Goal: Task Accomplishment & Management: Manage account settings

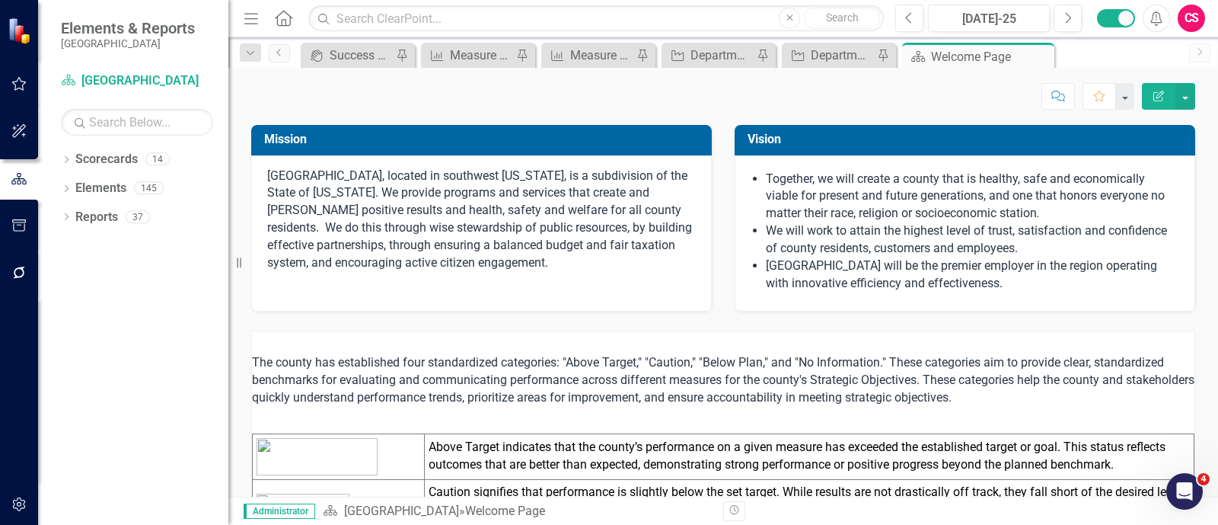
click at [58, 161] on div "Dropdown Scorecards 14 Dropdown La Plata County Community Development Finance G…" at bounding box center [133, 336] width 190 height 378
click at [62, 161] on icon "Dropdown" at bounding box center [66, 161] width 11 height 8
click at [73, 188] on icon "Dropdown" at bounding box center [74, 187] width 11 height 9
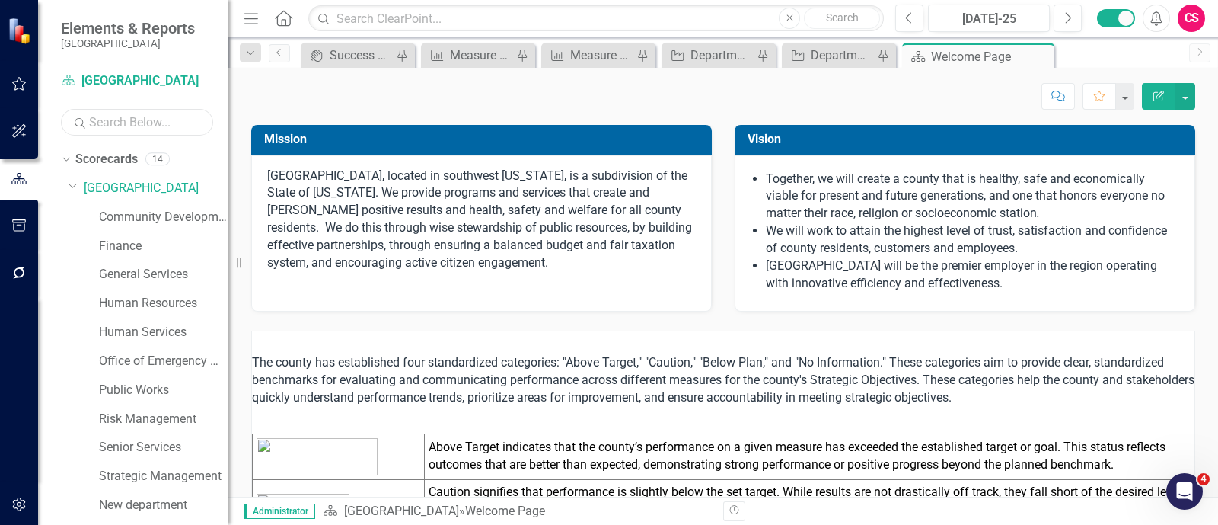
click at [144, 120] on input "text" at bounding box center [137, 122] width 152 height 27
drag, startPoint x: 419, startPoint y: 166, endPoint x: 300, endPoint y: 193, distance: 122.6
click at [417, 167] on p "[GEOGRAPHIC_DATA], located in southwest [US_STATE], is a subdivision of the Sta…" at bounding box center [481, 220] width 429 height 107
click at [174, 211] on link "Community Development" at bounding box center [163, 218] width 129 height 18
click at [172, 219] on link "Community Development" at bounding box center [163, 218] width 129 height 18
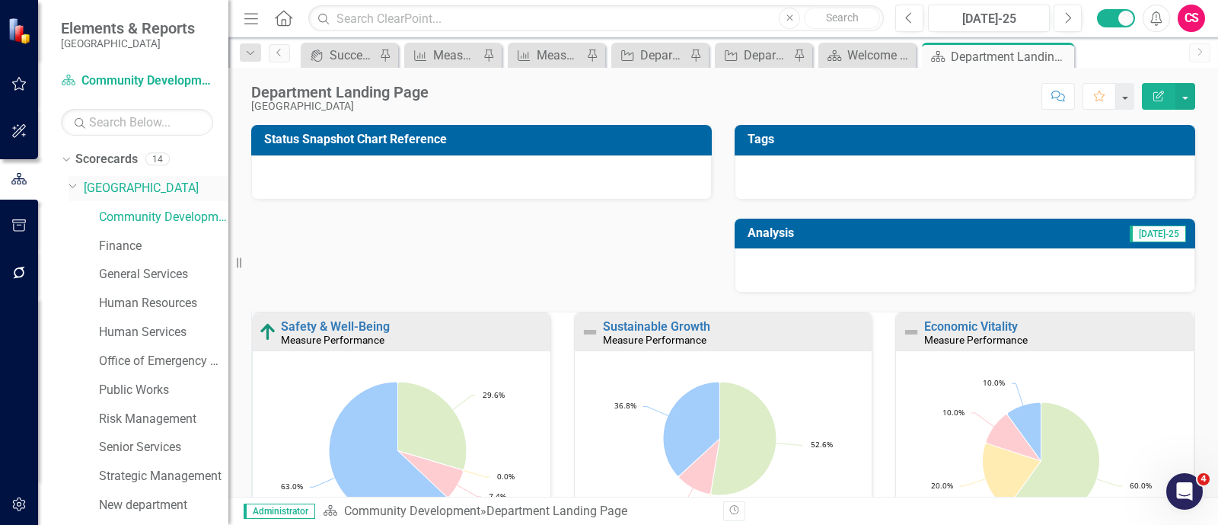
click at [75, 187] on icon "Dropdown" at bounding box center [73, 185] width 9 height 11
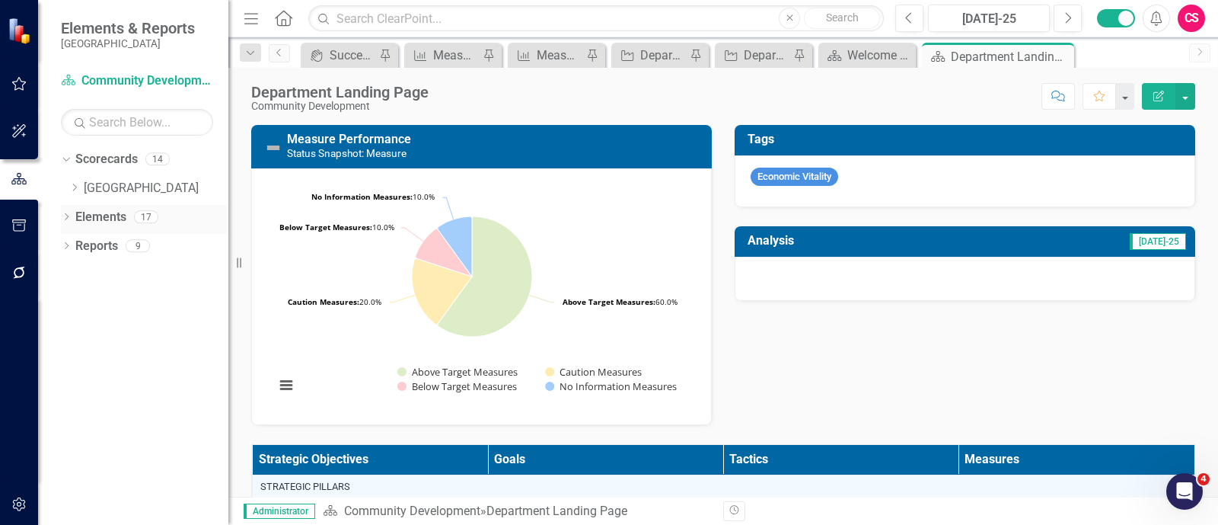
click at [79, 215] on link "Elements" at bounding box center [100, 218] width 51 height 18
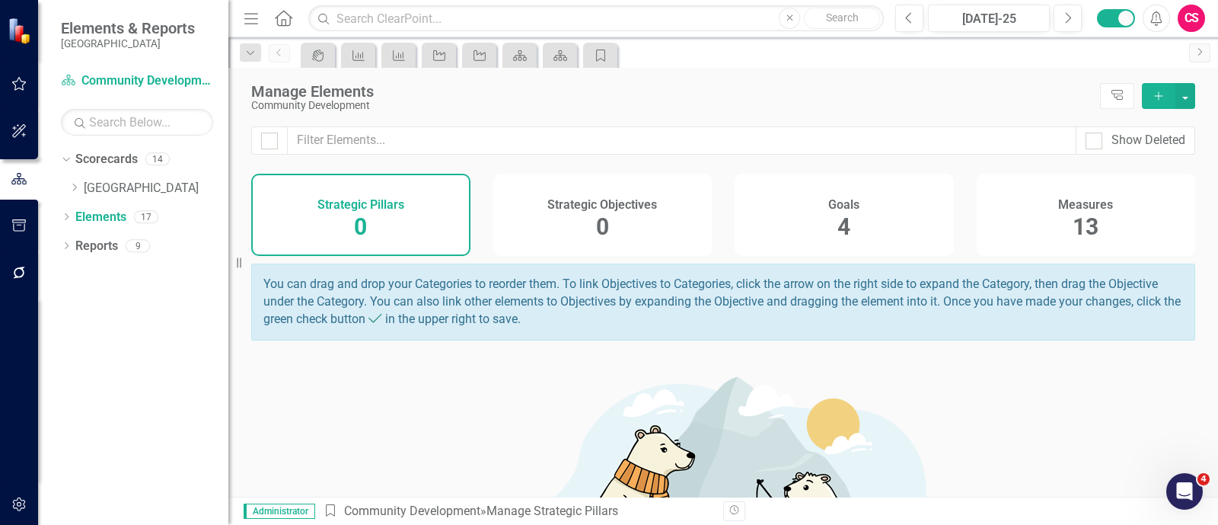
click at [1075, 205] on h4 "Measures" at bounding box center [1085, 205] width 55 height 14
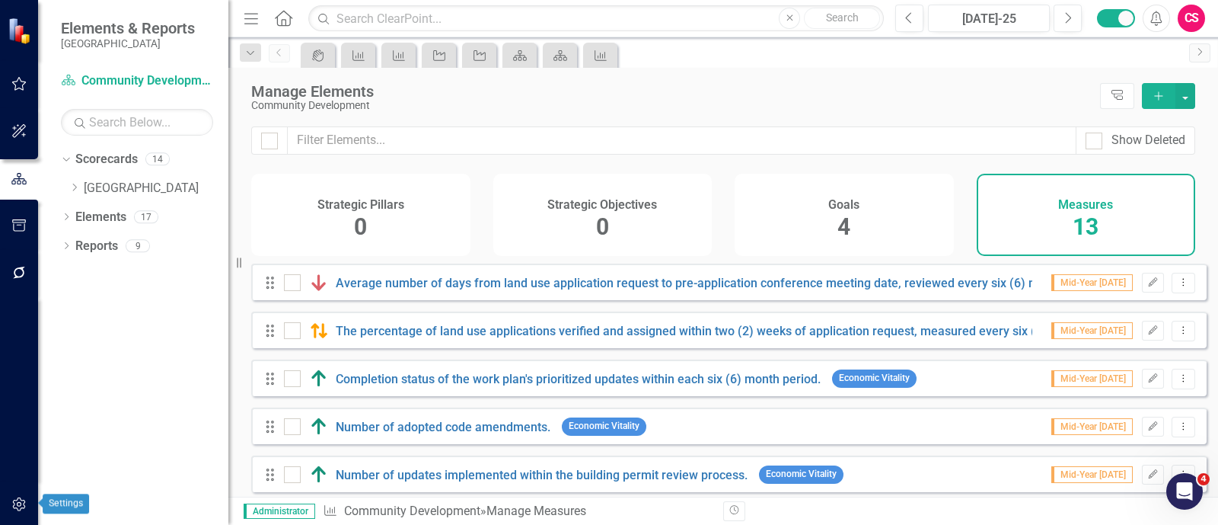
click at [14, 497] on button "button" at bounding box center [19, 505] width 34 height 32
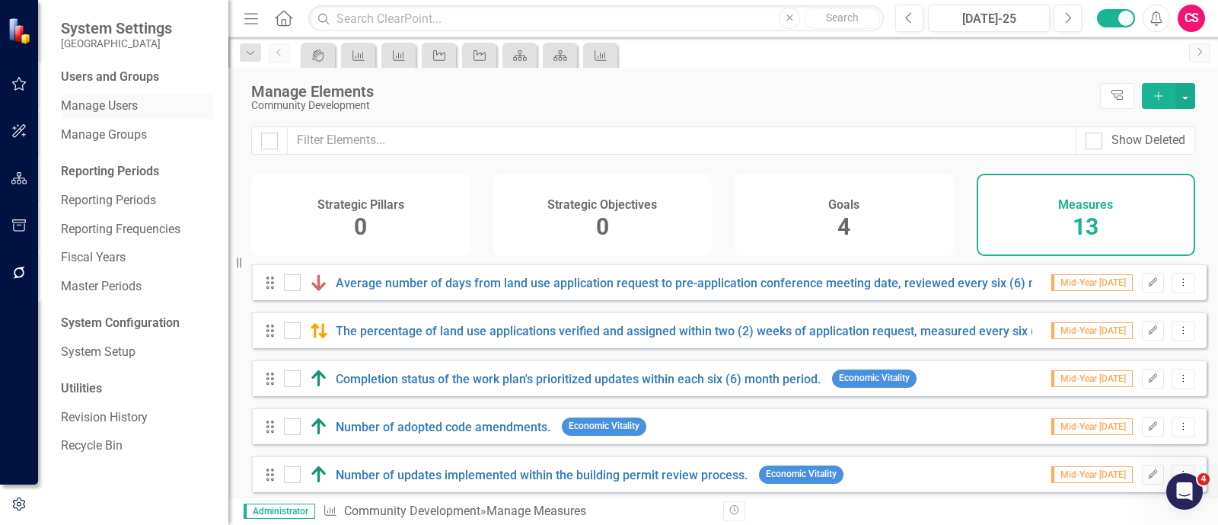
click at [112, 104] on link "Manage Users" at bounding box center [137, 106] width 152 height 18
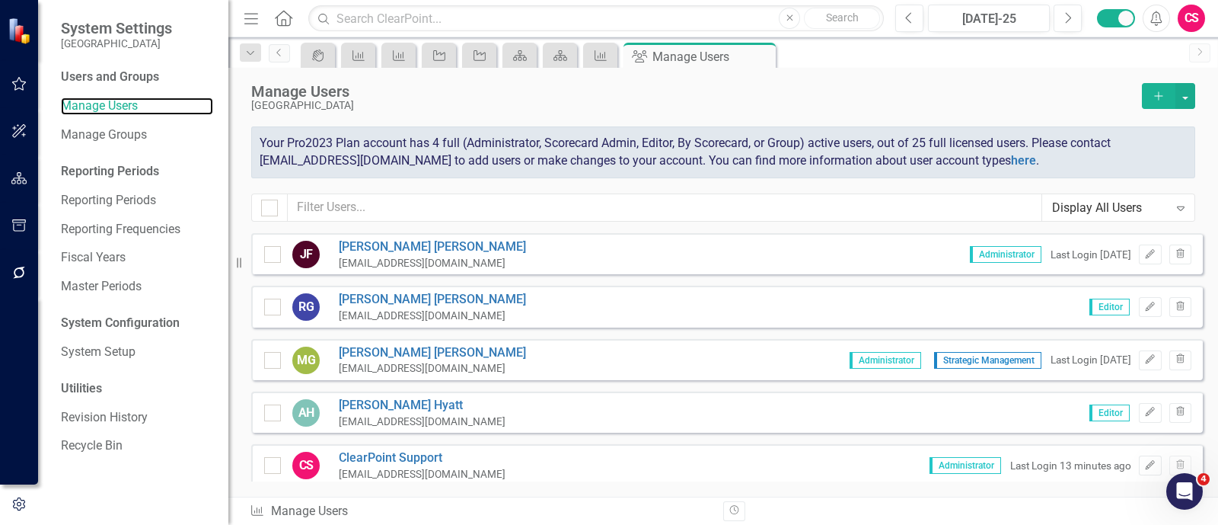
scroll to position [51, 0]
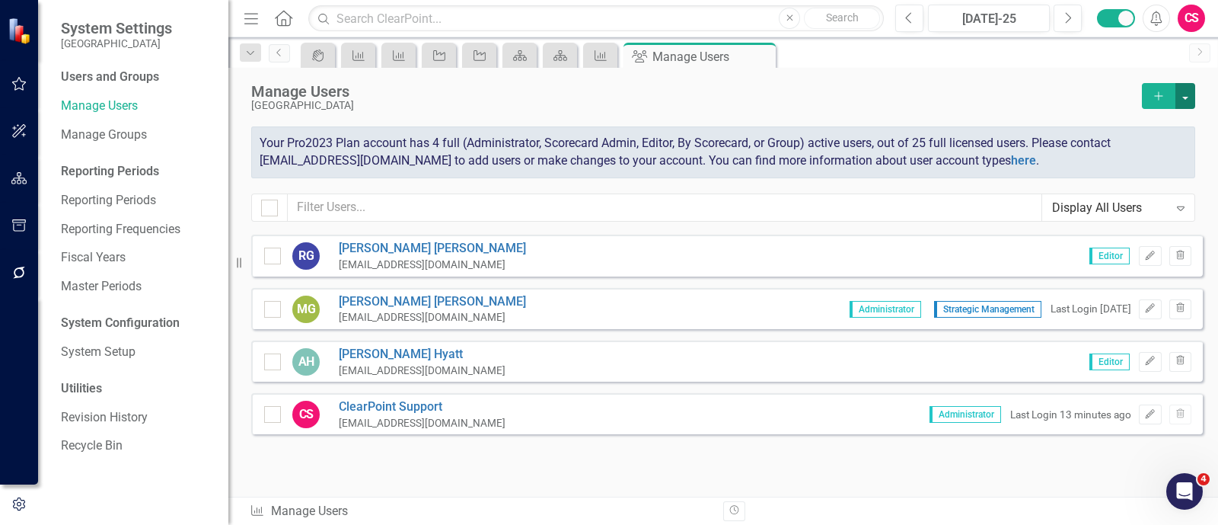
click at [1185, 89] on button "button" at bounding box center [1185, 96] width 20 height 26
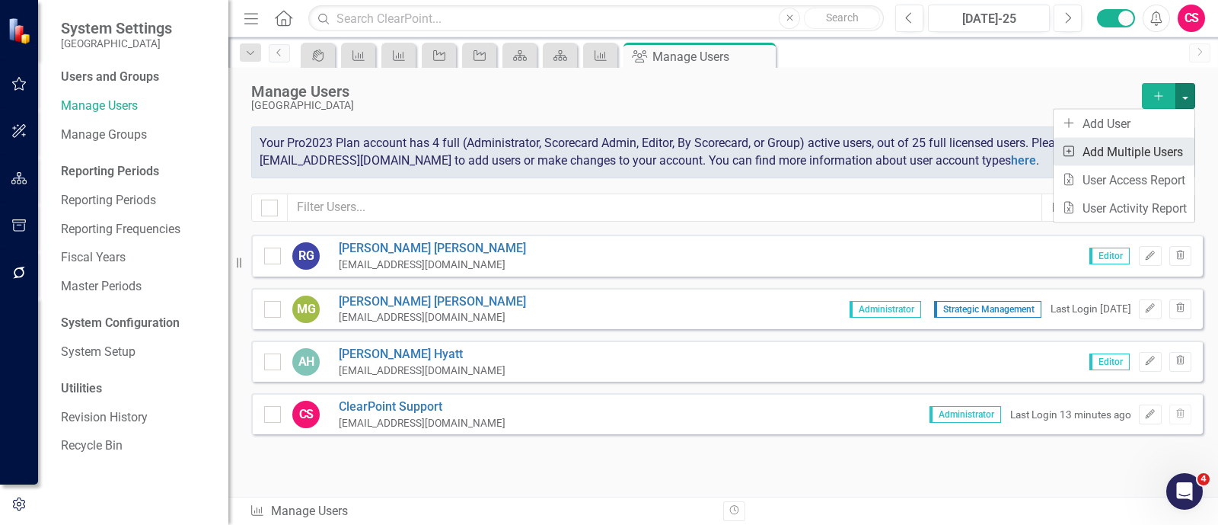
click at [1157, 146] on link "Add Multiple Add Multiple Users" at bounding box center [1124, 152] width 141 height 28
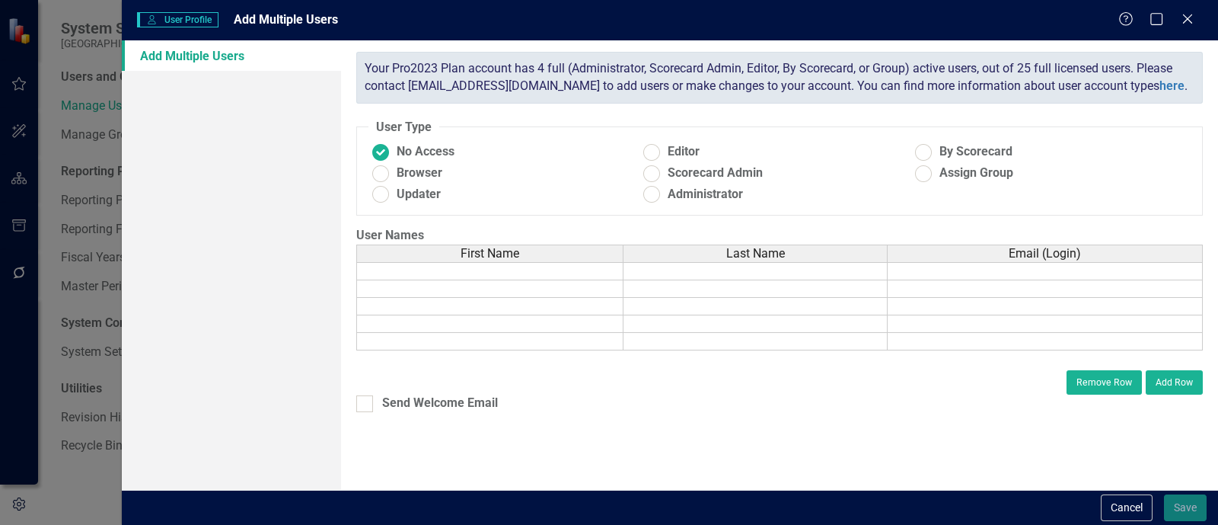
click at [477, 276] on td at bounding box center [489, 271] width 267 height 18
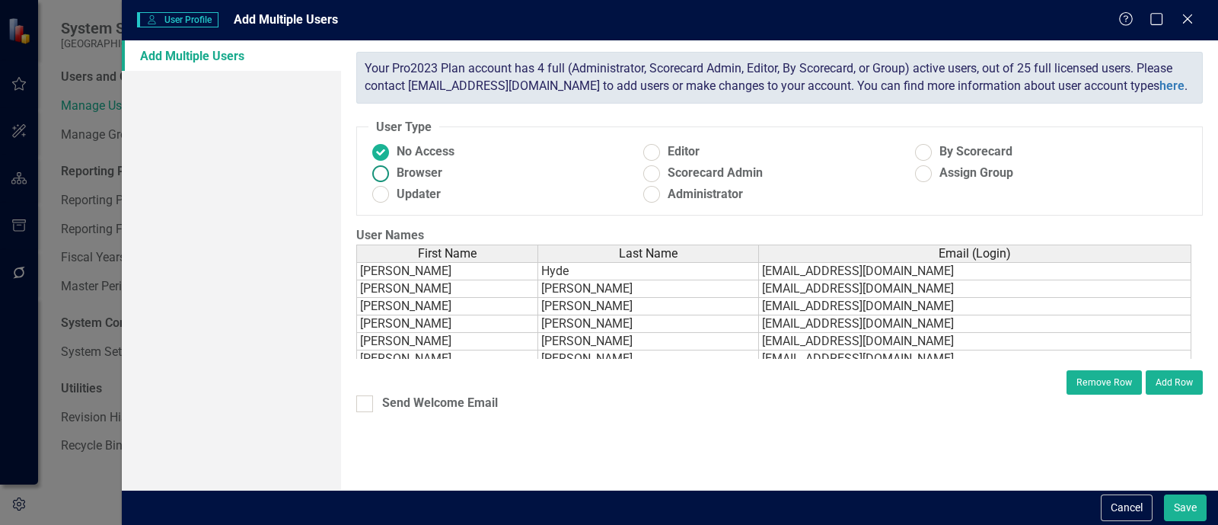
click at [413, 171] on span "Browser" at bounding box center [420, 173] width 46 height 18
click at [393, 171] on input "Browser" at bounding box center [381, 173] width 24 height 24
radio input "true"
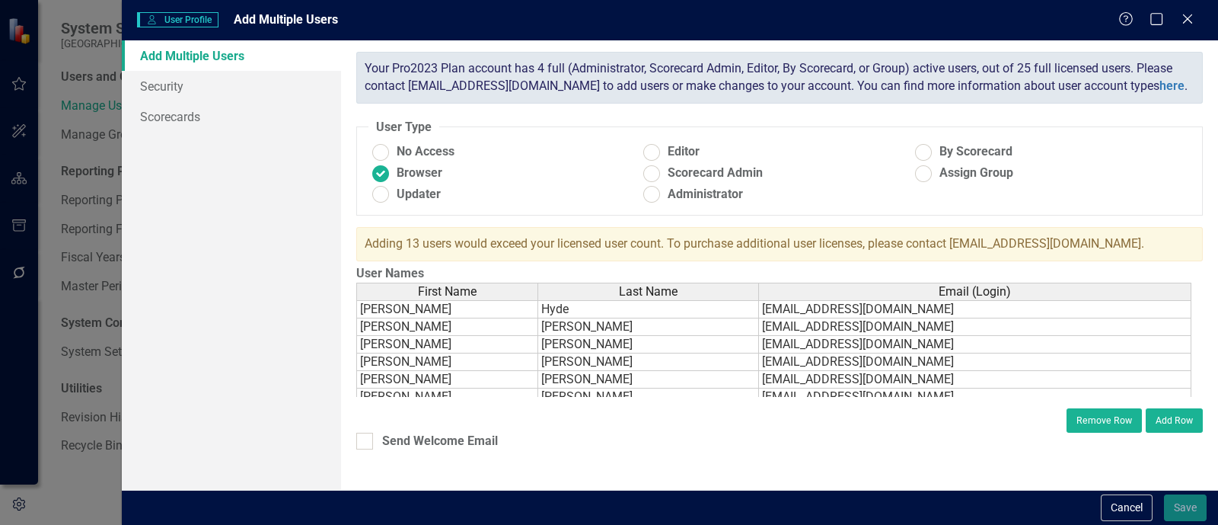
scroll to position [132, 0]
click at [1116, 499] on button "Cancel" at bounding box center [1127, 507] width 52 height 27
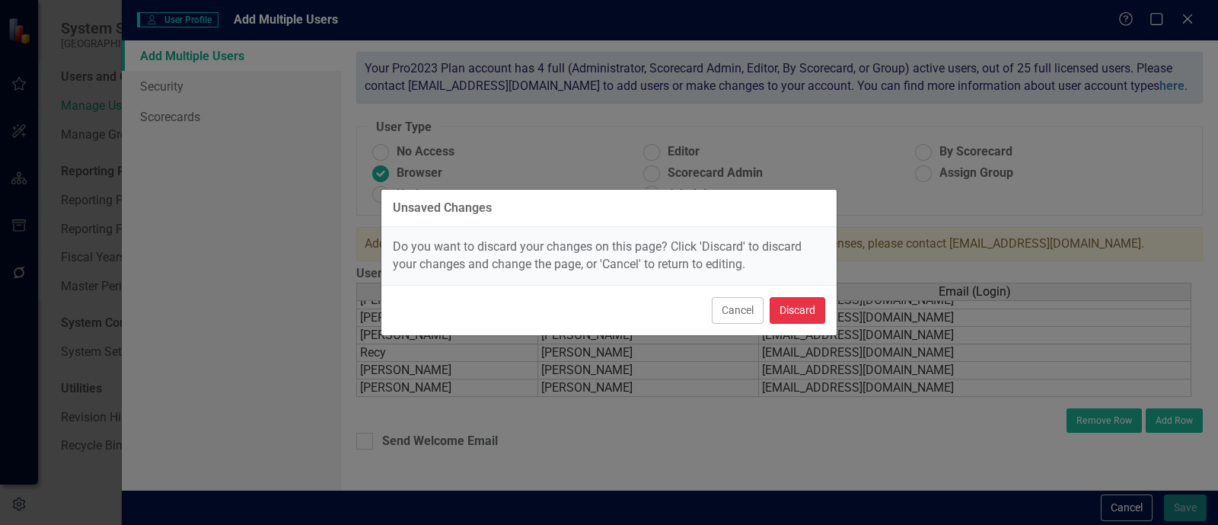
click at [799, 314] on button "Discard" at bounding box center [798, 310] width 56 height 27
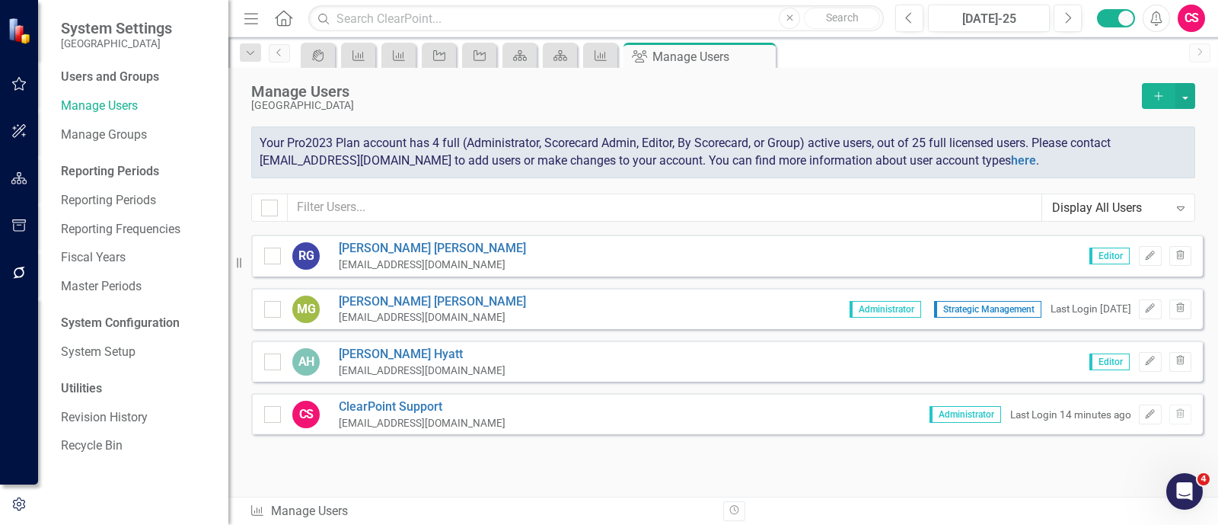
click at [875, 164] on span "Your Pro2023 Plan account has 4 full (Administrator, Scorecard Admin, Editor, B…" at bounding box center [685, 152] width 851 height 32
click at [1189, 86] on button "button" at bounding box center [1185, 96] width 20 height 26
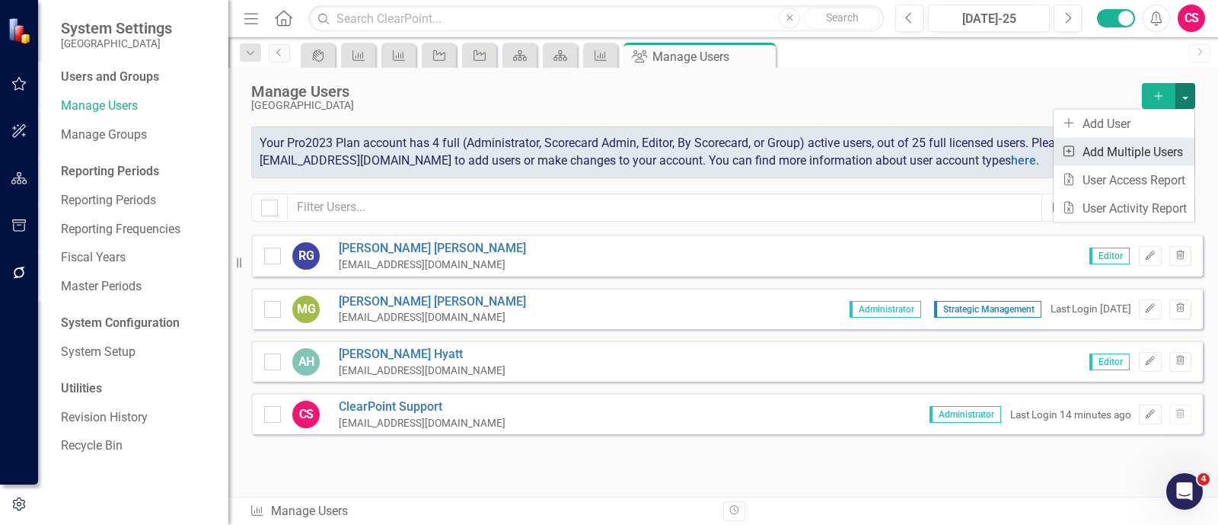
click at [1158, 157] on link "Add Multiple Add Multiple Users" at bounding box center [1124, 152] width 141 height 28
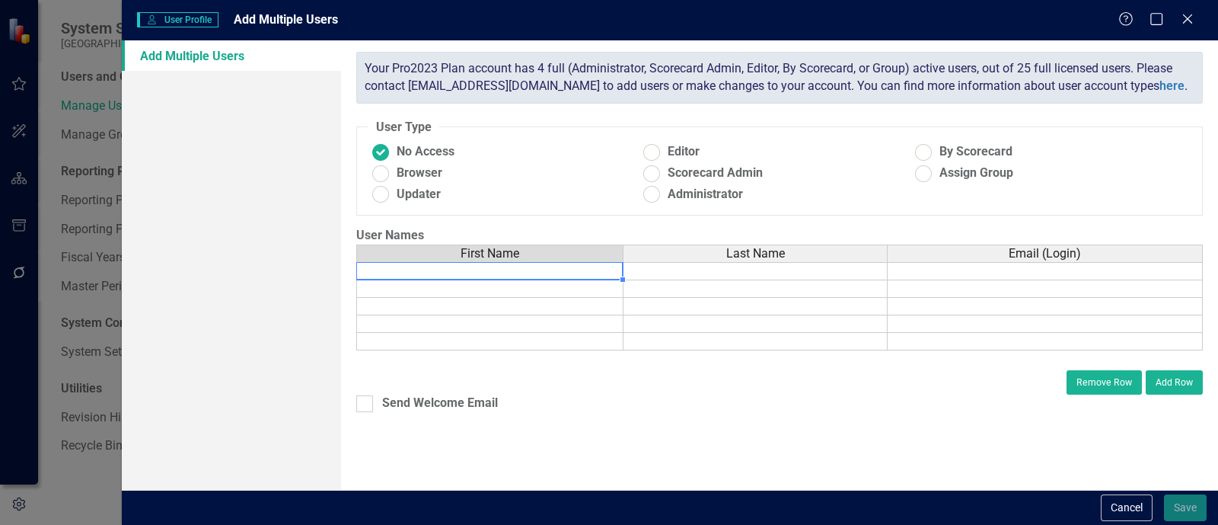
click at [478, 275] on td at bounding box center [489, 271] width 267 height 18
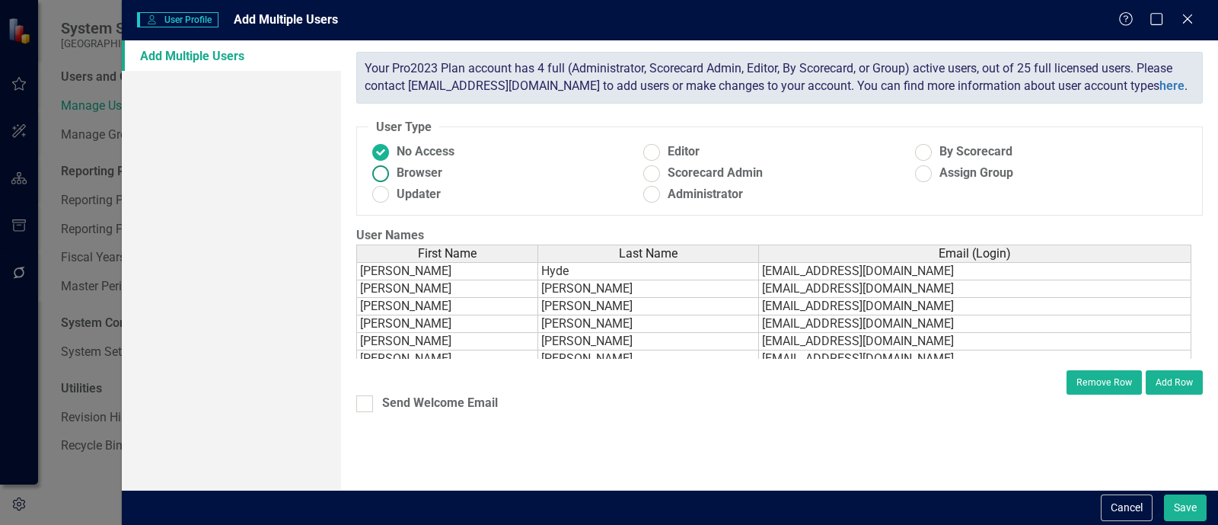
click at [423, 178] on span "Browser" at bounding box center [420, 173] width 46 height 18
click at [393, 178] on input "Browser" at bounding box center [381, 173] width 24 height 24
radio input "true"
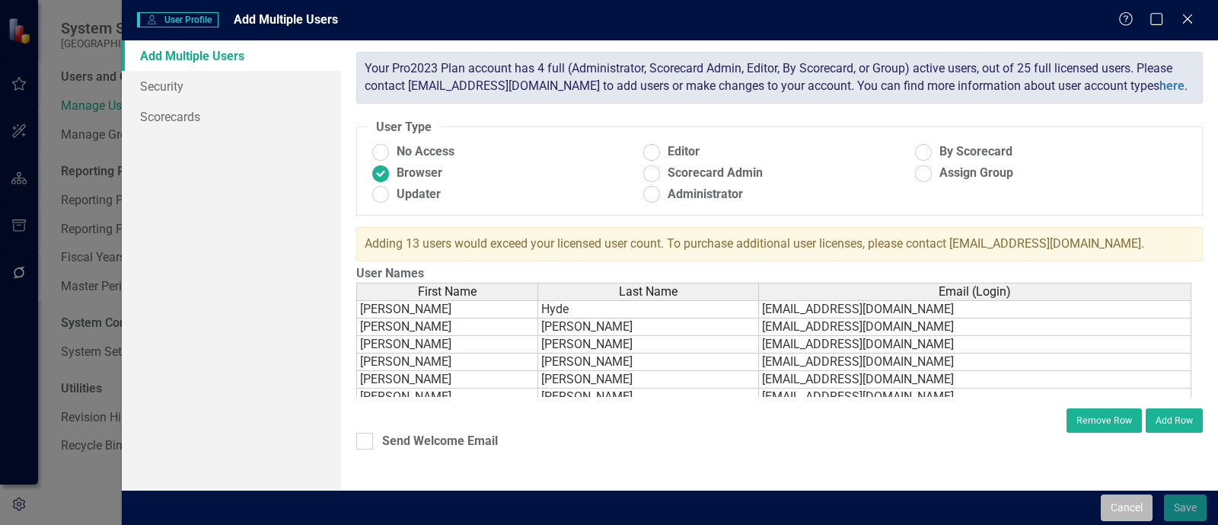
click at [1121, 502] on button "Cancel" at bounding box center [1127, 507] width 52 height 27
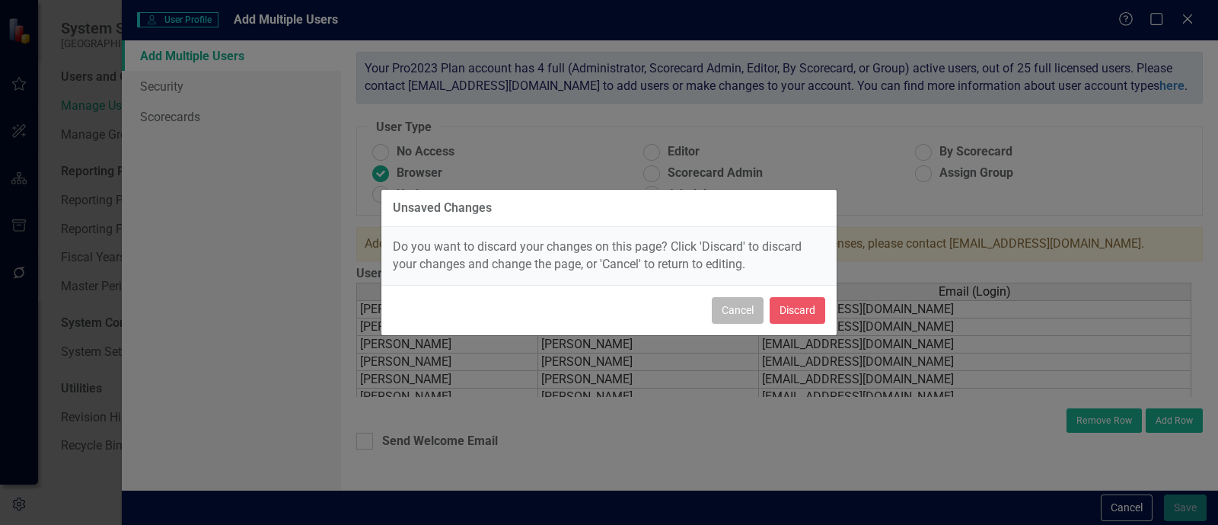
click at [739, 298] on button "Cancel" at bounding box center [738, 310] width 52 height 27
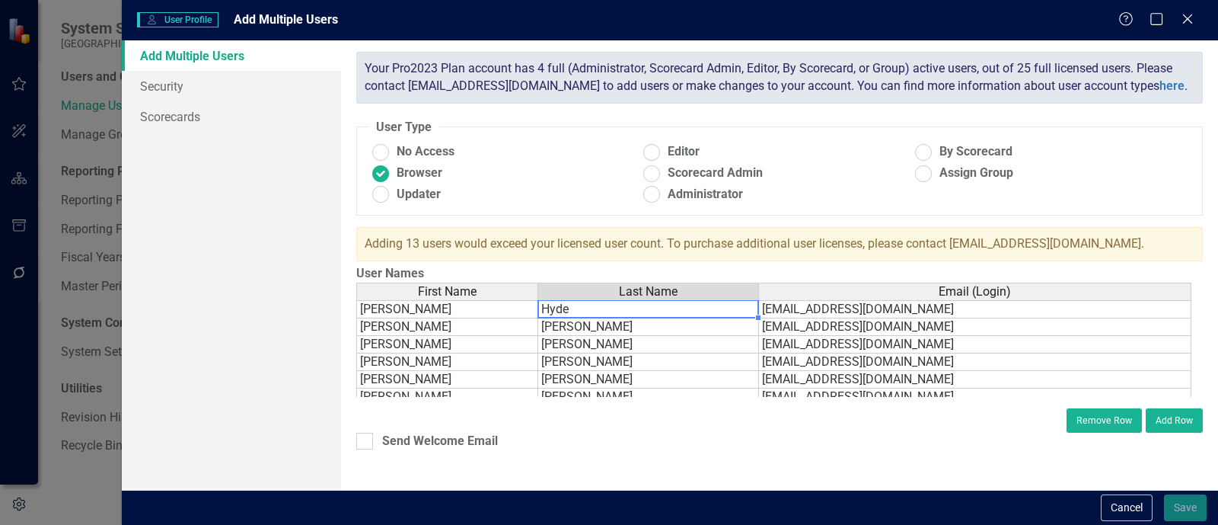
click at [639, 306] on td "Hyde" at bounding box center [648, 309] width 221 height 18
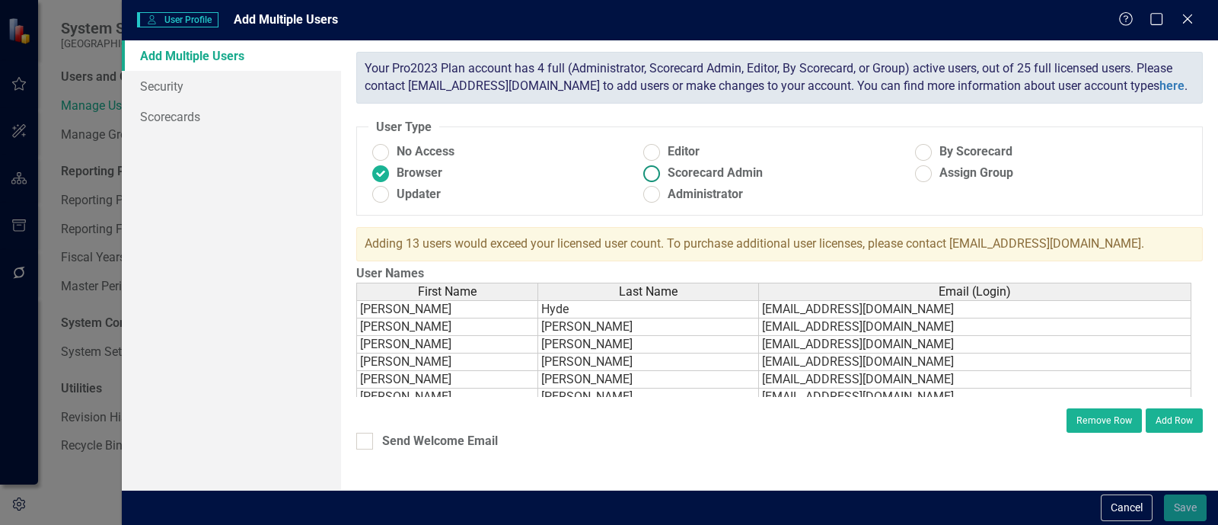
click at [664, 165] on label "Scorecard Admin" at bounding box center [774, 173] width 271 height 18
click at [664, 165] on input "Scorecard Admin" at bounding box center [652, 173] width 24 height 24
radio input "true"
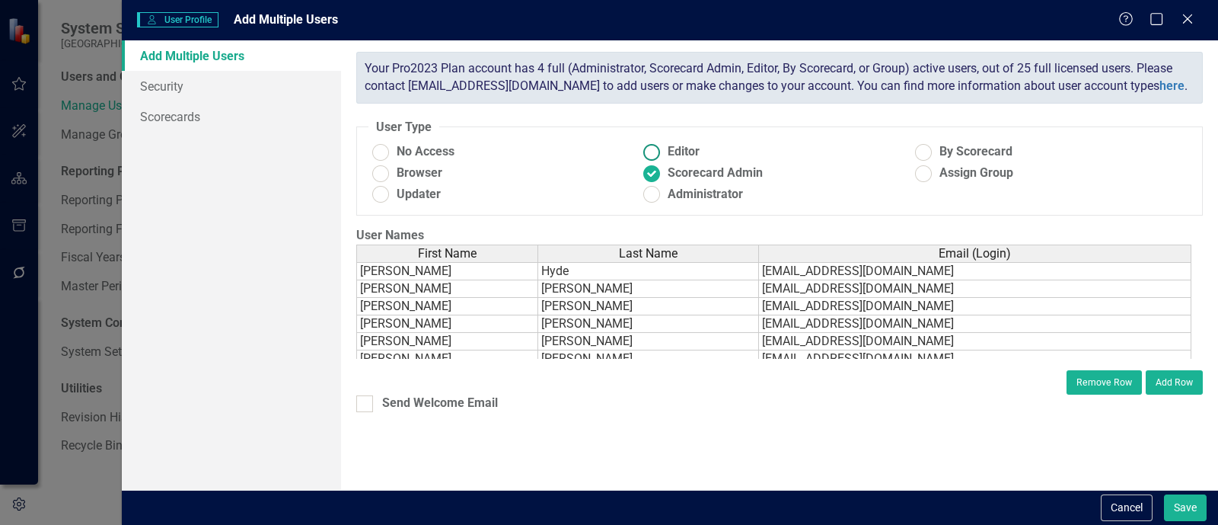
click at [660, 155] on ins at bounding box center [652, 152] width 24 height 24
click at [660, 155] on input "Editor" at bounding box center [652, 152] width 24 height 24
radio input "true"
click at [416, 202] on span "Updater" at bounding box center [419, 195] width 44 height 18
click at [393, 202] on input "Updater" at bounding box center [381, 195] width 24 height 24
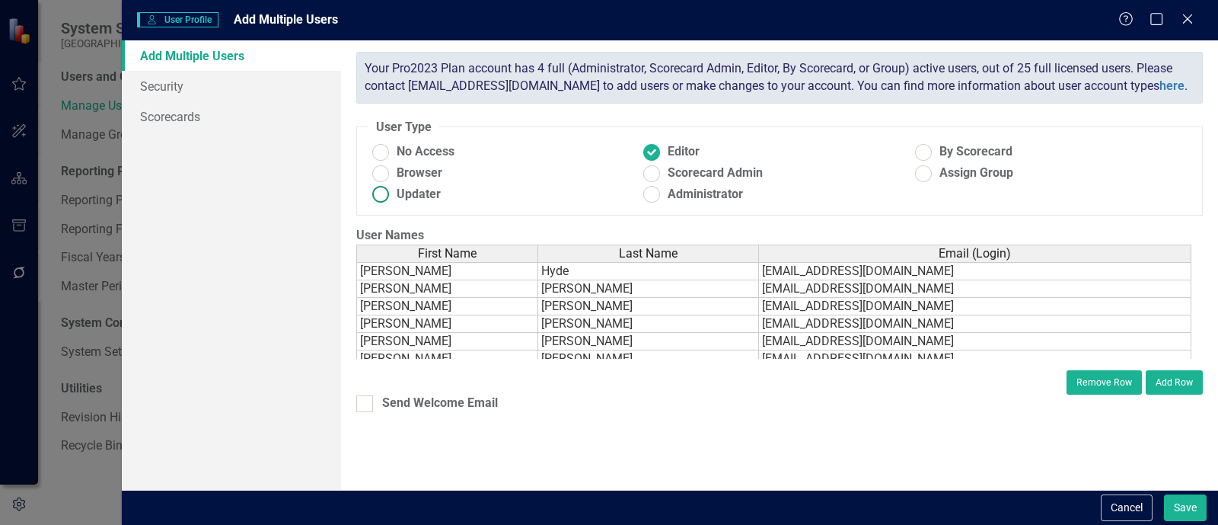
radio input "true"
click at [399, 175] on span "Browser" at bounding box center [420, 173] width 46 height 18
click at [393, 175] on input "Browser" at bounding box center [381, 173] width 24 height 24
radio input "true"
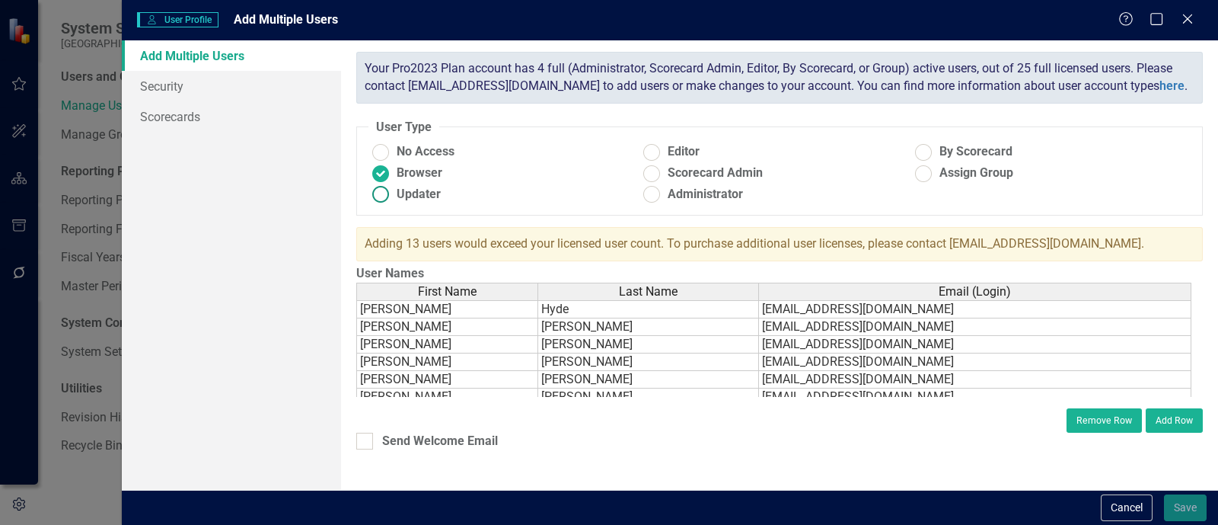
click at [403, 201] on span "Updater" at bounding box center [419, 195] width 44 height 18
click at [393, 201] on input "Updater" at bounding box center [381, 195] width 24 height 24
radio input "true"
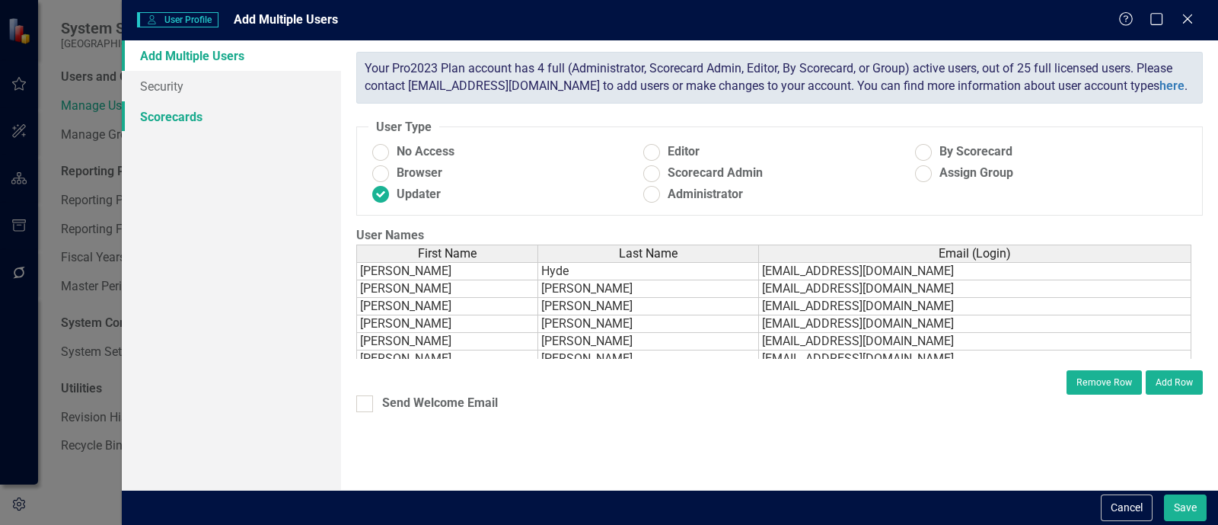
click at [252, 107] on link "Scorecards" at bounding box center [231, 116] width 219 height 30
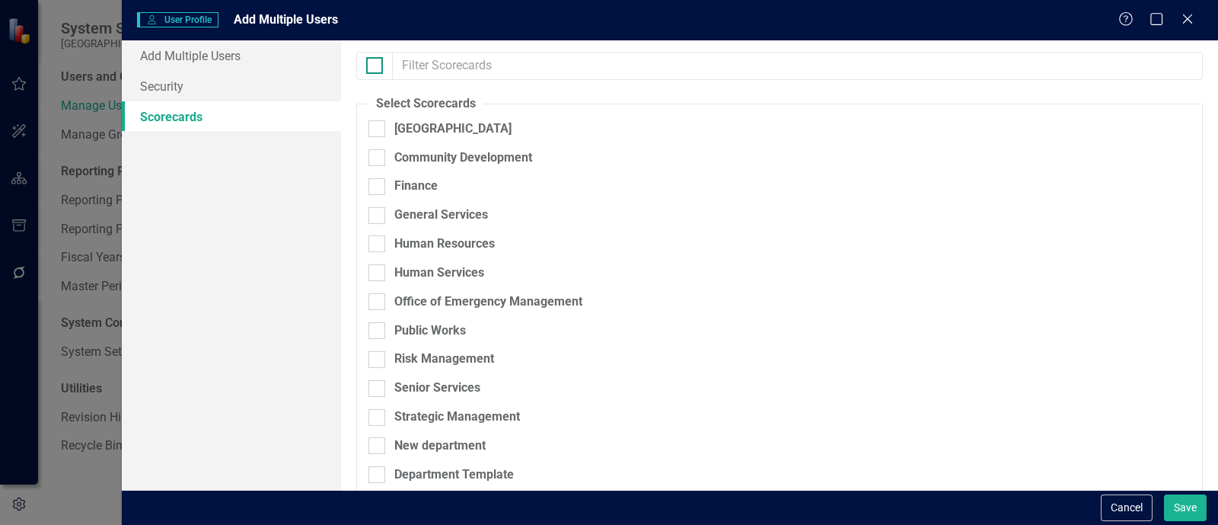
click at [372, 66] on input "checkbox" at bounding box center [371, 62] width 10 height 10
checkbox input "true"
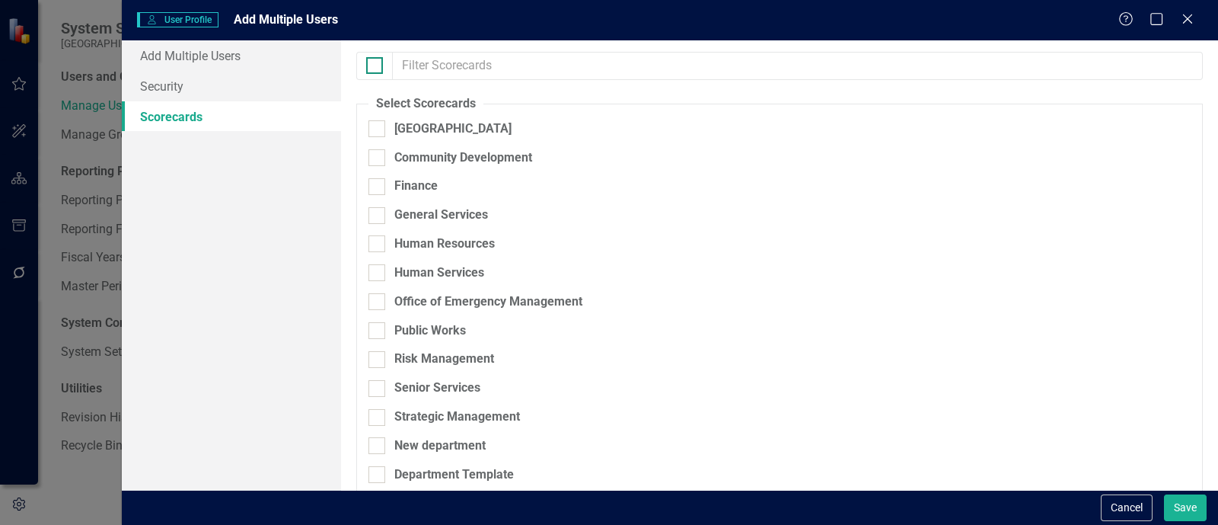
checkbox input "true"
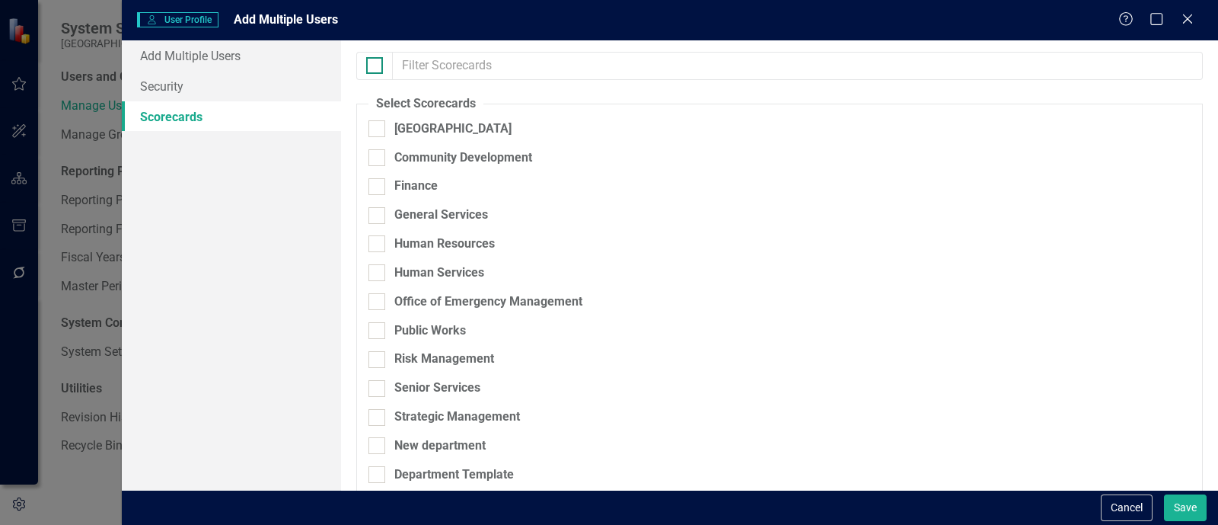
checkbox input "true"
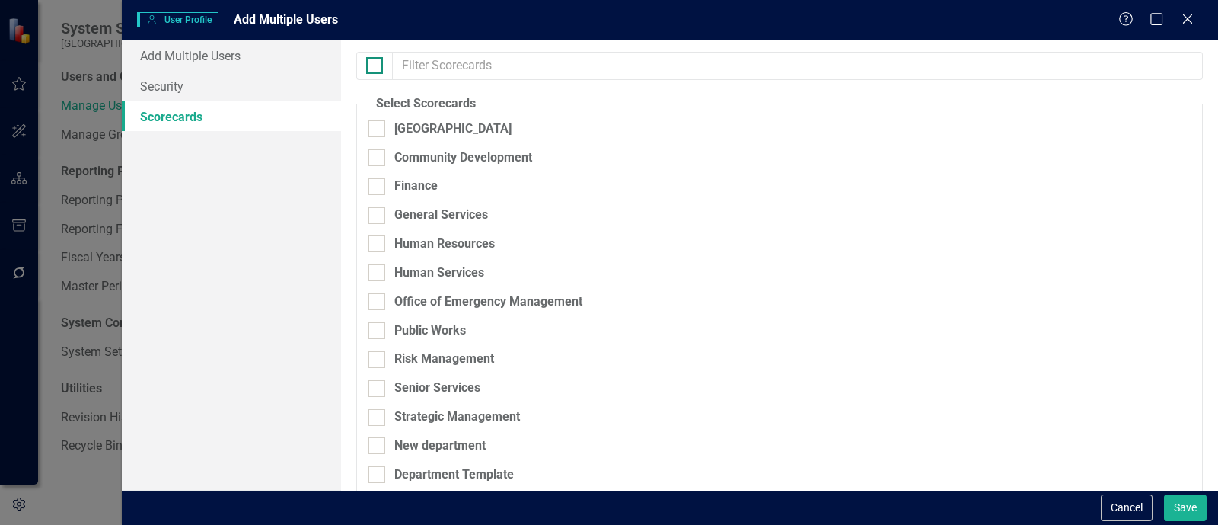
checkbox input "true"
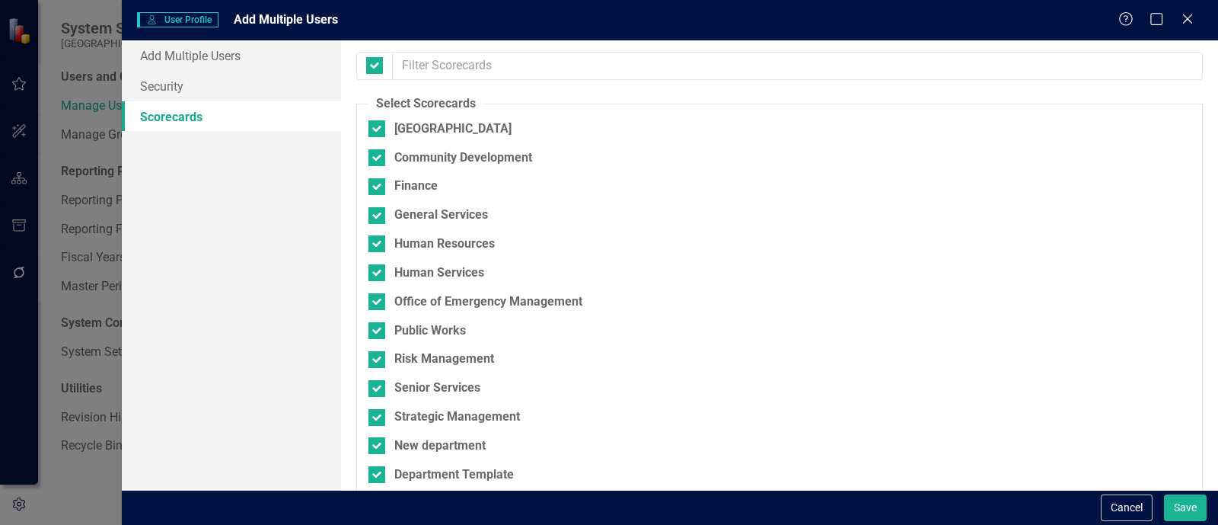
scroll to position [75, 0]
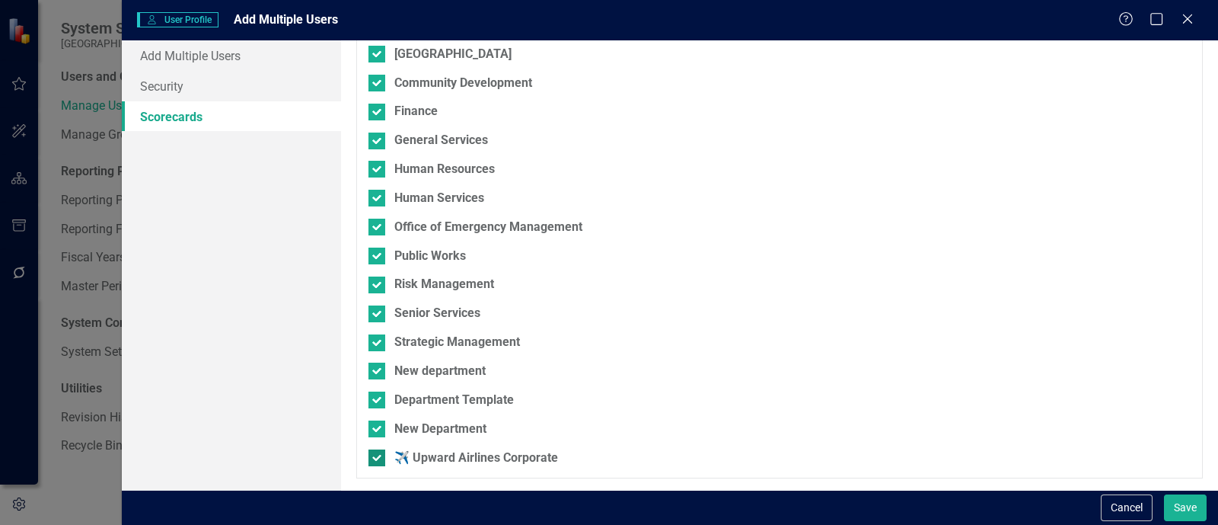
click at [552, 451] on div "✈️ Upward Airlines Corporate" at bounding box center [476, 458] width 164 height 18
click at [378, 451] on input "✈️ Upward Airlines Corporate" at bounding box center [373, 454] width 10 height 10
checkbox input "false"
click at [463, 435] on div "New Department" at bounding box center [440, 429] width 92 height 18
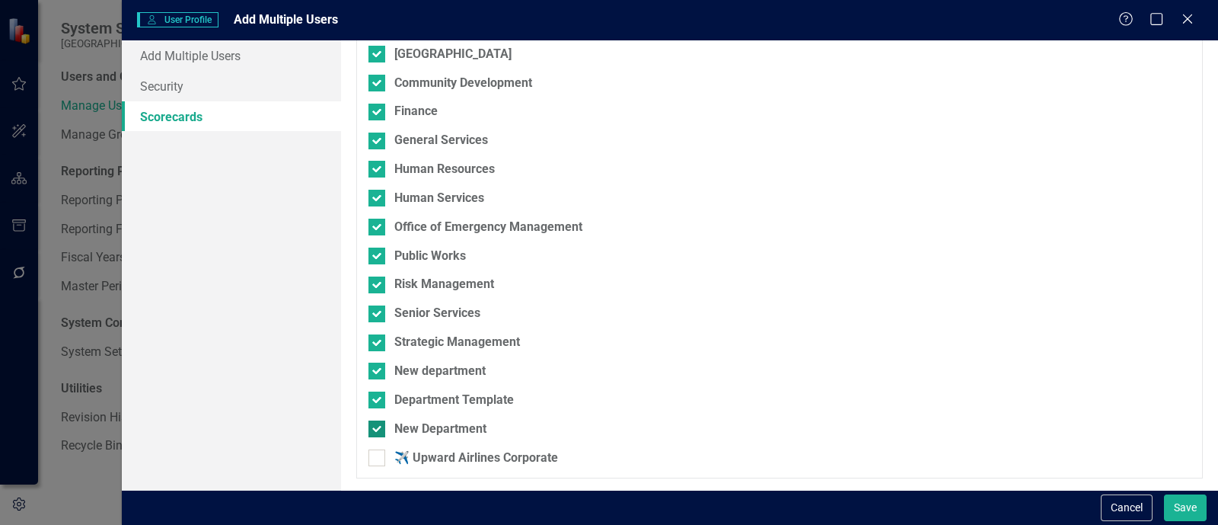
click at [378, 430] on input "New Department" at bounding box center [373, 425] width 10 height 10
checkbox input "false"
click at [454, 408] on div "Department Template" at bounding box center [454, 400] width 120 height 18
click at [378, 401] on input "Department Template" at bounding box center [373, 396] width 10 height 10
checkbox input "false"
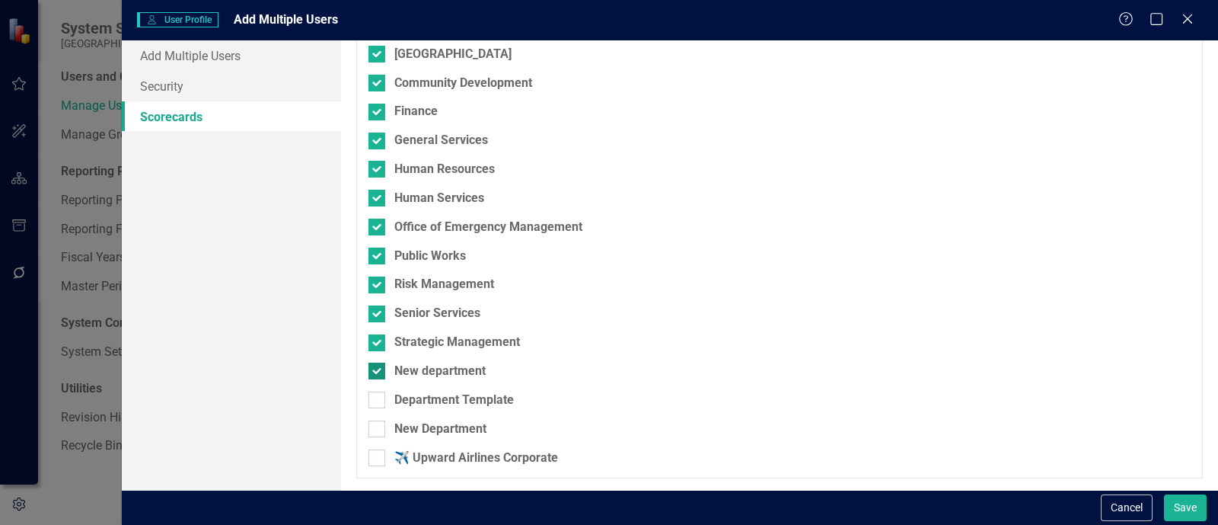
click at [440, 372] on div "New department" at bounding box center [439, 371] width 91 height 18
click at [378, 372] on input "New department" at bounding box center [373, 367] width 10 height 10
checkbox input "false"
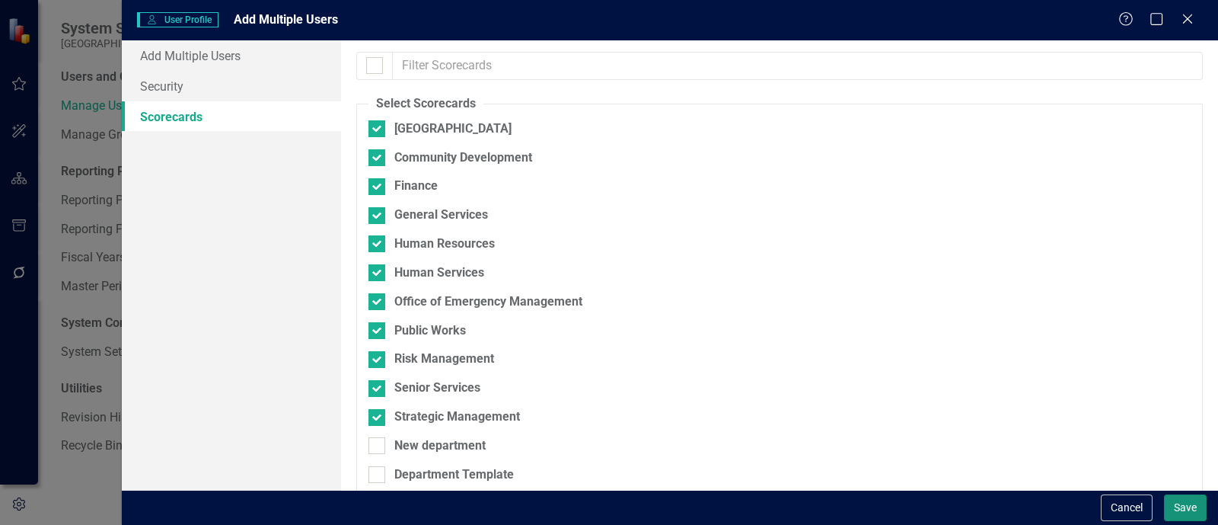
click at [1182, 503] on button "Save" at bounding box center [1185, 507] width 43 height 27
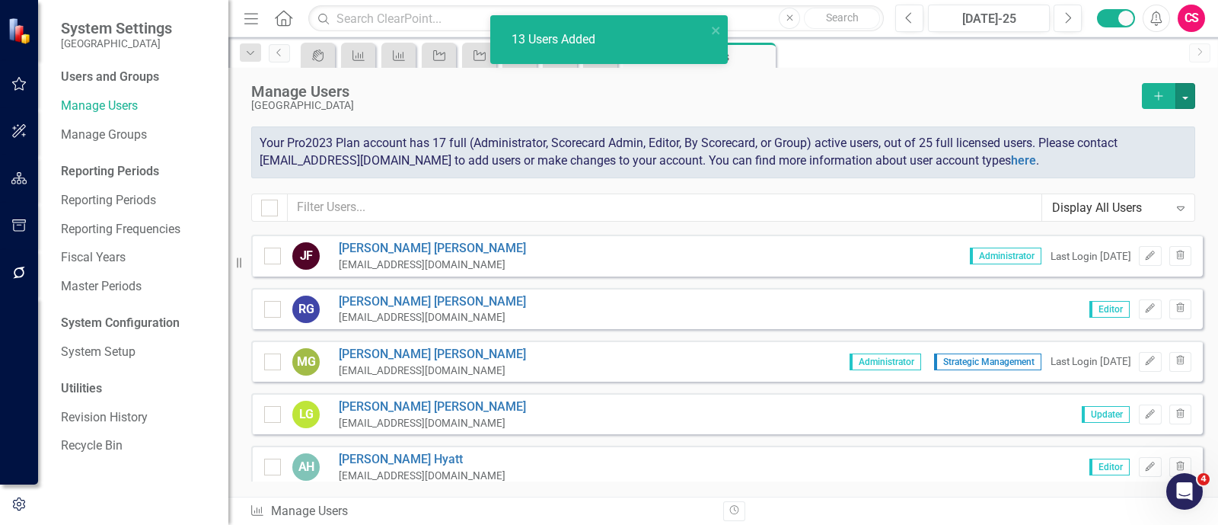
scroll to position [103, 0]
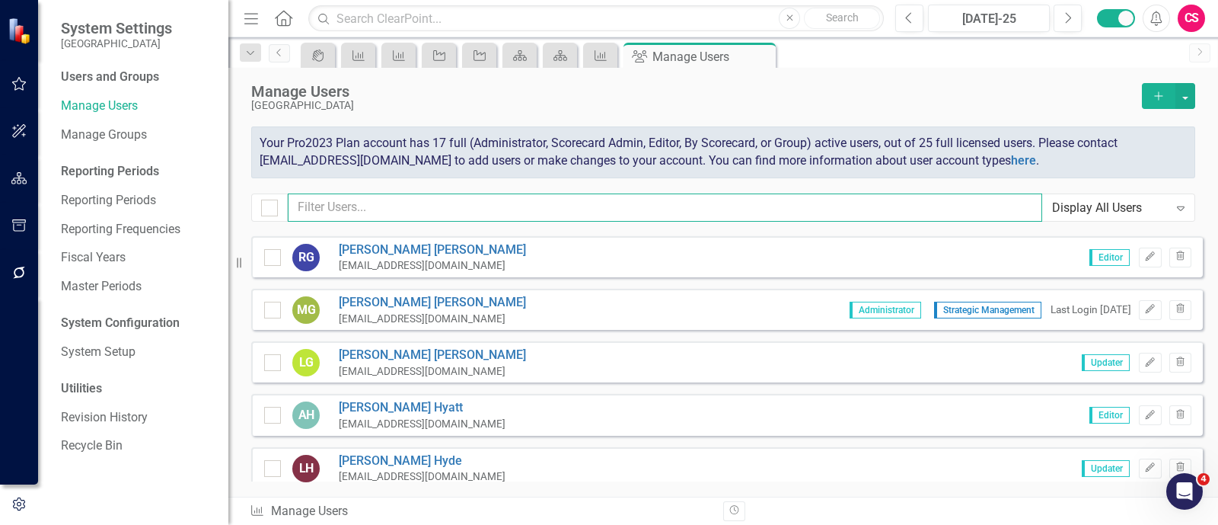
click at [553, 206] on input "text" at bounding box center [665, 207] width 754 height 28
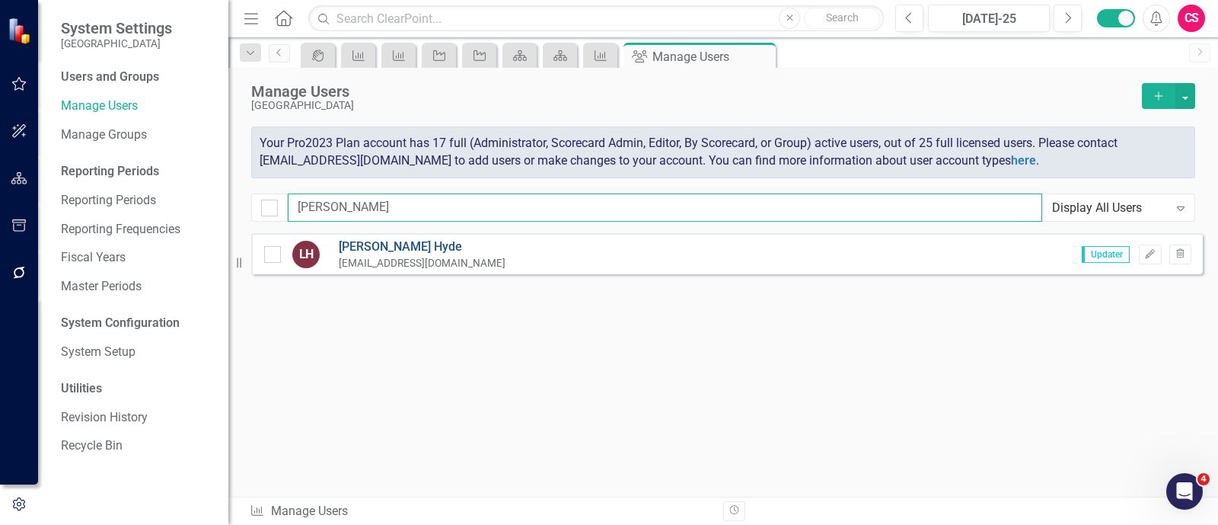
type input "lynn"
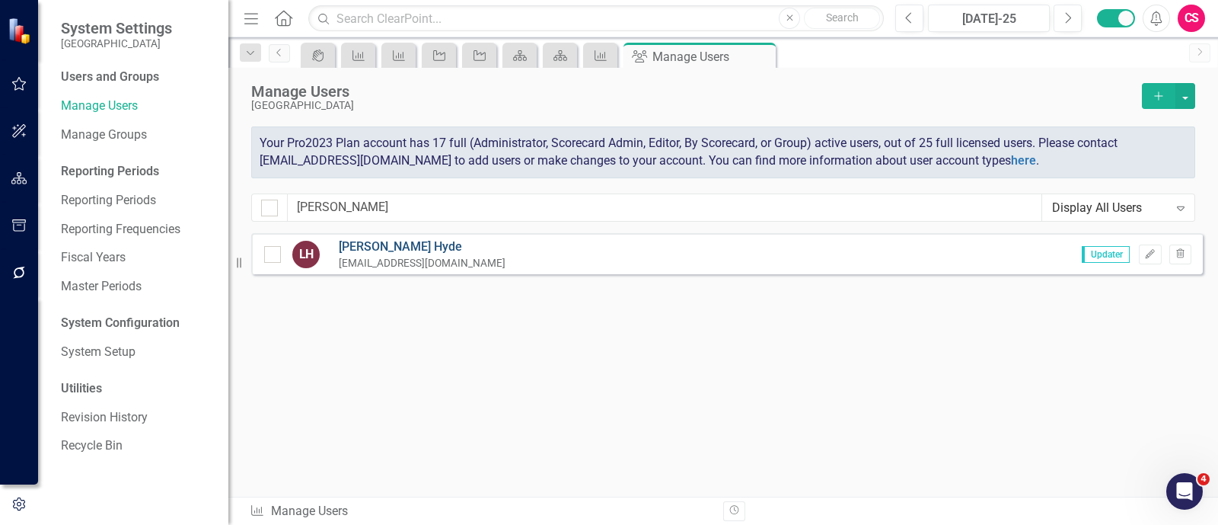
click at [370, 243] on link "Lynn Hyde" at bounding box center [422, 247] width 167 height 18
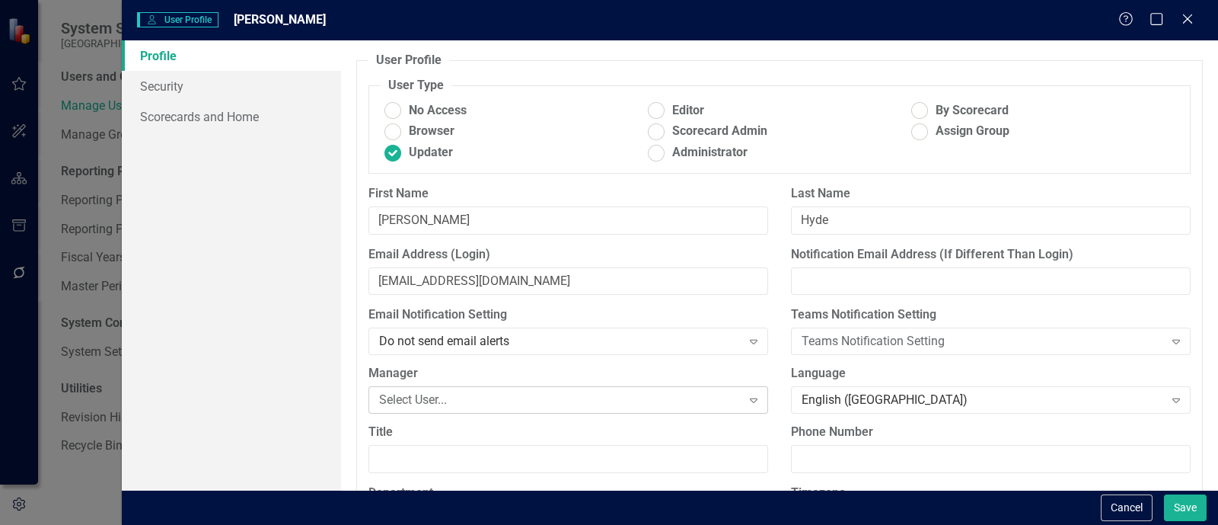
scroll to position [69, 0]
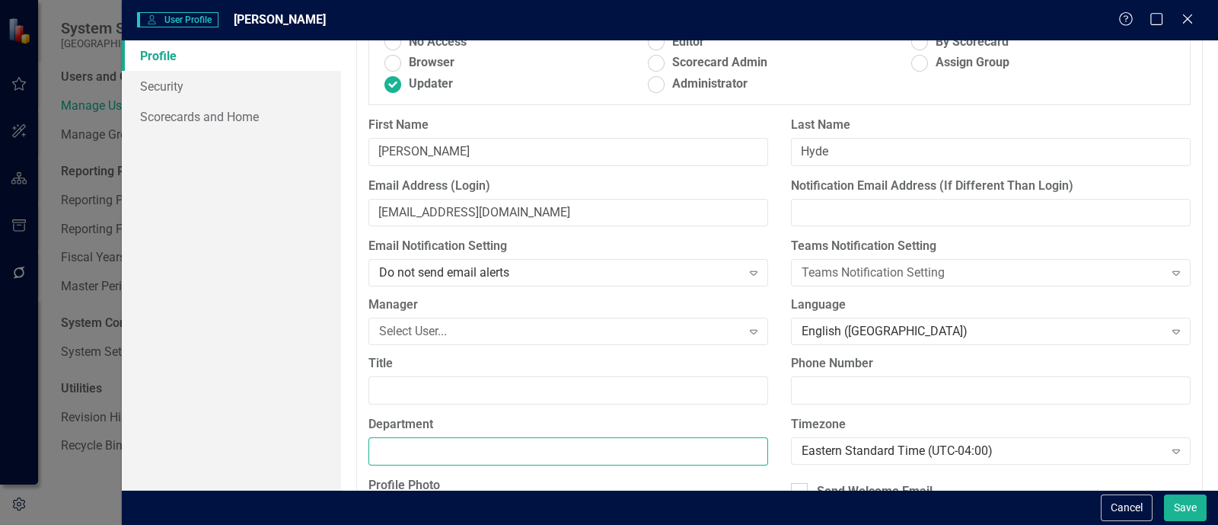
click at [431, 441] on input "Department" at bounding box center [568, 451] width 400 height 28
paste input "Community Development"
type input "Community Development"
click at [1196, 512] on button "Save" at bounding box center [1185, 507] width 43 height 27
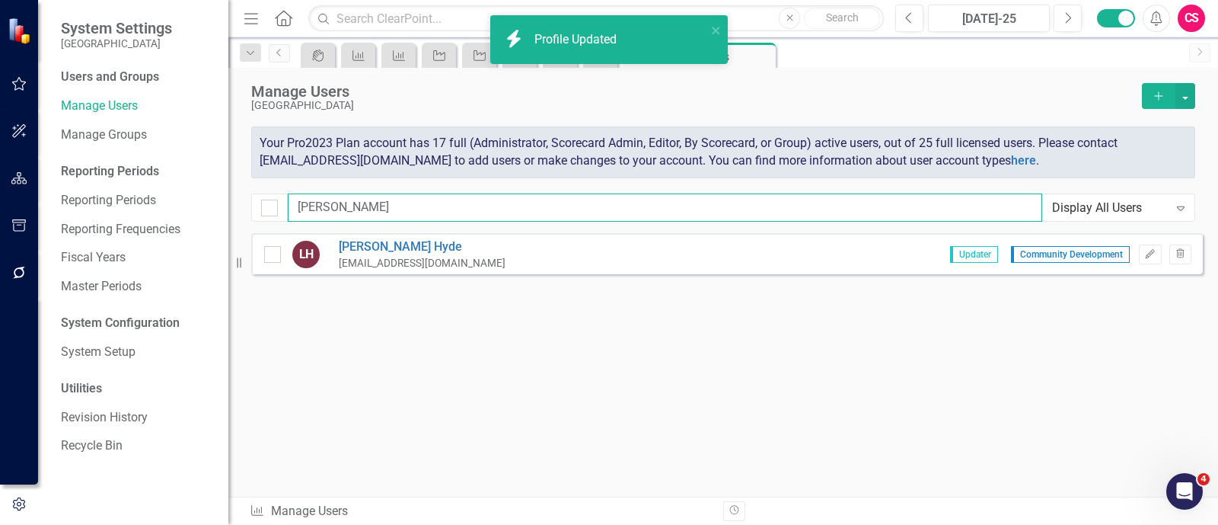
click at [536, 202] on input "lynn" at bounding box center [665, 207] width 754 height 28
click at [536, 202] on input "a" at bounding box center [665, 207] width 754 height 28
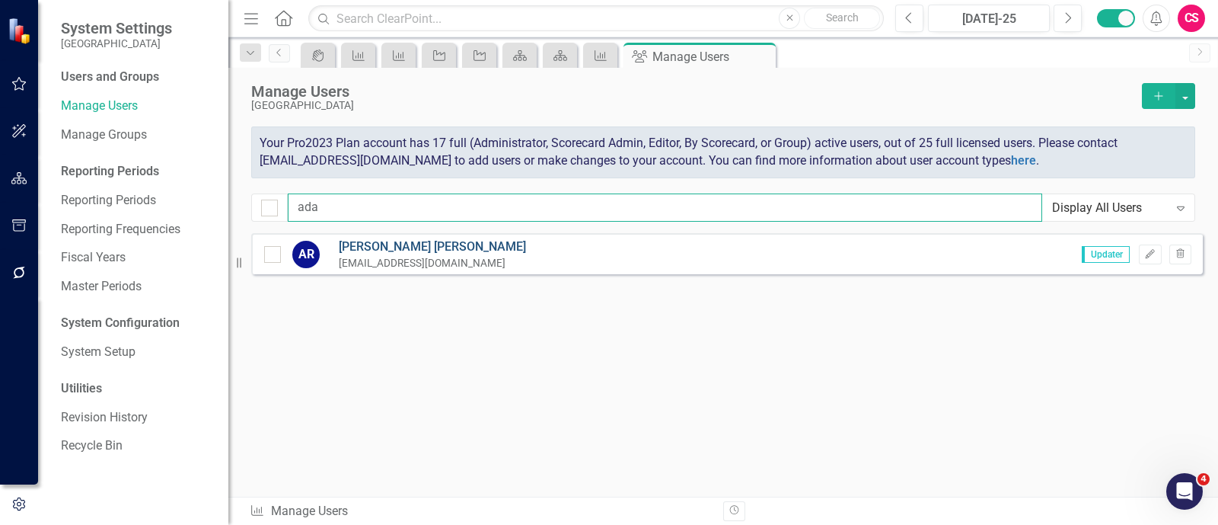
type input "ada"
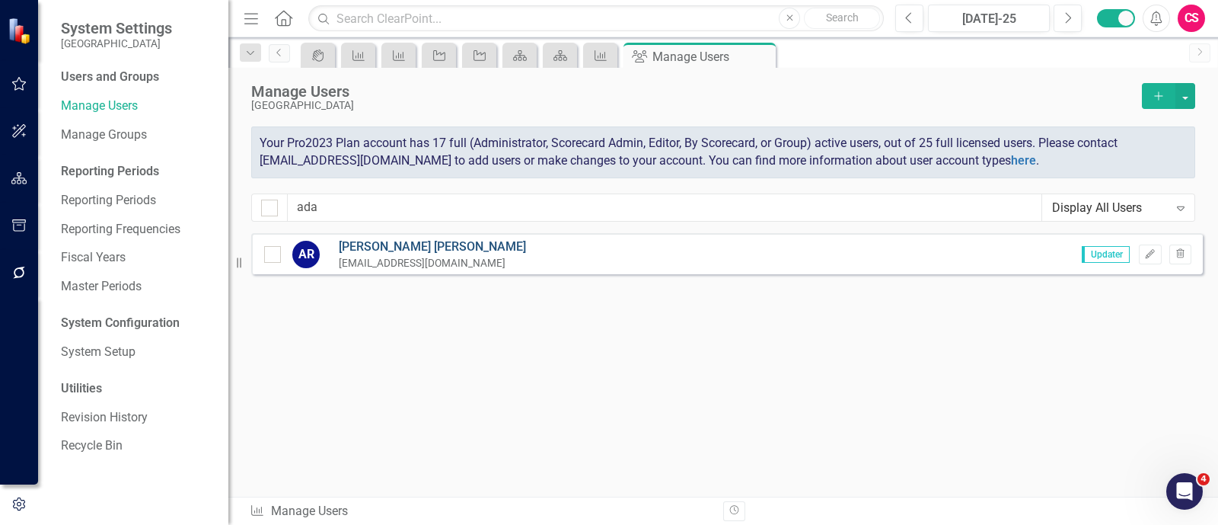
click at [380, 253] on link "Adam Rogers" at bounding box center [432, 247] width 187 height 18
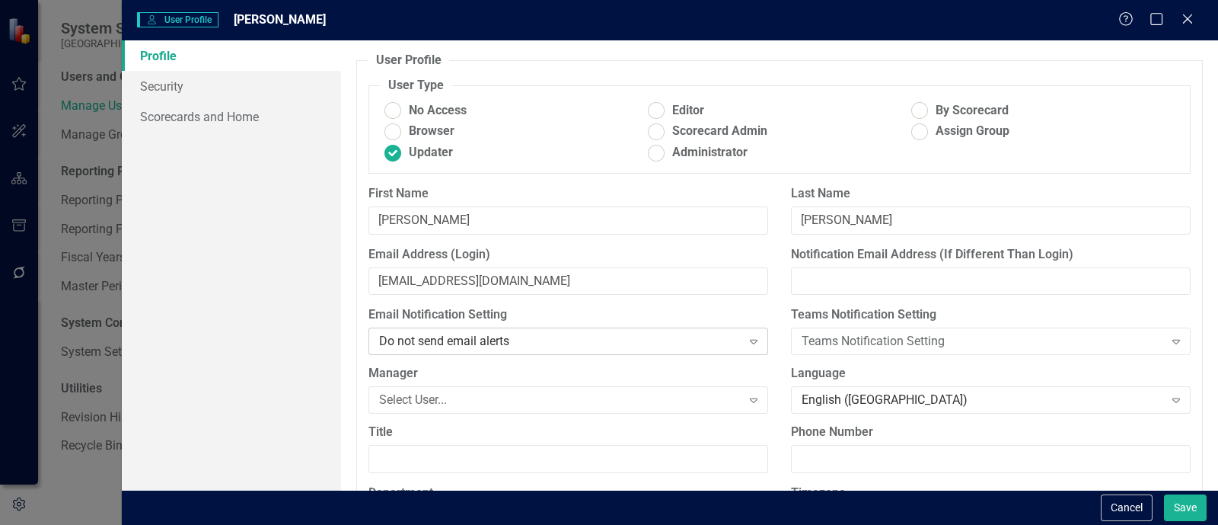
scroll to position [181, 0]
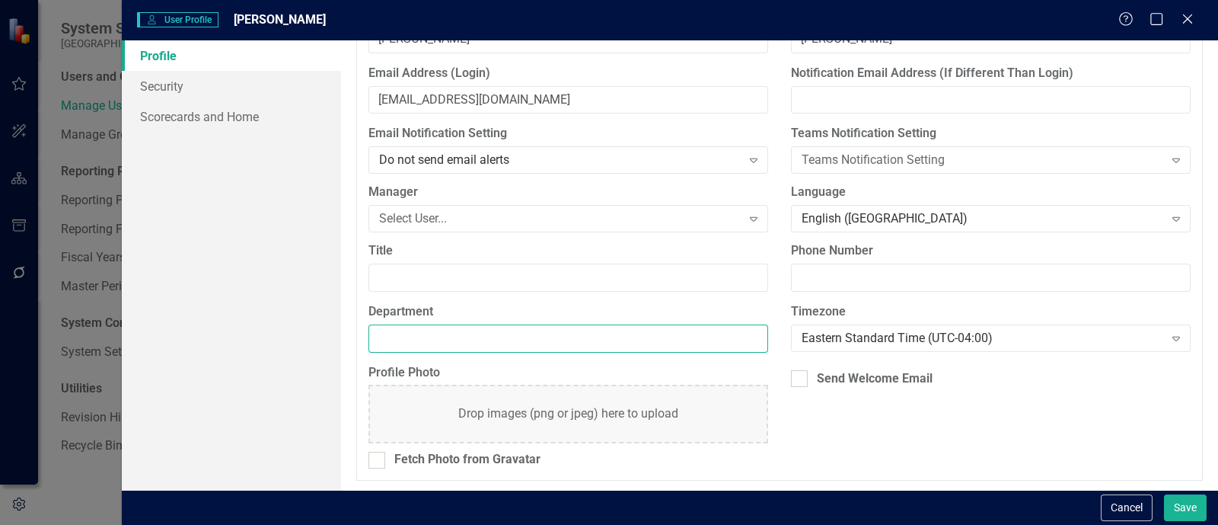
click at [458, 341] on input "Department" at bounding box center [568, 338] width 400 height 28
paste input "Finance"
type input "Finance"
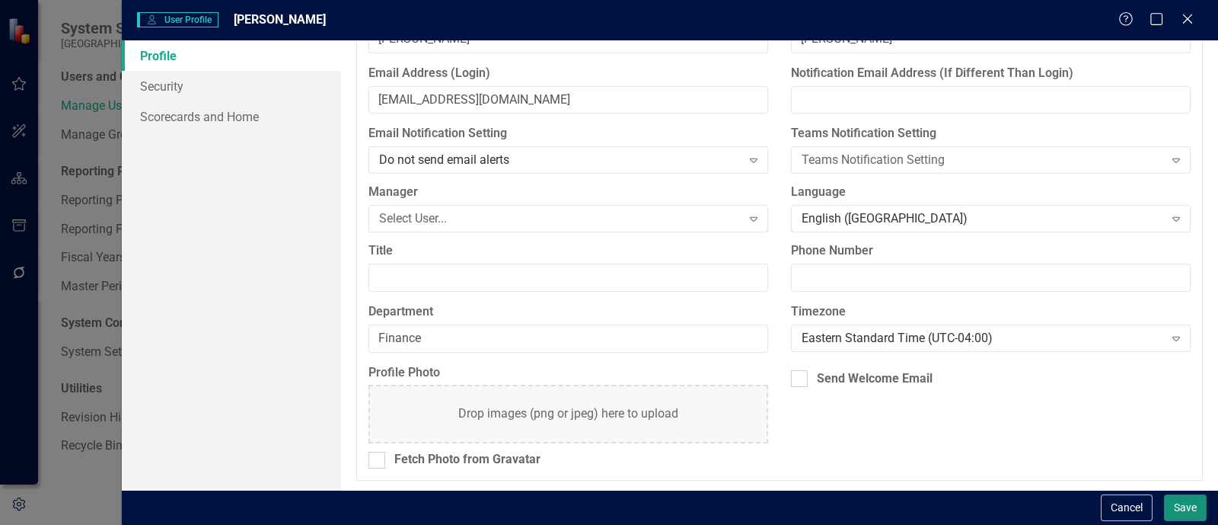
click at [1187, 498] on button "Save" at bounding box center [1185, 507] width 43 height 27
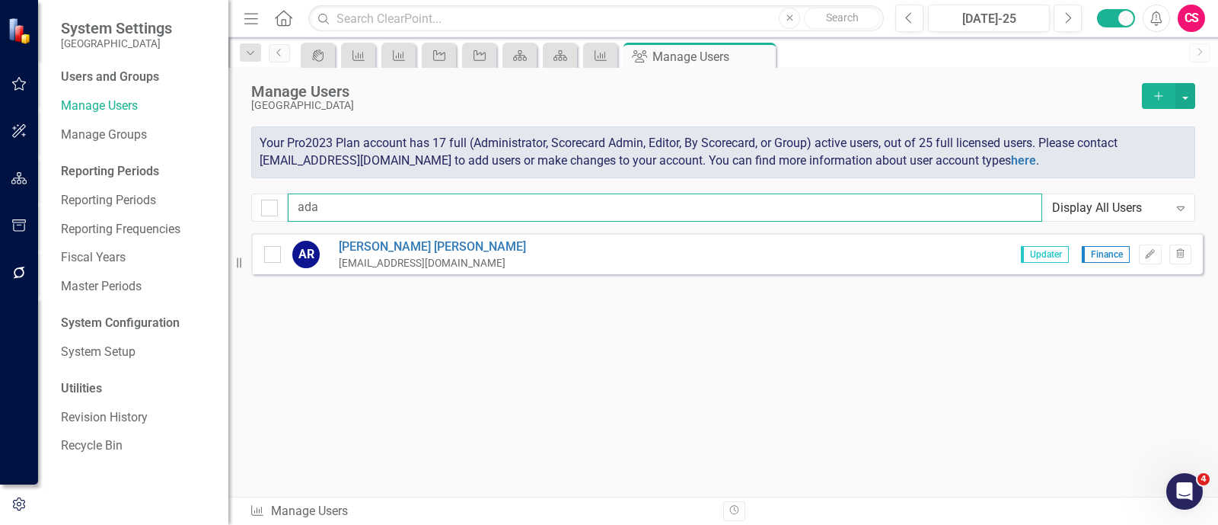
click at [544, 198] on input "ada" at bounding box center [665, 207] width 754 height 28
type input "lee"
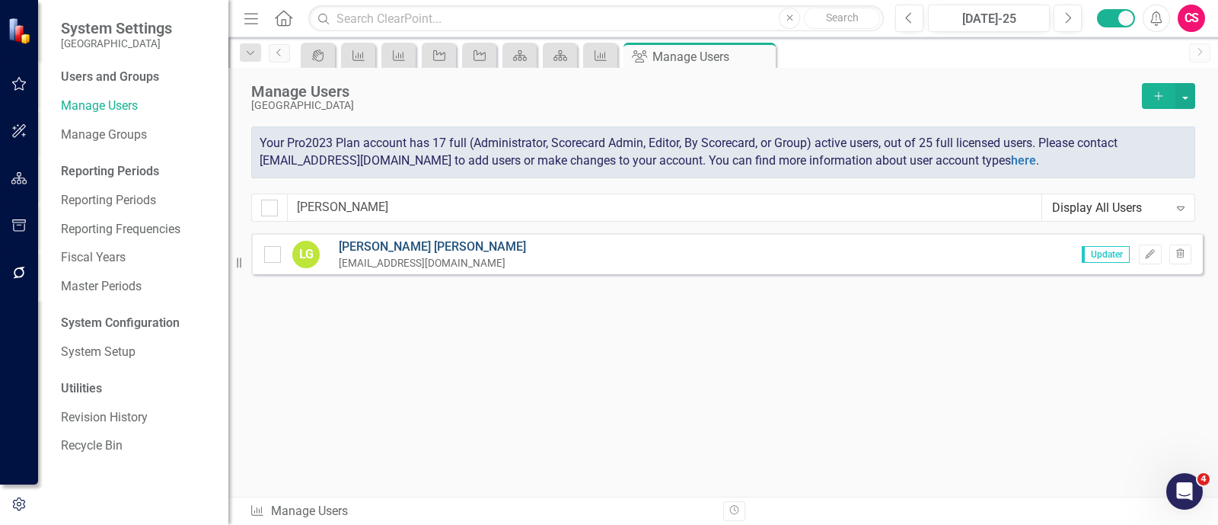
click at [371, 247] on link "Lee Gurule" at bounding box center [432, 247] width 187 height 18
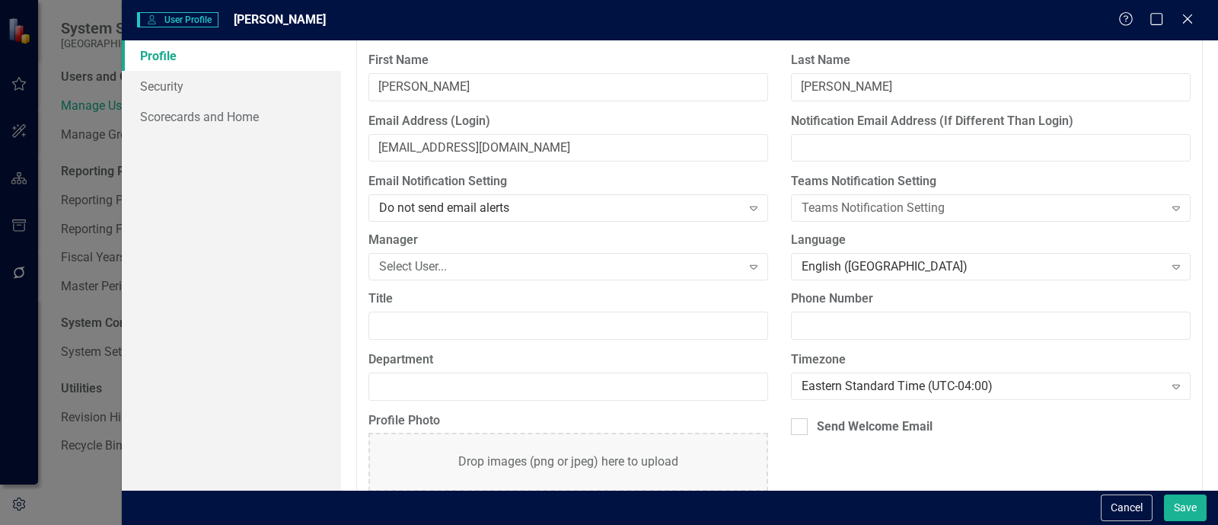
scroll to position [158, 0]
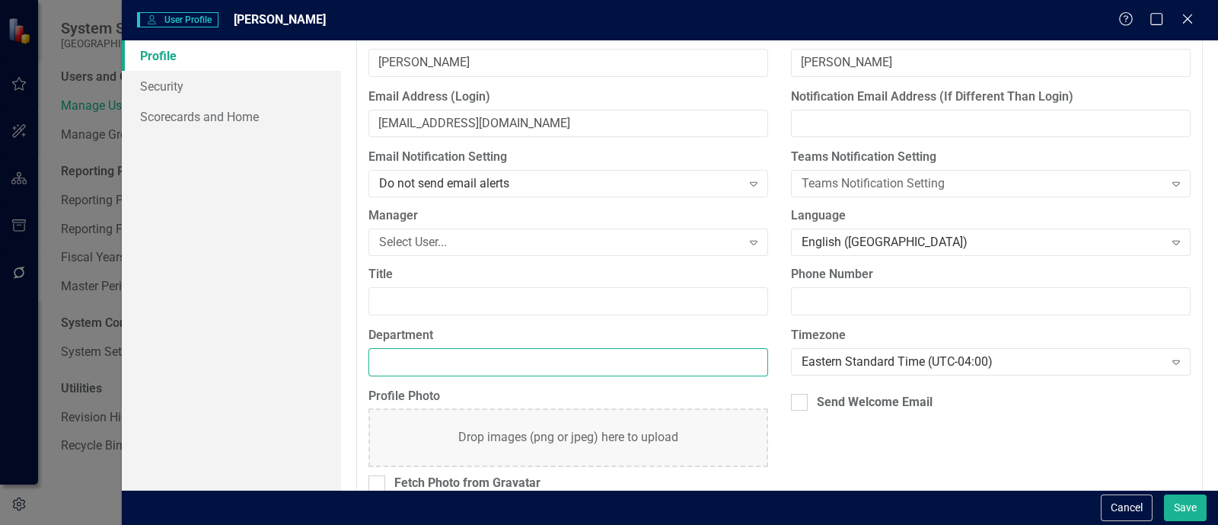
click at [491, 369] on input "Department" at bounding box center [568, 362] width 400 height 28
paste input "General Services"
type input "General Services"
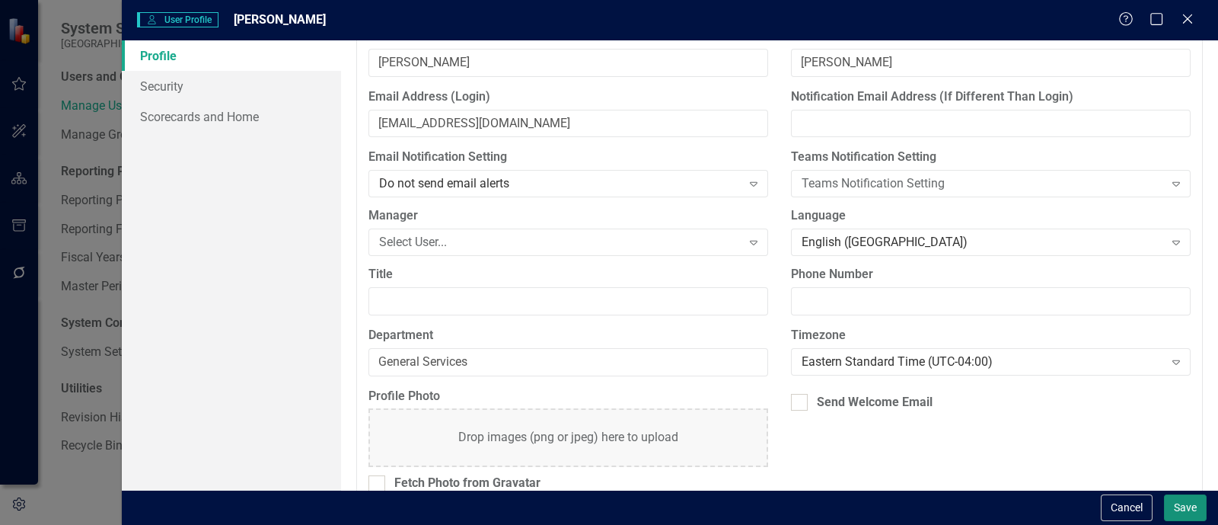
click at [1181, 515] on button "Save" at bounding box center [1185, 507] width 43 height 27
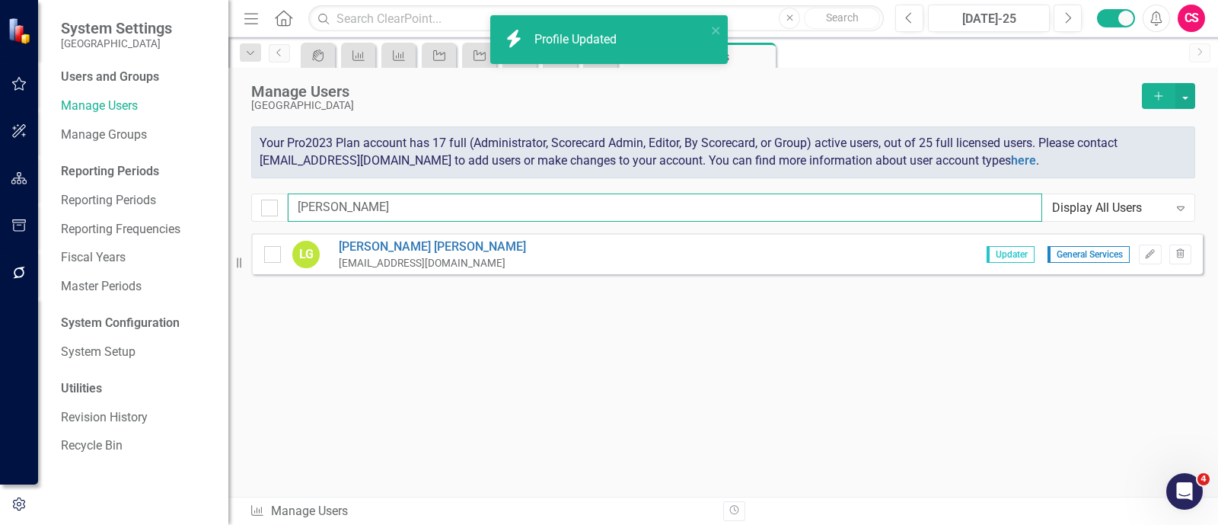
click at [373, 206] on input "lee" at bounding box center [665, 207] width 754 height 28
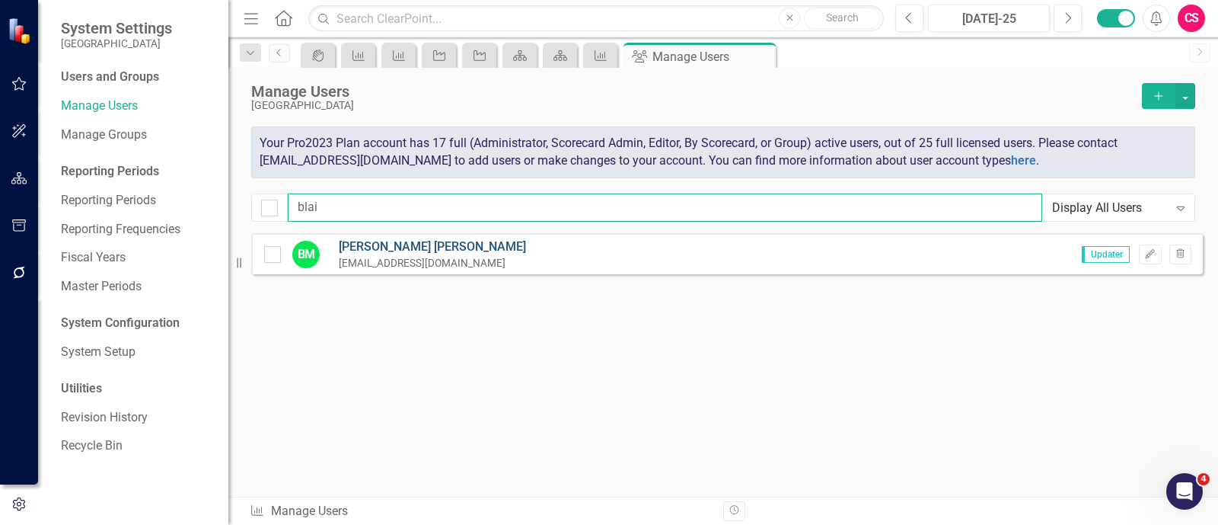
type input "blai"
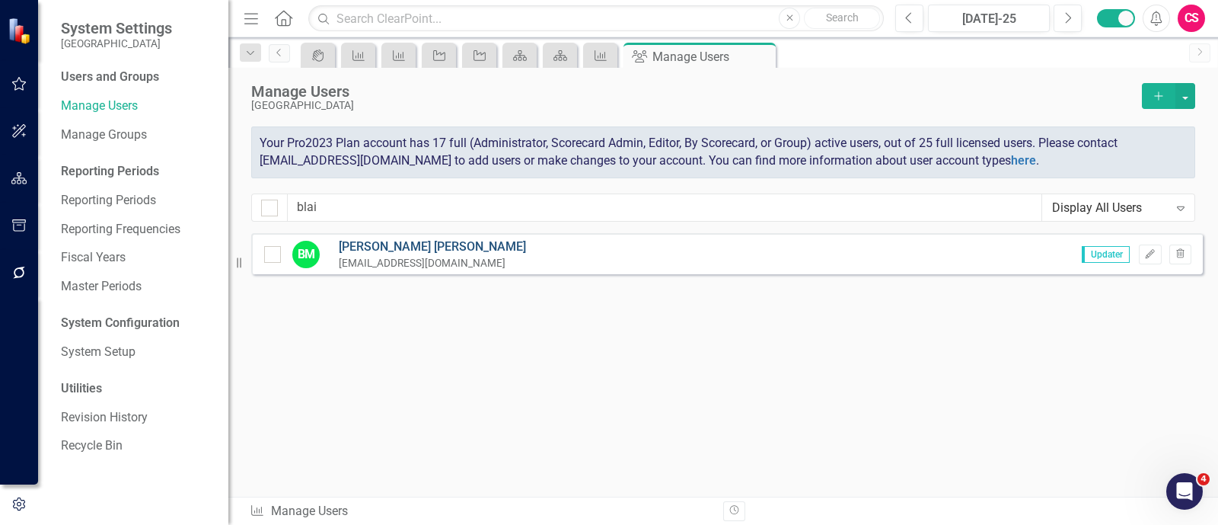
click at [389, 238] on link "Blaine Montgomery" at bounding box center [432, 247] width 187 height 18
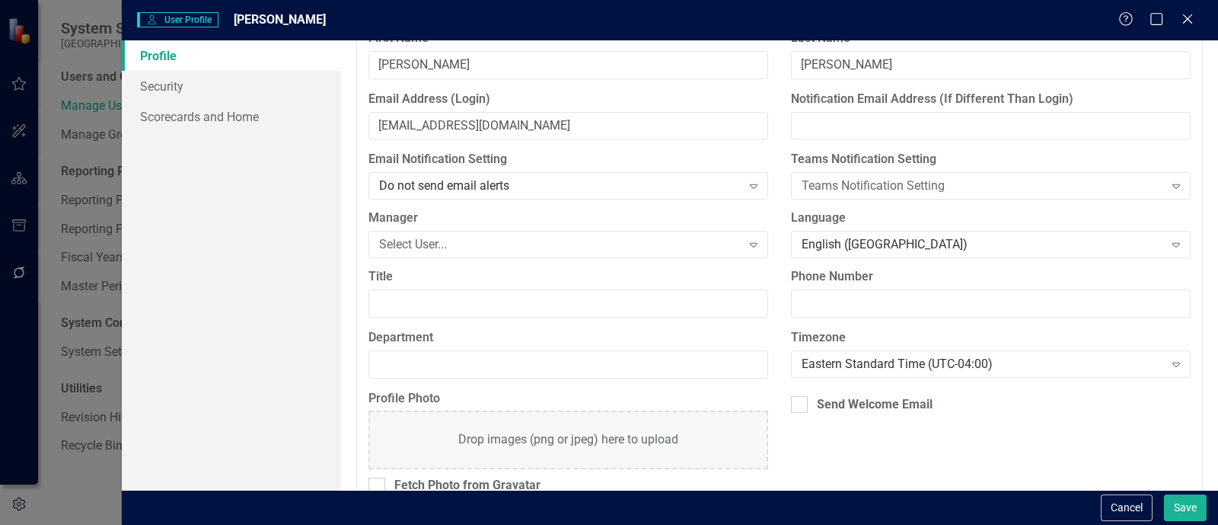
scroll to position [159, 0]
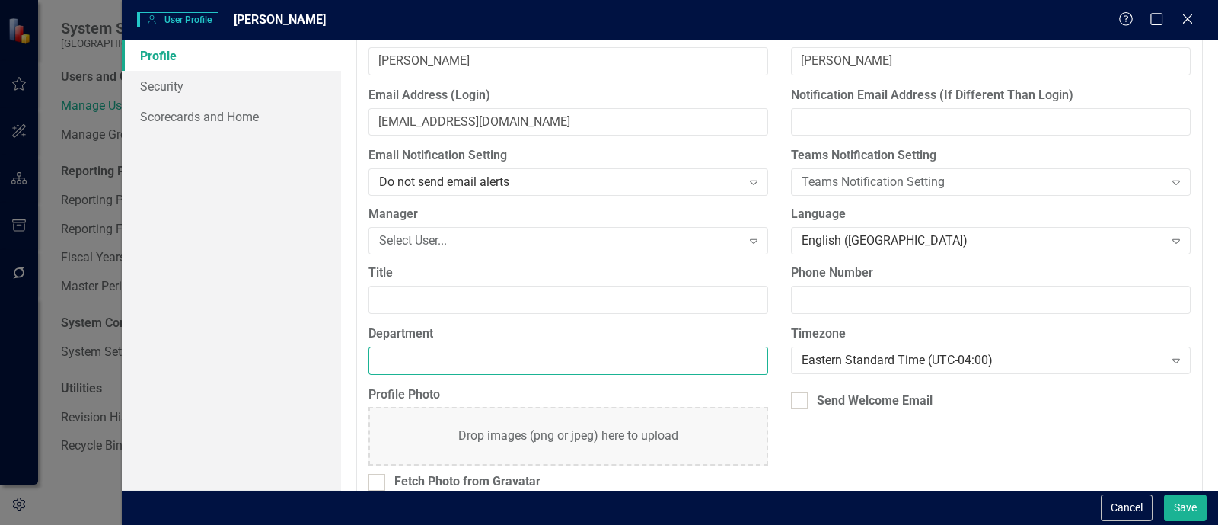
click at [434, 363] on input "Department" at bounding box center [568, 360] width 400 height 28
paste input "General Services"
type input "General Services"
click at [1184, 502] on button "Save" at bounding box center [1185, 507] width 43 height 27
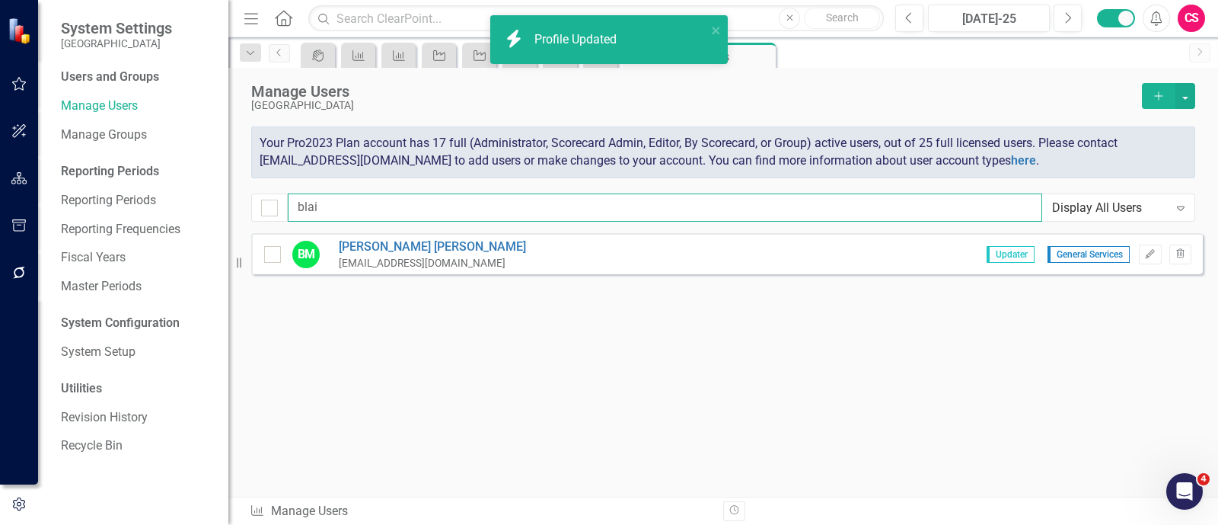
click at [452, 206] on input "blai" at bounding box center [665, 207] width 754 height 28
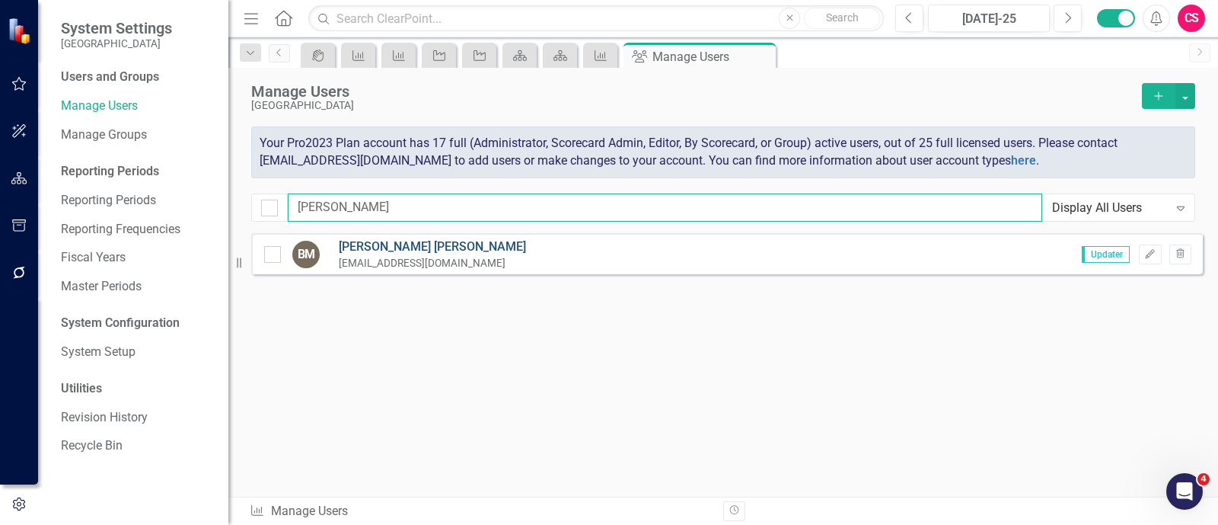
type input "brian"
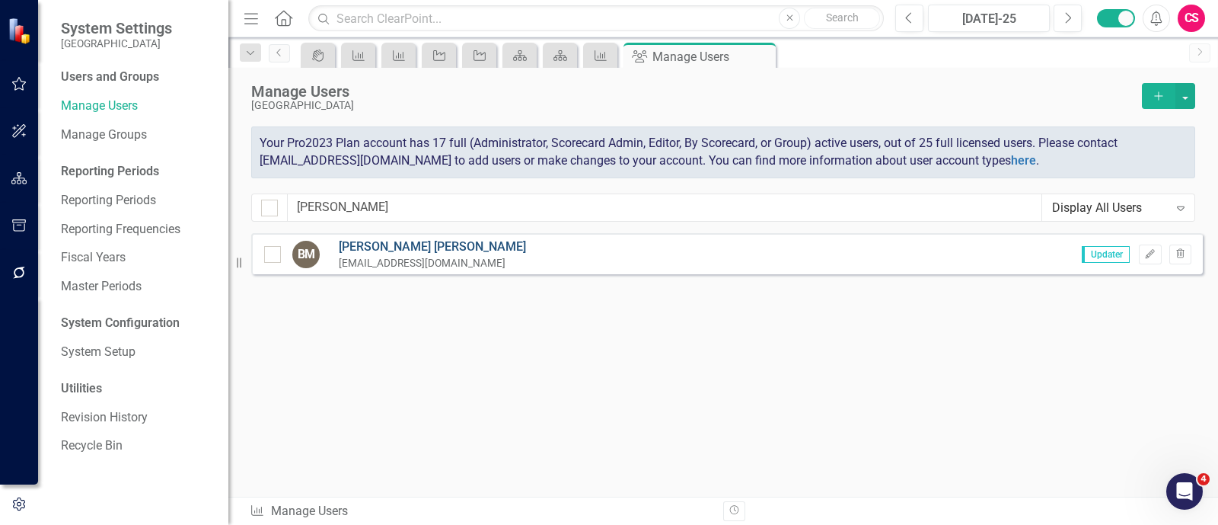
click at [396, 241] on link "Brian Meador" at bounding box center [432, 247] width 187 height 18
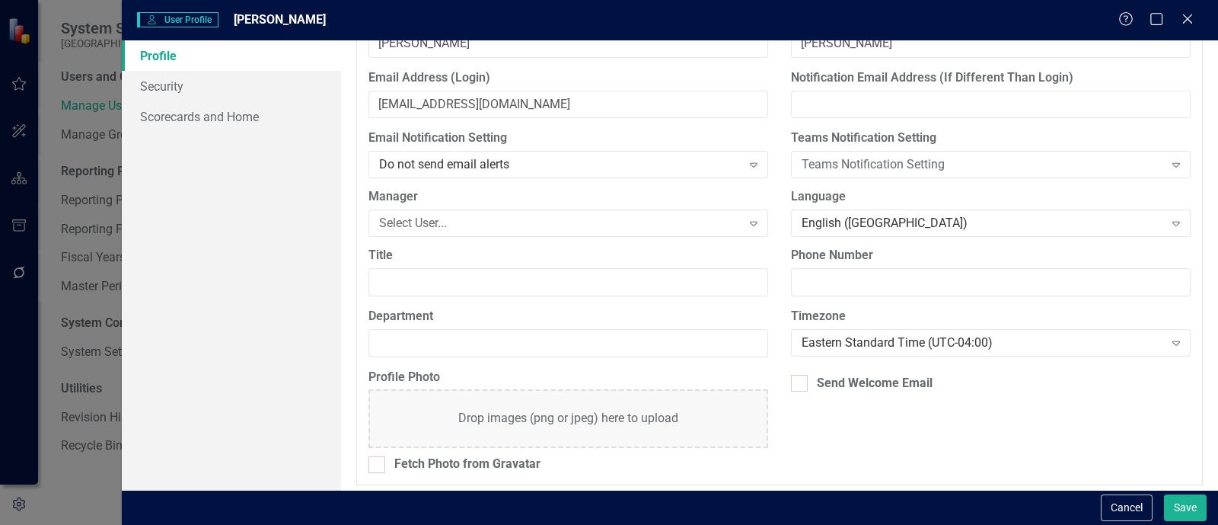
scroll to position [181, 0]
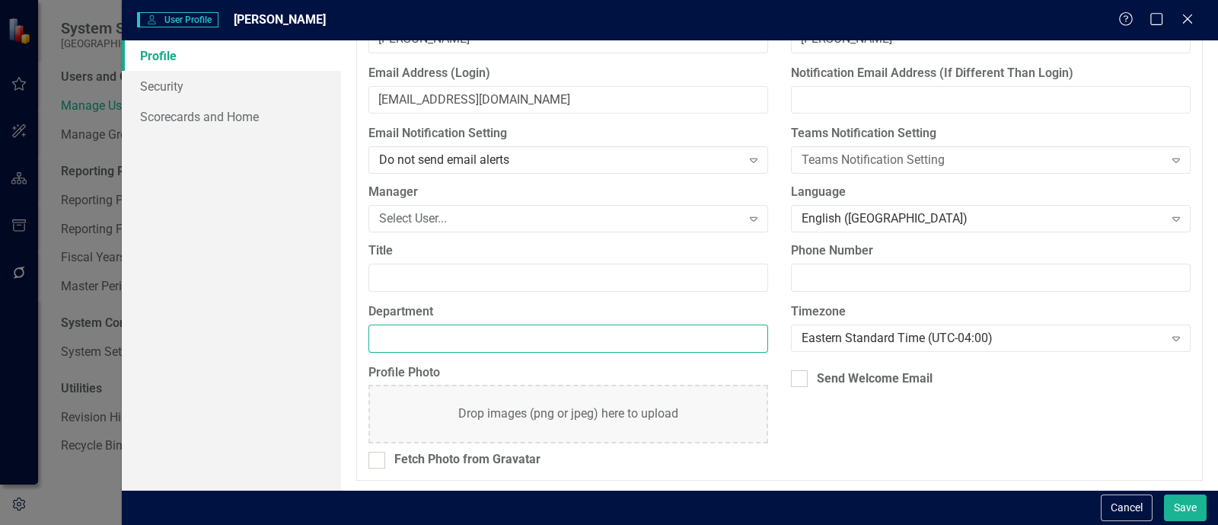
paste input "General Services"
click at [451, 336] on input "Department" at bounding box center [568, 338] width 400 height 28
type input "General Services"
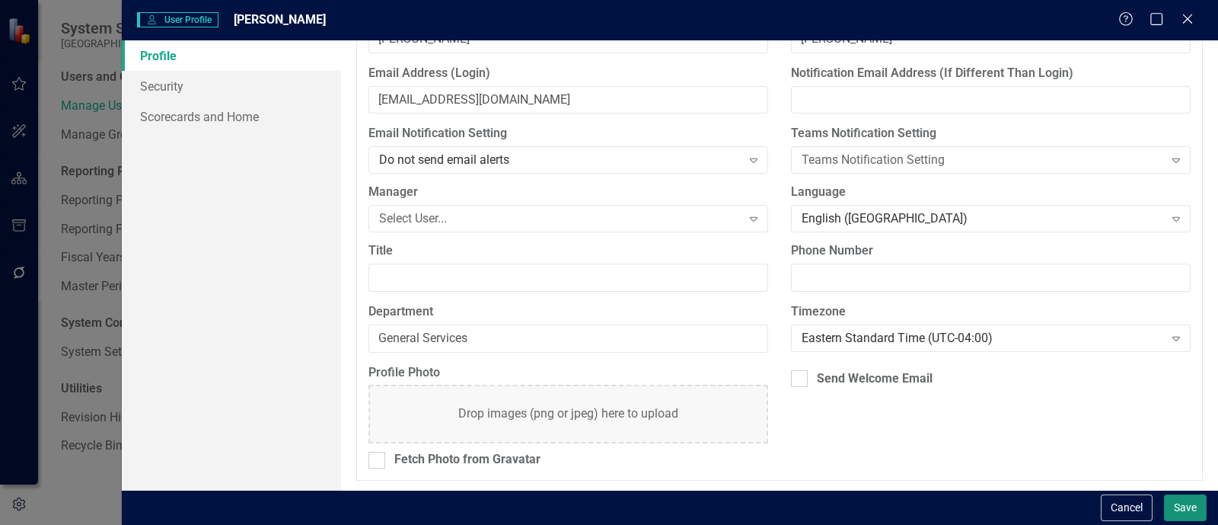
click at [1192, 497] on button "Save" at bounding box center [1185, 507] width 43 height 27
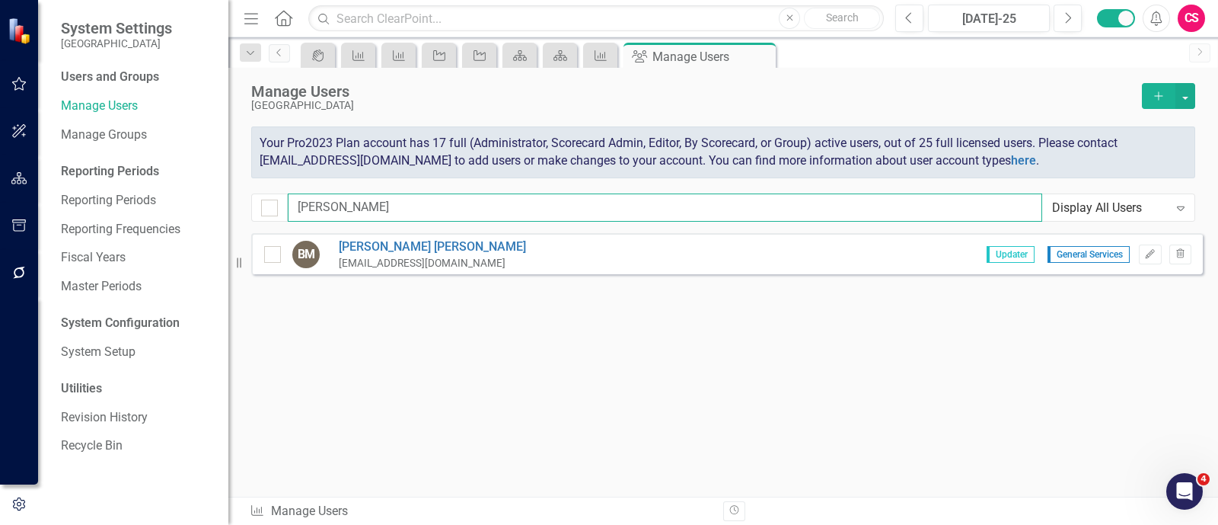
click at [521, 205] on input "brian" at bounding box center [665, 207] width 754 height 28
type input "jodi"
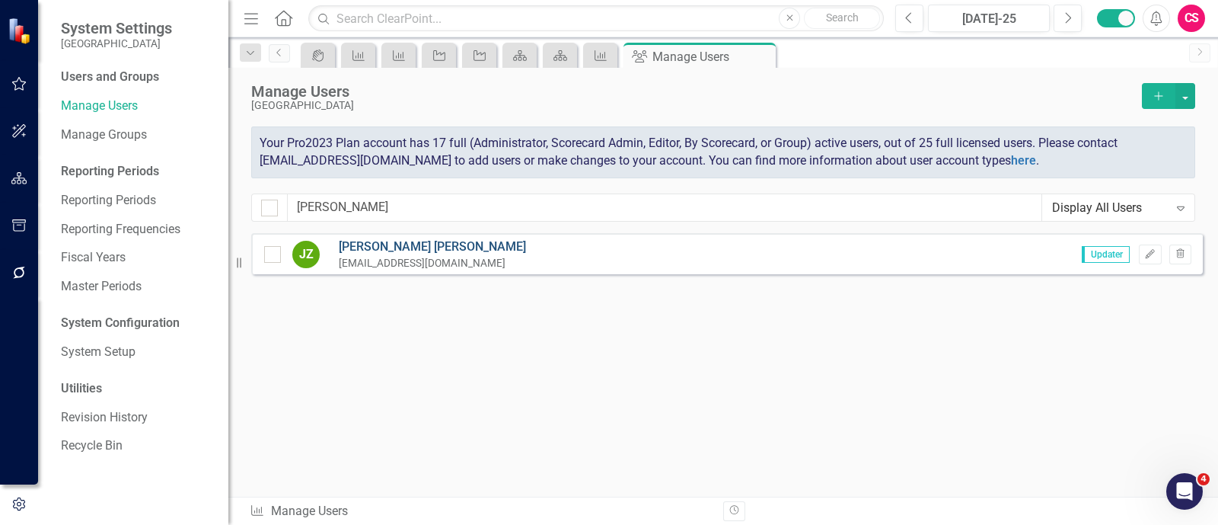
click at [366, 241] on link "Jodi Zuber" at bounding box center [432, 247] width 187 height 18
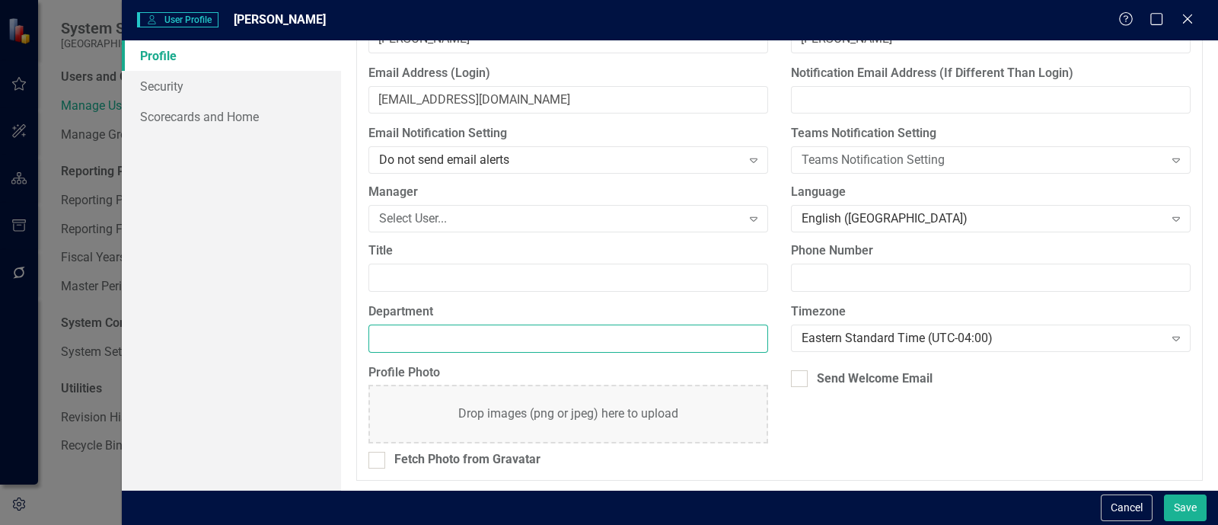
click at [464, 333] on input "Department" at bounding box center [568, 338] width 400 height 28
paste input "General Services"
type input "General Services"
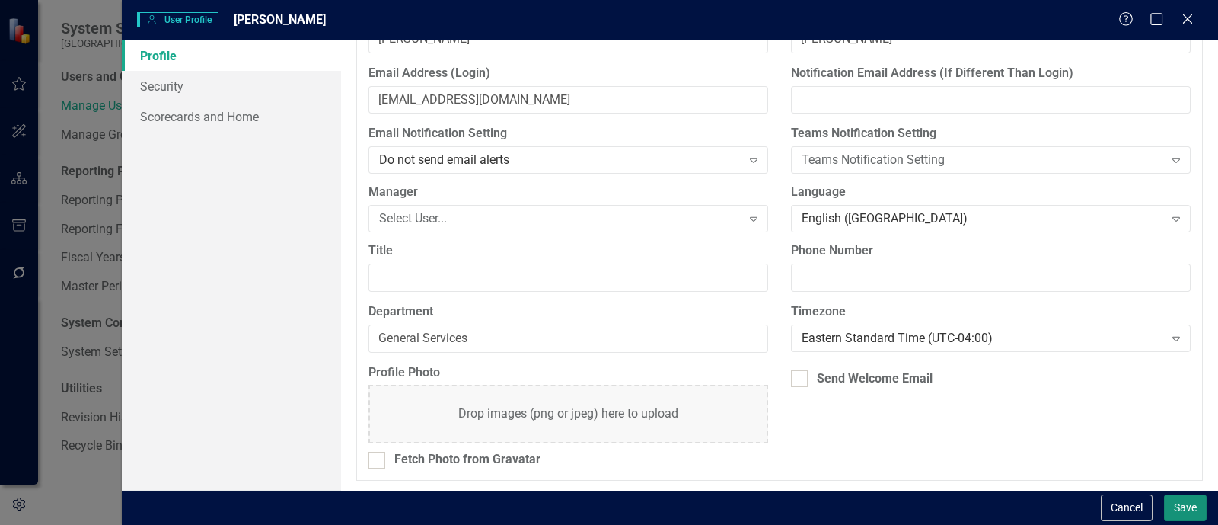
click at [1180, 502] on button "Save" at bounding box center [1185, 507] width 43 height 27
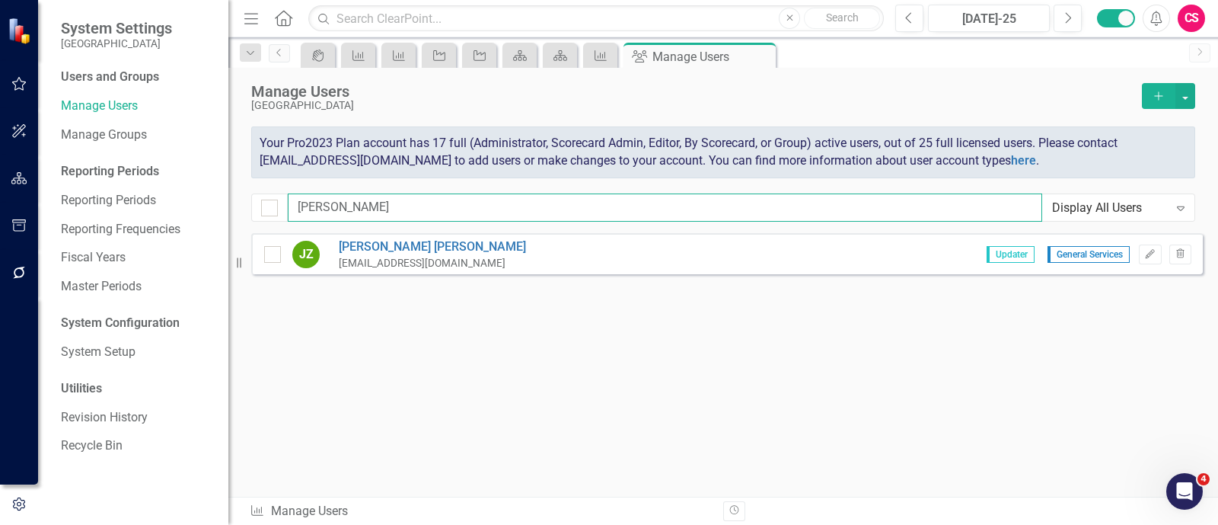
click at [568, 204] on input "jodi" at bounding box center [665, 207] width 754 height 28
type input "moni"
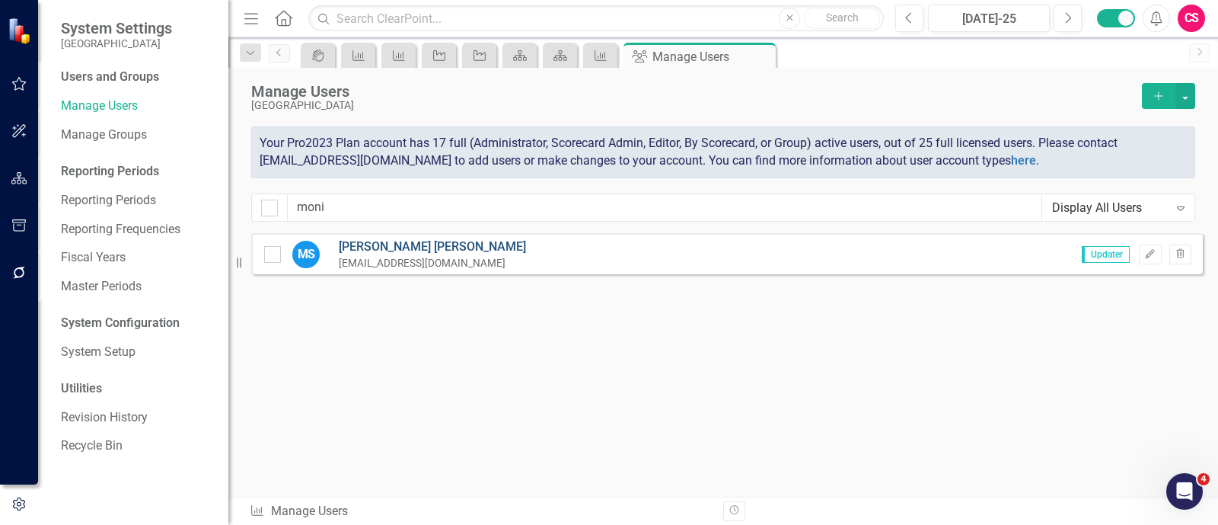
click at [386, 242] on link "Monica Shadid" at bounding box center [432, 247] width 187 height 18
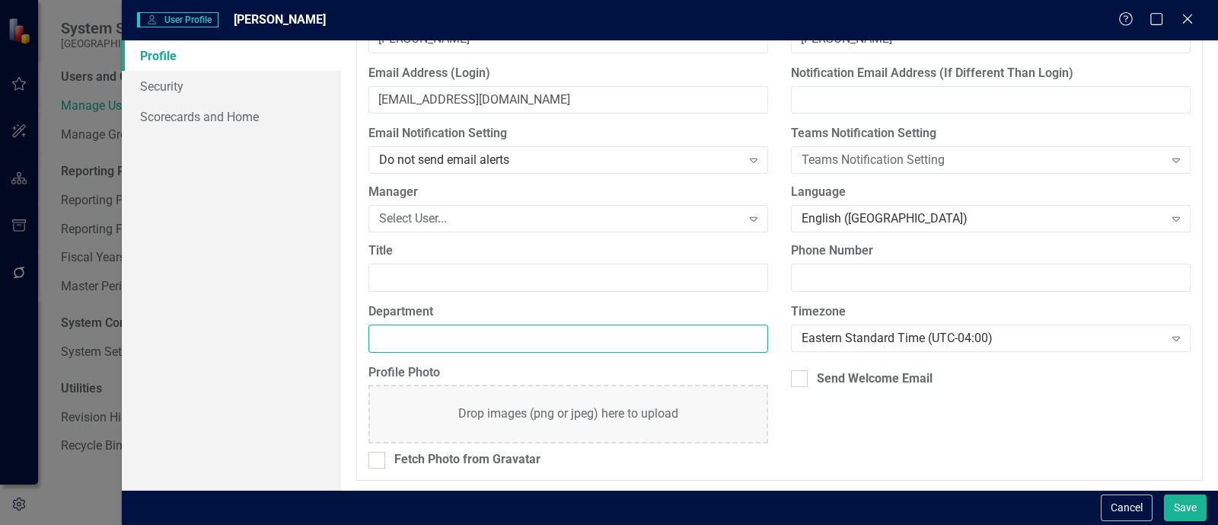
click at [533, 336] on input "Department" at bounding box center [568, 338] width 400 height 28
paste input "Human Resources"
type input "Human Resources"
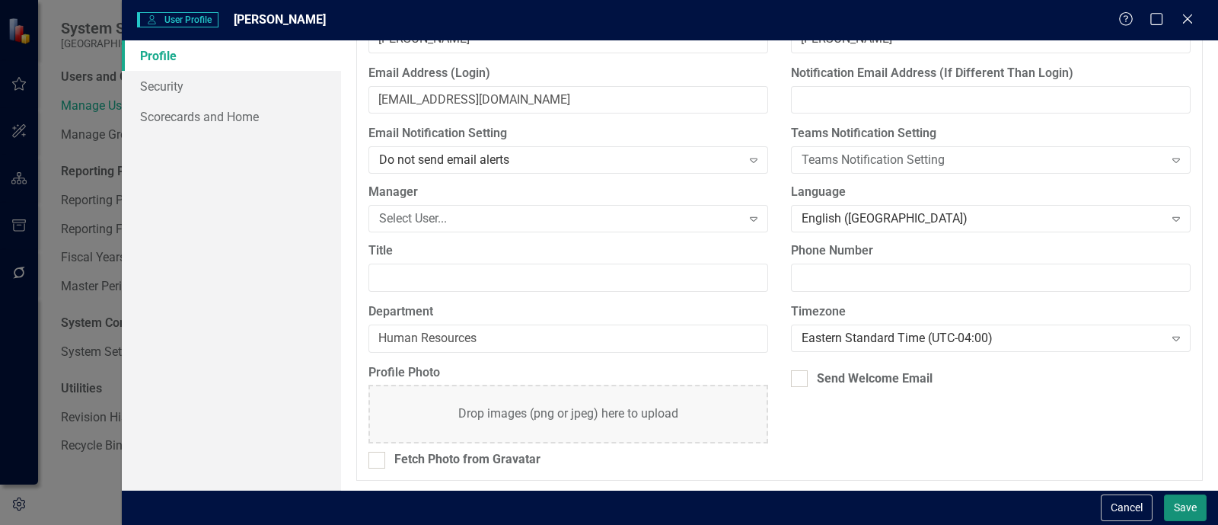
click at [1172, 518] on button "Save" at bounding box center [1185, 507] width 43 height 27
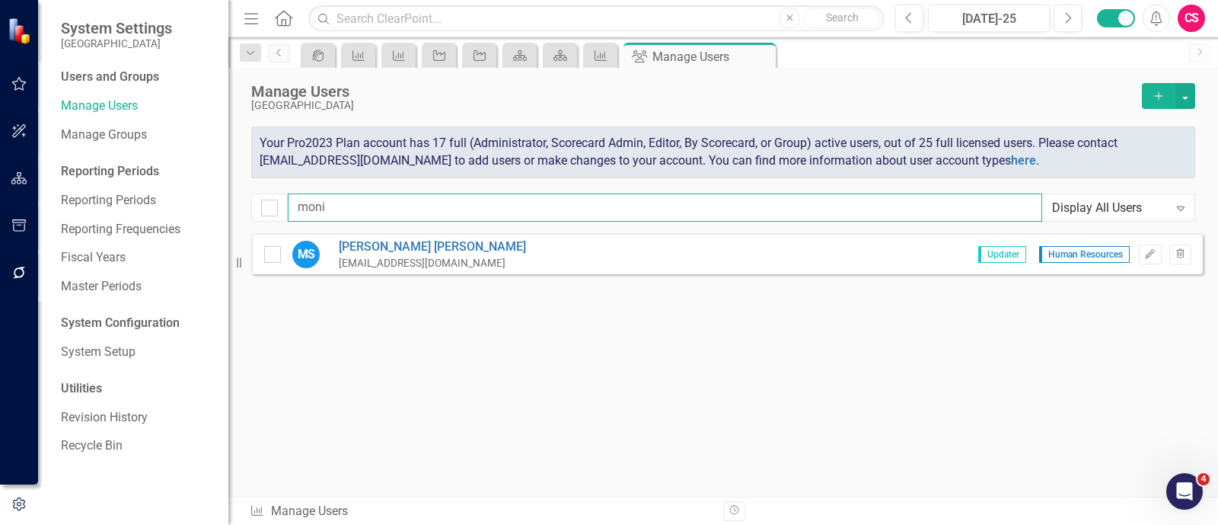
click at [451, 207] on input "moni" at bounding box center [665, 207] width 754 height 28
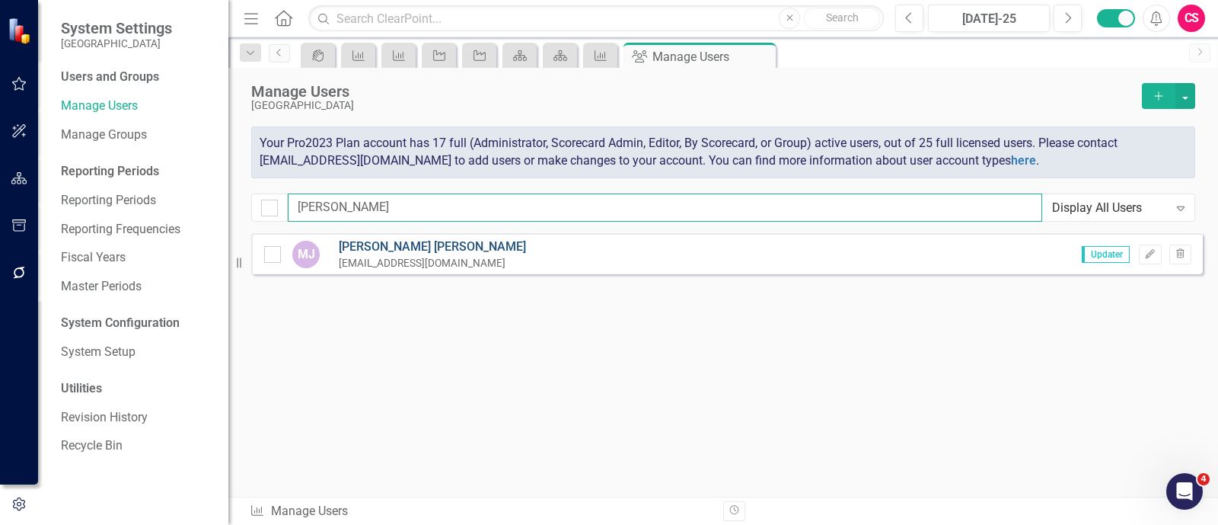
type input "marth"
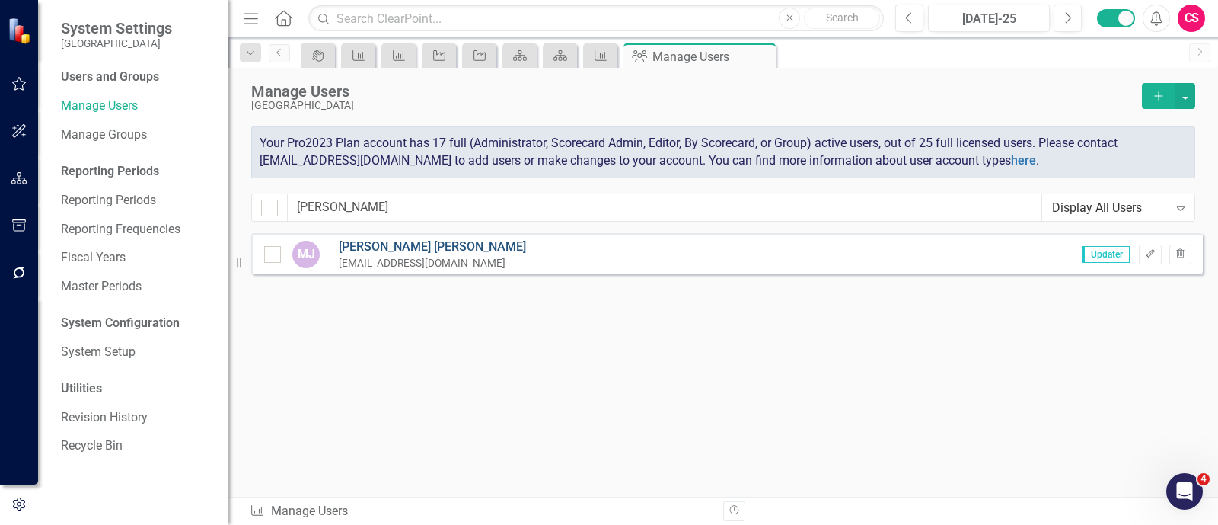
click at [400, 243] on link "Martha Johnson" at bounding box center [432, 247] width 187 height 18
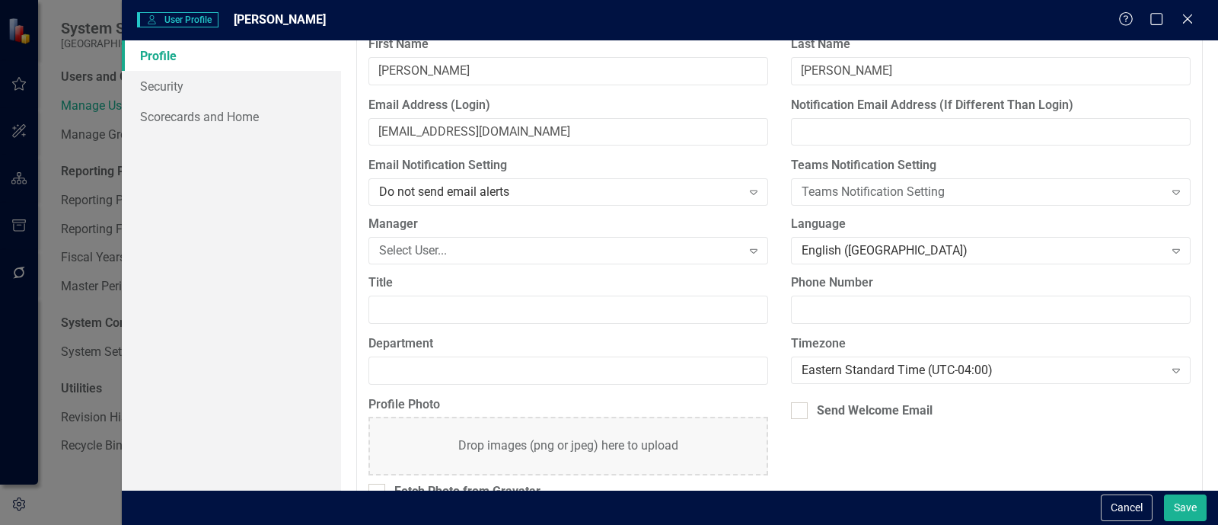
scroll to position [150, 0]
click at [472, 372] on input "Department" at bounding box center [568, 370] width 400 height 28
paste input "Human Services"
type input "Human Services"
click at [1177, 499] on button "Save" at bounding box center [1185, 507] width 43 height 27
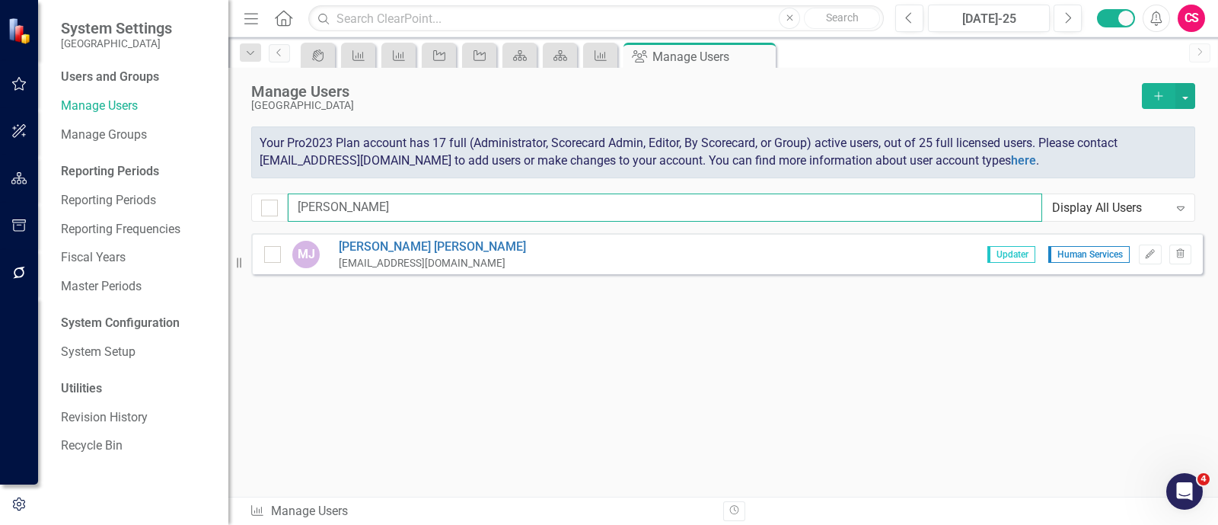
click at [343, 211] on input "marth" at bounding box center [665, 207] width 754 height 28
type input "shaw"
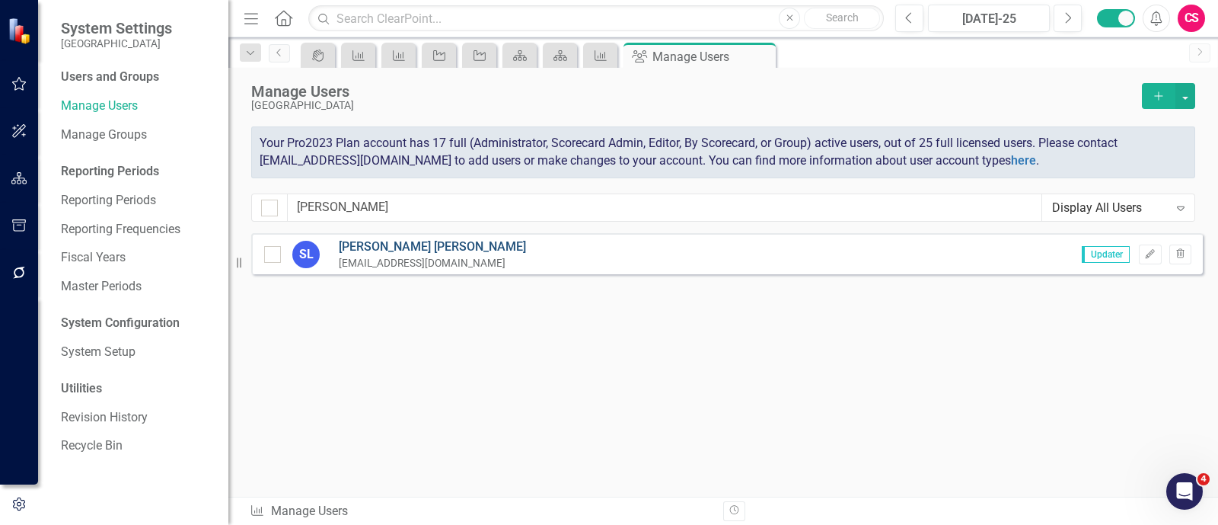
click at [376, 241] on link "Shawna Legarza" at bounding box center [432, 247] width 187 height 18
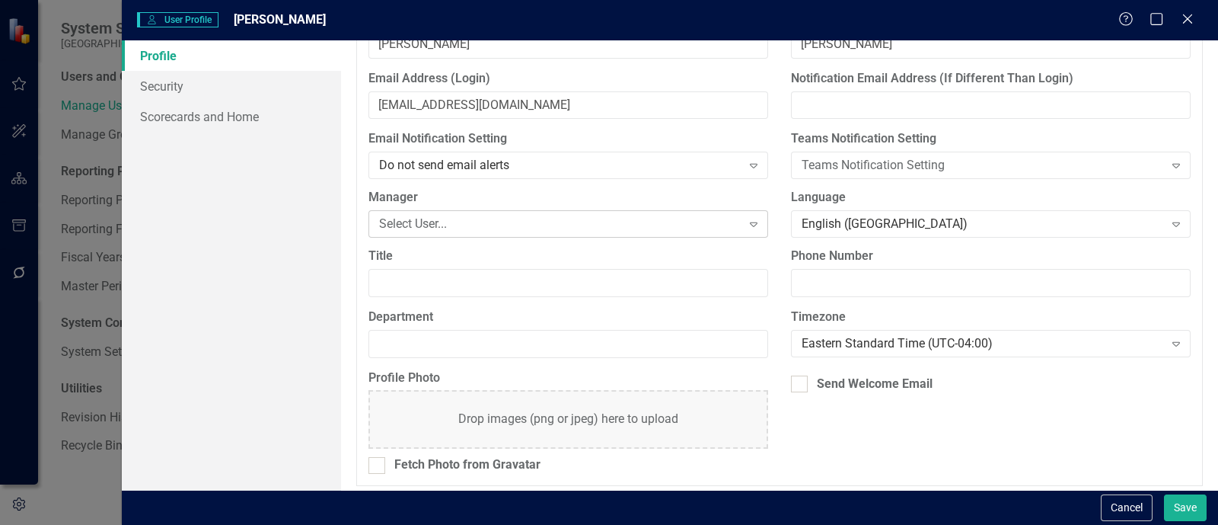
scroll to position [181, 0]
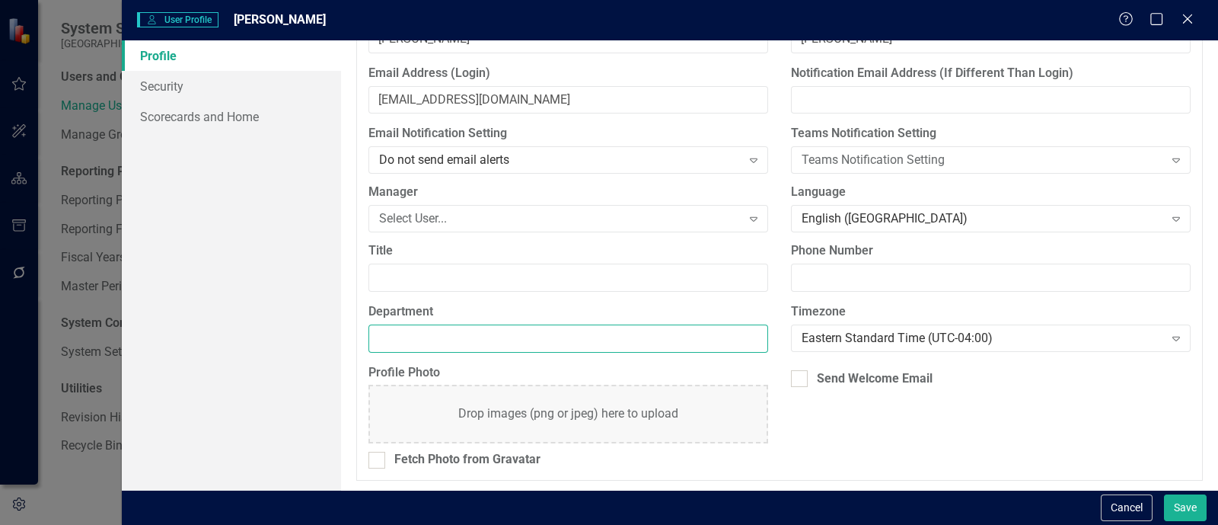
click at [454, 347] on input "Department" at bounding box center [568, 338] width 400 height 28
paste input "Office of Emergency Management"
type input "Office of Emergency Management"
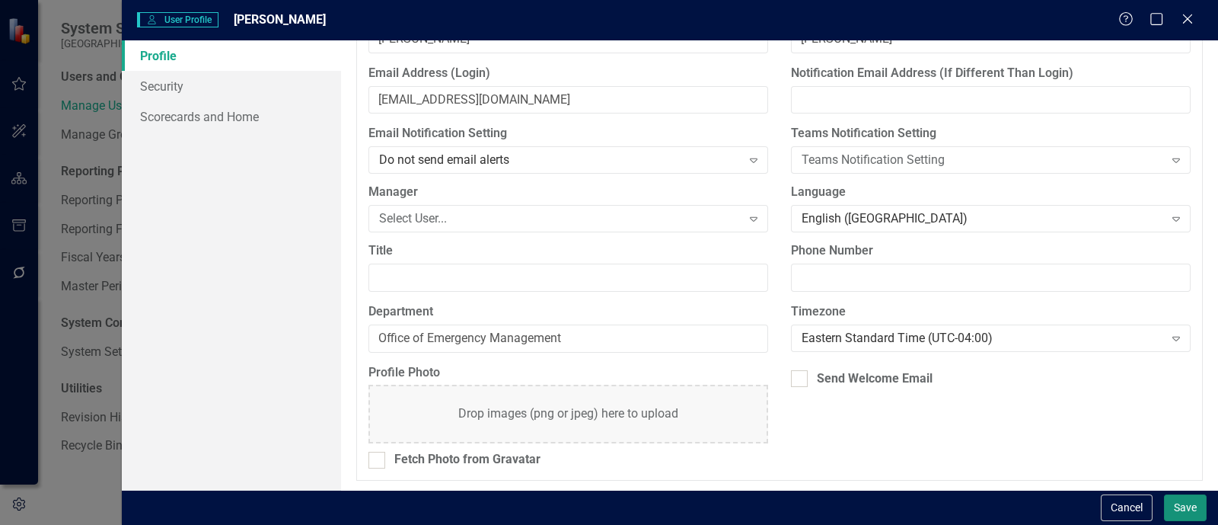
click at [1179, 500] on button "Save" at bounding box center [1185, 507] width 43 height 27
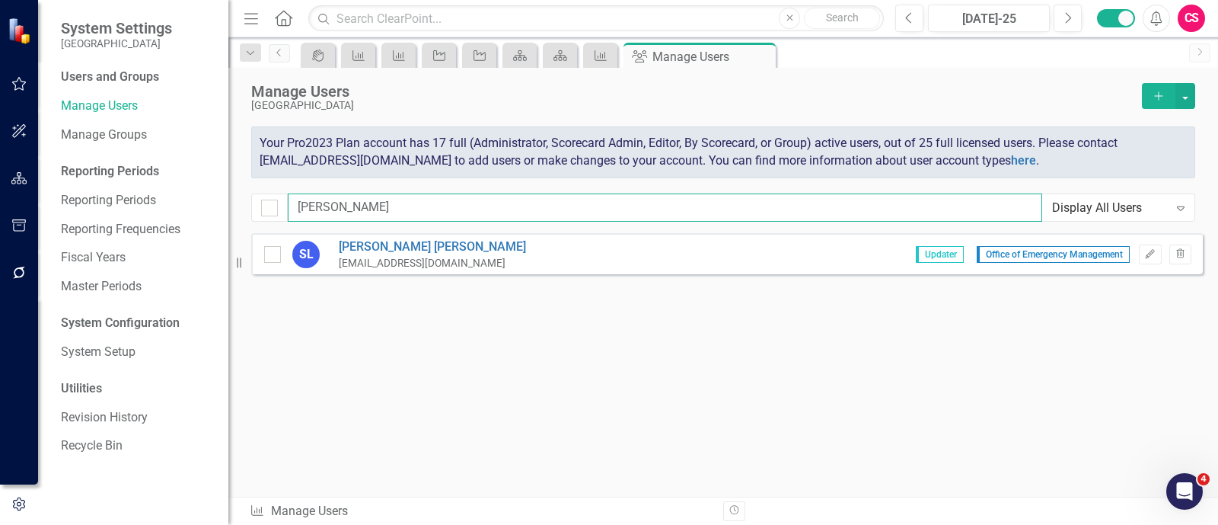
click at [400, 205] on input "shaw" at bounding box center [665, 207] width 754 height 28
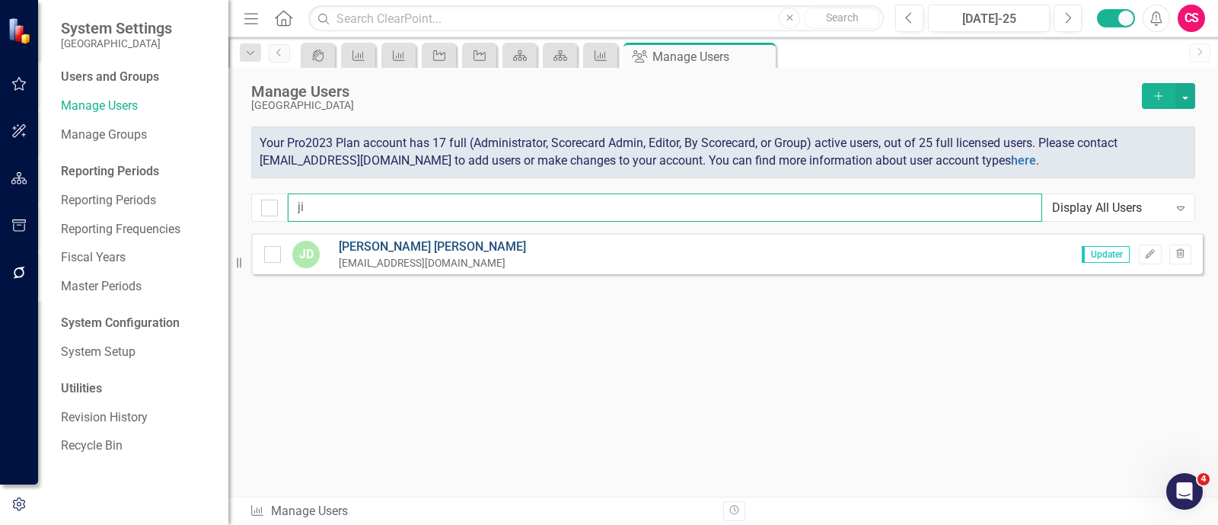
type input "ji"
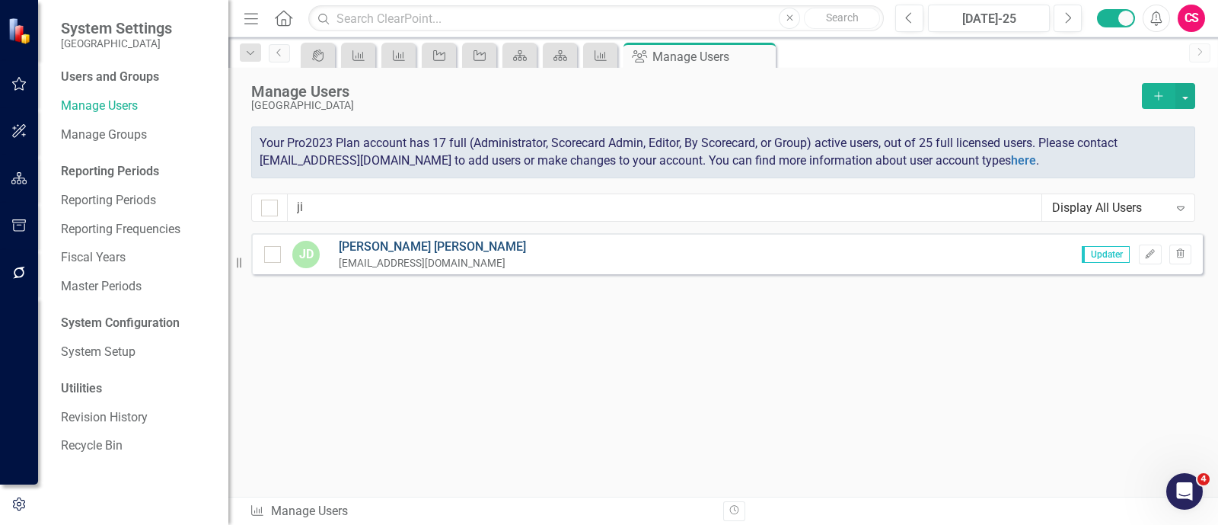
click at [389, 243] on link "Jim Davis" at bounding box center [432, 247] width 187 height 18
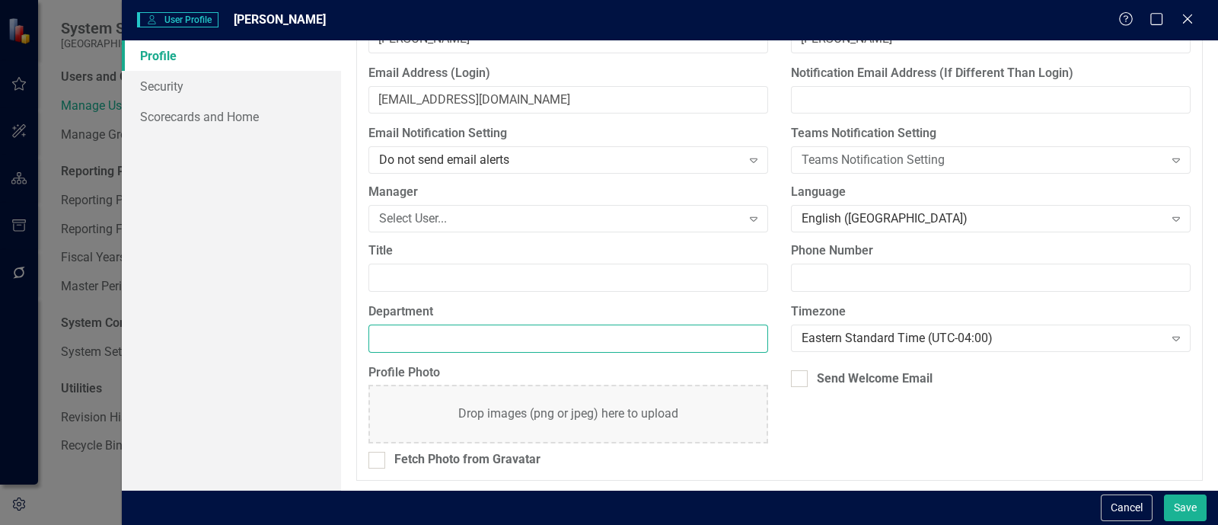
paste input "Public Works"
click at [534, 337] on input "Department" at bounding box center [568, 338] width 400 height 28
type input "Public Works"
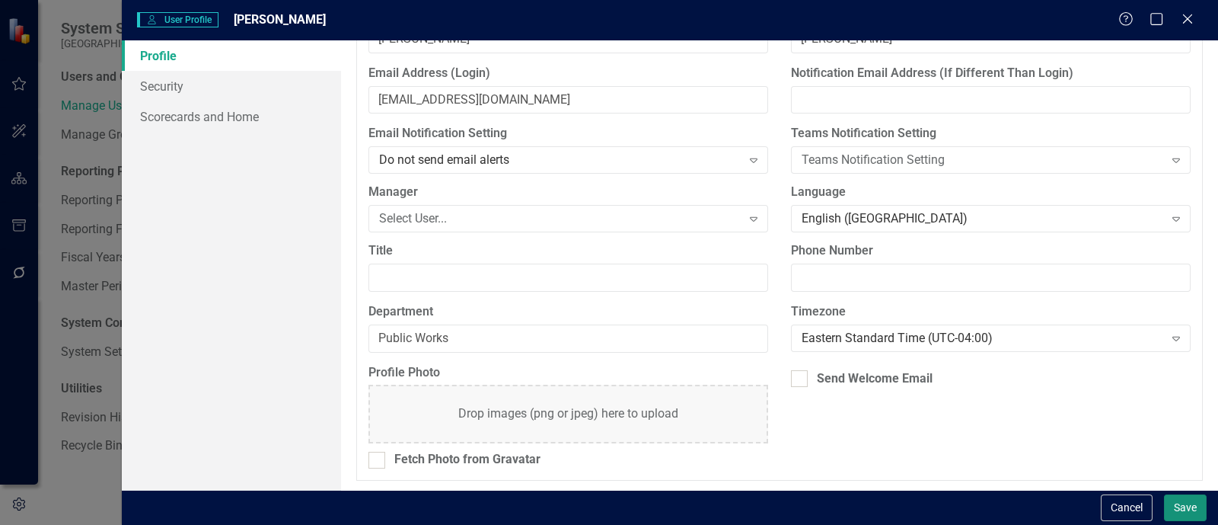
click at [1201, 500] on button "Save" at bounding box center [1185, 507] width 43 height 27
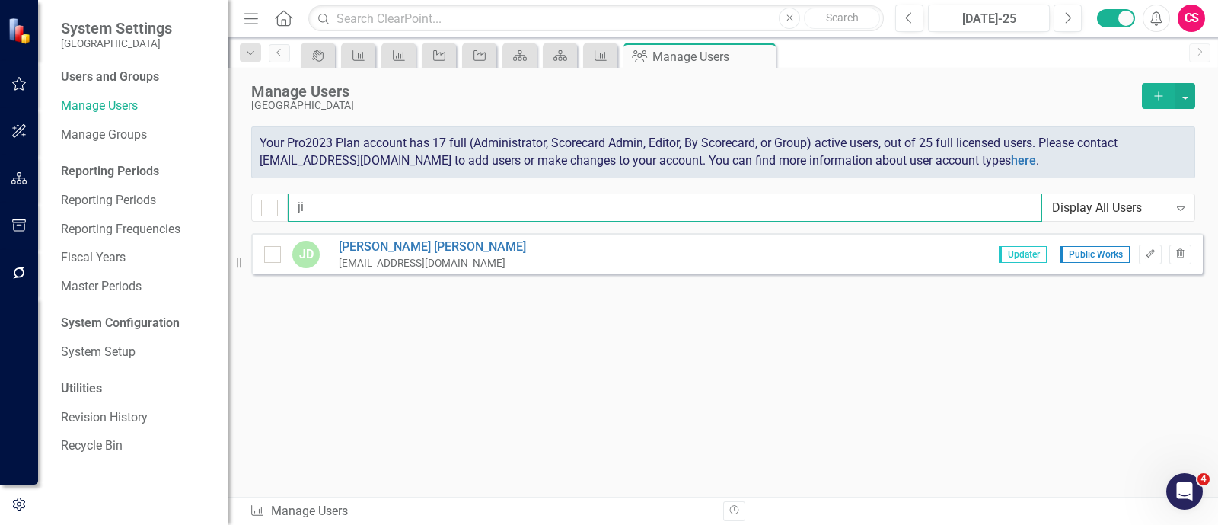
click at [416, 215] on input "ji" at bounding box center [665, 207] width 754 height 28
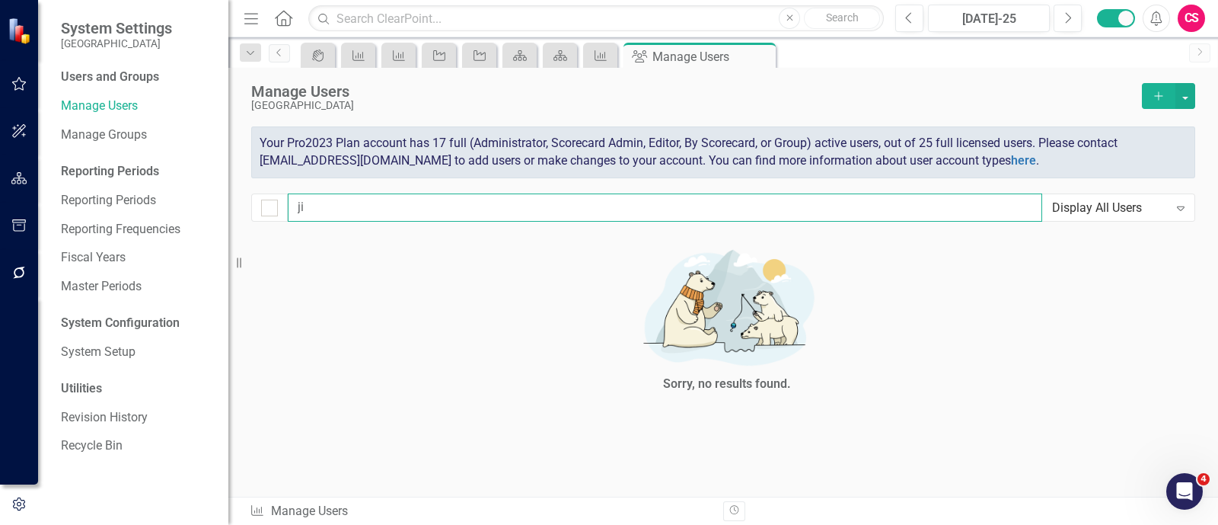
type input "j"
type input "re"
checkbox input "false"
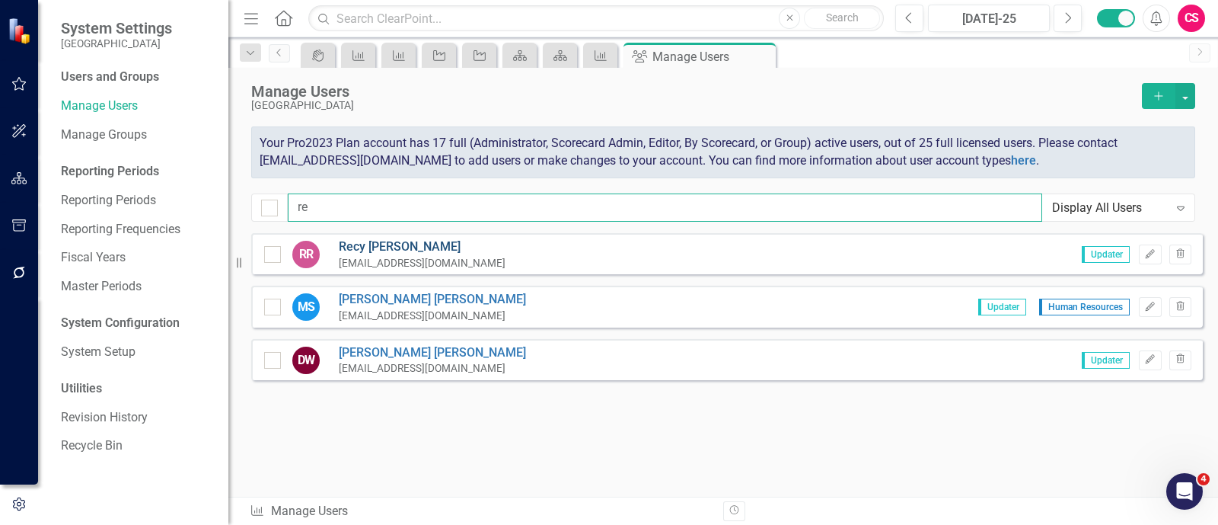
type input "re"
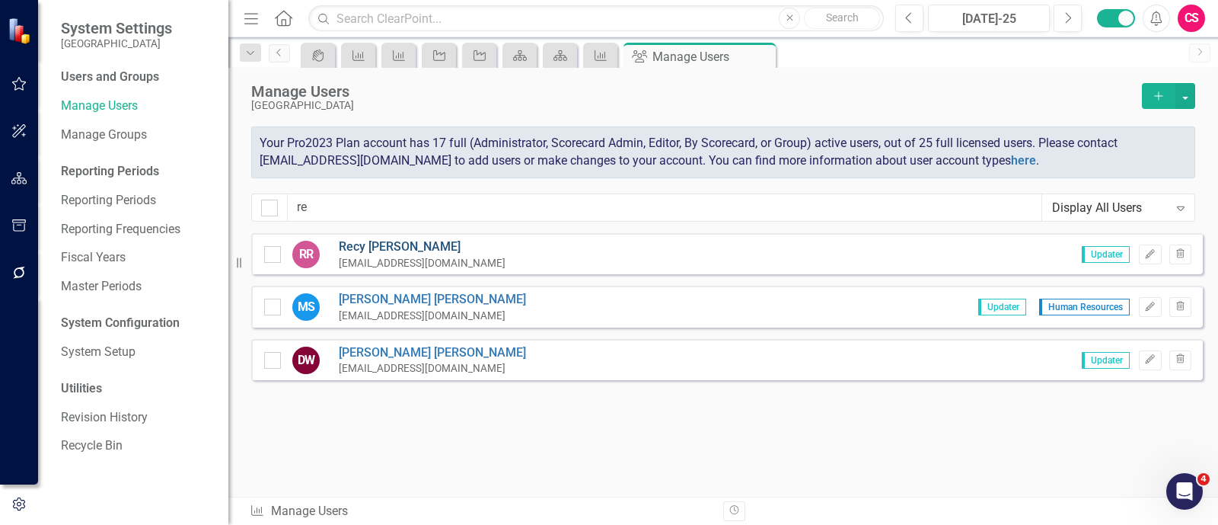
click at [392, 246] on link "Recy Reider" at bounding box center [422, 247] width 167 height 18
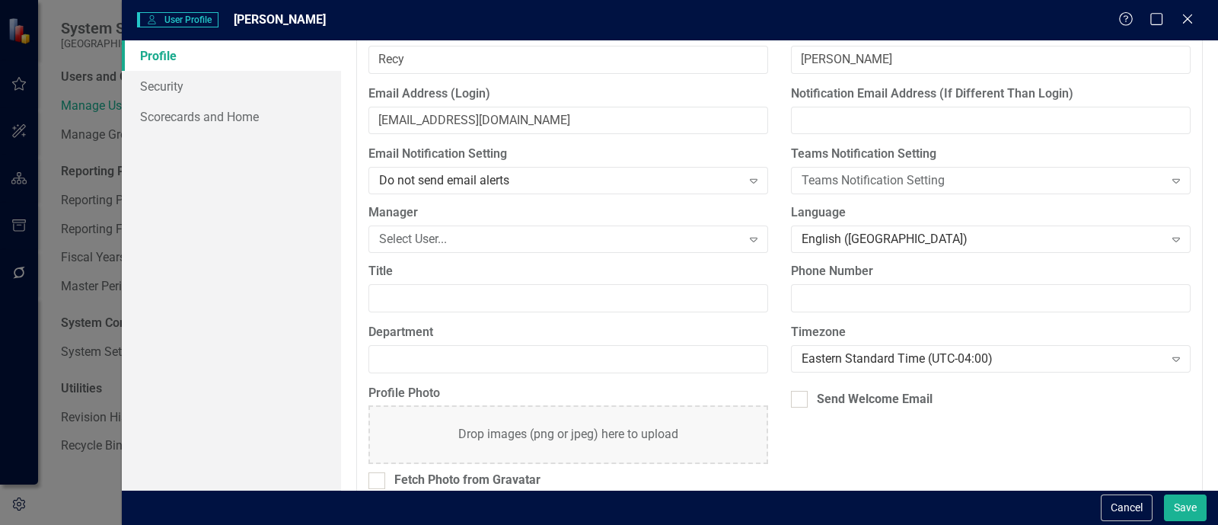
scroll to position [163, 0]
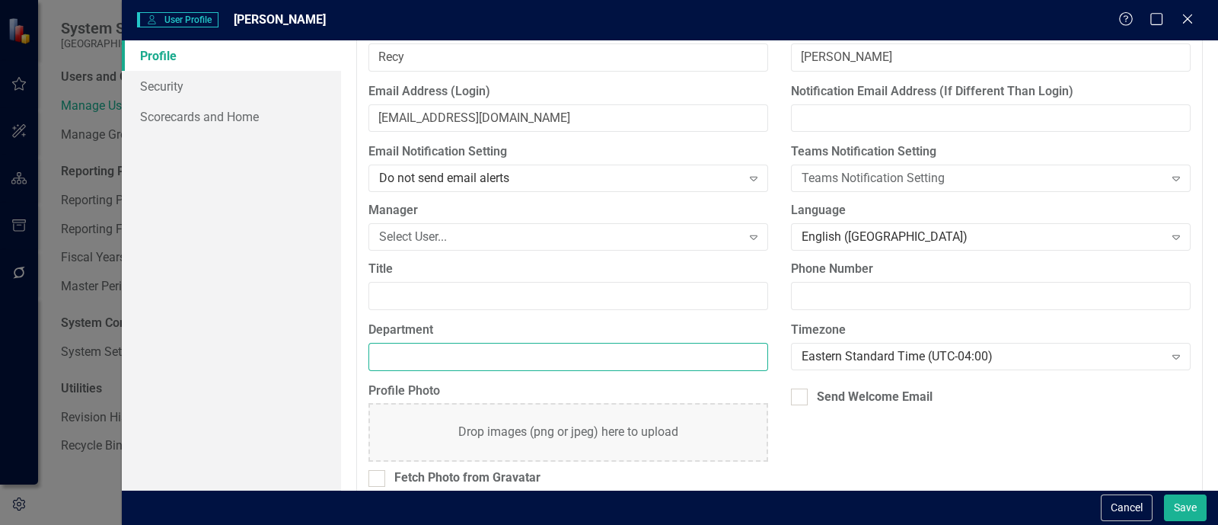
click at [450, 349] on input "Department" at bounding box center [568, 357] width 400 height 28
paste input "Public Works"
type input "Public Works"
click at [1191, 500] on button "Save" at bounding box center [1185, 507] width 43 height 27
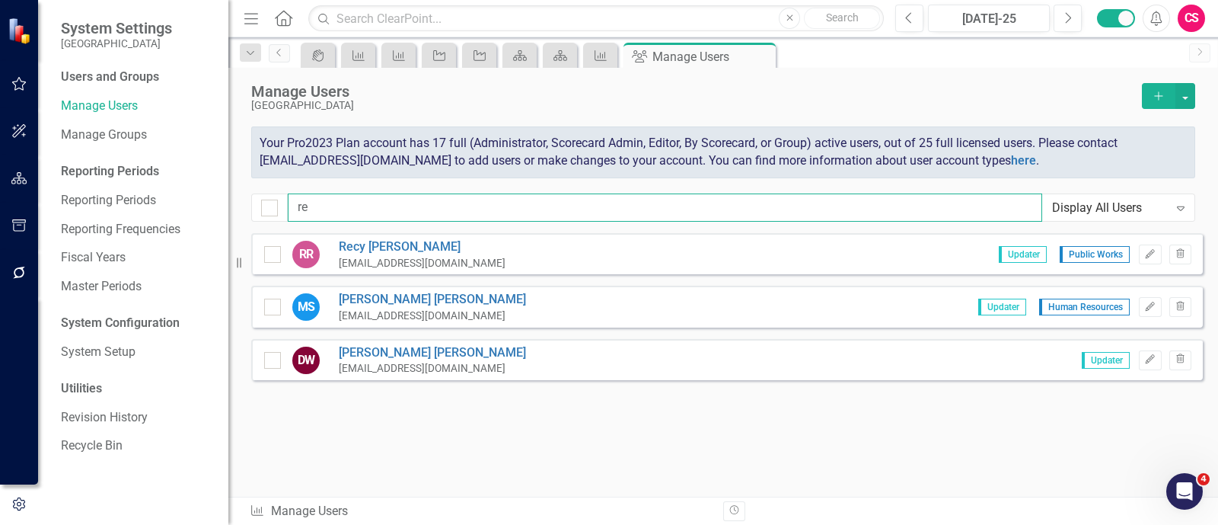
click at [355, 215] on input "re" at bounding box center [665, 207] width 754 height 28
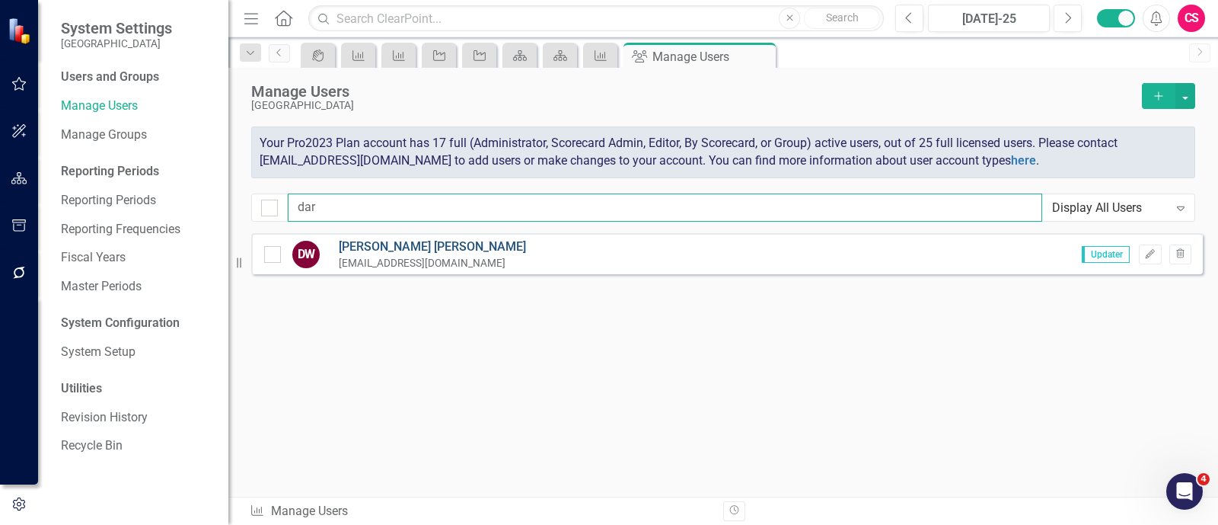
type input "dar"
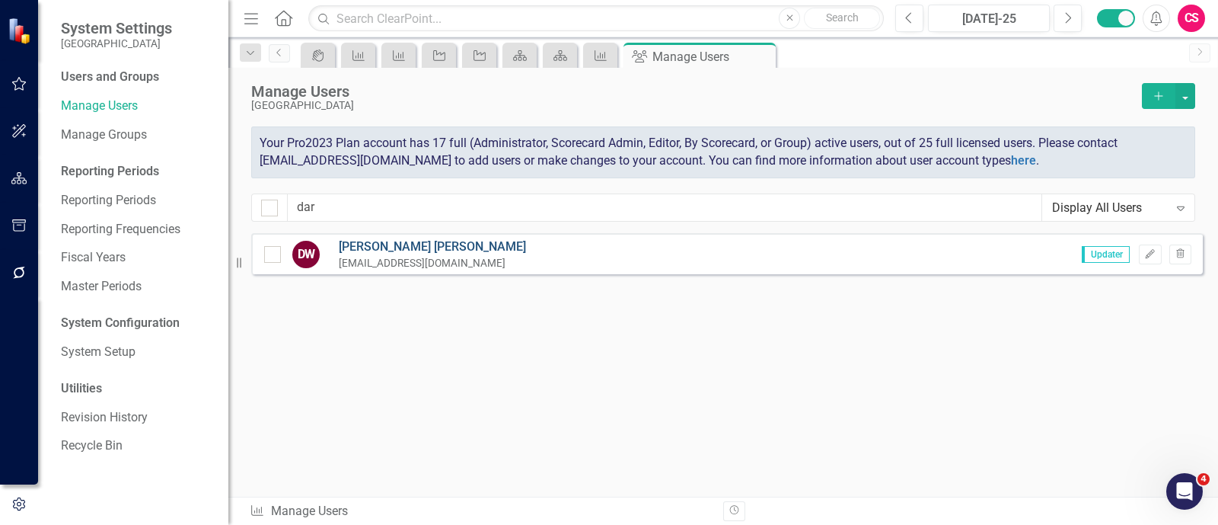
click at [369, 252] on link "Darren Wayman" at bounding box center [432, 247] width 187 height 18
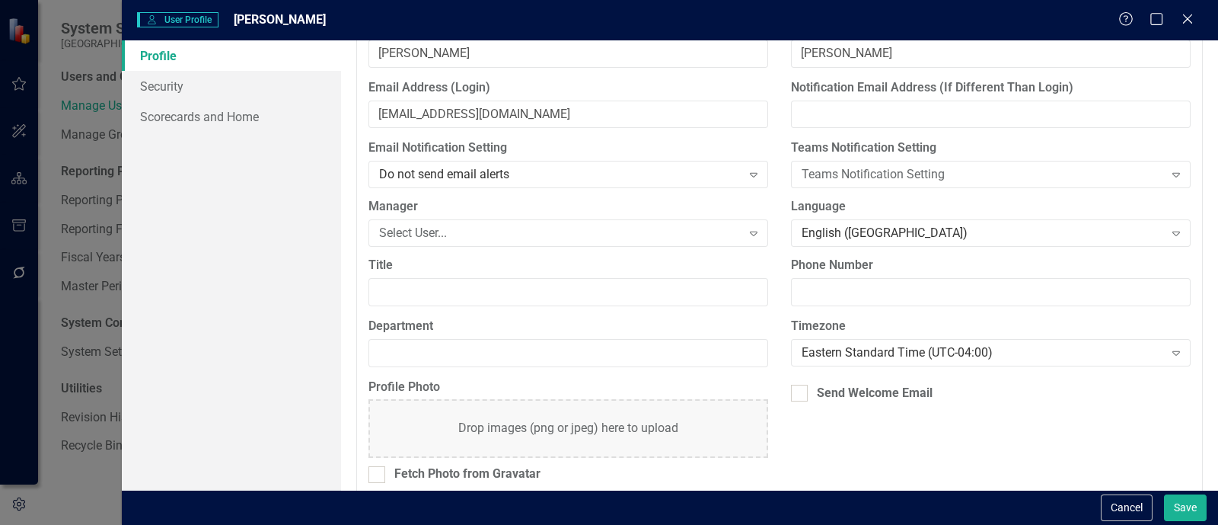
scroll to position [181, 0]
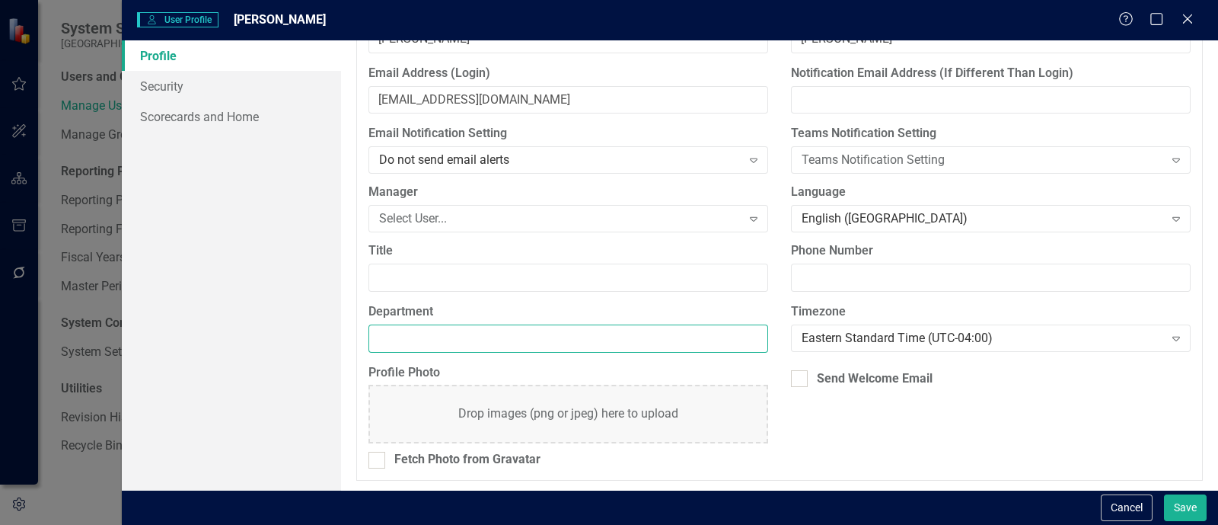
click at [472, 337] on input "Department" at bounding box center [568, 338] width 400 height 28
paste input "Risk Management"
type input "Risk Management"
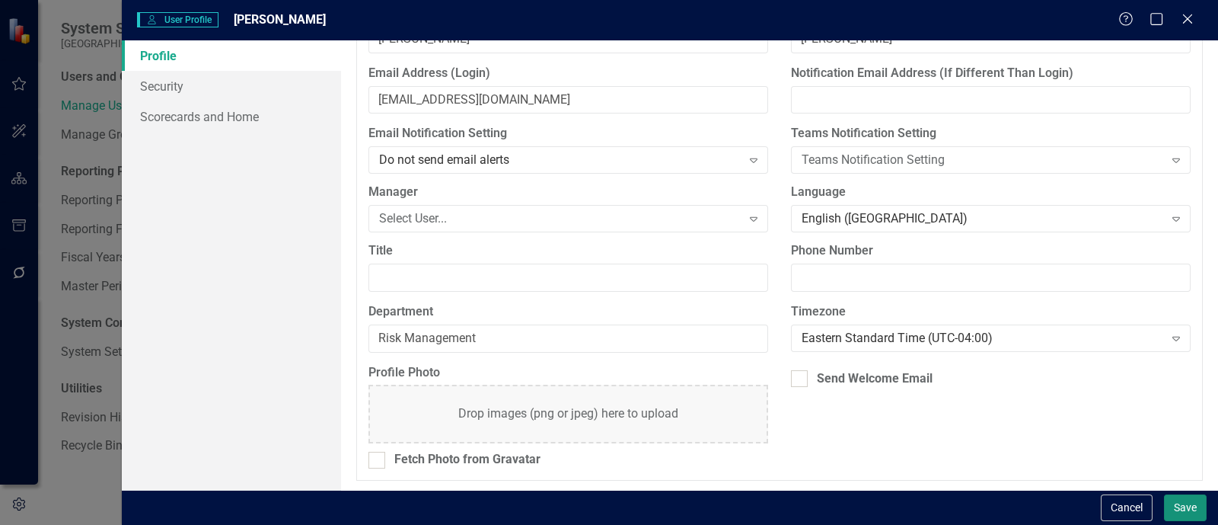
click at [1183, 501] on button "Save" at bounding box center [1185, 507] width 43 height 27
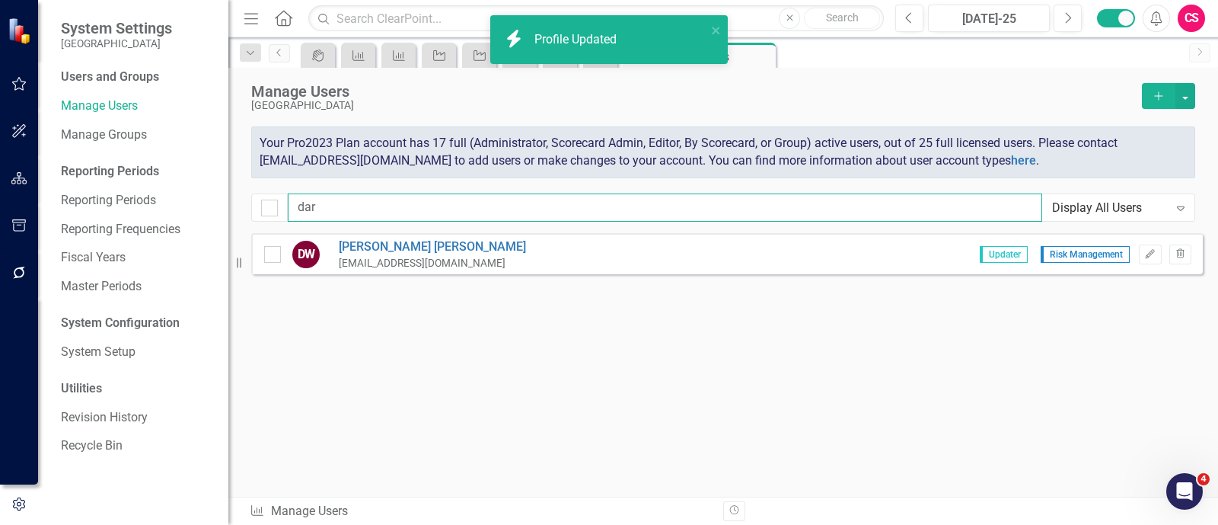
click at [445, 218] on input "dar" at bounding box center [665, 207] width 754 height 28
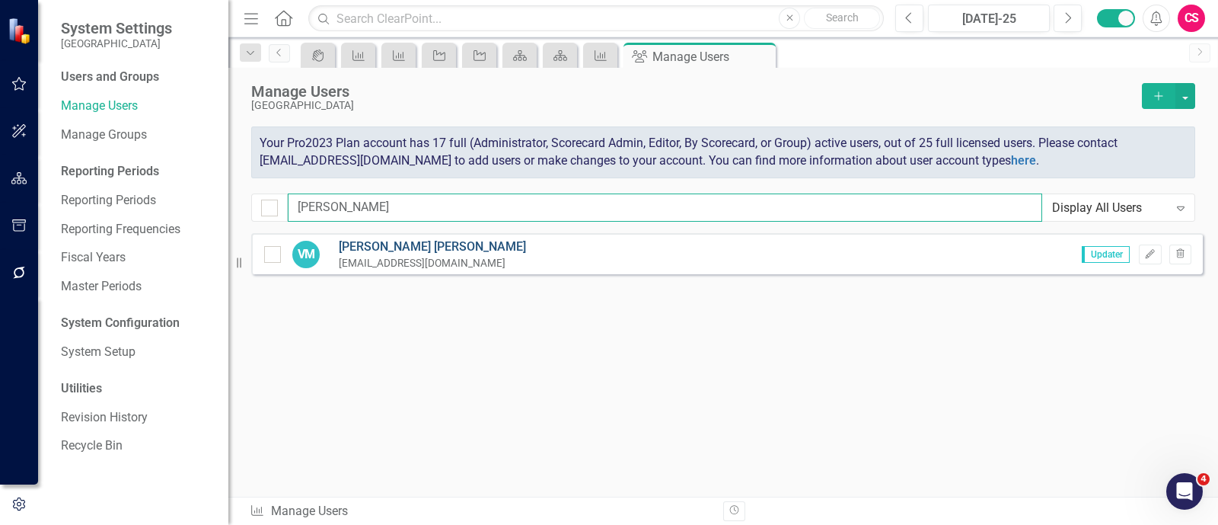
type input "vick"
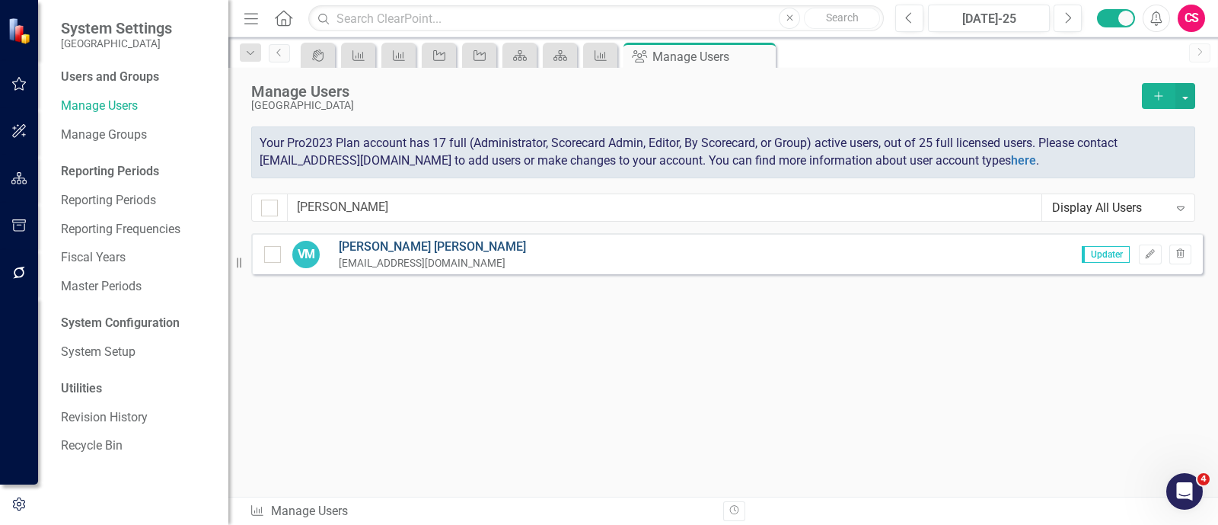
click at [379, 248] on link "Vicki Maestas" at bounding box center [432, 247] width 187 height 18
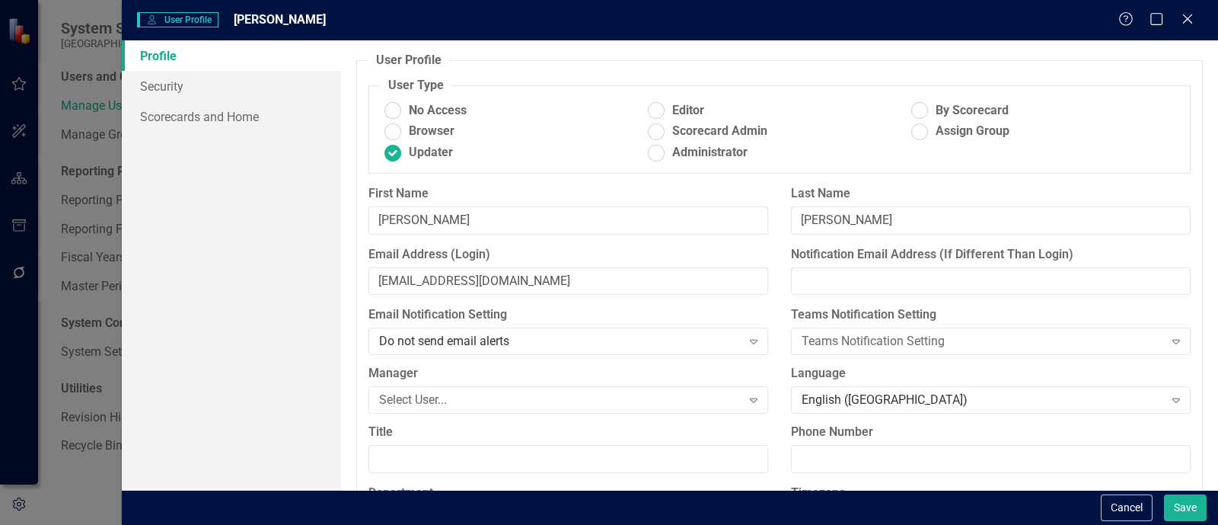
scroll to position [146, 0]
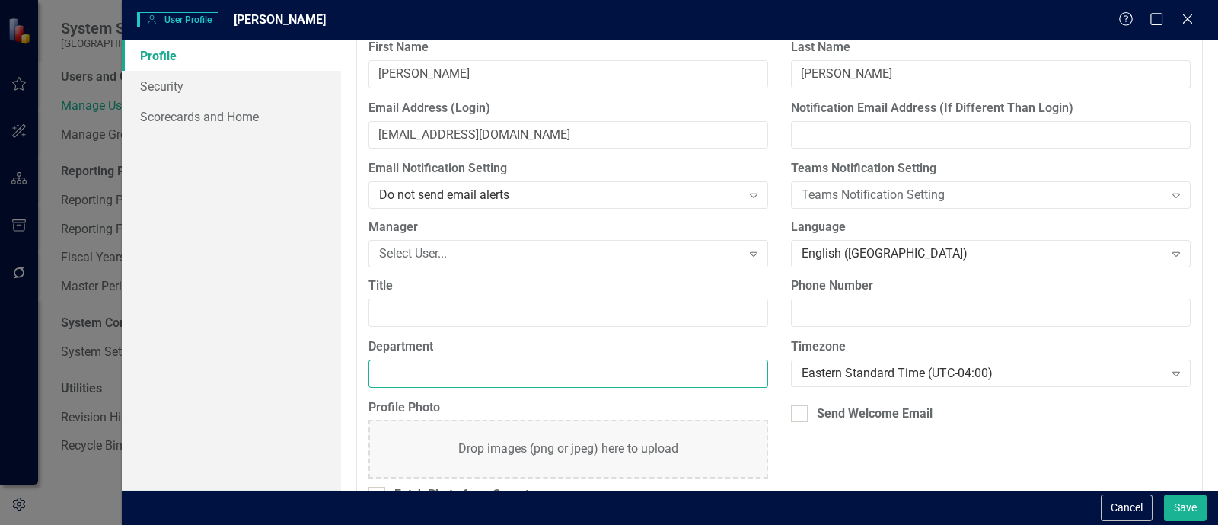
click at [462, 377] on input "Department" at bounding box center [568, 373] width 400 height 28
type input "Senior Services"
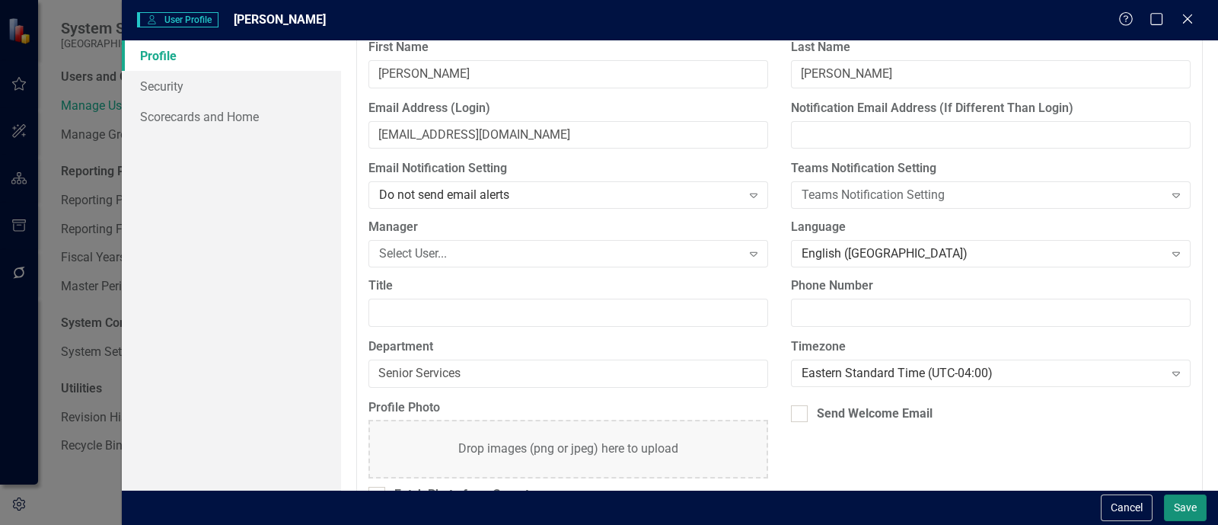
click at [1182, 511] on button "Save" at bounding box center [1185, 507] width 43 height 27
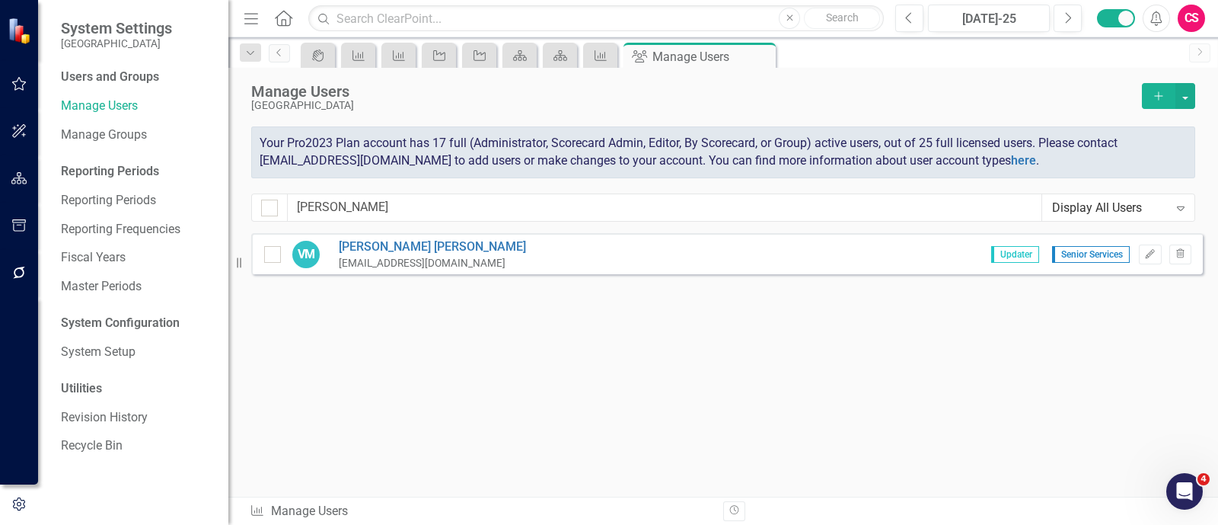
click at [819, 402] on div "Sorry, no results found. VM Vicki Maestas vmaestas@lpcgov.org Updater Senior Se…" at bounding box center [723, 357] width 990 height 248
click at [21, 266] on icon "button" at bounding box center [19, 272] width 16 height 12
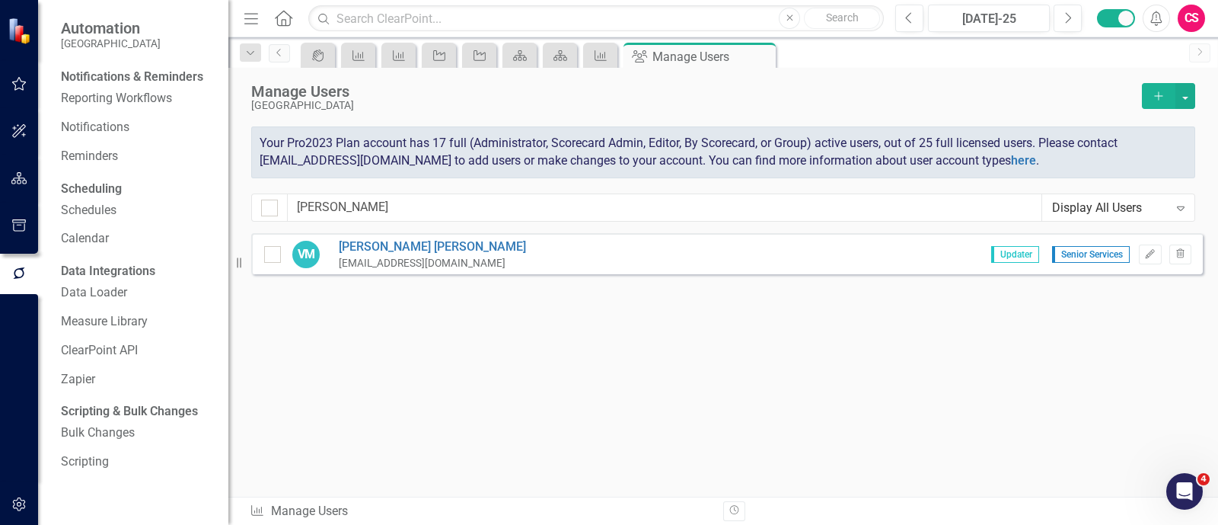
click at [645, 354] on div "Sorry, no results found. VM Vicki Maestas vmaestas@lpcgov.org Updater Senior Se…" at bounding box center [723, 357] width 990 height 248
drag, startPoint x: 1030, startPoint y: 113, endPoint x: 929, endPoint y: 65, distance: 111.7
click at [965, 83] on div "Manage Users La Plata County Add" at bounding box center [723, 104] width 944 height 43
drag, startPoint x: 952, startPoint y: 21, endPoint x: 1217, endPoint y: 399, distance: 461.3
click at [1217, 300] on div "Menu Home Search Close Search Previous Jul-25 Next Alerts CS User Edit Profile …" at bounding box center [723, 262] width 990 height 525
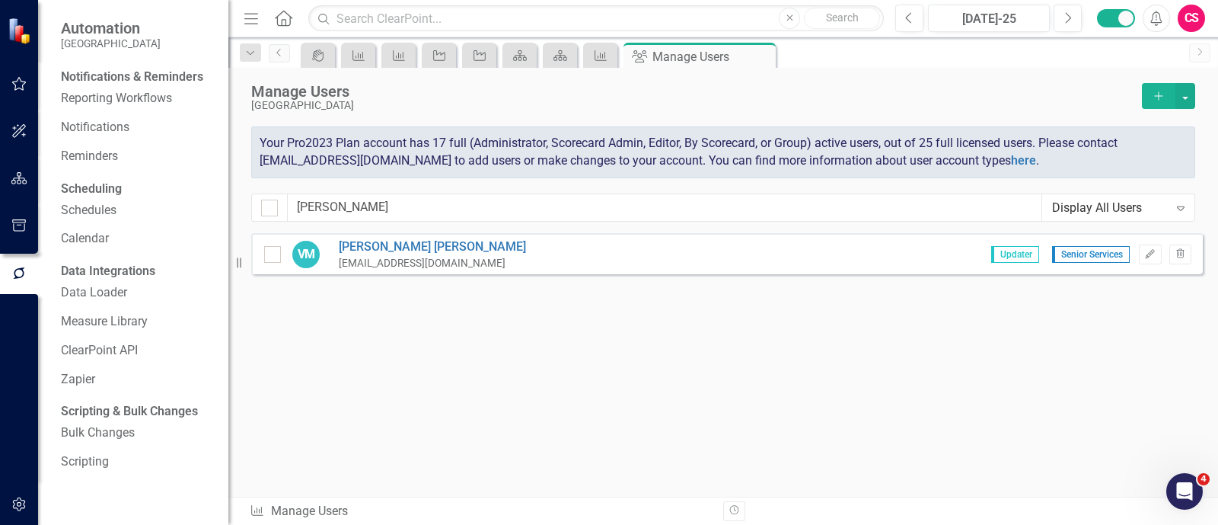
click at [926, 344] on div "Sorry, no results found. VM Vicki Maestas vmaestas@lpcgov.org Updater Senior Se…" at bounding box center [723, 357] width 990 height 248
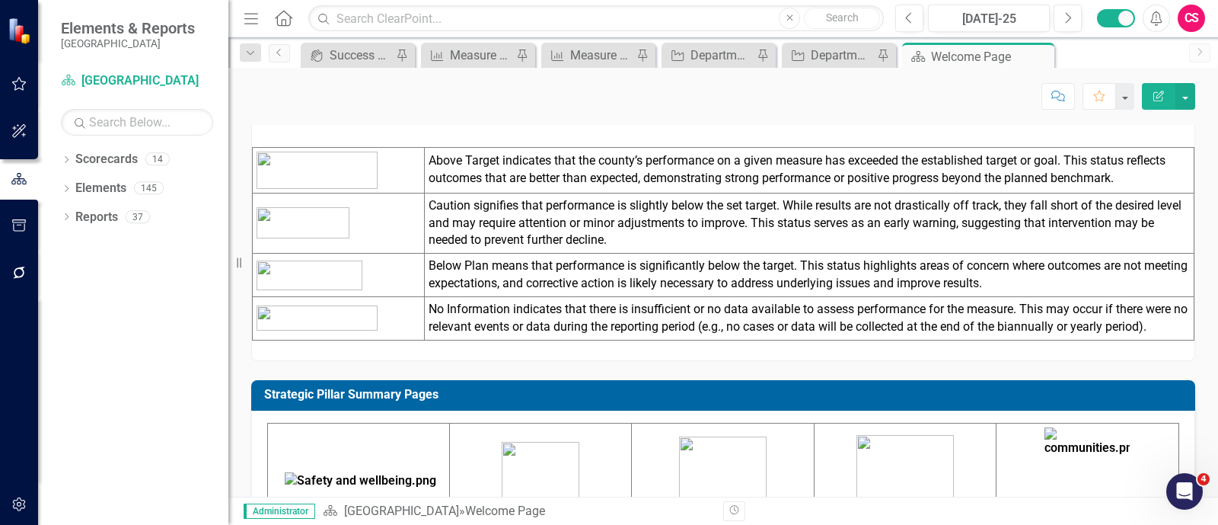
scroll to position [262, 0]
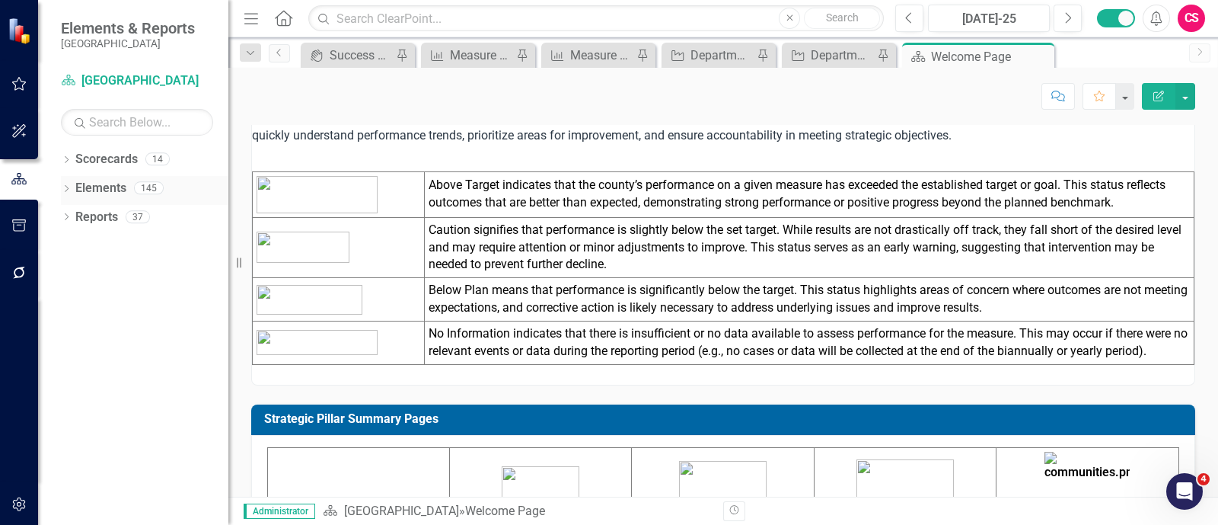
click at [123, 193] on link "Elements" at bounding box center [100, 189] width 51 height 18
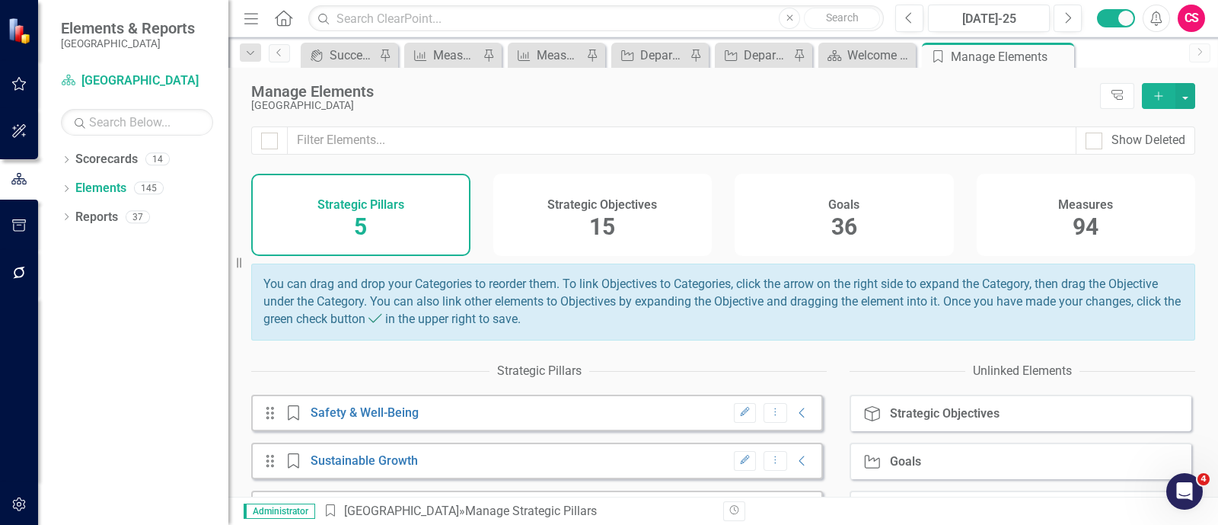
click at [672, 241] on div "Strategic Objectives 15" at bounding box center [602, 215] width 219 height 82
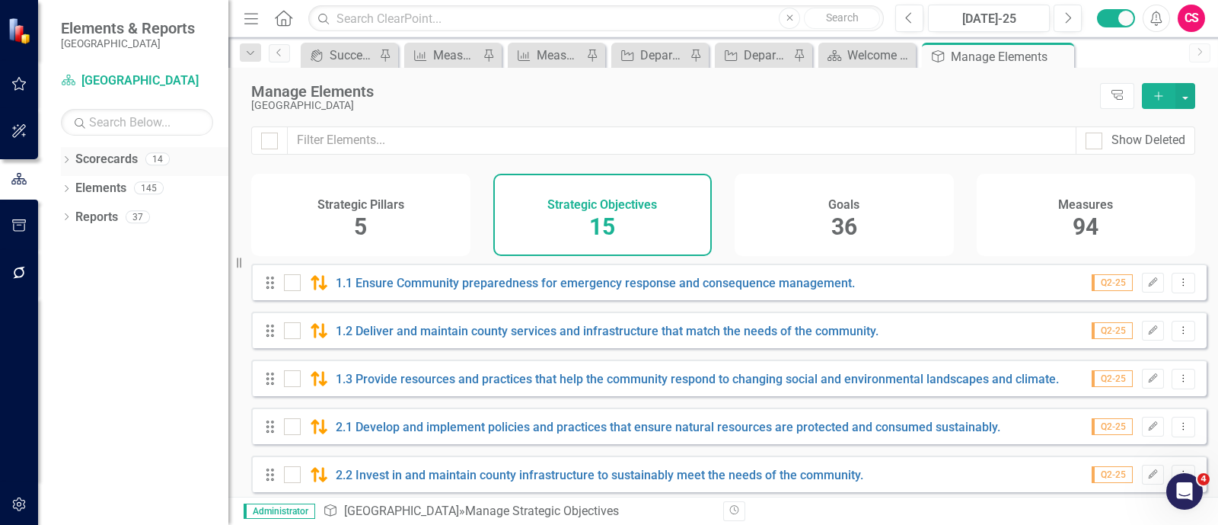
click at [69, 162] on icon "Dropdown" at bounding box center [66, 161] width 11 height 8
click at [113, 147] on div "Scorecards" at bounding box center [106, 159] width 62 height 25
click at [113, 155] on link "Scorecards" at bounding box center [106, 160] width 62 height 18
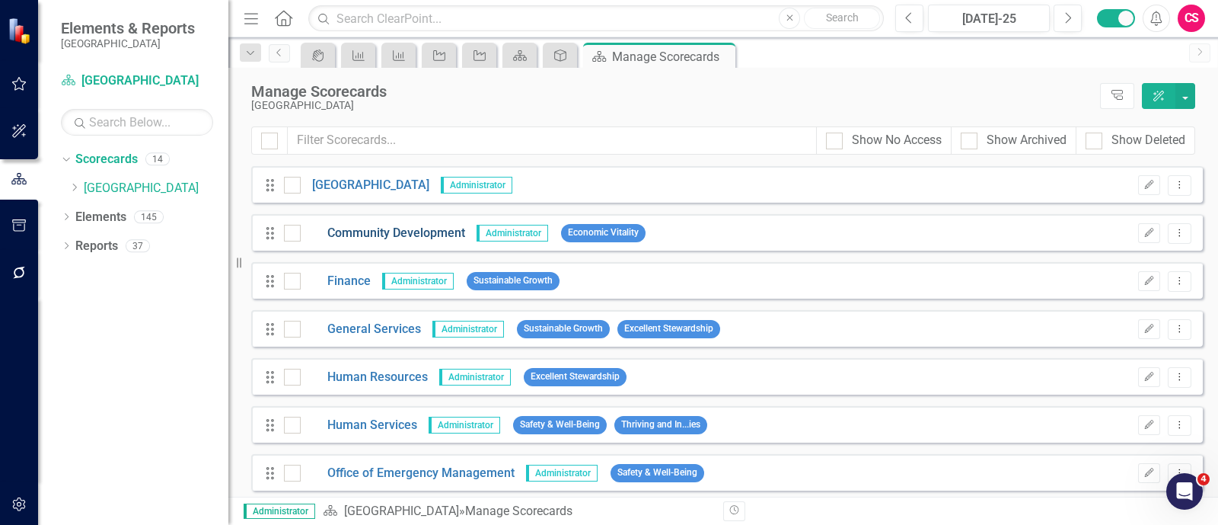
click at [412, 233] on link "Community Development" at bounding box center [383, 234] width 164 height 18
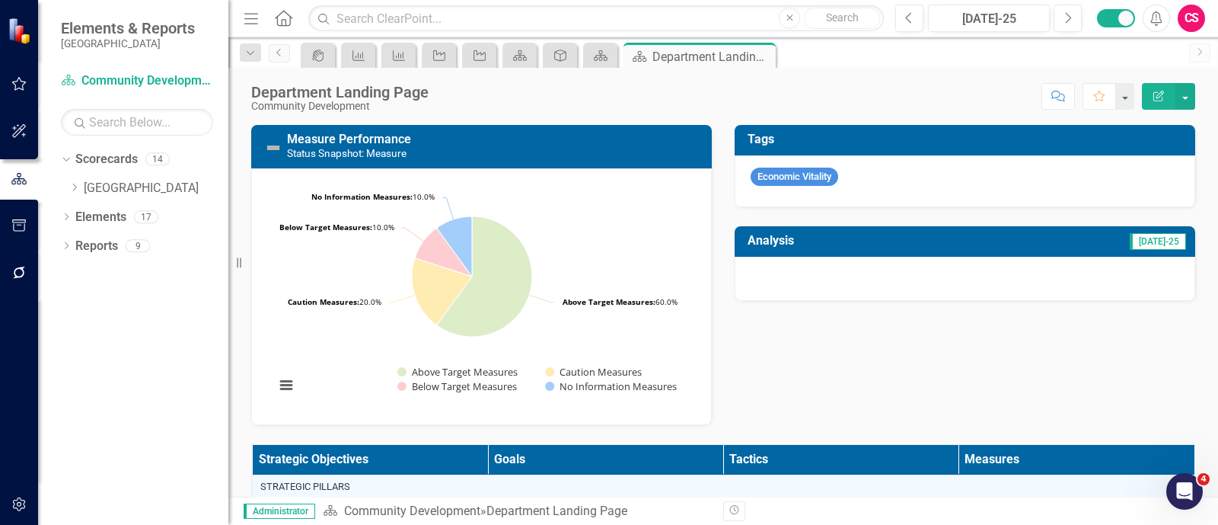
click at [492, 199] on rect "Interactive chart" at bounding box center [478, 294] width 423 height 228
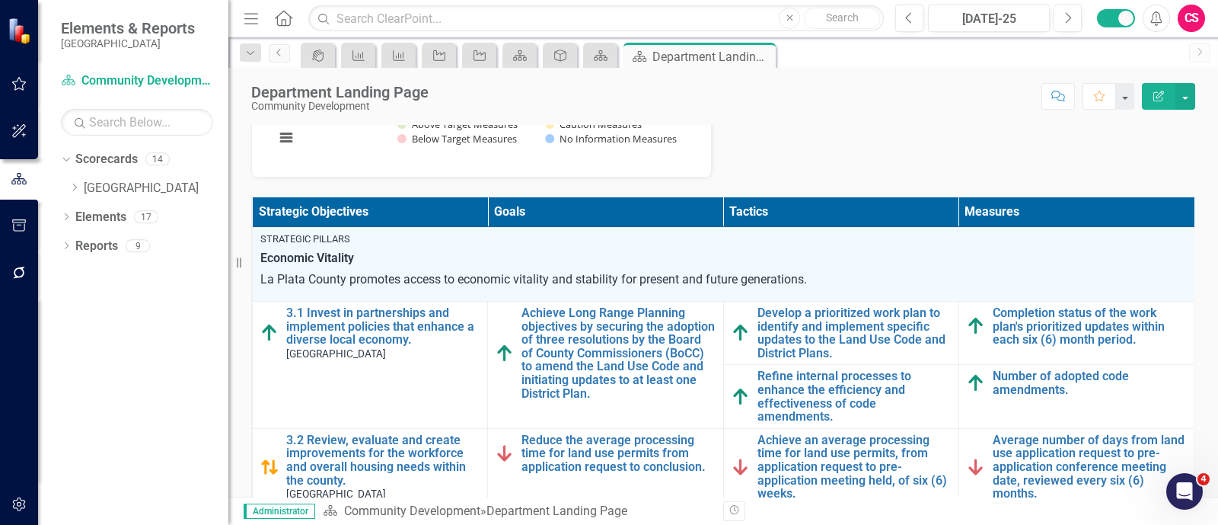
scroll to position [249, 0]
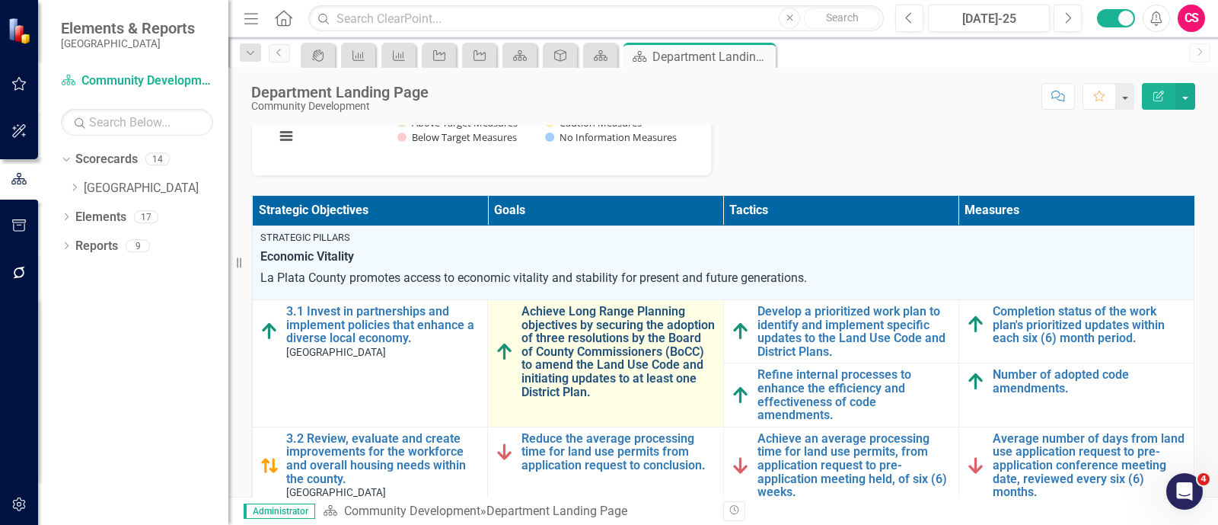
click at [604, 344] on link "Achieve Long Range Planning objectives by securing the adoption of three resolu…" at bounding box center [617, 352] width 193 height 94
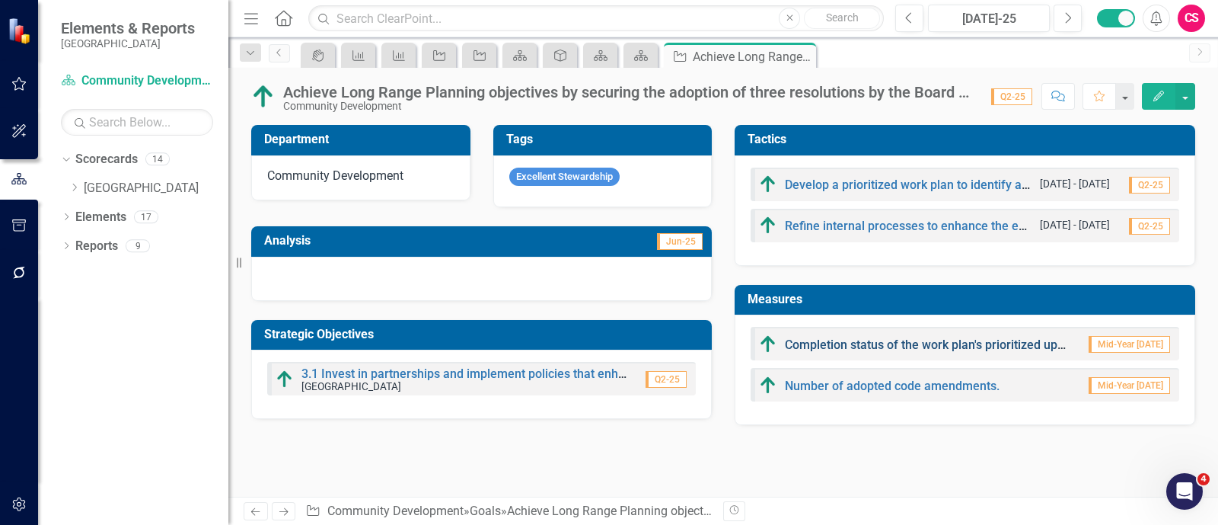
click at [812, 344] on link "Completion status of the work plan's prioritized updates within each six (6) mo…" at bounding box center [1027, 344] width 485 height 14
click at [1155, 100] on icon "Edit" at bounding box center [1159, 96] width 14 height 11
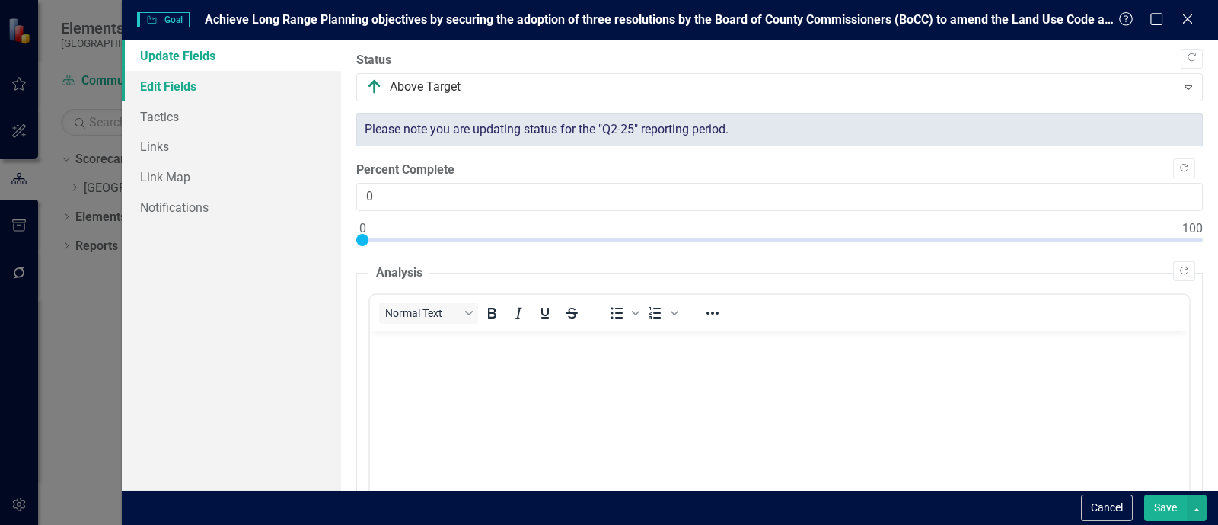
click at [236, 89] on link "Edit Fields" at bounding box center [231, 86] width 219 height 30
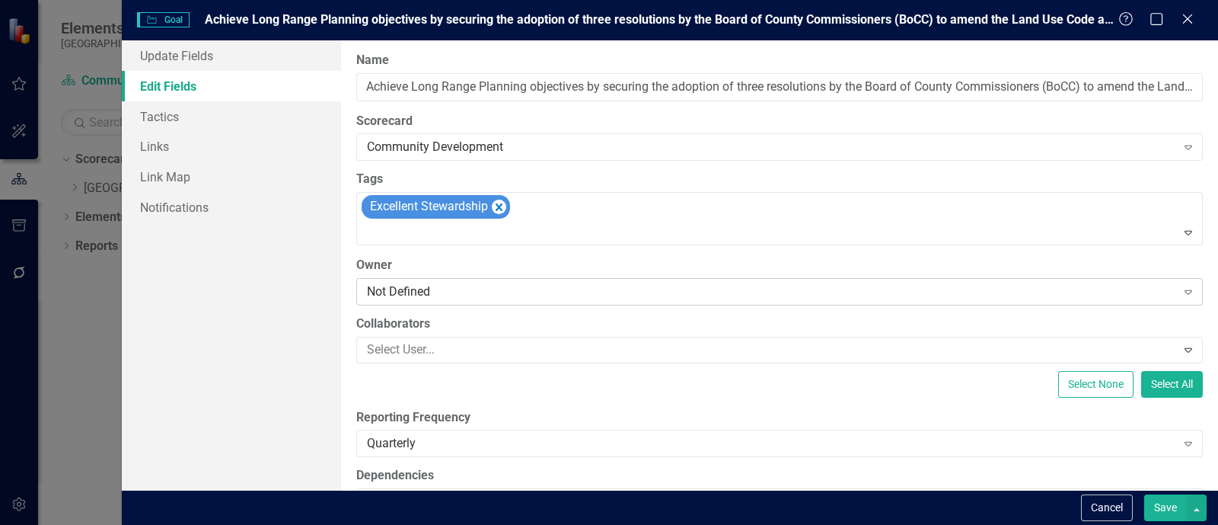
click at [541, 301] on div "Not Defined Expand" at bounding box center [779, 291] width 847 height 27
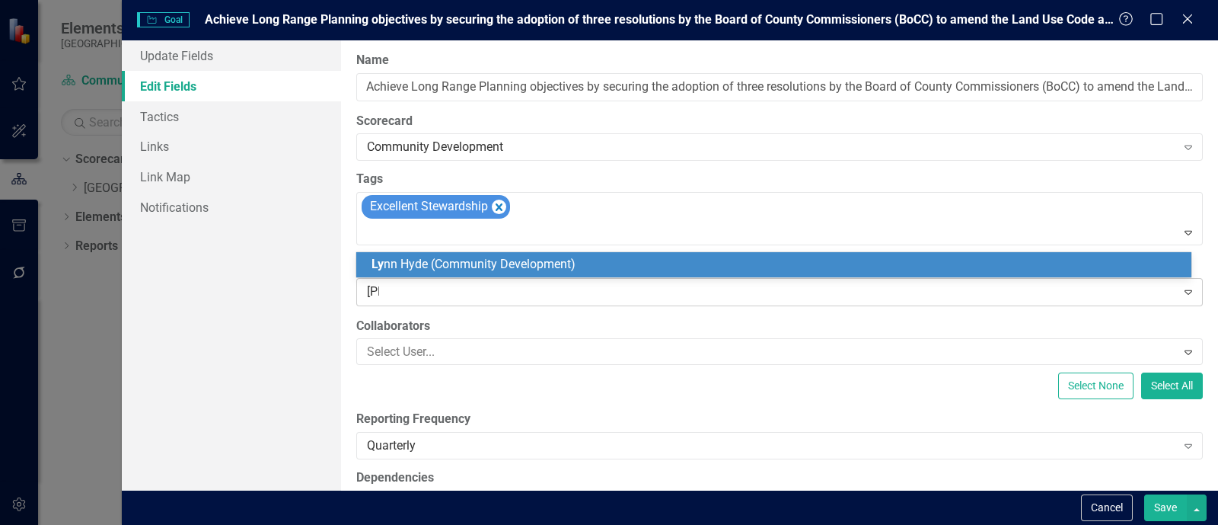
type input "lynn"
click at [490, 259] on span "Lynn Hyde (Community Development)" at bounding box center [505, 264] width 267 height 14
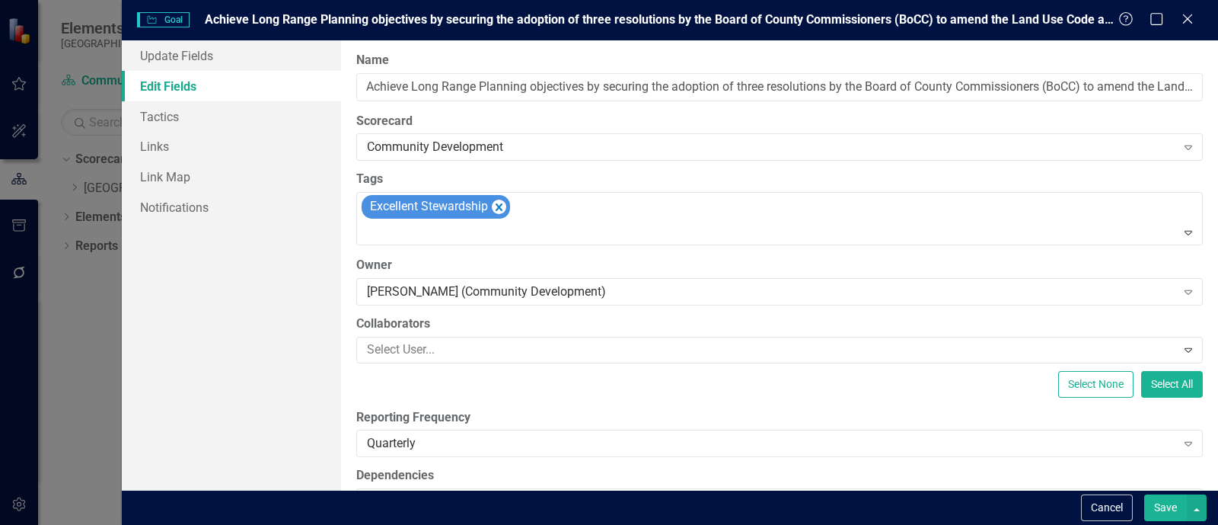
click at [1165, 496] on button "Save" at bounding box center [1165, 507] width 43 height 27
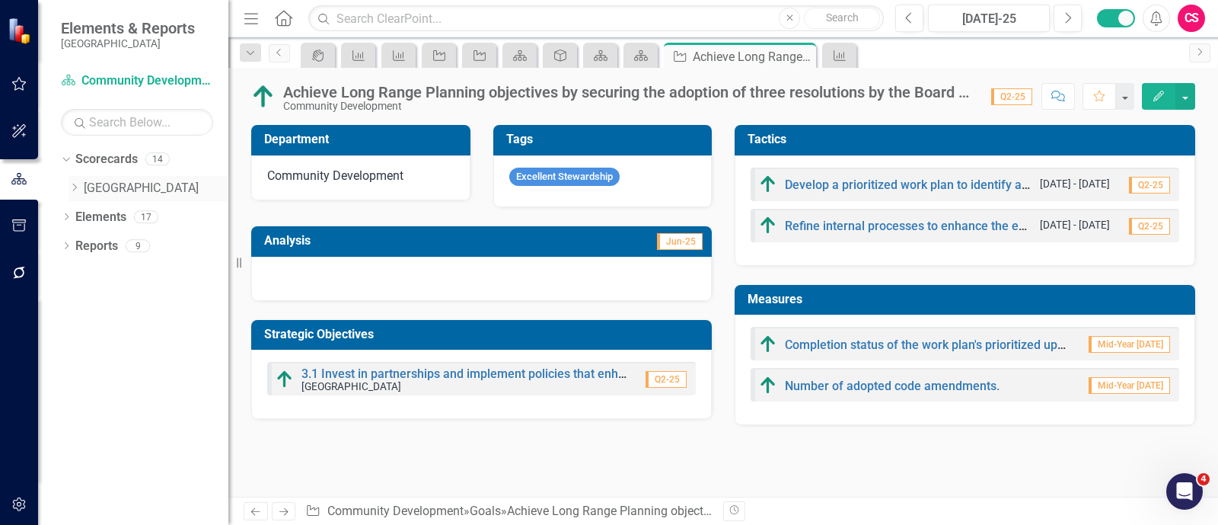
click at [75, 188] on icon at bounding box center [75, 187] width 4 height 8
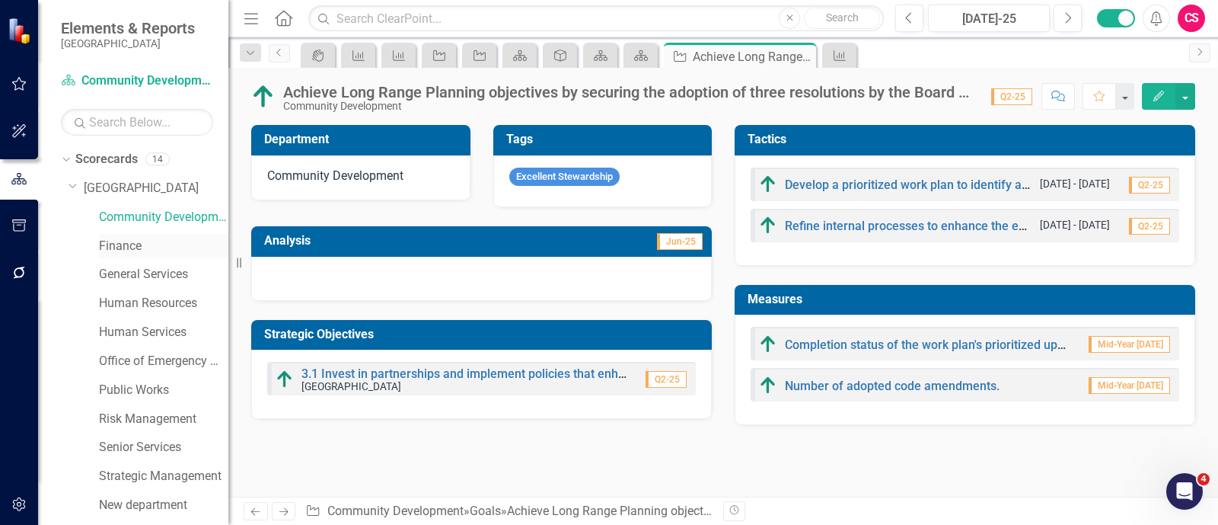
click at [151, 241] on link "Finance" at bounding box center [163, 247] width 129 height 18
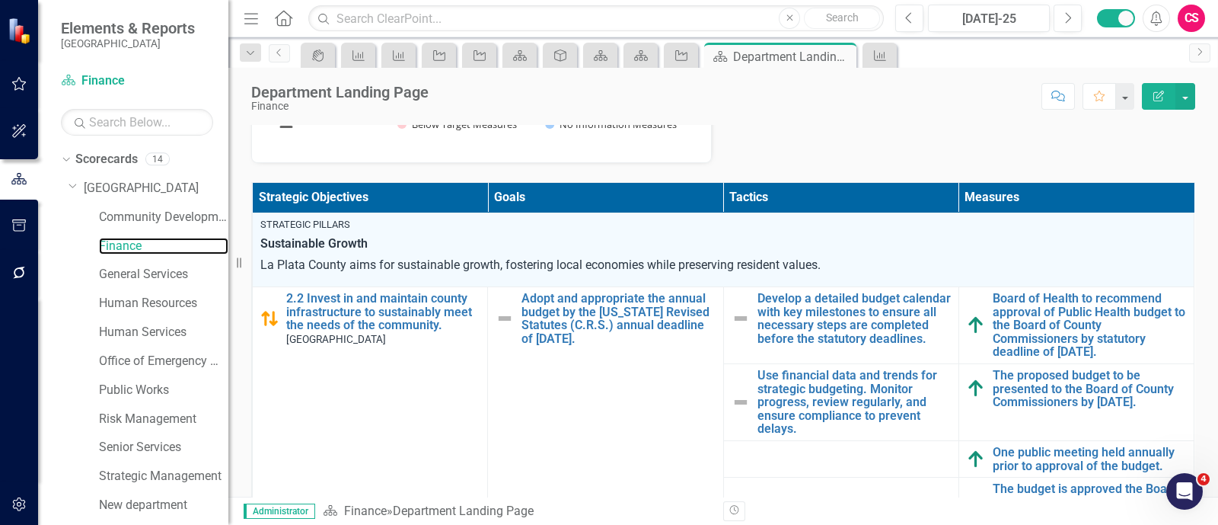
scroll to position [263, 0]
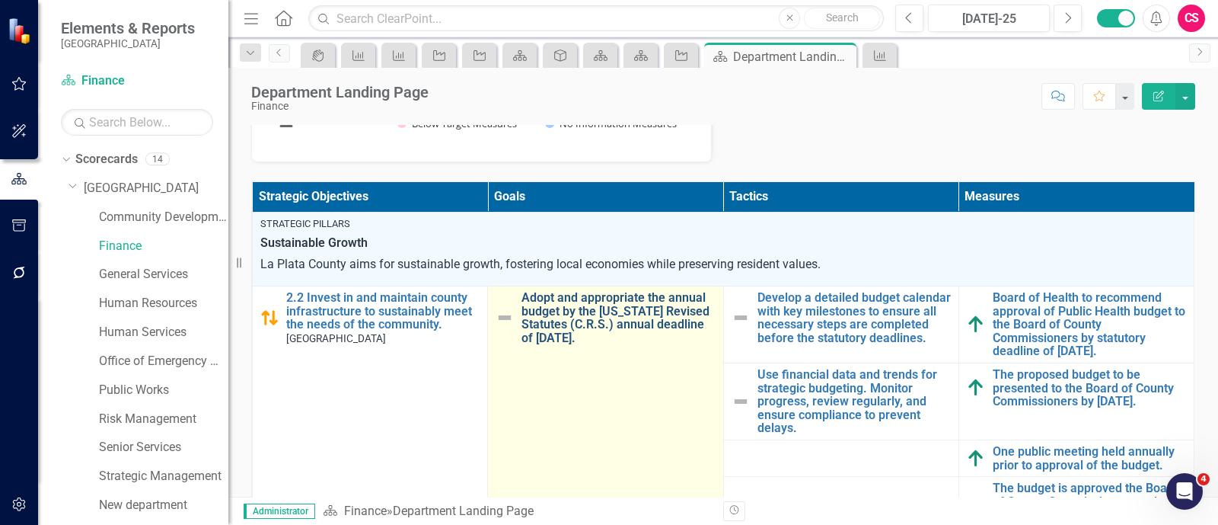
click at [533, 291] on link "Adopt and appropriate the annual budget by the [US_STATE] Revised Statutes (C.R…" at bounding box center [617, 317] width 193 height 53
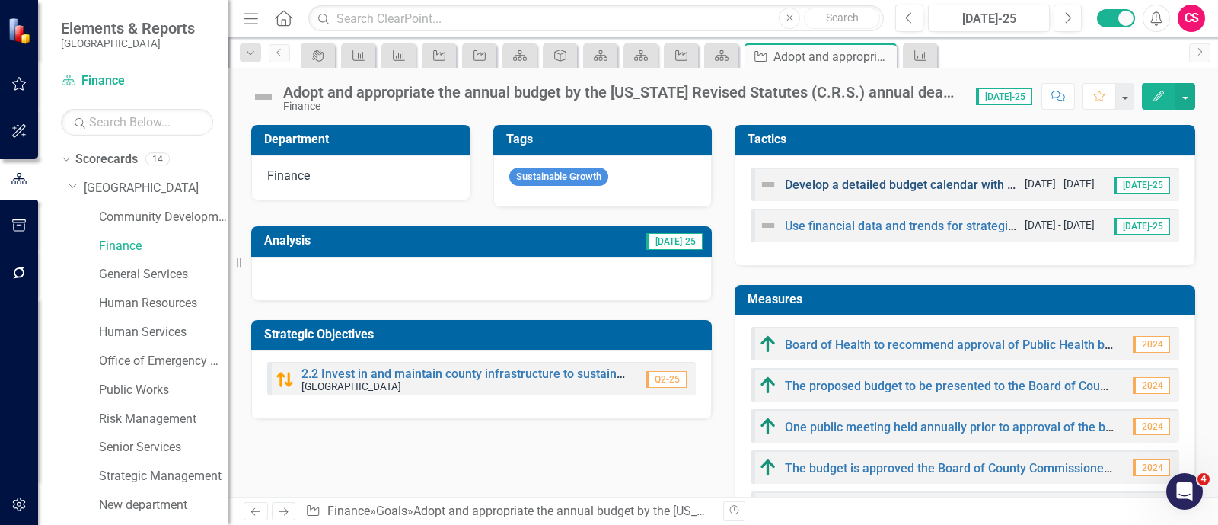
click at [955, 180] on link "Develop a detailed budget calendar with key milestones to ensure all necessary …" at bounding box center [1145, 184] width 721 height 14
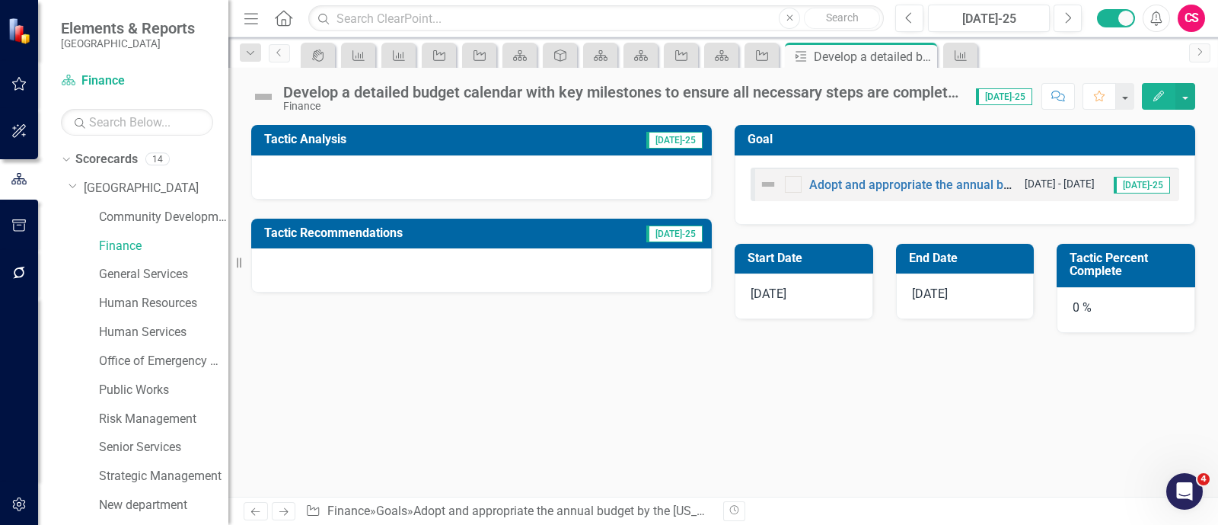
click at [1157, 88] on button "Edit" at bounding box center [1158, 96] width 33 height 27
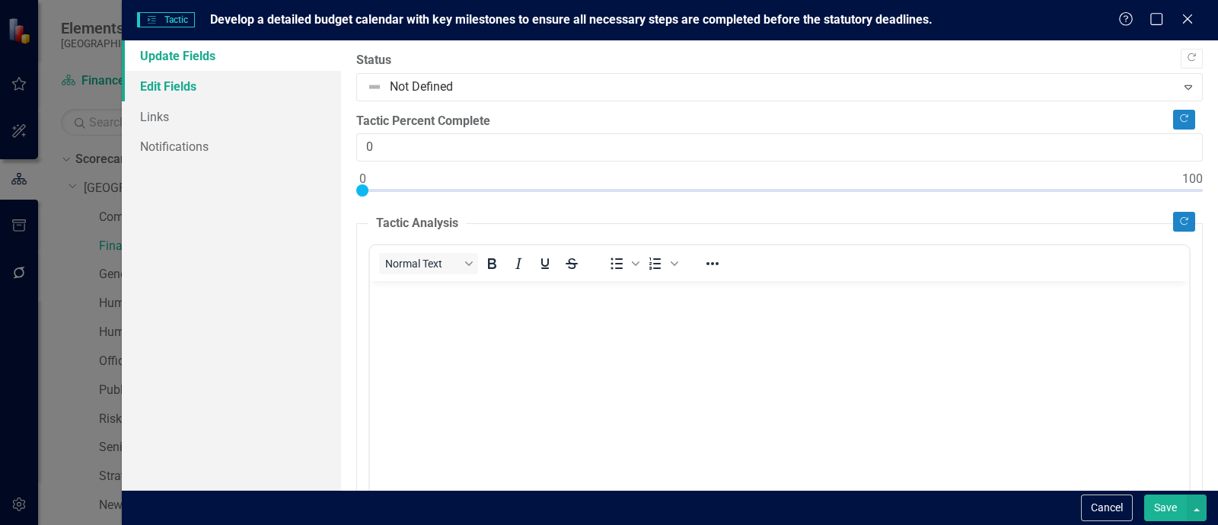
click at [269, 78] on link "Edit Fields" at bounding box center [231, 86] width 219 height 30
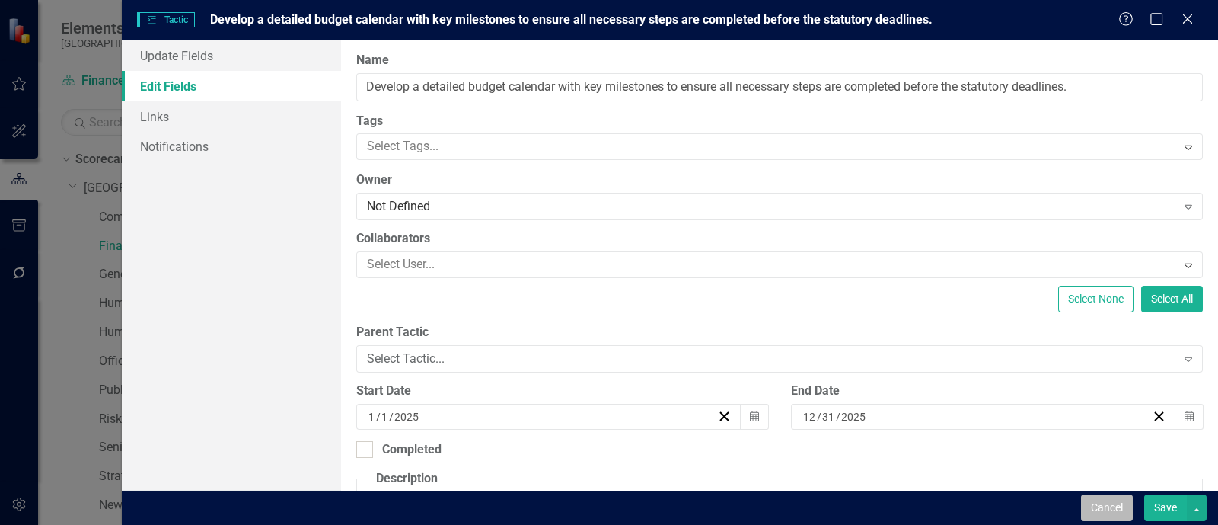
click at [1108, 519] on button "Cancel" at bounding box center [1107, 507] width 52 height 27
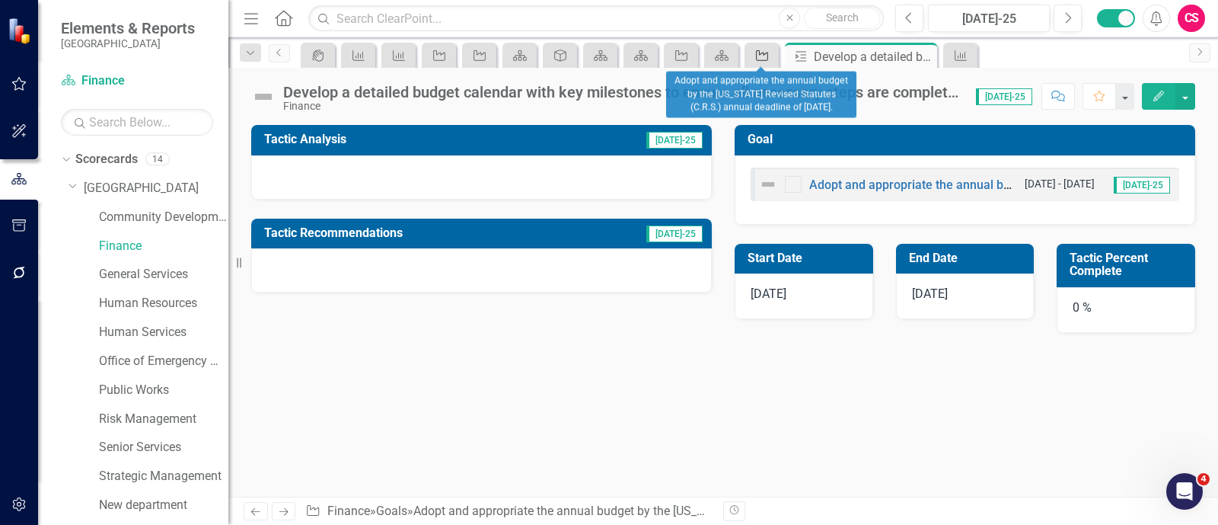
click at [761, 56] on icon "Goal" at bounding box center [761, 55] width 15 height 12
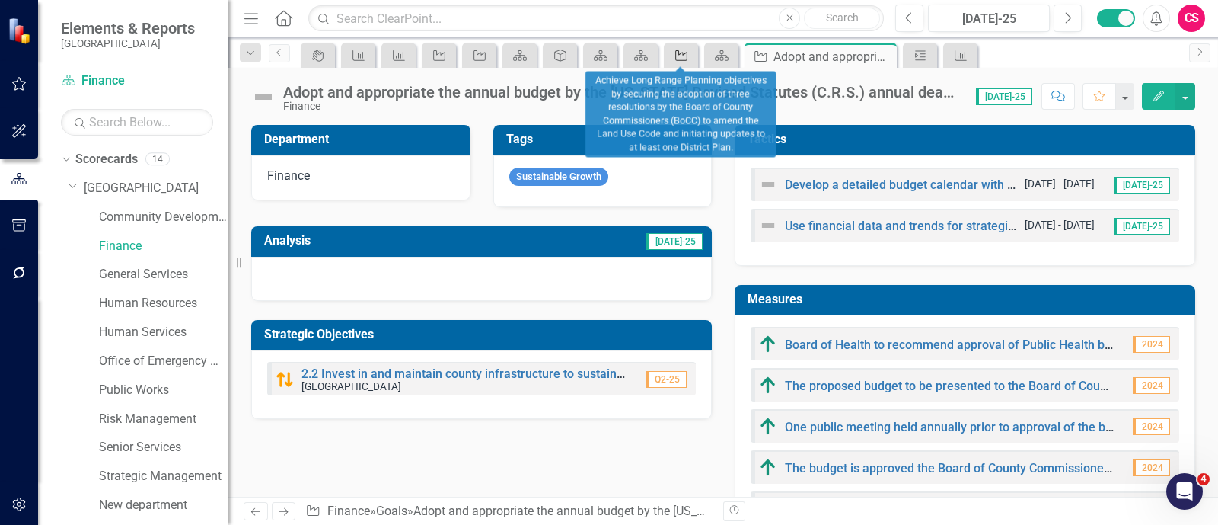
click at [681, 55] on icon "Goal" at bounding box center [681, 55] width 15 height 12
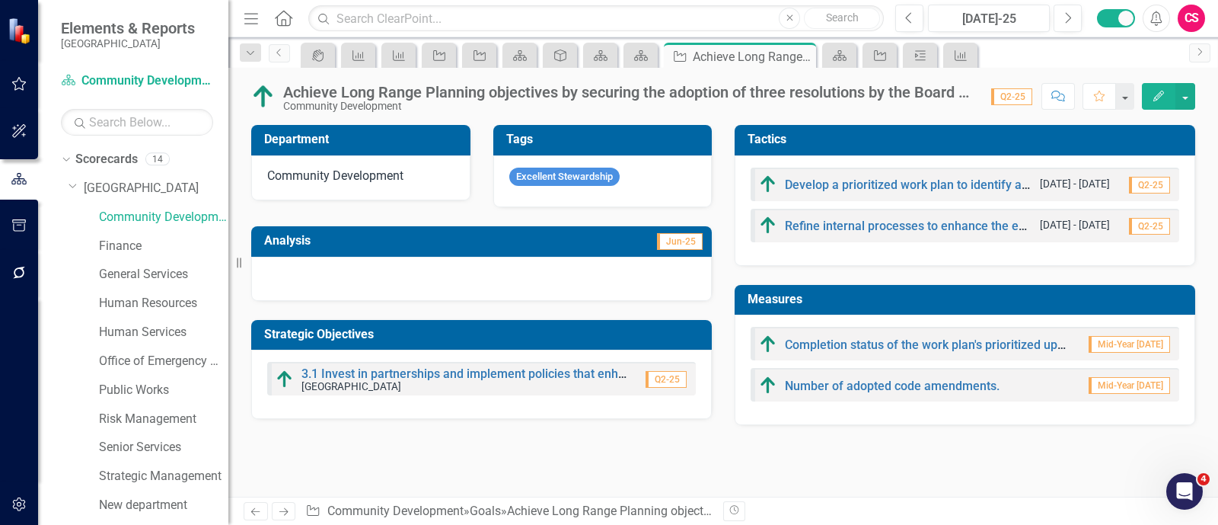
click at [1162, 93] on icon "Edit" at bounding box center [1159, 96] width 14 height 11
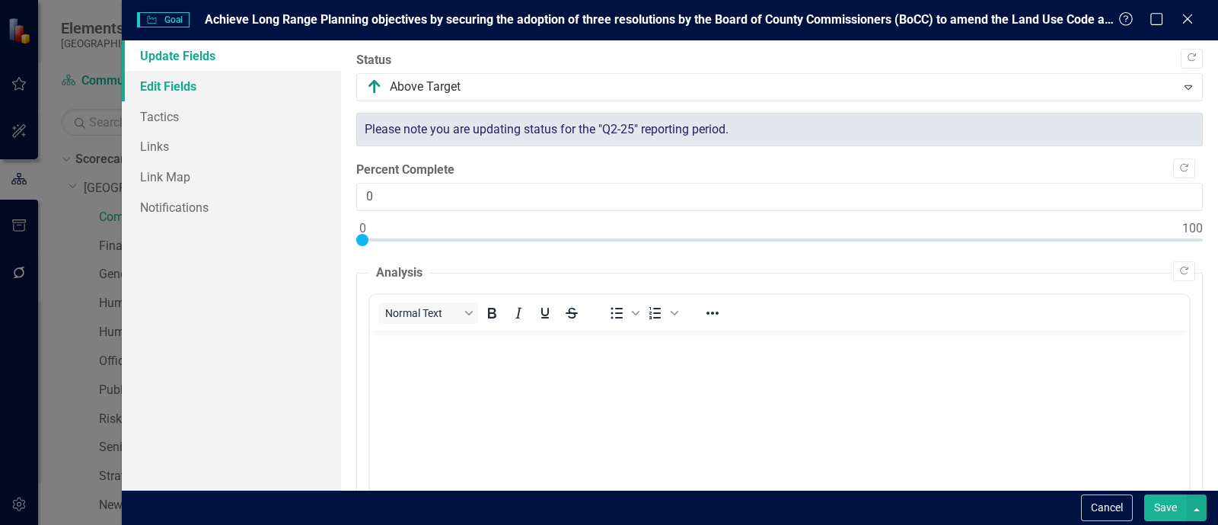
click at [196, 77] on link "Edit Fields" at bounding box center [231, 86] width 219 height 30
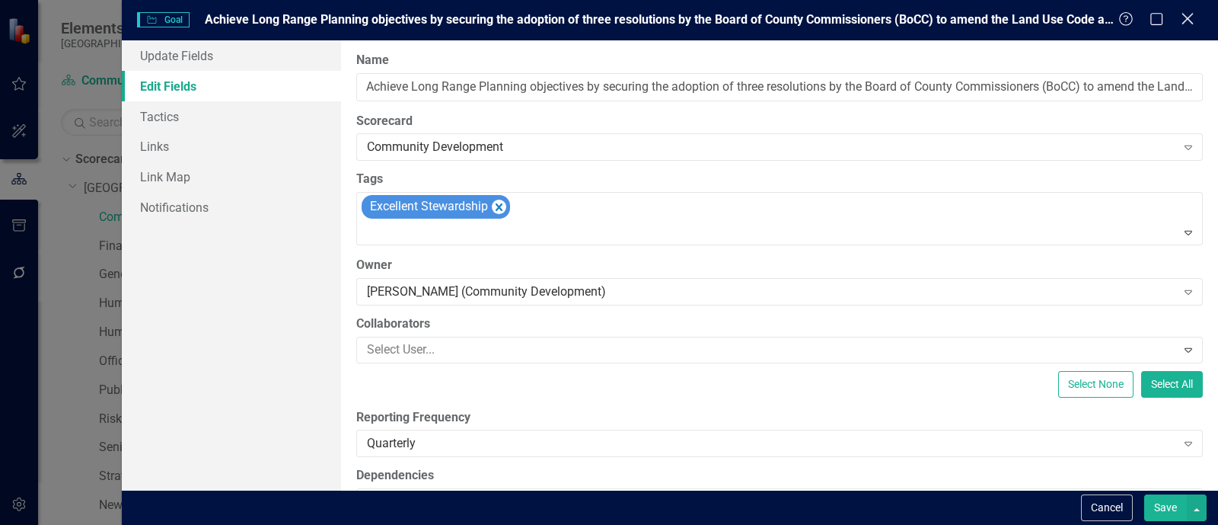
click at [1183, 13] on icon "Close" at bounding box center [1187, 18] width 19 height 14
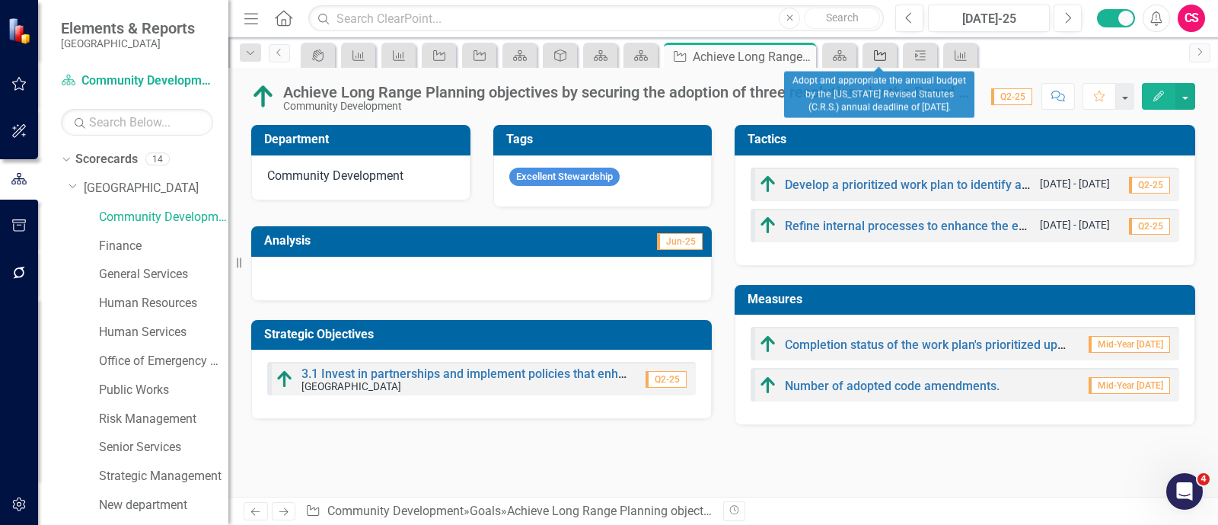
click at [877, 62] on div "Goal" at bounding box center [876, 55] width 21 height 19
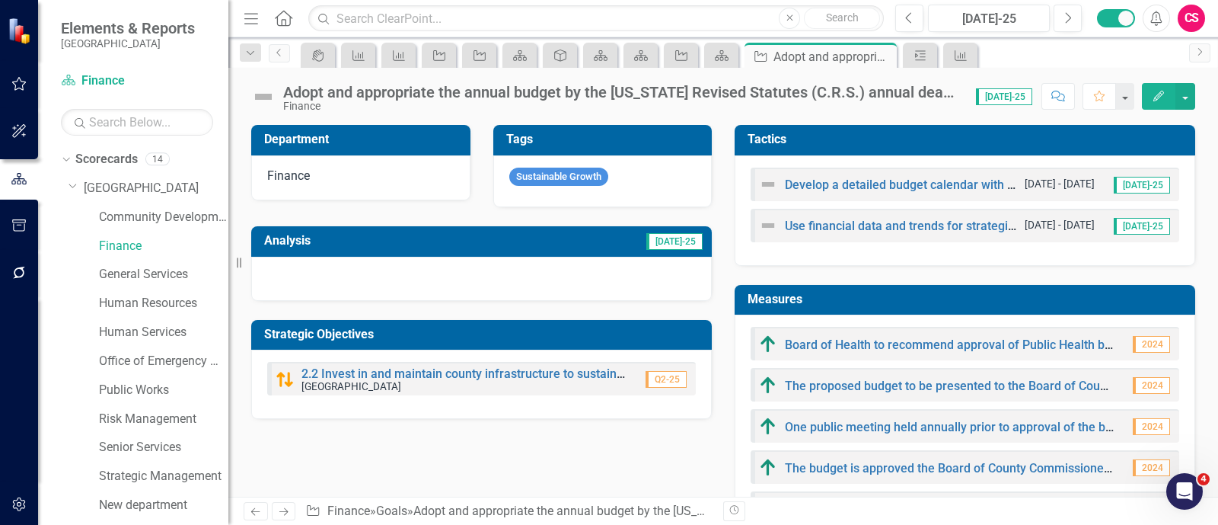
click at [1142, 98] on button "Edit" at bounding box center [1158, 96] width 33 height 27
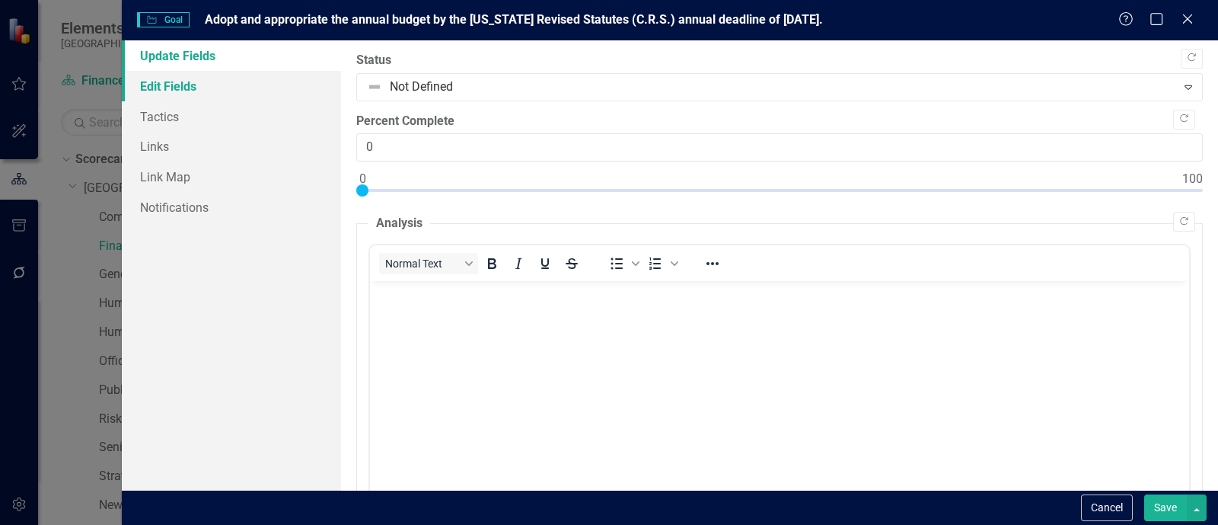
click at [217, 94] on link "Edit Fields" at bounding box center [231, 86] width 219 height 30
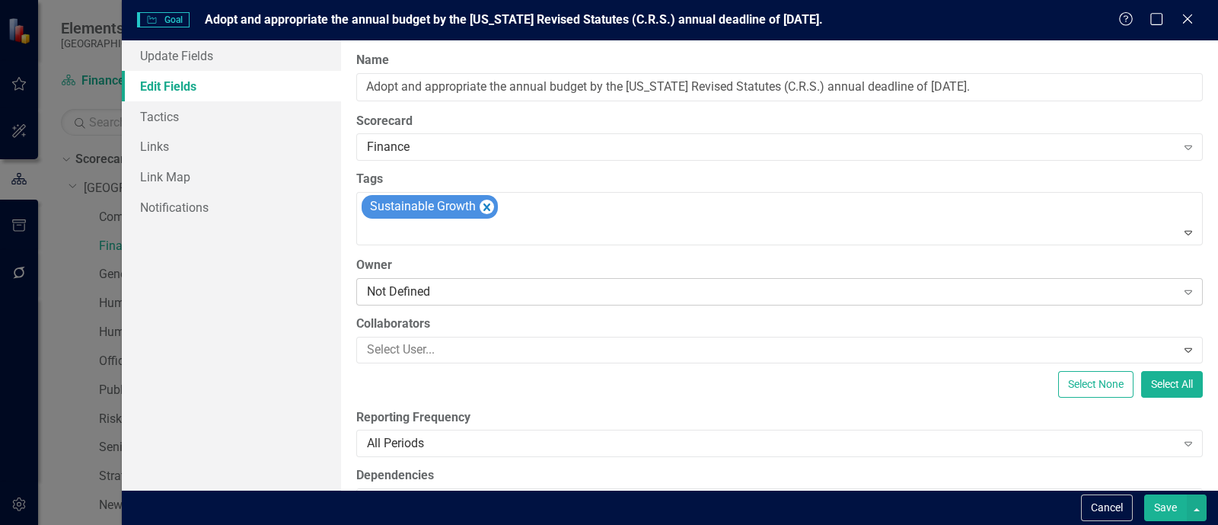
click at [463, 289] on div "Not Defined" at bounding box center [771, 291] width 809 height 18
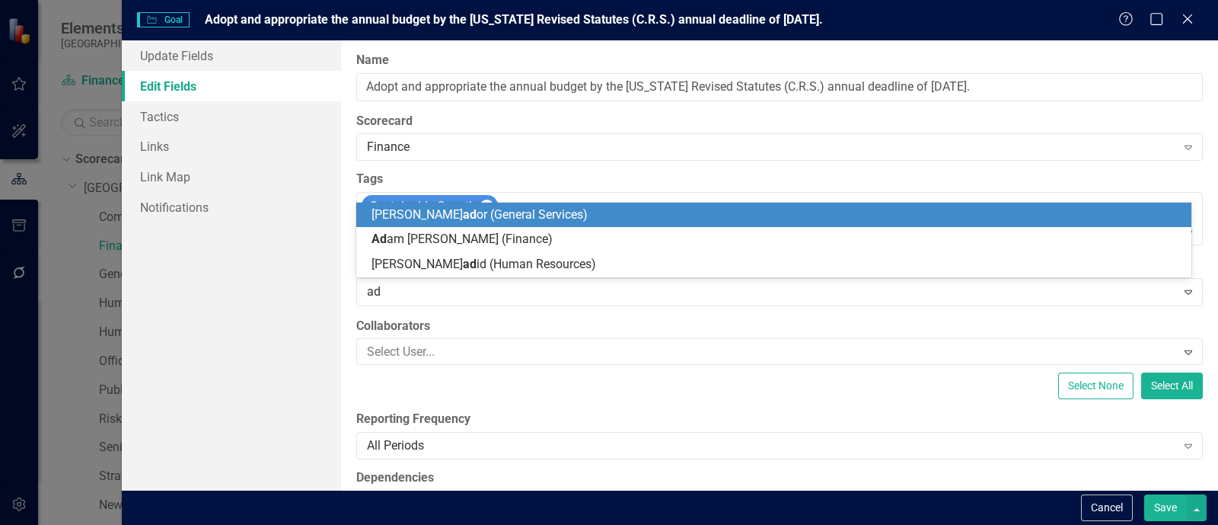
type input "ada"
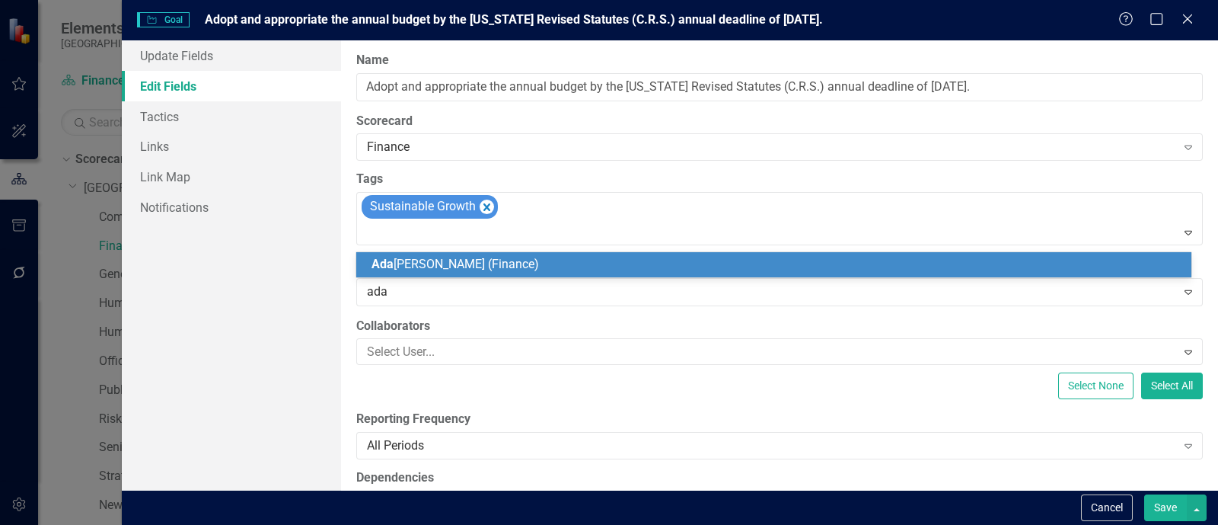
click at [483, 273] on div "Ada m Rogers (Finance)" at bounding box center [777, 265] width 811 height 18
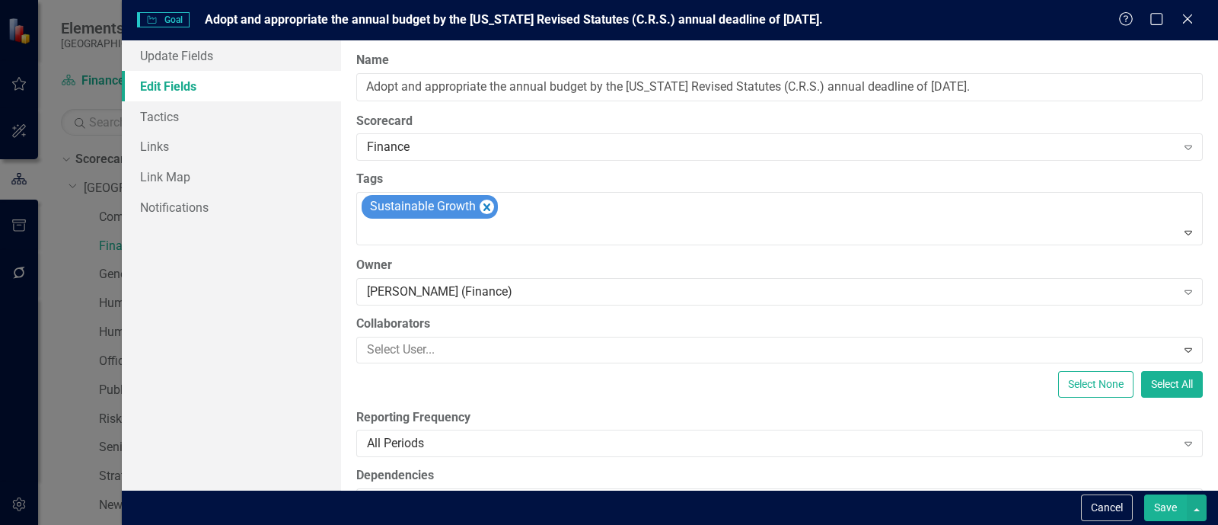
click at [1169, 502] on button "Save" at bounding box center [1165, 507] width 43 height 27
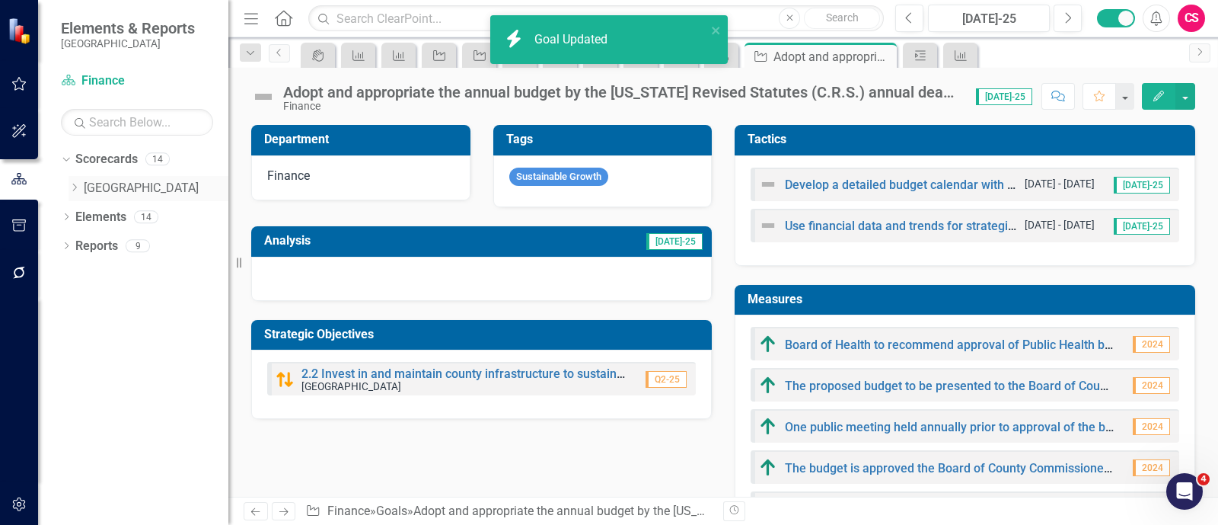
click at [75, 190] on icon "Dropdown" at bounding box center [74, 187] width 11 height 9
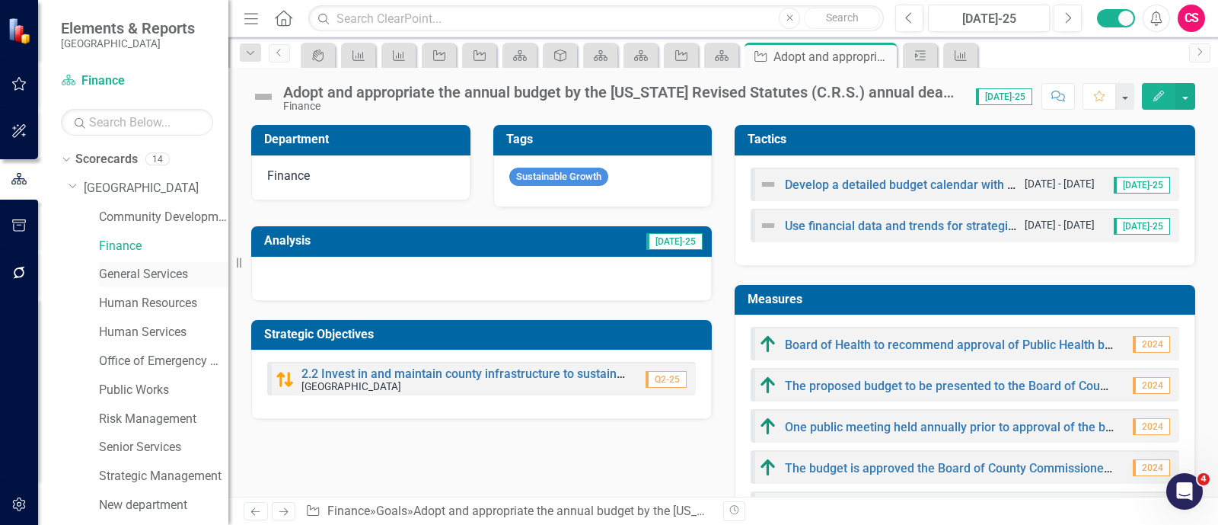
click at [145, 268] on link "General Services" at bounding box center [163, 275] width 129 height 18
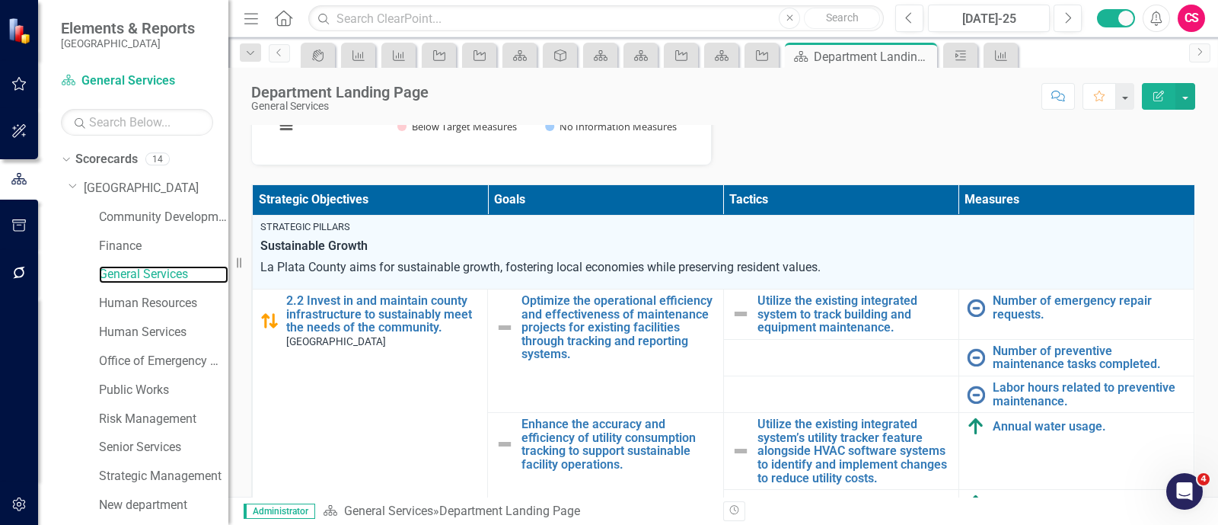
scroll to position [264, 0]
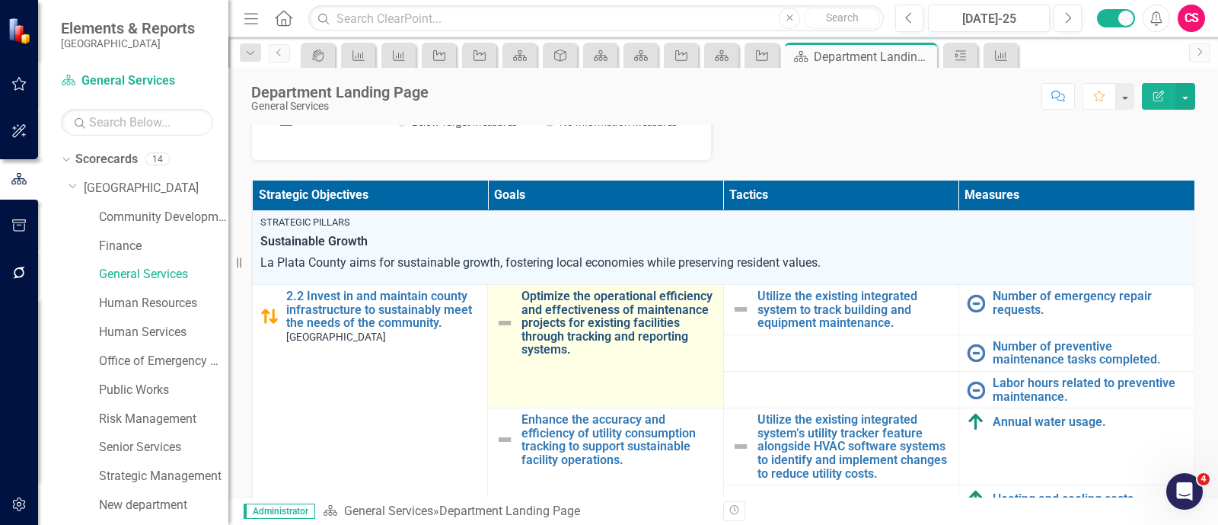
click at [627, 299] on link "Optimize the operational efficiency and effectiveness of maintenance projects f…" at bounding box center [617, 322] width 193 height 67
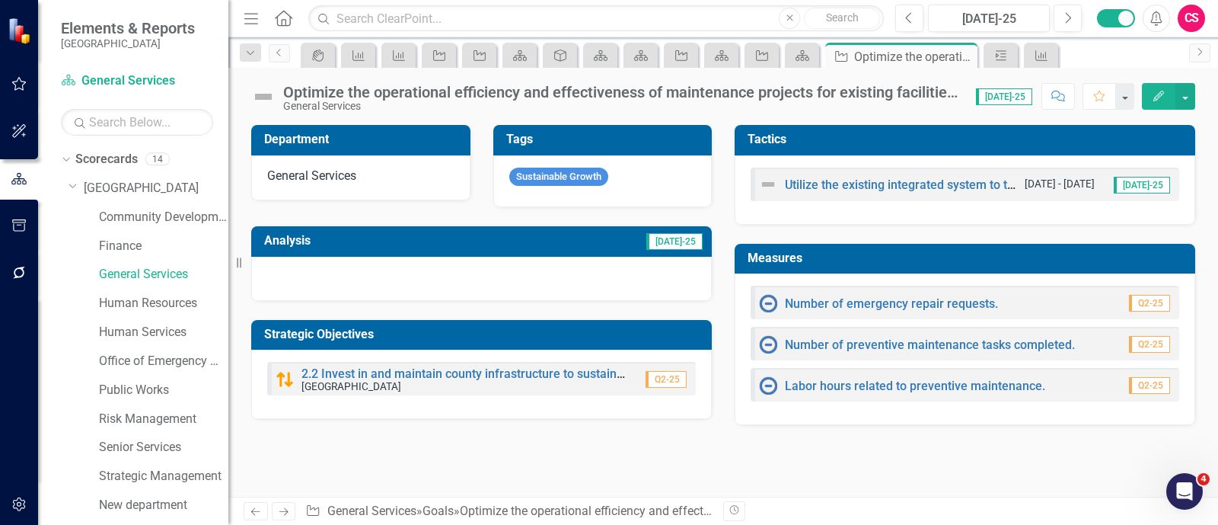
click at [1159, 95] on icon "Edit" at bounding box center [1159, 96] width 14 height 11
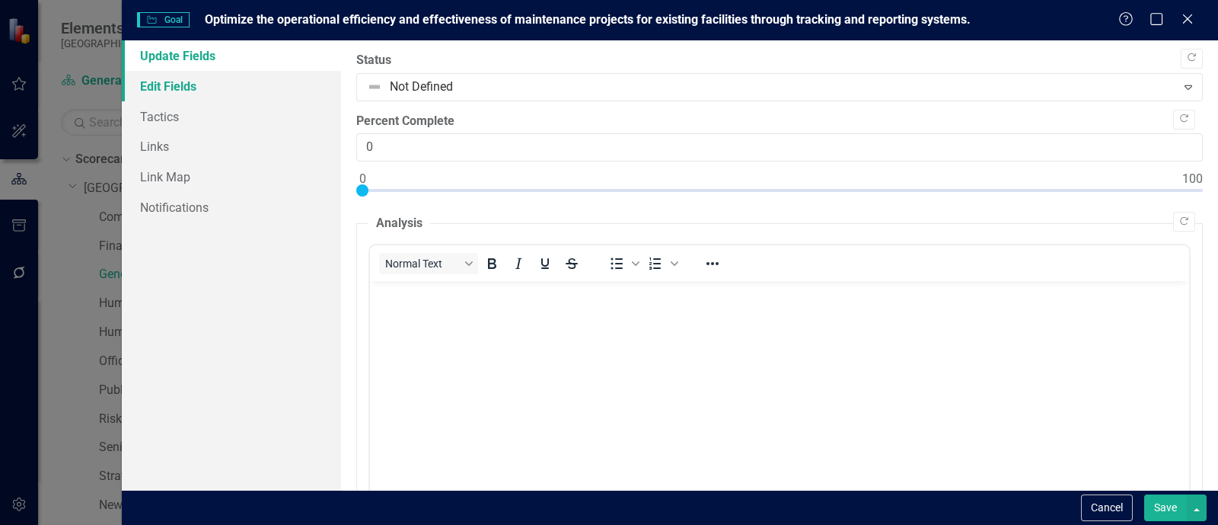
click at [257, 78] on link "Edit Fields" at bounding box center [231, 86] width 219 height 30
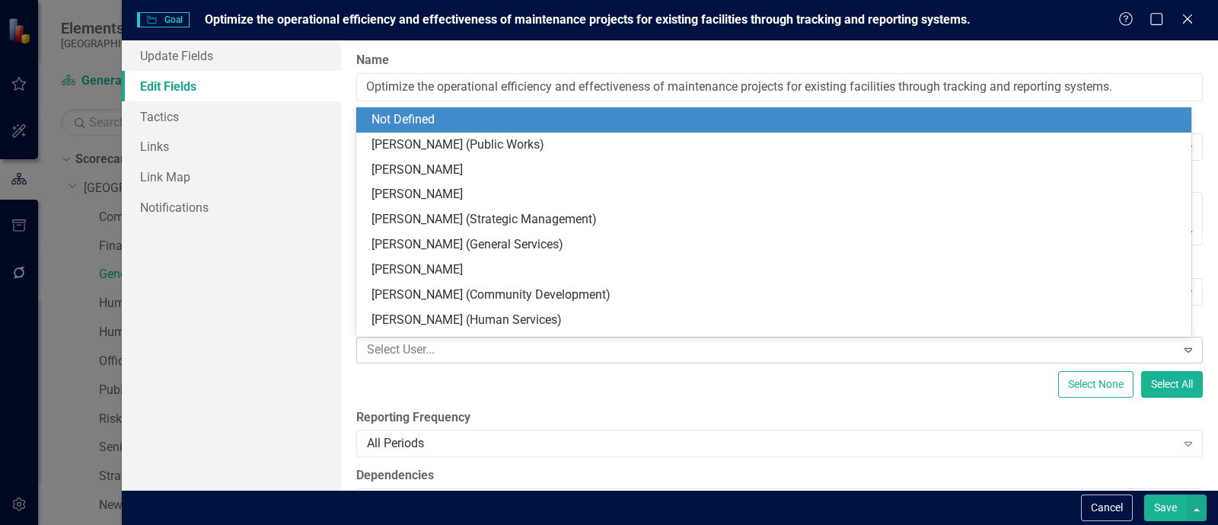
click at [458, 340] on div at bounding box center [768, 350] width 815 height 21
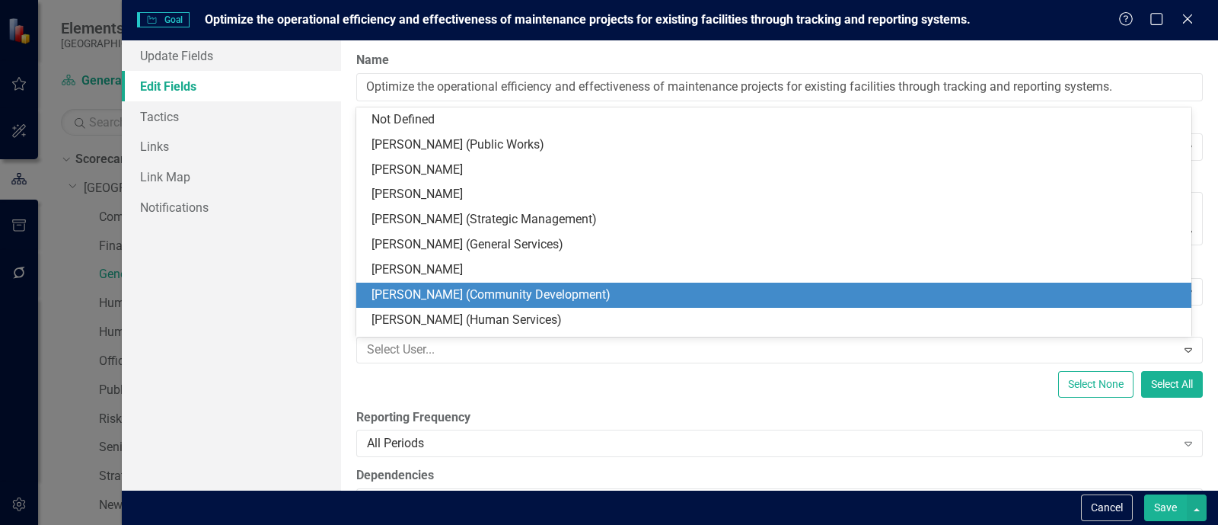
scroll to position [5, 0]
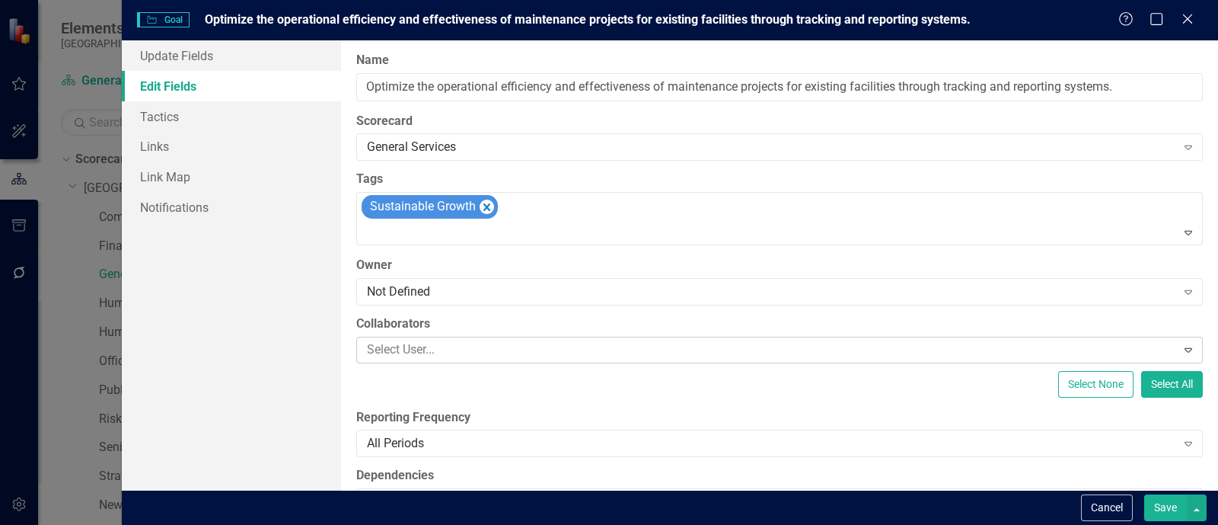
click at [544, 349] on div at bounding box center [768, 350] width 815 height 21
type input "e"
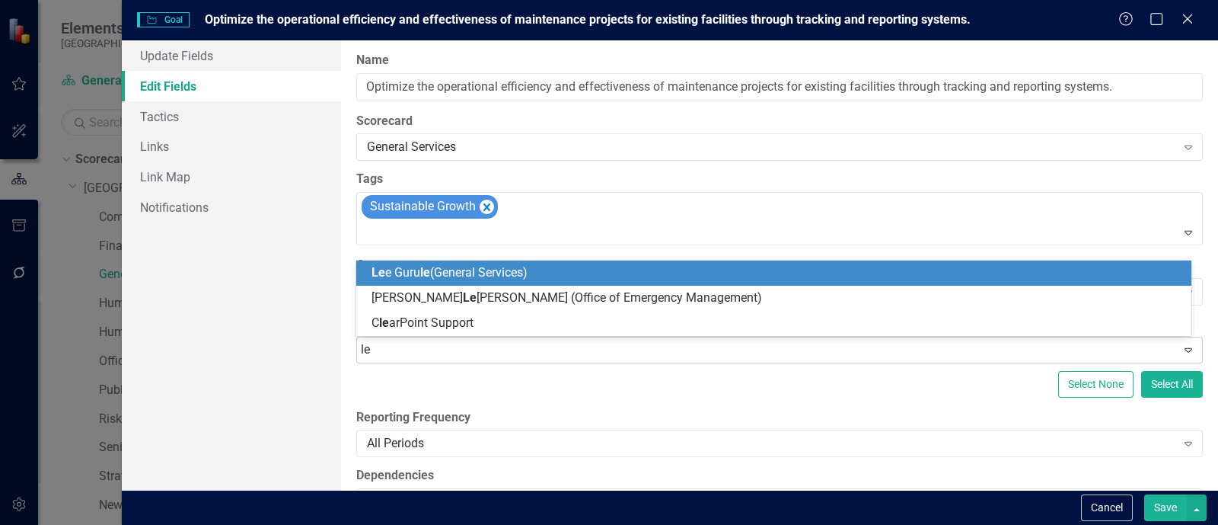
type input "lee"
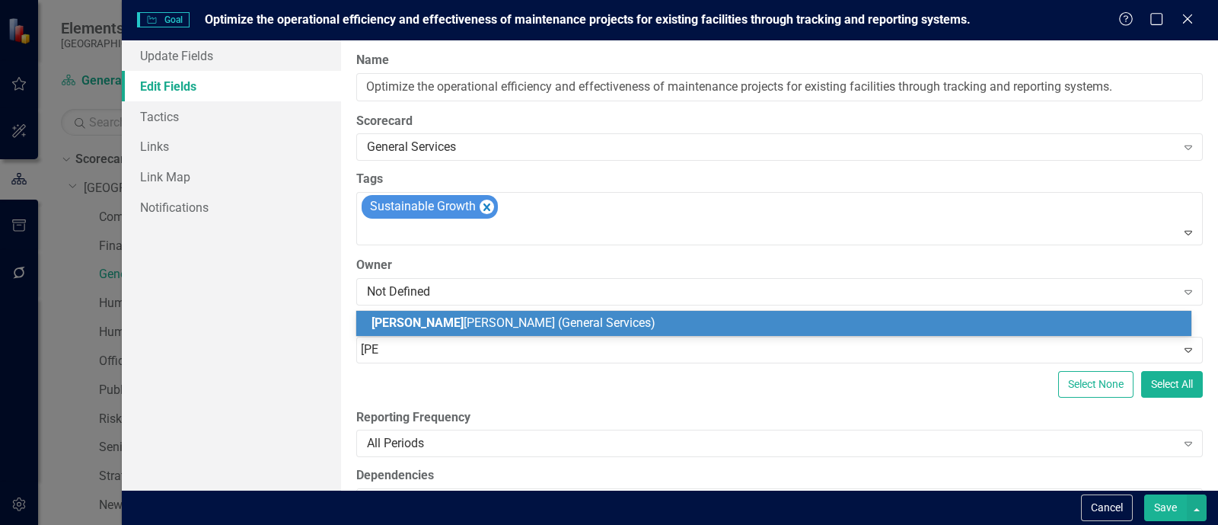
click at [540, 313] on div "Lee Gurule (General Services)" at bounding box center [773, 323] width 835 height 25
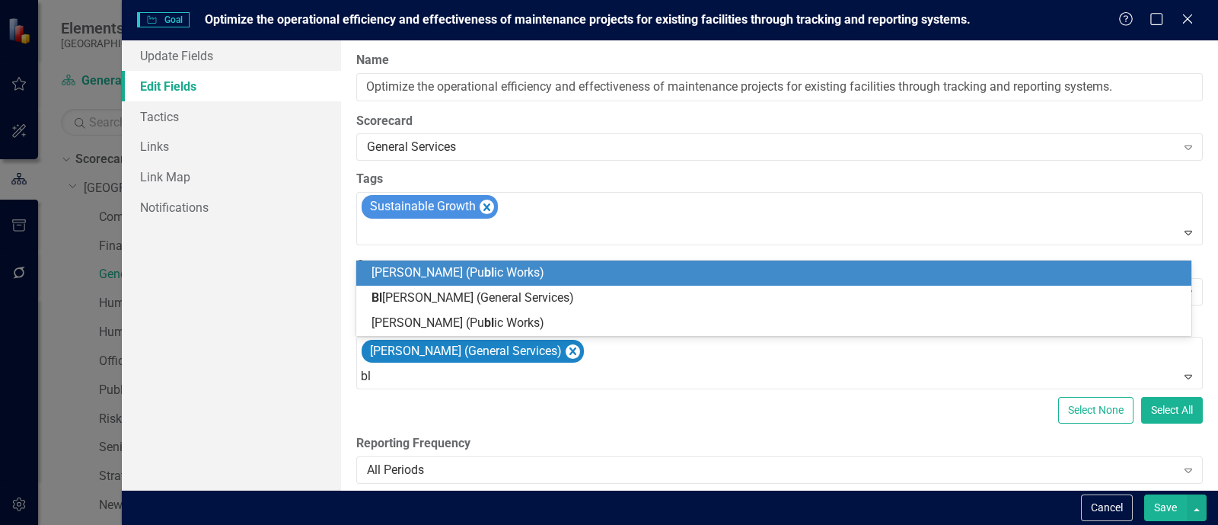
type input "bla"
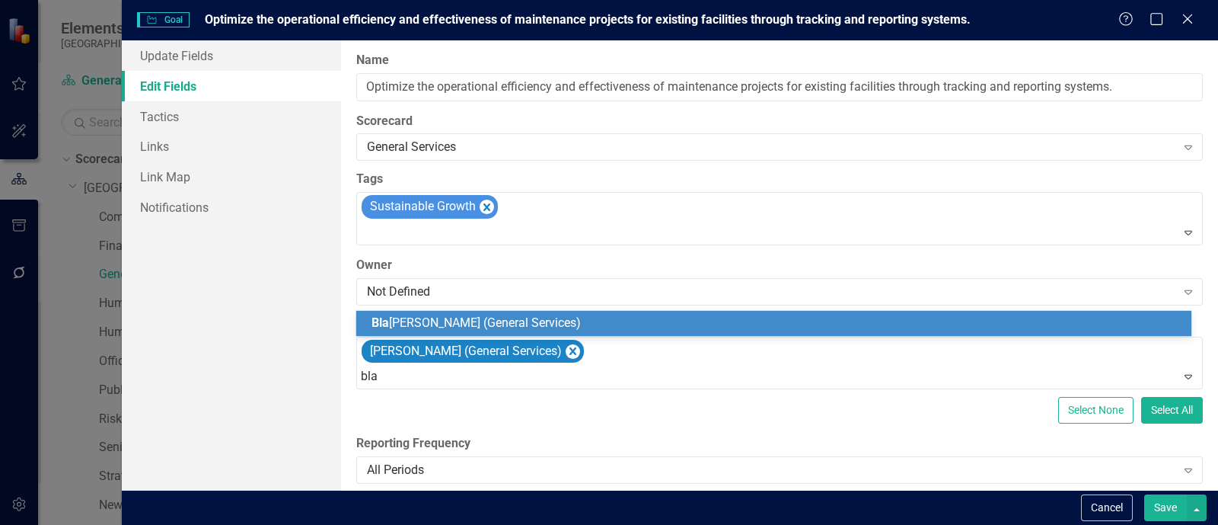
click at [540, 313] on div "Bla ine Montgomery (General Services)" at bounding box center [773, 323] width 835 height 25
type input "brian"
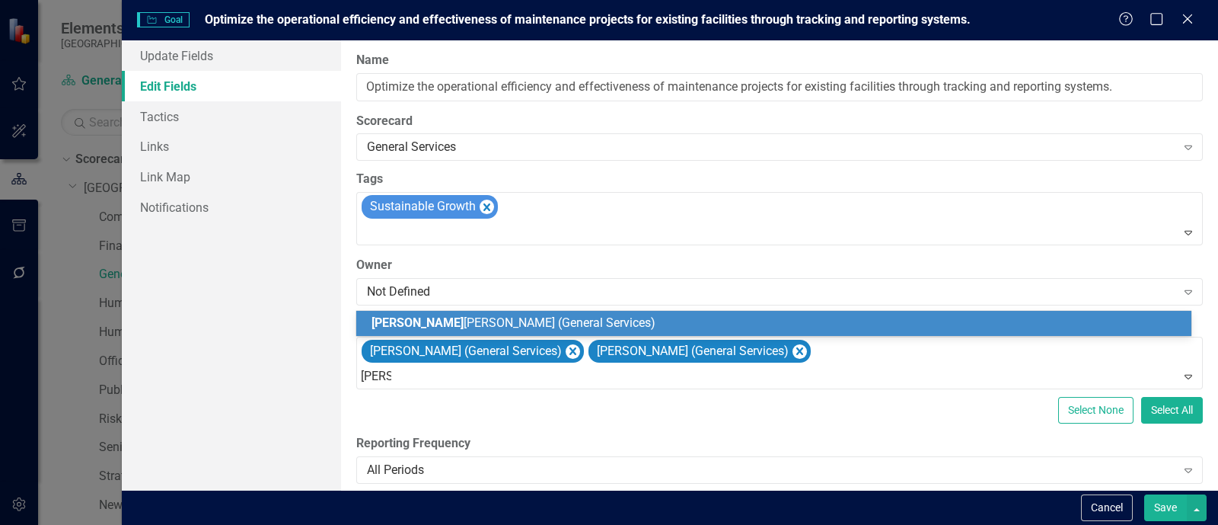
click at [540, 313] on div "Brian Meador (General Services)" at bounding box center [773, 323] width 835 height 25
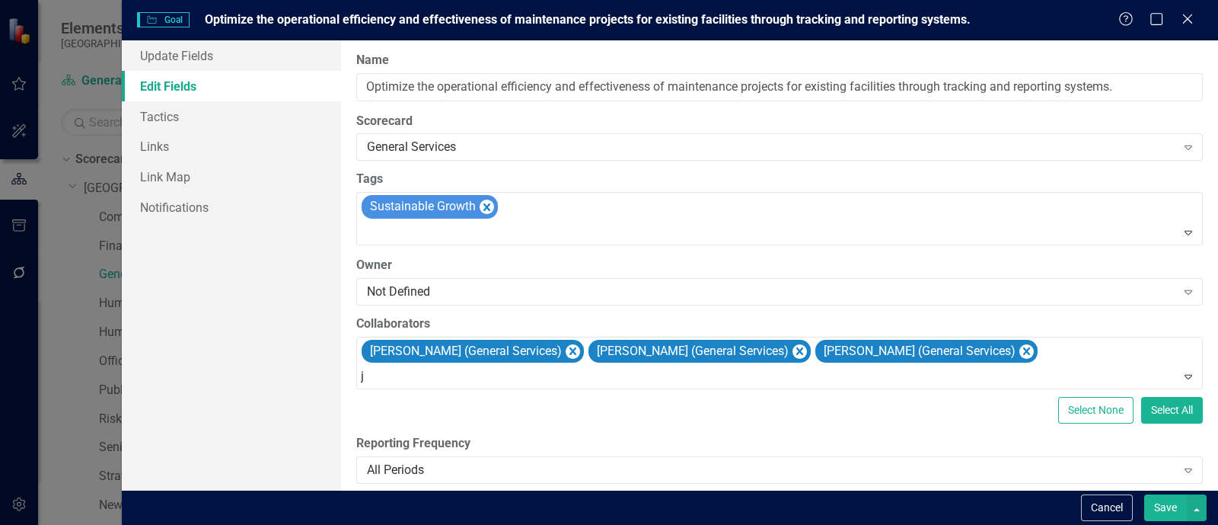
type input "jod"
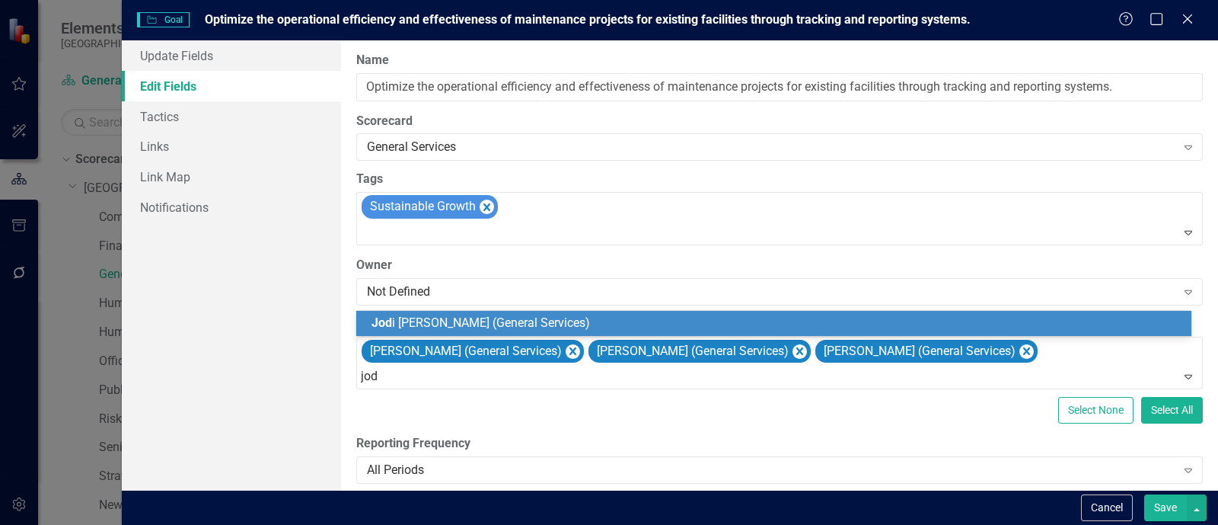
click at [540, 313] on div "Jod i Zuber (General Services)" at bounding box center [773, 323] width 835 height 25
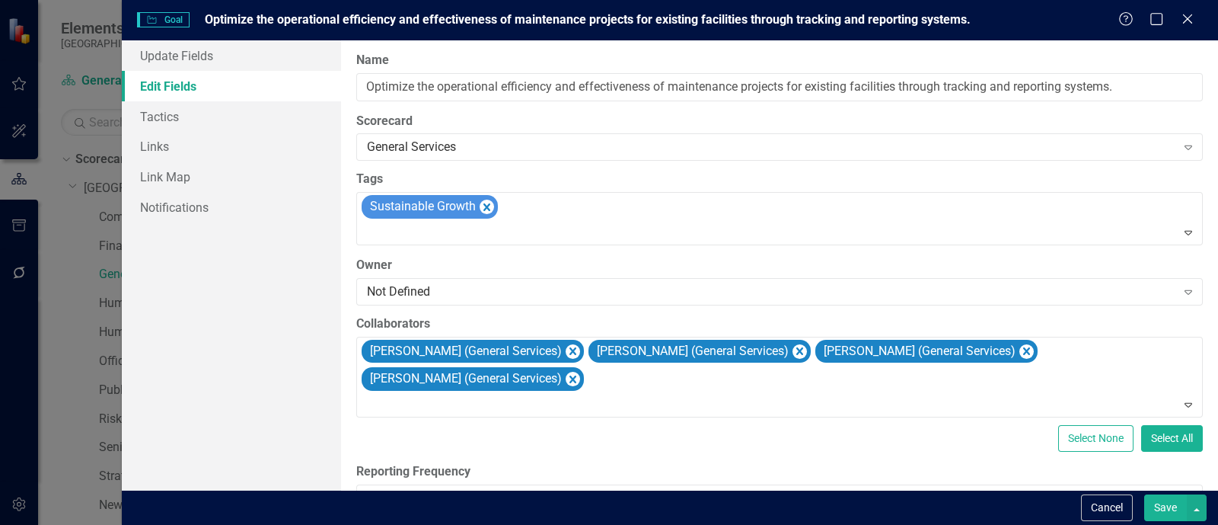
click at [1164, 515] on button "Save" at bounding box center [1165, 507] width 43 height 27
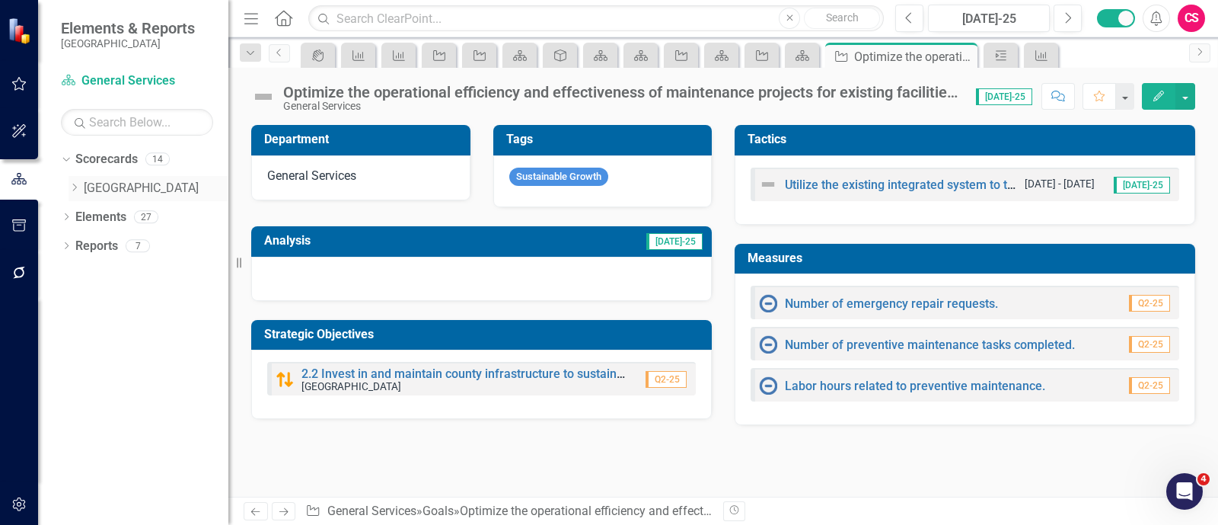
click at [76, 187] on icon "Dropdown" at bounding box center [74, 187] width 11 height 9
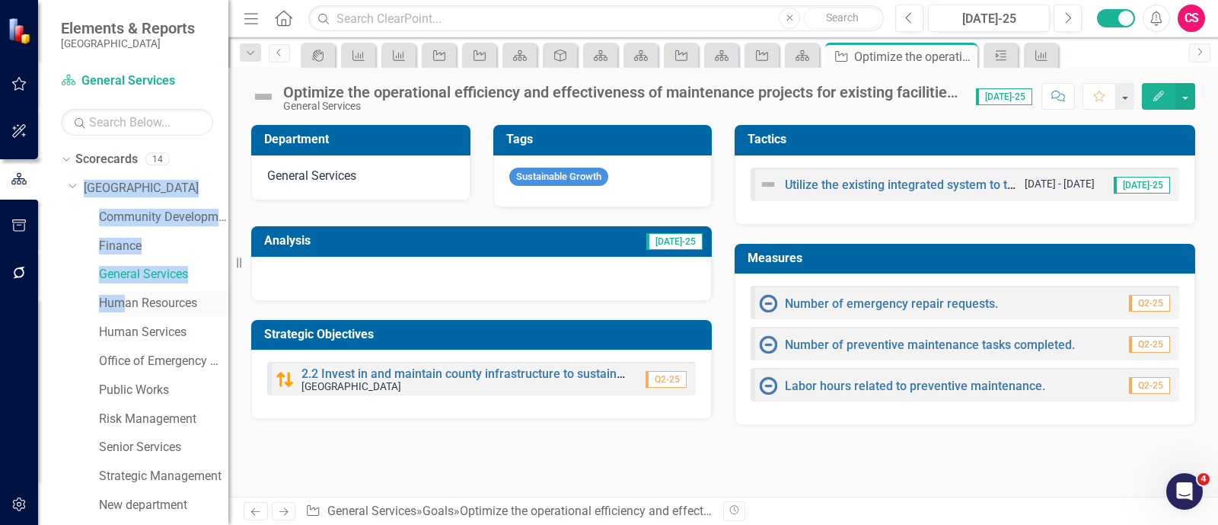
drag, startPoint x: 76, startPoint y: 187, endPoint x: 120, endPoint y: 295, distance: 116.8
click at [120, 295] on div "Dropdown La Plata County Community Development Finance General Services Human R…" at bounding box center [149, 377] width 160 height 403
click at [120, 295] on link "Human Resources" at bounding box center [163, 304] width 129 height 18
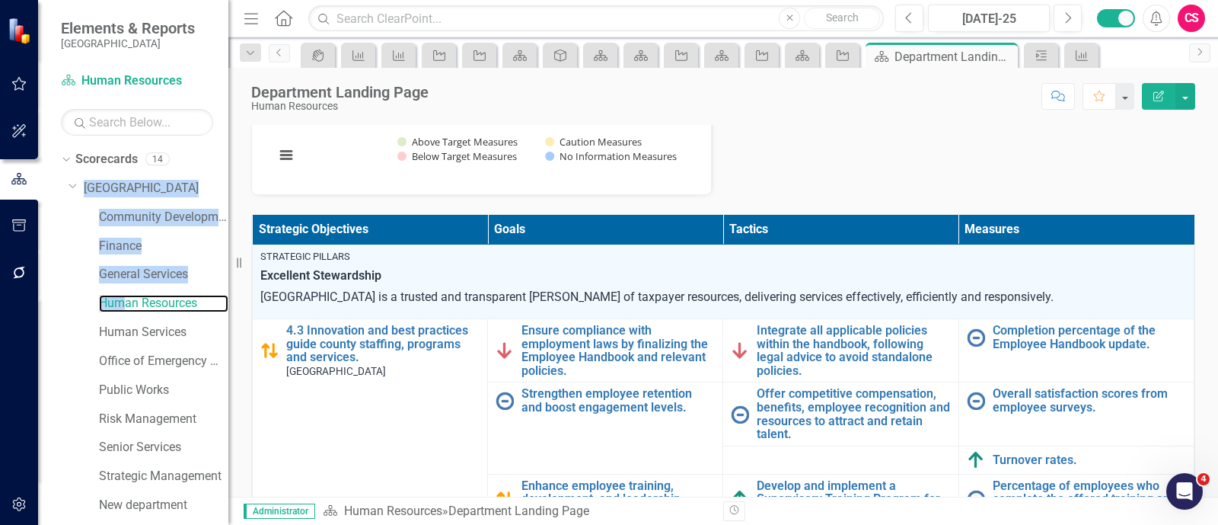
scroll to position [231, 0]
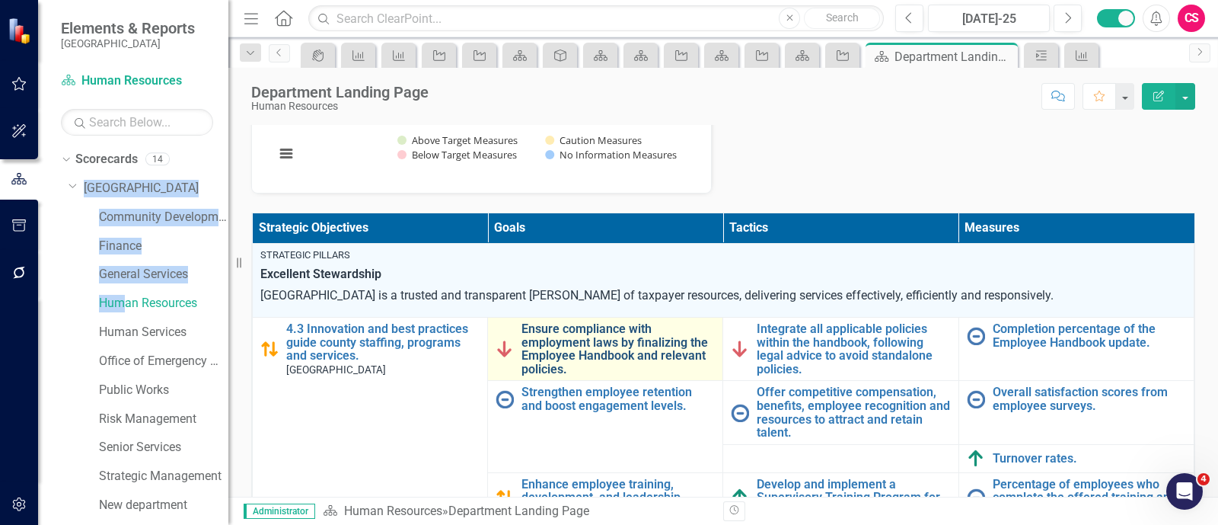
click at [588, 362] on link "Ensure compliance with employment laws by finalizing the Employee Handbook and …" at bounding box center [617, 348] width 193 height 53
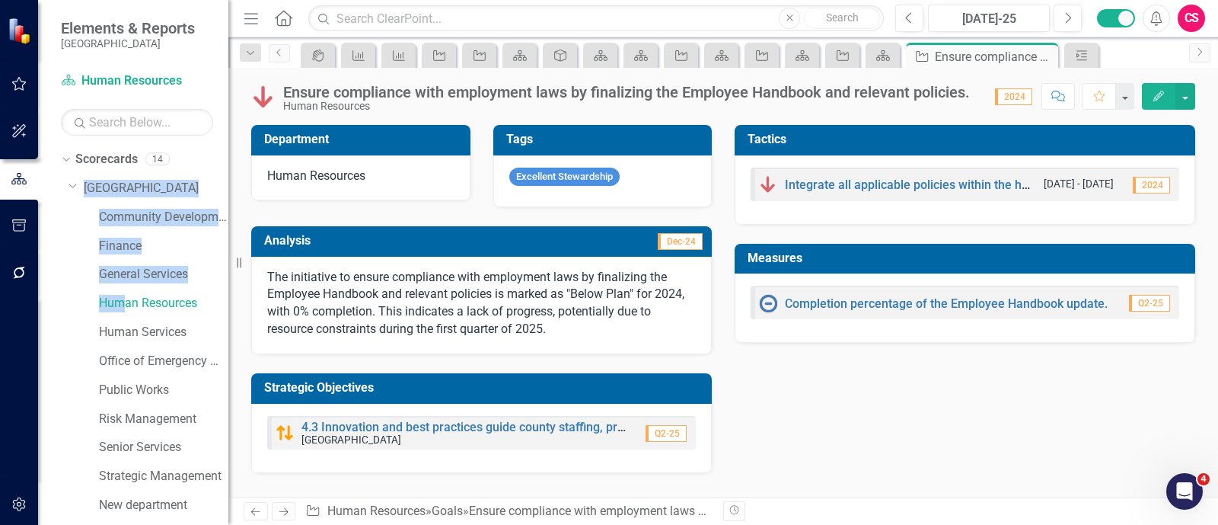
click at [1153, 100] on button "Edit" at bounding box center [1158, 96] width 33 height 27
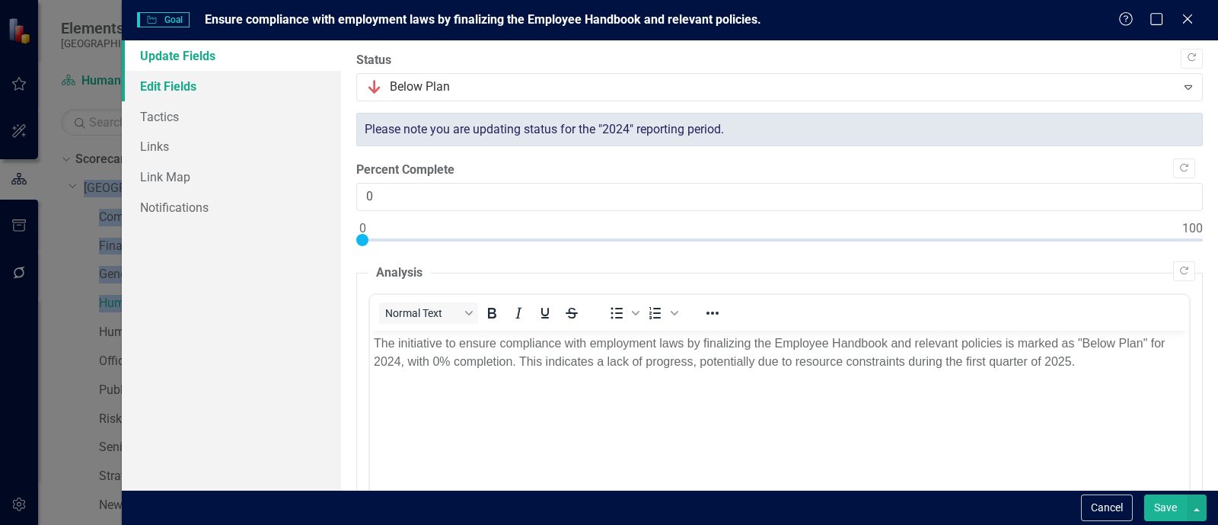
click at [187, 85] on link "Edit Fields" at bounding box center [231, 86] width 219 height 30
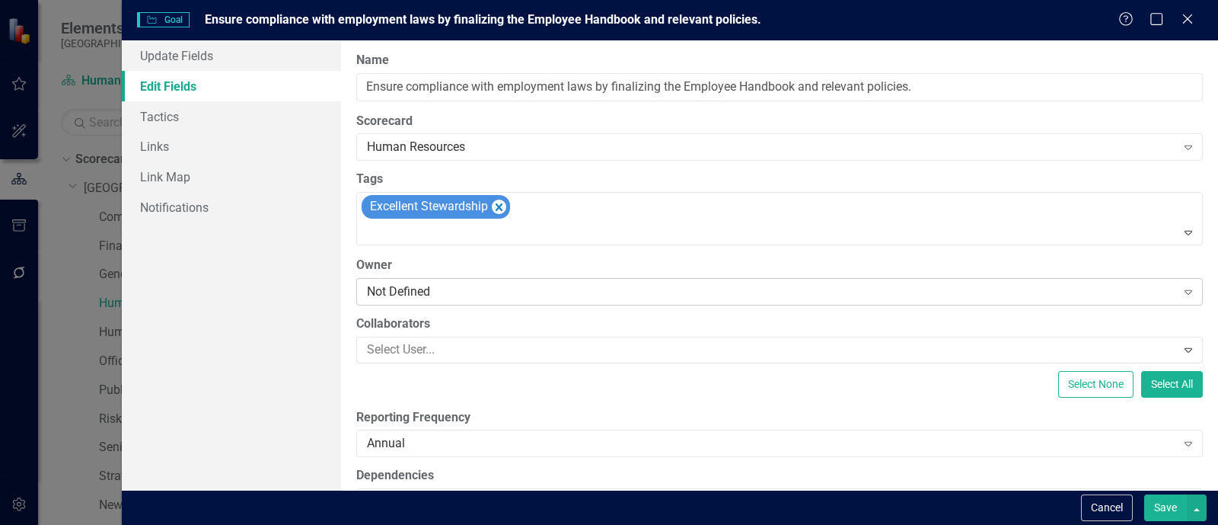
click at [426, 291] on div "Not Defined" at bounding box center [771, 291] width 809 height 18
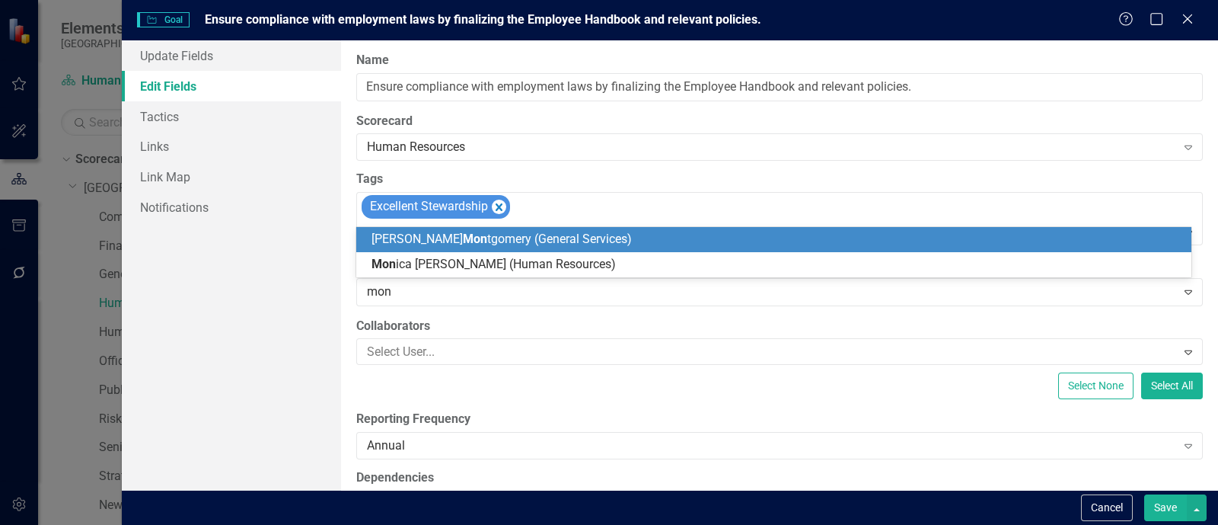
type input "moni"
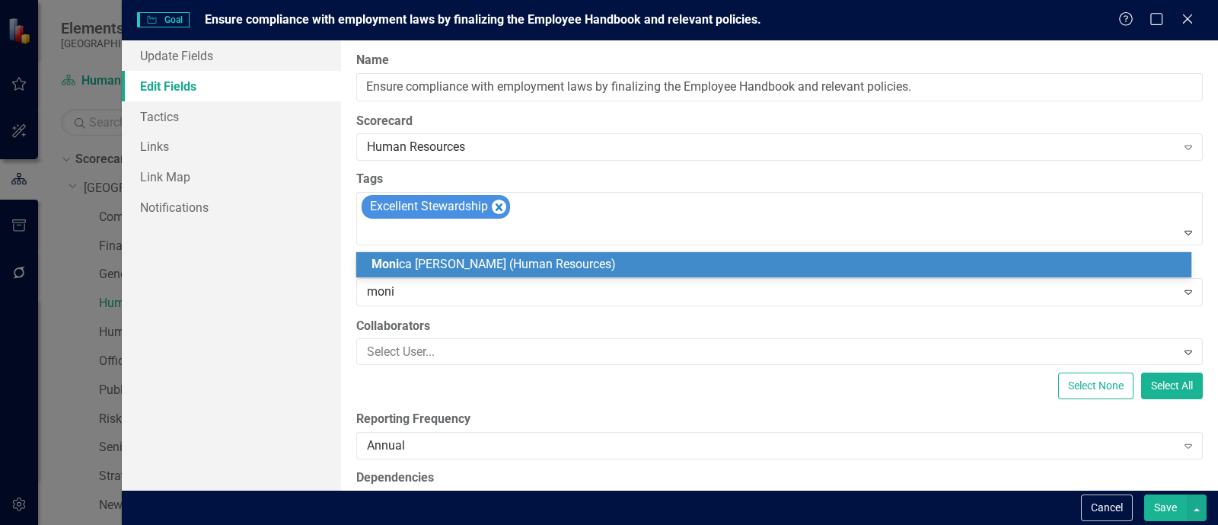
click at [439, 269] on span "Moni ca Shadid (Human Resources)" at bounding box center [494, 264] width 244 height 14
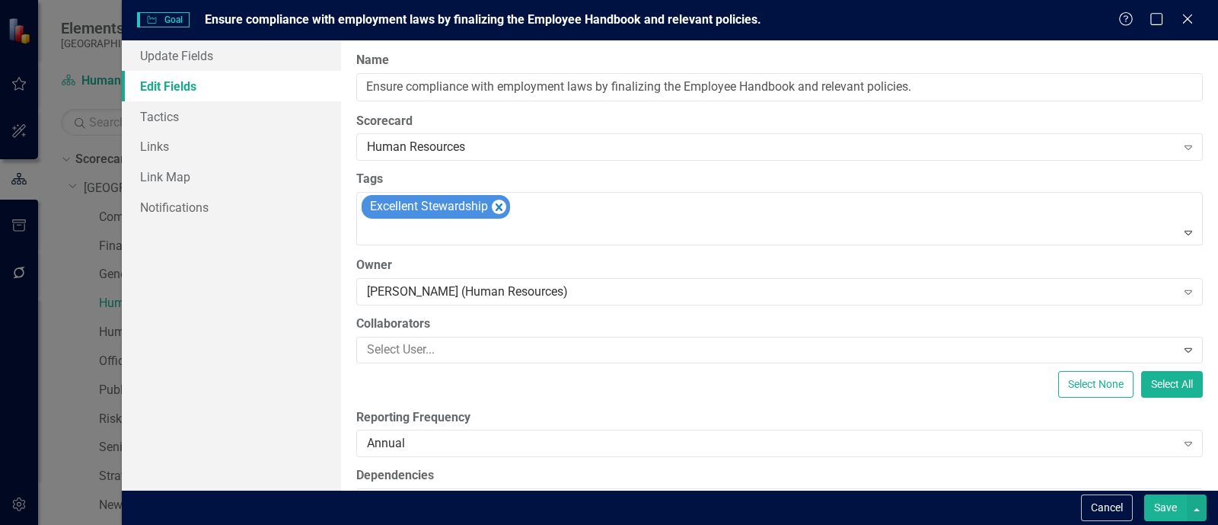
click at [1176, 505] on button "Save" at bounding box center [1165, 507] width 43 height 27
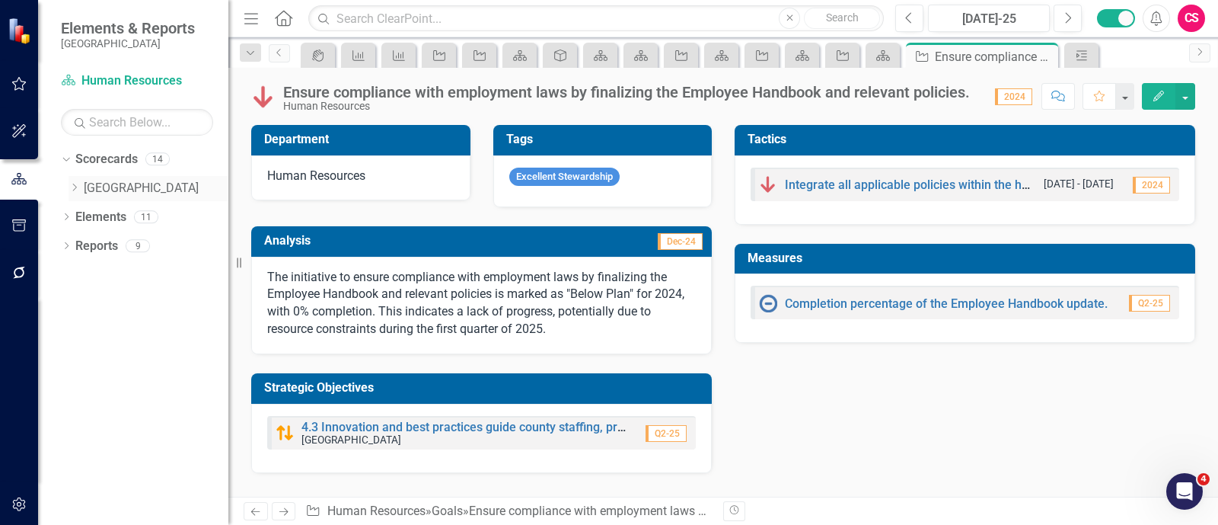
click at [75, 189] on icon at bounding box center [75, 187] width 4 height 8
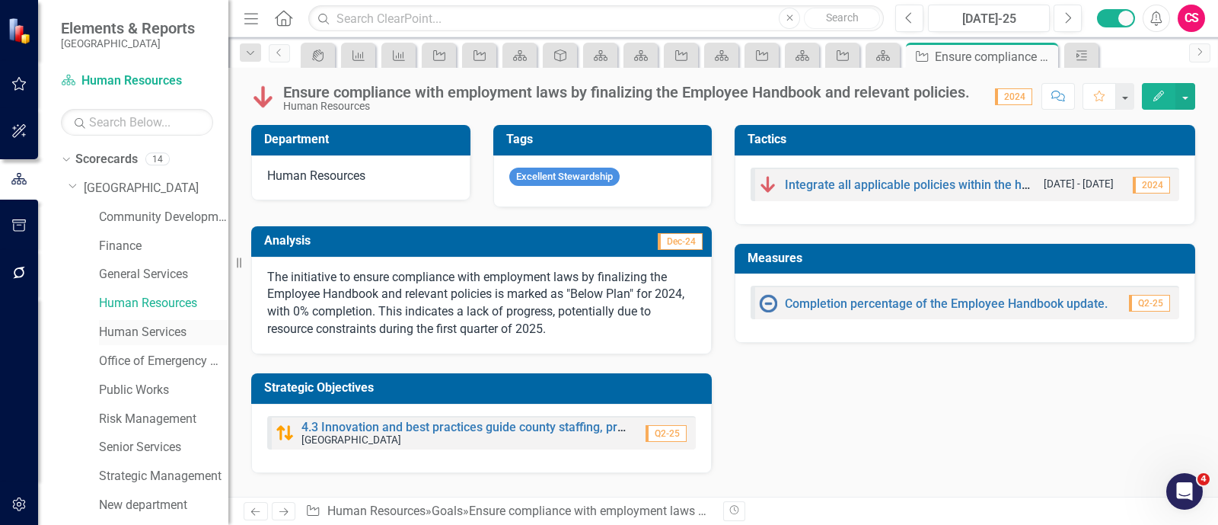
click at [147, 333] on link "Human Services" at bounding box center [163, 333] width 129 height 18
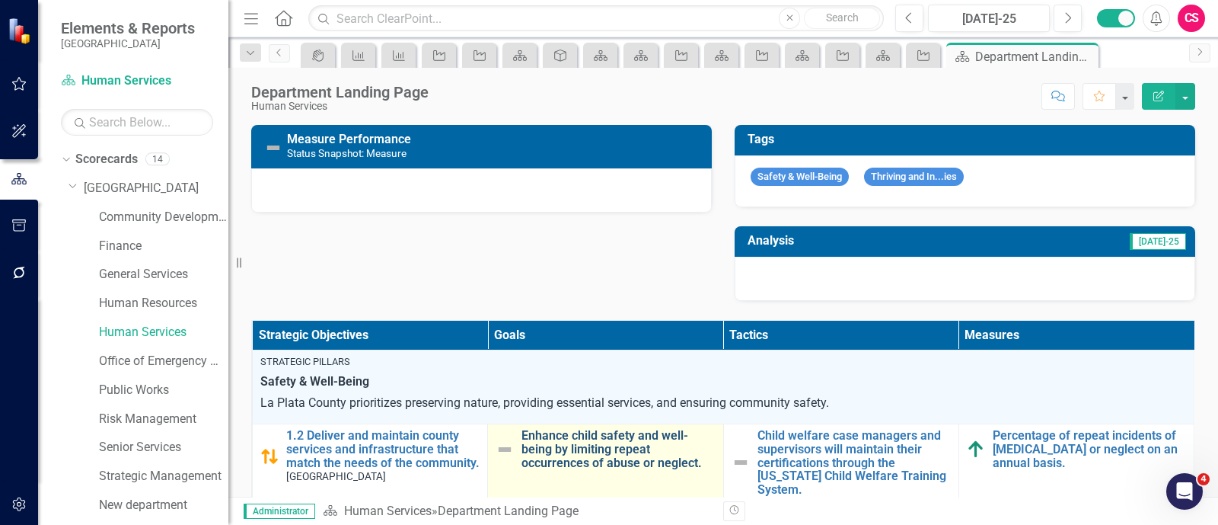
click at [595, 451] on link "Enhance child safety and well-being by limiting repeat occurrences of abuse or …" at bounding box center [617, 449] width 193 height 40
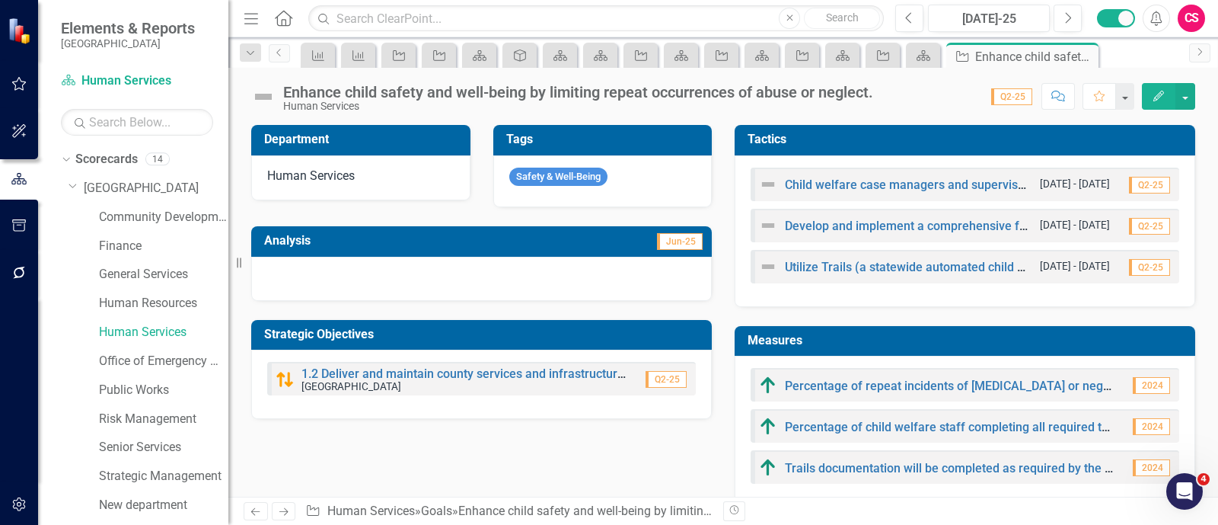
click at [1150, 106] on button "Edit" at bounding box center [1158, 96] width 33 height 27
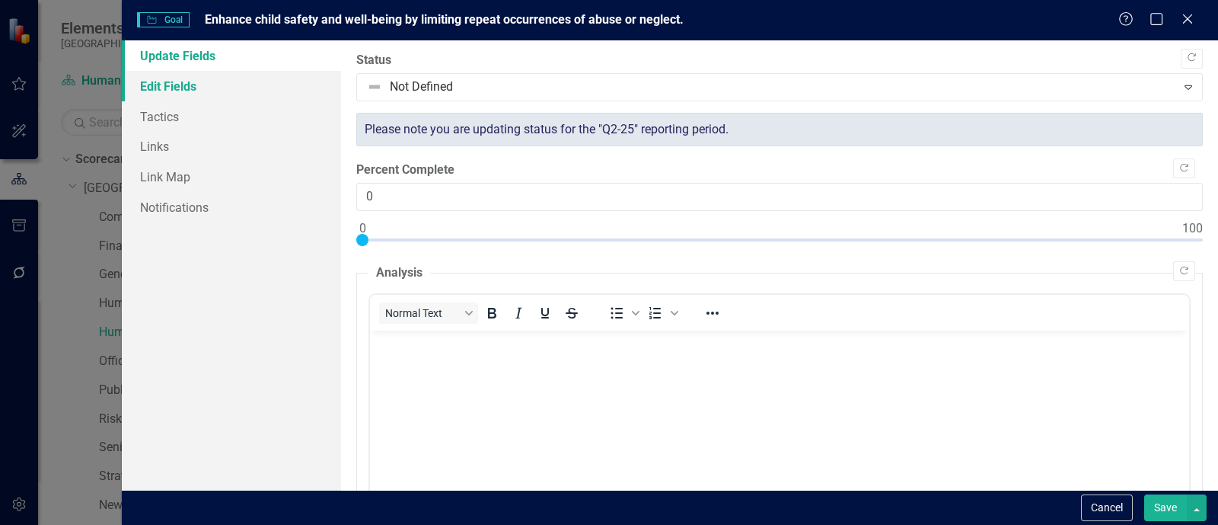
click at [250, 86] on link "Edit Fields" at bounding box center [231, 86] width 219 height 30
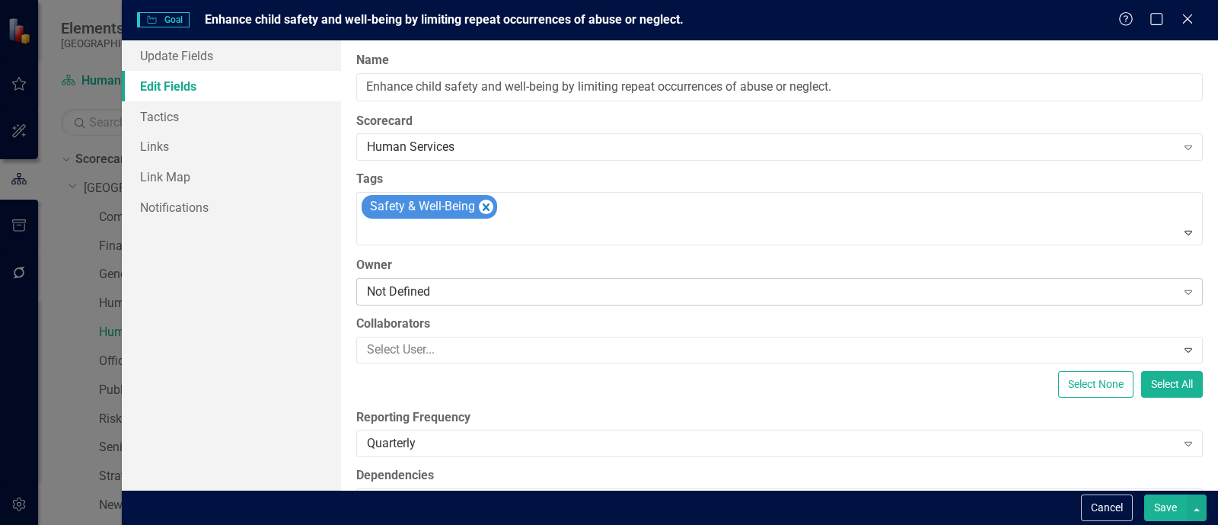
click at [465, 295] on div "Not Defined" at bounding box center [771, 291] width 809 height 18
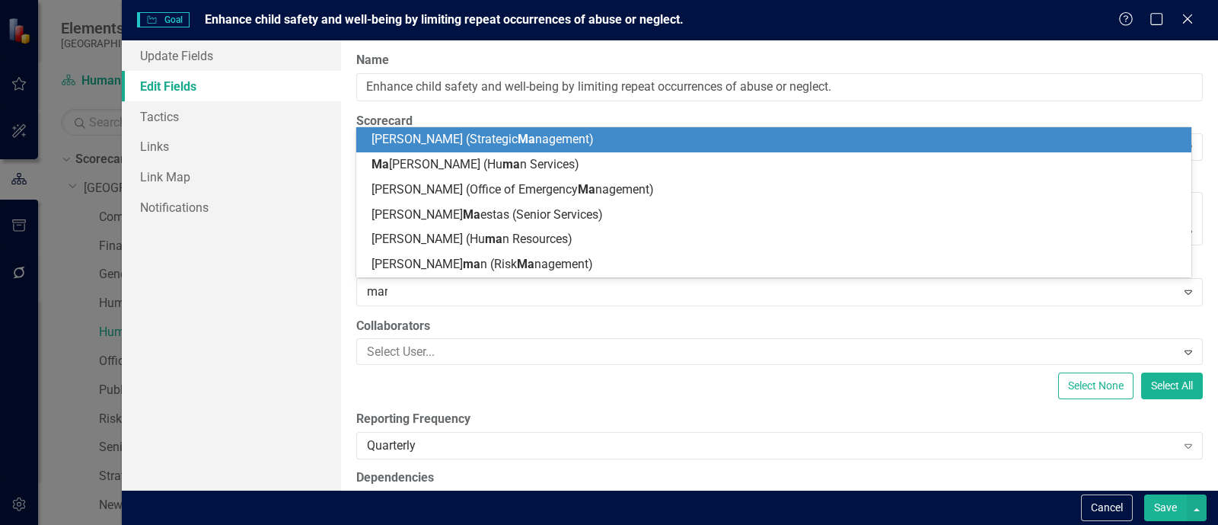
type input "mart"
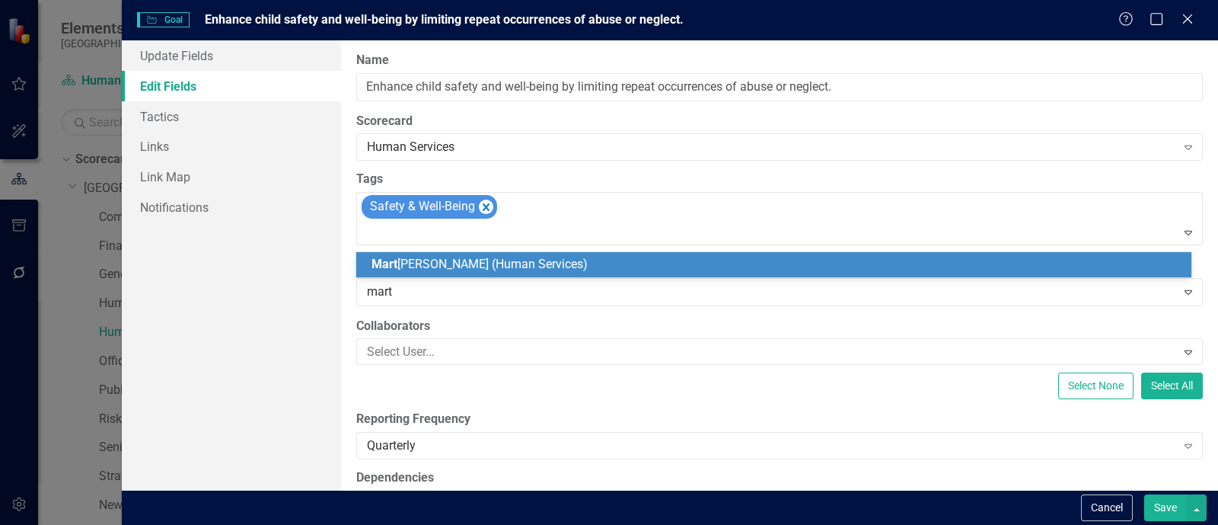
click at [476, 266] on span "Mart ha Johnson (Human Services)" at bounding box center [480, 264] width 216 height 14
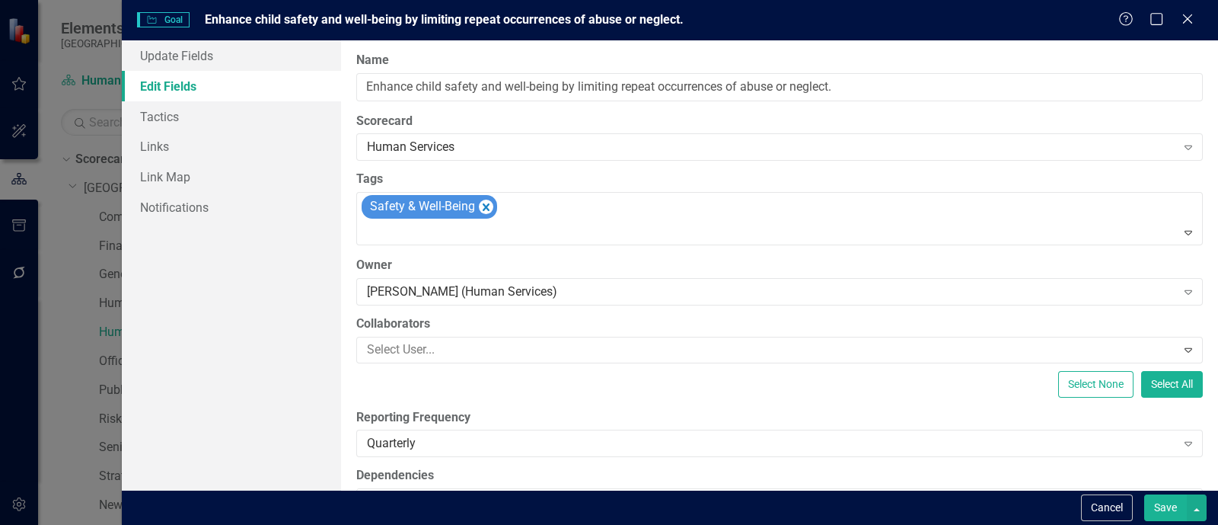
click at [1151, 499] on button "Save" at bounding box center [1165, 507] width 43 height 27
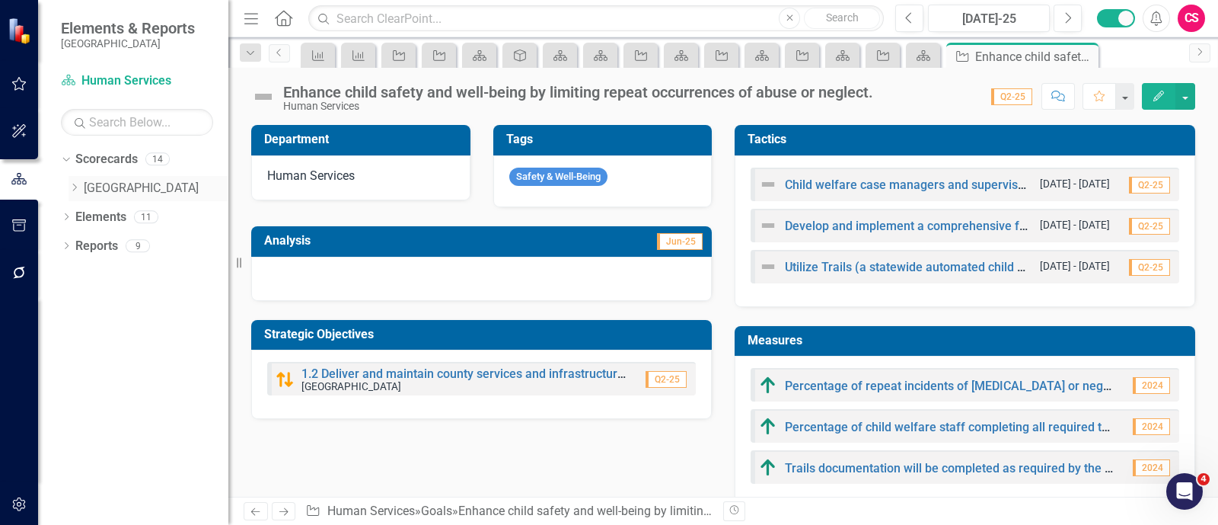
click at [73, 192] on div "Dropdown" at bounding box center [74, 188] width 11 height 13
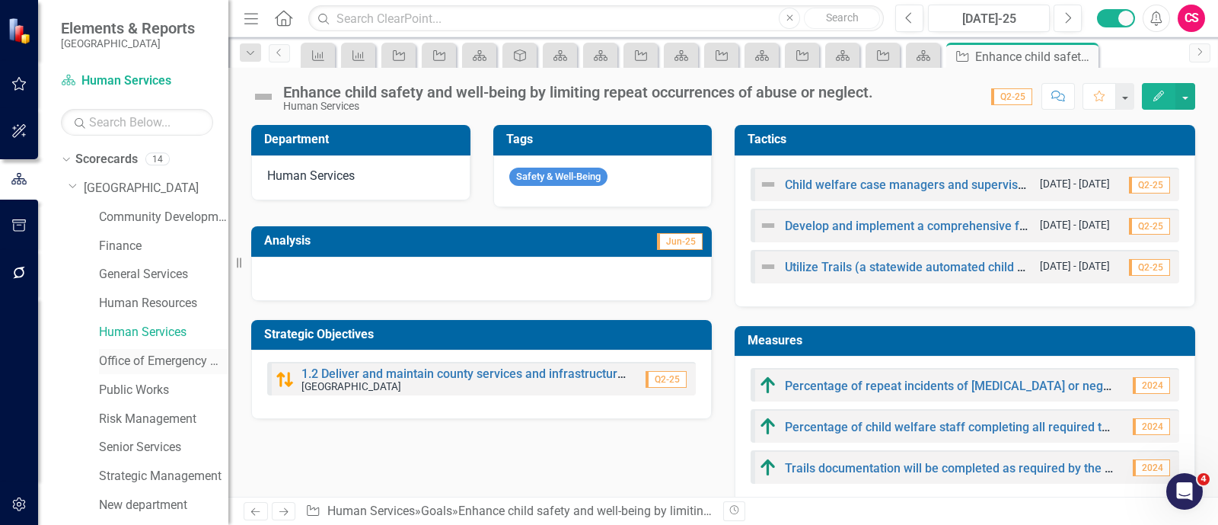
click at [133, 356] on link "Office of Emergency Management" at bounding box center [163, 361] width 129 height 18
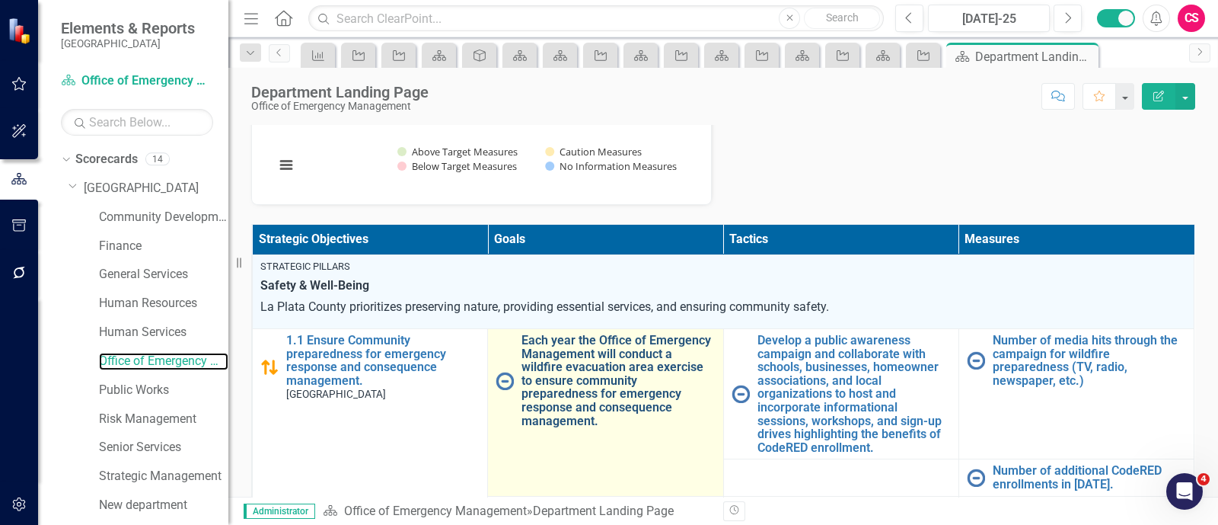
scroll to position [221, 0]
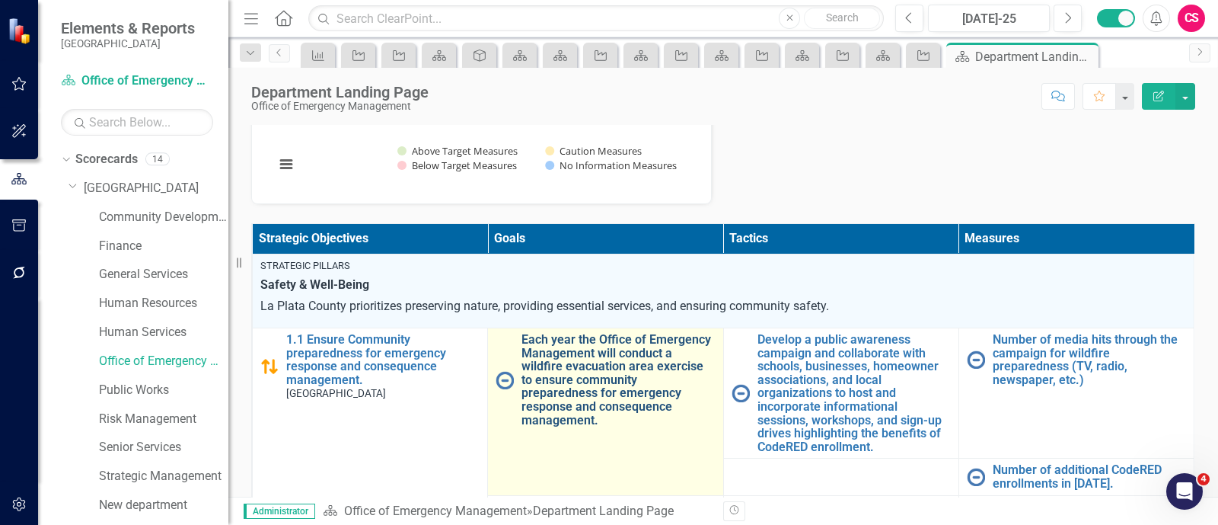
click at [590, 359] on link "Each year the Office of Emergency Management will conduct a wildfire evacuation…" at bounding box center [617, 380] width 193 height 94
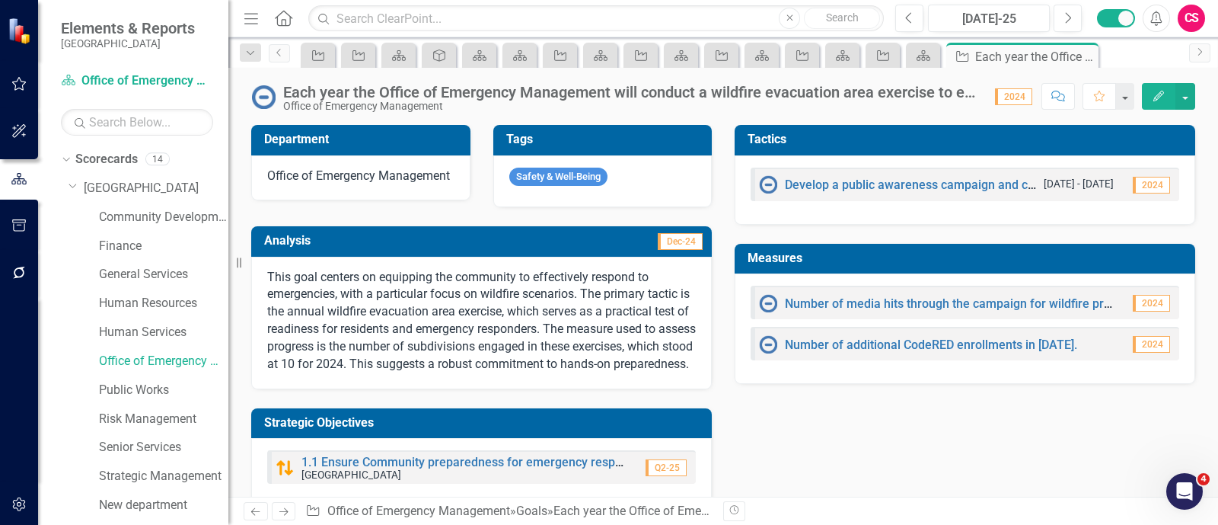
click at [1153, 104] on button "Edit" at bounding box center [1158, 96] width 33 height 27
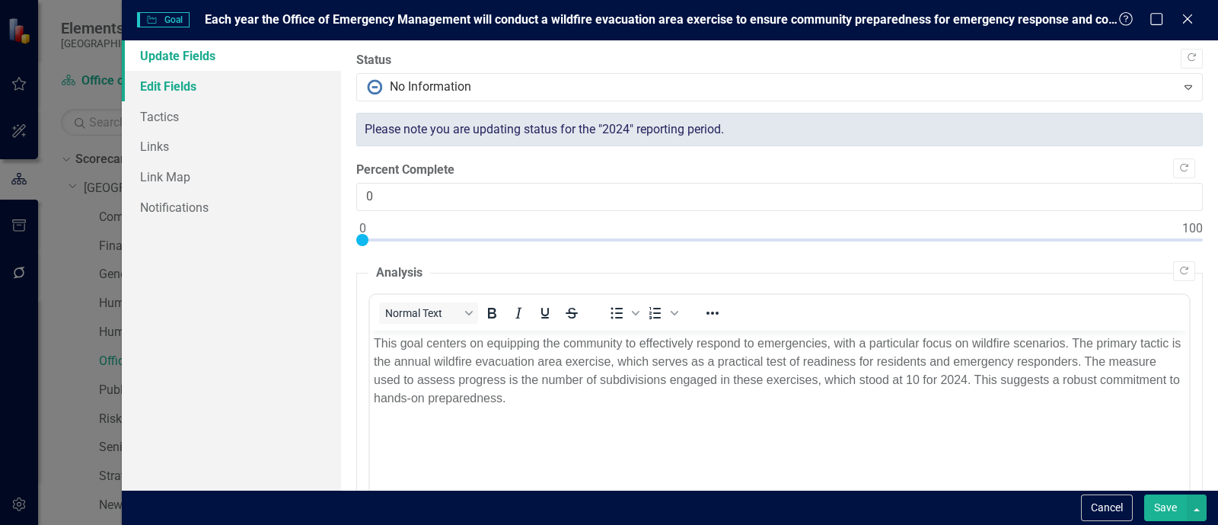
click at [279, 85] on link "Edit Fields" at bounding box center [231, 86] width 219 height 30
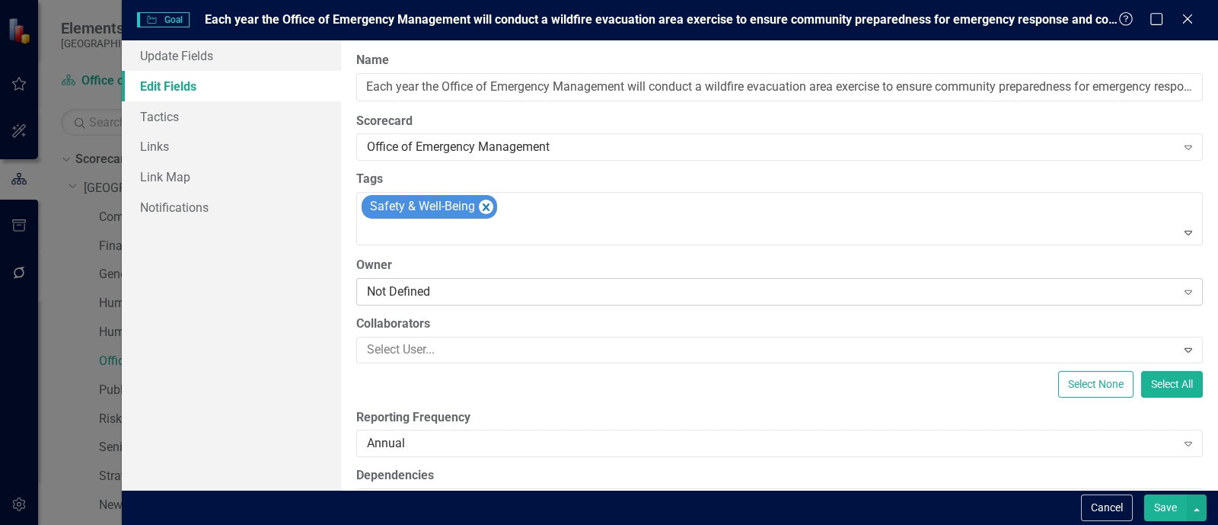
click at [482, 286] on div "Not Defined" at bounding box center [771, 291] width 809 height 18
click at [406, 280] on div "Not Defined Expand" at bounding box center [779, 291] width 847 height 27
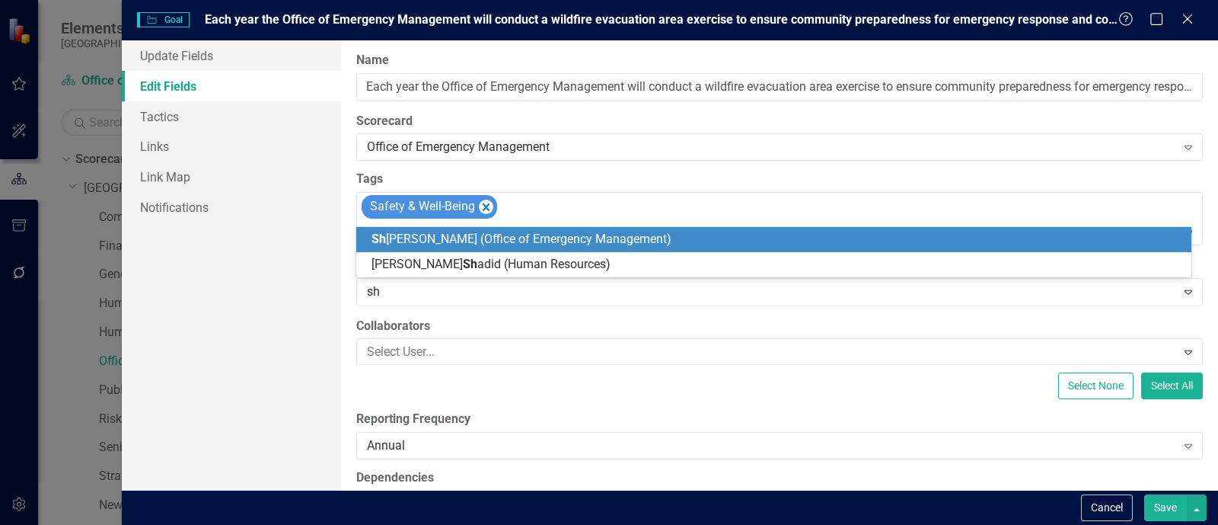
type input "sha"
click at [430, 234] on span "Sha wna Legarza (Office of Emergency Management)" at bounding box center [525, 238] width 307 height 14
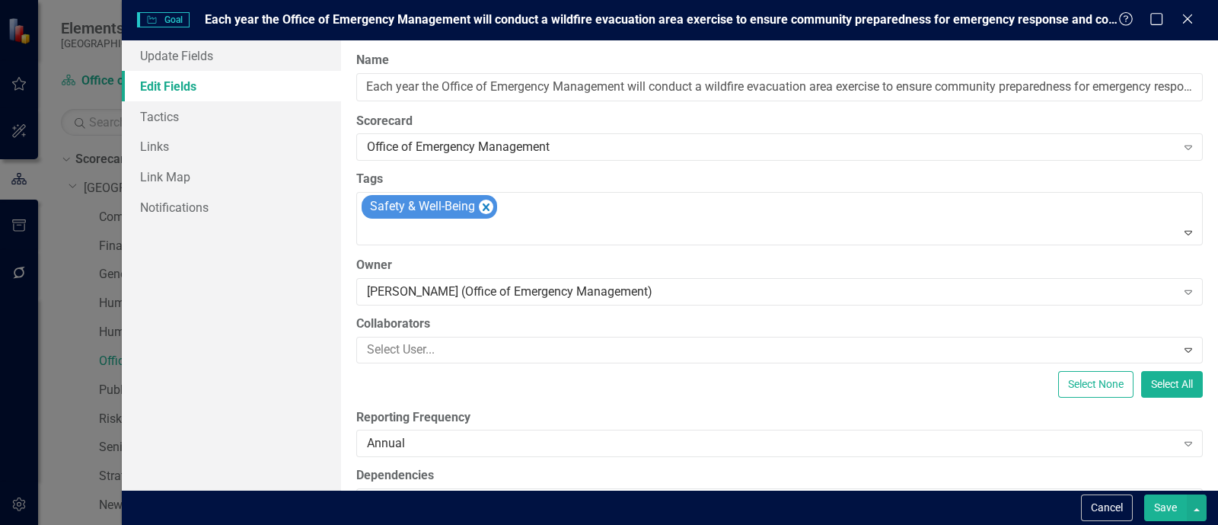
click at [1164, 509] on button "Save" at bounding box center [1165, 507] width 43 height 27
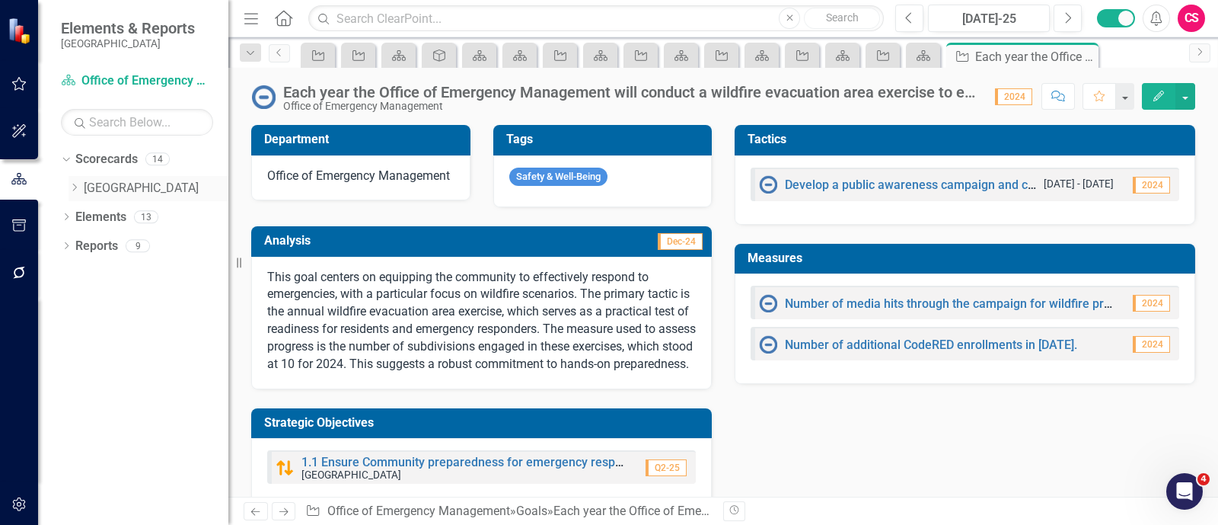
click at [77, 188] on icon "Dropdown" at bounding box center [74, 187] width 11 height 9
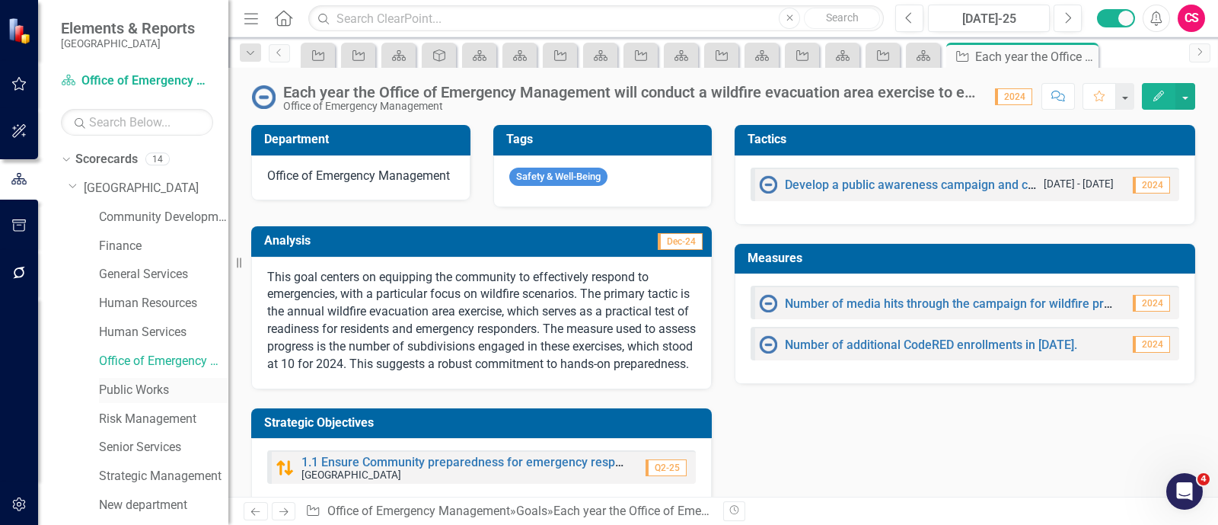
click at [137, 388] on link "Public Works" at bounding box center [163, 390] width 129 height 18
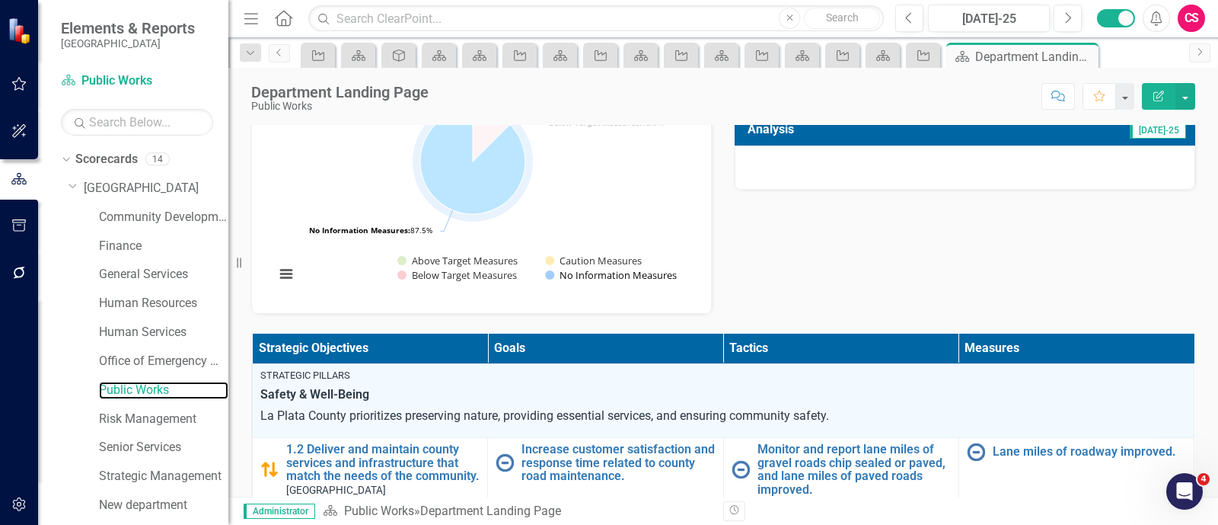
scroll to position [115, 0]
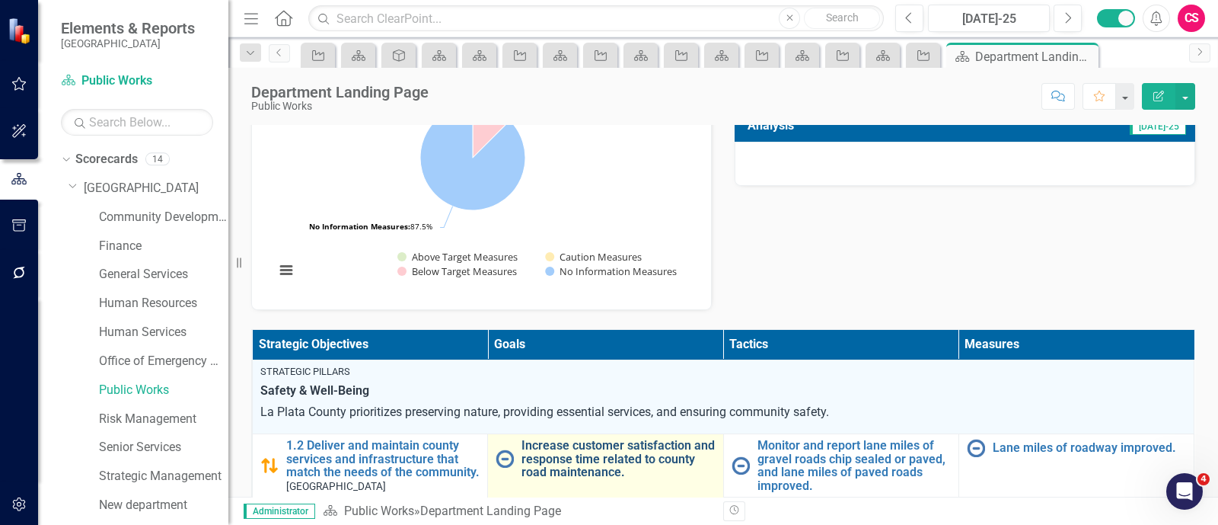
click at [581, 447] on link "Increase customer satisfaction and response time related to county road mainten…" at bounding box center [617, 459] width 193 height 40
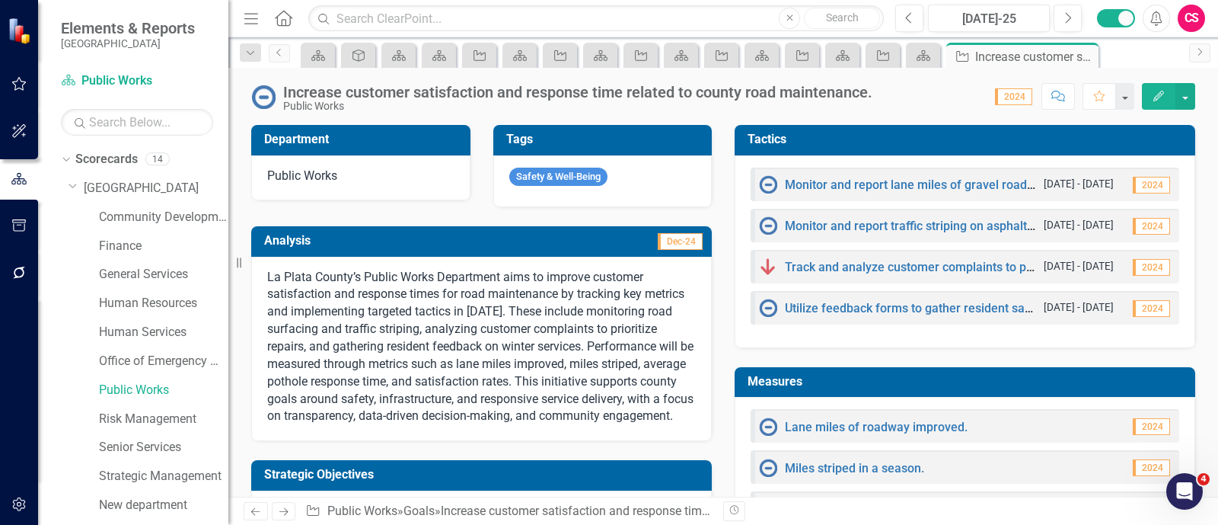
click at [1153, 97] on icon "Edit" at bounding box center [1159, 96] width 14 height 11
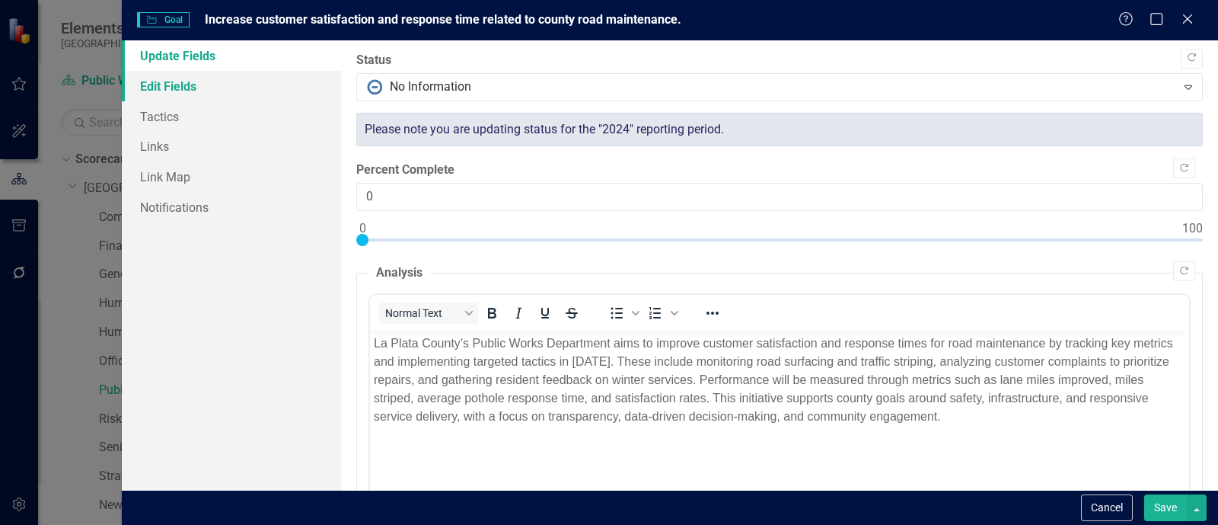
click at [252, 79] on link "Edit Fields" at bounding box center [231, 86] width 219 height 30
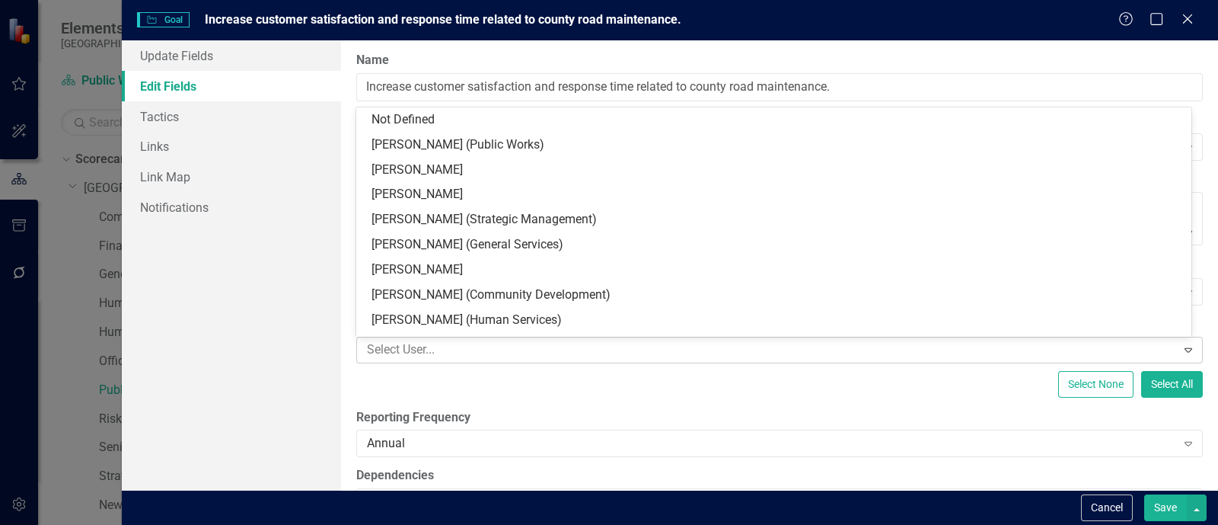
click at [524, 359] on div "Select User..." at bounding box center [766, 350] width 815 height 24
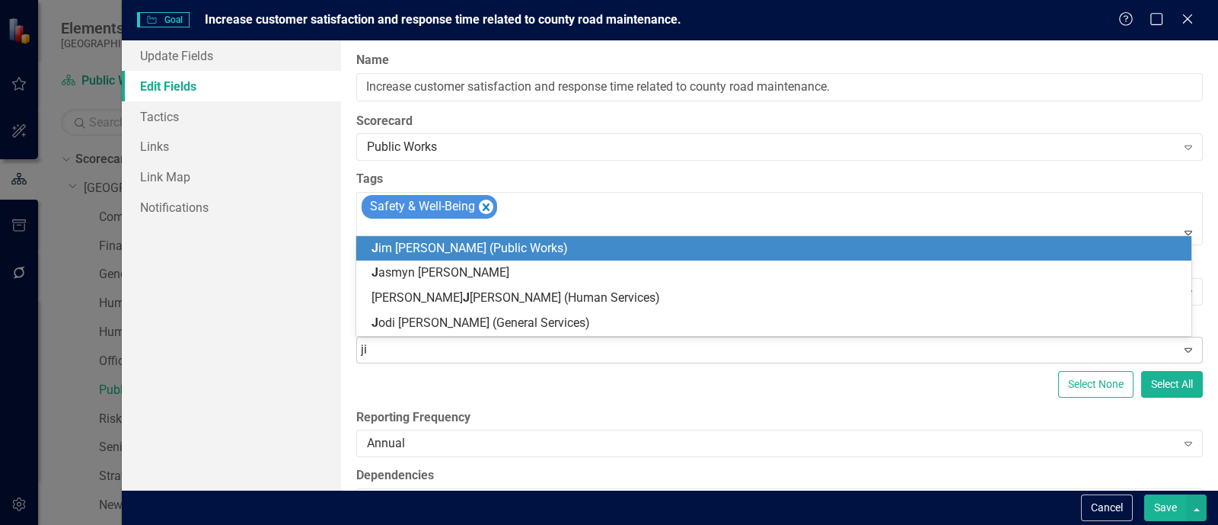
type input "jim"
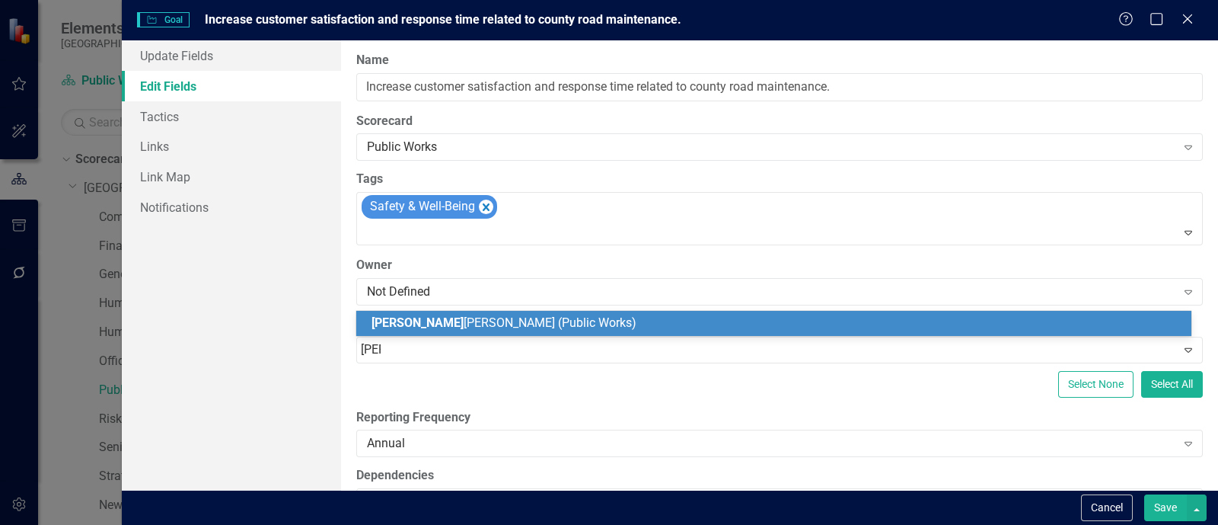
click at [521, 315] on div "Jim Davis (Public Works)" at bounding box center [777, 323] width 811 height 18
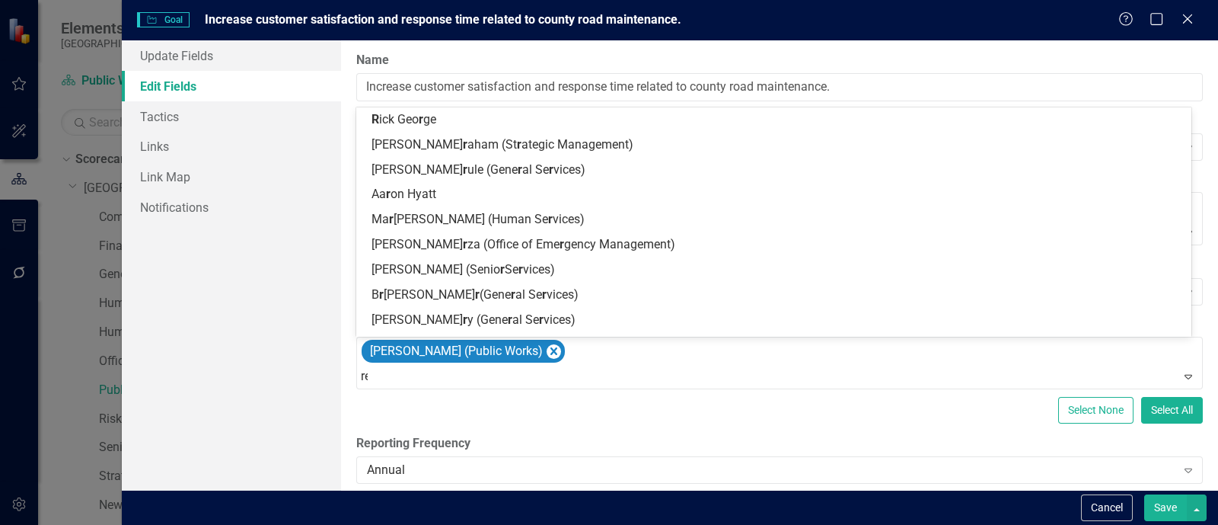
type input "rec"
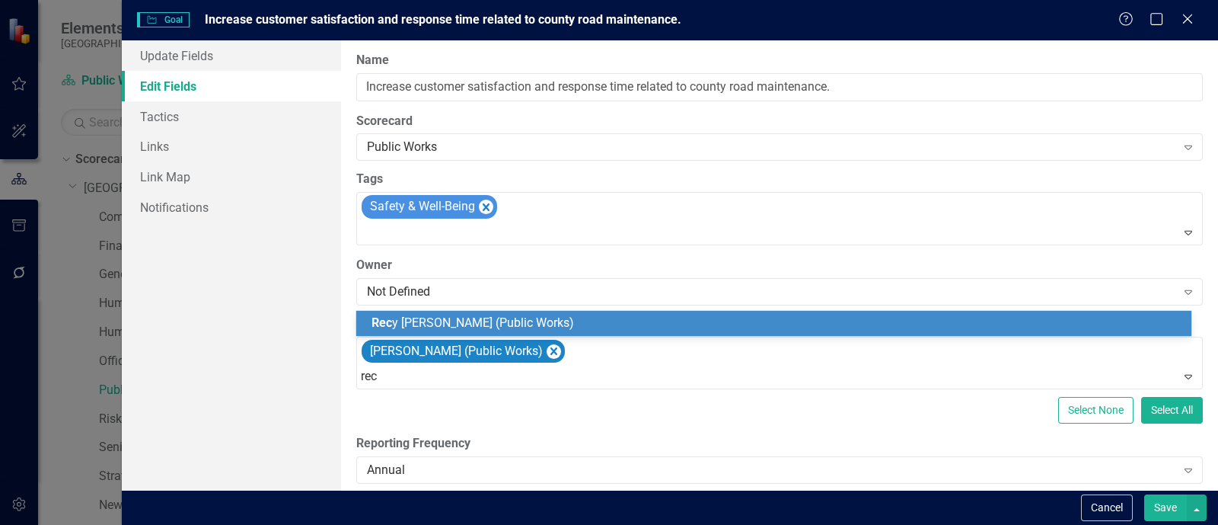
click at [521, 315] on div "Rec y Reider (Public Works)" at bounding box center [777, 323] width 811 height 18
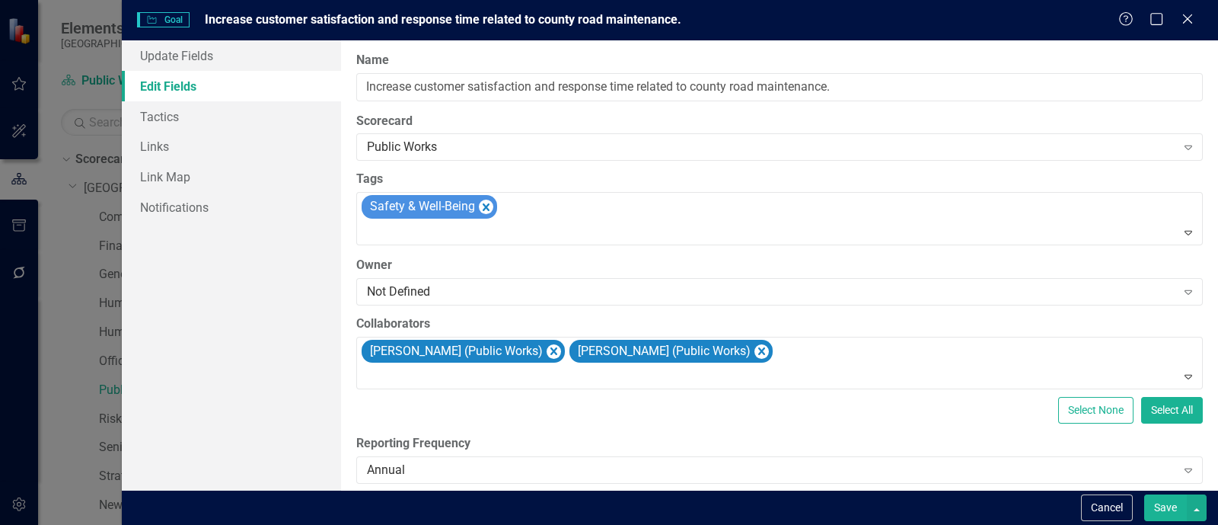
click at [1166, 505] on button "Save" at bounding box center [1165, 507] width 43 height 27
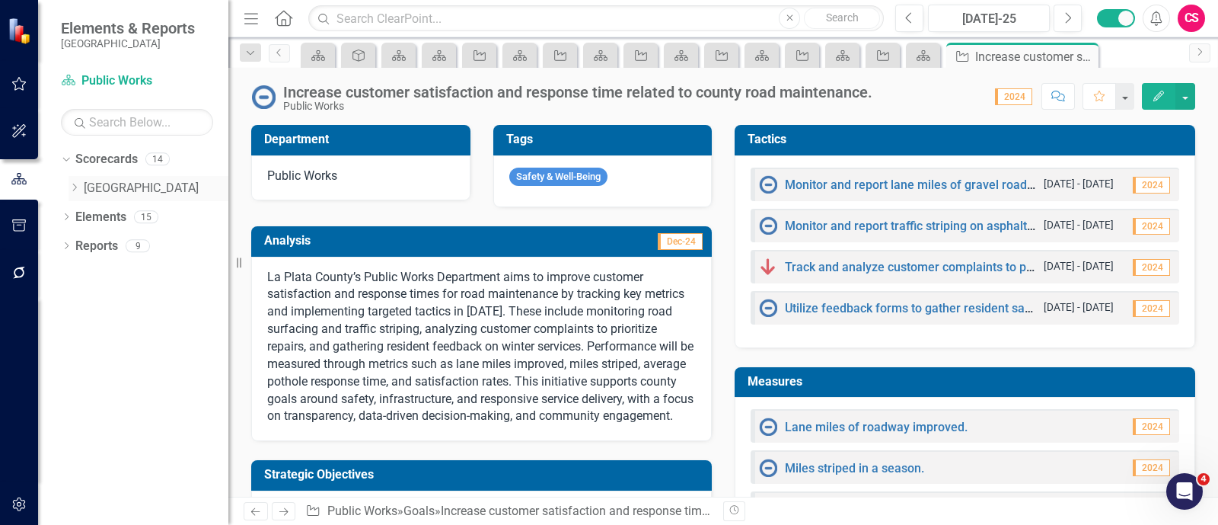
click at [75, 193] on div "Dropdown" at bounding box center [74, 188] width 11 height 13
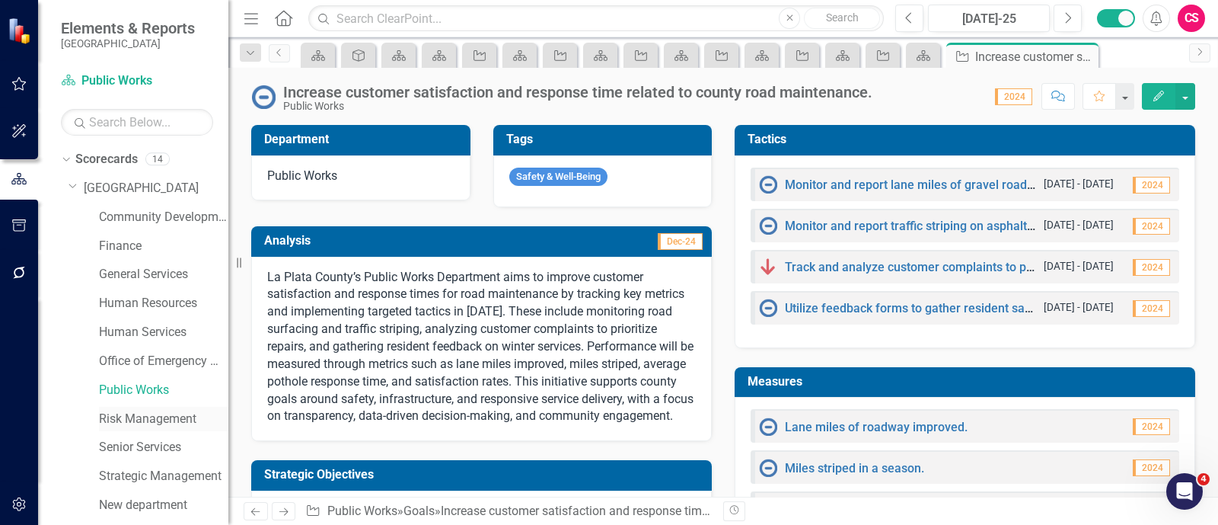
click at [156, 416] on link "Risk Management" at bounding box center [163, 419] width 129 height 18
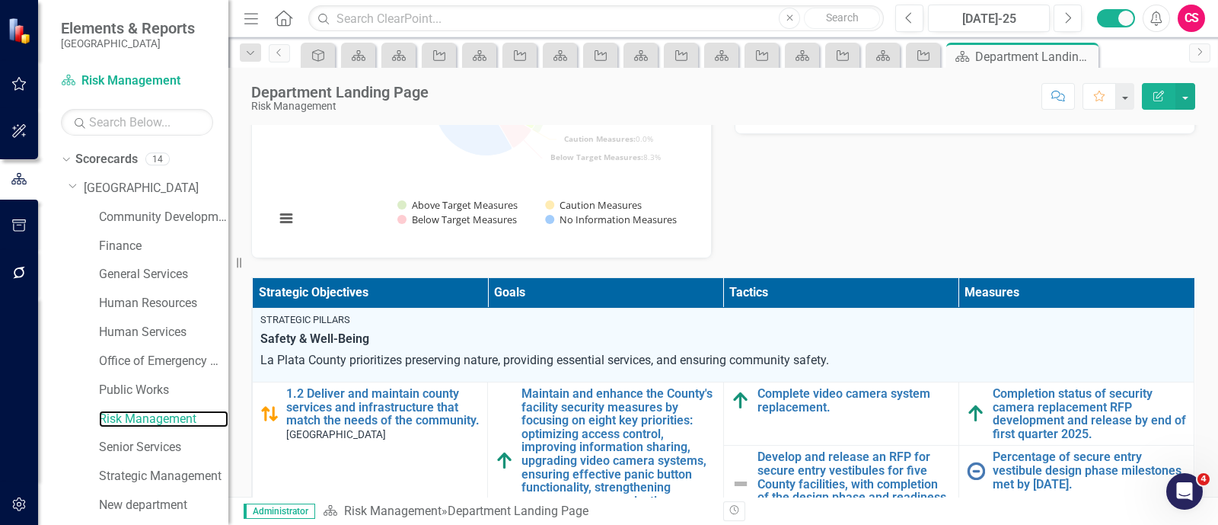
scroll to position [171, 0]
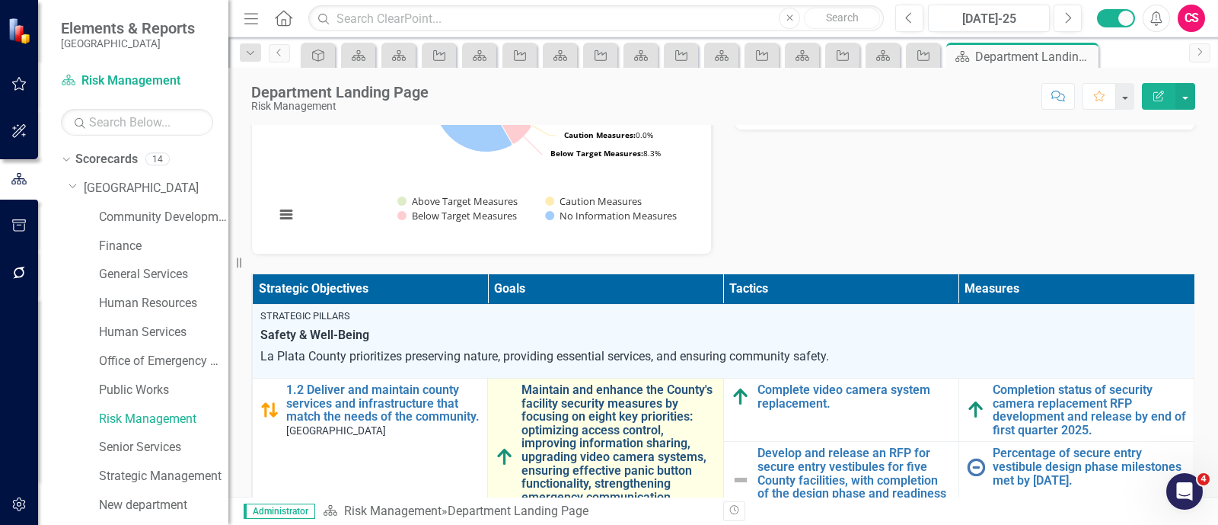
click at [573, 415] on link "Maintain and enhance the County's facility security measures by focusing on eig…" at bounding box center [617, 457] width 193 height 148
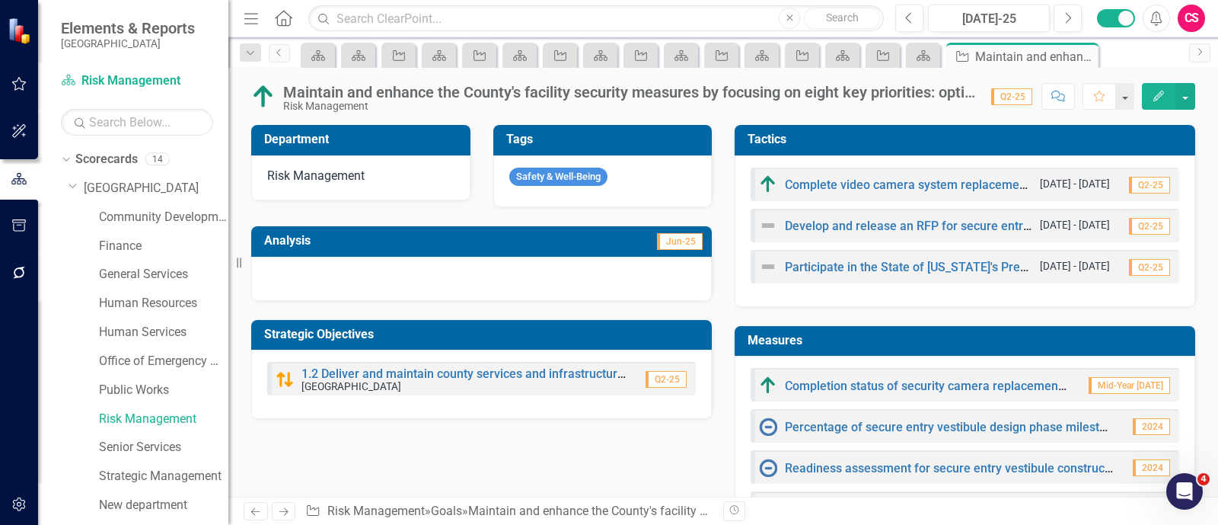
click at [1152, 101] on button "Edit" at bounding box center [1158, 96] width 33 height 27
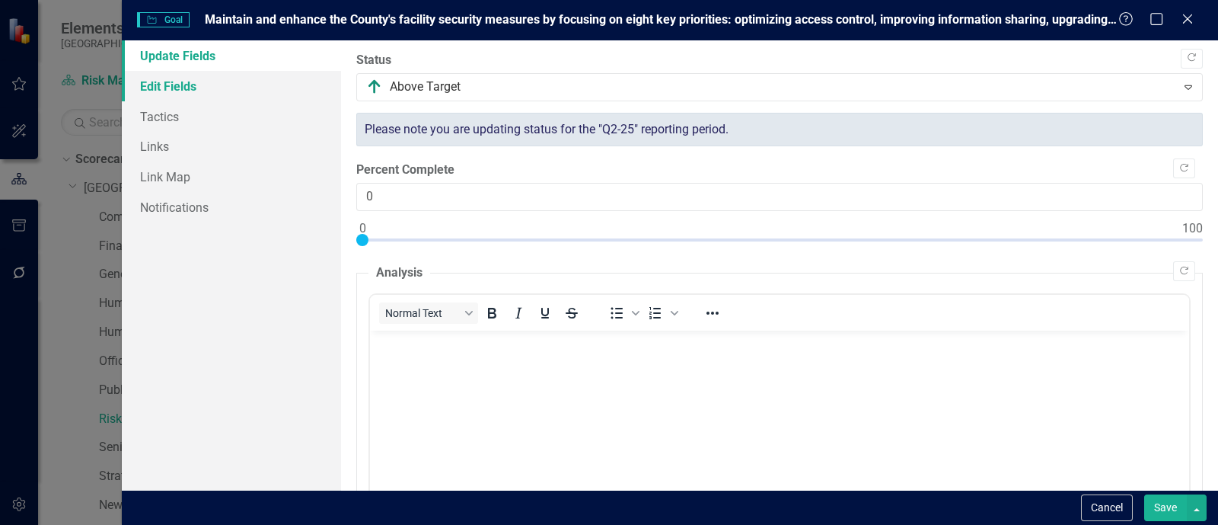
click at [204, 97] on link "Edit Fields" at bounding box center [231, 86] width 219 height 30
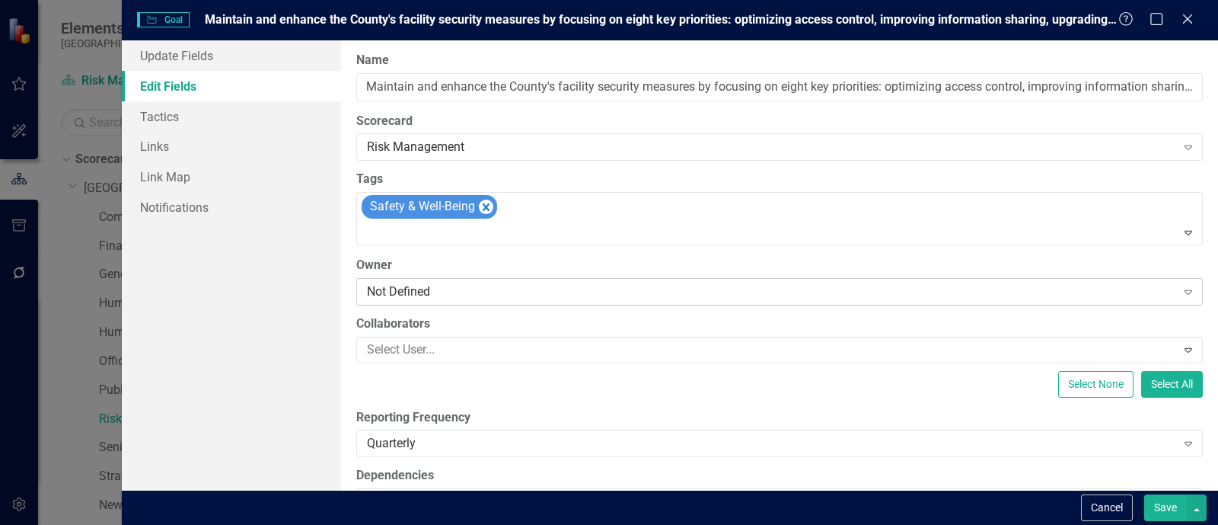
click at [417, 295] on div "Not Defined" at bounding box center [771, 291] width 809 height 18
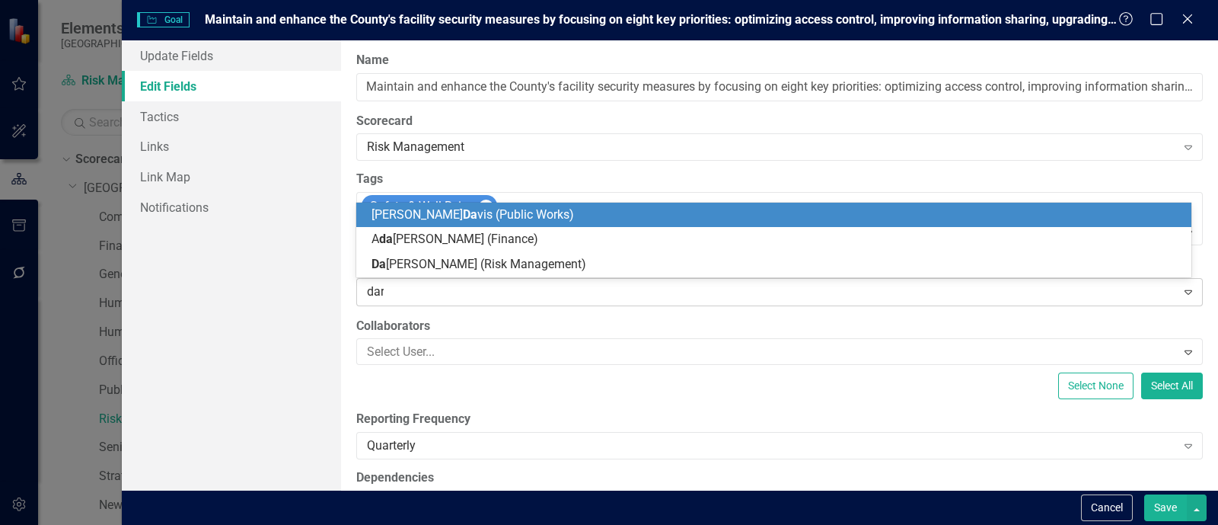
type input "darr"
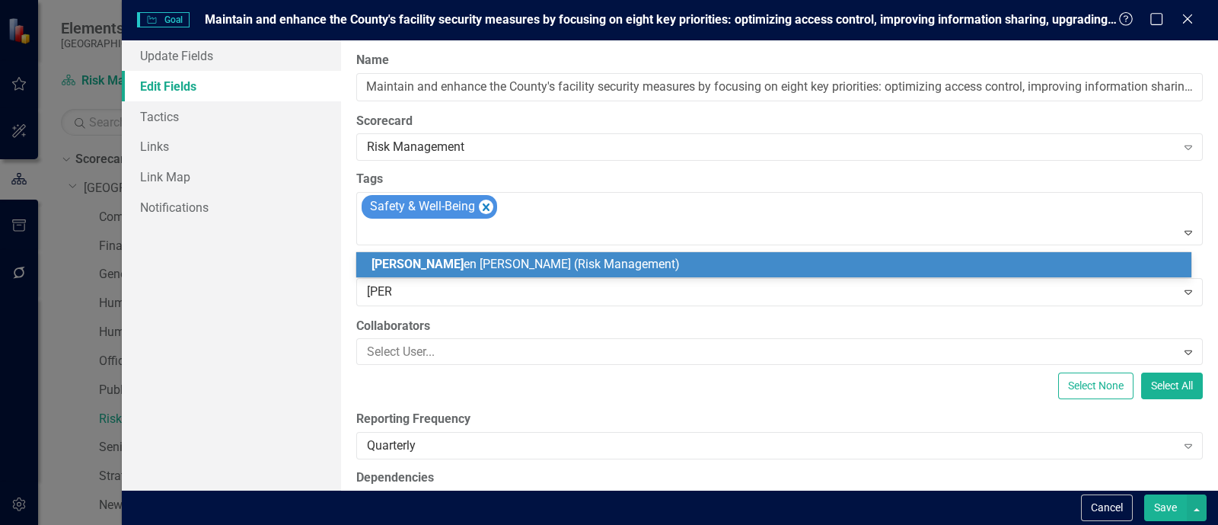
click at [442, 265] on span "Darr en Wayman (Risk Management)" at bounding box center [526, 264] width 308 height 14
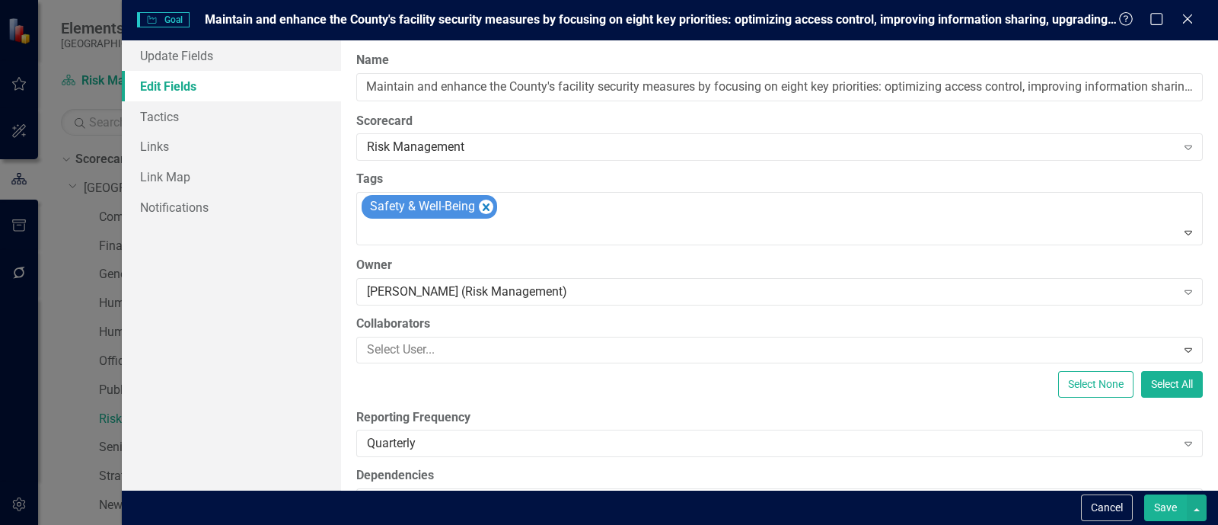
click at [1169, 512] on button "Save" at bounding box center [1165, 507] width 43 height 27
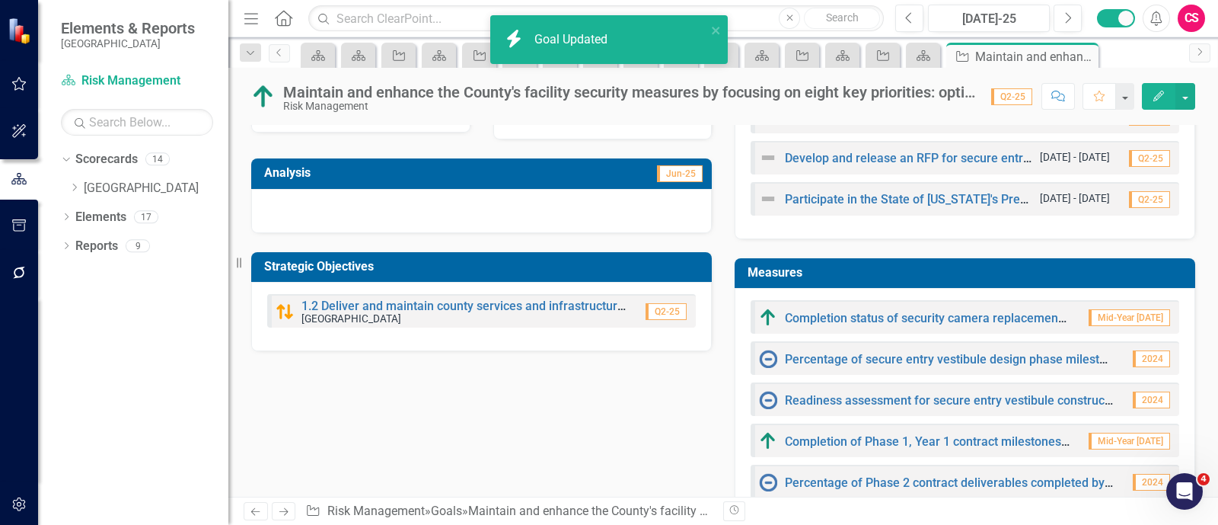
scroll to position [69, 0]
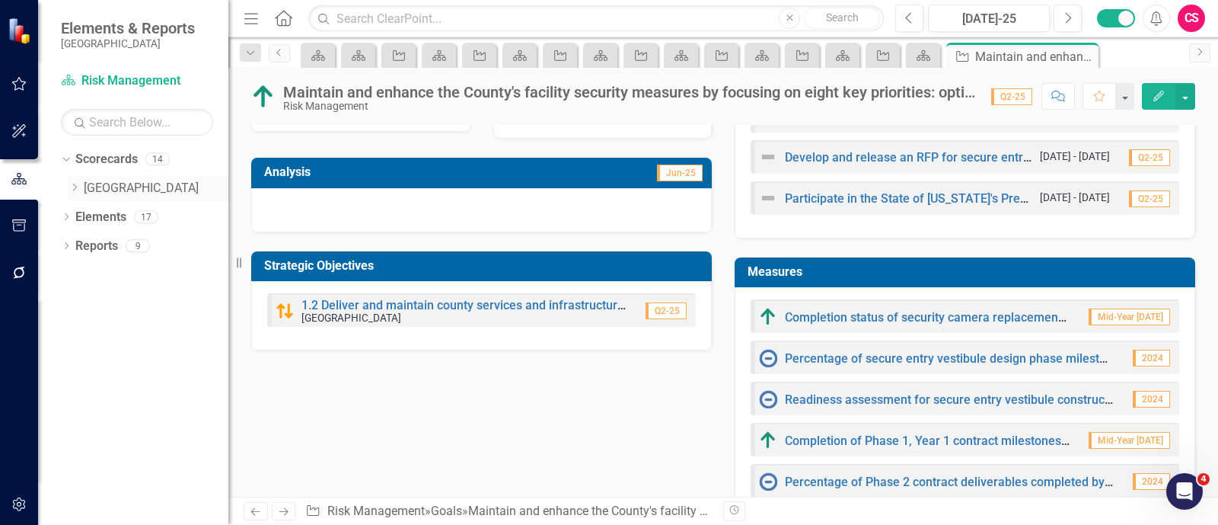
click at [72, 195] on div "Dropdown La Plata County" at bounding box center [149, 188] width 160 height 25
click at [72, 188] on icon "Dropdown" at bounding box center [74, 187] width 11 height 9
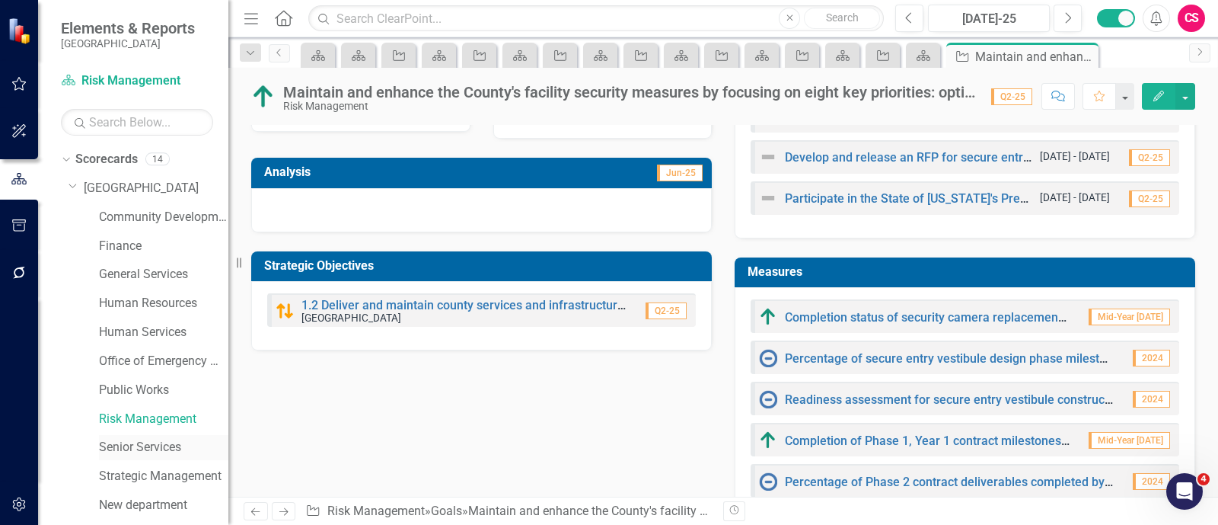
click at [157, 446] on link "Senior Services" at bounding box center [163, 448] width 129 height 18
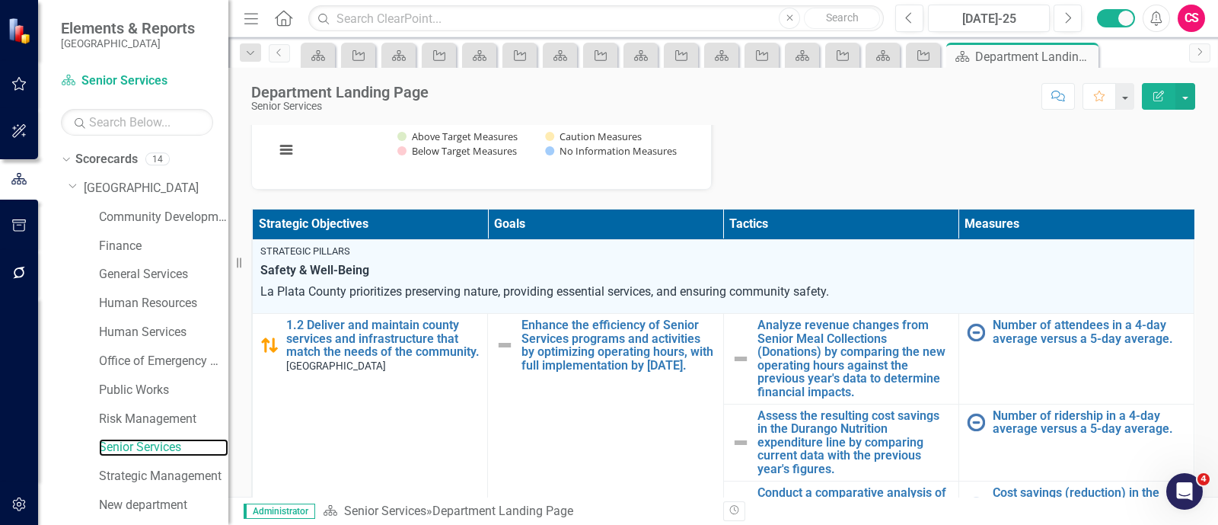
scroll to position [236, 0]
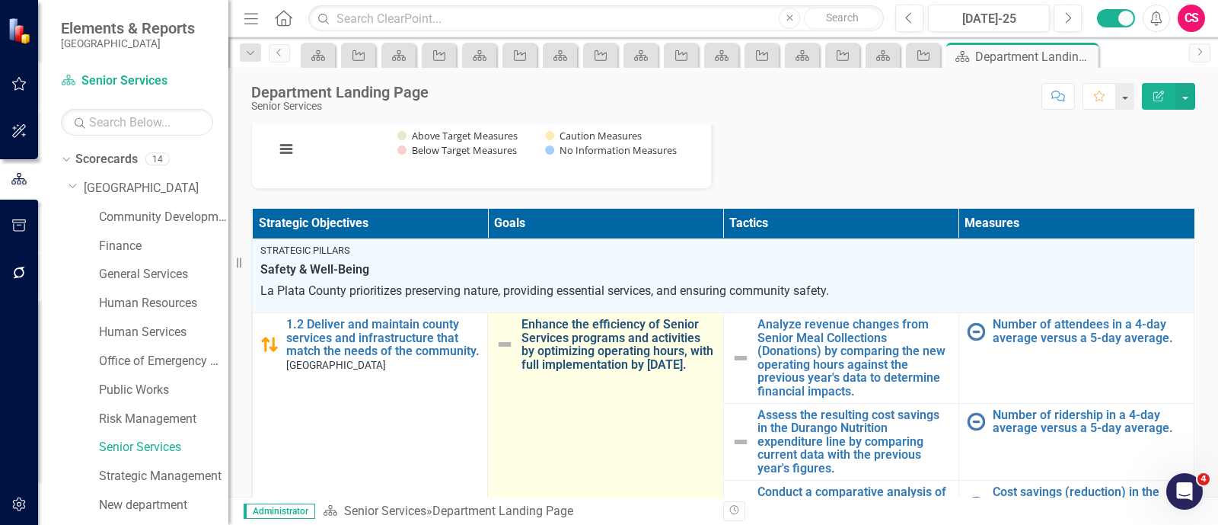
click at [636, 342] on link "Enhance the efficiency of Senior Services programs and activities by optimizing…" at bounding box center [617, 343] width 193 height 53
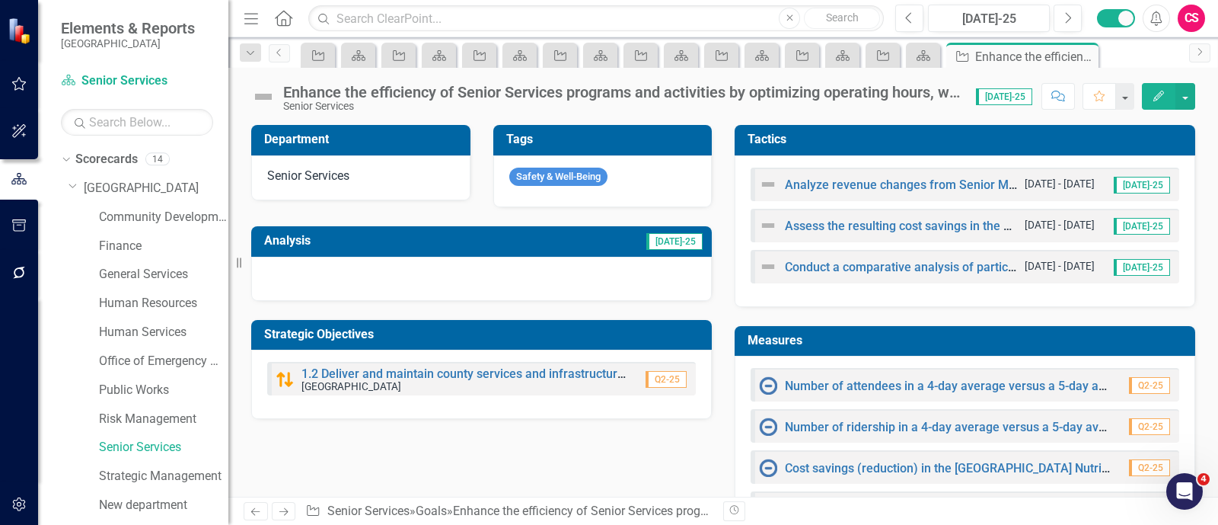
click at [1169, 94] on button "Edit" at bounding box center [1158, 96] width 33 height 27
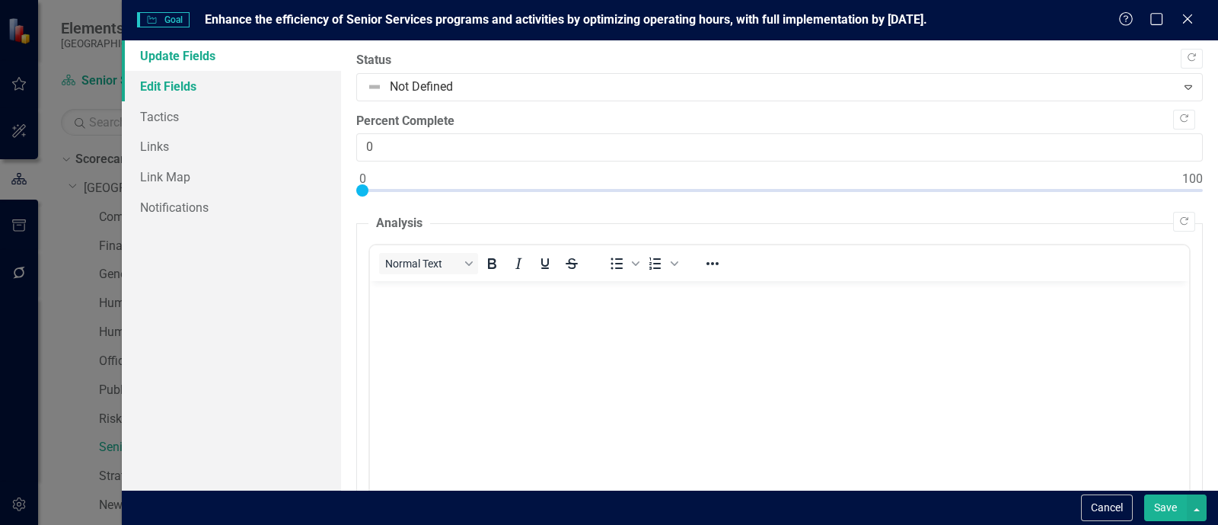
click at [244, 86] on link "Edit Fields" at bounding box center [231, 86] width 219 height 30
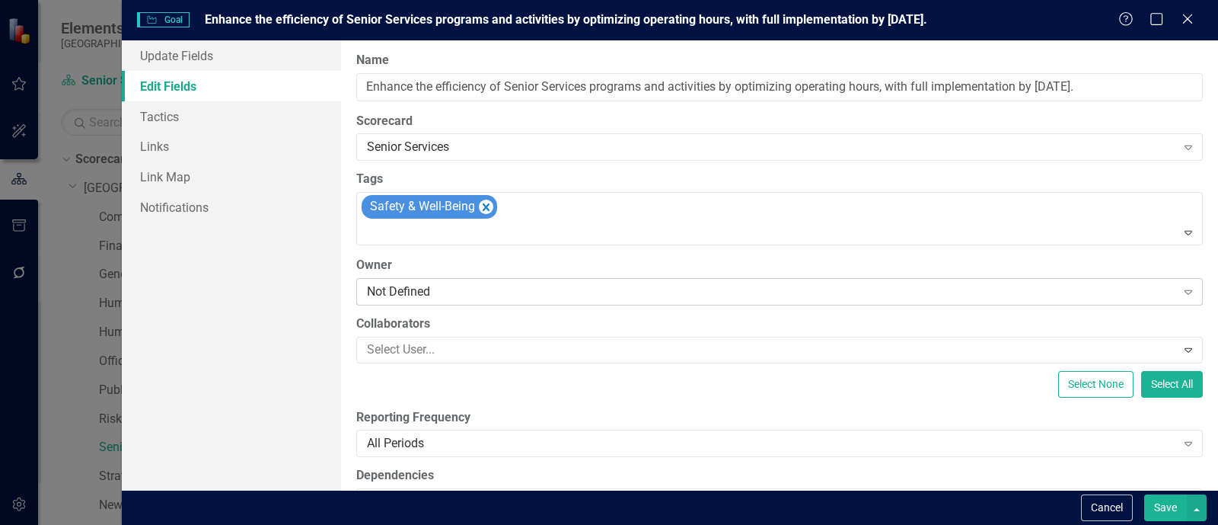
click at [456, 287] on div "Not Defined" at bounding box center [771, 291] width 809 height 18
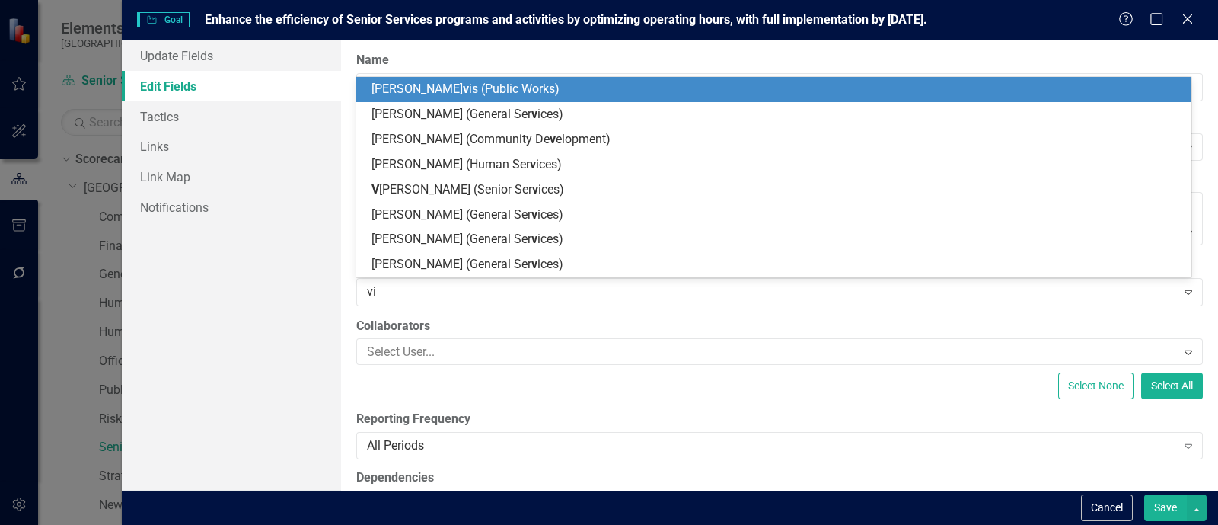
type input "vic"
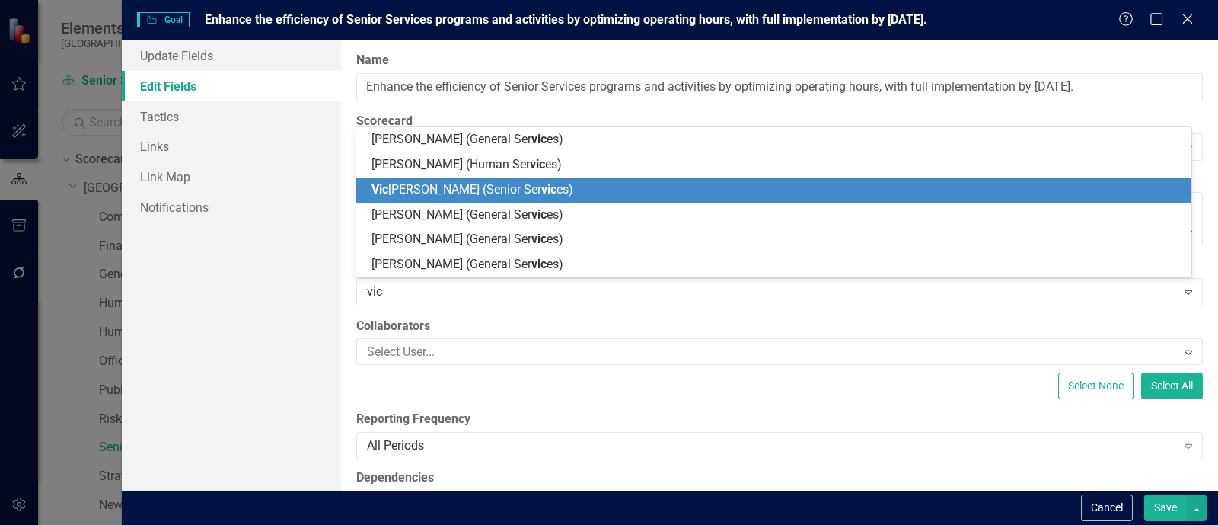
click at [451, 189] on span "Vic ki Maestas (Senior Ser vic es)" at bounding box center [473, 189] width 202 height 14
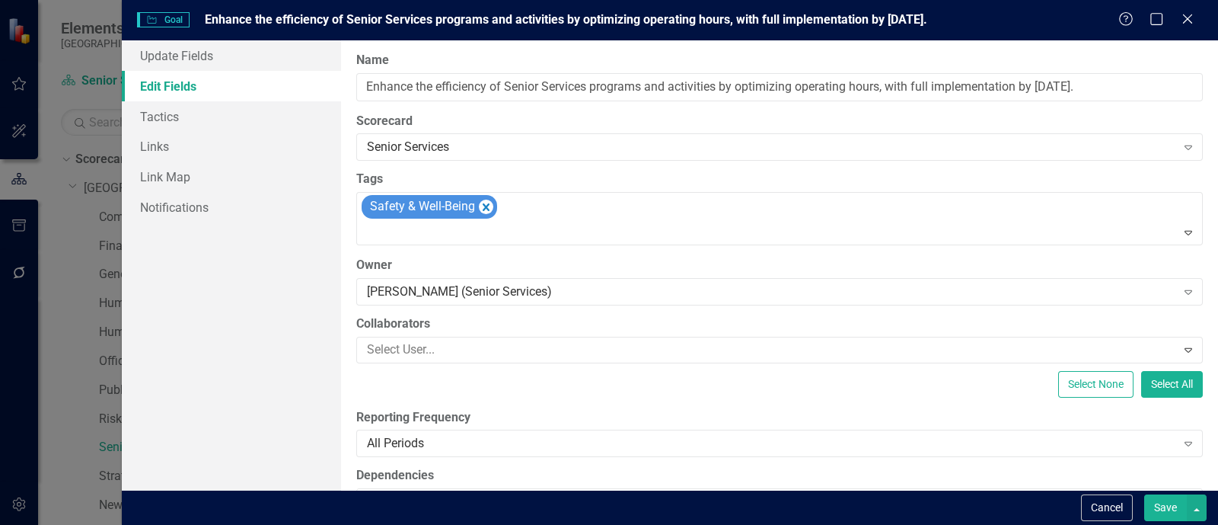
click at [1157, 499] on button "Save" at bounding box center [1165, 507] width 43 height 27
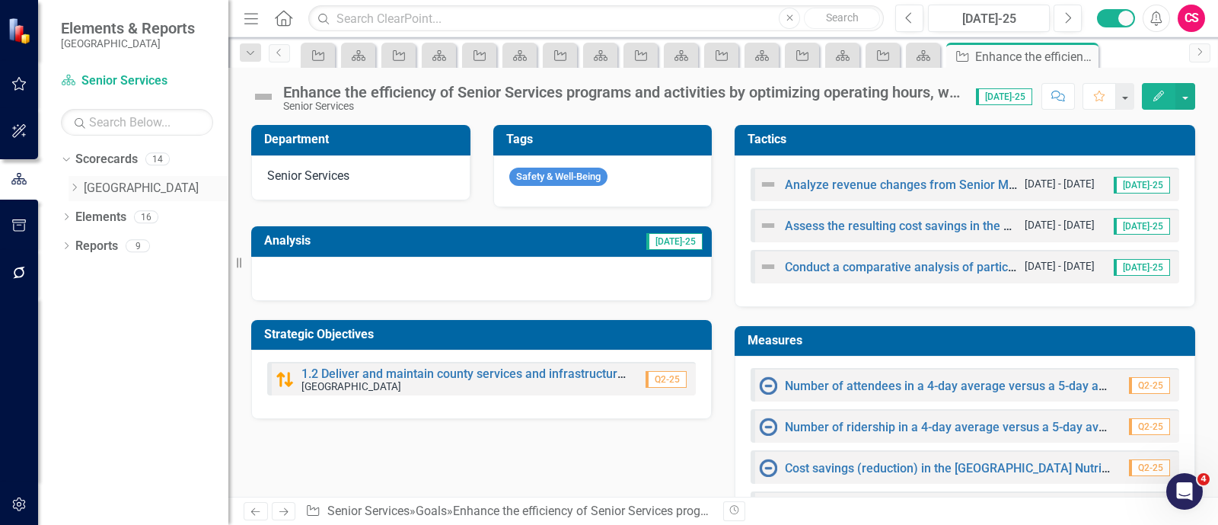
click at [75, 187] on icon "Dropdown" at bounding box center [74, 187] width 11 height 9
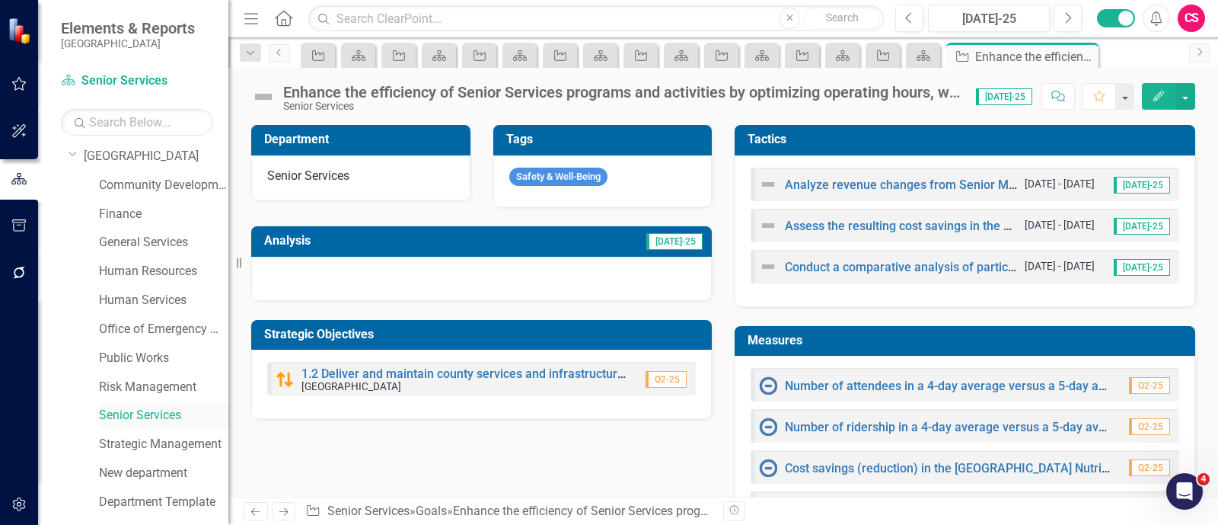
scroll to position [33, 0]
click at [154, 441] on link "Strategic Management" at bounding box center [163, 443] width 129 height 18
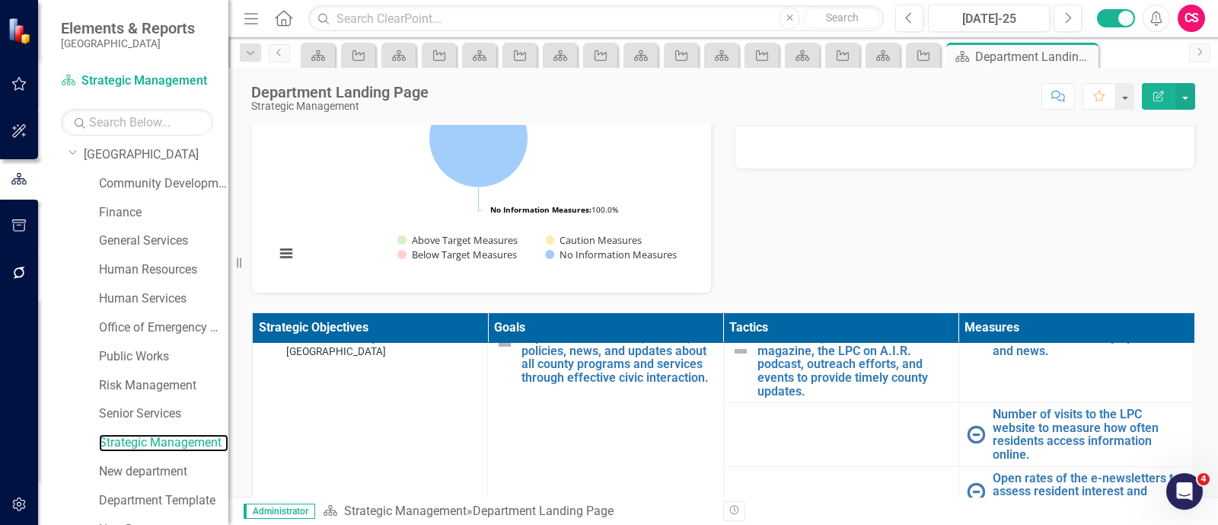
scroll to position [119, 0]
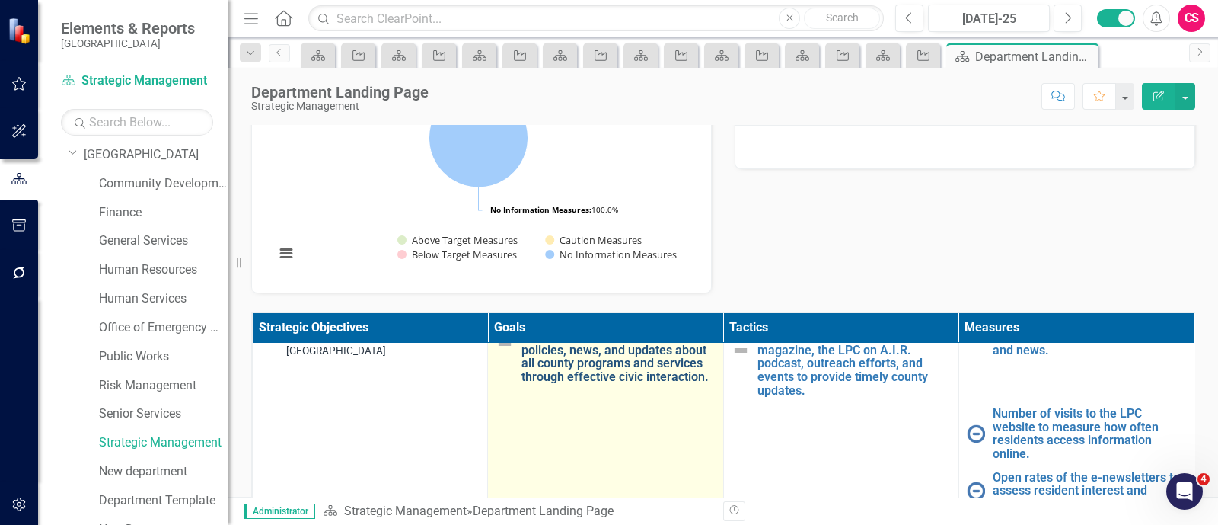
click at [585, 375] on link "Ensure that La Plata County residents have timely access to important informati…" at bounding box center [617, 343] width 193 height 81
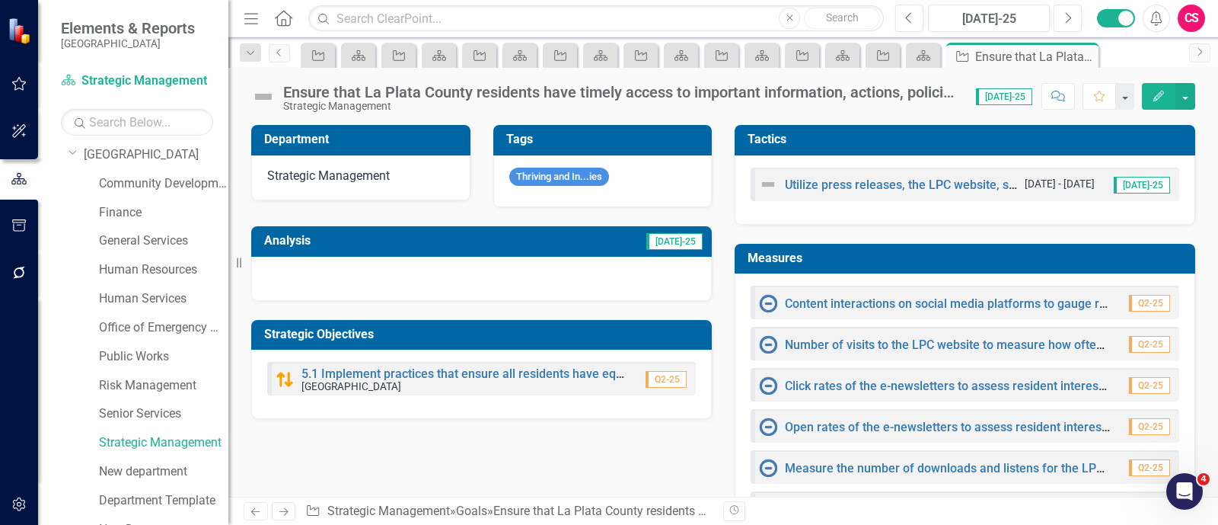
click at [1159, 104] on button "Edit" at bounding box center [1158, 96] width 33 height 27
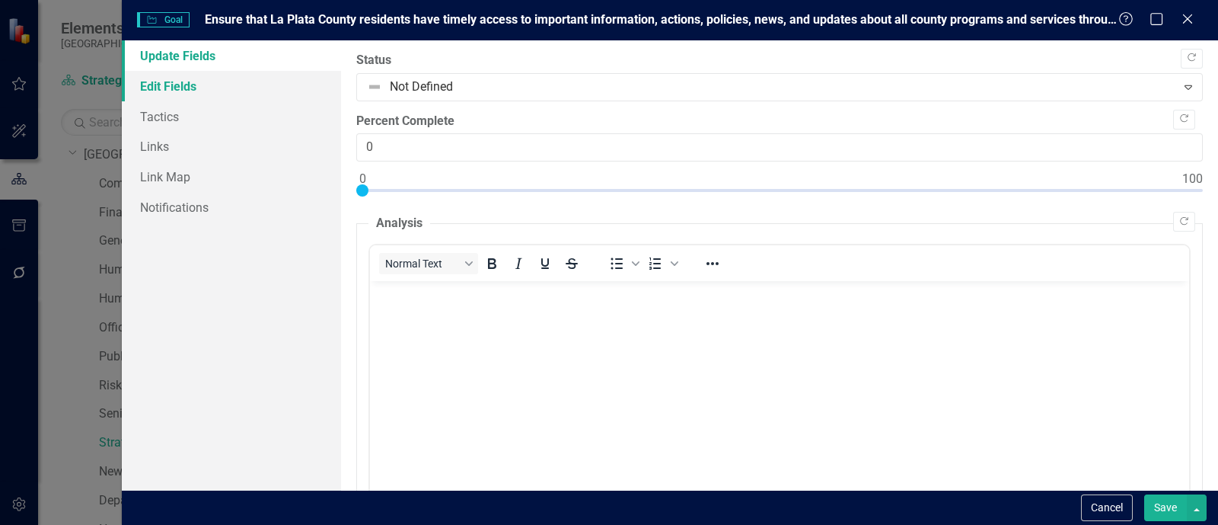
click at [286, 95] on link "Edit Fields" at bounding box center [231, 86] width 219 height 30
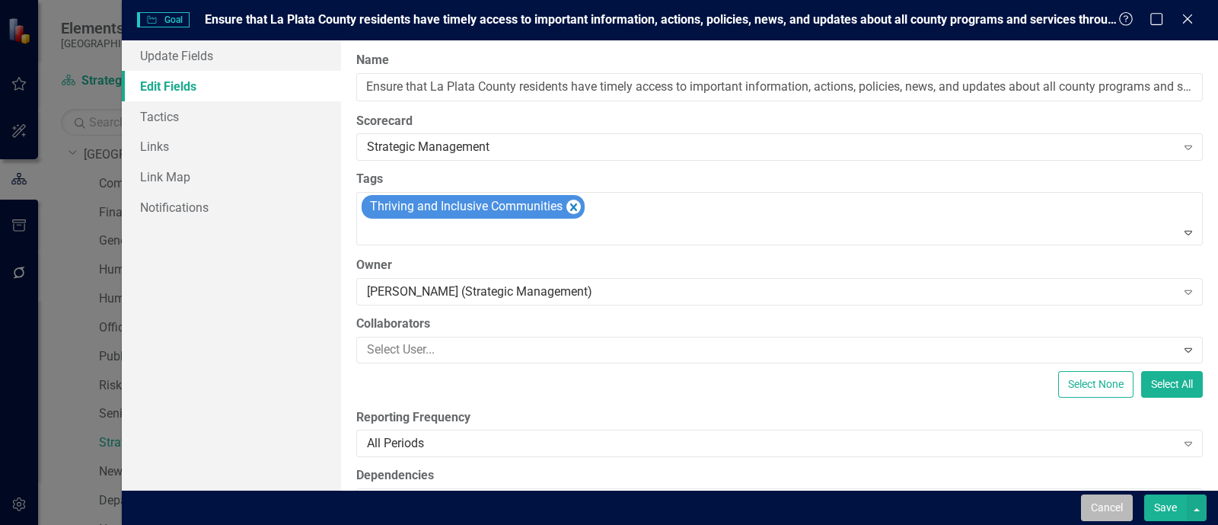
click at [1101, 512] on button "Cancel" at bounding box center [1107, 507] width 52 height 27
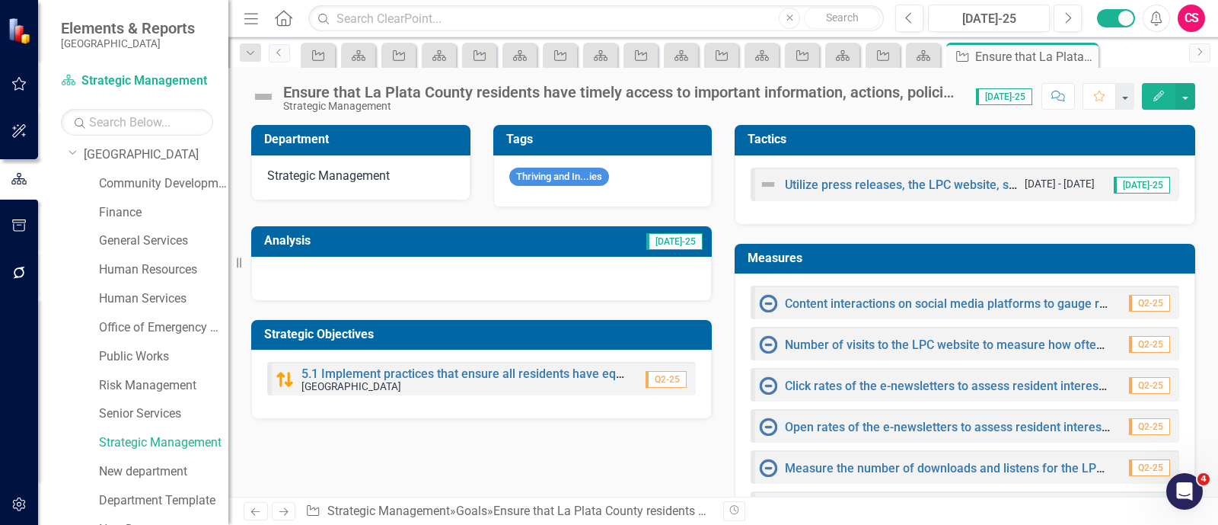
click at [5, 279] on button "button" at bounding box center [19, 273] width 34 height 32
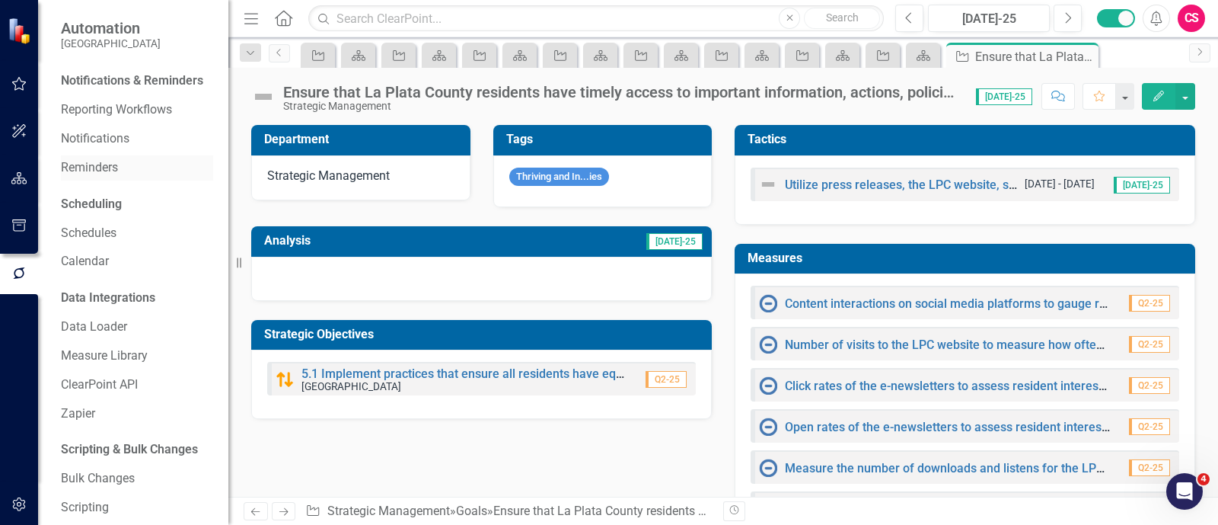
click at [90, 180] on div "Reminders" at bounding box center [137, 167] width 152 height 25
click at [67, 177] on link "Reminders" at bounding box center [137, 168] width 152 height 18
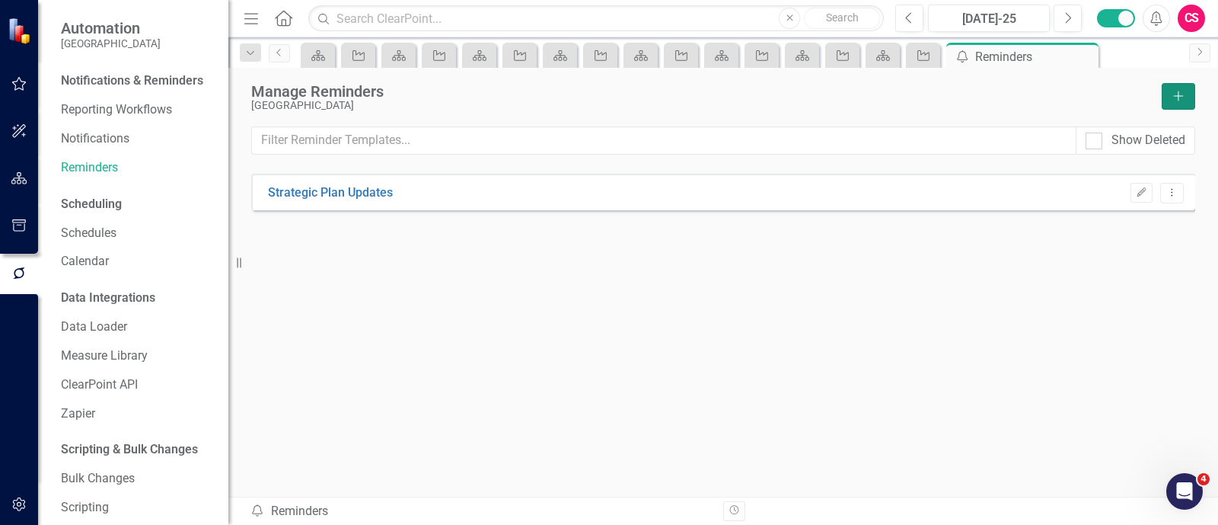
click at [1174, 100] on button "Add" at bounding box center [1178, 96] width 33 height 27
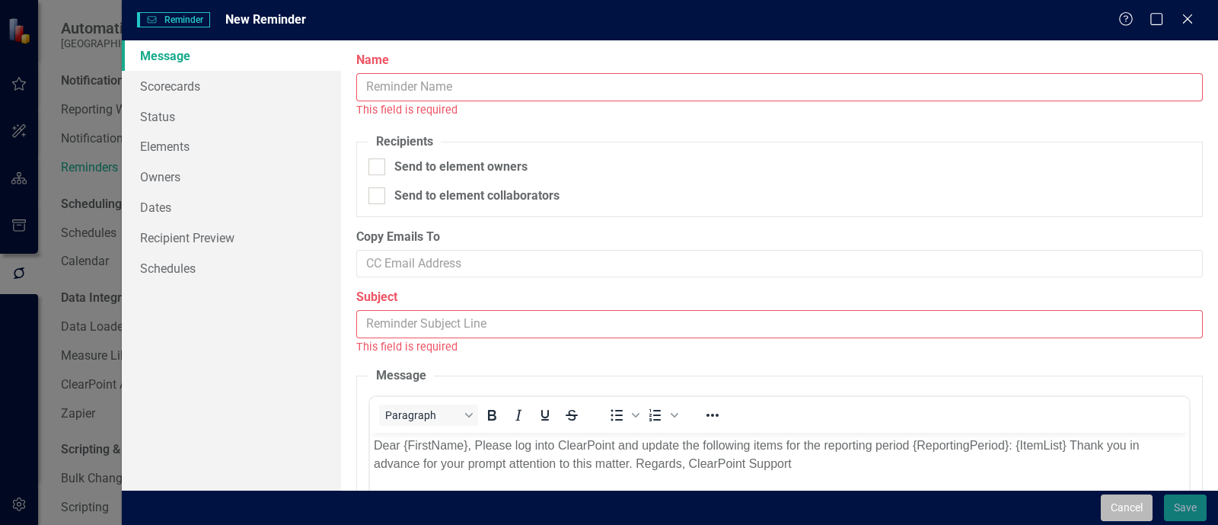
click at [1119, 498] on button "Cancel" at bounding box center [1127, 507] width 52 height 27
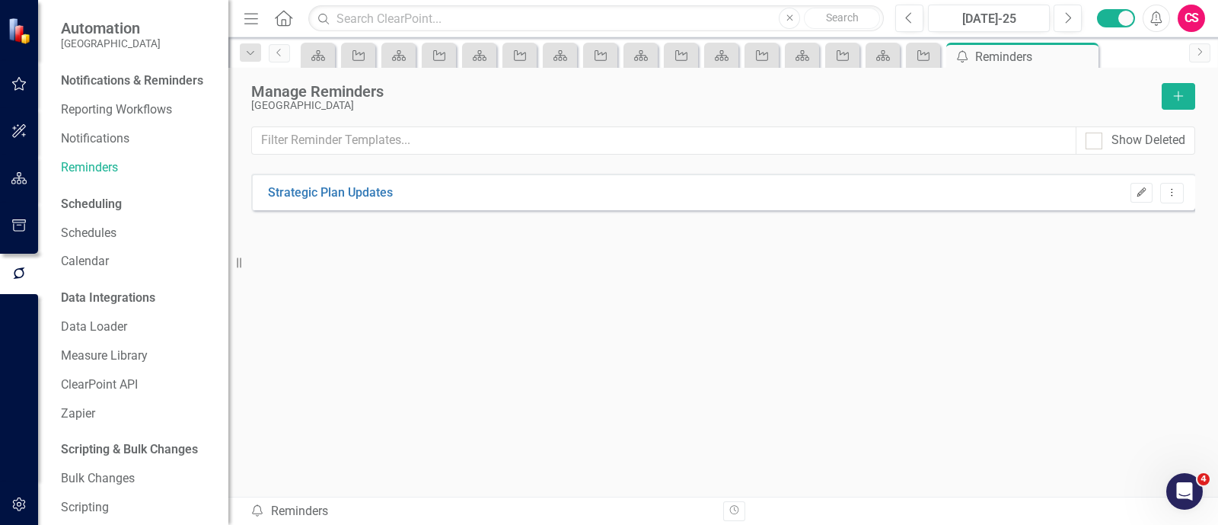
click at [1135, 200] on button "Edit" at bounding box center [1142, 193] width 22 height 20
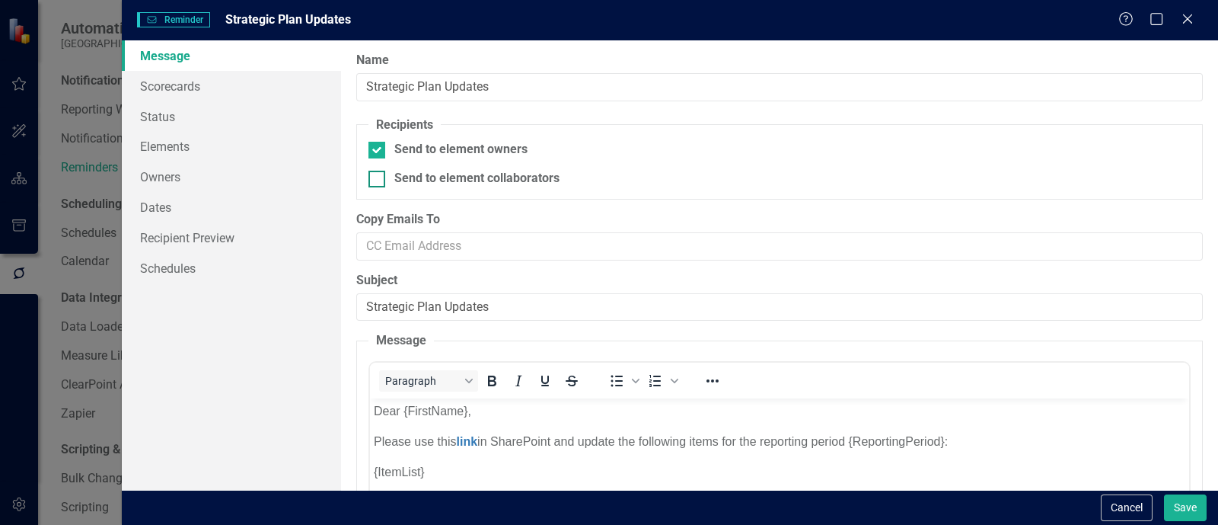
click at [496, 184] on div "Send to element collaborators" at bounding box center [476, 179] width 165 height 18
click at [378, 180] on input "Send to element collaborators" at bounding box center [373, 176] width 10 height 10
checkbox input "true"
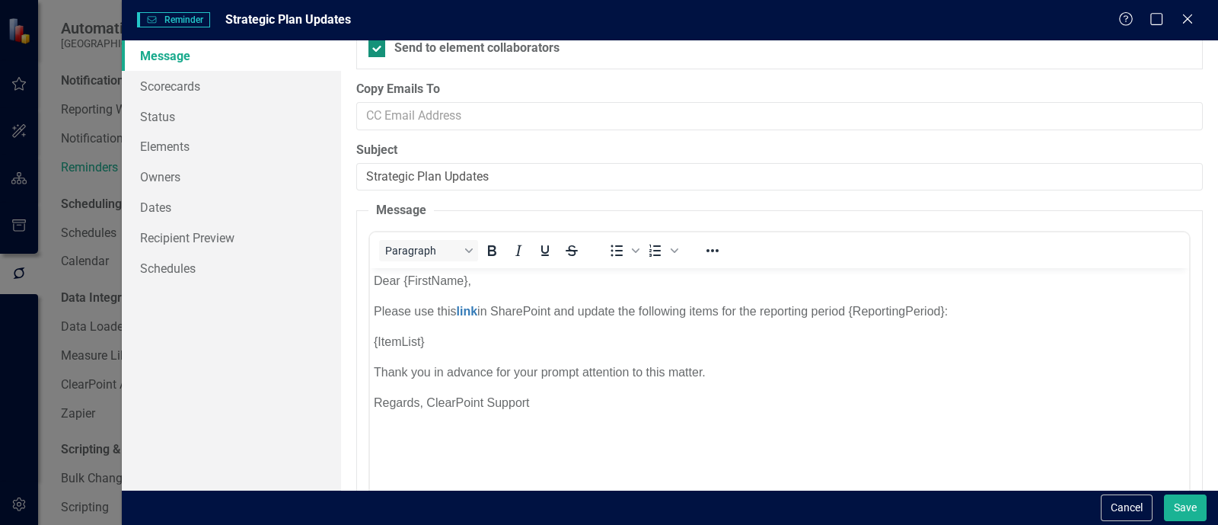
scroll to position [150, 0]
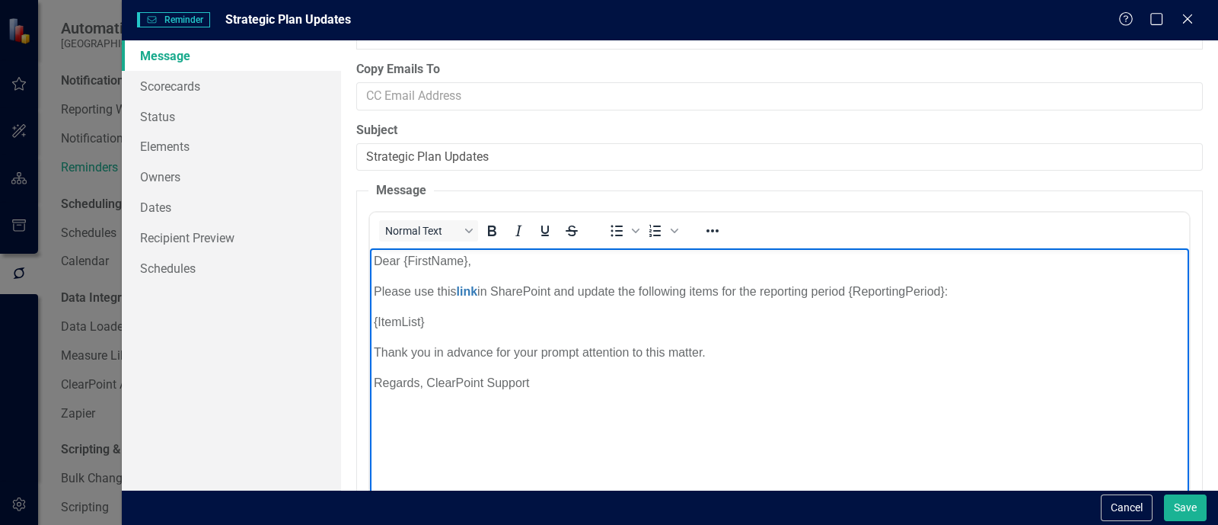
click at [477, 380] on p "Regards, ClearPoint Support" at bounding box center [780, 383] width 812 height 18
click at [444, 330] on p "{ItemList}" at bounding box center [780, 322] width 812 height 18
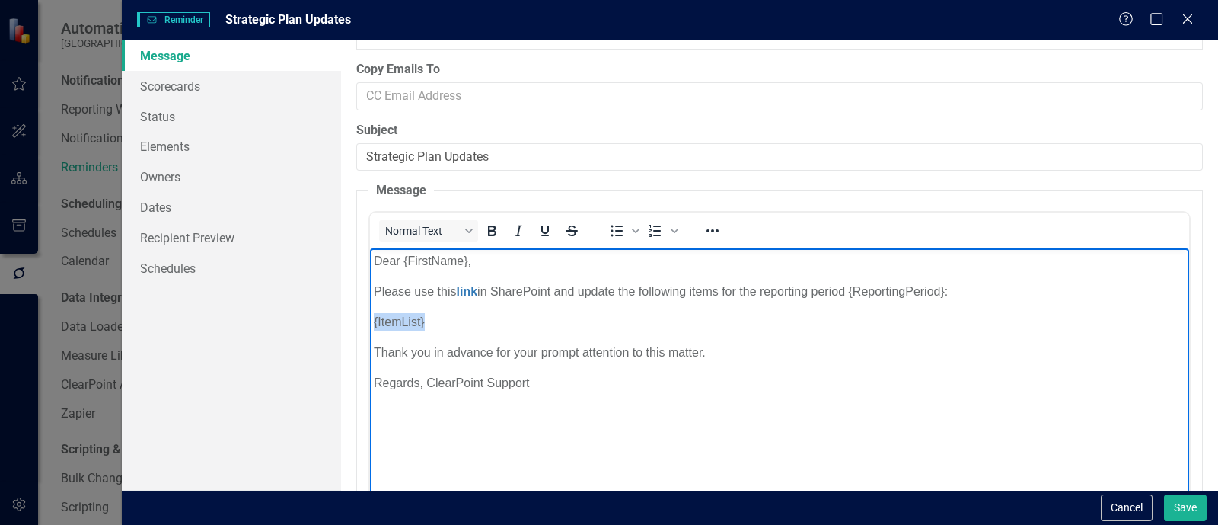
click at [444, 330] on p "{ItemList}" at bounding box center [780, 322] width 812 height 18
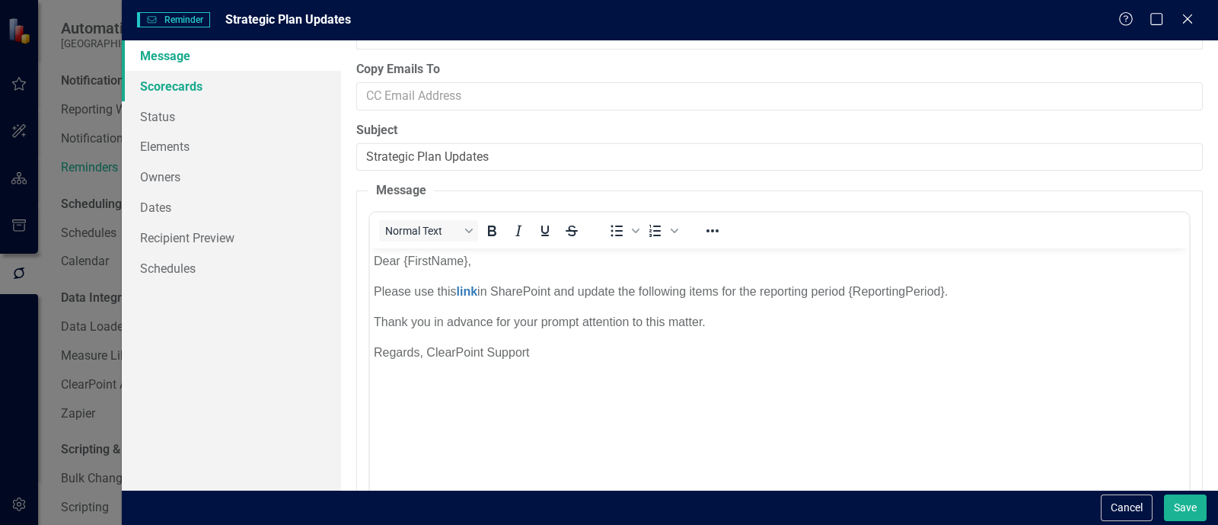
click at [255, 80] on link "Scorecards" at bounding box center [231, 86] width 219 height 30
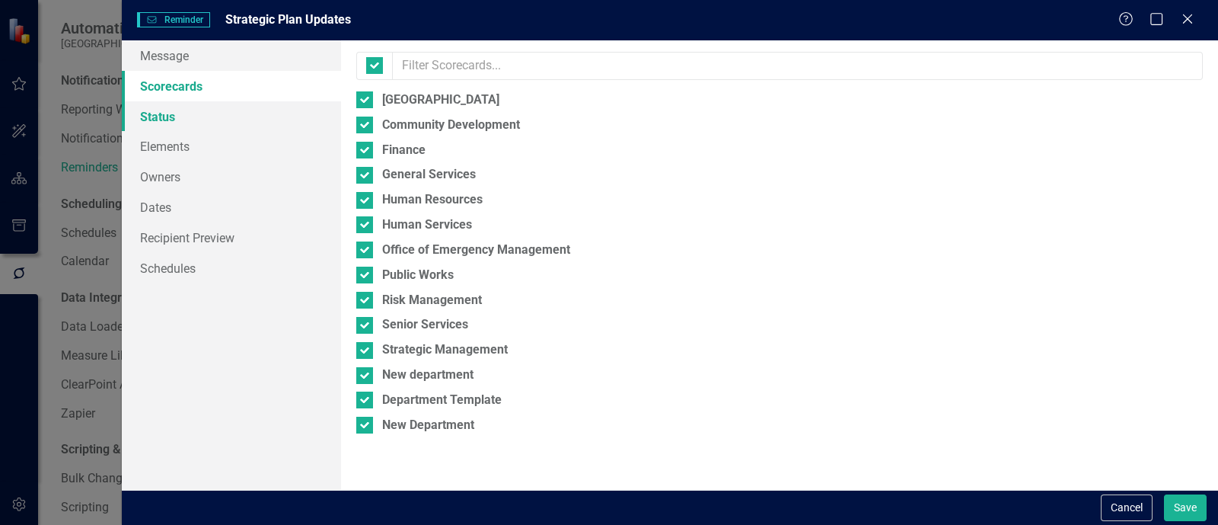
click at [193, 108] on link "Status" at bounding box center [231, 116] width 219 height 30
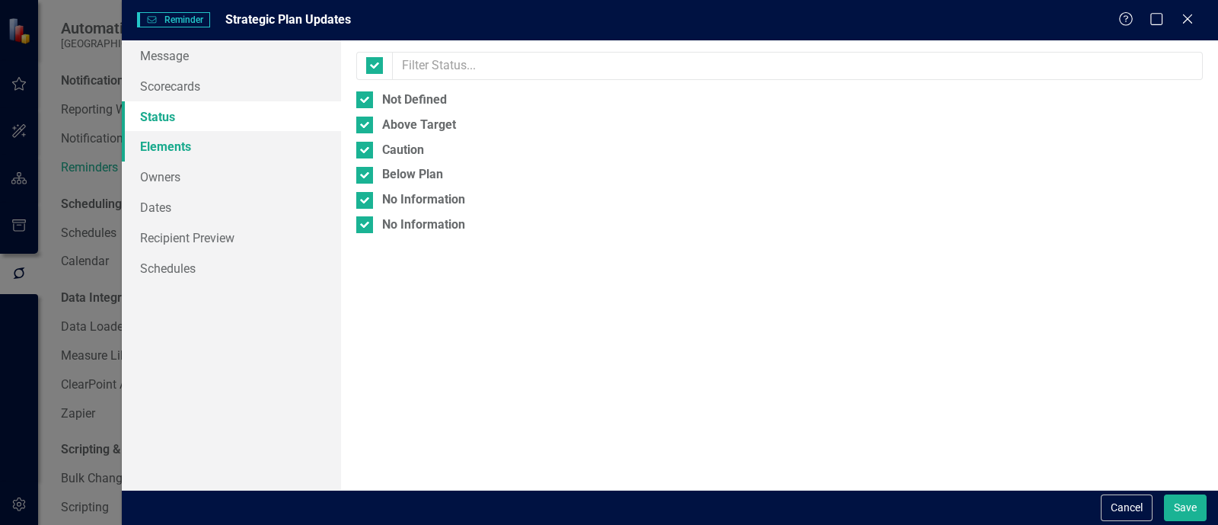
click at [196, 147] on link "Elements" at bounding box center [231, 146] width 219 height 30
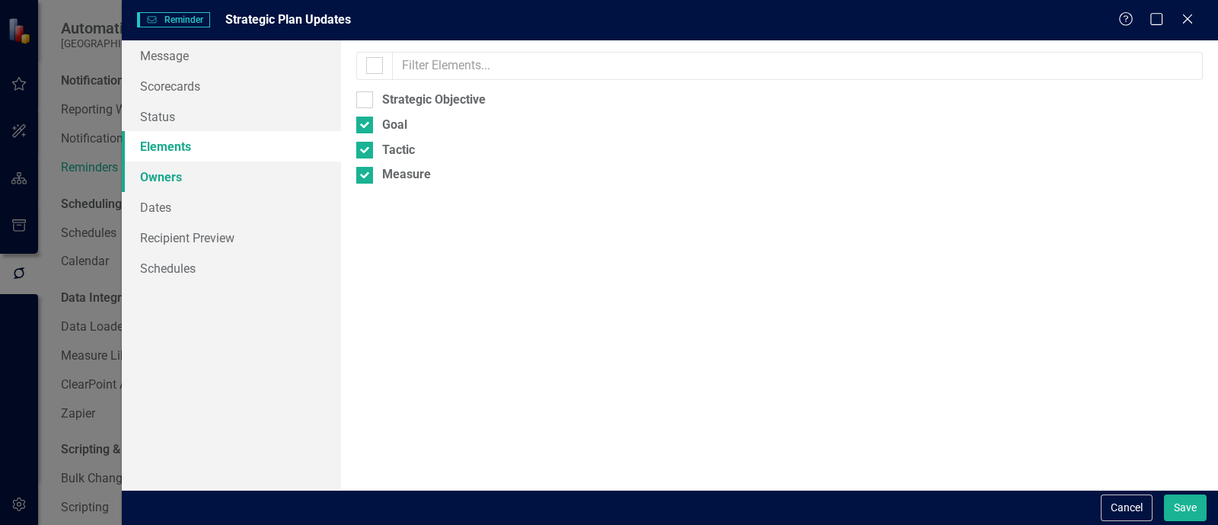
click at [200, 170] on link "Owners" at bounding box center [231, 176] width 219 height 30
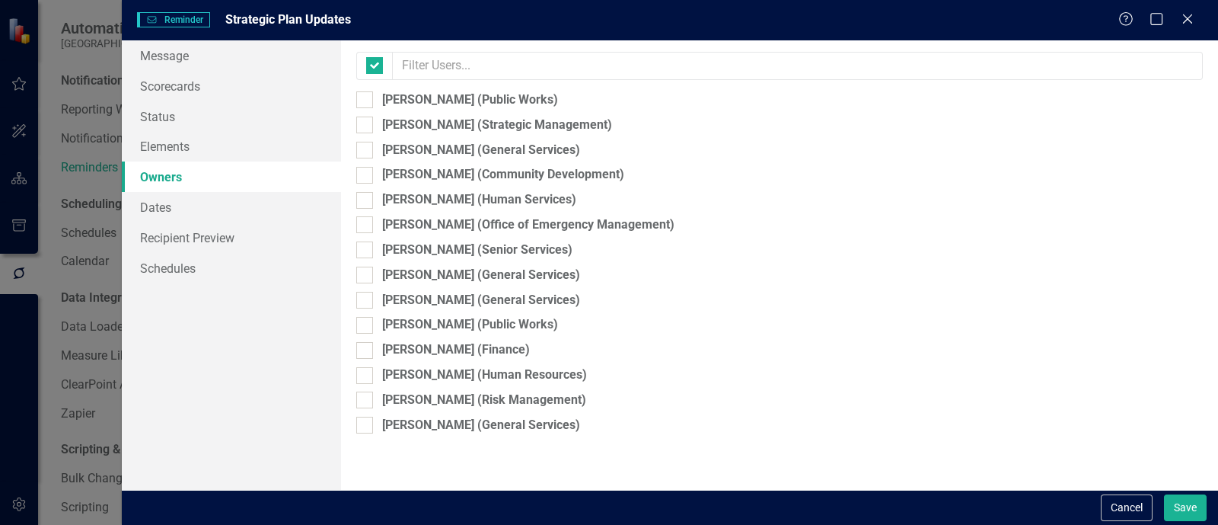
checkbox input "false"
click at [201, 199] on link "Dates" at bounding box center [231, 207] width 219 height 30
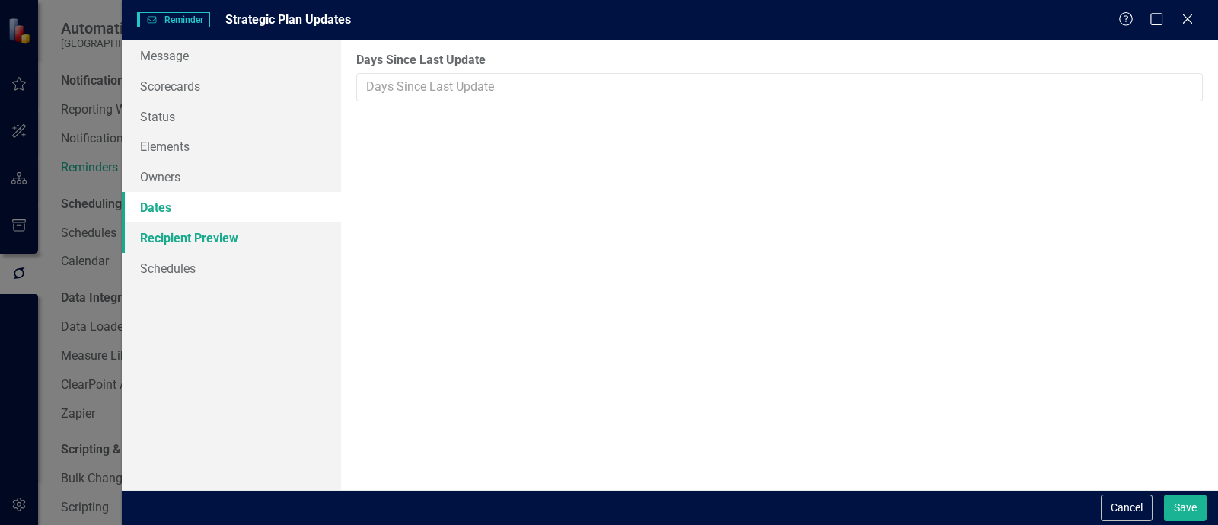
click at [206, 230] on link "Recipient Preview" at bounding box center [231, 237] width 219 height 30
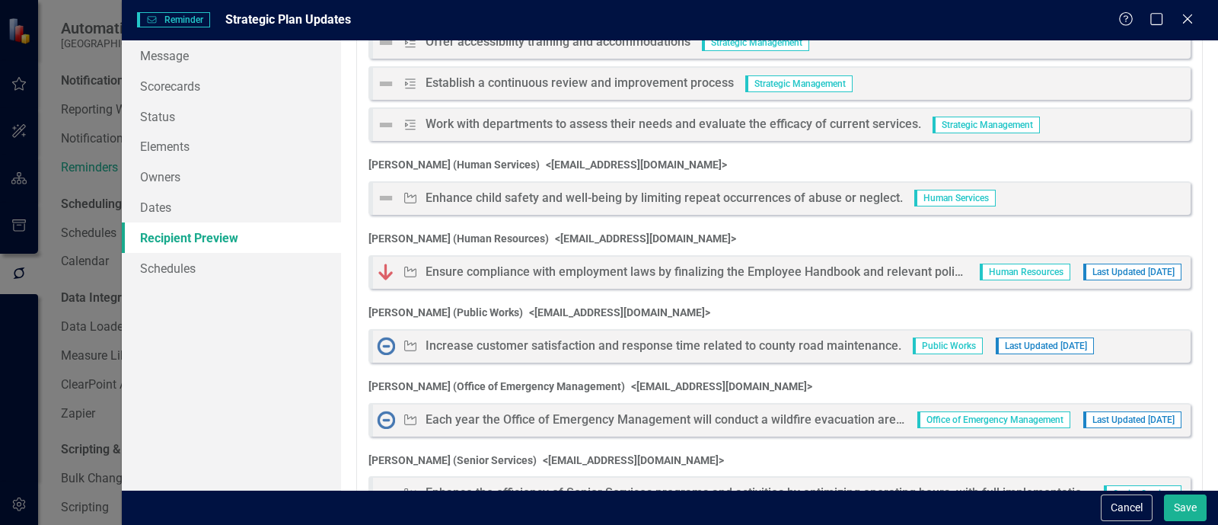
scroll to position [1504, 0]
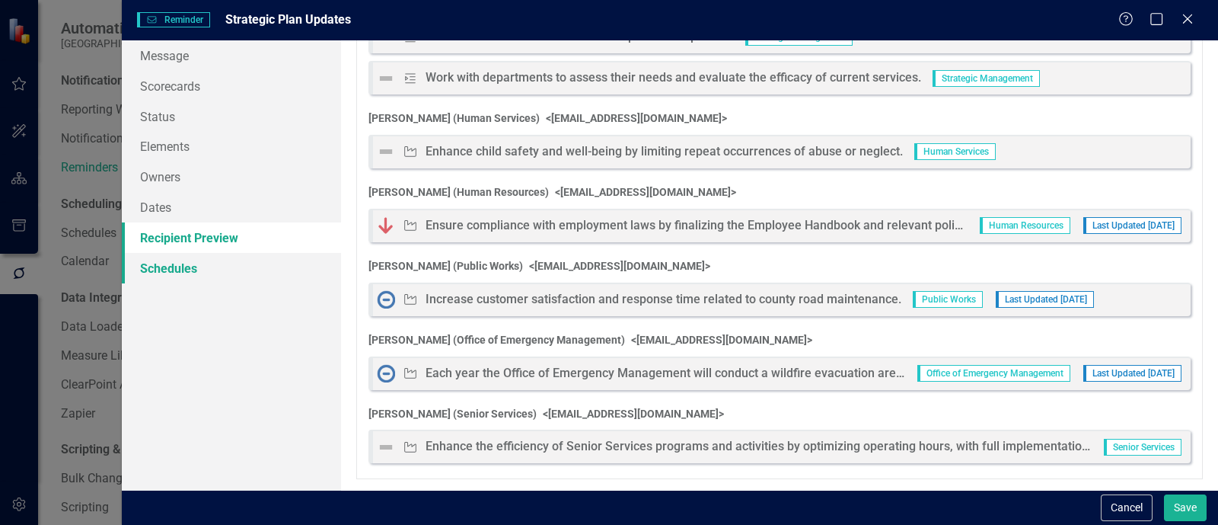
click at [243, 261] on link "Schedules" at bounding box center [231, 268] width 219 height 30
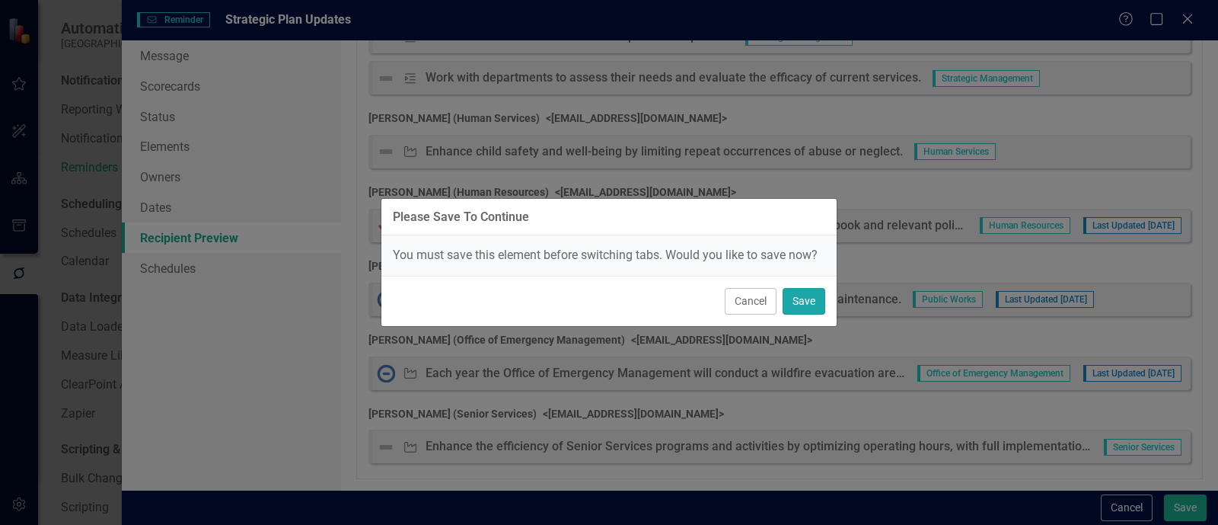
click at [803, 299] on button "Save" at bounding box center [804, 301] width 43 height 27
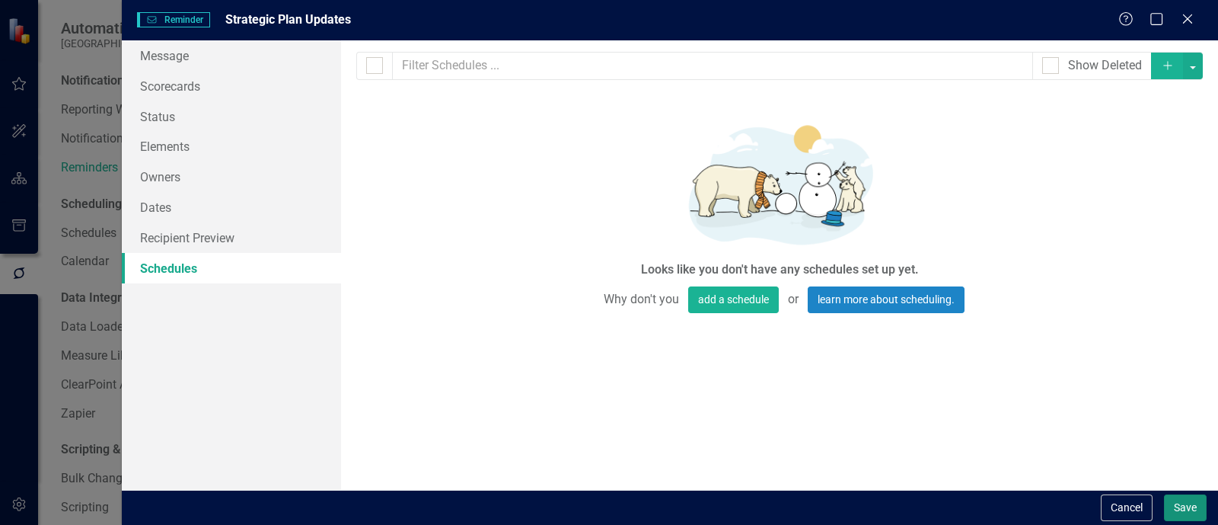
click at [1181, 500] on button "Save" at bounding box center [1185, 507] width 43 height 27
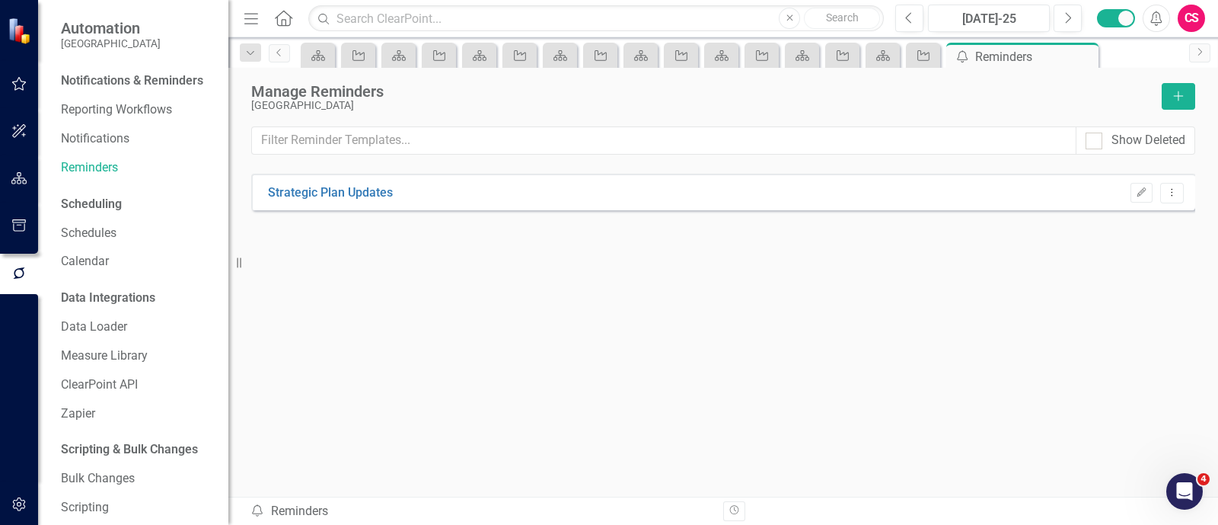
click at [643, 367] on div "Strategic Plan Updates Edit Dropdown Menu" at bounding box center [723, 307] width 944 height 267
click at [1185, 99] on icon "Add" at bounding box center [1179, 96] width 14 height 11
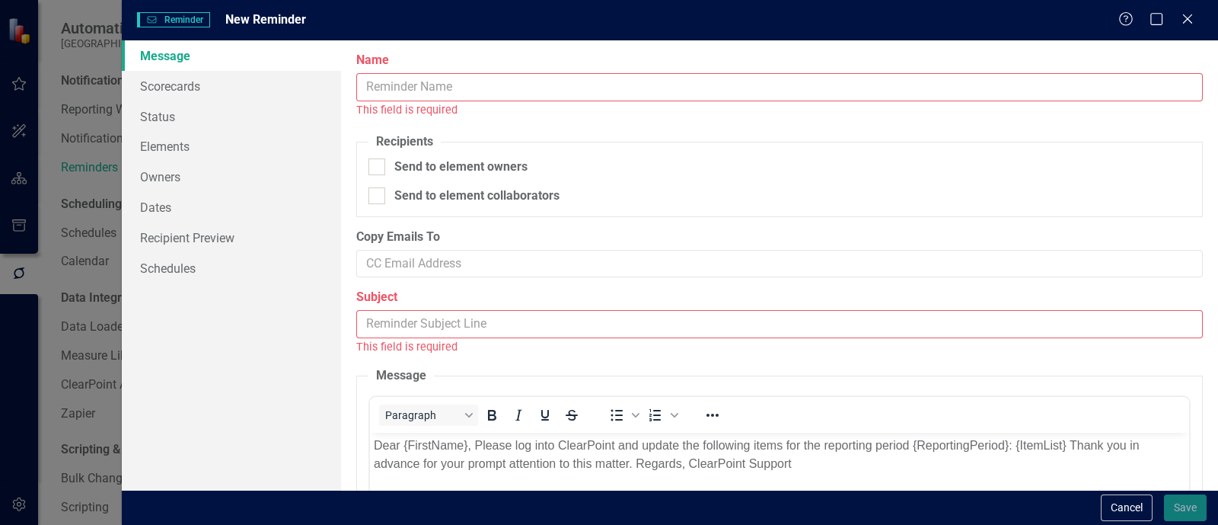
scroll to position [0, 0]
click at [741, 85] on input "Name" at bounding box center [779, 87] width 847 height 28
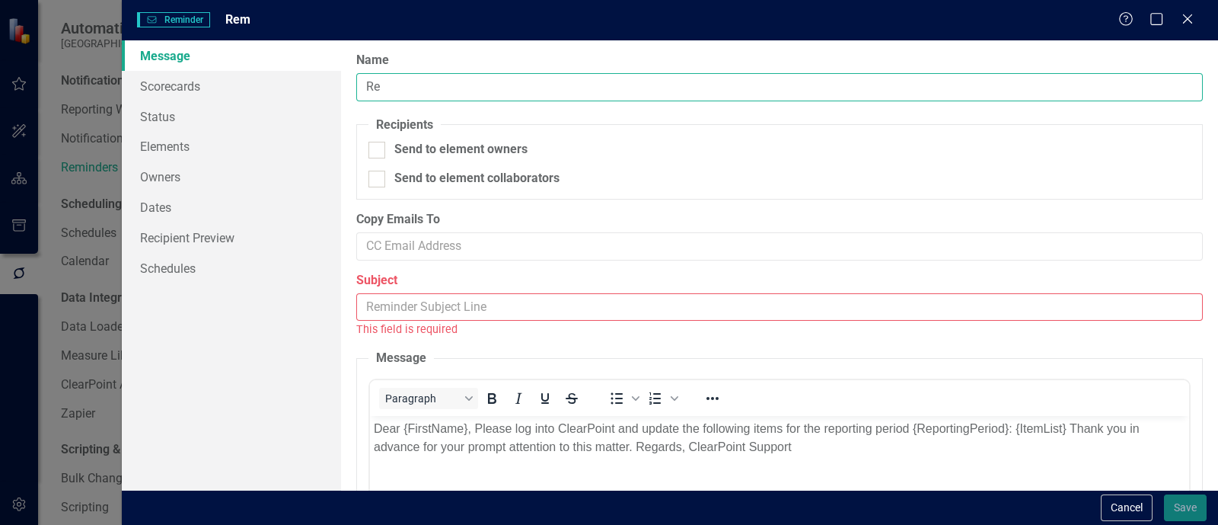
type input "R"
type input "Update the Spreadsheet for Updaters"
click at [499, 155] on div "Send to element owners" at bounding box center [460, 150] width 133 height 18
click at [378, 151] on input "Send to element owners" at bounding box center [373, 147] width 10 height 10
checkbox input "true"
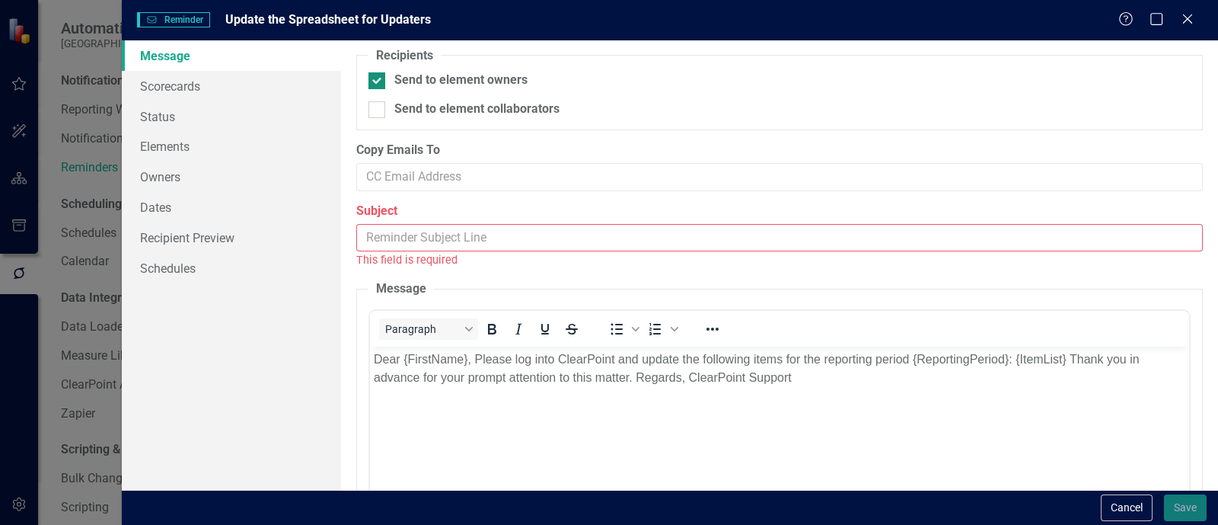
scroll to position [72, 0]
click at [264, 88] on link "Scorecards" at bounding box center [231, 86] width 219 height 30
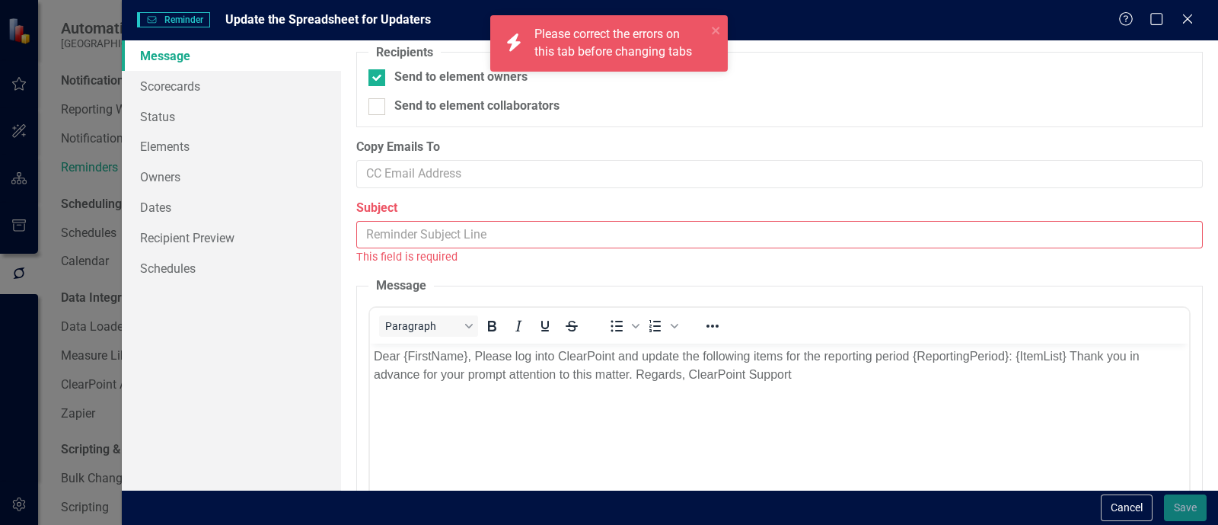
click at [453, 236] on input "Subject" at bounding box center [779, 235] width 847 height 28
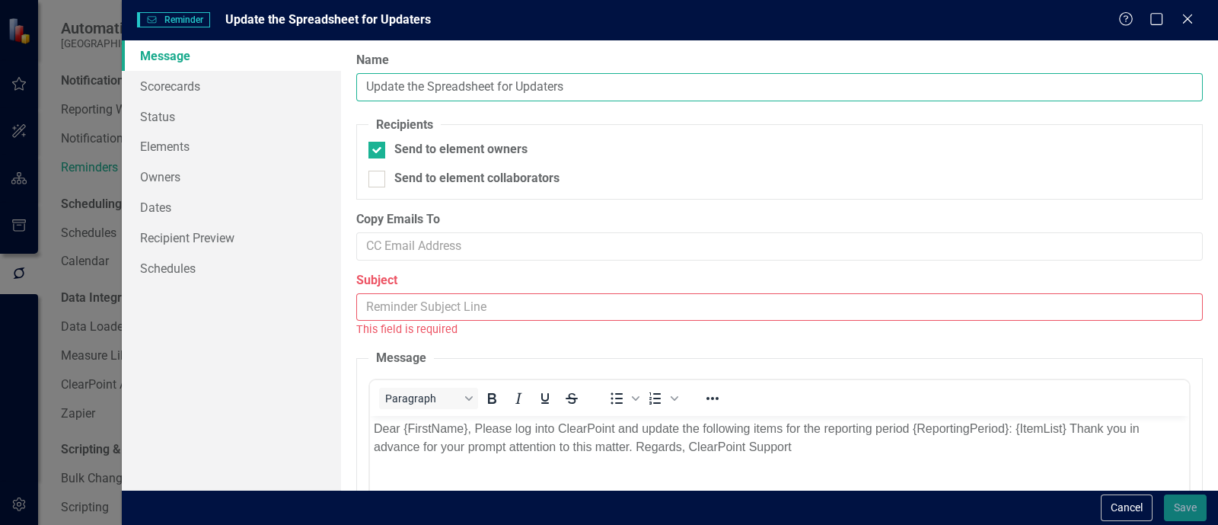
click at [464, 77] on input "Update the Spreadsheet for Updaters" at bounding box center [779, 87] width 847 height 28
click at [580, 88] on input "Update the Spreadsheet for Updaters" at bounding box center [779, 87] width 847 height 28
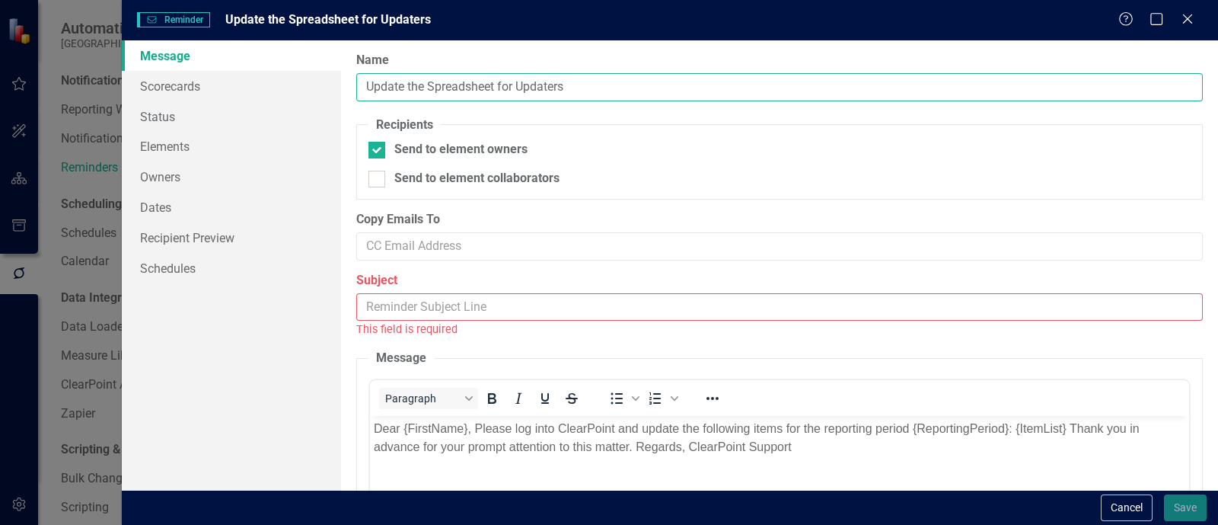
click at [580, 88] on input "Update the Spreadsheet for Updaters" at bounding box center [779, 87] width 847 height 28
click at [484, 291] on div "Subject This field is required" at bounding box center [779, 305] width 847 height 66
paste input "Update the Spreadsheet for Updaters"
click at [483, 296] on input "Update the Spreadsheet for Updaters" at bounding box center [779, 307] width 847 height 28
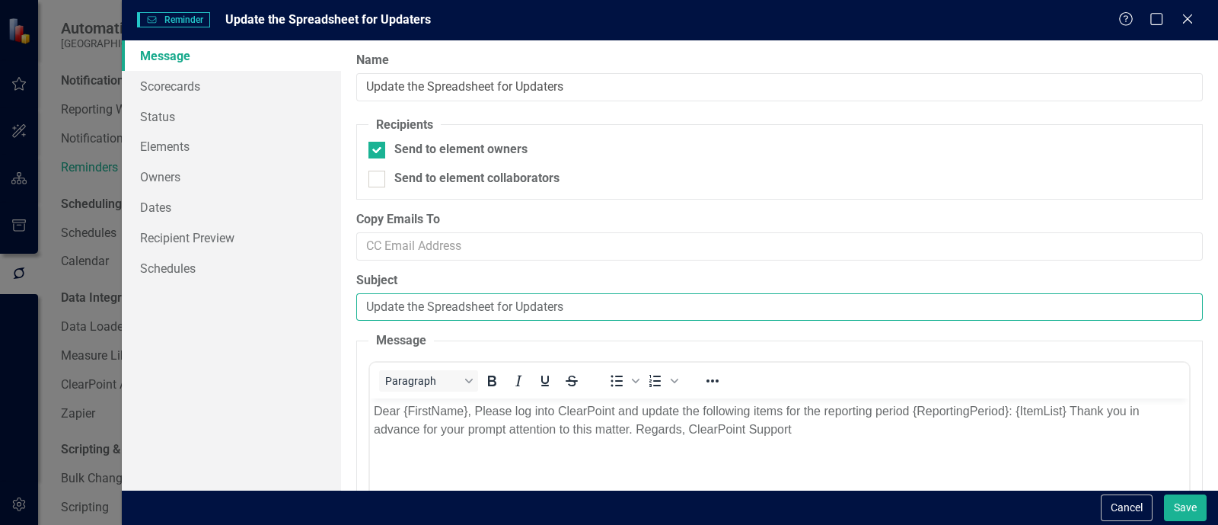
type input "Update the Spreadsheet for Updaters"
click at [1159, 500] on div "Cancel Save" at bounding box center [1152, 507] width 110 height 27
click at [1167, 502] on button "Save" at bounding box center [1185, 507] width 43 height 27
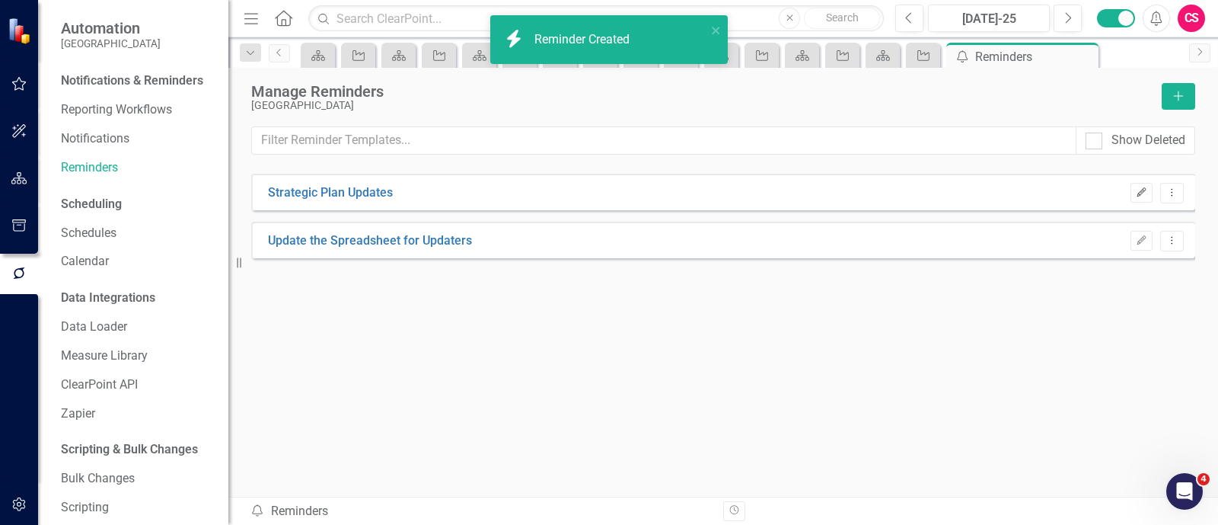
click at [1134, 194] on button "Edit" at bounding box center [1142, 193] width 22 height 20
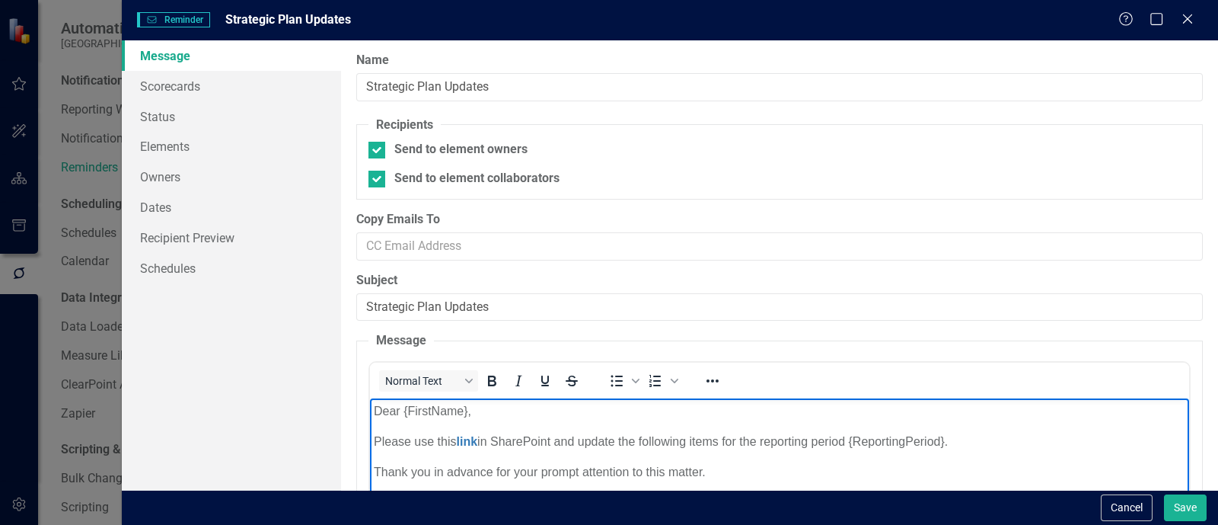
click at [522, 423] on body "Dear {FirstName}, Please use this link in SharePoint and update the following i…" at bounding box center [779, 512] width 819 height 228
click at [529, 429] on body "Dear {FirstName}, Please use this link in SharePoint and update the following i…" at bounding box center [779, 512] width 819 height 228
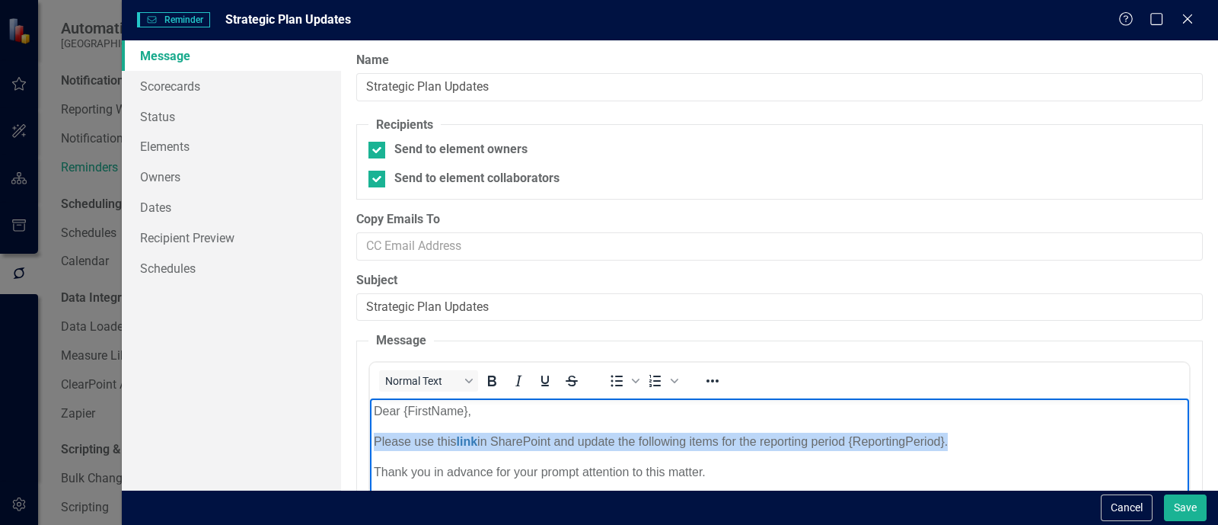
click at [529, 429] on body "Dear {FirstName}, Please use this link in SharePoint and update the following i…" at bounding box center [779, 512] width 819 height 228
copy p "Please use this link in SharePoint and update the following items for the repor…"
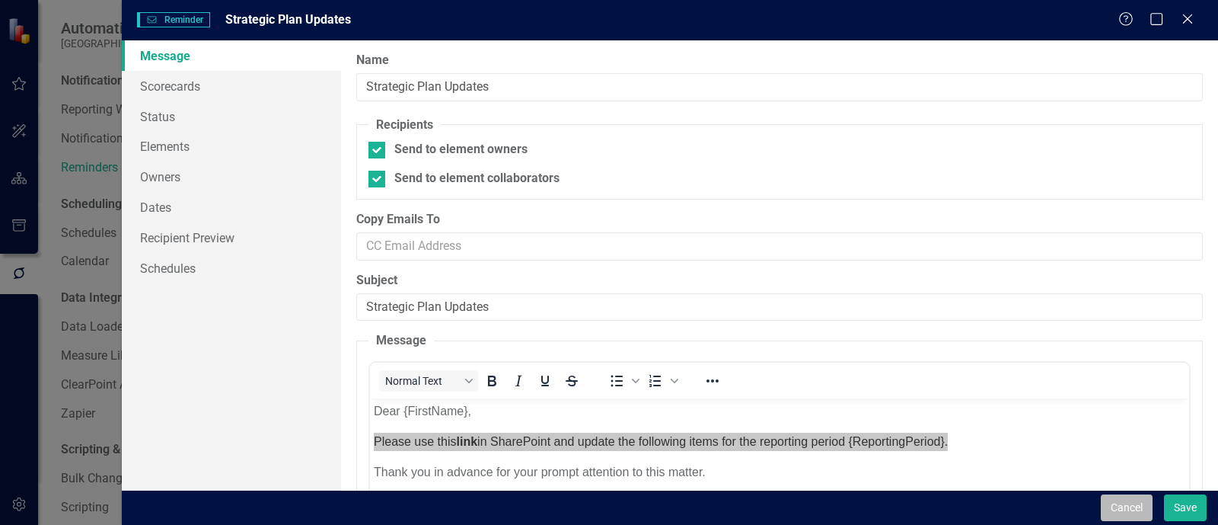
click at [1131, 506] on button "Cancel" at bounding box center [1127, 507] width 52 height 27
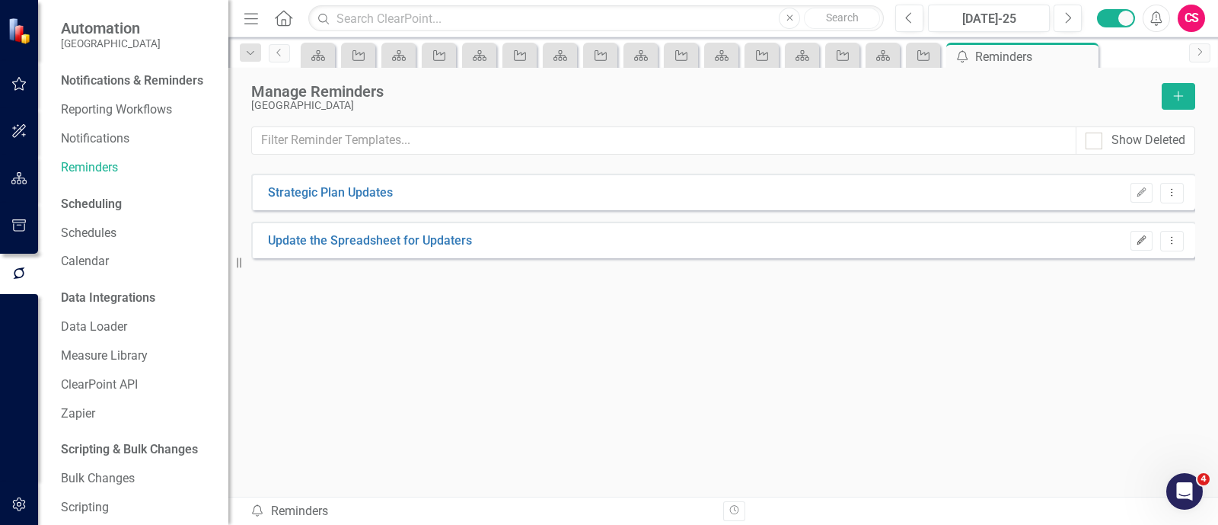
click at [1148, 241] on button "Edit" at bounding box center [1142, 241] width 22 height 20
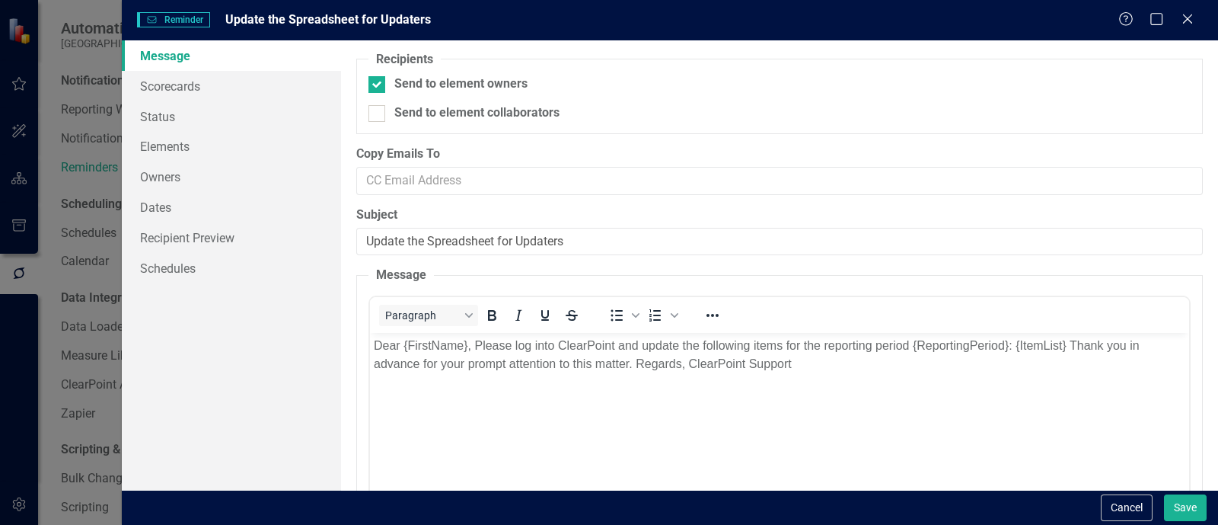
click at [682, 391] on body "Dear {FirstName}, Please log into ClearPoint and update the following items for…" at bounding box center [779, 447] width 819 height 228
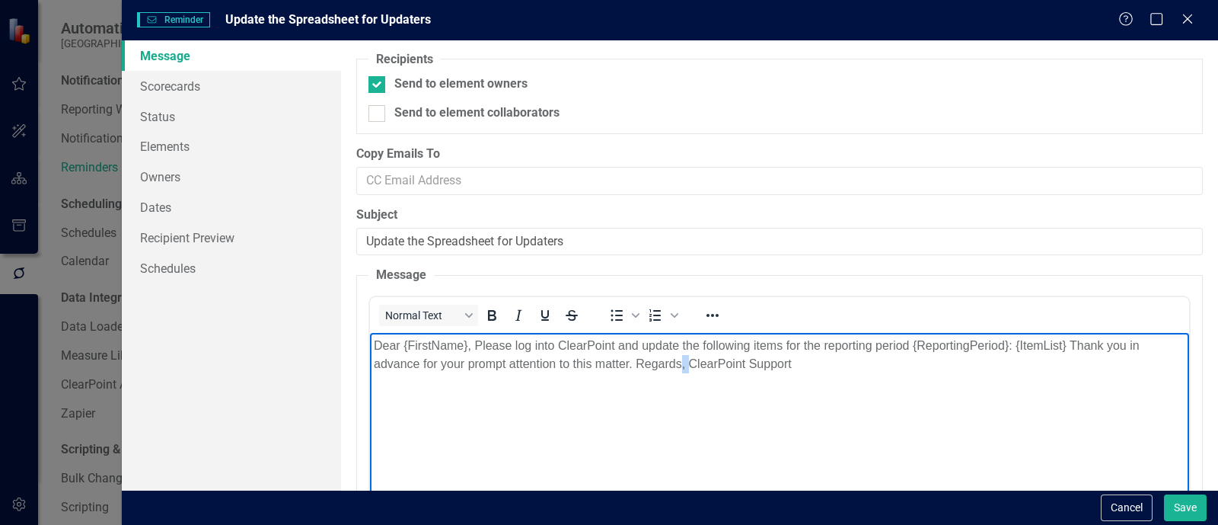
click at [682, 391] on body "Dear {FirstName}, Please log into ClearPoint and update the following items for…" at bounding box center [779, 447] width 819 height 228
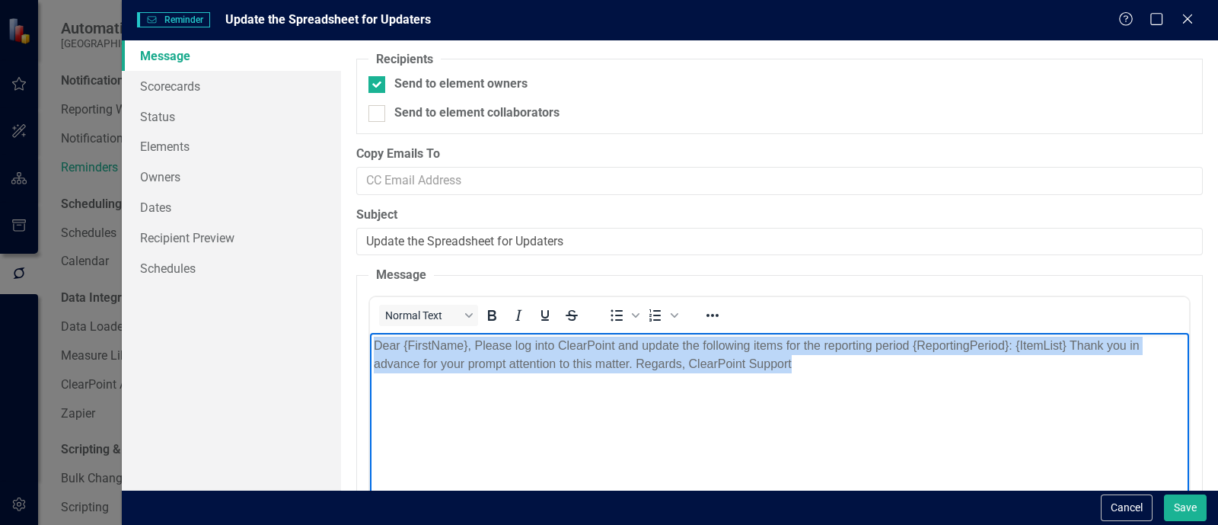
click at [682, 391] on body "Dear {FirstName}, Please log into ClearPoint and update the following items for…" at bounding box center [779, 447] width 819 height 228
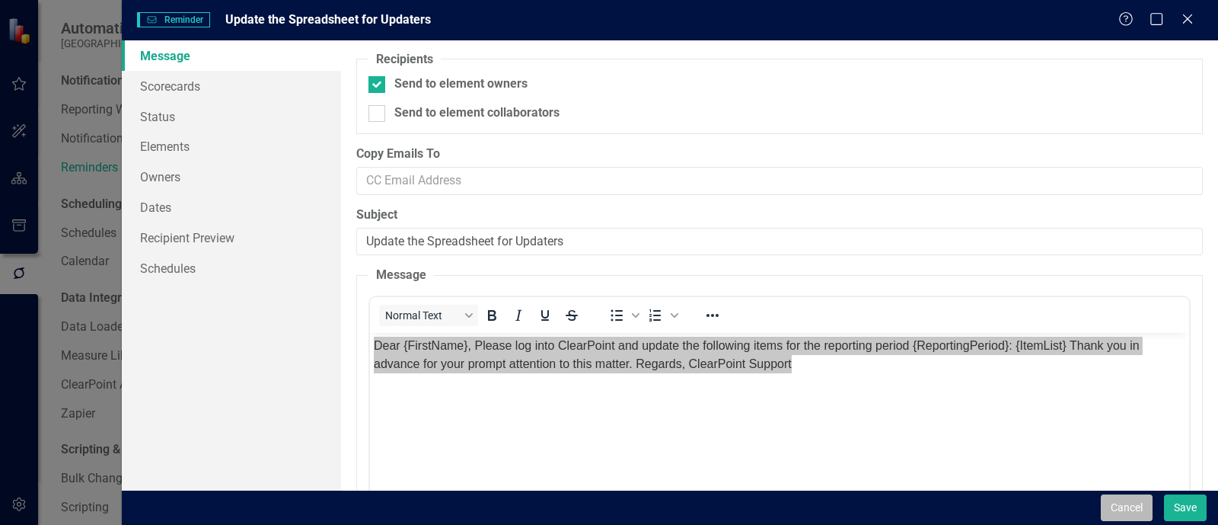
click at [1116, 504] on button "Cancel" at bounding box center [1127, 507] width 52 height 27
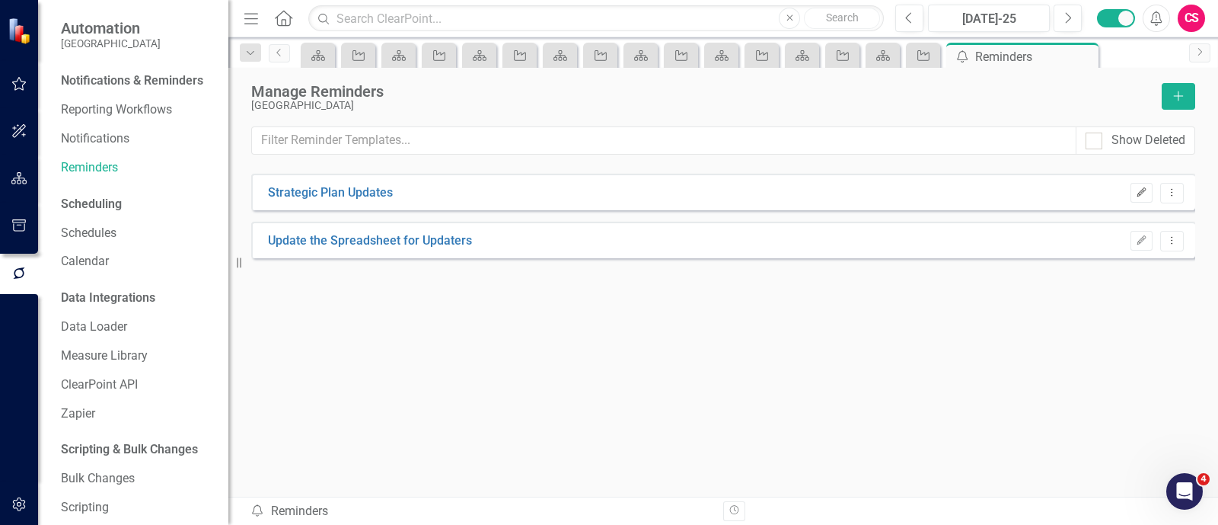
click at [1141, 189] on icon "Edit" at bounding box center [1141, 192] width 11 height 9
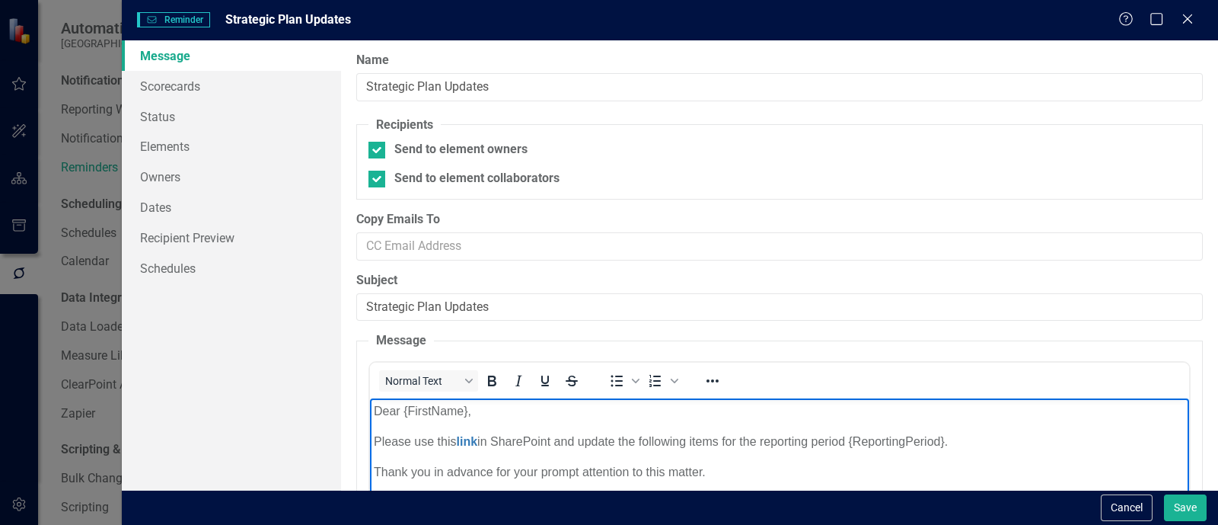
click at [984, 451] on body "Dear {FirstName}, Please use this link in SharePoint and update the following i…" at bounding box center [779, 512] width 819 height 228
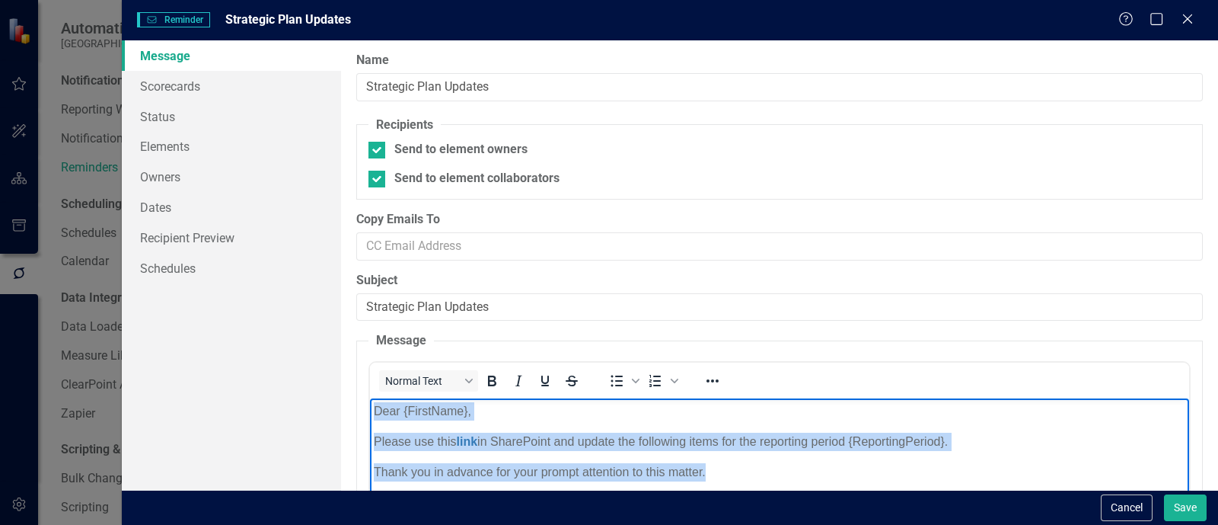
copy body "Dear {FirstName}, Please use this link in SharePoint and update the following i…"
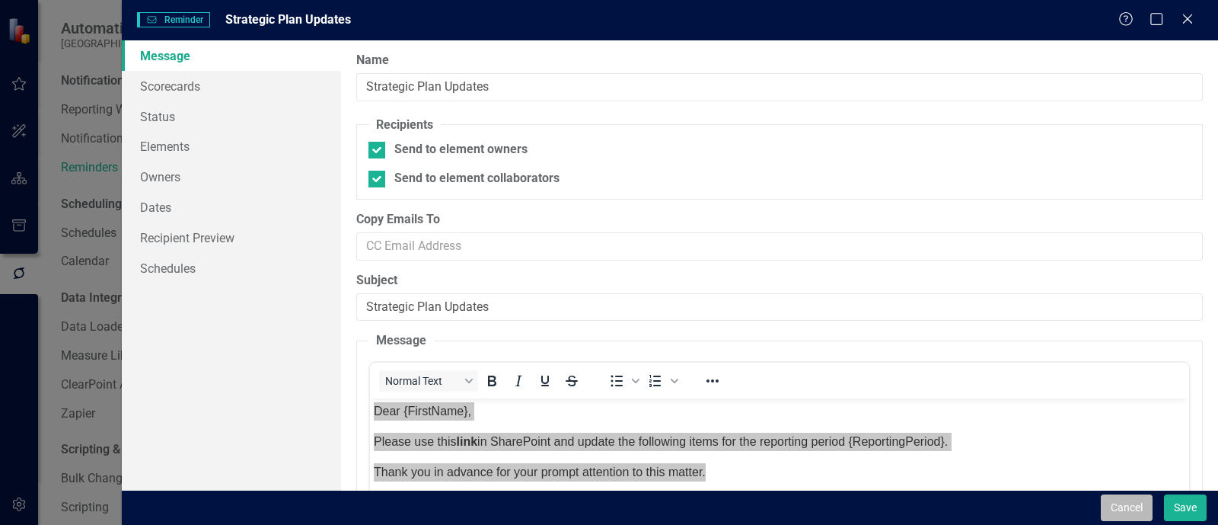
click at [1119, 515] on button "Cancel" at bounding box center [1127, 507] width 52 height 27
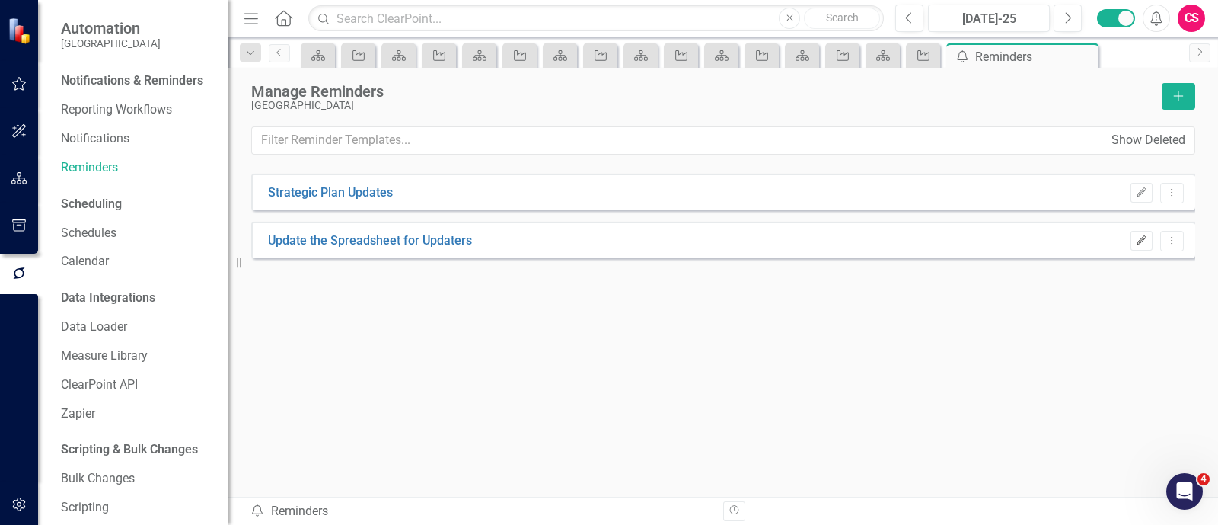
click at [1139, 240] on icon "button" at bounding box center [1141, 239] width 9 height 9
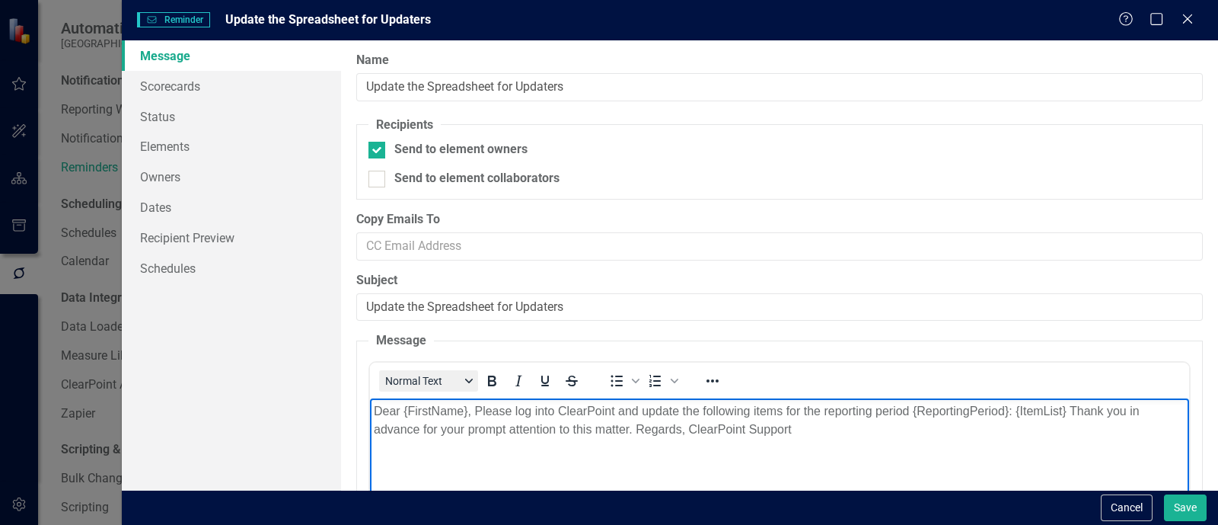
click at [782, 402] on p "Dear {FirstName}, Please log into ClearPoint and update the following items for…" at bounding box center [780, 420] width 812 height 37
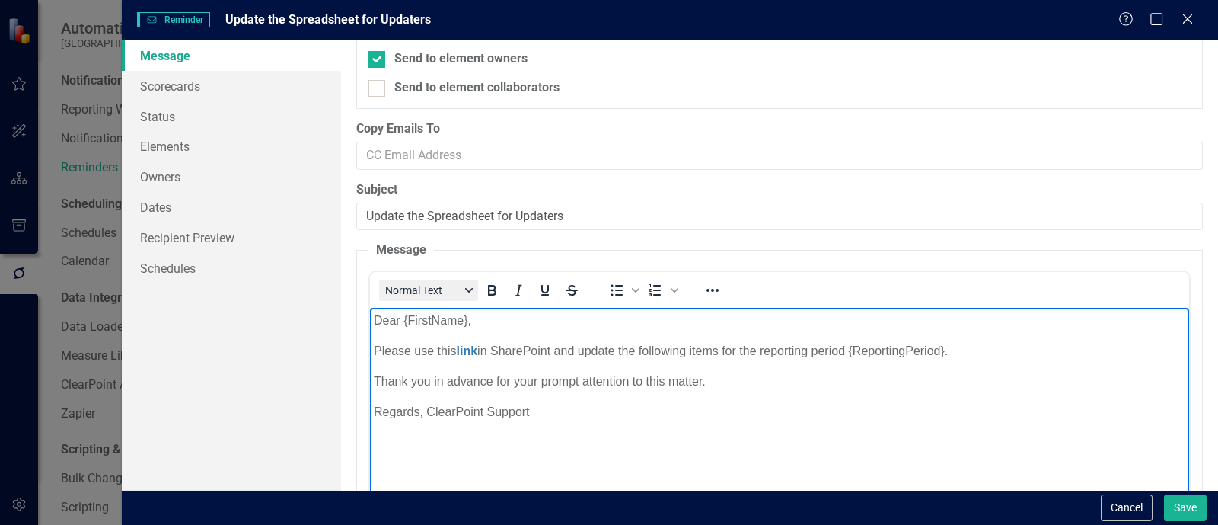
scroll to position [126, 0]
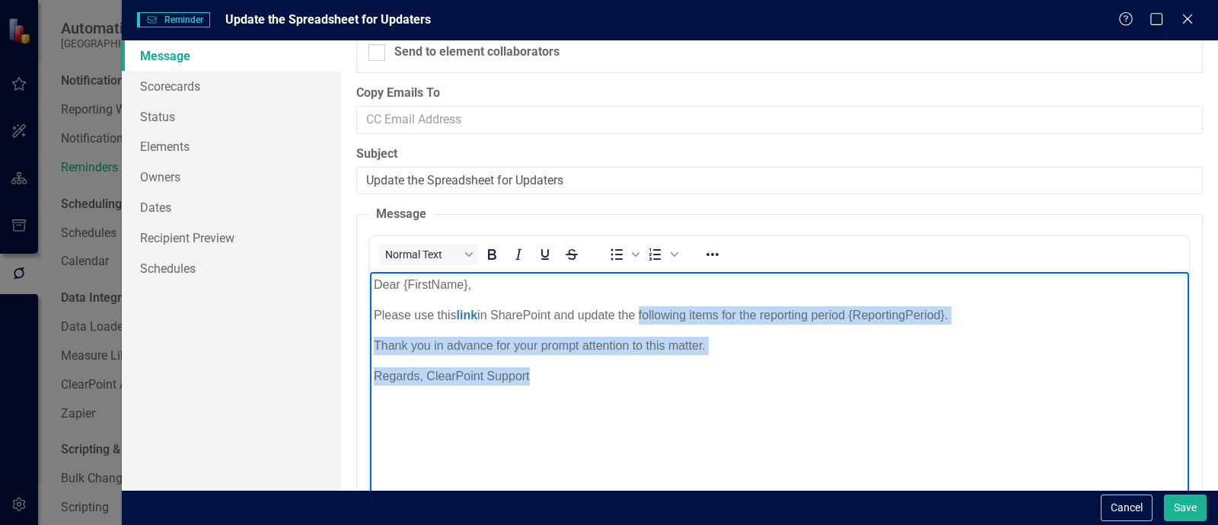
drag, startPoint x: 722, startPoint y: 375, endPoint x: 644, endPoint y: 314, distance: 99.3
click at [644, 314] on body "Dear {FirstName}, Please use this link in SharePoint and update the following i…" at bounding box center [779, 386] width 819 height 228
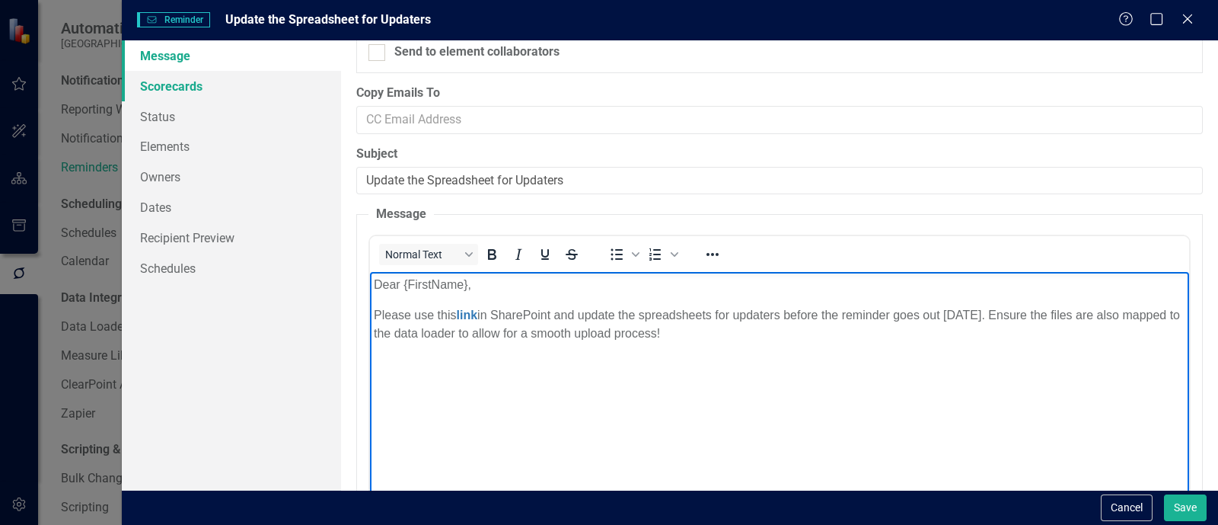
click at [169, 91] on link "Scorecards" at bounding box center [231, 86] width 219 height 30
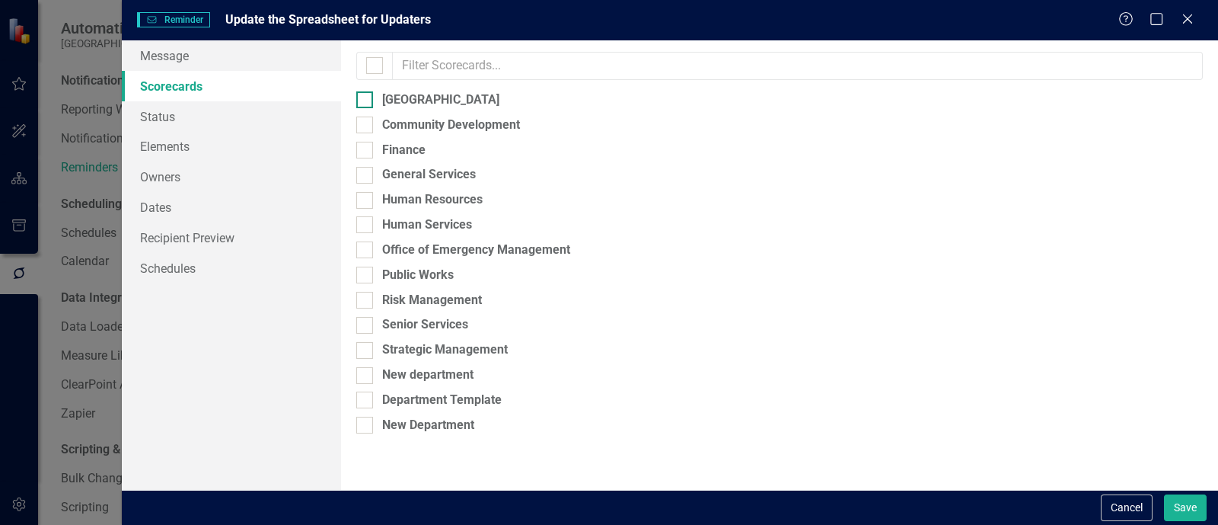
click at [369, 94] on div at bounding box center [364, 99] width 17 height 17
click at [366, 94] on input "[GEOGRAPHIC_DATA]" at bounding box center [361, 96] width 10 height 10
checkbox input "true"
click at [1191, 513] on button "Save" at bounding box center [1185, 507] width 43 height 27
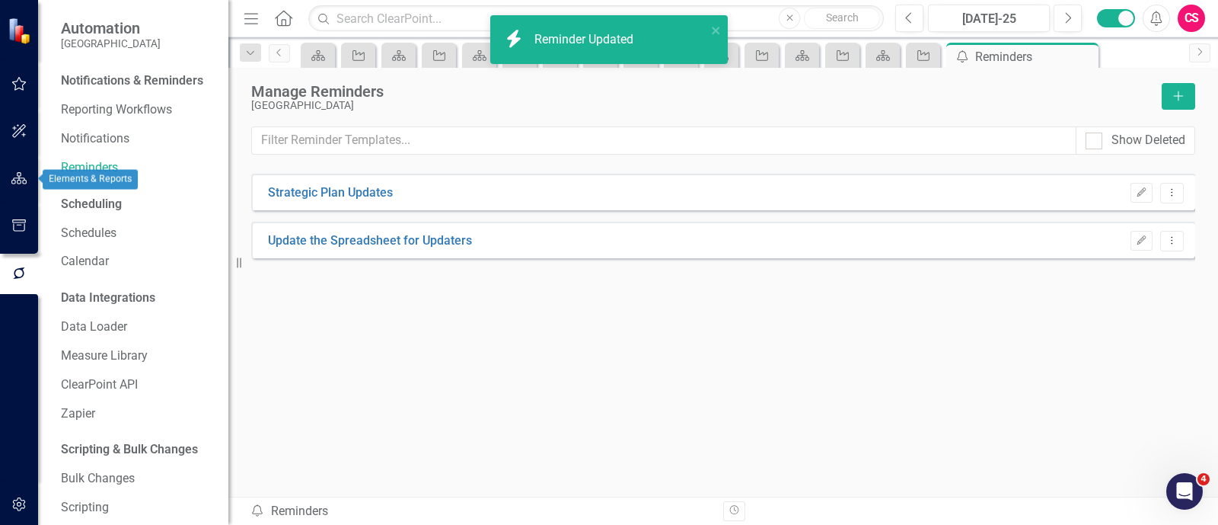
click at [31, 171] on button "button" at bounding box center [19, 179] width 34 height 32
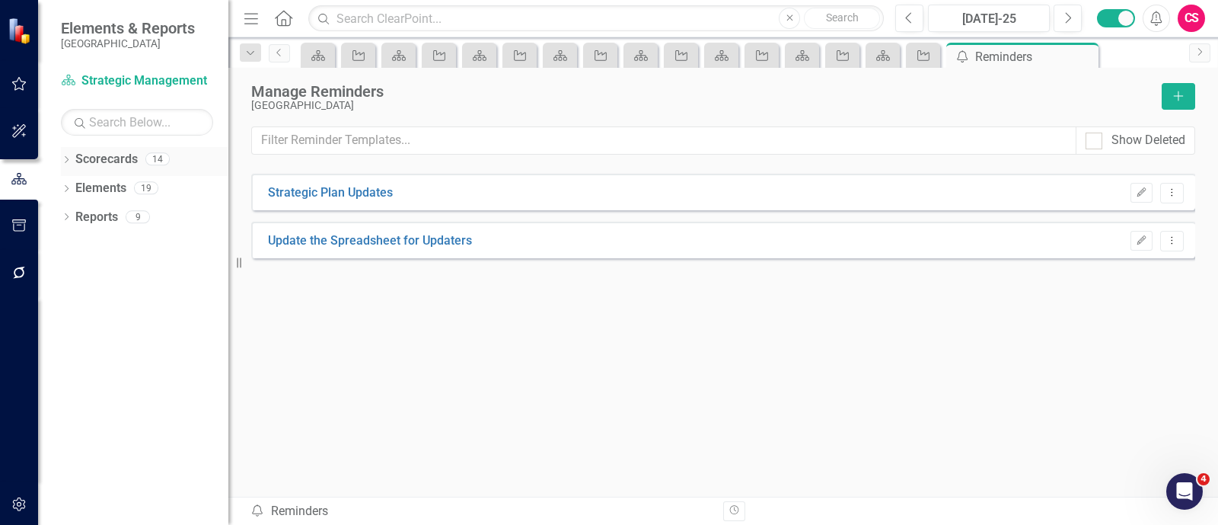
click at [72, 158] on div "Dropdown Scorecards 14" at bounding box center [144, 161] width 167 height 29
click at [68, 158] on icon "Dropdown" at bounding box center [66, 161] width 11 height 8
click at [123, 188] on link "[GEOGRAPHIC_DATA]" at bounding box center [156, 189] width 145 height 18
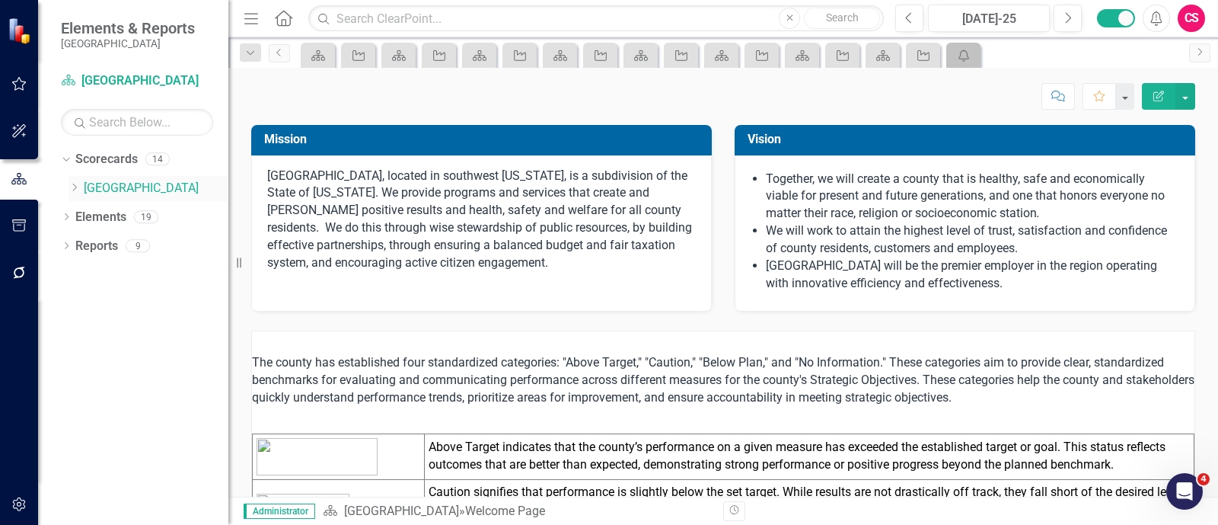
click at [138, 193] on link "[GEOGRAPHIC_DATA]" at bounding box center [156, 189] width 145 height 18
click at [100, 219] on link "Elements" at bounding box center [100, 218] width 51 height 18
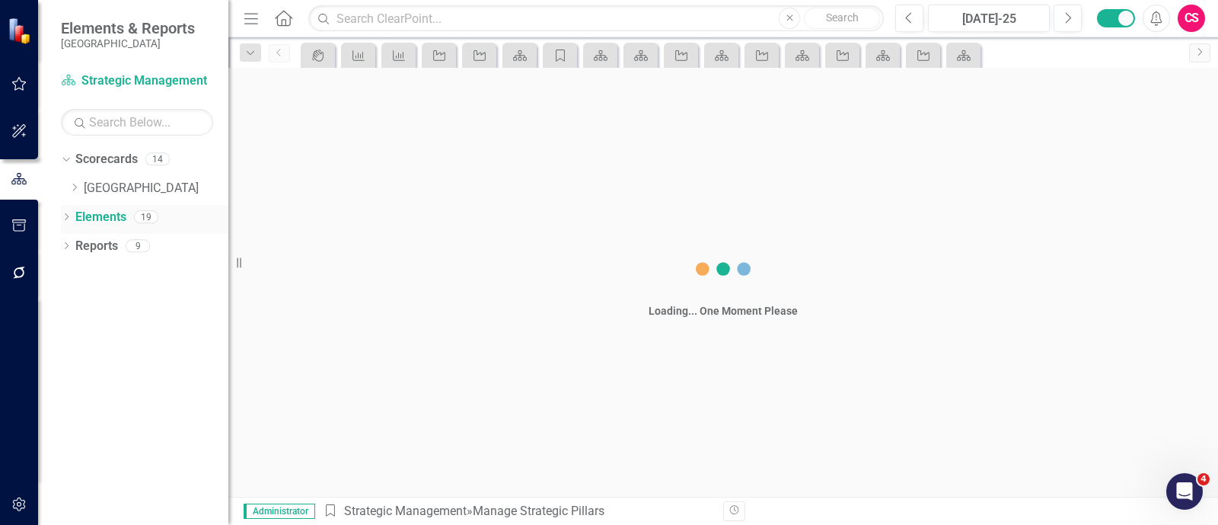
click at [97, 212] on link "Elements" at bounding box center [100, 218] width 51 height 18
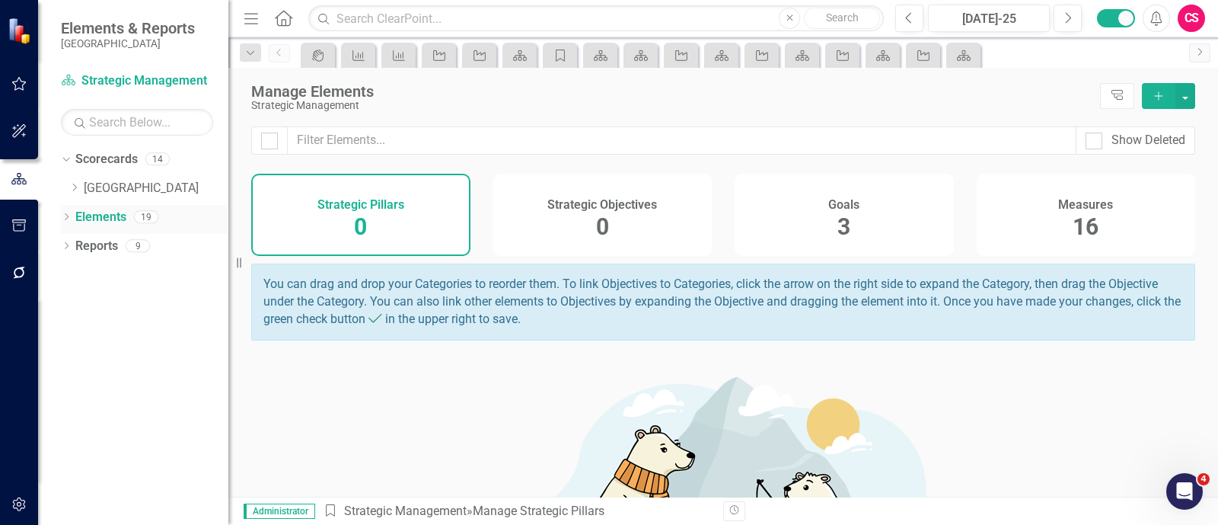
click at [97, 212] on link "Elements" at bounding box center [100, 218] width 51 height 18
click at [895, 226] on div "Goals 3" at bounding box center [844, 215] width 219 height 82
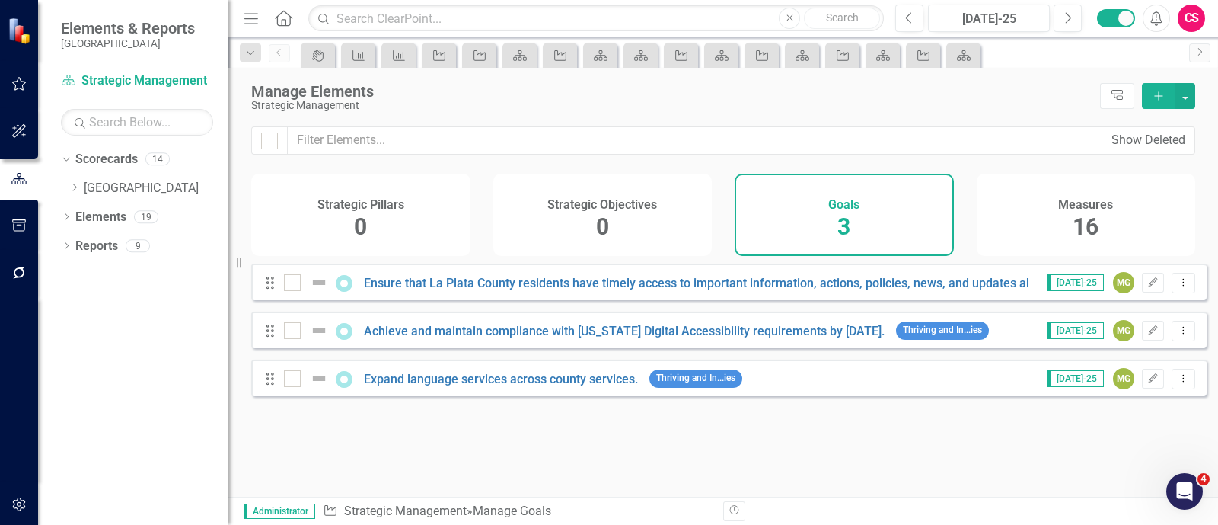
click at [1081, 229] on span "16" at bounding box center [1086, 226] width 26 height 27
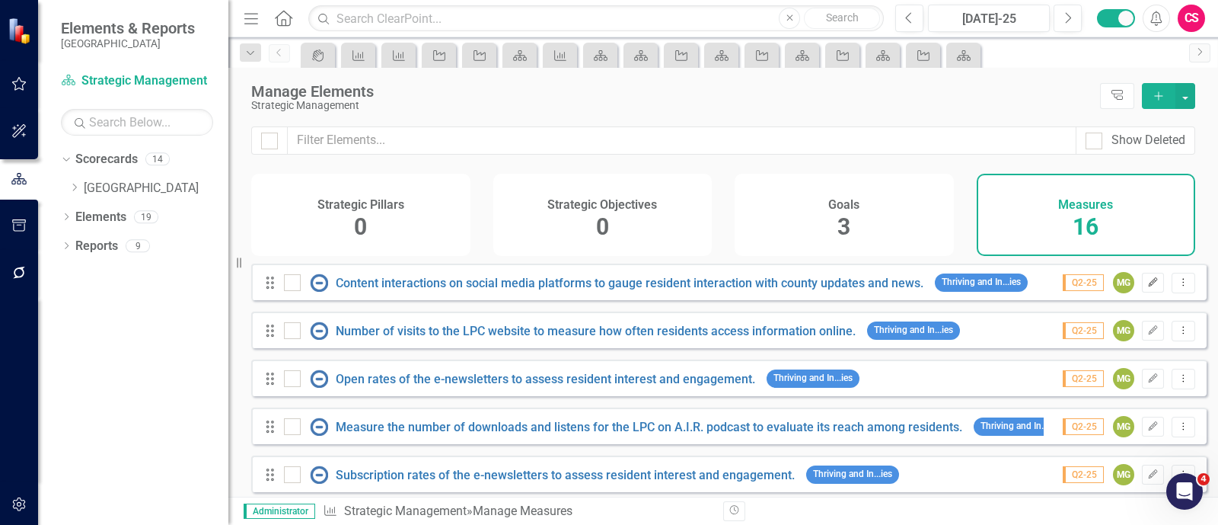
click at [1142, 292] on button "Edit" at bounding box center [1153, 283] width 22 height 20
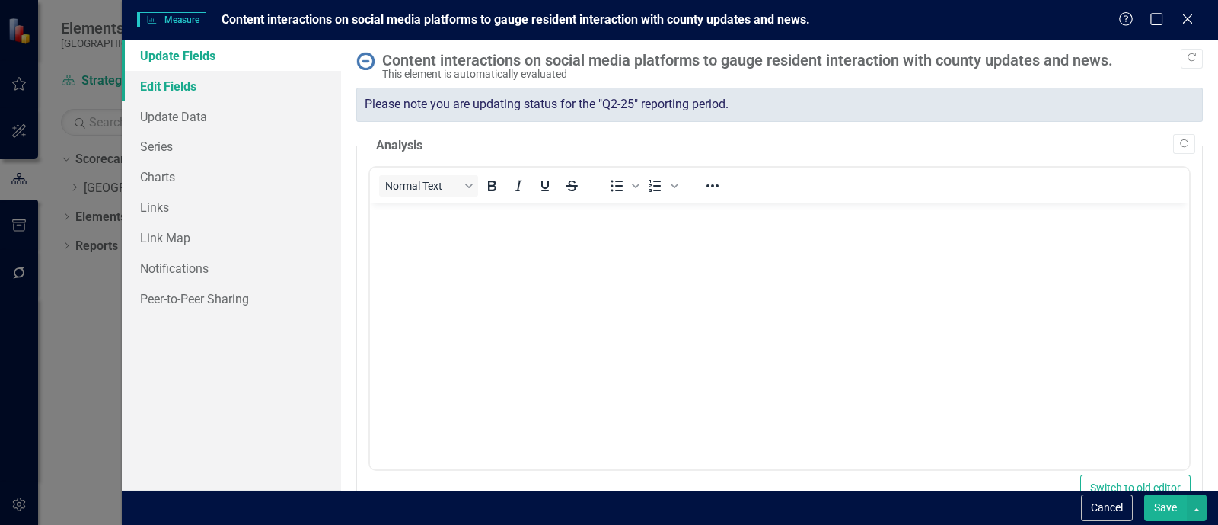
click at [241, 87] on link "Edit Fields" at bounding box center [231, 86] width 219 height 30
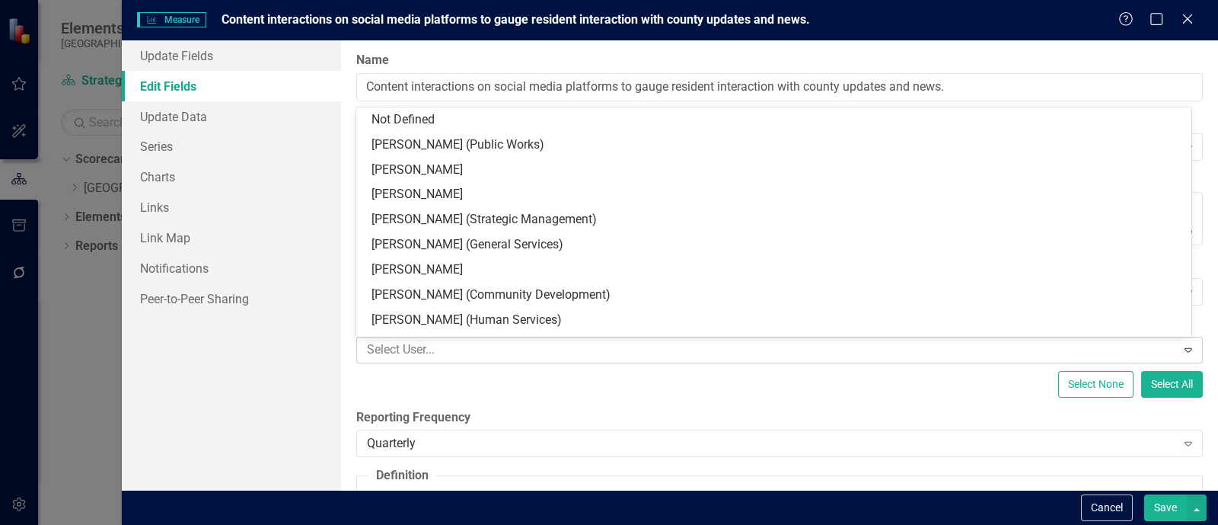
click at [419, 349] on div at bounding box center [768, 350] width 815 height 21
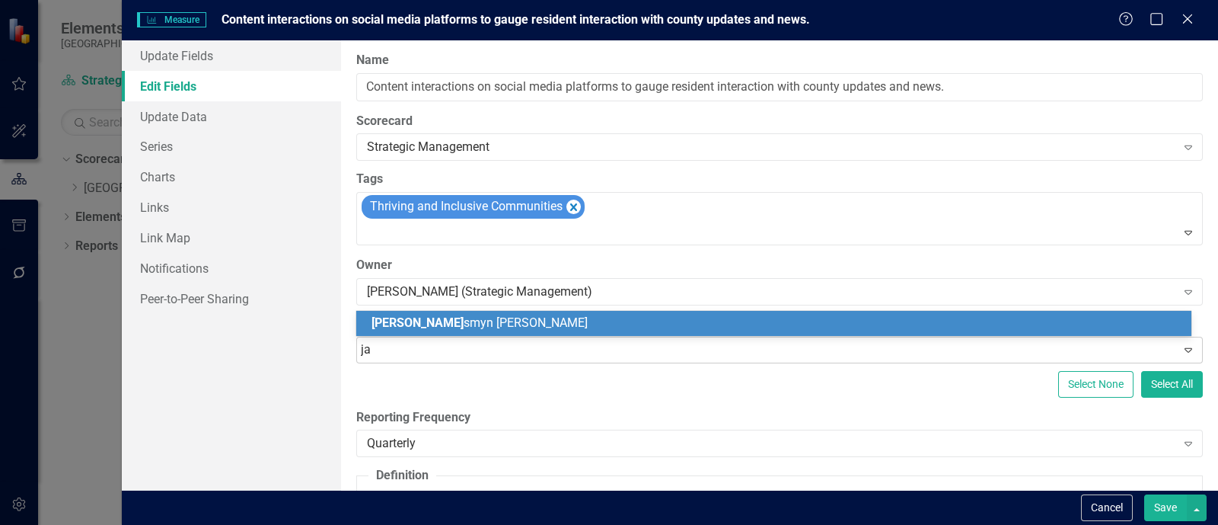
type input "jas"
click at [449, 326] on div "Jas myn Fouts" at bounding box center [777, 323] width 811 height 18
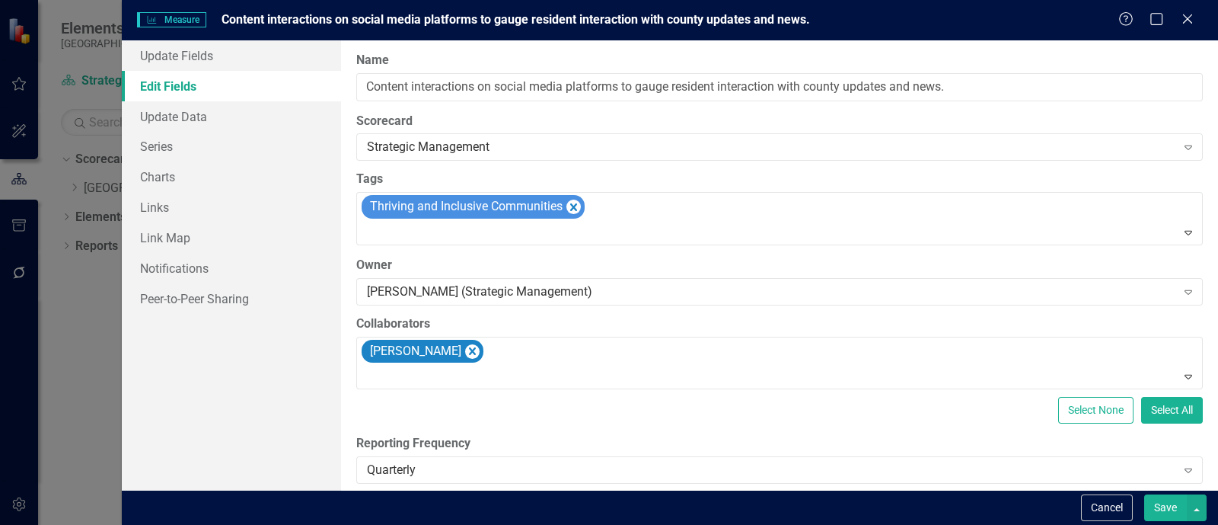
click at [1155, 500] on button "Save" at bounding box center [1165, 507] width 43 height 27
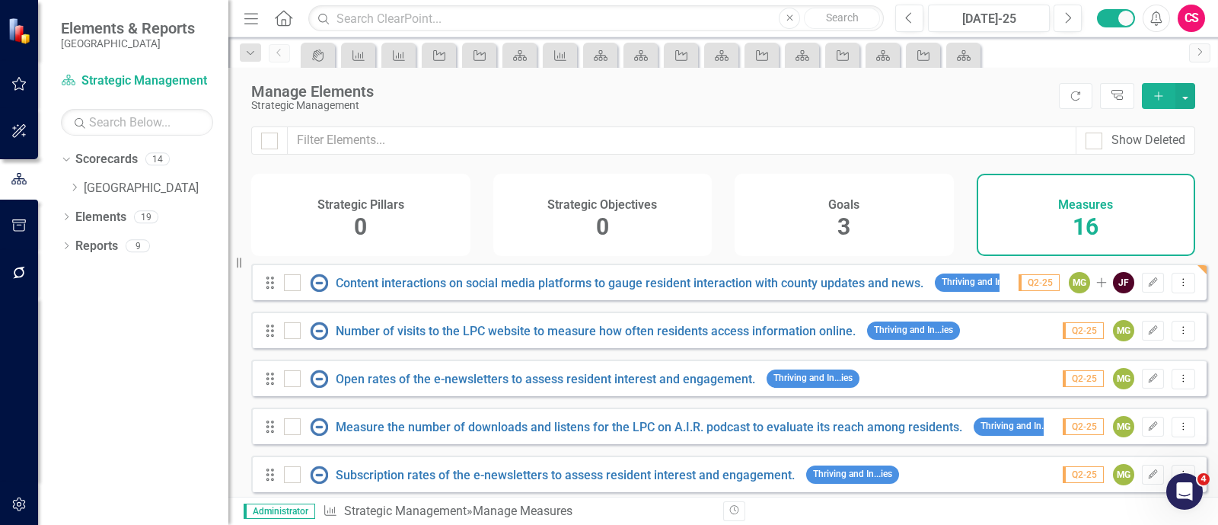
click at [23, 271] on icon "button" at bounding box center [19, 272] width 12 height 12
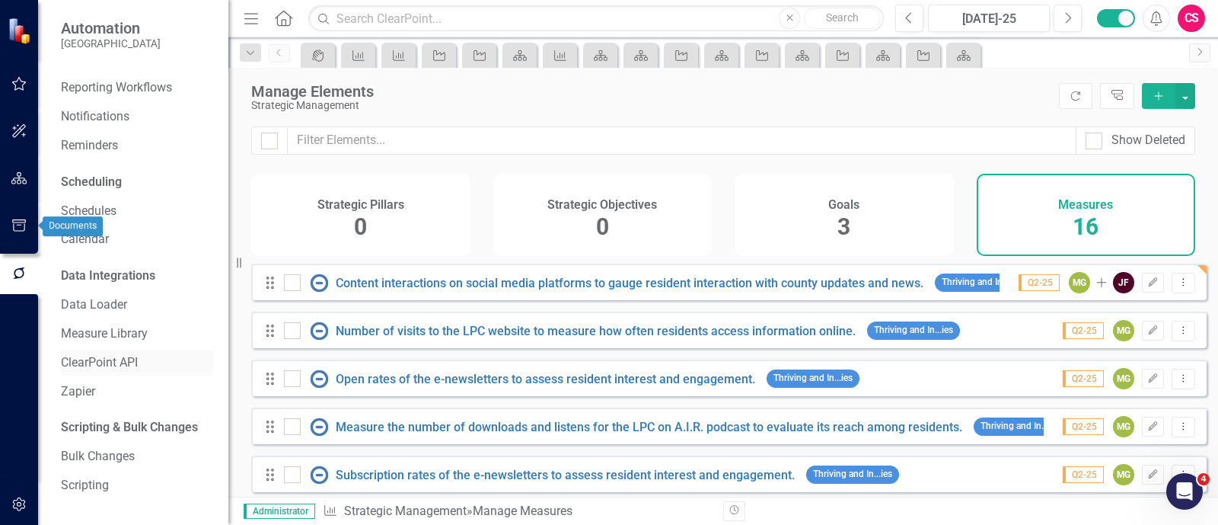
scroll to position [39, 0]
click at [85, 134] on div "Reminders" at bounding box center [137, 145] width 152 height 25
click at [83, 141] on link "Reminders" at bounding box center [137, 146] width 152 height 18
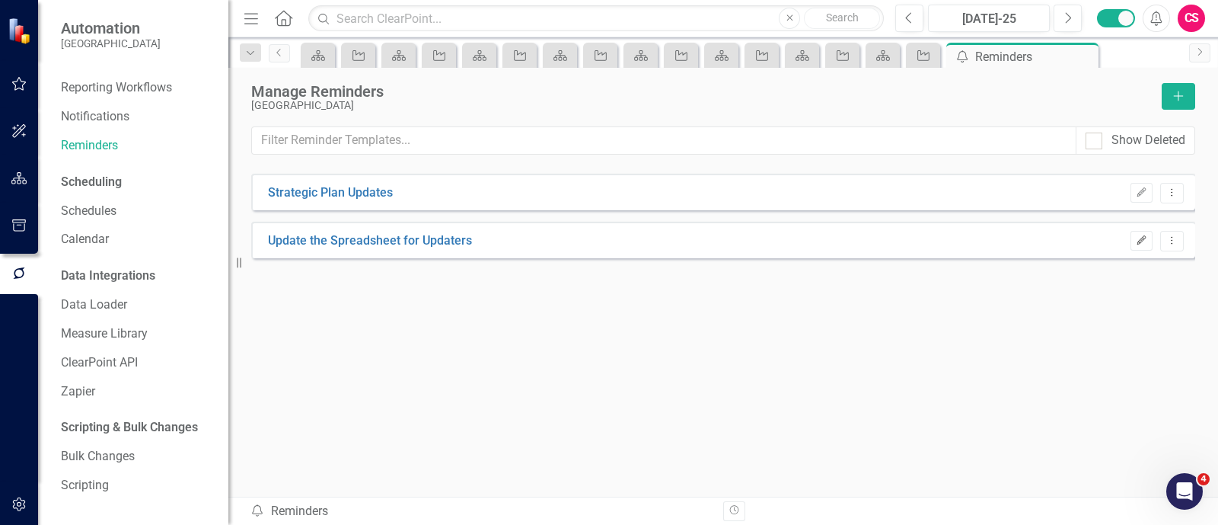
click at [1140, 243] on icon "Edit" at bounding box center [1141, 240] width 11 height 9
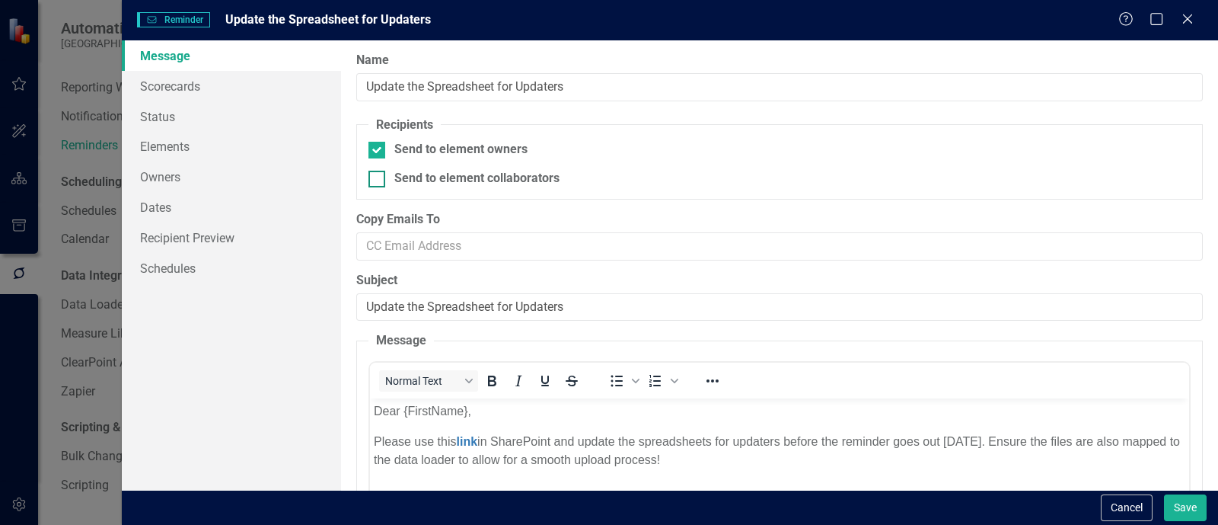
drag, startPoint x: 433, startPoint y: 145, endPoint x: 426, endPoint y: 175, distance: 30.7
click at [432, 146] on div "Send to element owners" at bounding box center [460, 150] width 133 height 18
click at [378, 146] on input "Send to element owners" at bounding box center [373, 147] width 10 height 10
checkbox input "false"
click at [425, 175] on div "Send to element collaborators" at bounding box center [476, 179] width 165 height 18
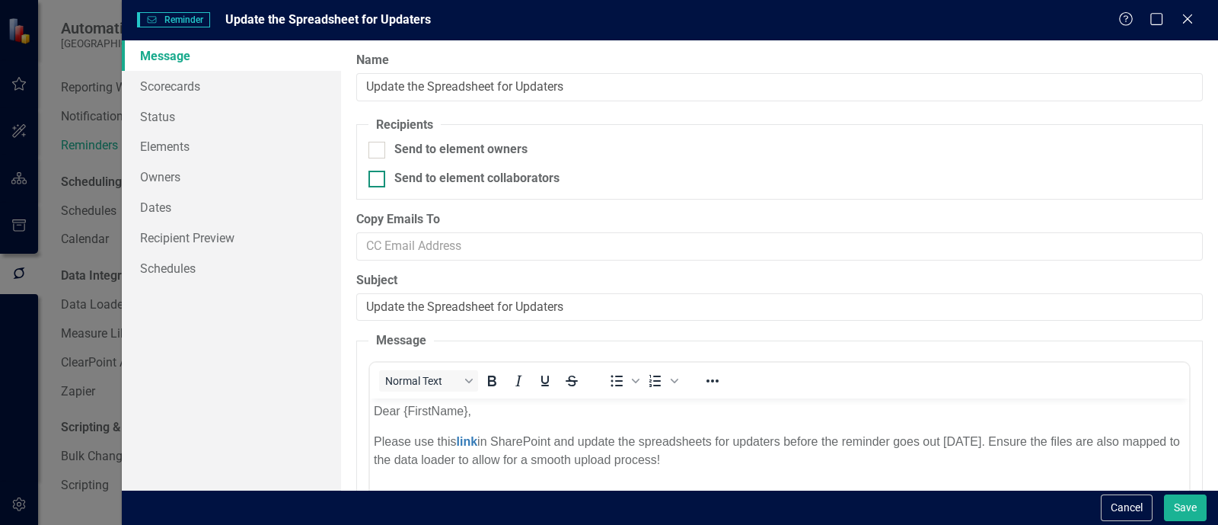
click at [378, 175] on input "Send to element collaborators" at bounding box center [373, 176] width 10 height 10
checkbox input "true"
click at [158, 176] on link "Owners" at bounding box center [231, 176] width 219 height 30
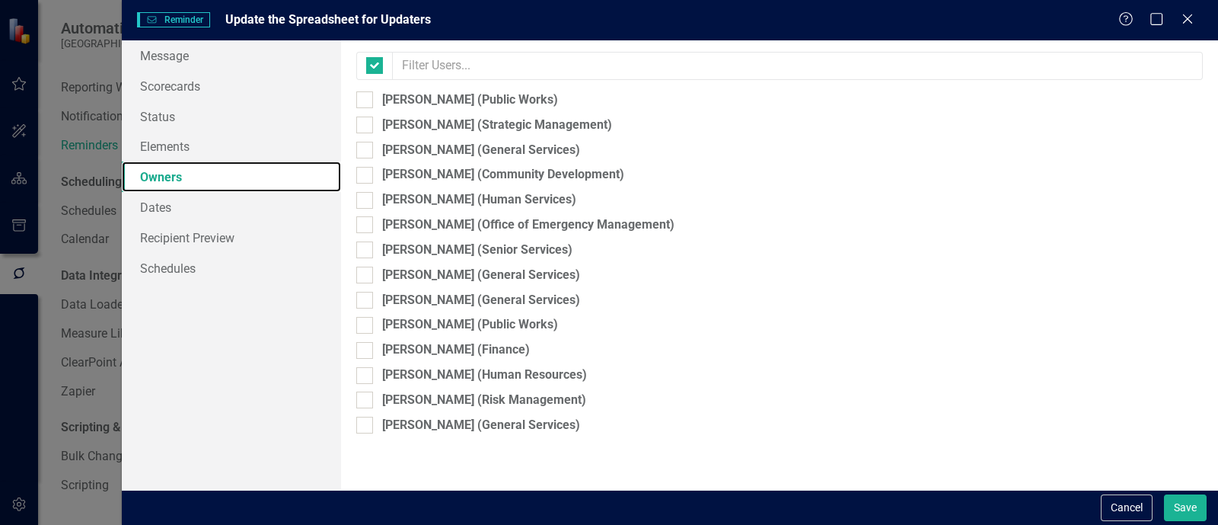
checkbox input "false"
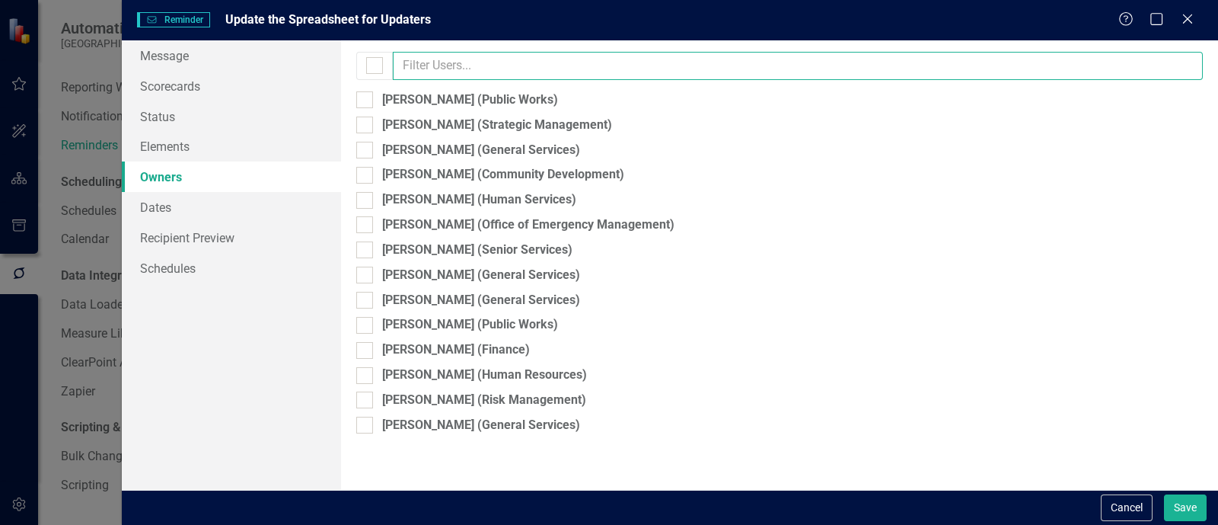
click at [416, 64] on input "text" at bounding box center [798, 66] width 810 height 28
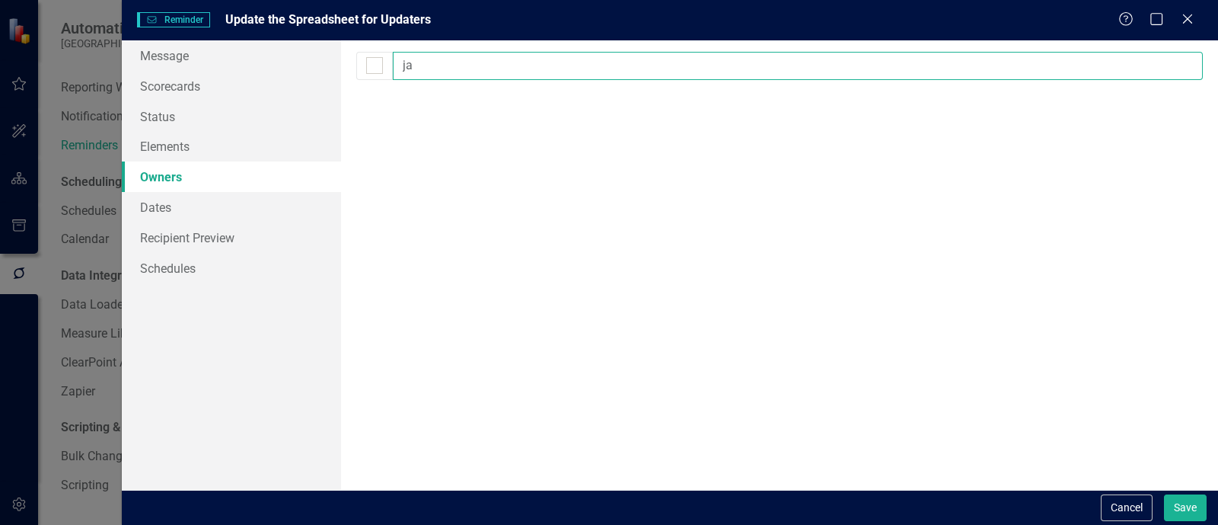
type input "j"
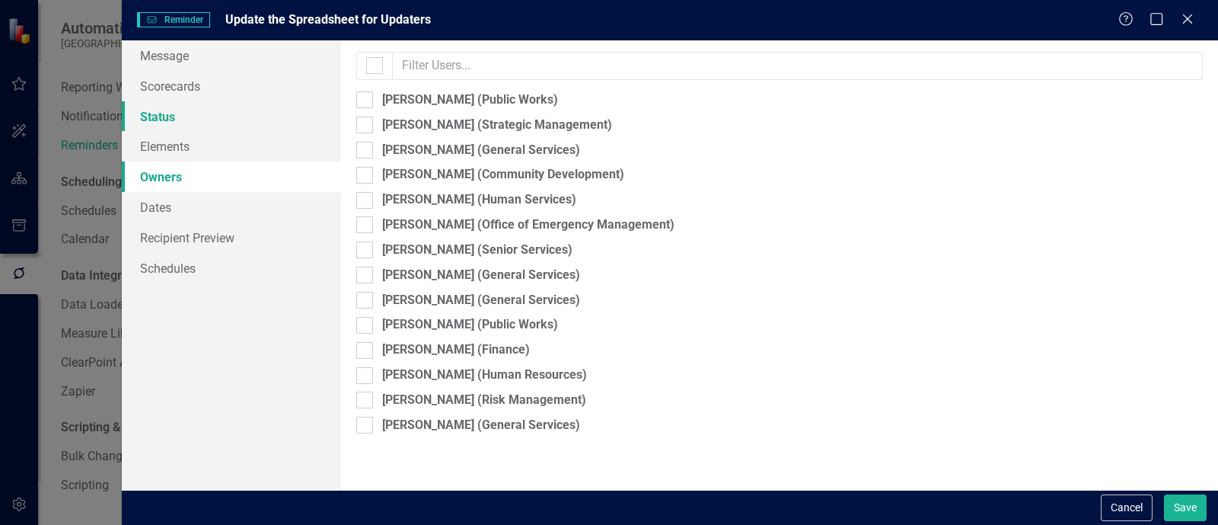
click at [223, 104] on link "Status" at bounding box center [231, 116] width 219 height 30
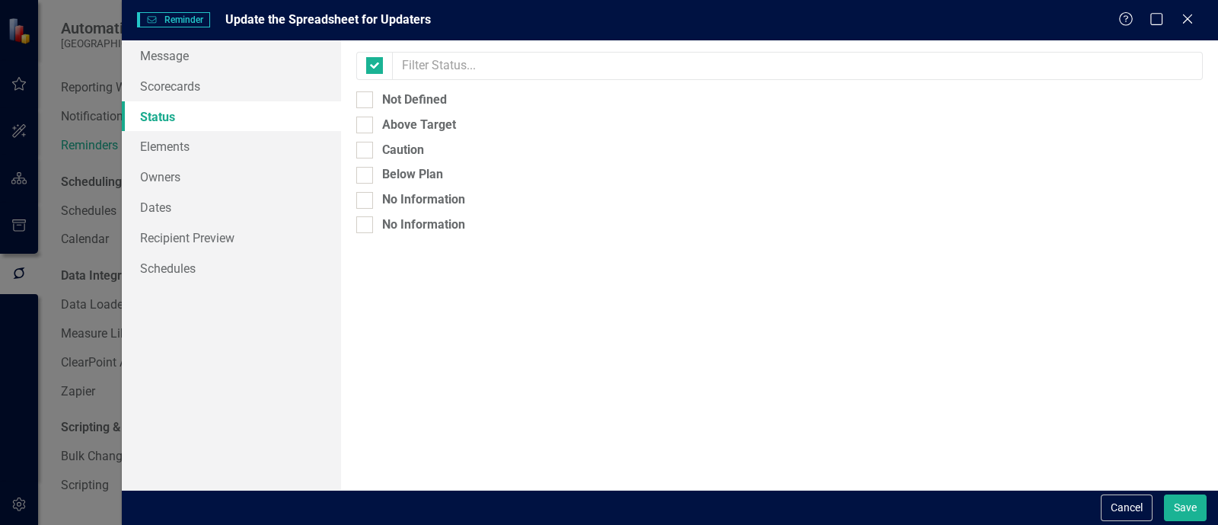
checkbox input "false"
click at [214, 87] on link "Scorecards" at bounding box center [231, 86] width 219 height 30
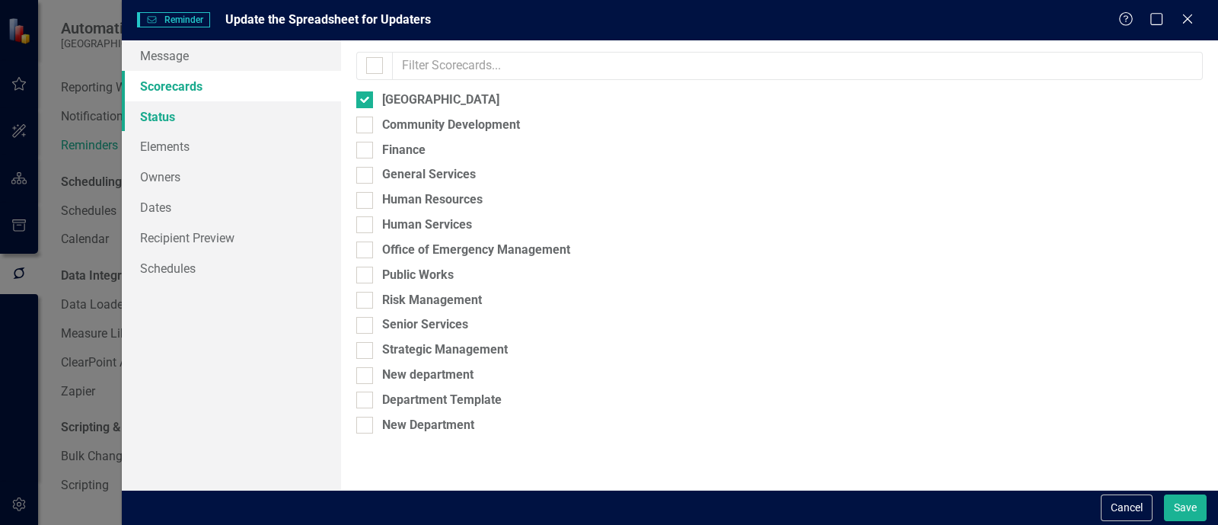
click at [258, 108] on link "Status" at bounding box center [231, 116] width 219 height 30
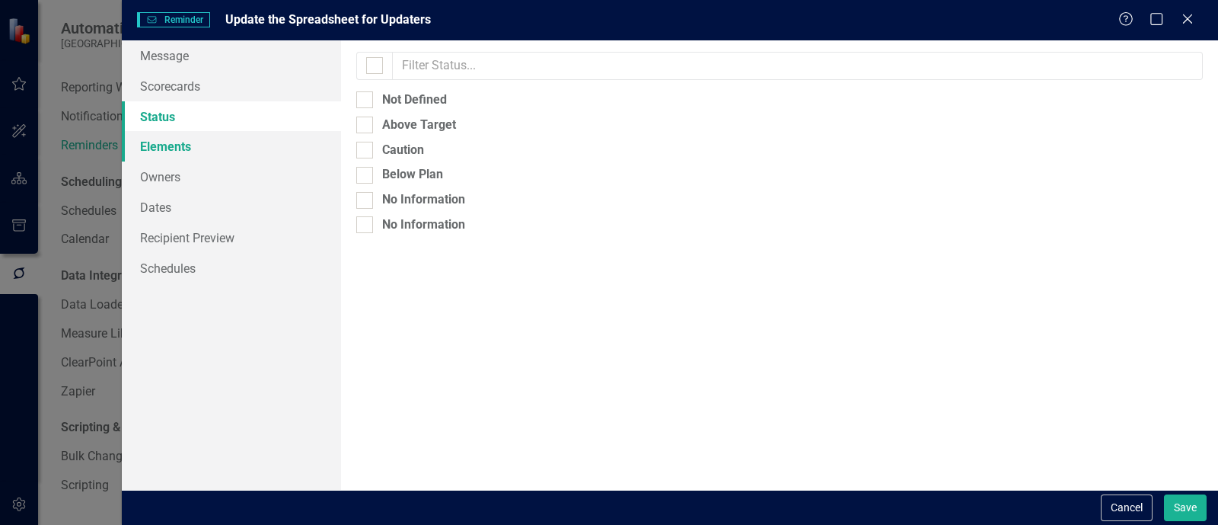
click at [274, 142] on link "Elements" at bounding box center [231, 146] width 219 height 30
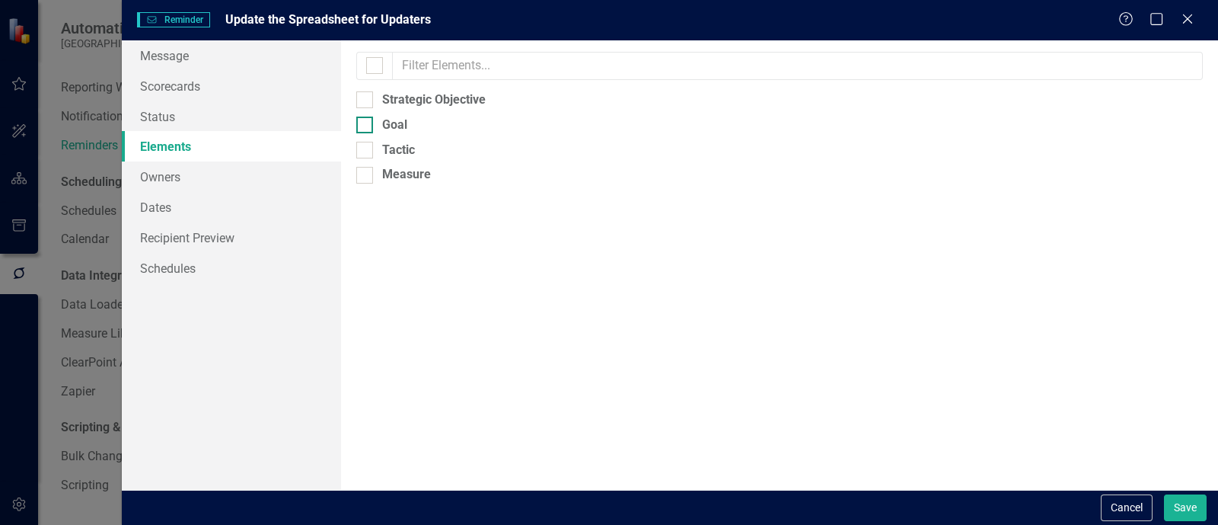
click at [384, 126] on div "Goal" at bounding box center [394, 125] width 25 height 18
click at [366, 126] on input "Goal" at bounding box center [361, 121] width 10 height 10
checkbox input "true"
click at [199, 173] on link "Owners" at bounding box center [231, 176] width 219 height 30
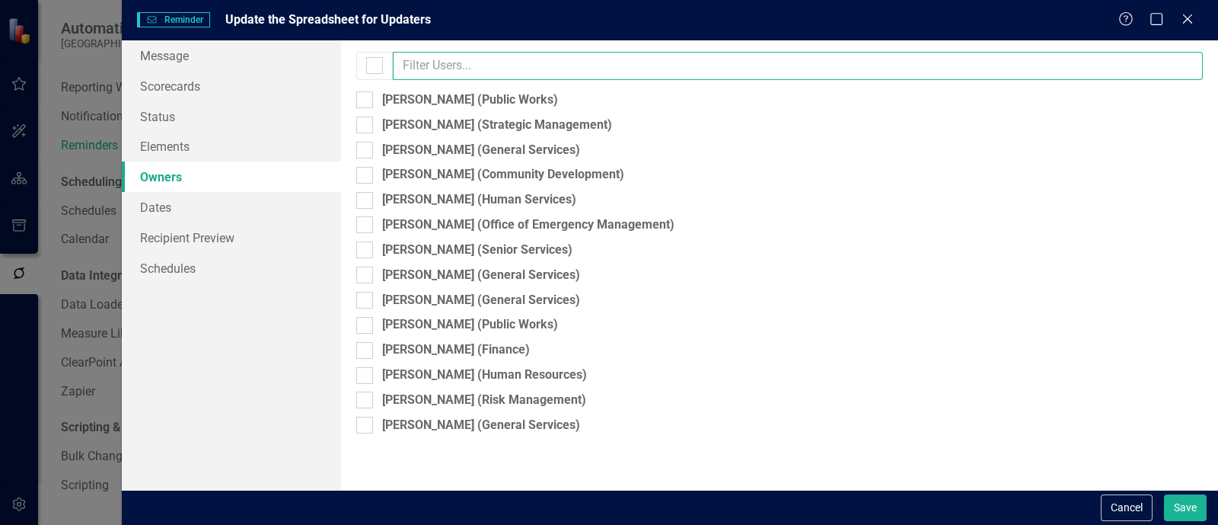
click at [446, 63] on input "text" at bounding box center [798, 66] width 810 height 28
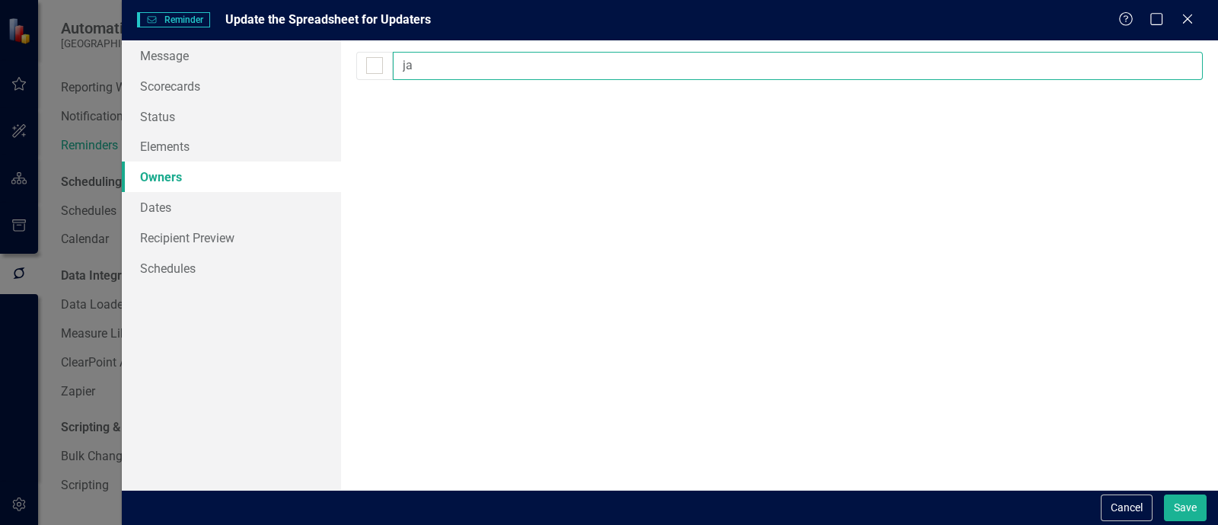
type input "j"
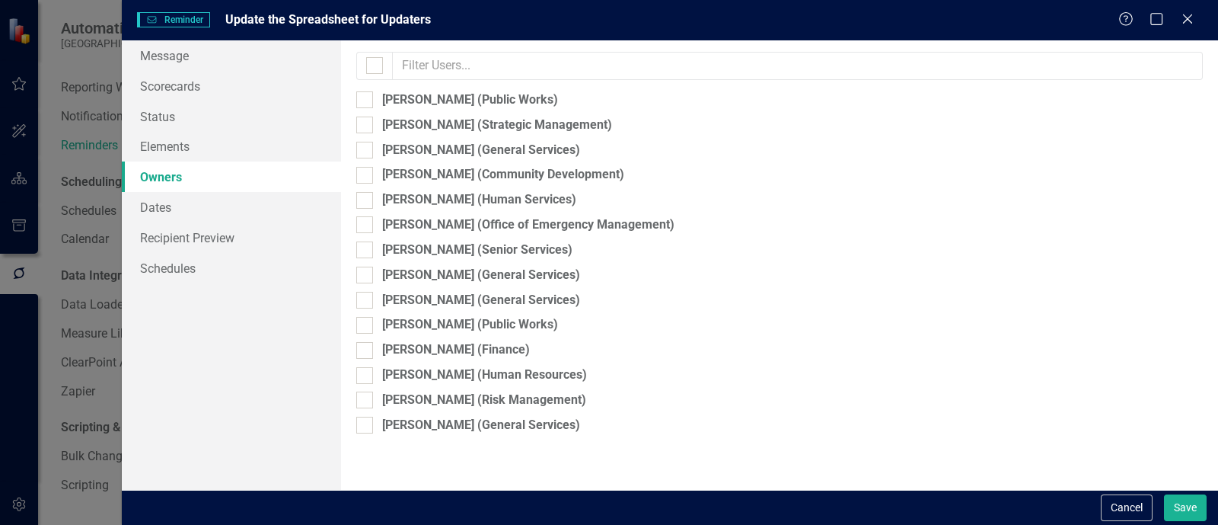
click at [1161, 512] on div "Cancel Save" at bounding box center [1152, 507] width 110 height 27
click at [1192, 506] on button "Save" at bounding box center [1185, 507] width 43 height 27
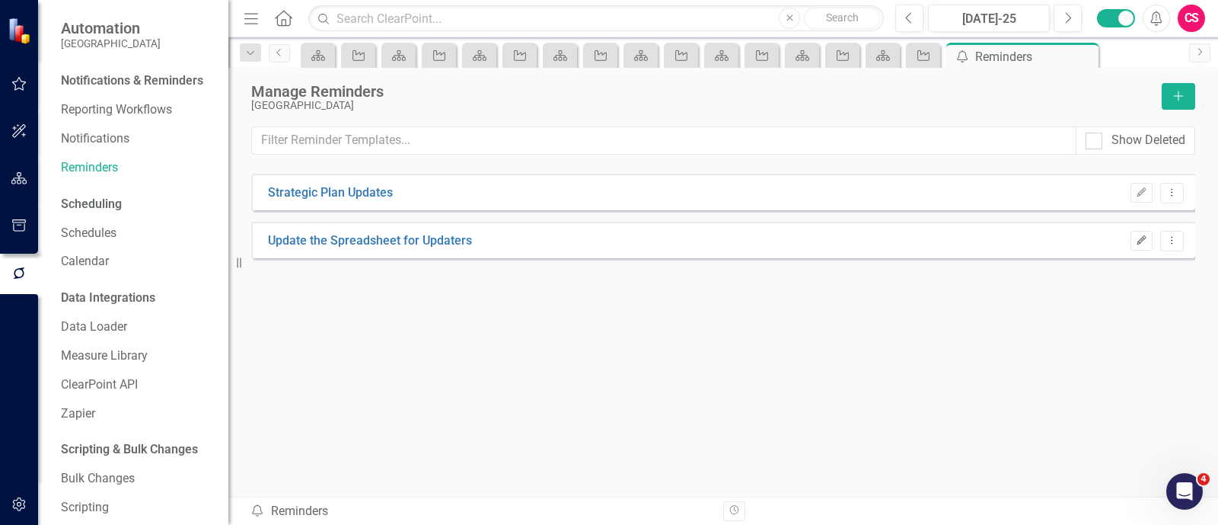
click at [1143, 239] on icon "Edit" at bounding box center [1141, 240] width 11 height 9
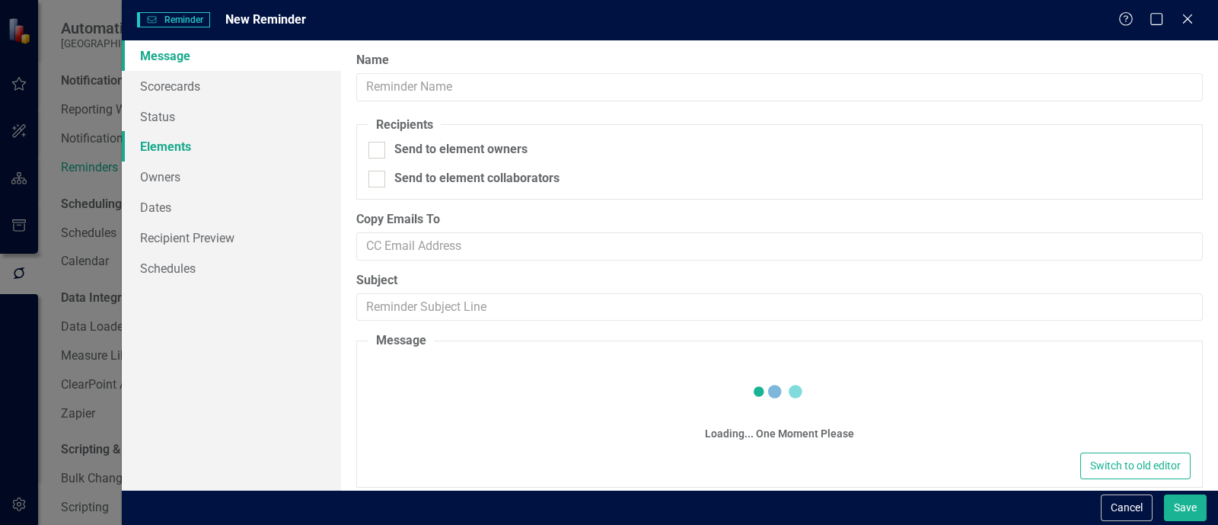
type input "Update the Spreadsheet for Updaters"
checkbox input "true"
type input "Update the Spreadsheet for Updaters"
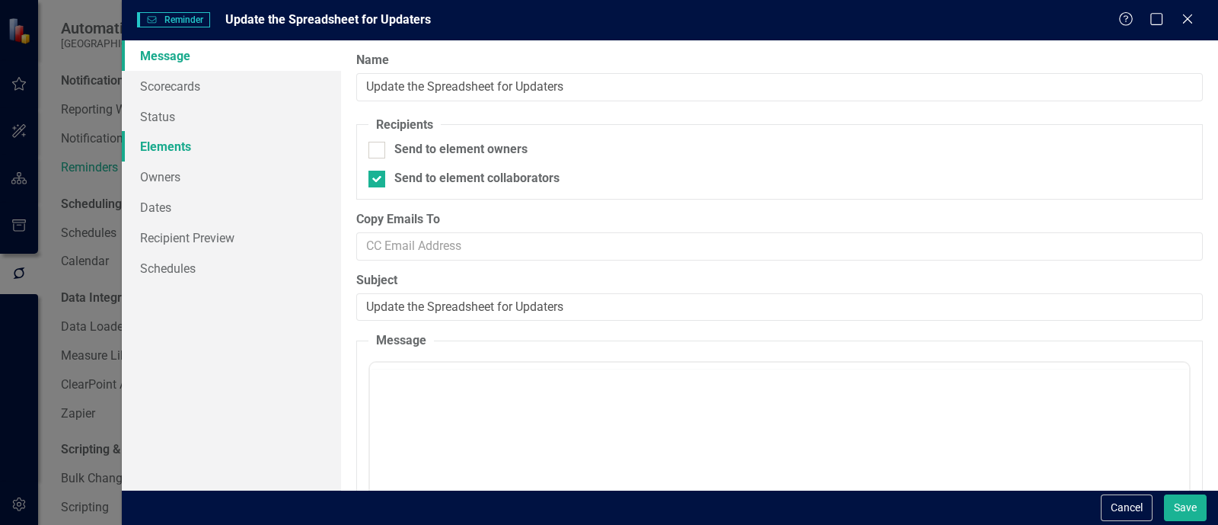
click at [174, 154] on link "Elements" at bounding box center [231, 146] width 219 height 30
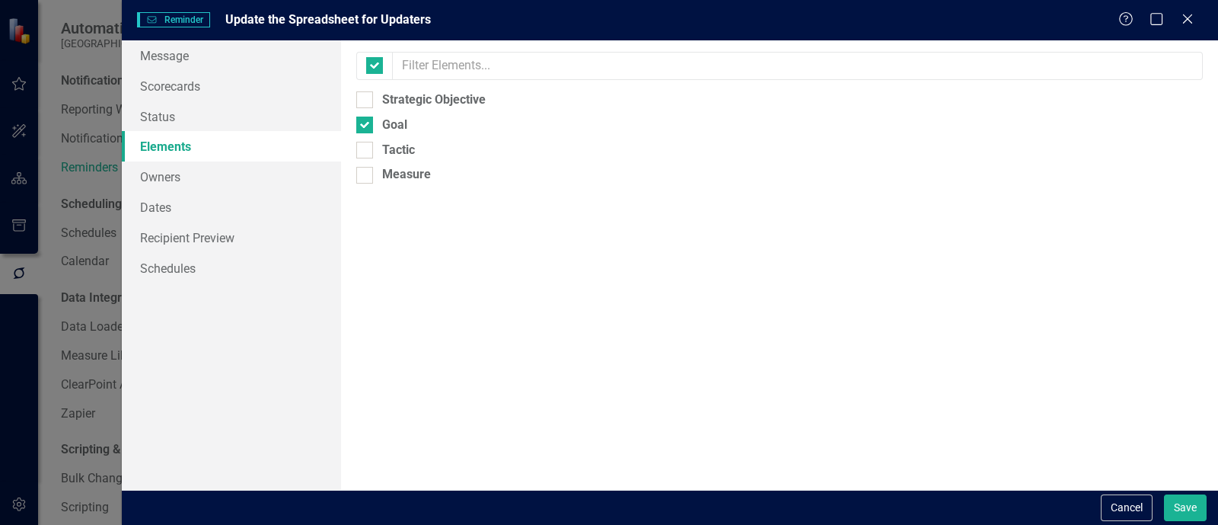
checkbox input "false"
click at [171, 163] on link "Owners" at bounding box center [231, 176] width 219 height 30
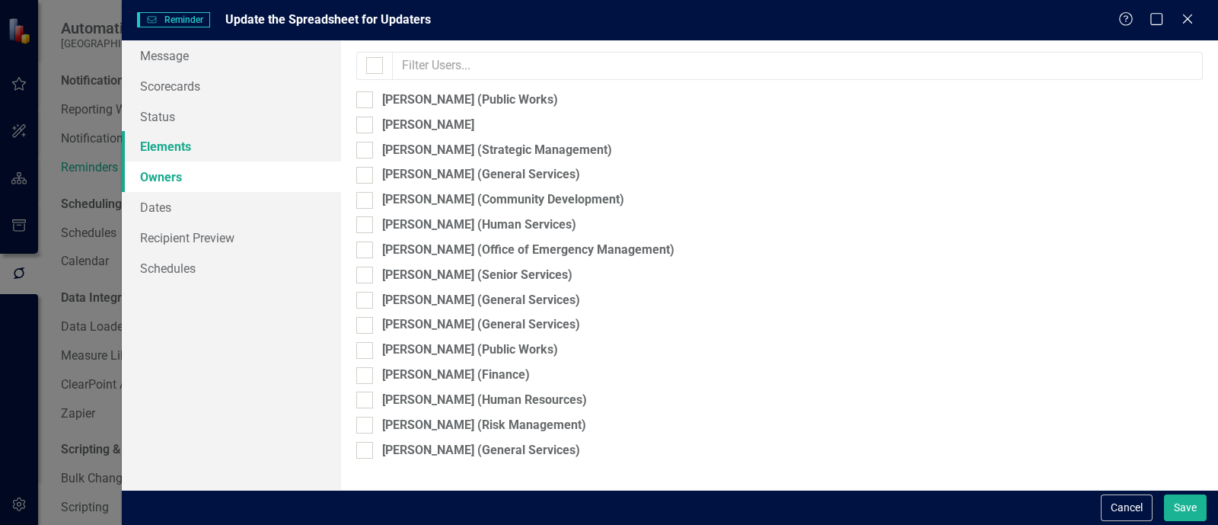
click at [176, 148] on link "Elements" at bounding box center [231, 146] width 219 height 30
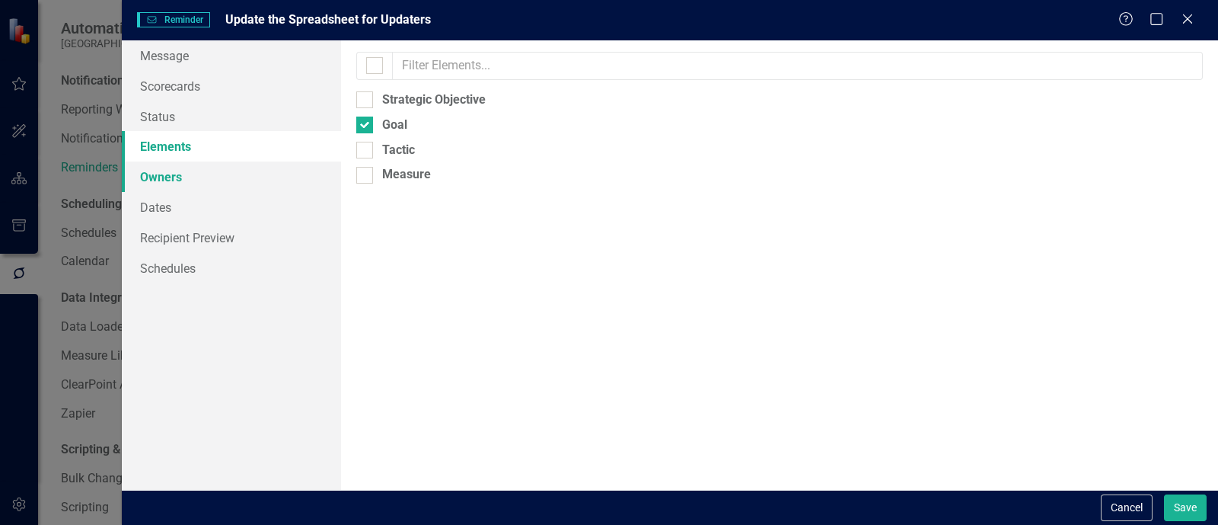
click at [244, 184] on link "Owners" at bounding box center [231, 176] width 219 height 30
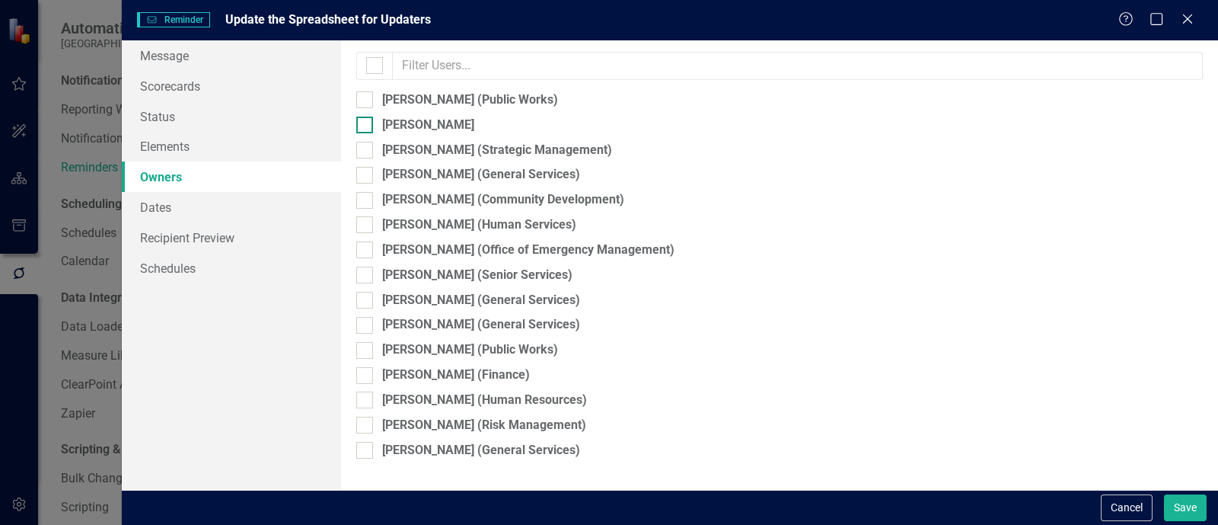
click at [399, 131] on div "Jasmyn Fouts" at bounding box center [428, 125] width 92 height 18
click at [366, 126] on input "Jasmyn Fouts" at bounding box center [361, 121] width 10 height 10
checkbox input "true"
click at [246, 207] on link "Dates" at bounding box center [231, 207] width 219 height 30
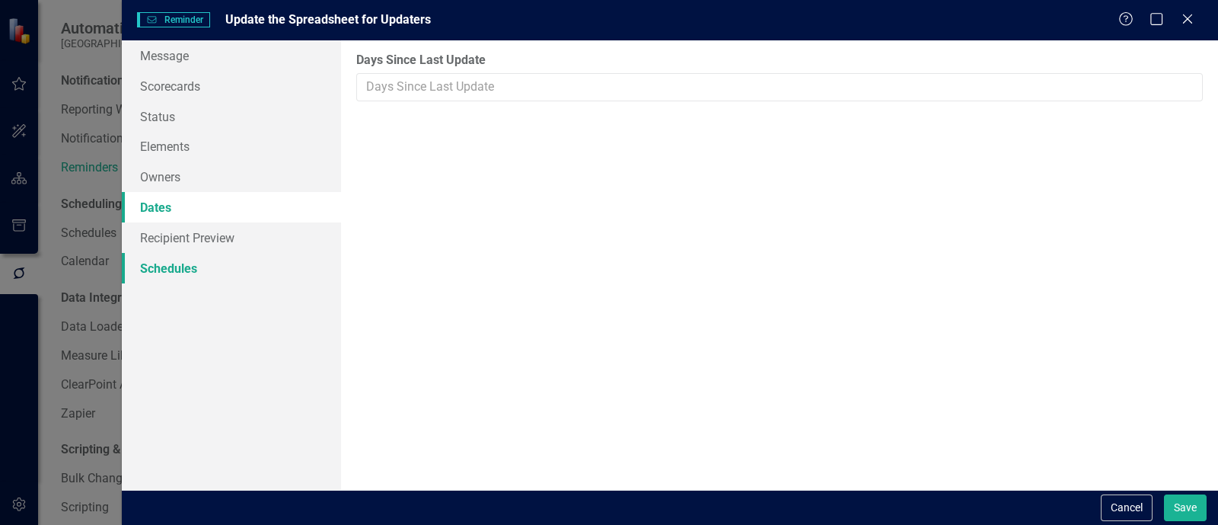
click at [206, 259] on link "Schedules" at bounding box center [231, 268] width 219 height 30
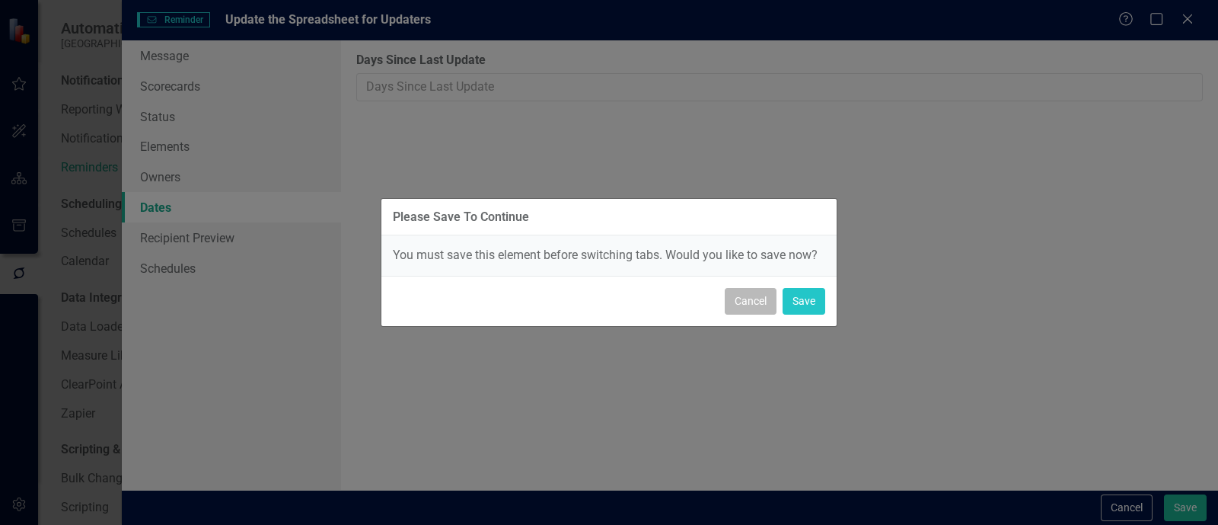
click at [746, 305] on button "Cancel" at bounding box center [751, 301] width 52 height 27
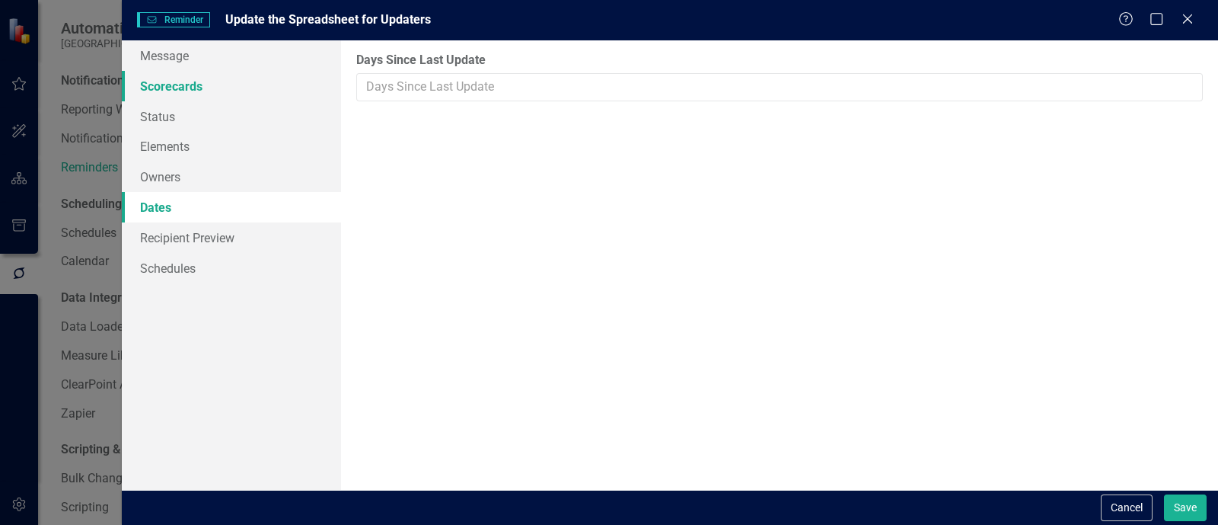
click at [205, 87] on link "Scorecards" at bounding box center [231, 86] width 219 height 30
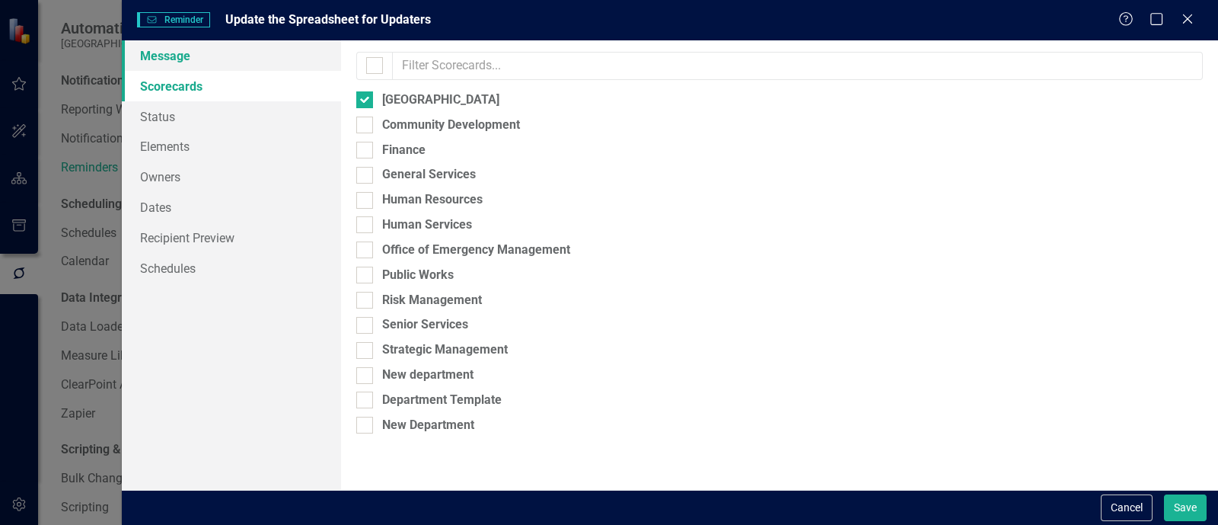
click at [280, 65] on link "Message" at bounding box center [231, 55] width 219 height 30
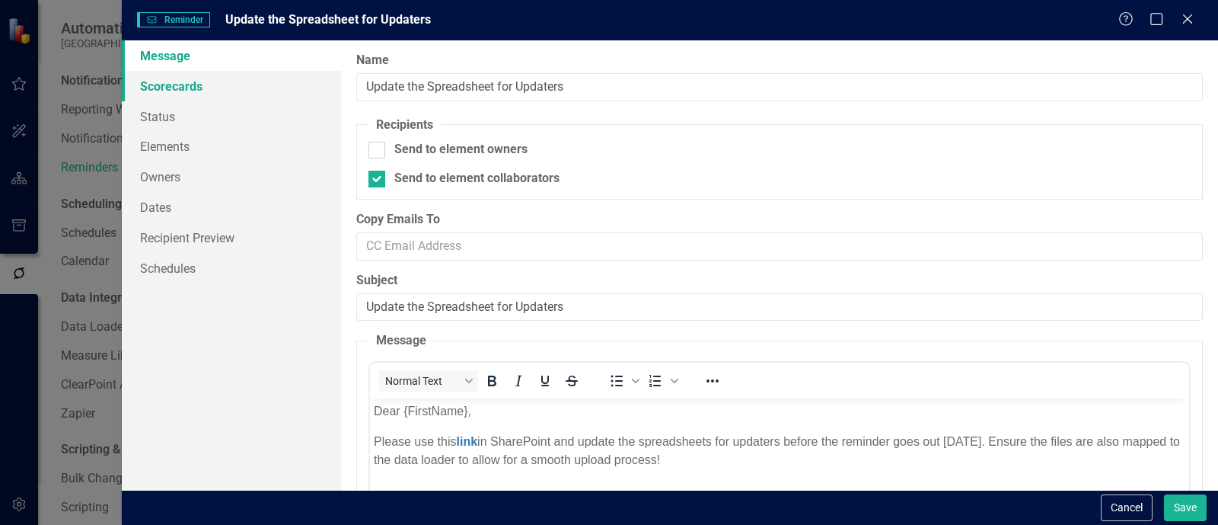
click at [215, 87] on link "Scorecards" at bounding box center [231, 86] width 219 height 30
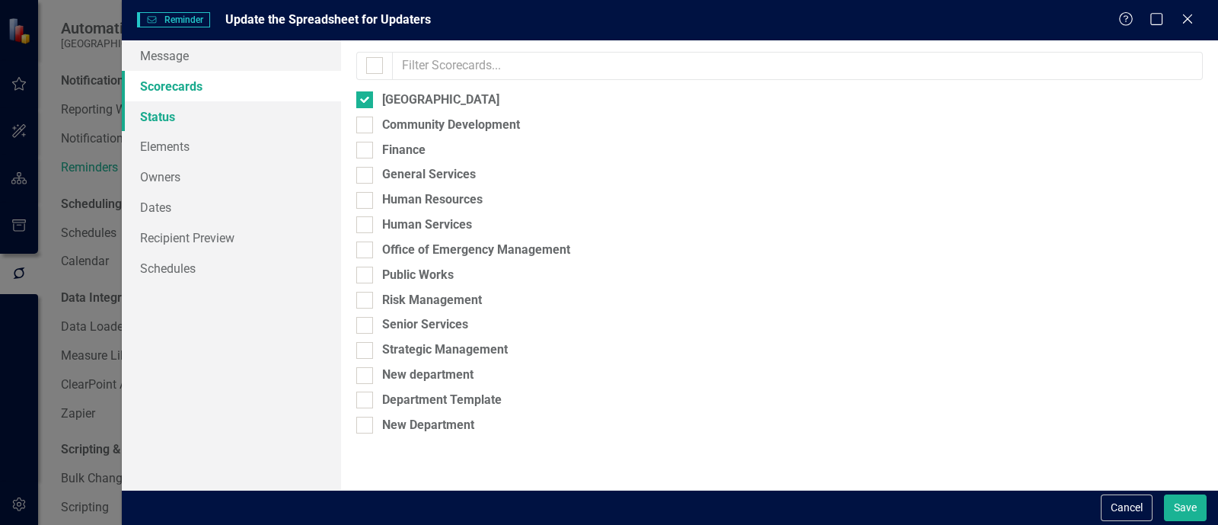
click at [218, 116] on link "Status" at bounding box center [231, 116] width 219 height 30
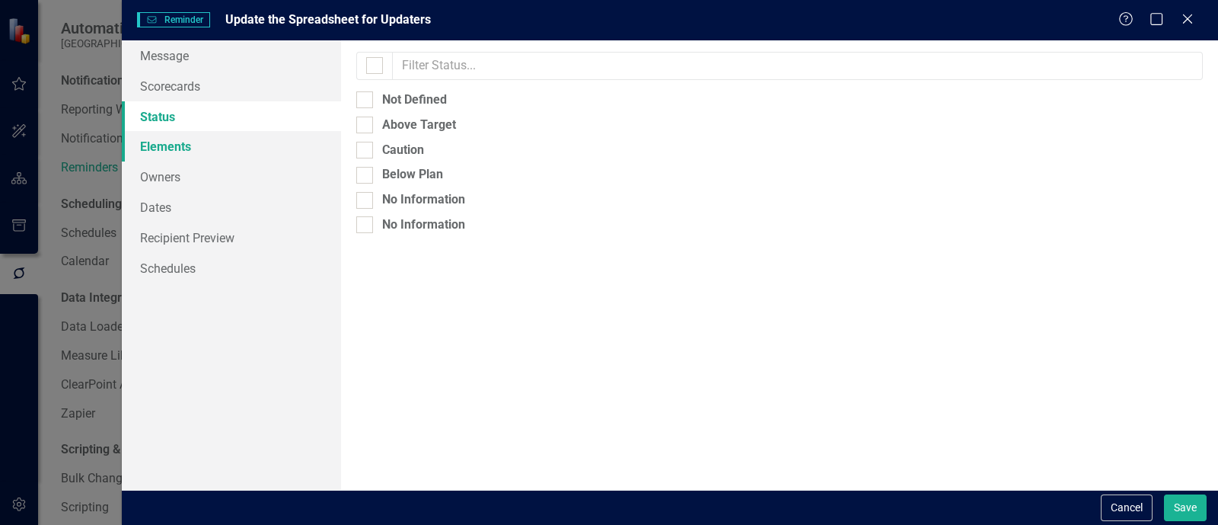
click at [209, 146] on link "Elements" at bounding box center [231, 146] width 219 height 30
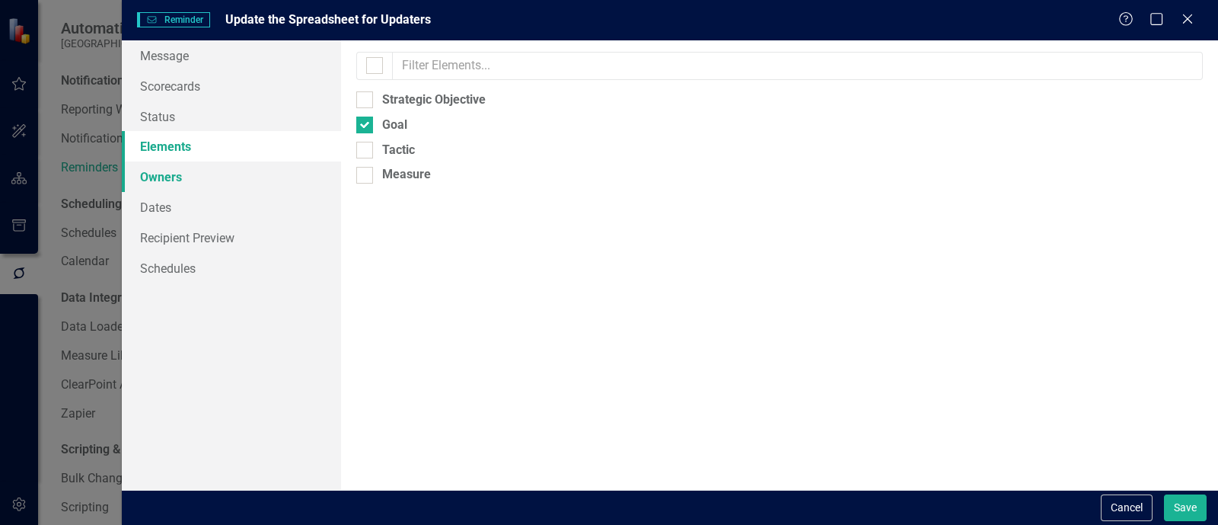
click at [209, 178] on link "Owners" at bounding box center [231, 176] width 219 height 30
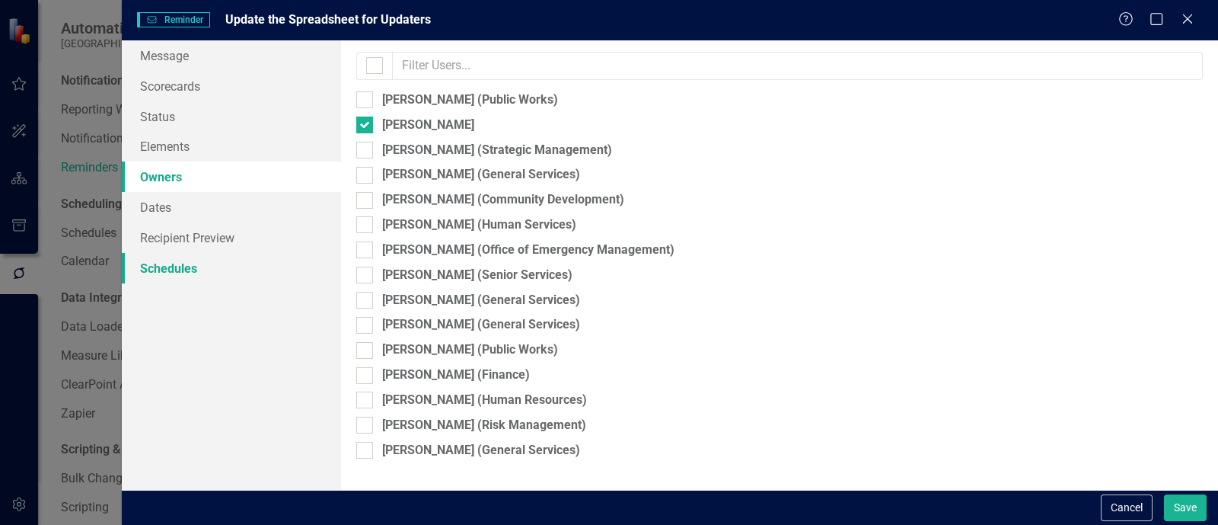
click at [205, 270] on link "Schedules" at bounding box center [231, 268] width 219 height 30
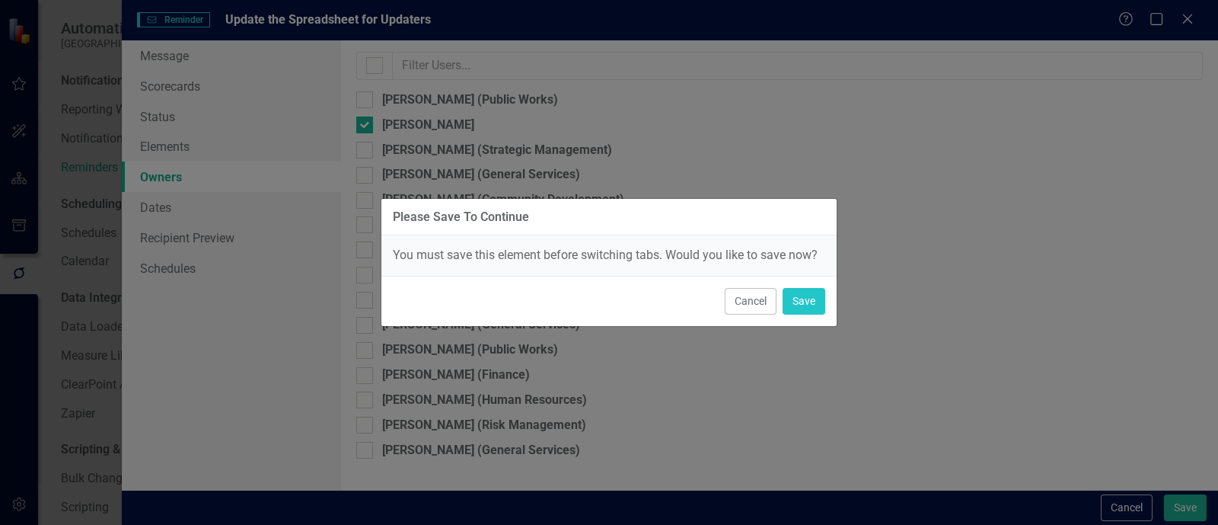
click at [722, 298] on div "Cancel Save" at bounding box center [608, 301] width 455 height 50
click at [228, 231] on div "Please Save To Continue You must save this element before switching tabs. Would…" at bounding box center [609, 262] width 1218 height 525
click at [774, 310] on button "Cancel" at bounding box center [751, 301] width 52 height 27
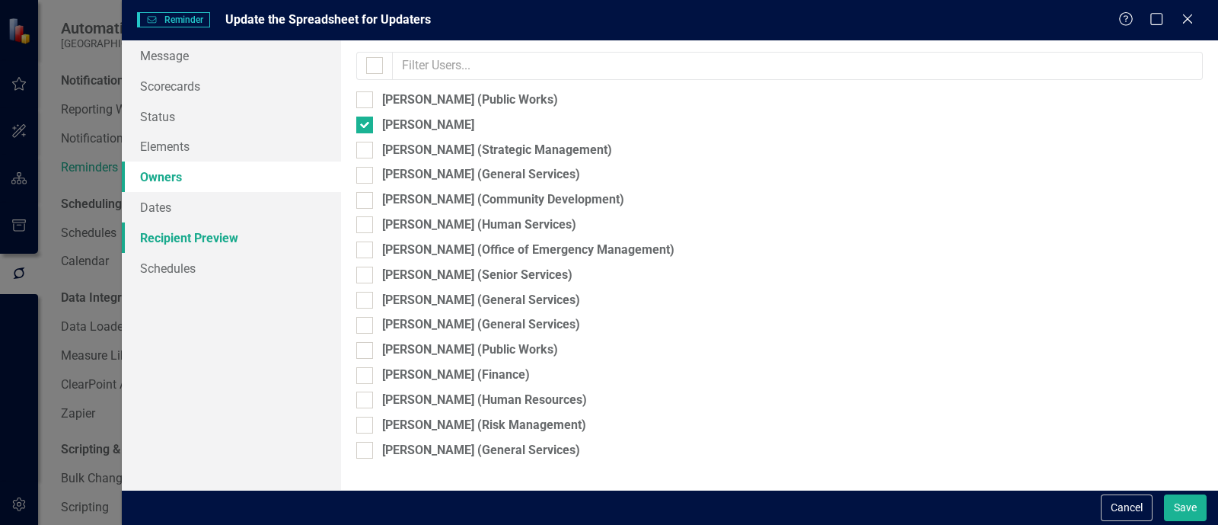
click at [206, 241] on link "Recipient Preview" at bounding box center [231, 237] width 219 height 30
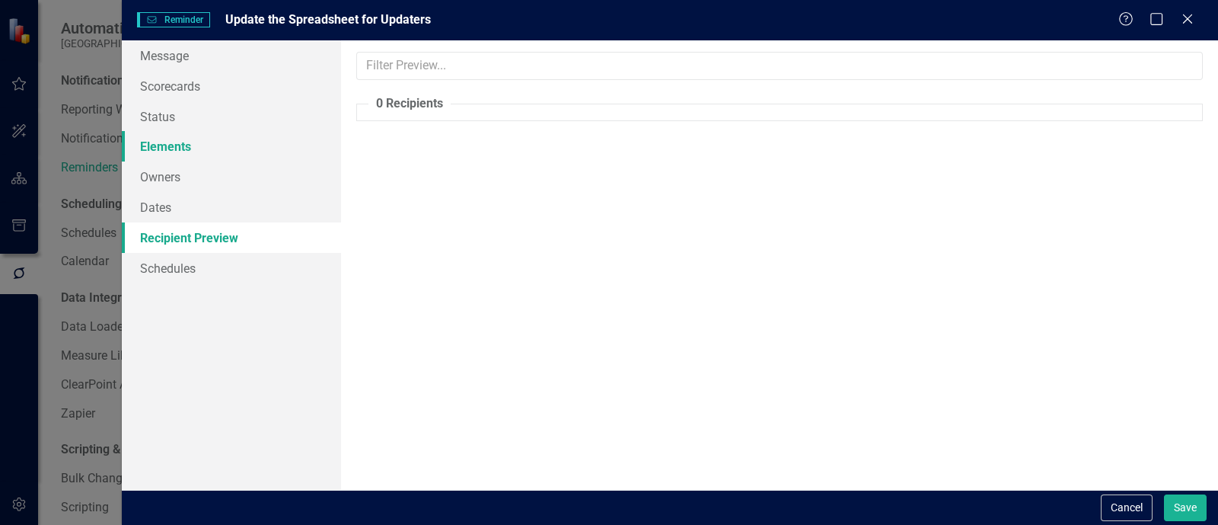
click at [196, 151] on link "Elements" at bounding box center [231, 146] width 219 height 30
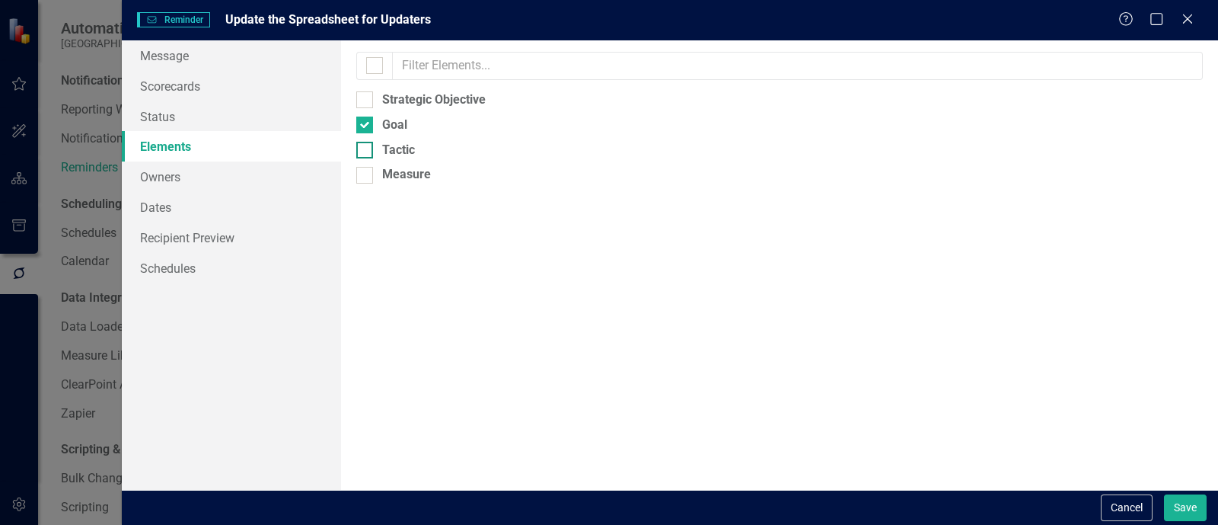
click at [409, 155] on div "Tactic" at bounding box center [398, 151] width 33 height 18
click at [366, 151] on input "Tactic" at bounding box center [361, 147] width 10 height 10
checkbox input "true"
click at [385, 184] on div "Select which element types to include in the reminders. Leave blank to include …" at bounding box center [779, 264] width 877 height 449
click at [382, 180] on div "Measure" at bounding box center [406, 175] width 49 height 18
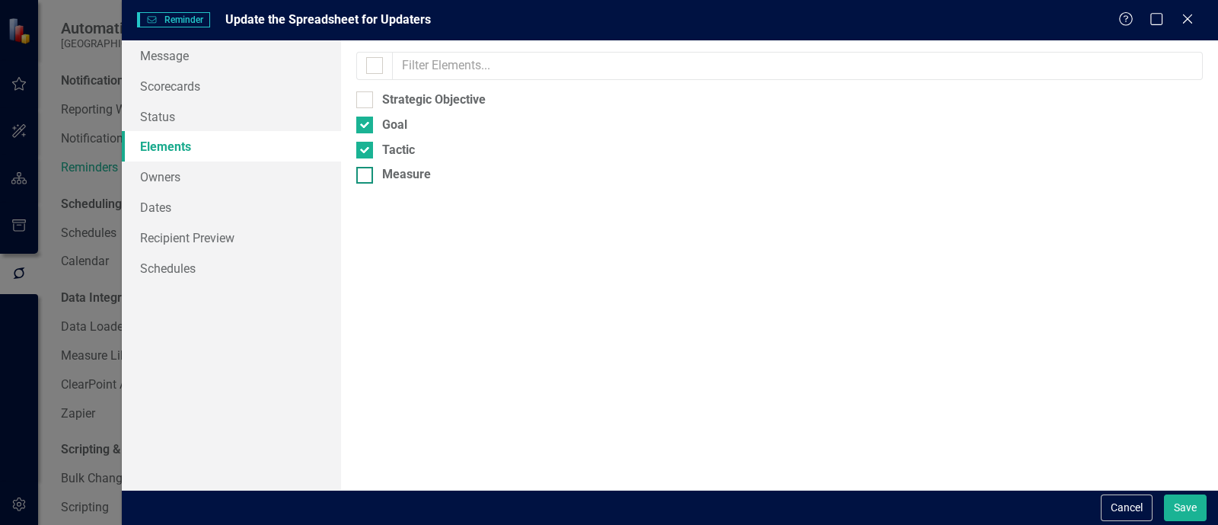
click at [366, 177] on input "Measure" at bounding box center [361, 172] width 10 height 10
checkbox input "true"
click at [222, 238] on link "Recipient Preview" at bounding box center [231, 237] width 219 height 30
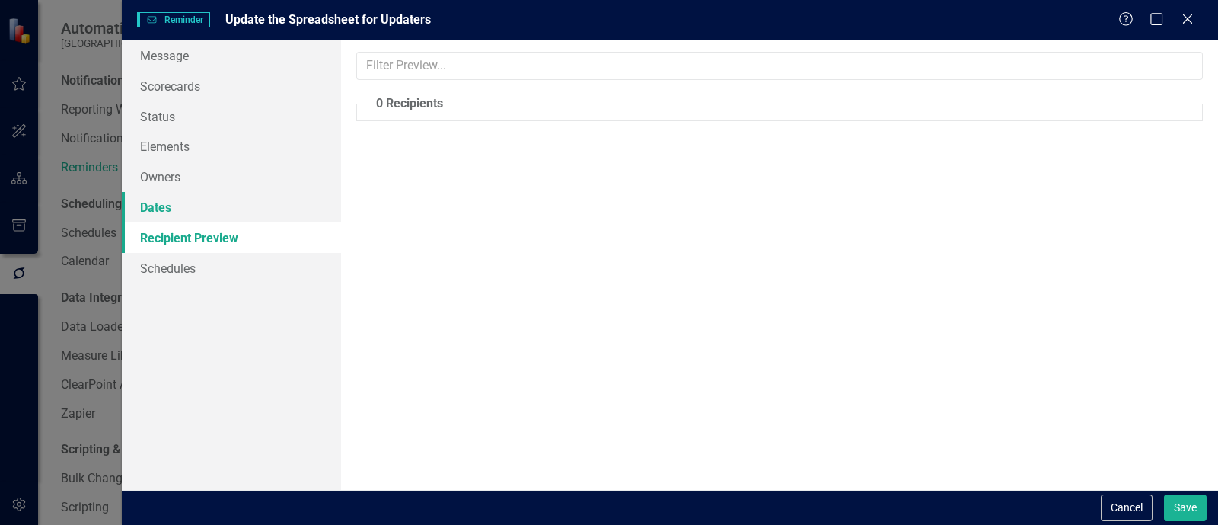
click at [160, 214] on link "Dates" at bounding box center [231, 207] width 219 height 30
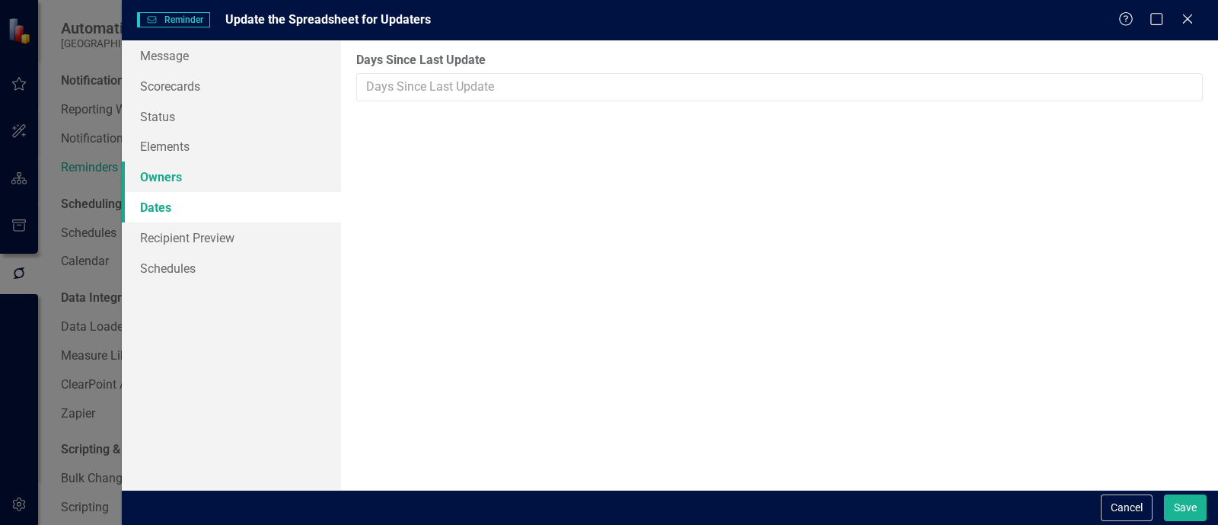
click at [165, 176] on link "Owners" at bounding box center [231, 176] width 219 height 30
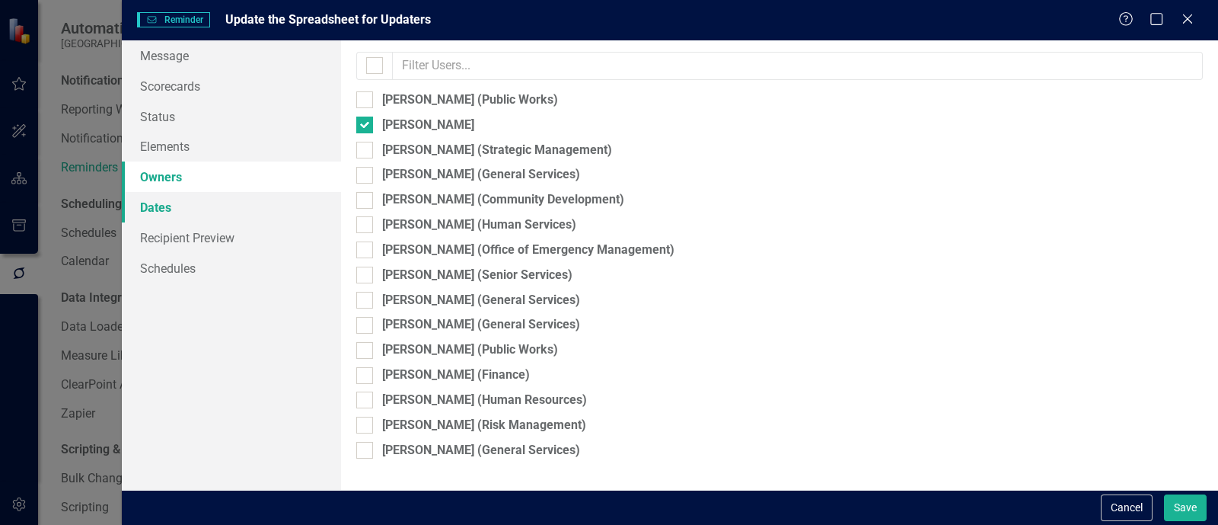
click at [167, 205] on link "Dates" at bounding box center [231, 207] width 219 height 30
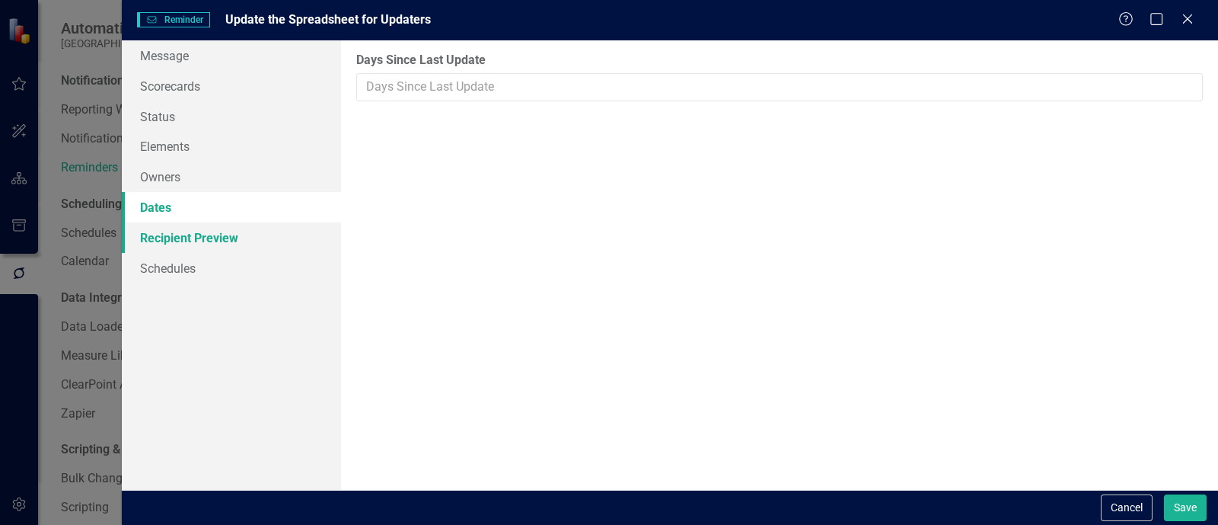
click at [171, 230] on link "Recipient Preview" at bounding box center [231, 237] width 219 height 30
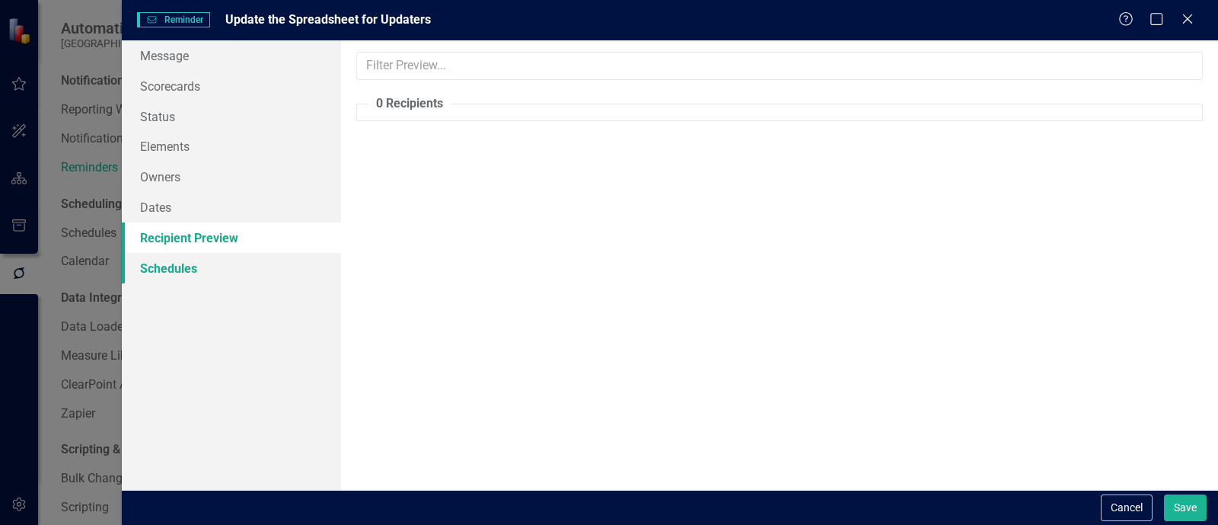
click at [180, 263] on link "Schedules" at bounding box center [231, 268] width 219 height 30
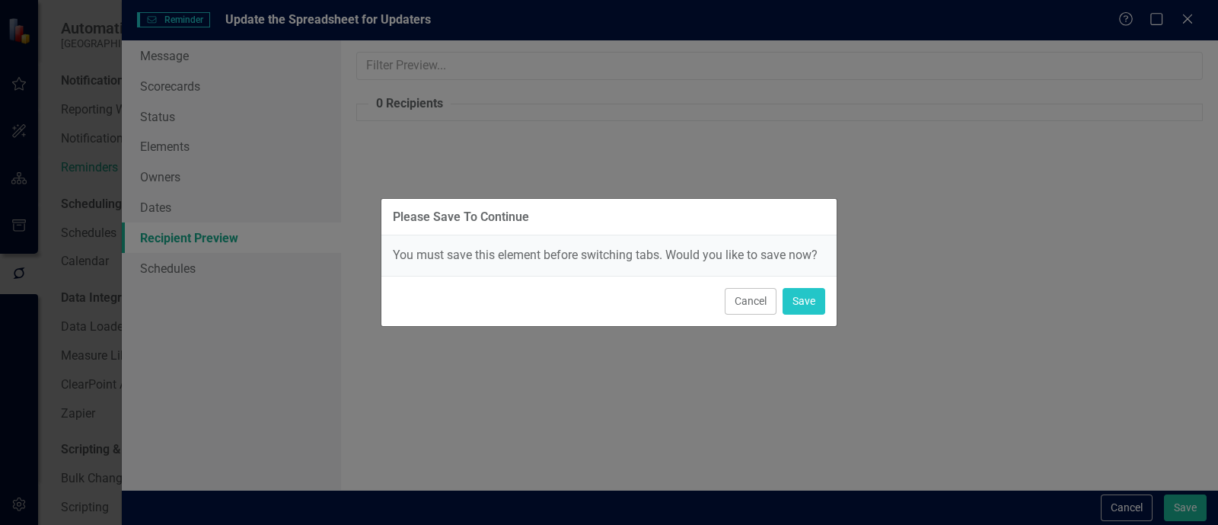
drag, startPoint x: 735, startPoint y: 306, endPoint x: 719, endPoint y: 302, distance: 16.4
click at [734, 306] on button "Cancel" at bounding box center [751, 301] width 52 height 27
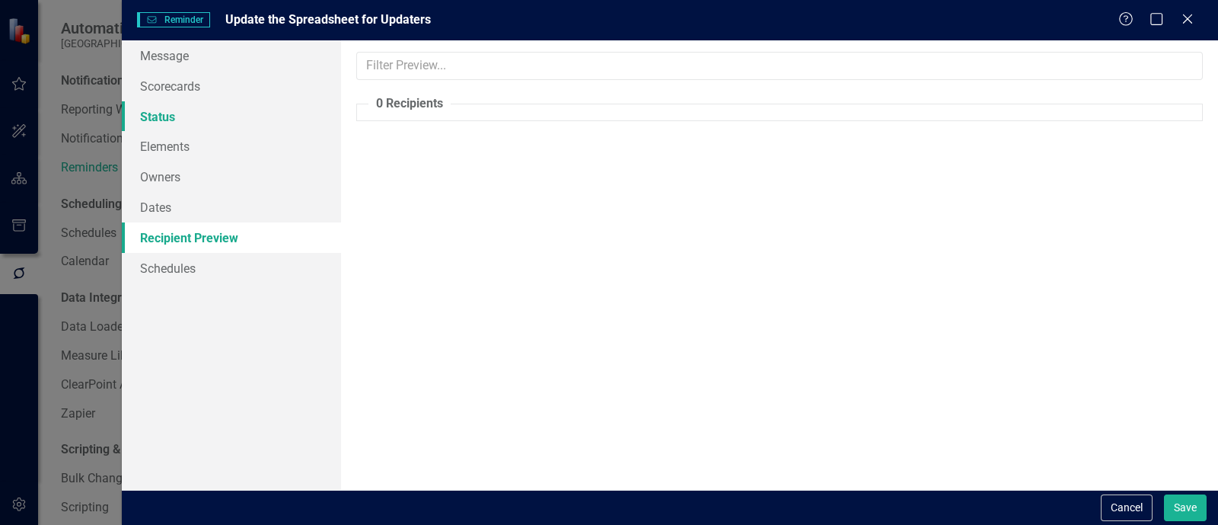
click at [204, 129] on link "Status" at bounding box center [231, 116] width 219 height 30
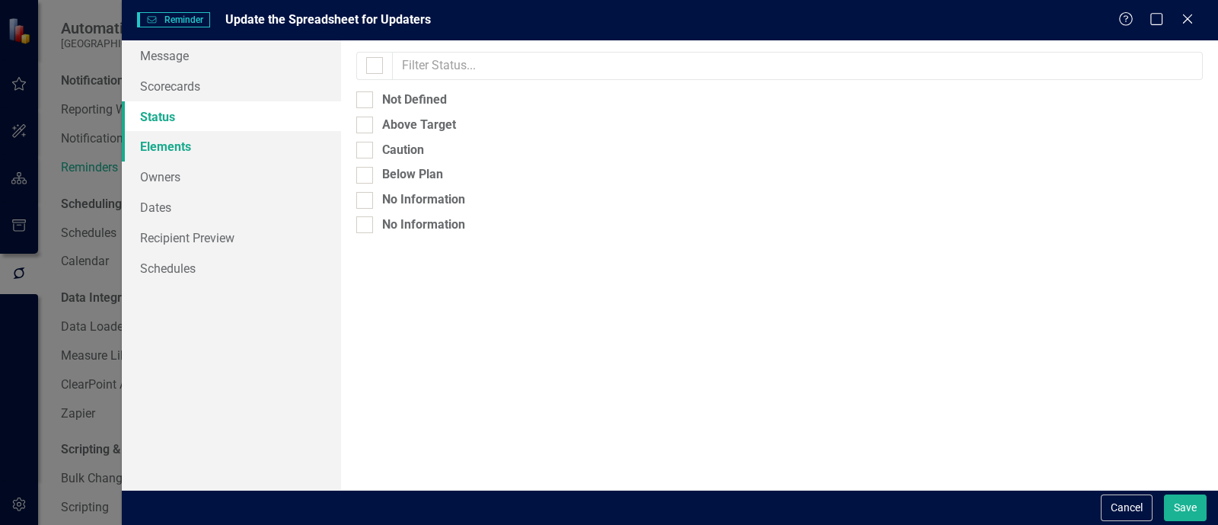
click at [202, 139] on link "Elements" at bounding box center [231, 146] width 219 height 30
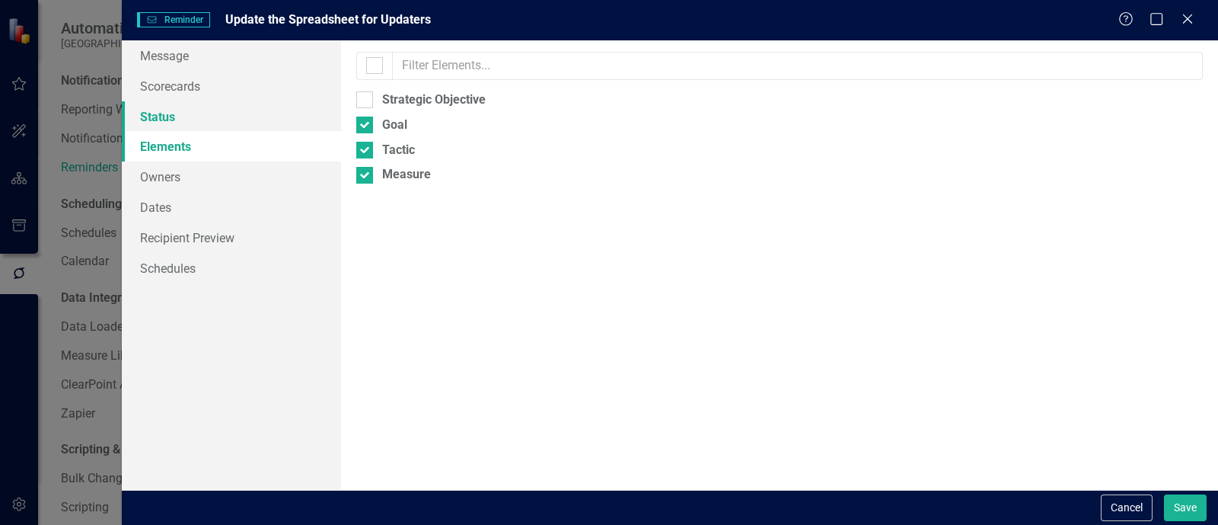
click at [202, 120] on link "Status" at bounding box center [231, 116] width 219 height 30
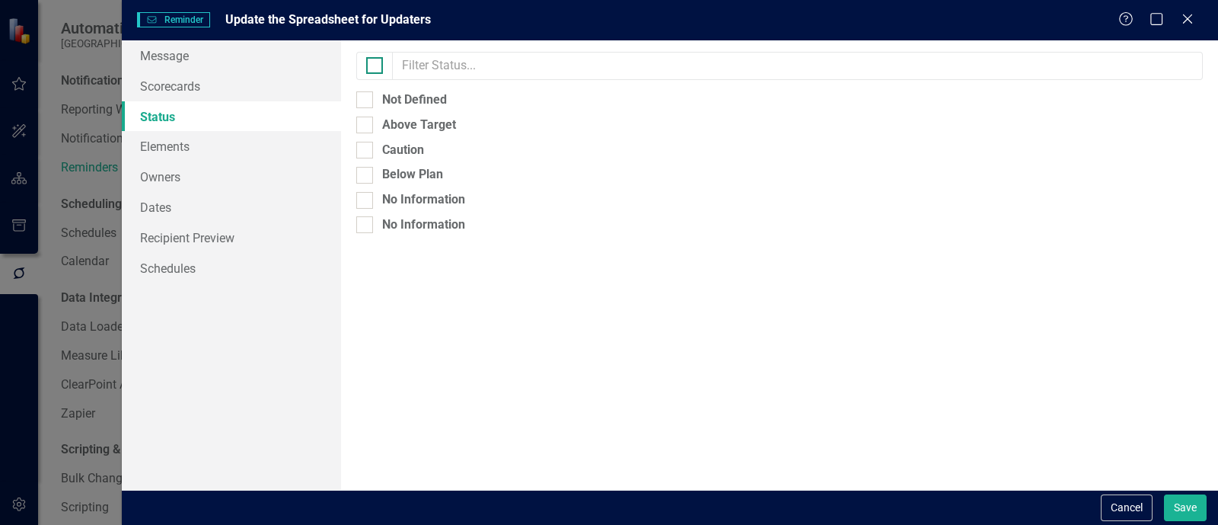
click at [377, 64] on div at bounding box center [374, 65] width 17 height 17
click at [376, 64] on input "checkbox" at bounding box center [371, 62] width 10 height 10
checkbox input "true"
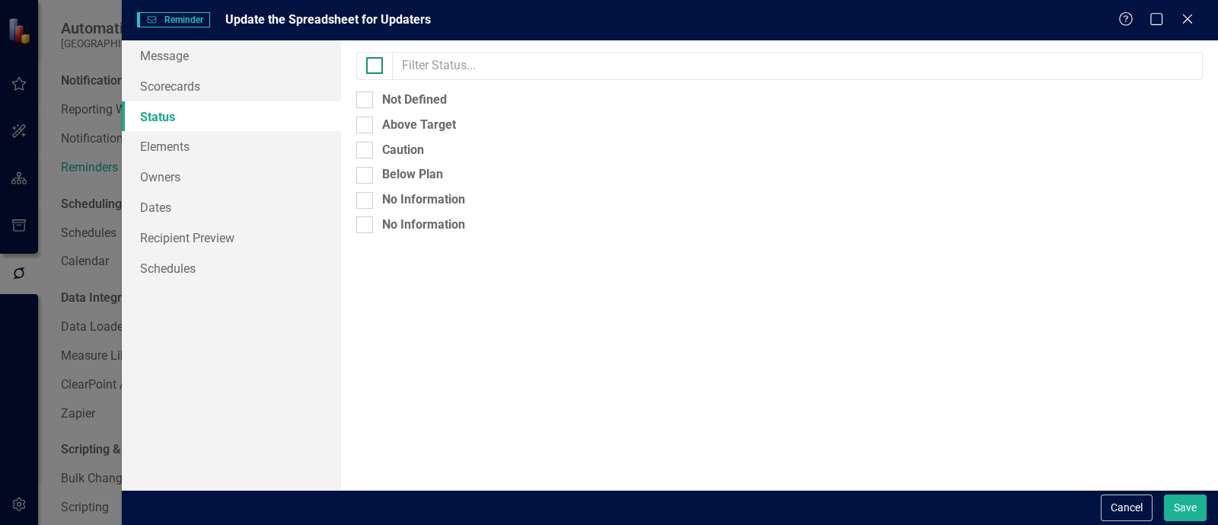
checkbox input "true"
click at [195, 153] on link "Elements" at bounding box center [231, 146] width 219 height 30
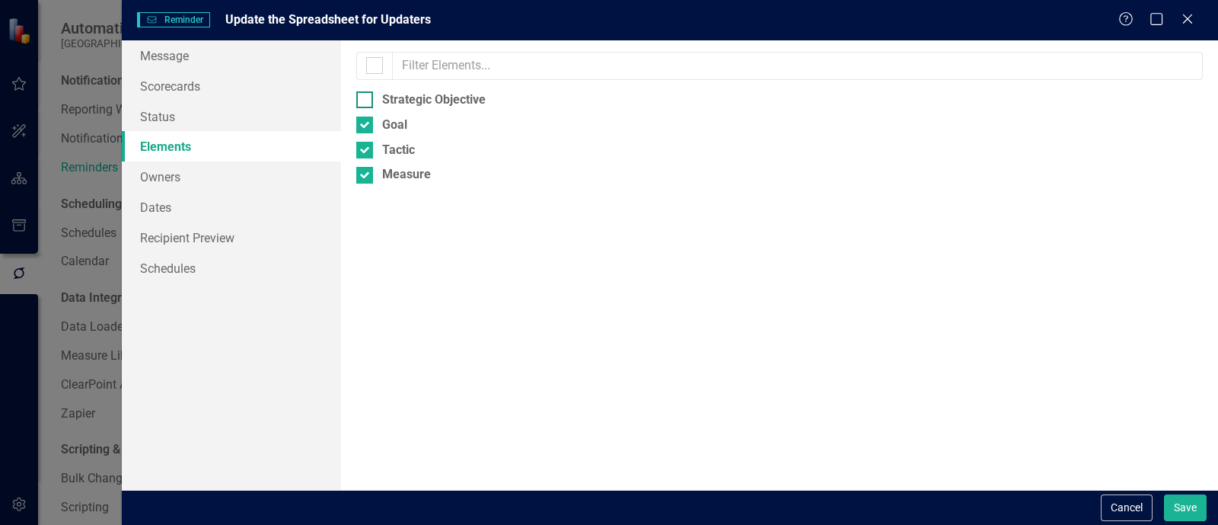
click at [359, 101] on div at bounding box center [364, 99] width 17 height 17
click at [359, 101] on input "Strategic Objective" at bounding box center [361, 96] width 10 height 10
checkbox input "true"
click at [270, 177] on link "Owners" at bounding box center [231, 176] width 219 height 30
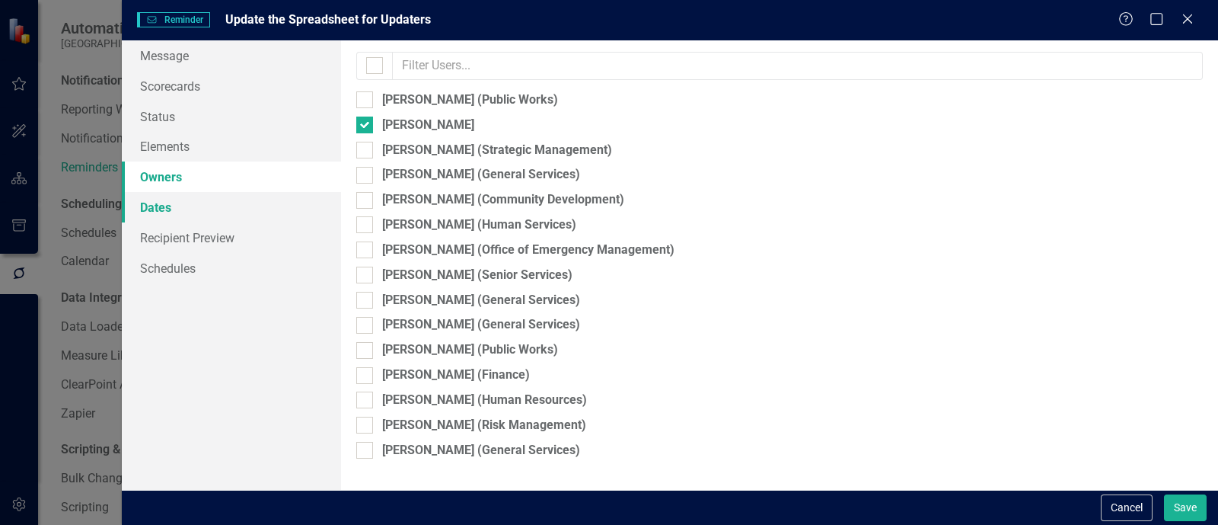
click at [251, 203] on link "Dates" at bounding box center [231, 207] width 219 height 30
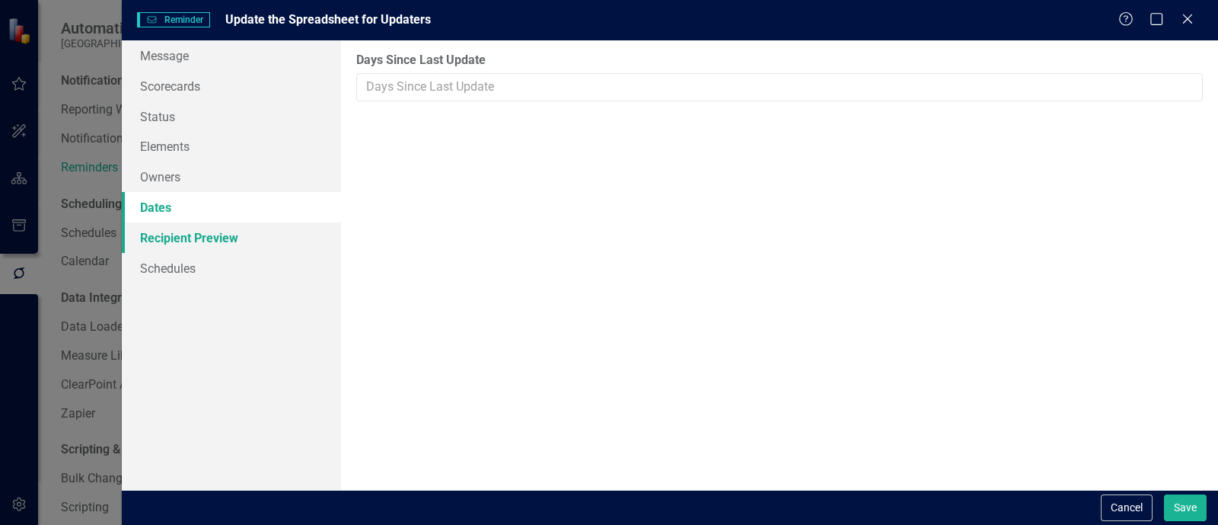
click at [243, 231] on link "Recipient Preview" at bounding box center [231, 237] width 219 height 30
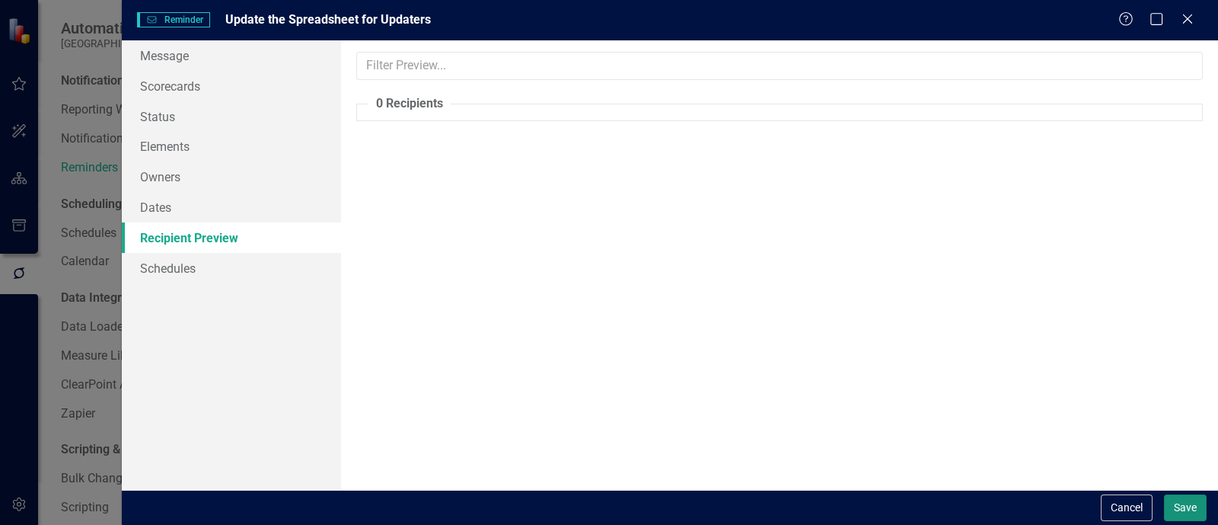
click at [1177, 499] on button "Save" at bounding box center [1185, 507] width 43 height 27
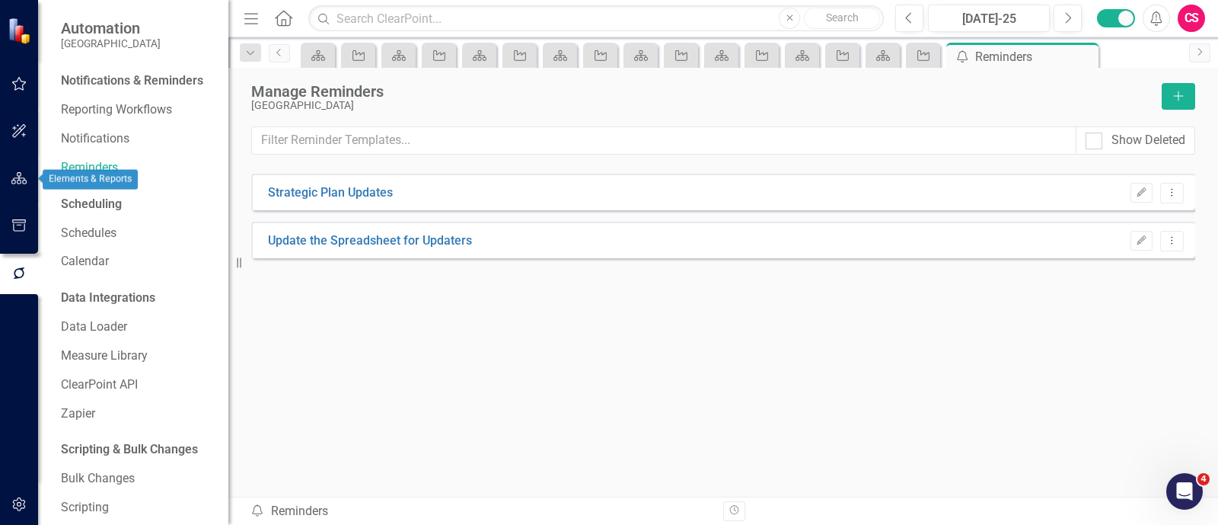
click at [11, 174] on icon "button" at bounding box center [19, 178] width 16 height 12
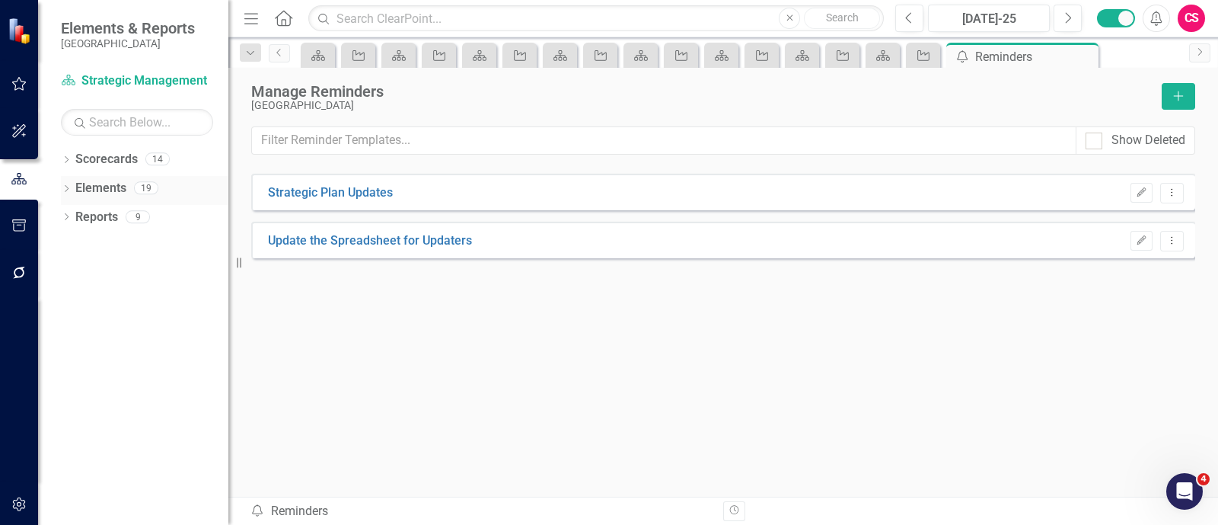
click at [87, 190] on link "Elements" at bounding box center [100, 189] width 51 height 18
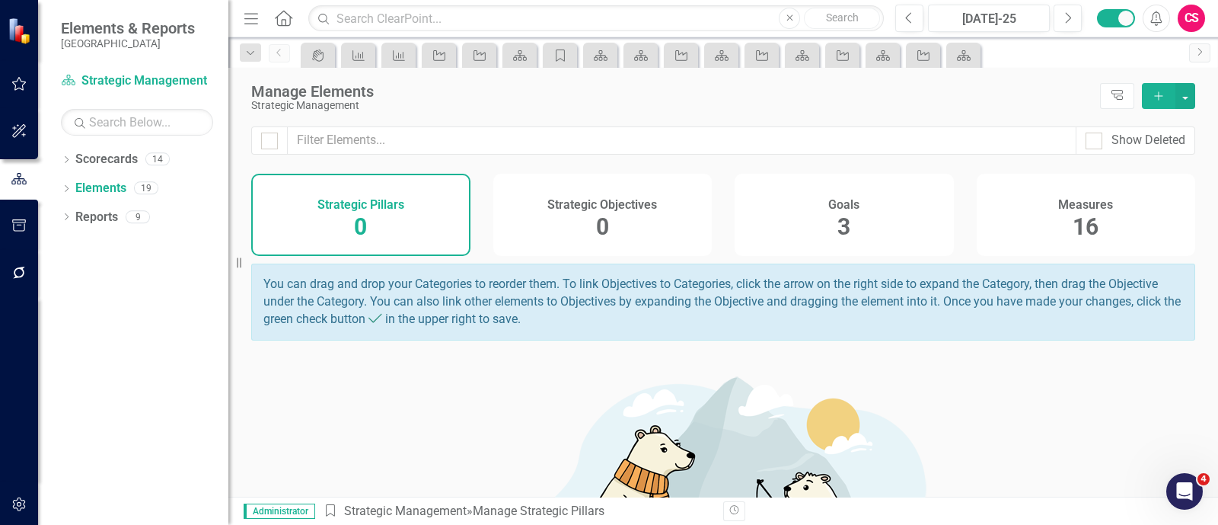
click at [879, 253] on div "Goals 3" at bounding box center [844, 215] width 219 height 82
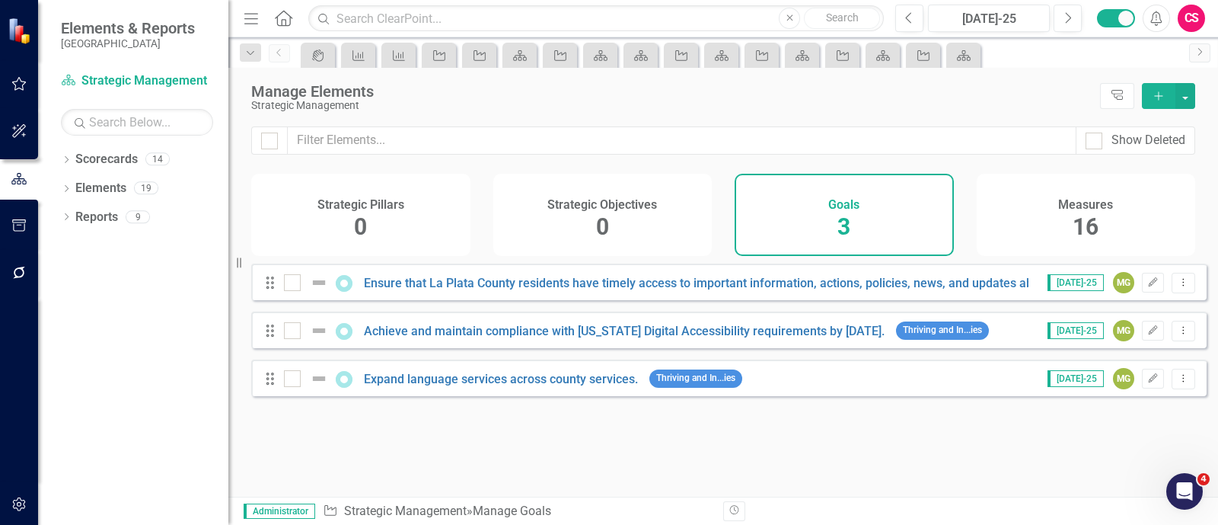
drag, startPoint x: 1086, startPoint y: 215, endPoint x: 1045, endPoint y: 266, distance: 66.1
click at [1086, 214] on span "16" at bounding box center [1086, 226] width 26 height 27
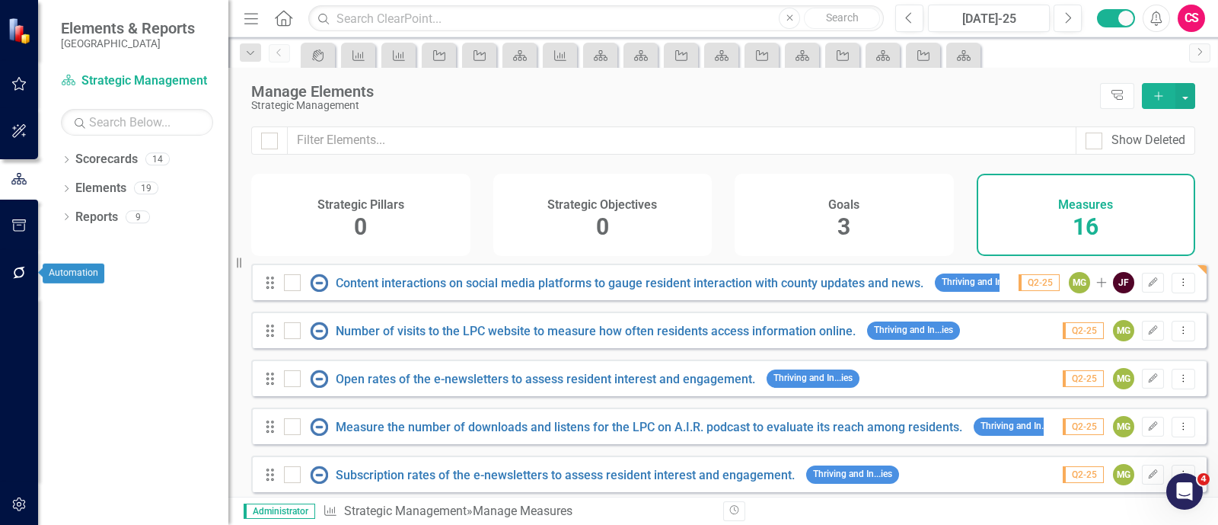
click at [26, 270] on icon "button" at bounding box center [19, 272] width 16 height 12
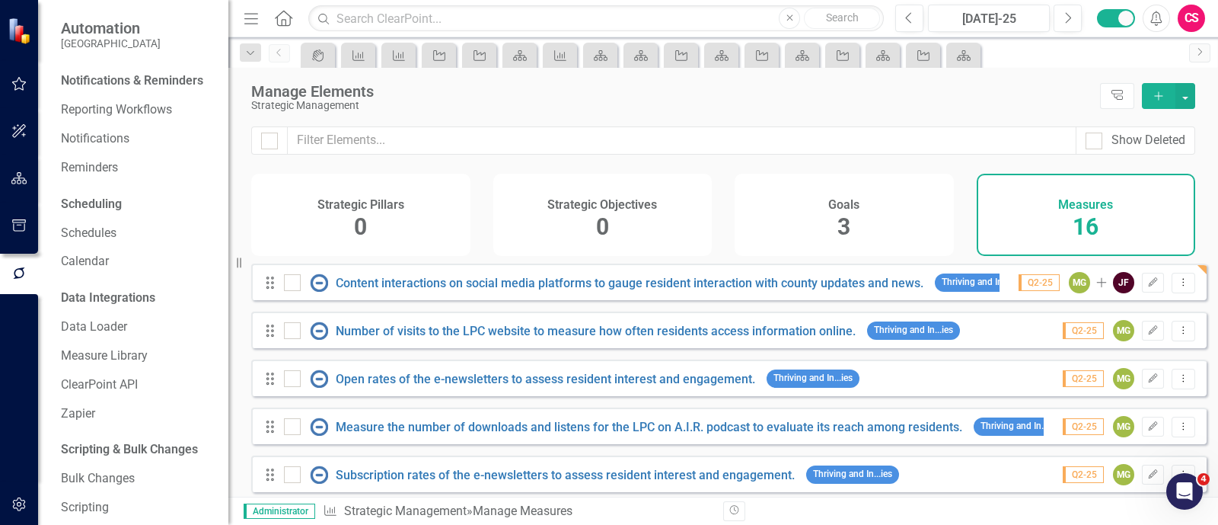
click at [860, 231] on div "Goals 3" at bounding box center [844, 215] width 219 height 82
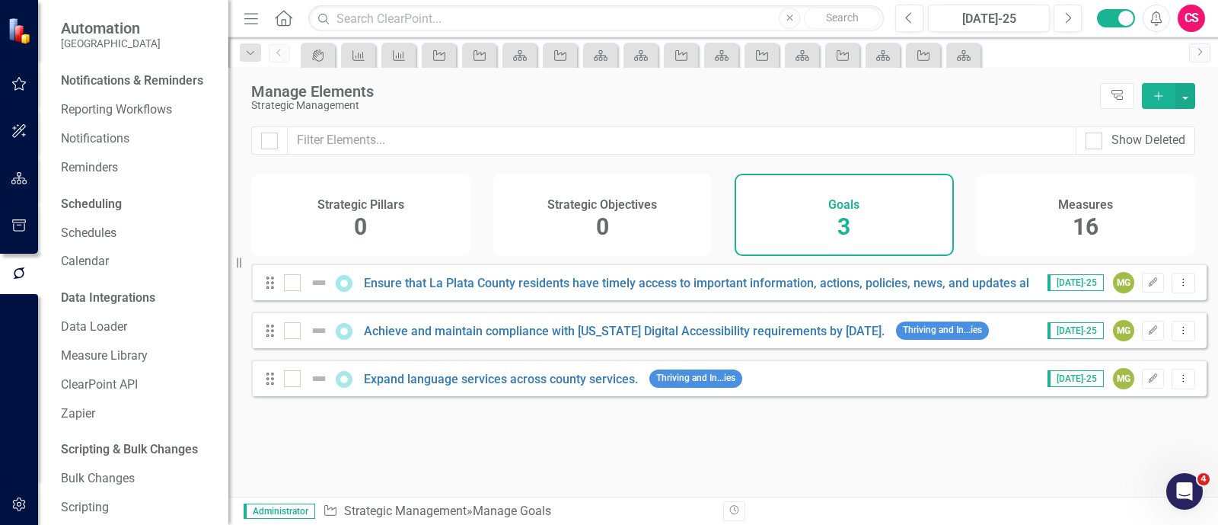
click at [1045, 221] on div "Measures 16" at bounding box center [1086, 215] width 219 height 82
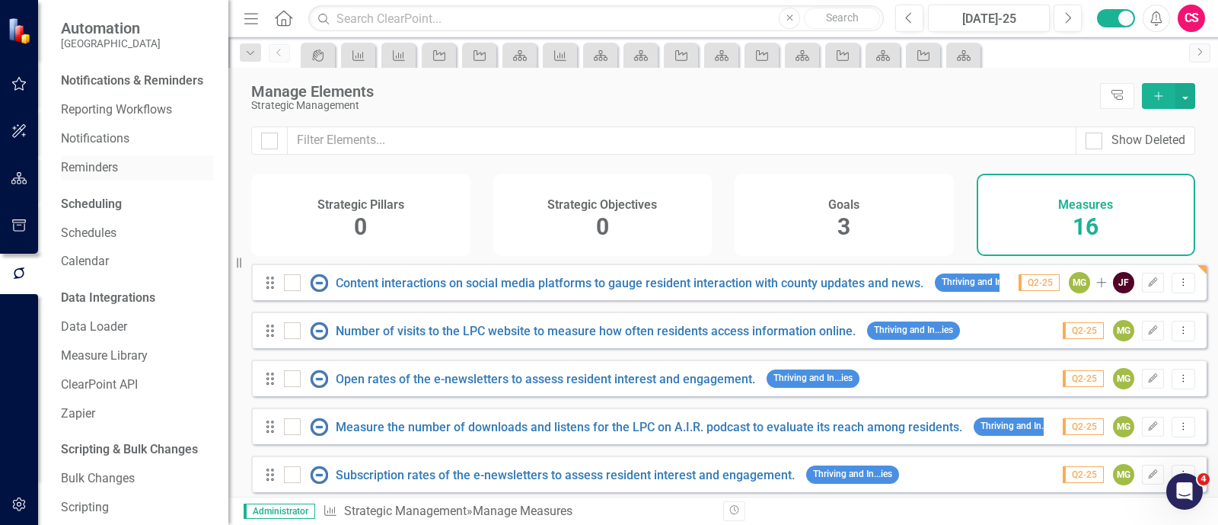
click at [115, 177] on link "Reminders" at bounding box center [137, 168] width 152 height 18
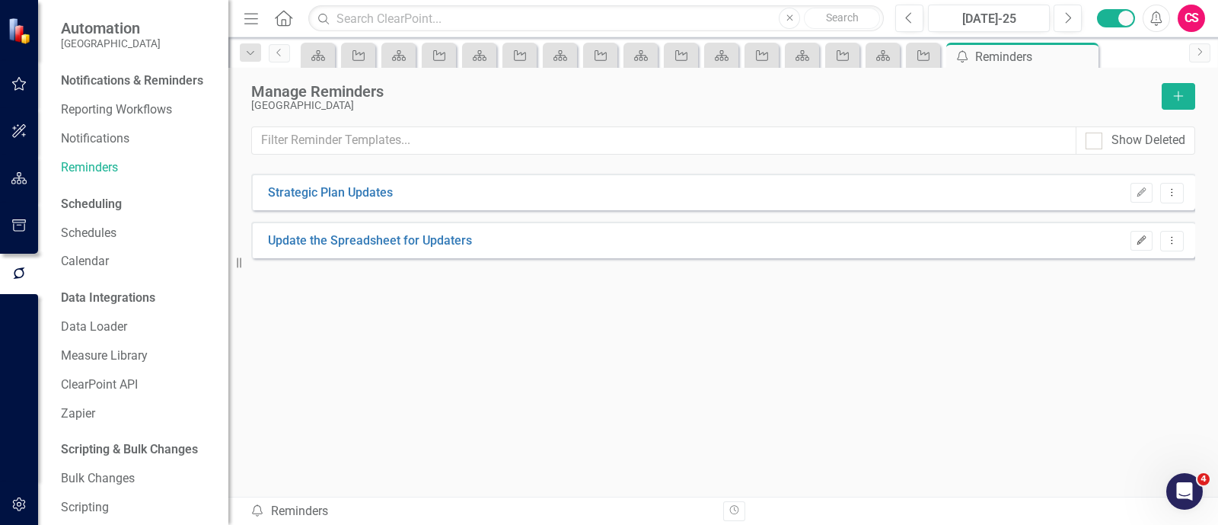
click at [1146, 235] on icon "button" at bounding box center [1141, 239] width 9 height 9
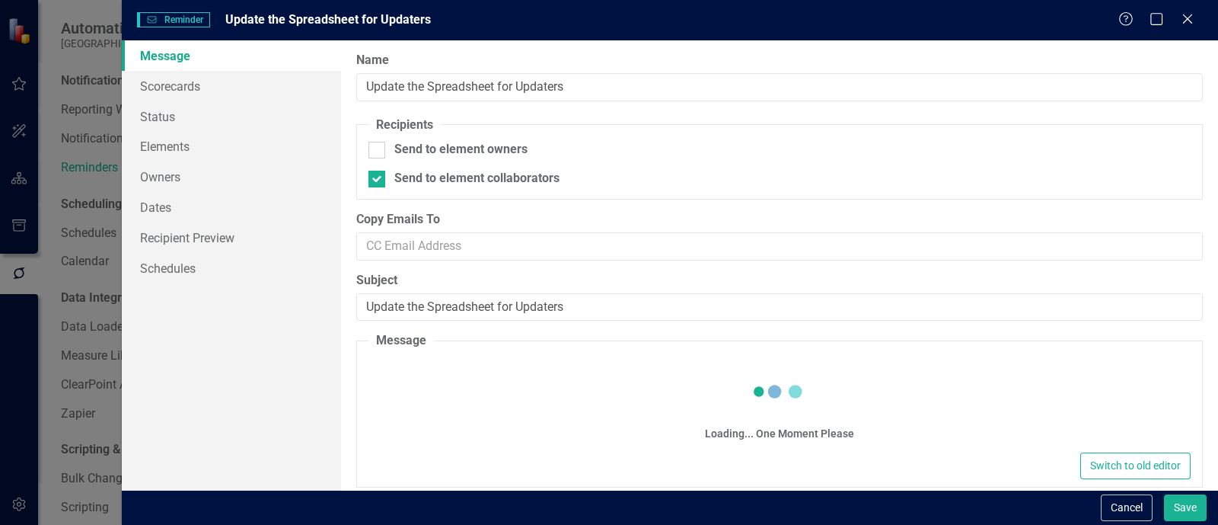
click at [199, 69] on link "Message" at bounding box center [231, 55] width 219 height 30
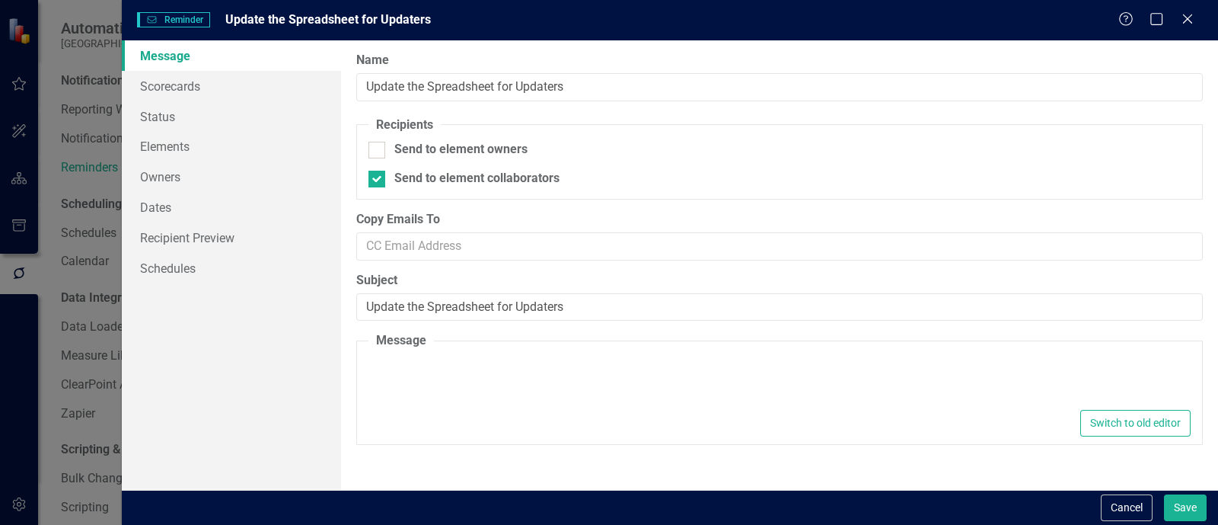
type textarea "<p>Dear {FirstName},</p> <p>Please use this&nbsp;<a href="[URL][DOMAIN_NAME]" t…"
click at [196, 74] on link "Scorecards" at bounding box center [231, 86] width 219 height 30
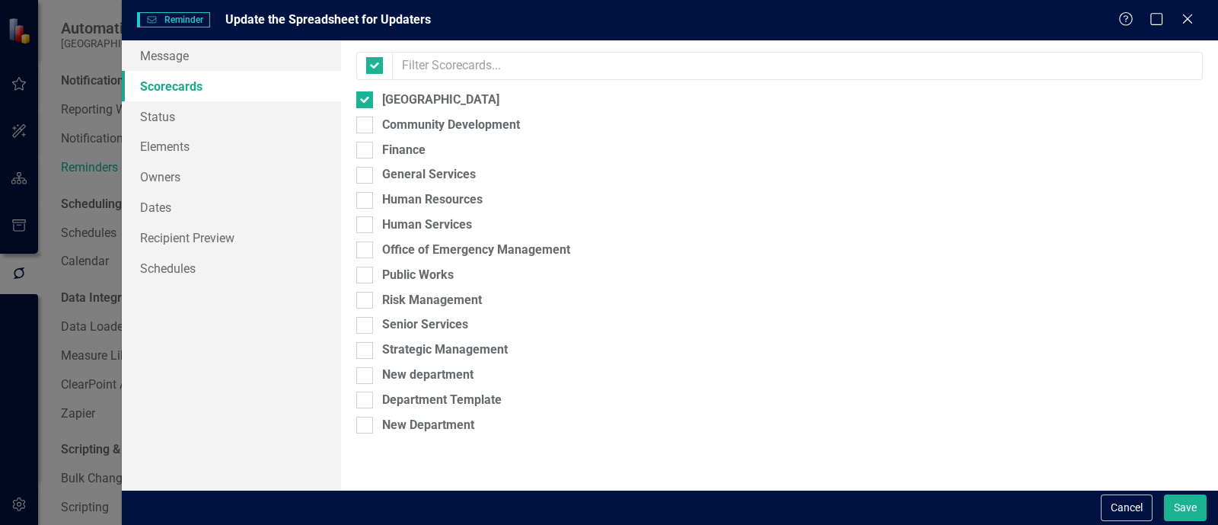
checkbox input "false"
click at [263, 110] on link "Status" at bounding box center [231, 116] width 219 height 30
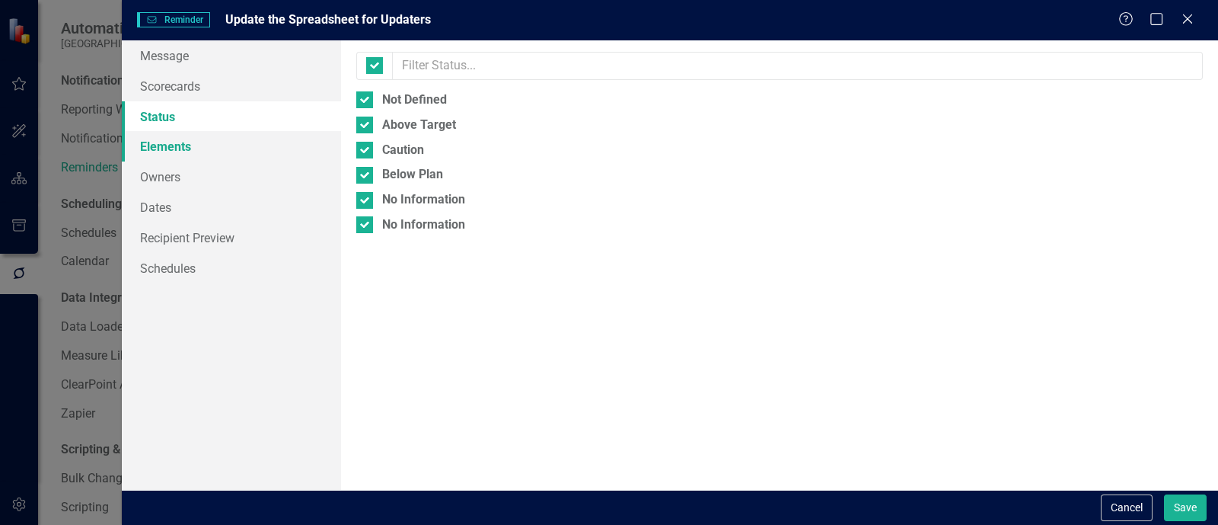
click at [266, 146] on link "Elements" at bounding box center [231, 146] width 219 height 30
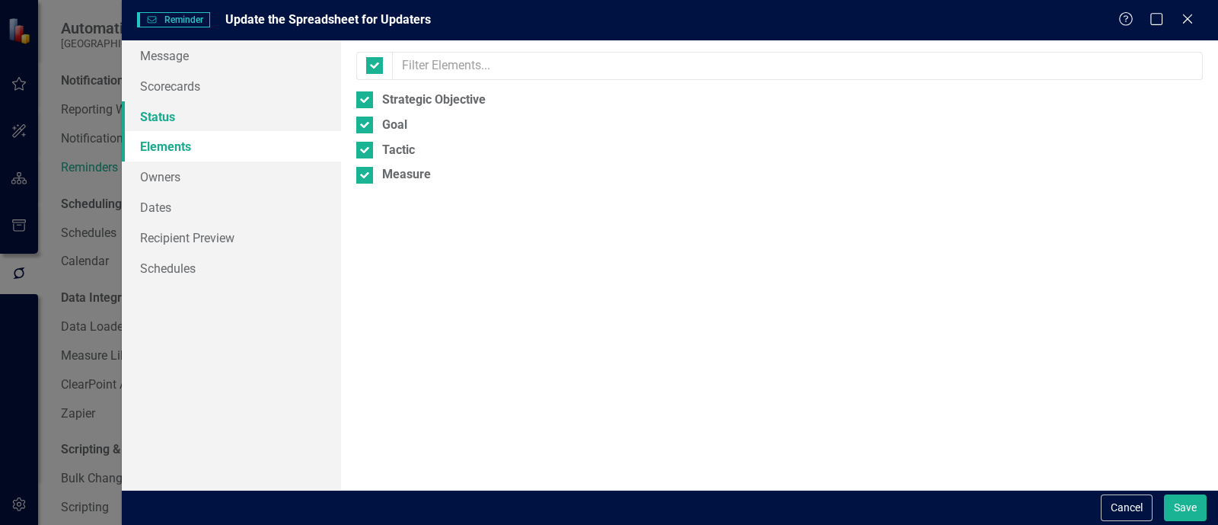
click at [260, 114] on link "Status" at bounding box center [231, 116] width 219 height 30
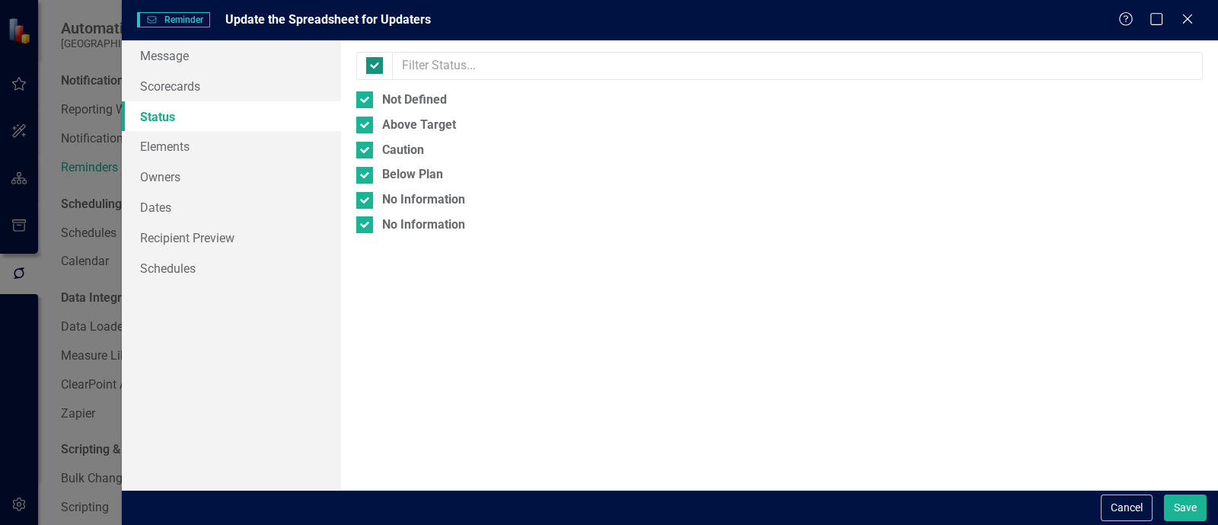
click at [376, 71] on div at bounding box center [374, 65] width 17 height 17
click at [376, 67] on input "checkbox" at bounding box center [371, 62] width 10 height 10
checkbox input "false"
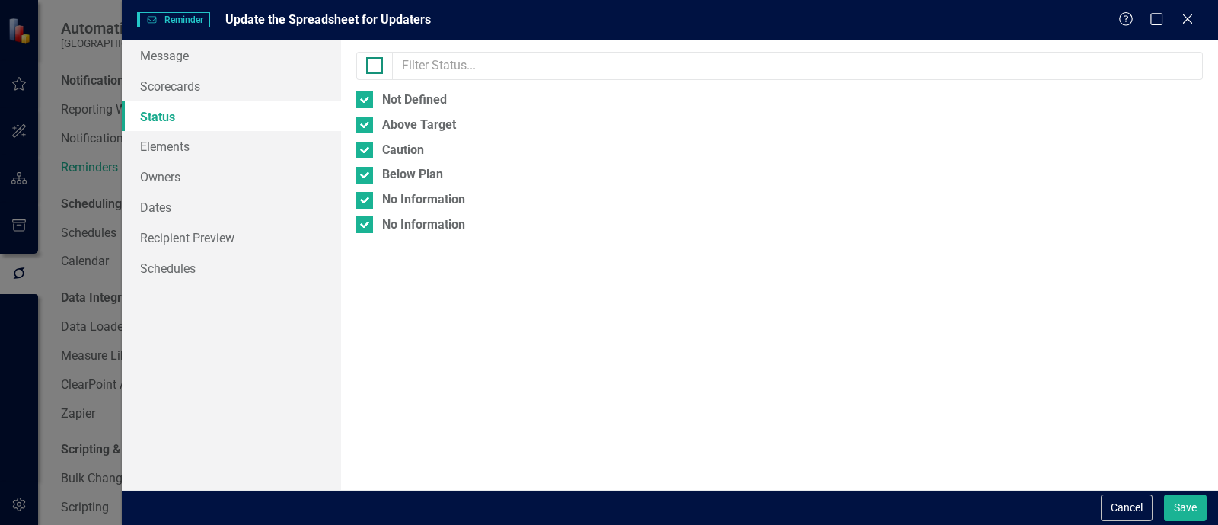
checkbox input "false"
click at [249, 154] on link "Elements" at bounding box center [231, 146] width 219 height 30
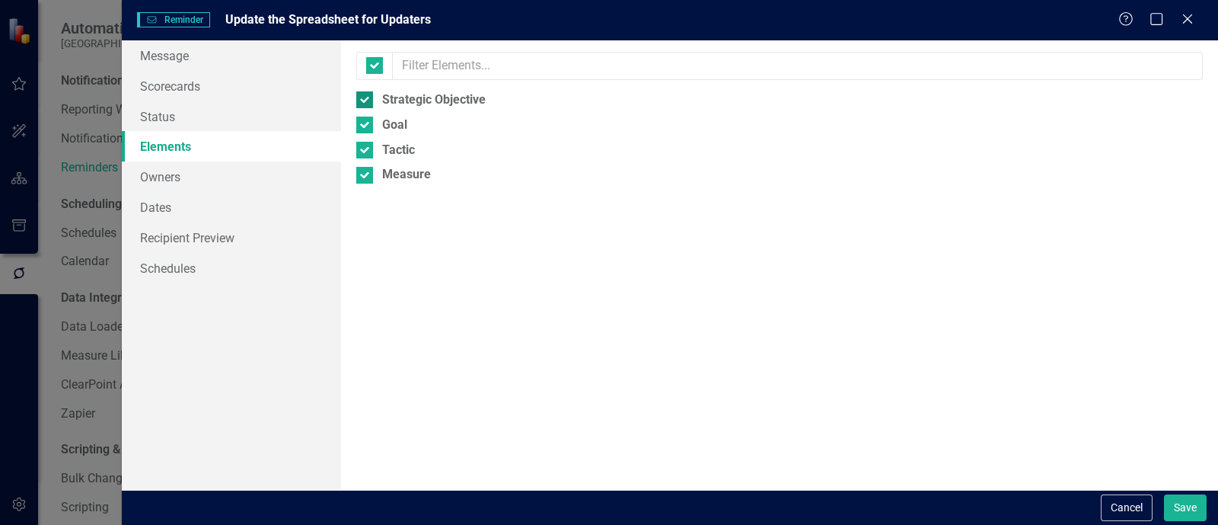
click at [363, 100] on input "Strategic Objective" at bounding box center [361, 96] width 10 height 10
checkbox input "false"
drag, startPoint x: 377, startPoint y: 118, endPoint x: 375, endPoint y: 151, distance: 33.6
click at [377, 118] on div "Goal" at bounding box center [779, 125] width 847 height 18
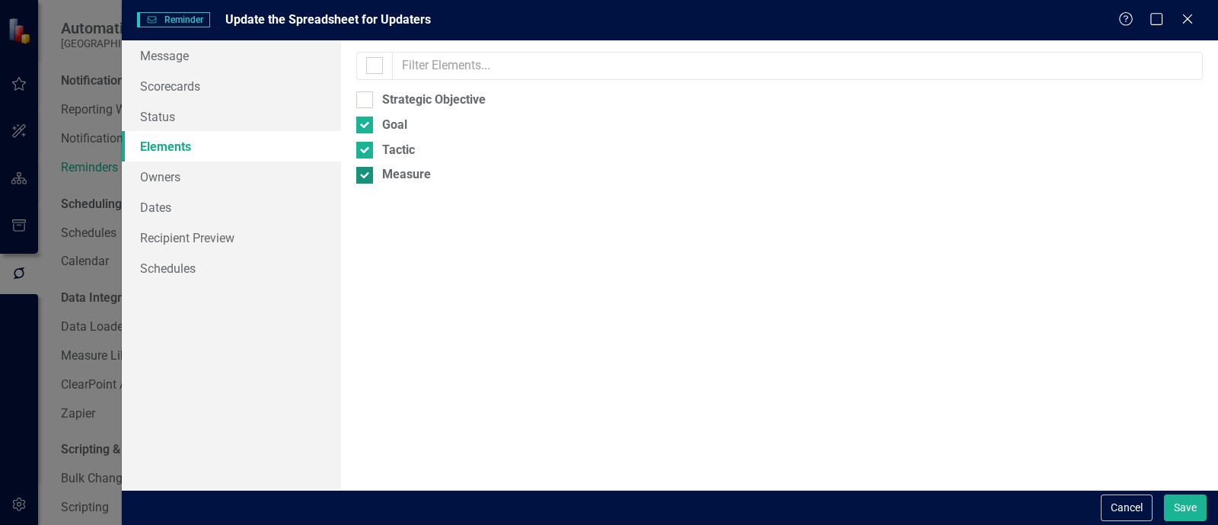
click at [372, 174] on div at bounding box center [364, 175] width 17 height 17
click at [366, 174] on input "Measure" at bounding box center [361, 172] width 10 height 10
checkbox input "false"
click at [359, 130] on div at bounding box center [364, 124] width 17 height 17
click at [359, 126] on input "Goal" at bounding box center [361, 121] width 10 height 10
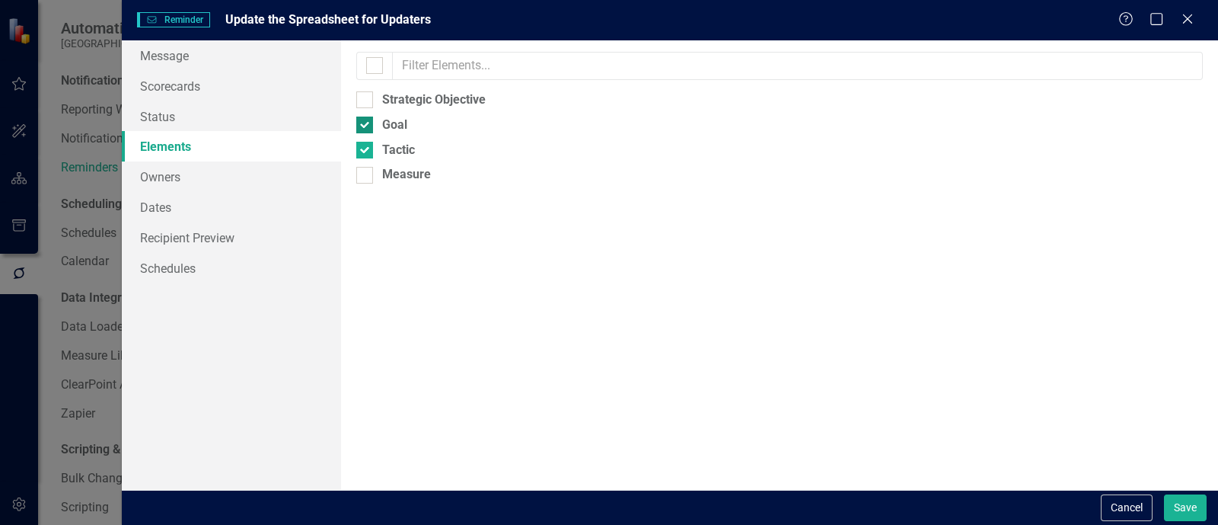
checkbox input "false"
click at [228, 177] on link "Owners" at bounding box center [231, 176] width 219 height 30
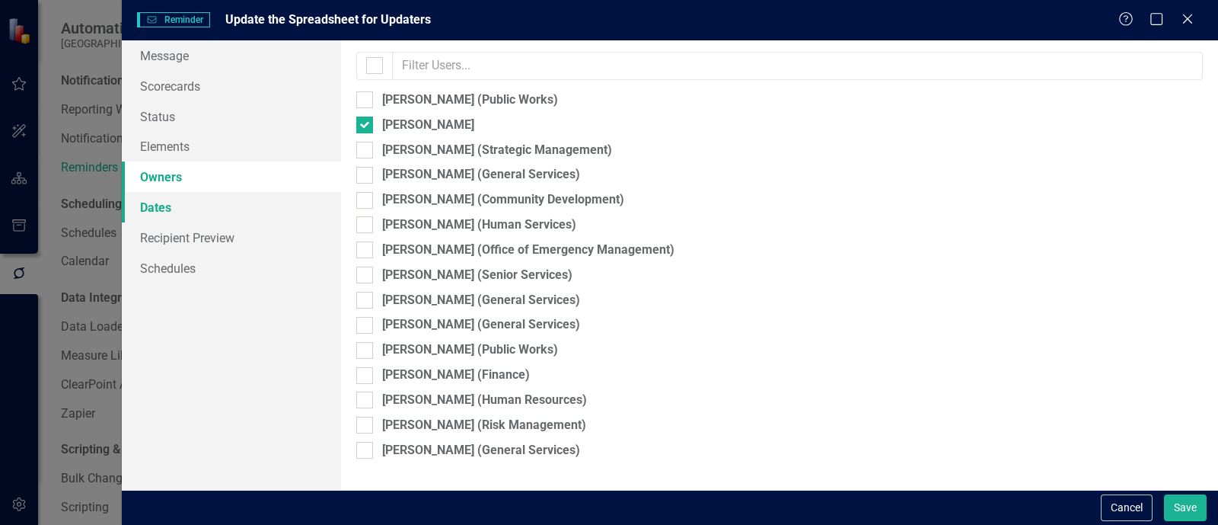
click at [225, 209] on link "Dates" at bounding box center [231, 207] width 219 height 30
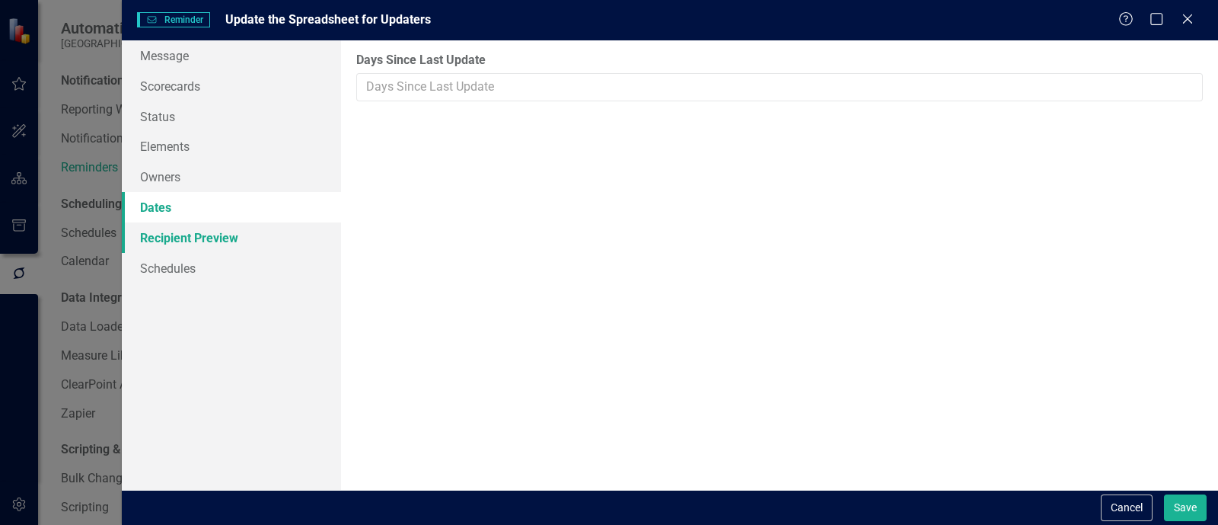
click at [225, 236] on link "Recipient Preview" at bounding box center [231, 237] width 219 height 30
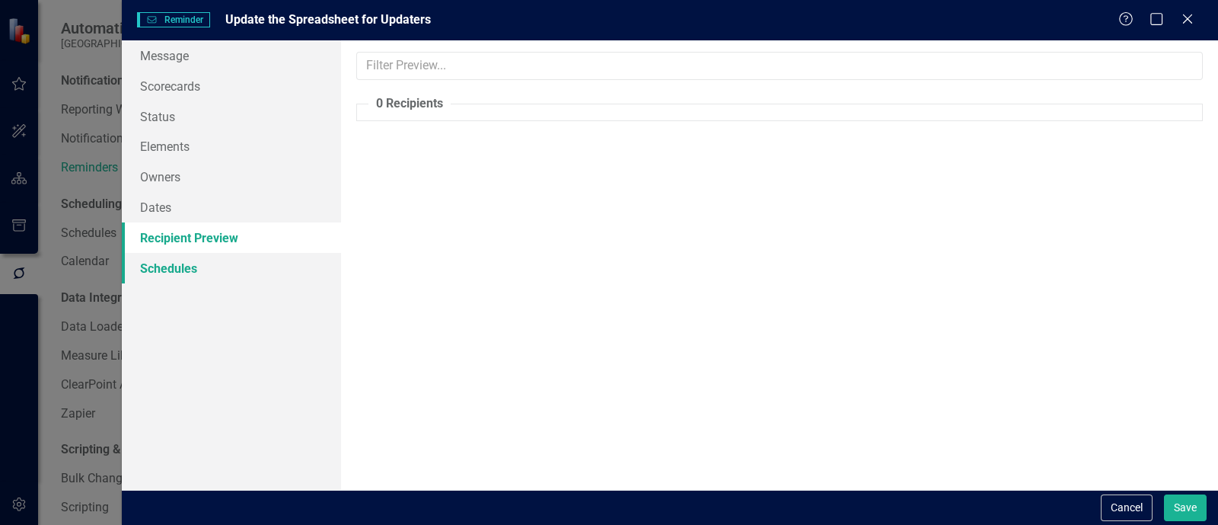
click at [228, 266] on link "Schedules" at bounding box center [231, 268] width 219 height 30
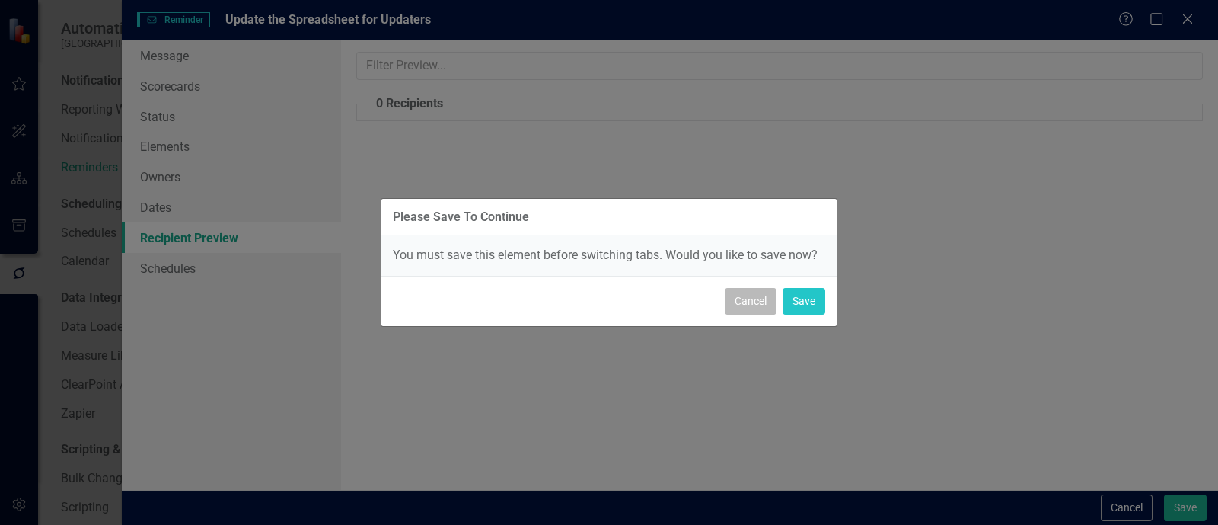
click at [761, 302] on button "Cancel" at bounding box center [751, 301] width 52 height 27
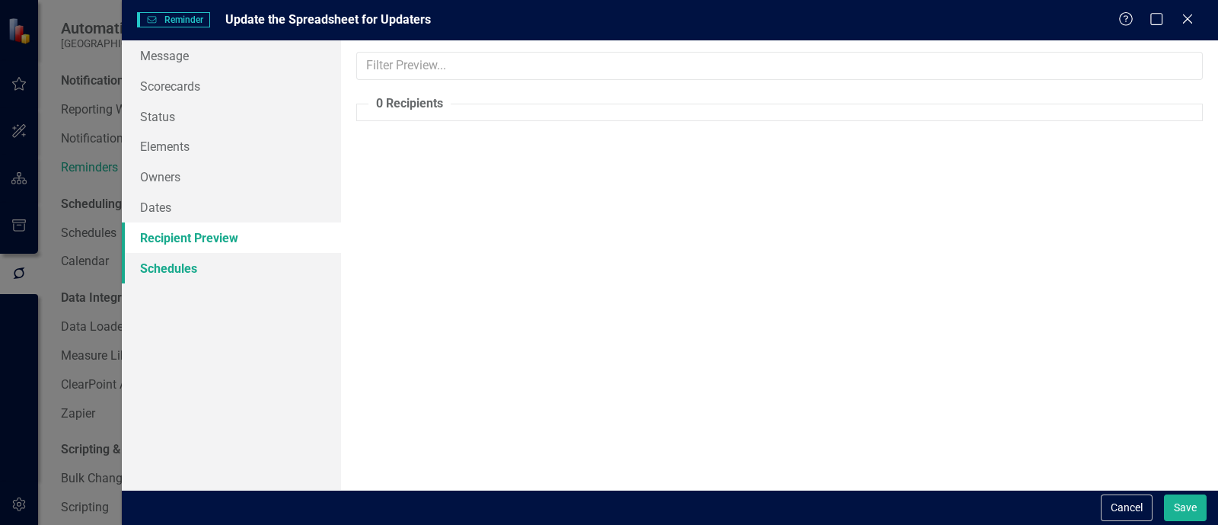
click at [247, 272] on link "Schedules" at bounding box center [231, 268] width 219 height 30
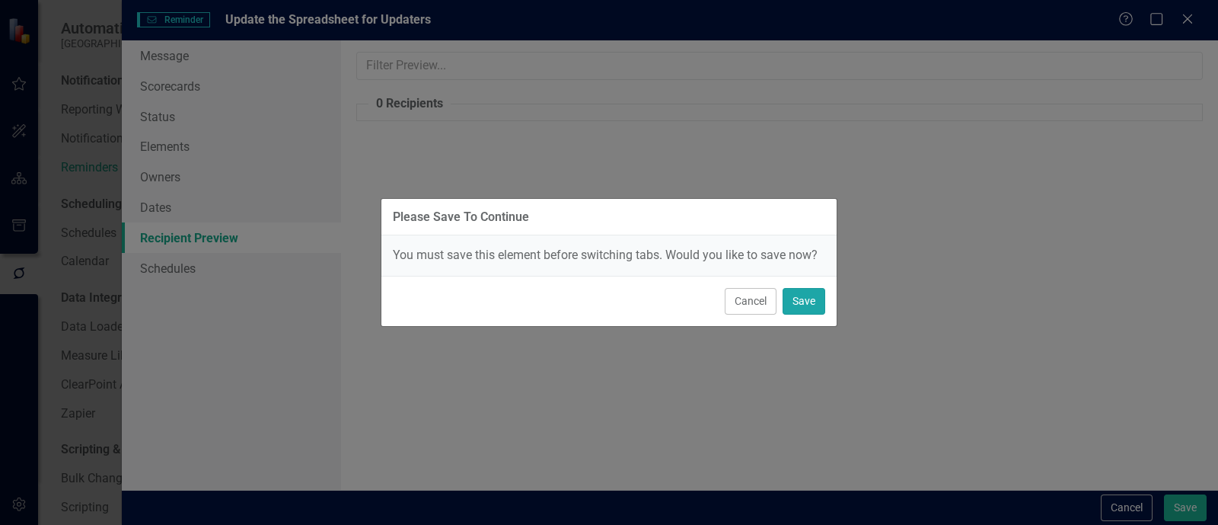
click at [783, 300] on button "Save" at bounding box center [804, 301] width 43 height 27
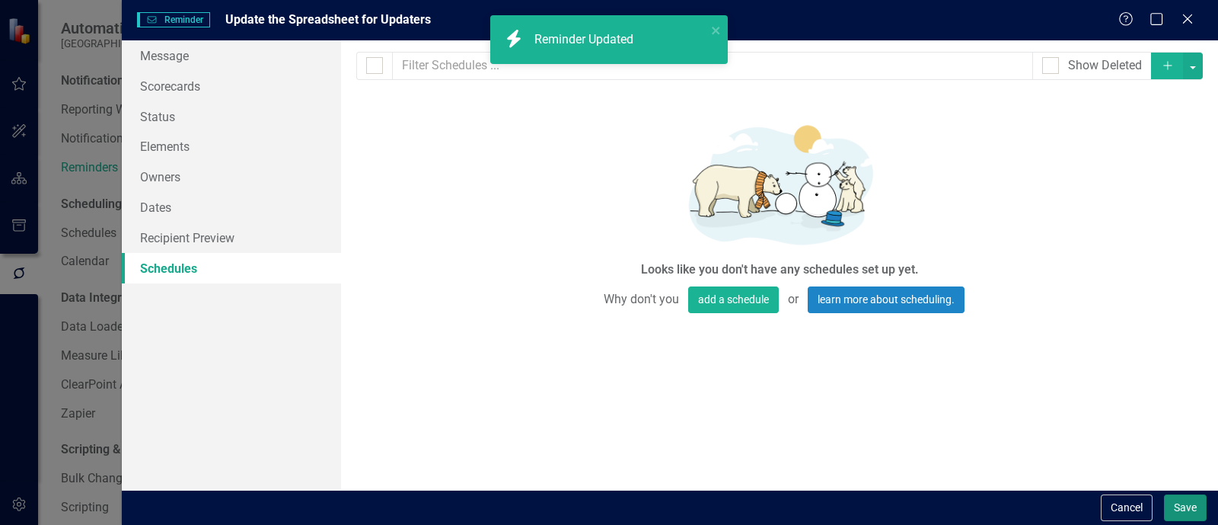
click at [1183, 504] on button "Save" at bounding box center [1185, 507] width 43 height 27
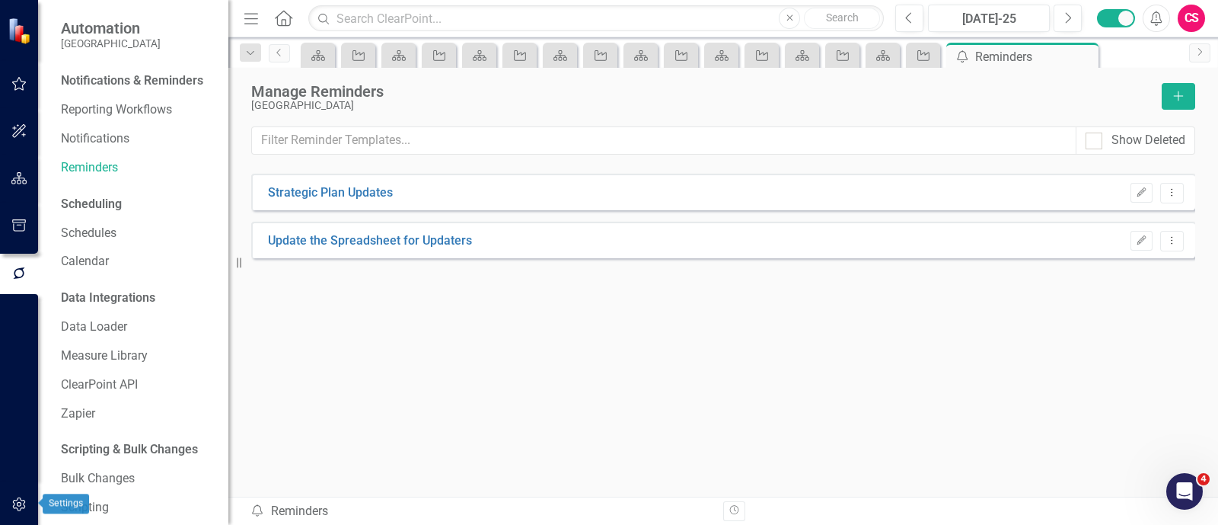
click at [25, 501] on icon "button" at bounding box center [19, 504] width 16 height 12
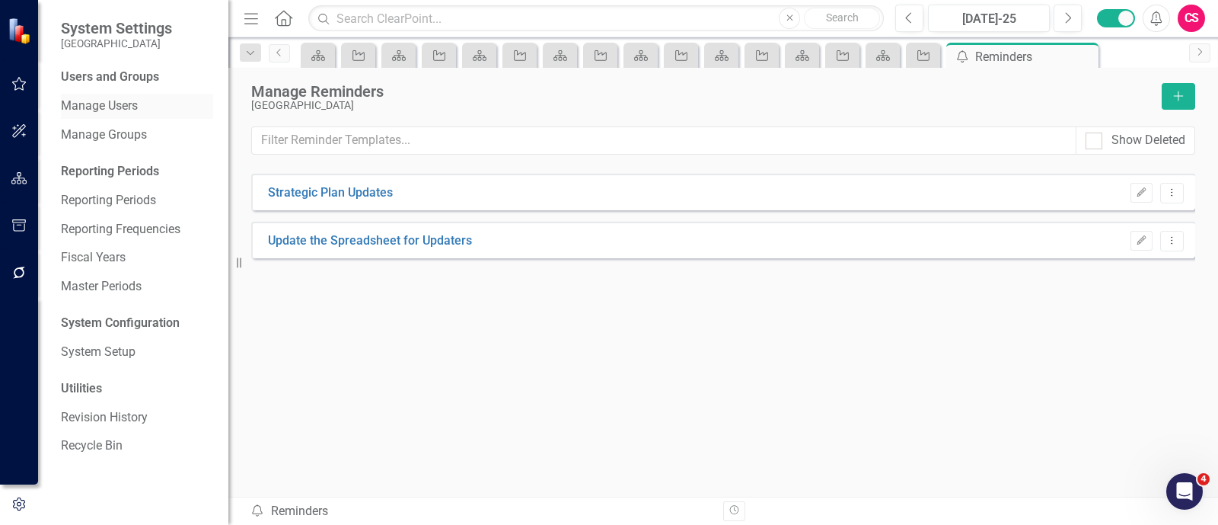
click at [77, 113] on link "Manage Users" at bounding box center [137, 106] width 152 height 18
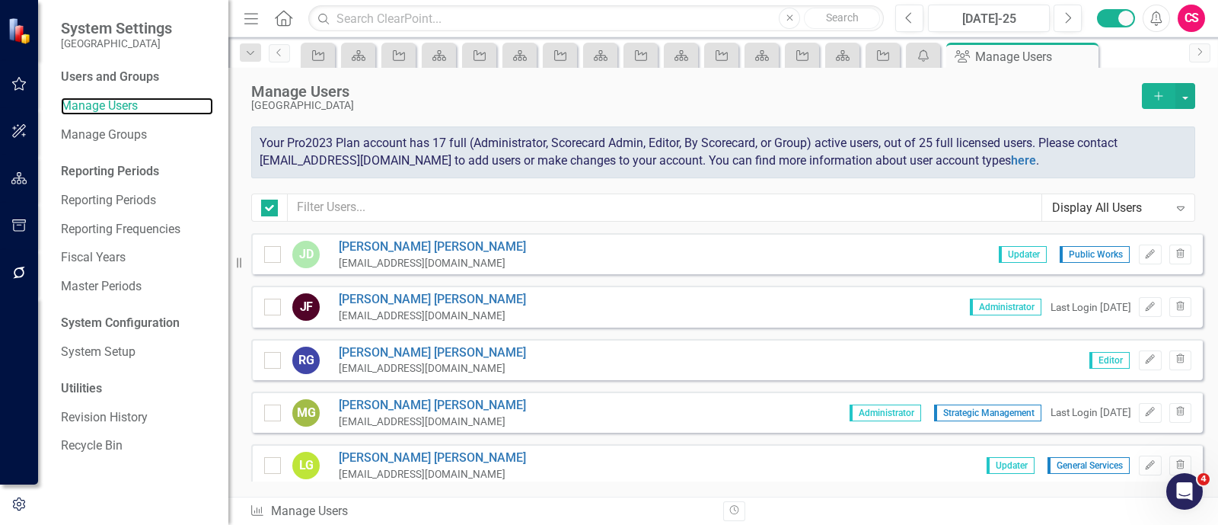
checkbox input "false"
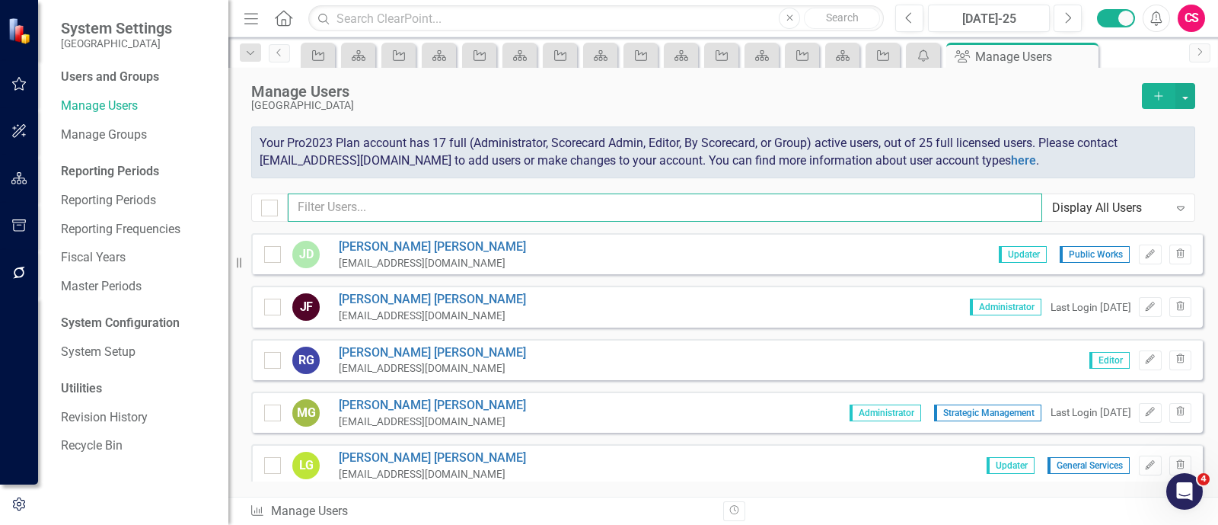
click at [432, 218] on input "text" at bounding box center [665, 207] width 754 height 28
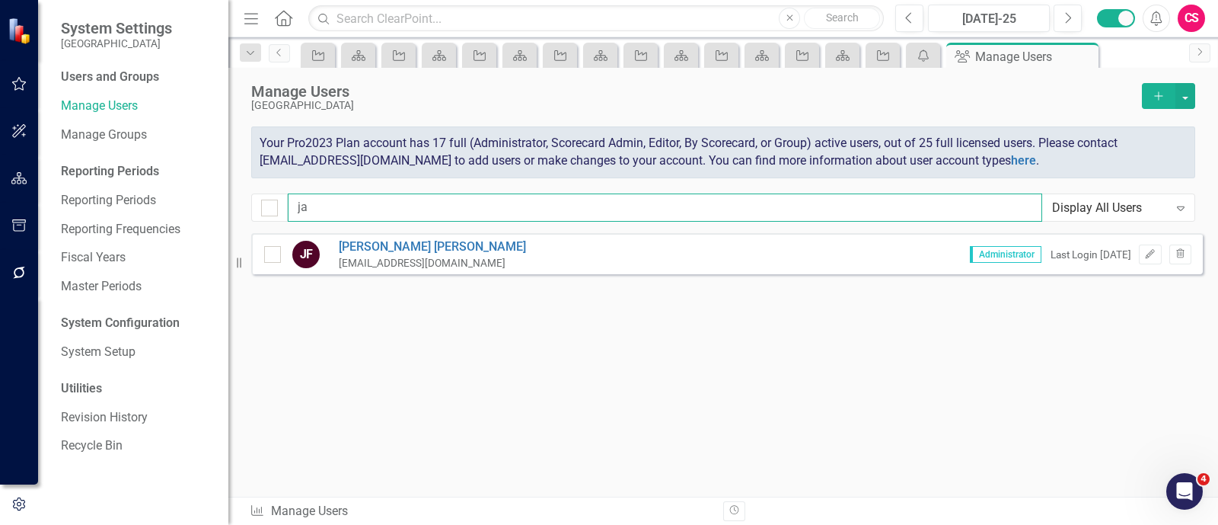
type input "j"
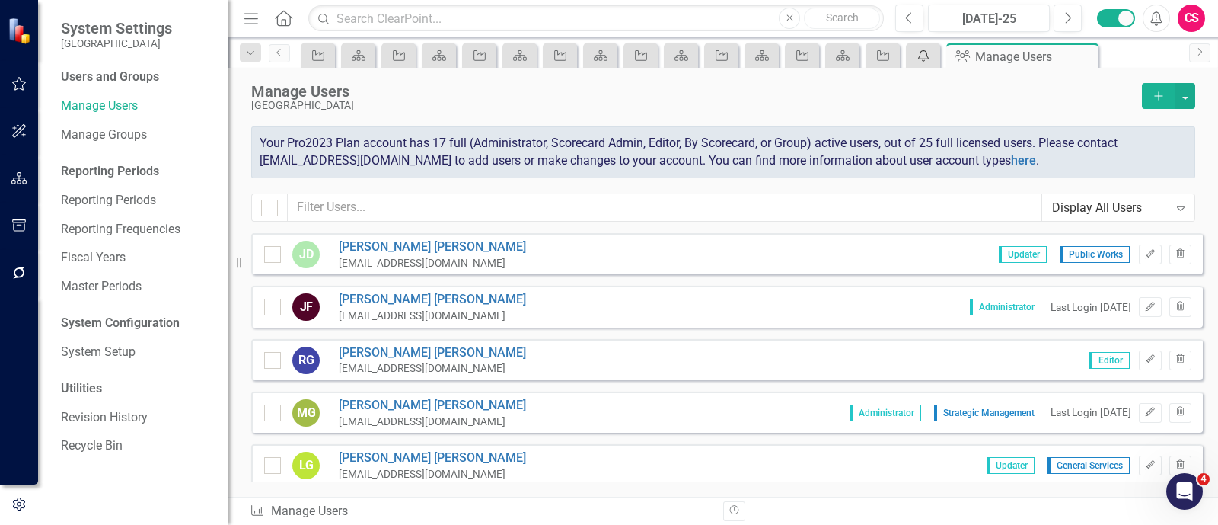
click at [927, 59] on icon at bounding box center [923, 55] width 11 height 12
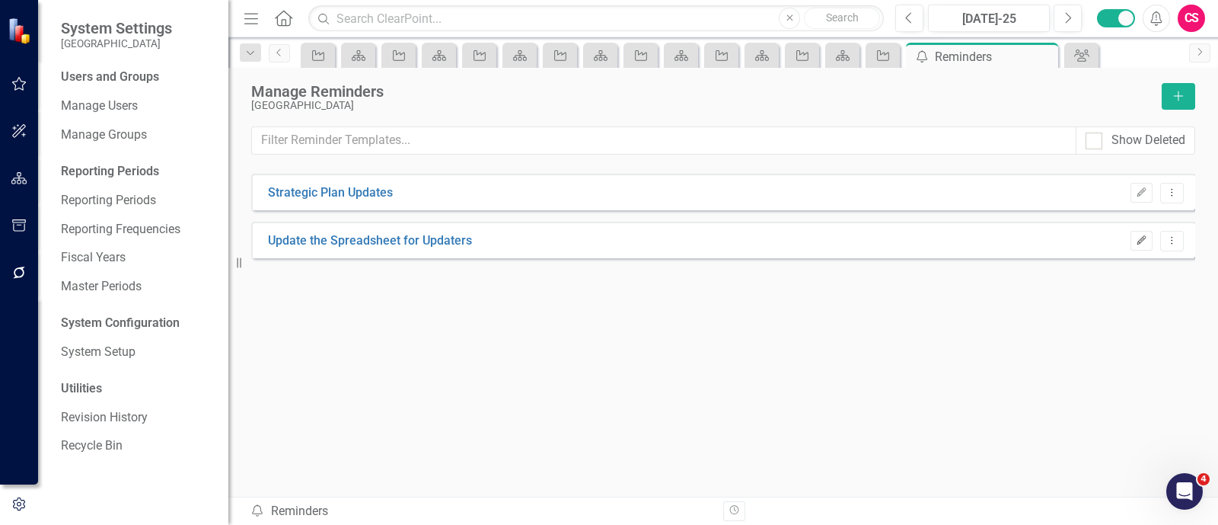
click at [1142, 238] on icon "Edit" at bounding box center [1141, 240] width 11 height 9
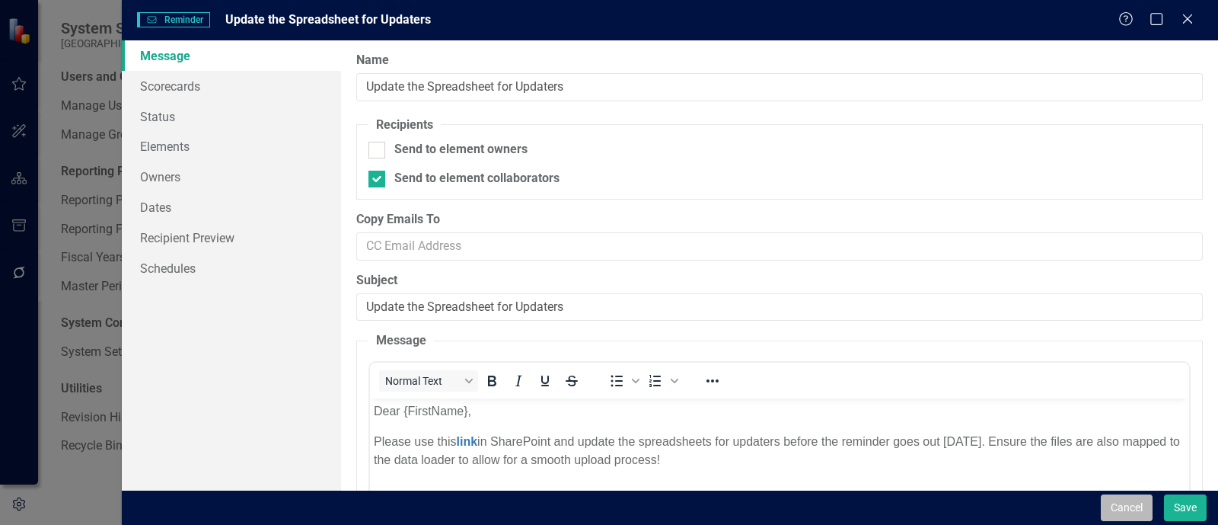
click at [1107, 513] on button "Cancel" at bounding box center [1127, 507] width 52 height 27
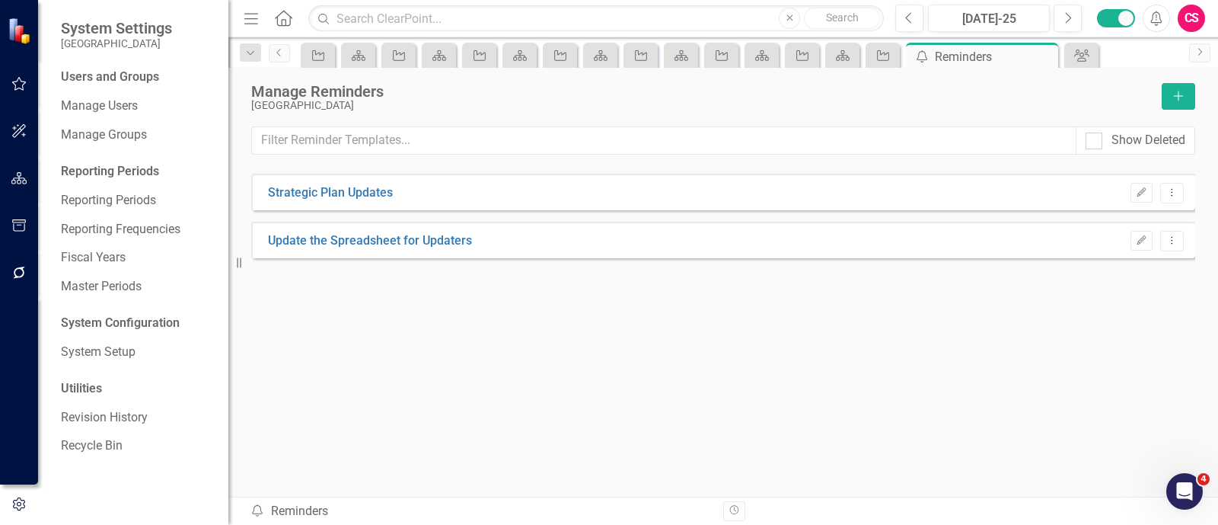
click at [10, 172] on button "button" at bounding box center [19, 179] width 34 height 32
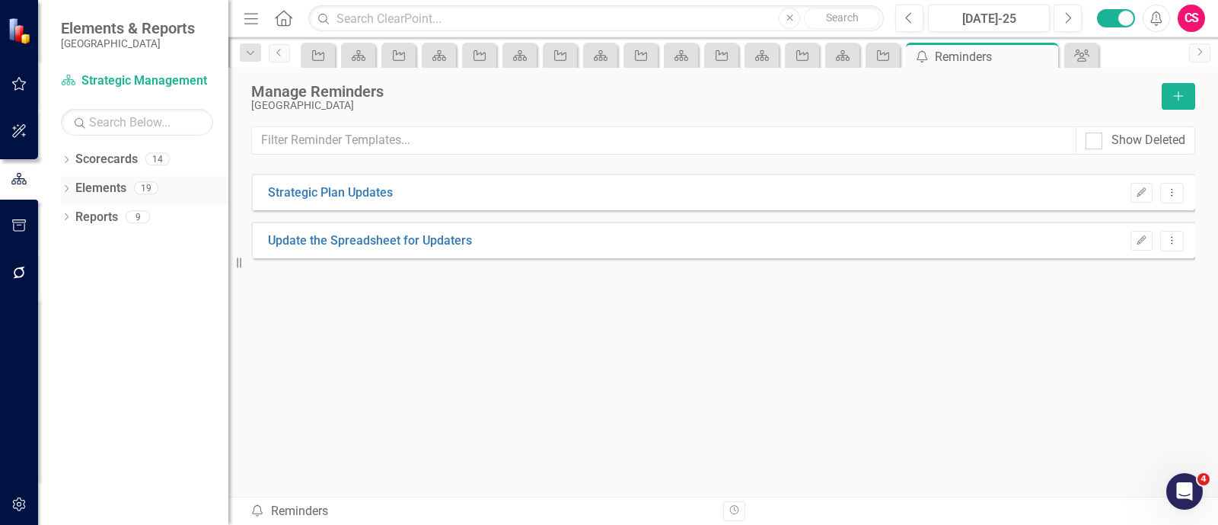
click at [110, 186] on link "Elements" at bounding box center [100, 189] width 51 height 18
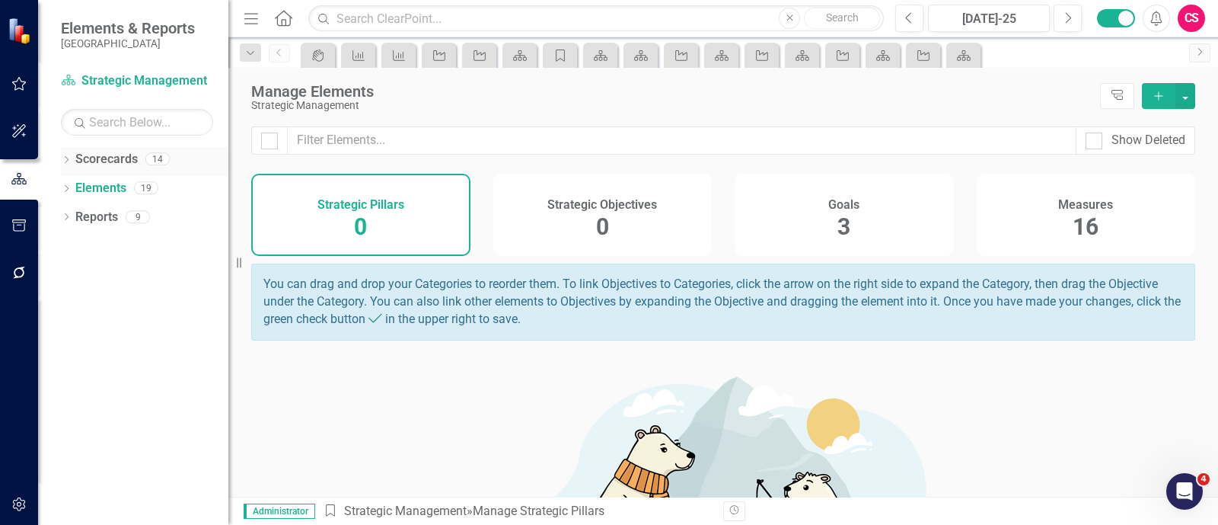
click at [62, 155] on div "Dropdown" at bounding box center [66, 161] width 11 height 13
click at [91, 183] on link "[GEOGRAPHIC_DATA]" at bounding box center [156, 189] width 145 height 18
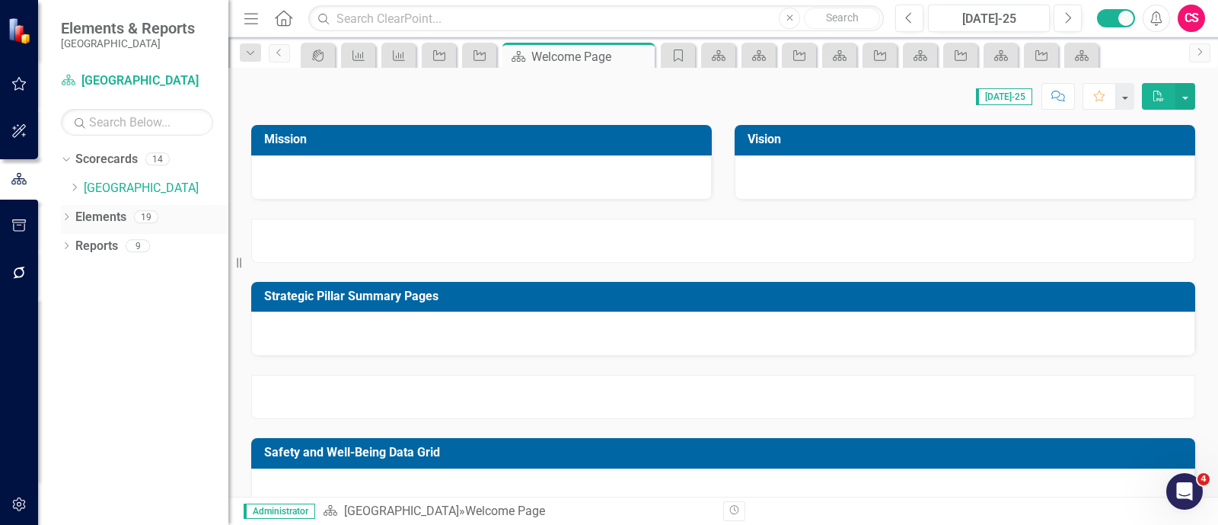
click at [126, 209] on link "Elements" at bounding box center [100, 218] width 51 height 18
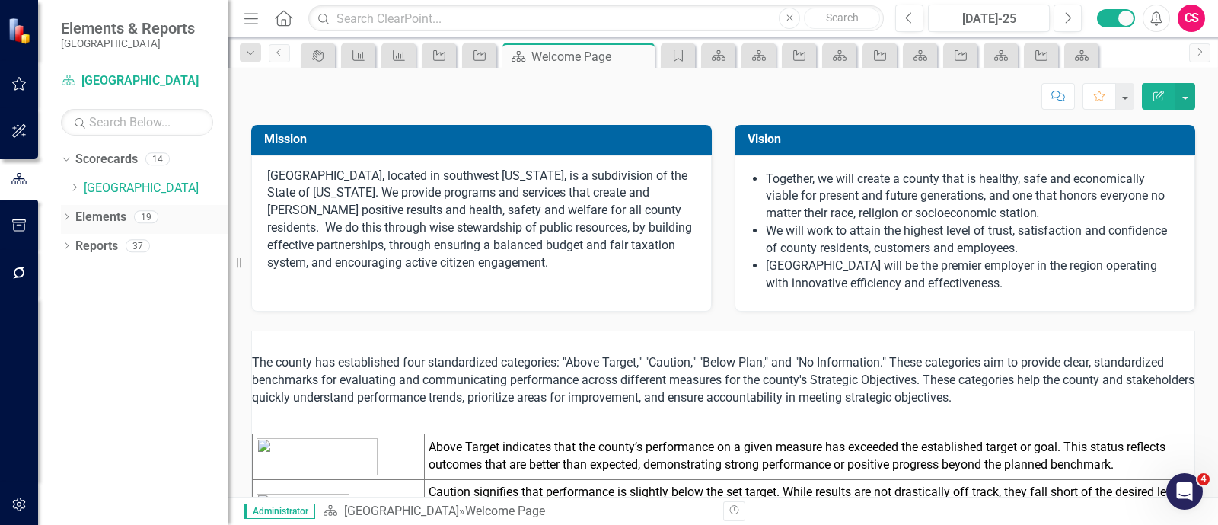
click at [112, 224] on link "Elements" at bounding box center [100, 218] width 51 height 18
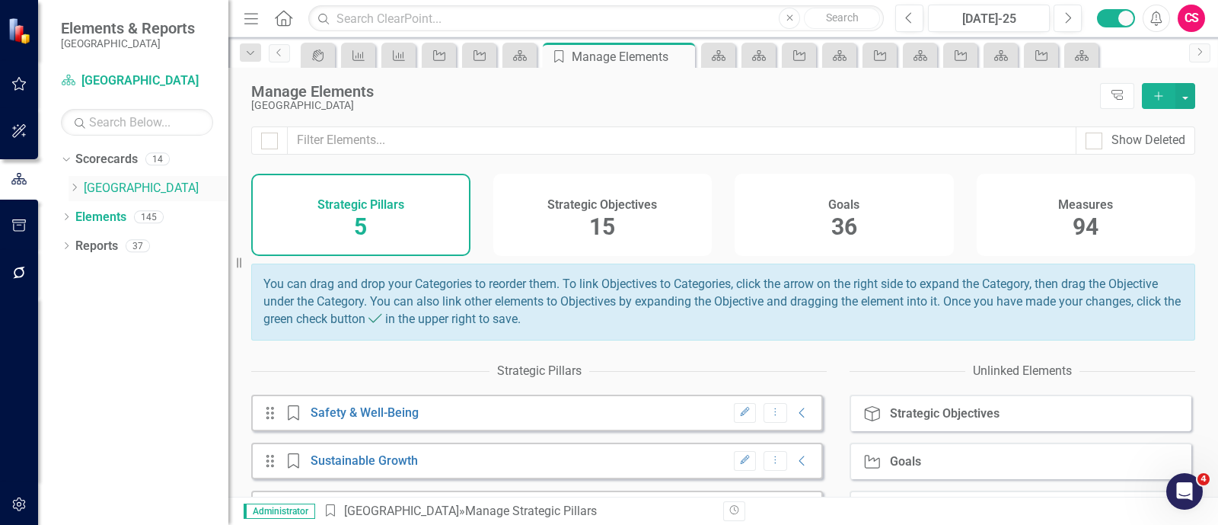
click at [75, 186] on icon "Dropdown" at bounding box center [74, 187] width 11 height 9
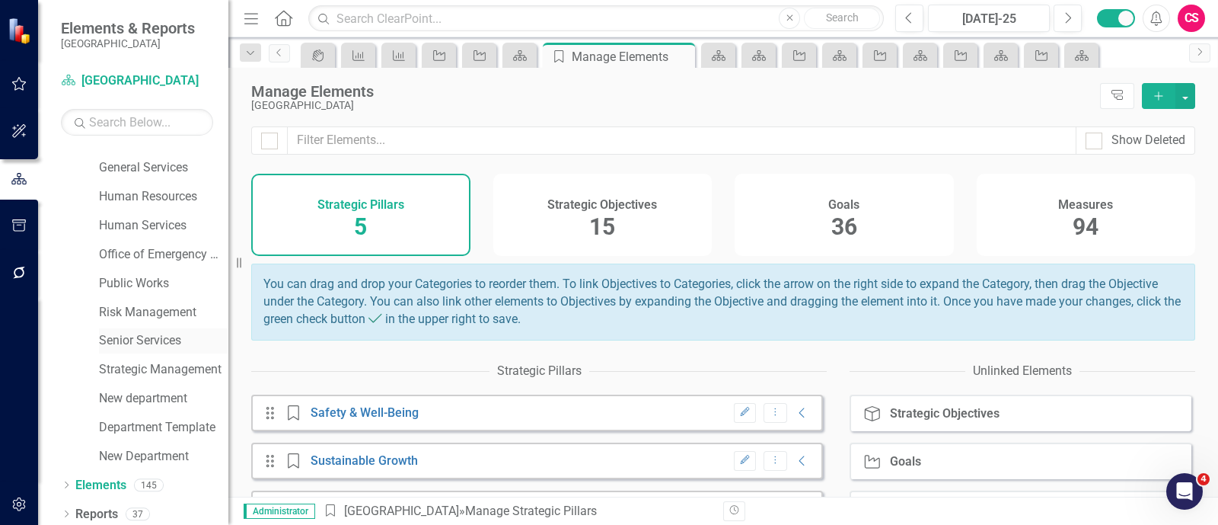
scroll to position [111, 0]
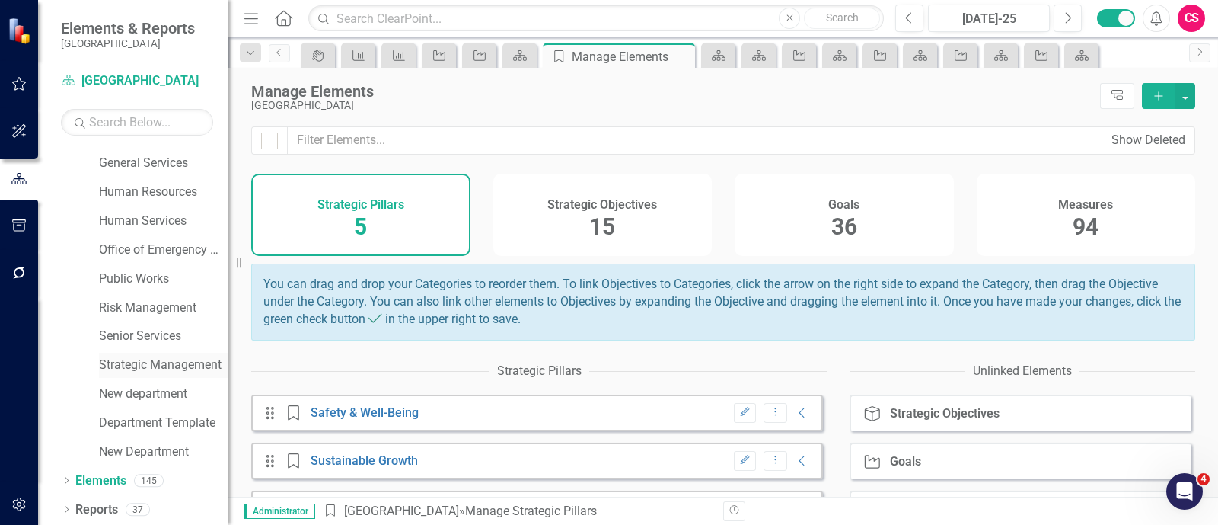
click at [150, 367] on link "Strategic Management" at bounding box center [163, 365] width 129 height 18
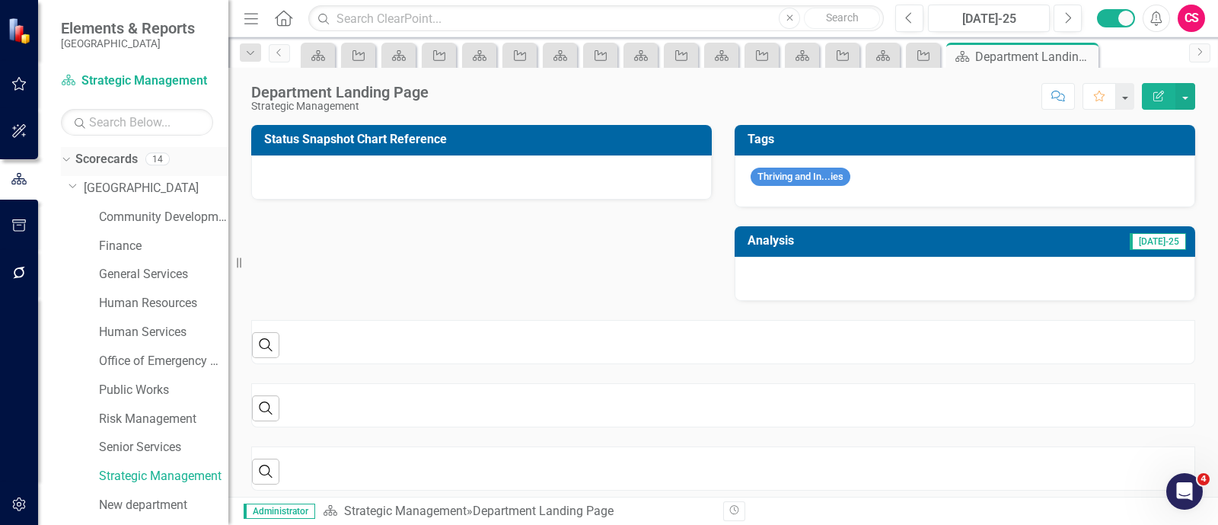
click at [63, 165] on div "Dropdown Scorecards 14" at bounding box center [144, 161] width 167 height 29
click at [65, 161] on icon "Dropdown" at bounding box center [64, 158] width 8 height 11
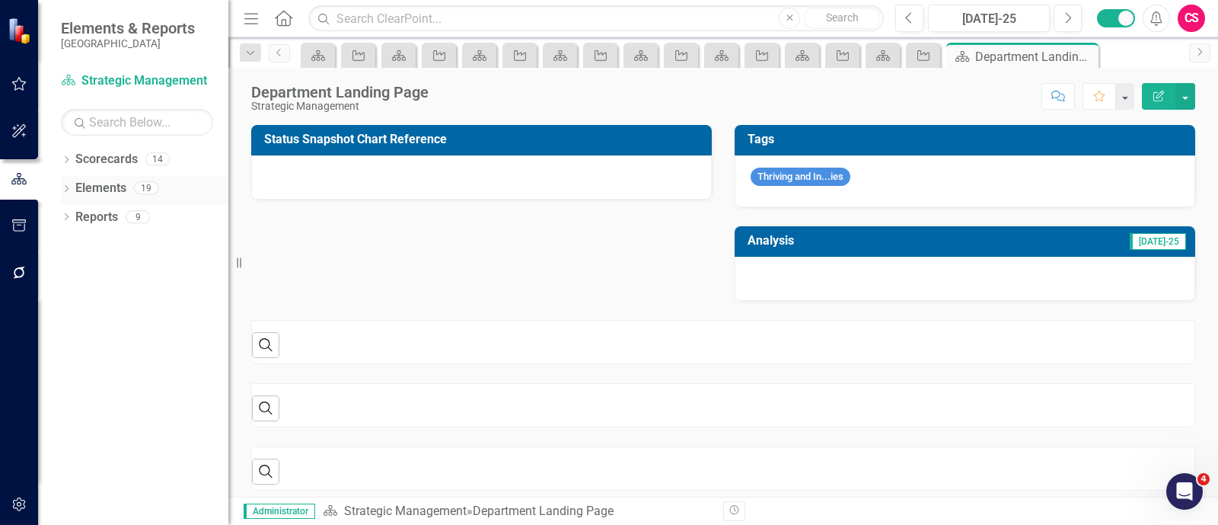
click at [105, 198] on div "Elements" at bounding box center [100, 188] width 51 height 25
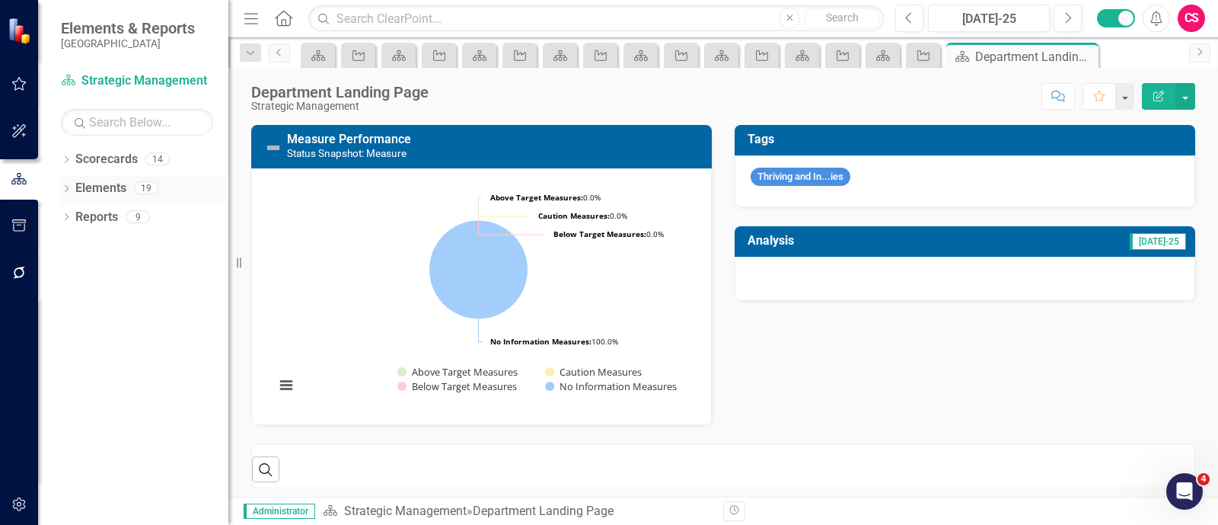
click at [100, 187] on link "Elements" at bounding box center [100, 189] width 51 height 18
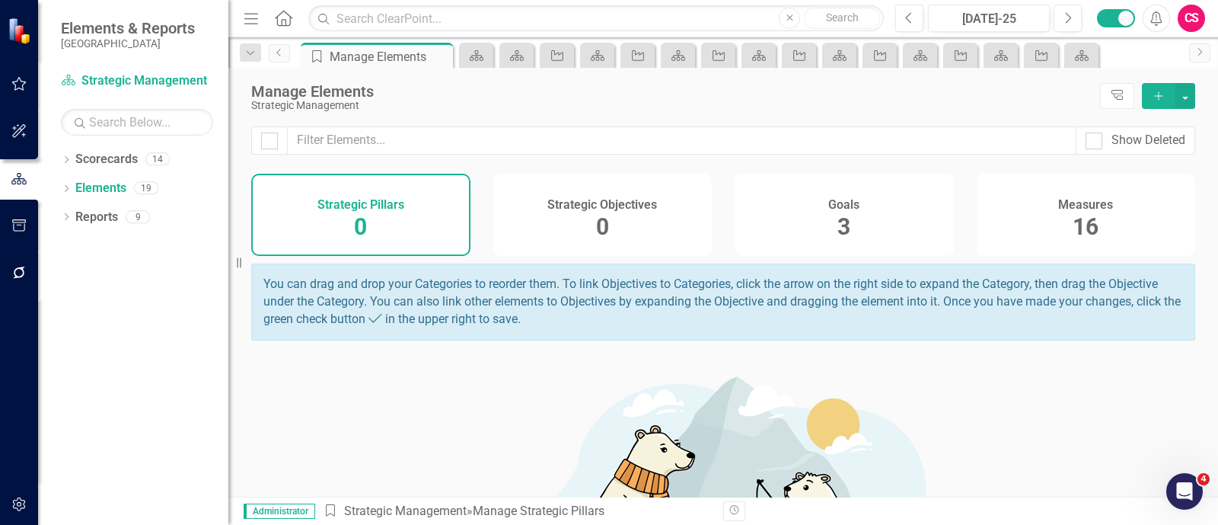
click at [1039, 225] on div "Measures 16" at bounding box center [1086, 215] width 219 height 82
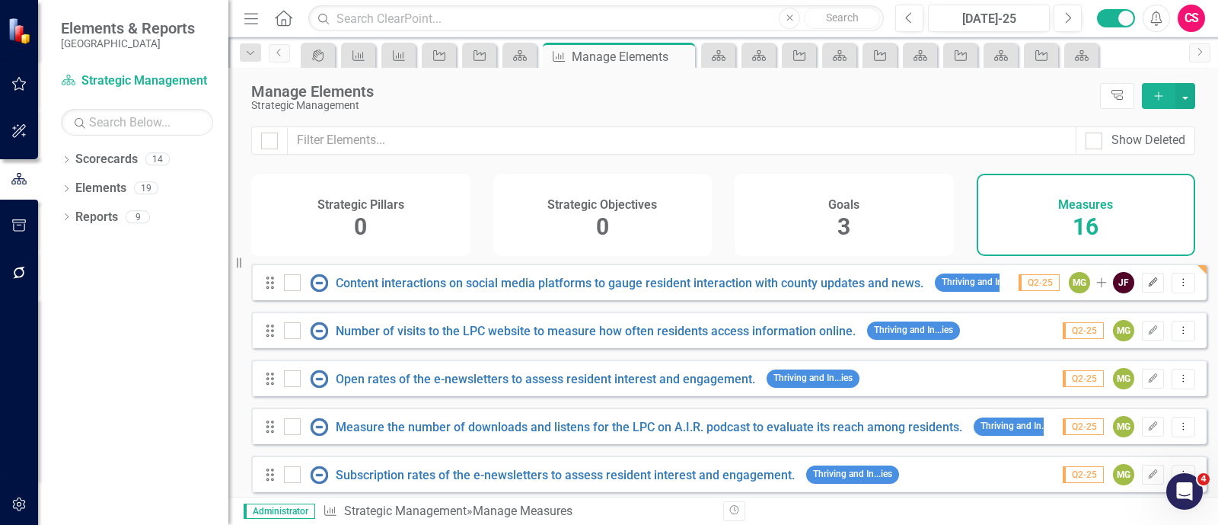
click at [1148, 292] on button "Edit" at bounding box center [1153, 283] width 22 height 20
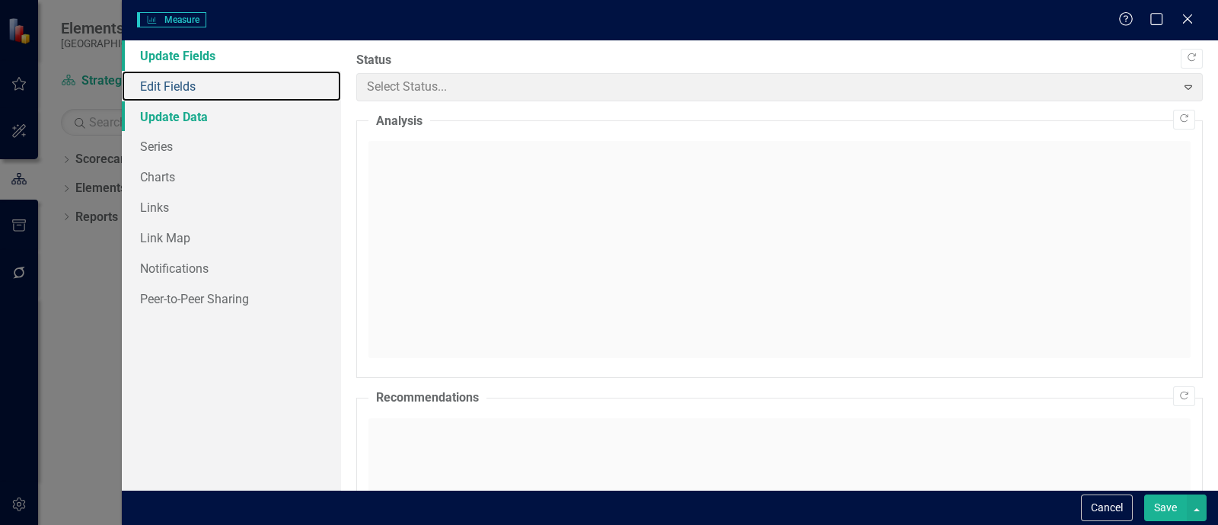
click at [241, 92] on link "Edit Fields" at bounding box center [231, 86] width 219 height 30
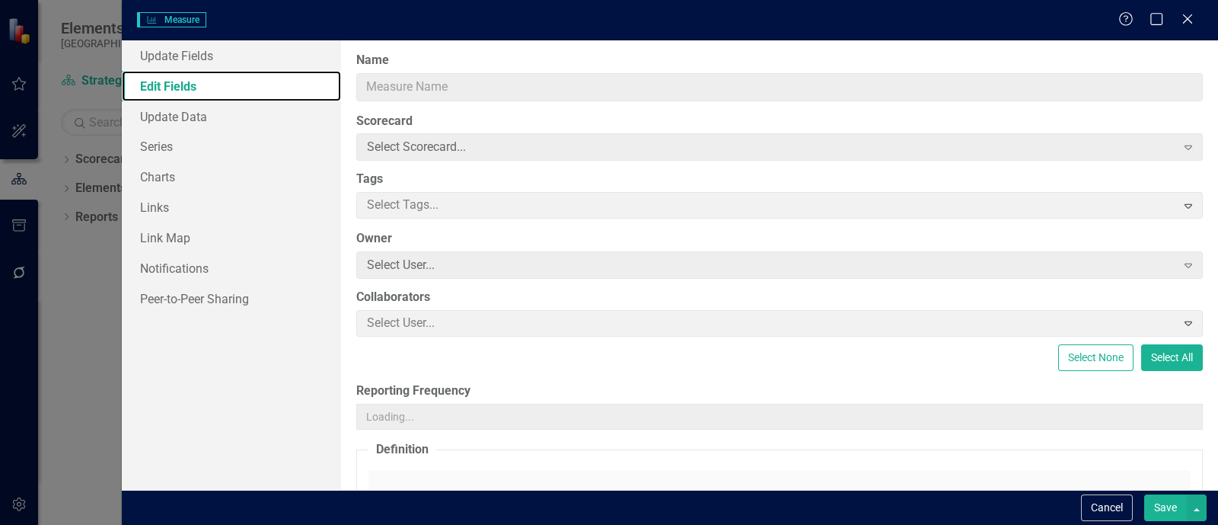
type input "Content interactions on social media platforms to gauge resident interaction wi…"
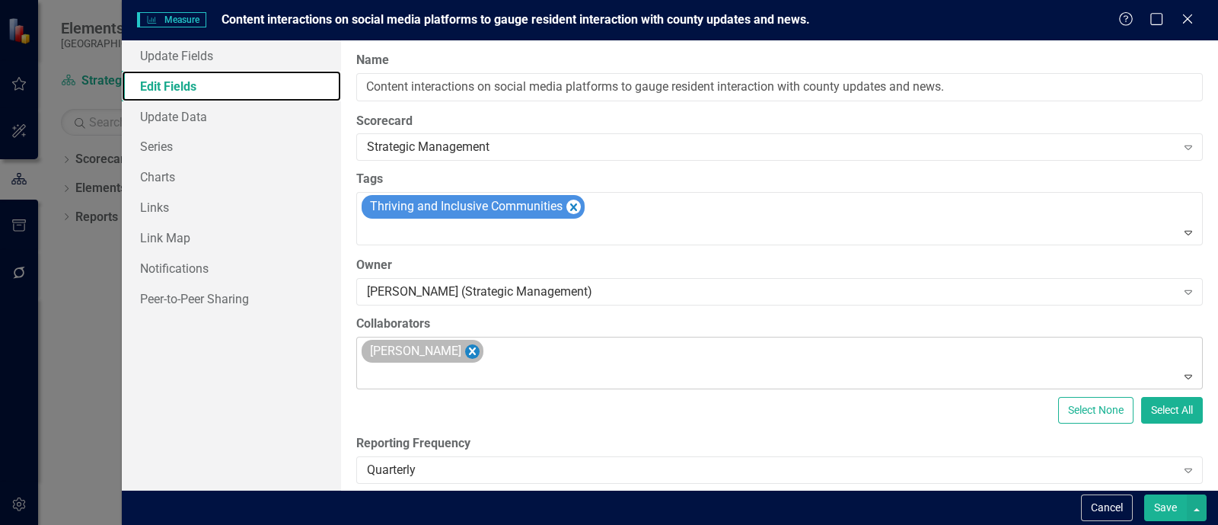
click at [465, 350] on icon "Remove Jasmyn Fouts" at bounding box center [472, 351] width 14 height 19
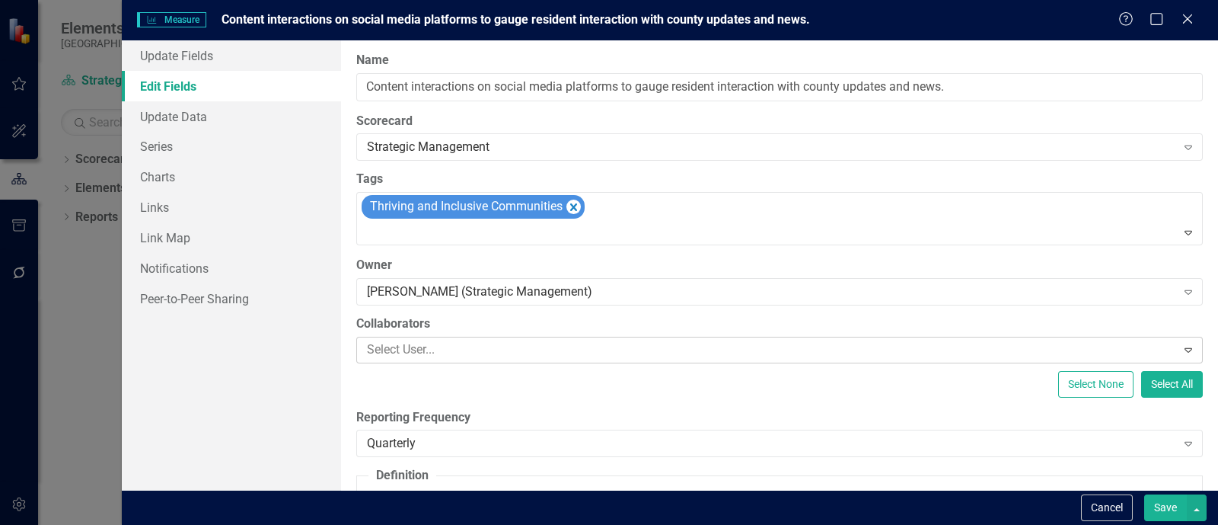
click at [1182, 512] on button "Save" at bounding box center [1165, 507] width 43 height 27
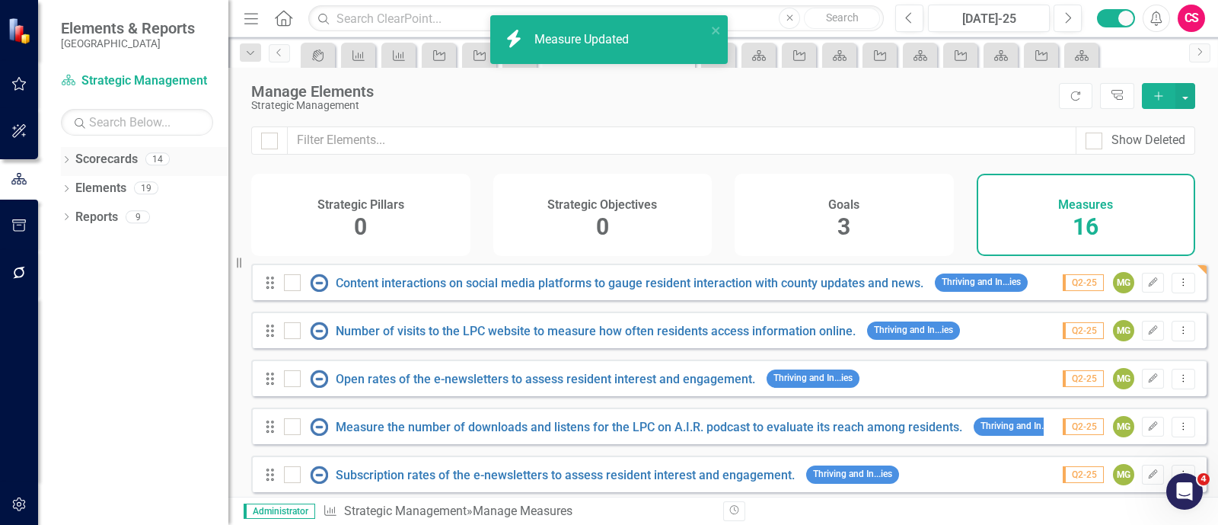
click at [66, 161] on icon "Dropdown" at bounding box center [66, 161] width 11 height 8
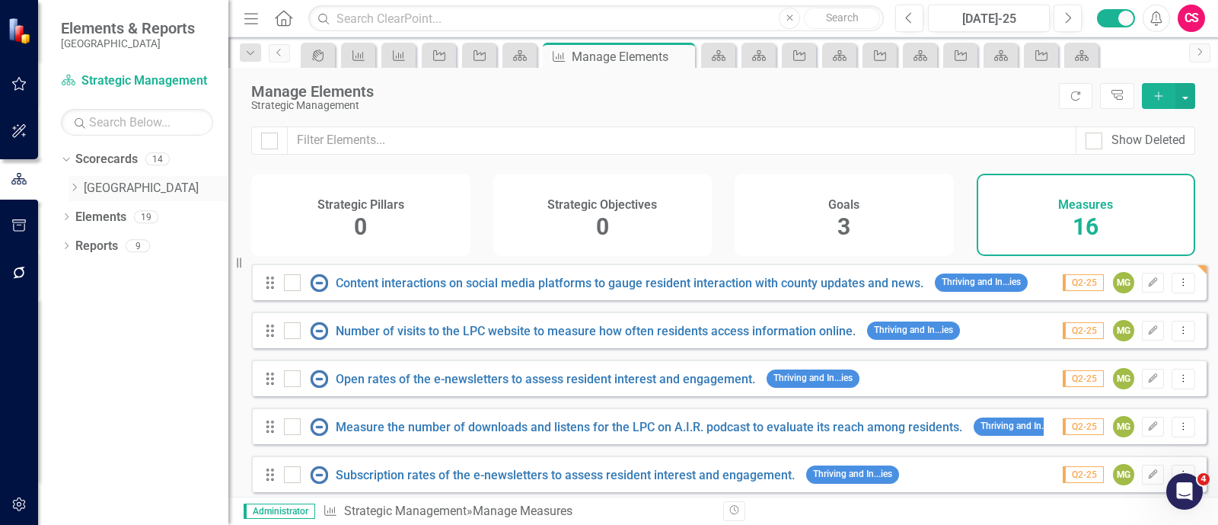
click at [105, 190] on link "[GEOGRAPHIC_DATA]" at bounding box center [156, 189] width 145 height 18
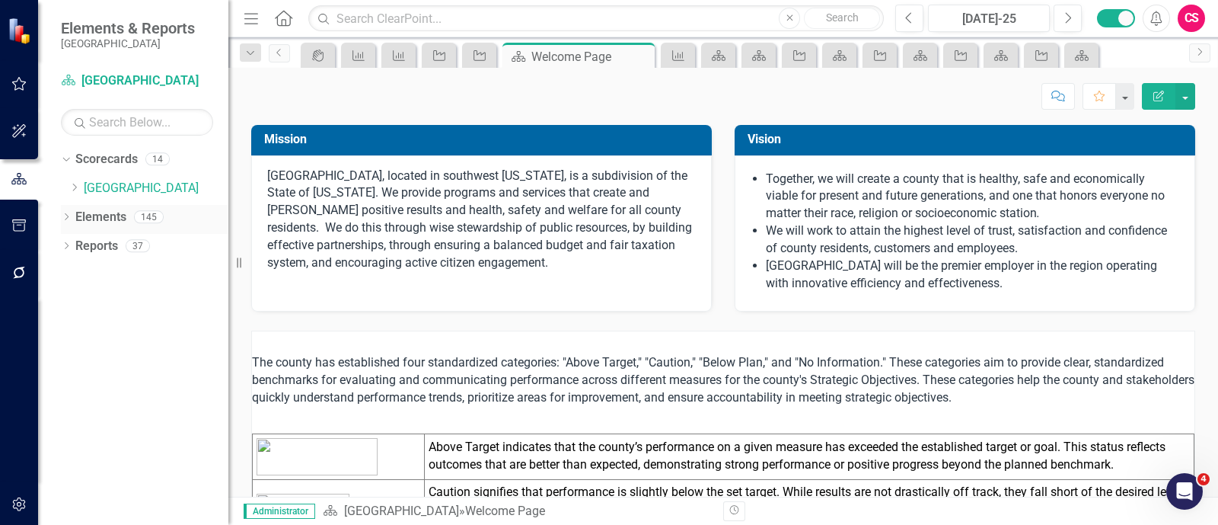
click at [86, 216] on link "Elements" at bounding box center [100, 218] width 51 height 18
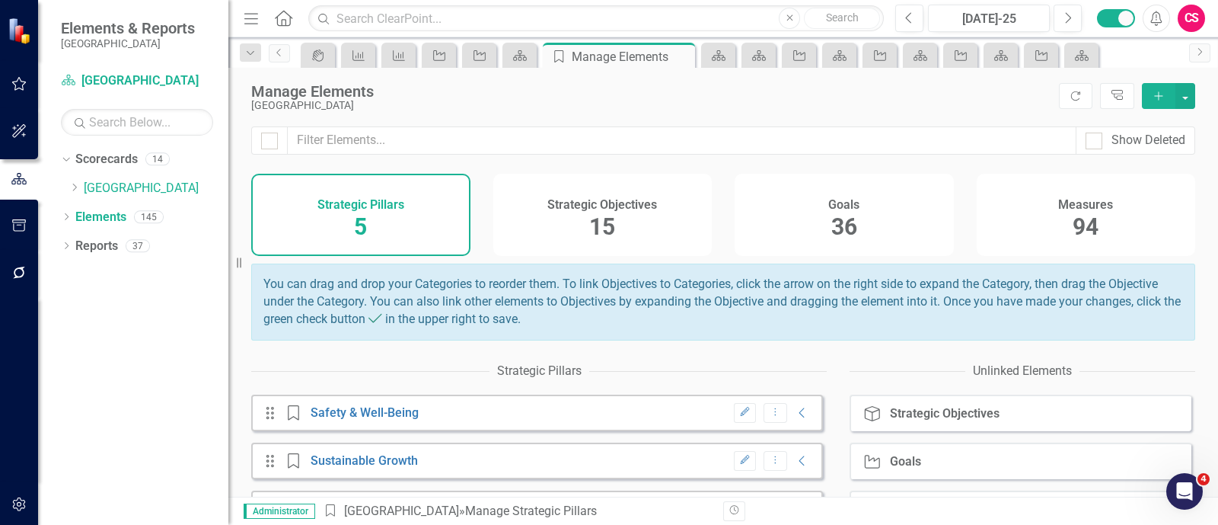
click at [659, 226] on div "Strategic Objectives 15" at bounding box center [602, 215] width 219 height 82
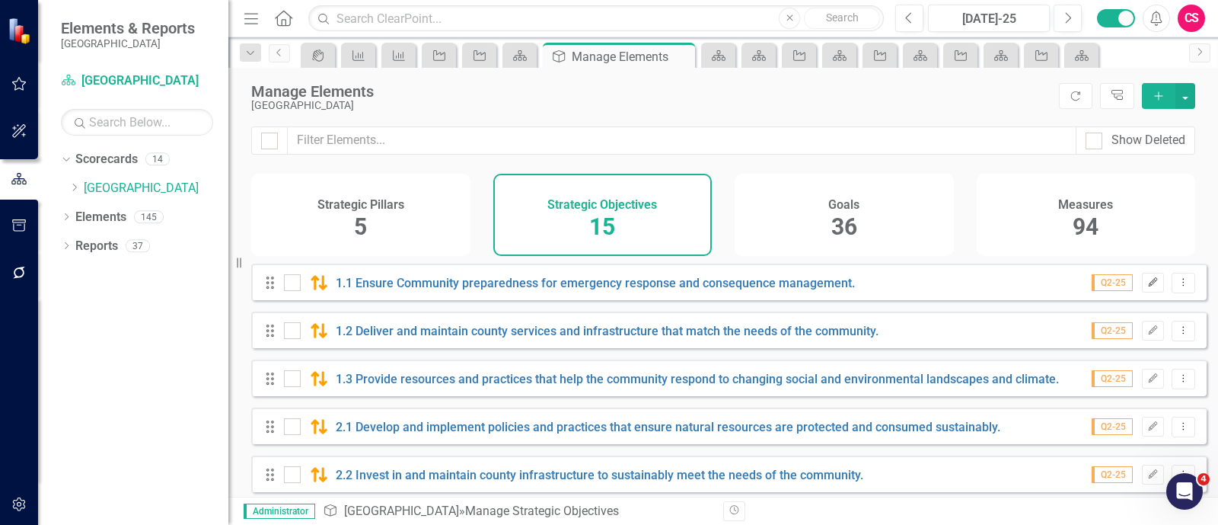
click at [1147, 287] on icon "Edit" at bounding box center [1152, 282] width 11 height 9
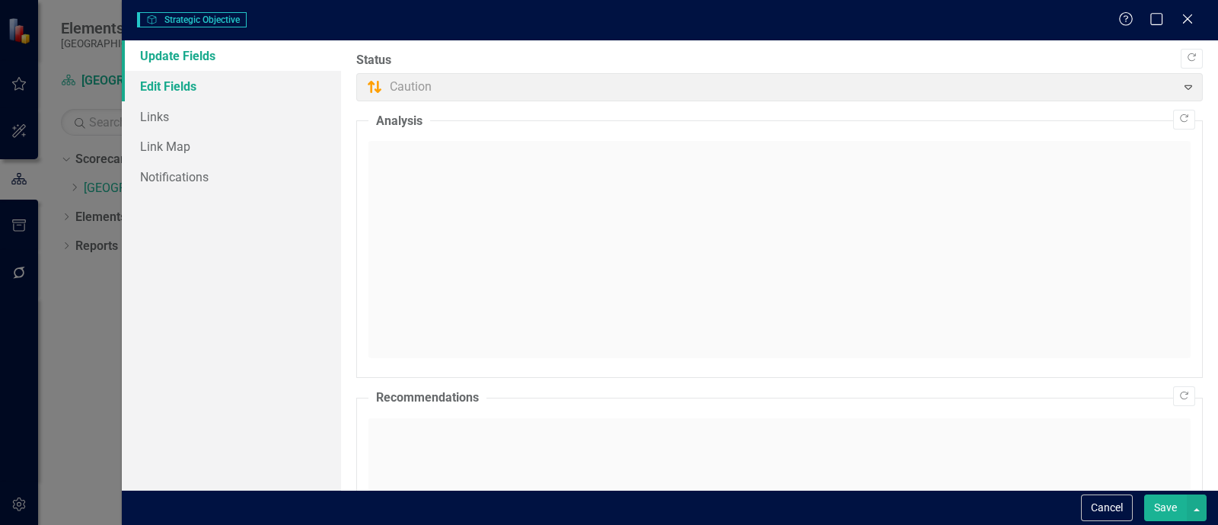
drag, startPoint x: 225, startPoint y: 97, endPoint x: 217, endPoint y: 86, distance: 13.1
click at [225, 94] on link "Edit Fields" at bounding box center [231, 86] width 219 height 30
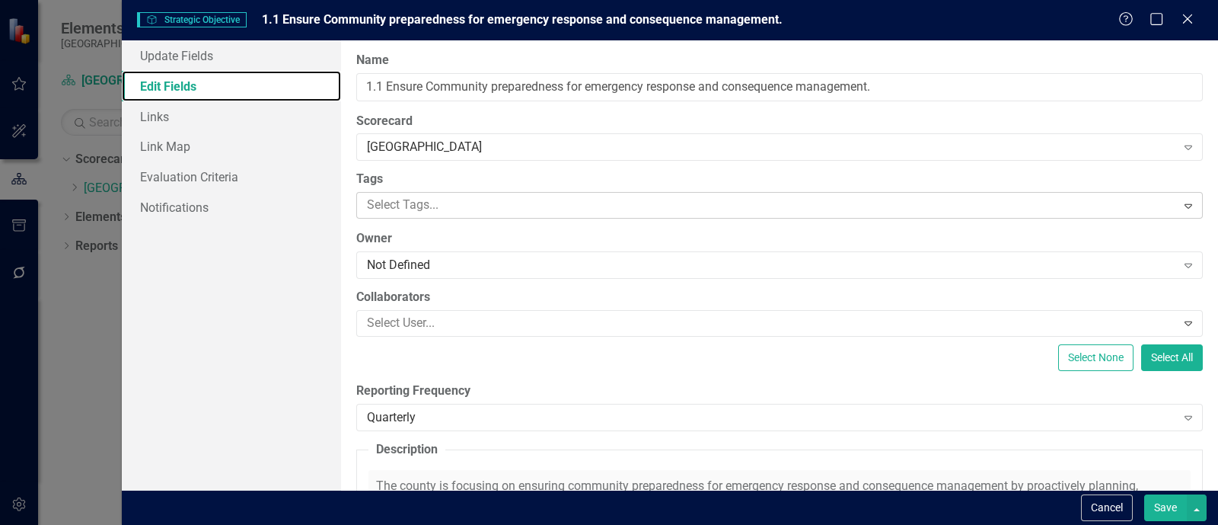
type input "1.1 Ensure Community preparedness for emergency response and consequence manage…"
click at [421, 260] on div "Not Defined" at bounding box center [771, 266] width 809 height 18
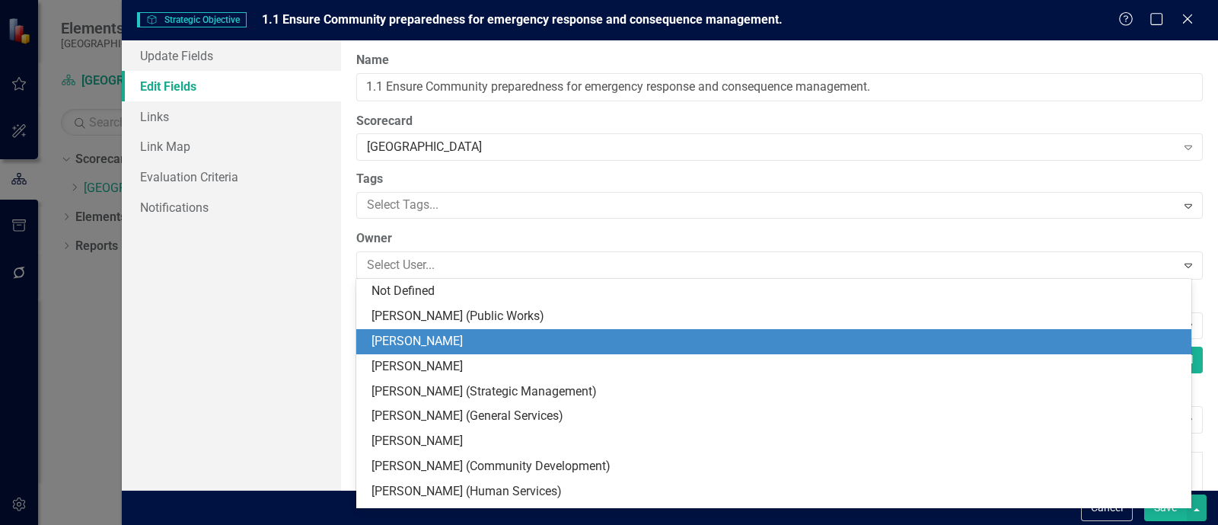
click at [413, 340] on div "Jasmyn Fouts" at bounding box center [777, 342] width 811 height 18
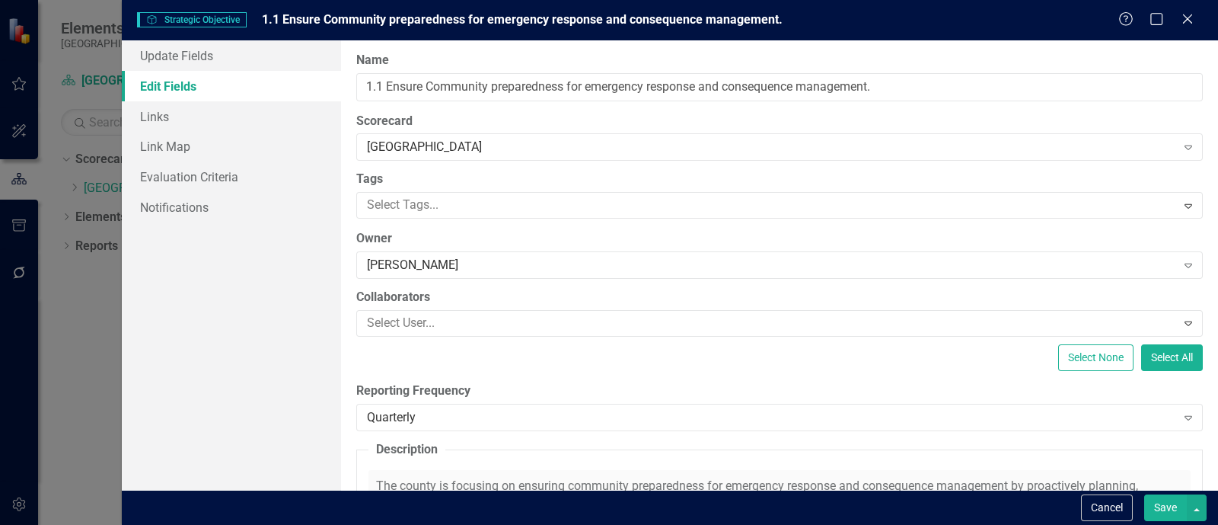
click at [1165, 515] on button "Save" at bounding box center [1165, 507] width 43 height 27
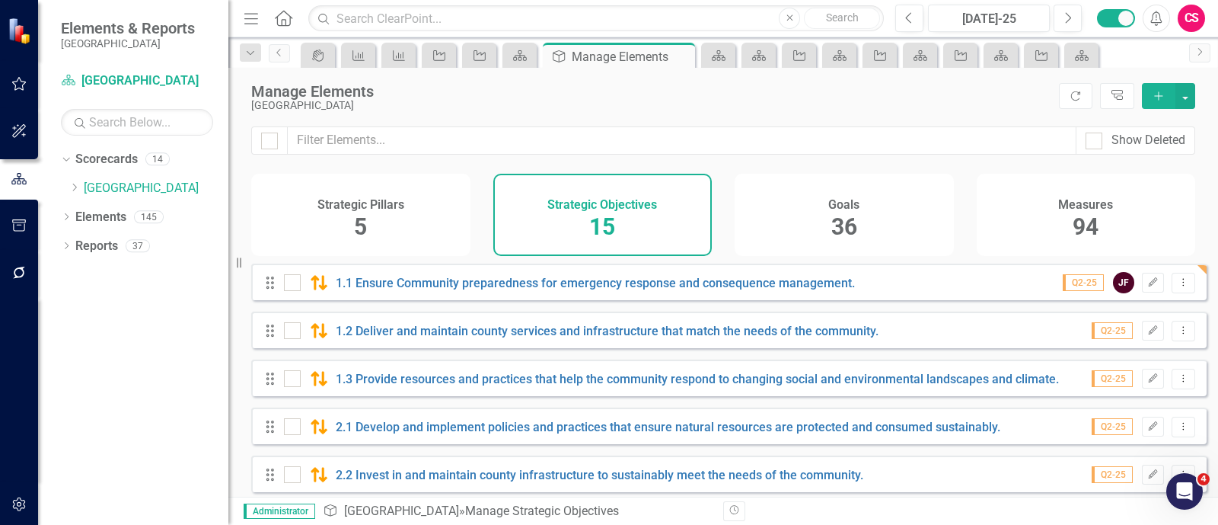
click at [23, 276] on icon "button" at bounding box center [19, 272] width 16 height 12
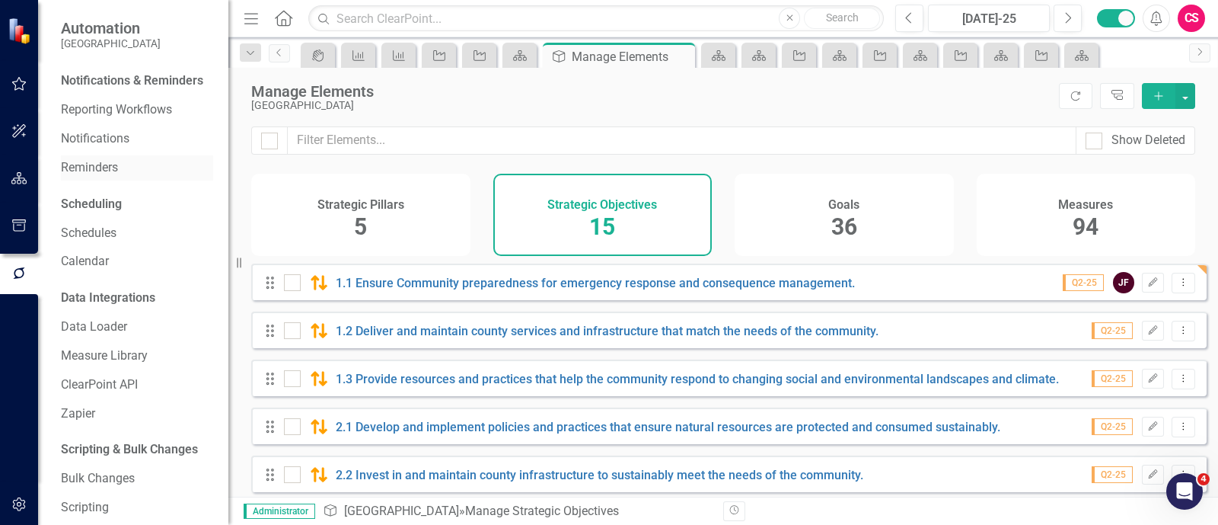
click at [91, 177] on link "Reminders" at bounding box center [137, 168] width 152 height 18
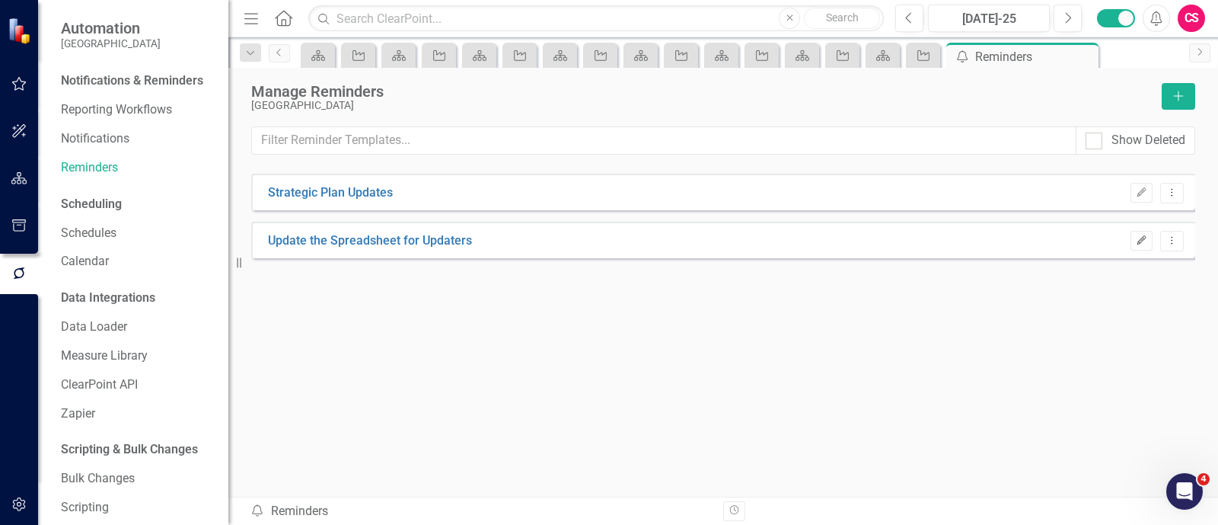
click at [1143, 247] on button "Edit" at bounding box center [1142, 241] width 22 height 20
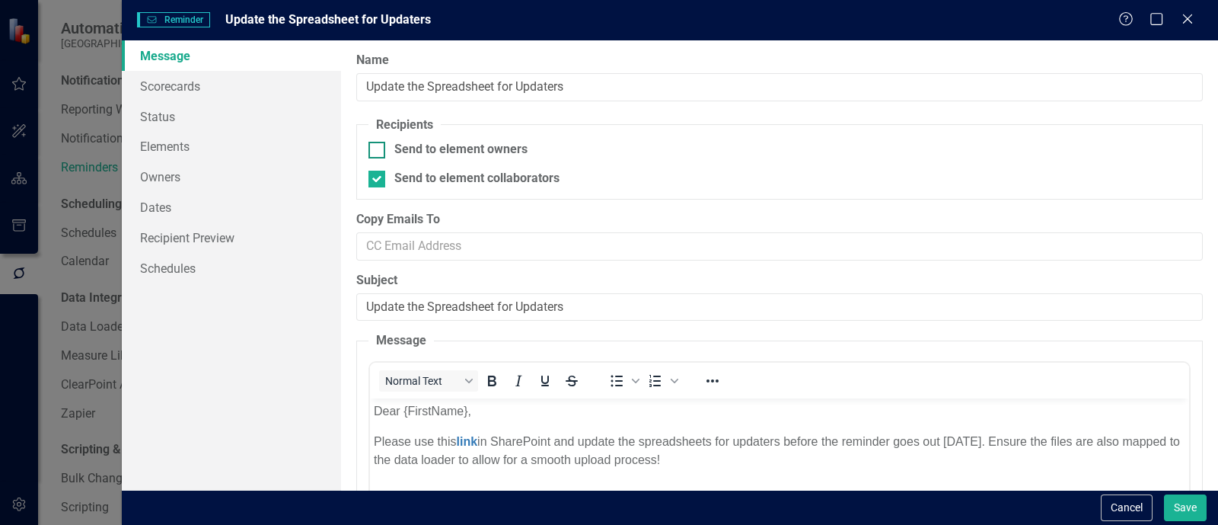
click at [384, 153] on div "Send to element owners" at bounding box center [779, 150] width 822 height 18
click at [378, 151] on input "Send to element owners" at bounding box center [373, 147] width 10 height 10
checkbox input "true"
click at [392, 186] on div "Send to element collaborators" at bounding box center [779, 179] width 822 height 18
click at [378, 180] on input "Send to element collaborators" at bounding box center [373, 176] width 10 height 10
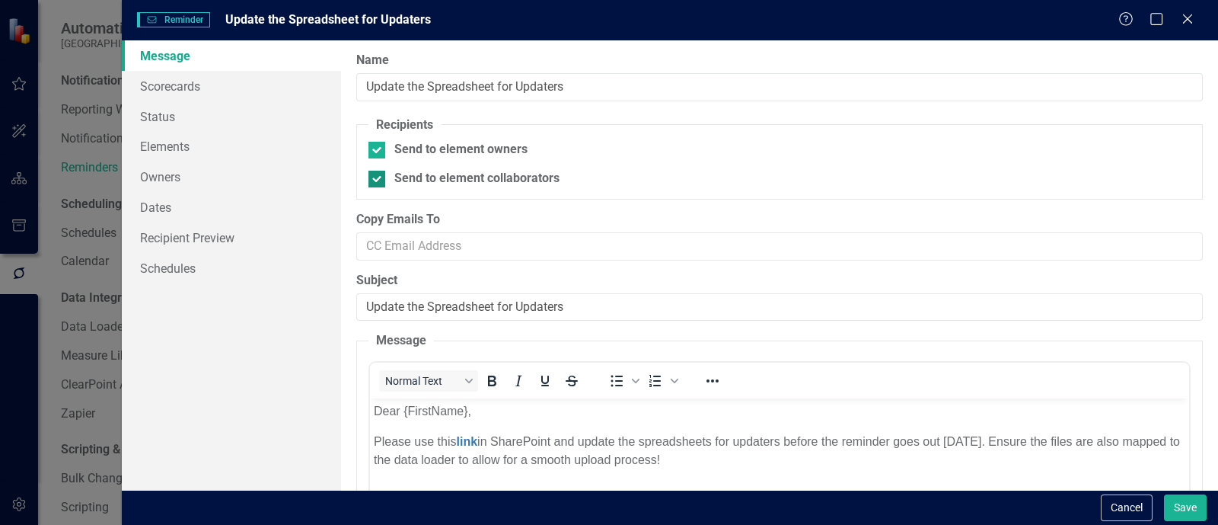
checkbox input "false"
click at [179, 85] on link "Scorecards" at bounding box center [231, 86] width 219 height 30
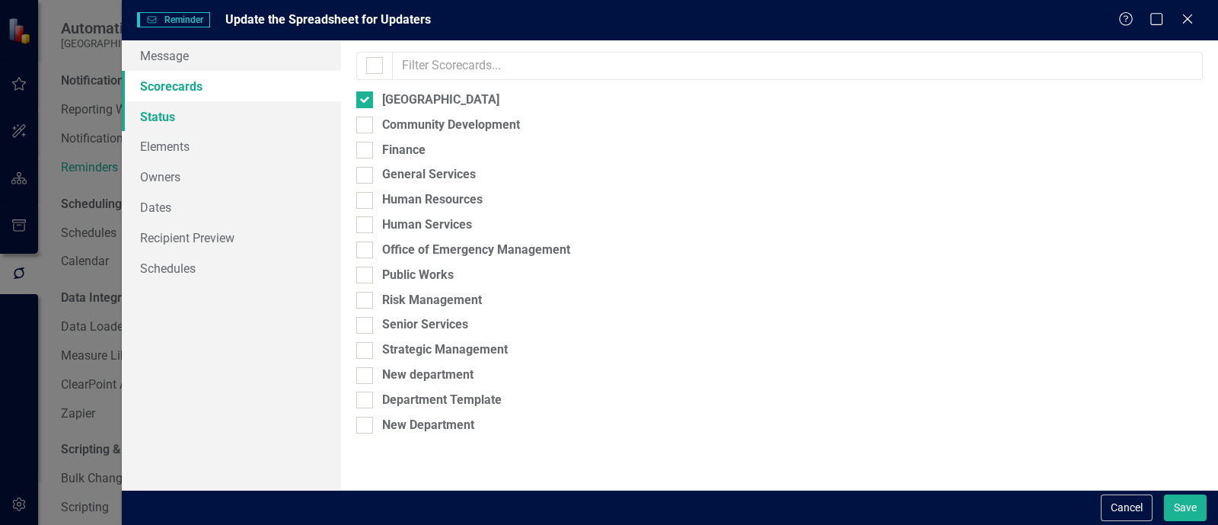
click at [162, 116] on link "Status" at bounding box center [231, 116] width 219 height 30
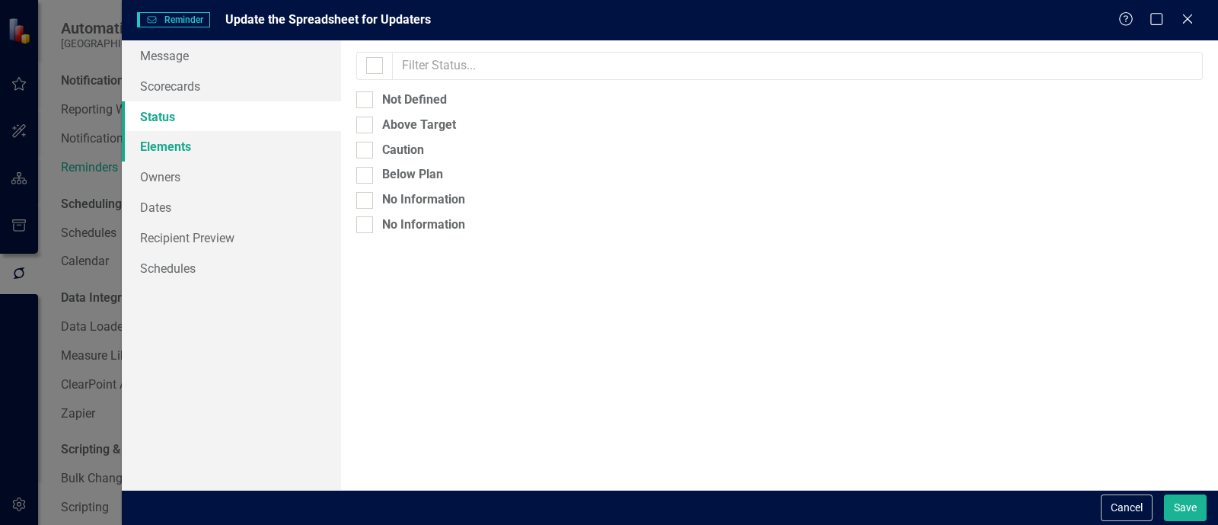
click at [221, 140] on link "Elements" at bounding box center [231, 146] width 219 height 30
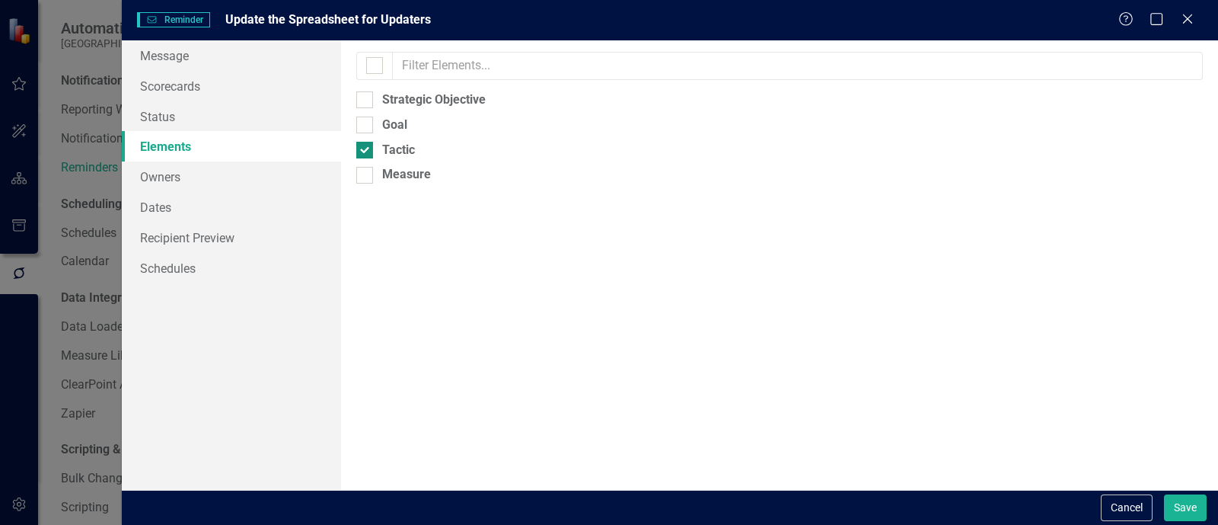
click at [372, 150] on div at bounding box center [364, 150] width 17 height 17
click at [366, 150] on input "Tactic" at bounding box center [361, 147] width 10 height 10
checkbox input "false"
click at [382, 97] on div "Strategic Objective" at bounding box center [434, 100] width 104 height 18
click at [366, 97] on input "Strategic Objective" at bounding box center [361, 96] width 10 height 10
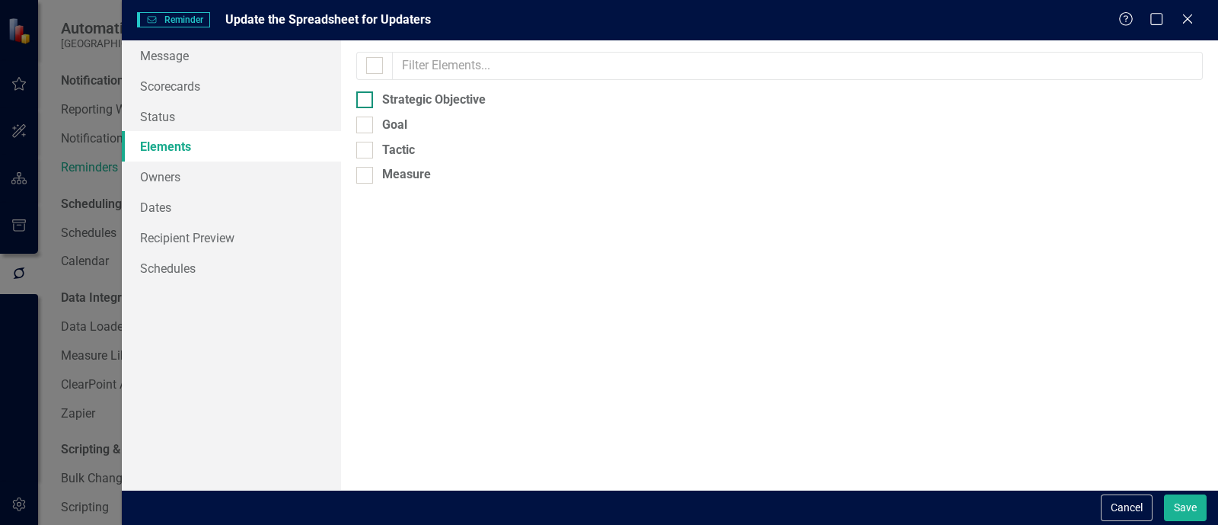
checkbox input "true"
click at [183, 181] on link "Owners" at bounding box center [231, 176] width 219 height 30
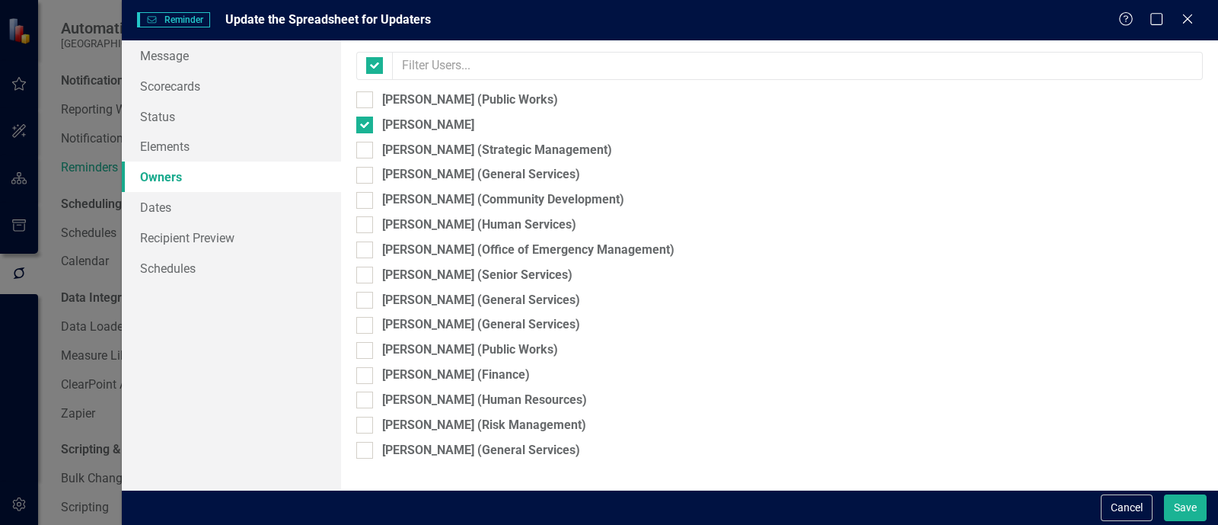
checkbox input "false"
click at [177, 218] on link "Dates" at bounding box center [231, 207] width 219 height 30
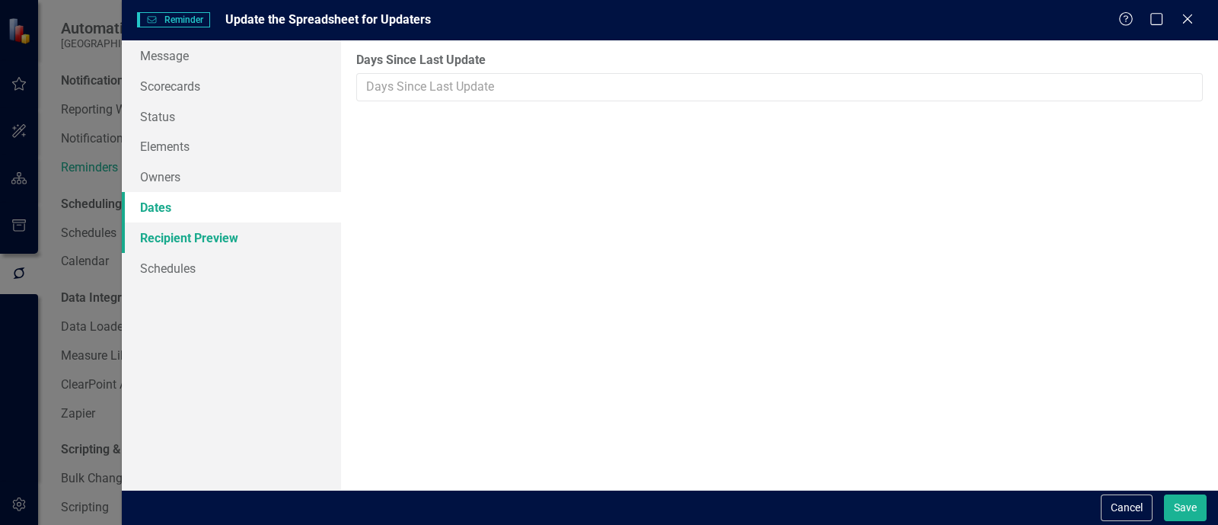
click at [178, 234] on link "Recipient Preview" at bounding box center [231, 237] width 219 height 30
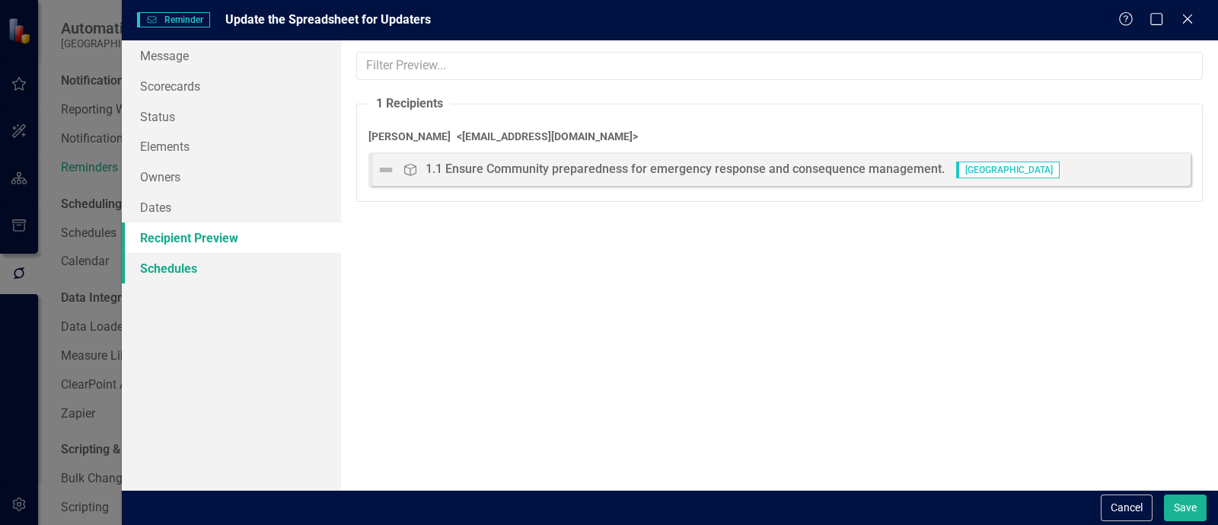
click at [181, 270] on link "Schedules" at bounding box center [231, 268] width 219 height 30
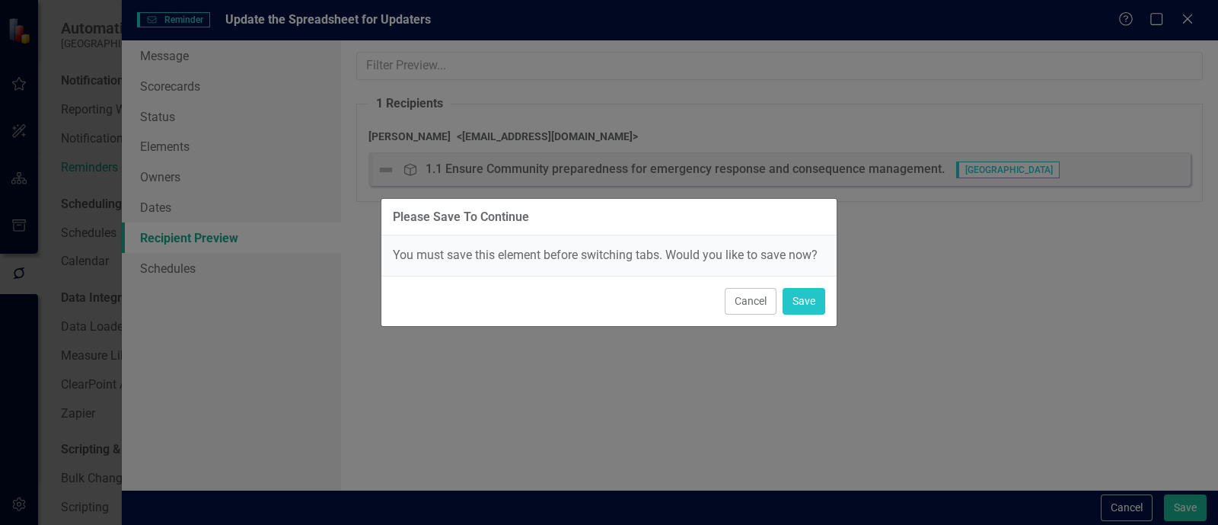
click at [809, 317] on div "Cancel Save" at bounding box center [608, 301] width 455 height 50
click at [809, 304] on button "Save" at bounding box center [804, 301] width 43 height 27
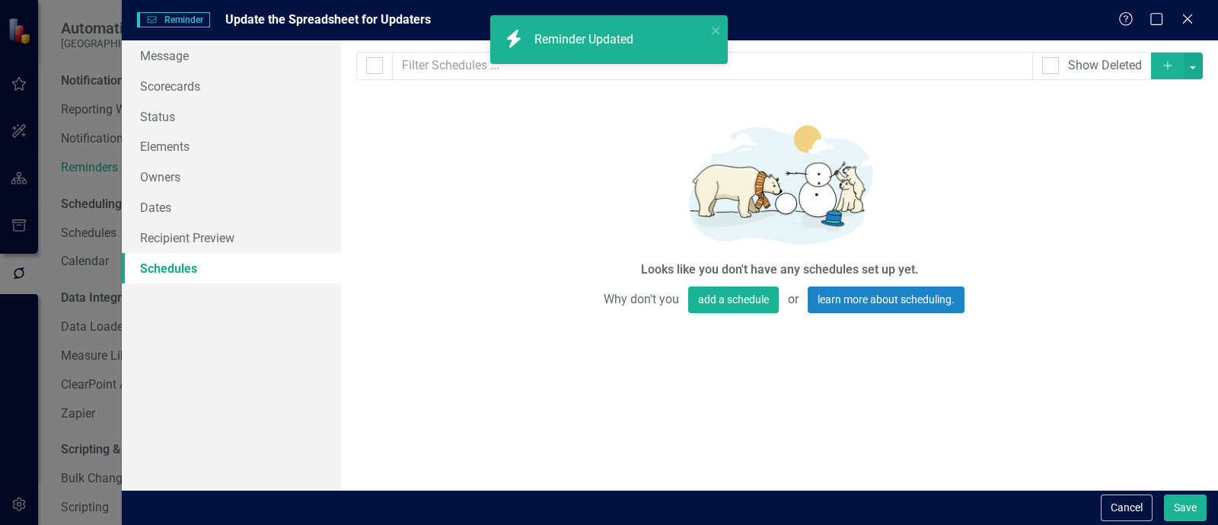
click at [1165, 63] on icon "Add" at bounding box center [1168, 65] width 14 height 11
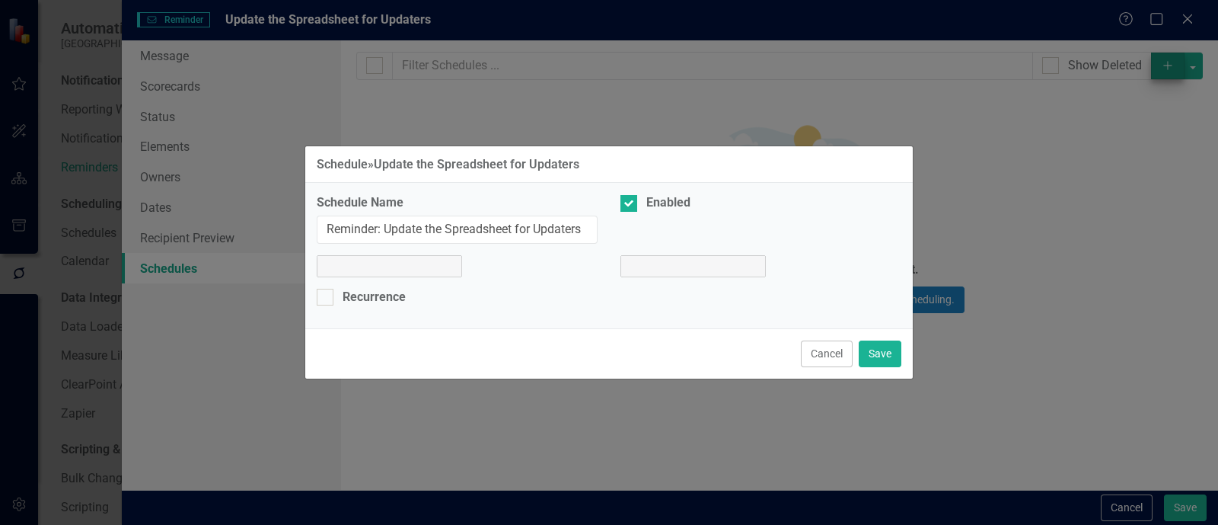
select select "pm"
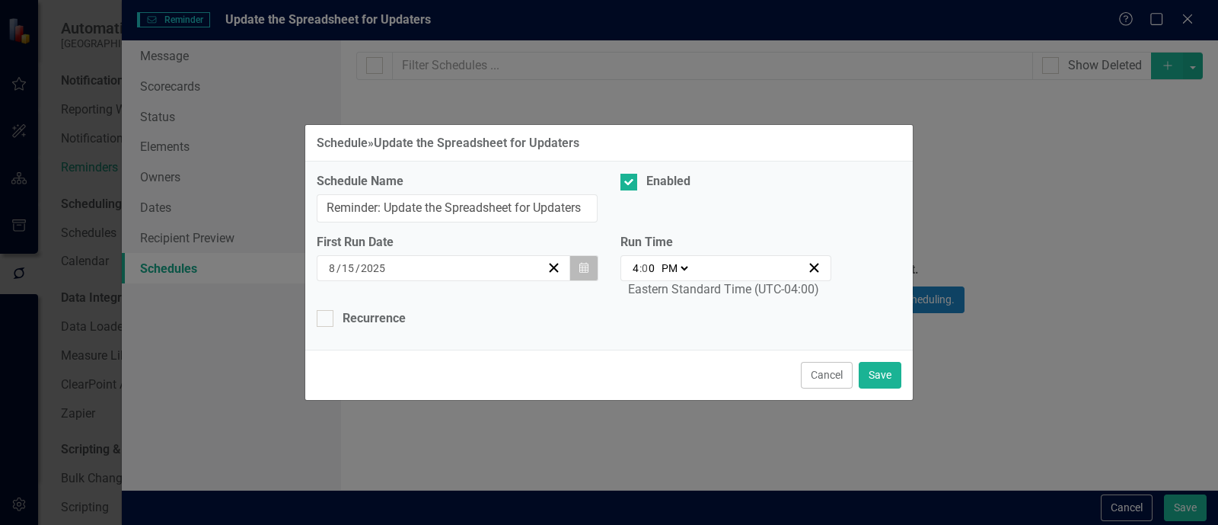
click at [590, 270] on button "Calendar" at bounding box center [583, 268] width 29 height 26
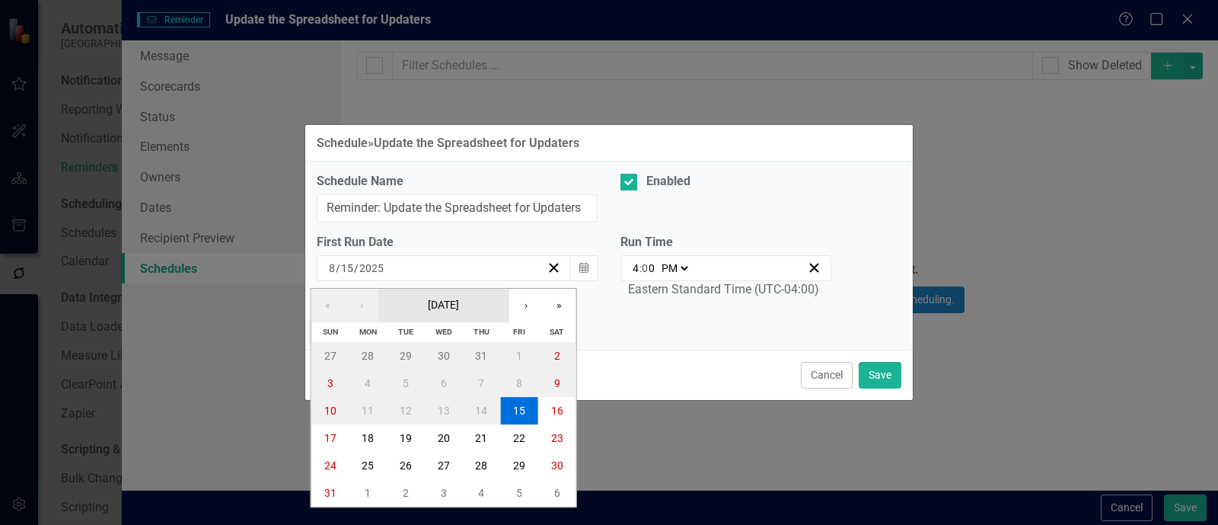
click at [489, 311] on button "August 2025" at bounding box center [443, 305] width 131 height 33
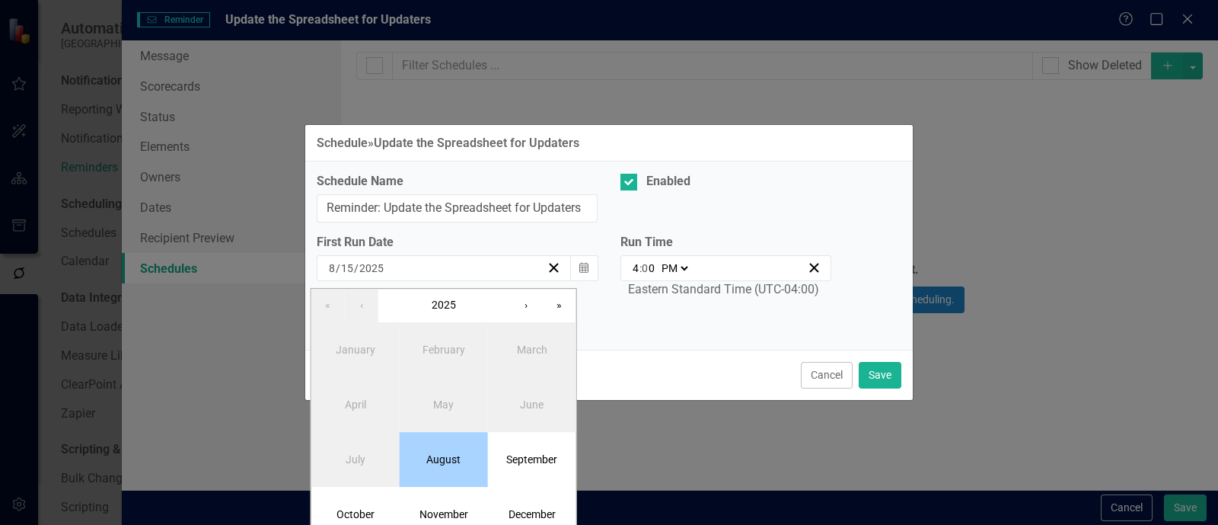
click at [443, 475] on button "August" at bounding box center [444, 459] width 88 height 55
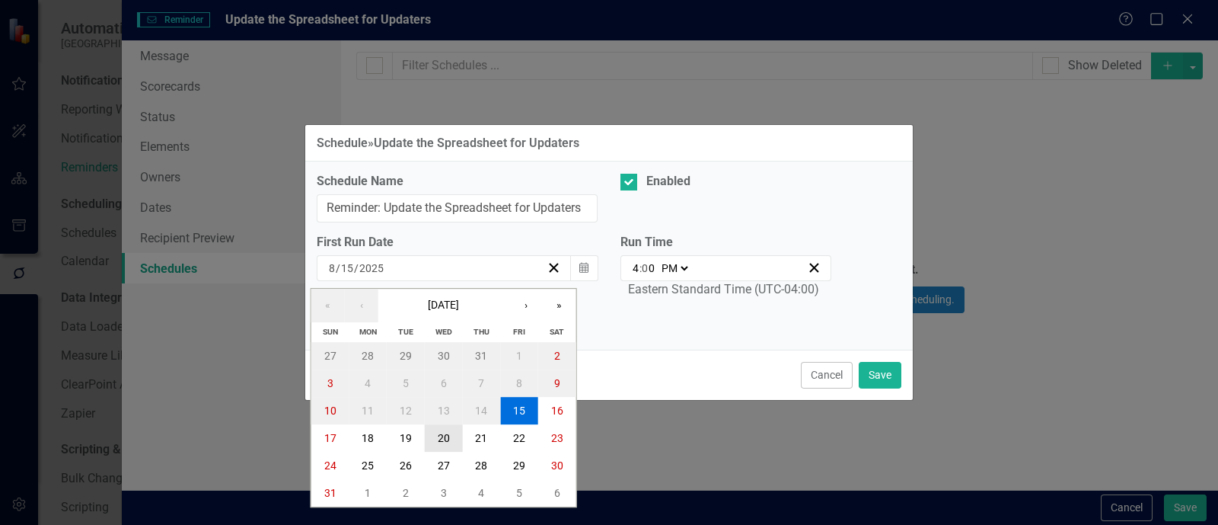
click at [445, 437] on abbr "20" at bounding box center [444, 438] width 12 height 12
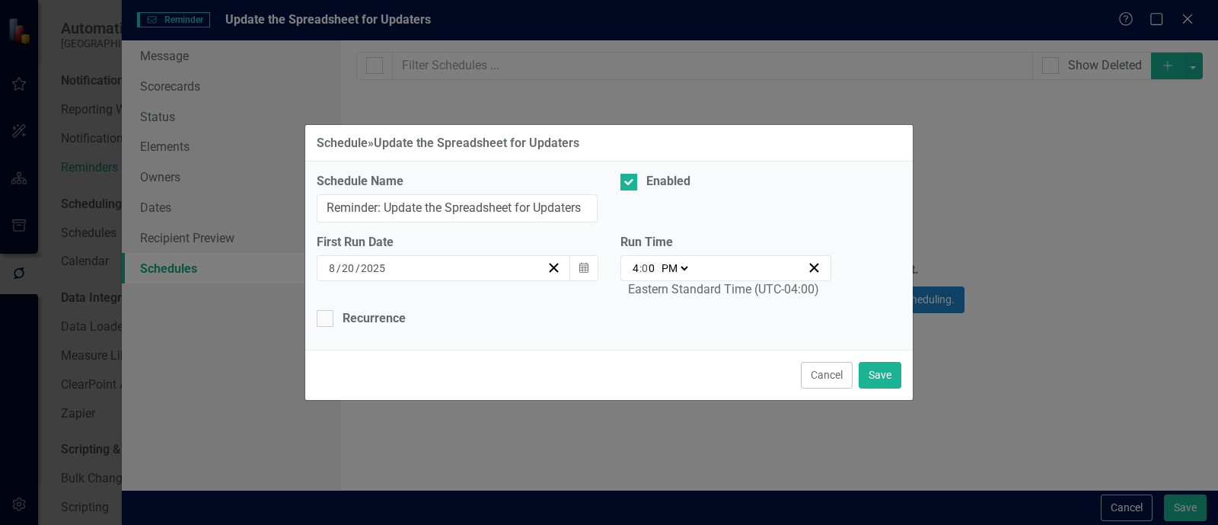
click at [637, 273] on input "4" at bounding box center [636, 267] width 8 height 15
type input "21:00"
type input "9"
click at [685, 266] on select "AM PM" at bounding box center [674, 267] width 33 height 15
select select "am"
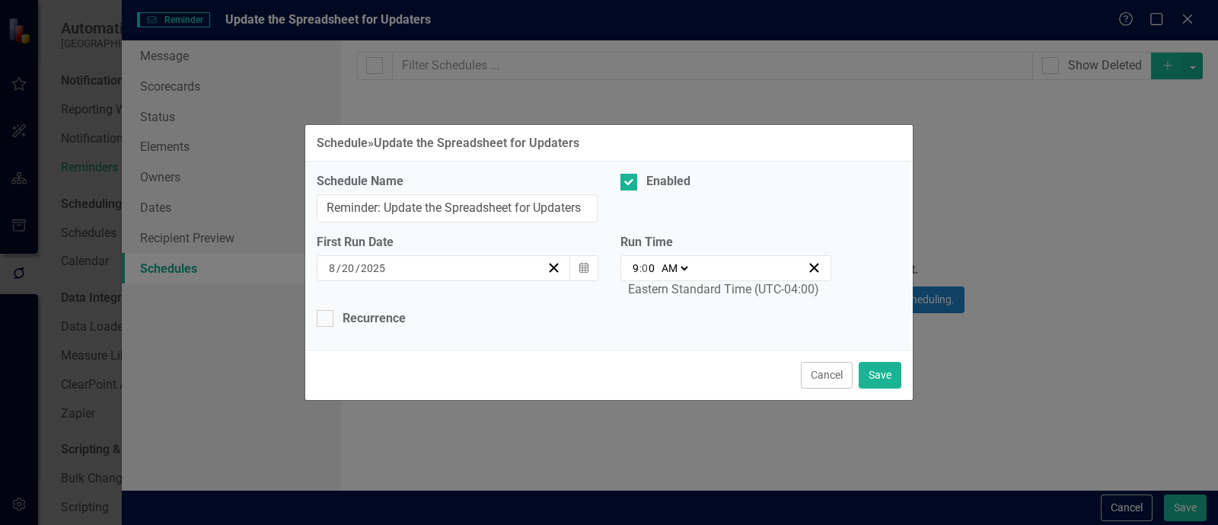
click at [658, 260] on select "AM PM" at bounding box center [674, 267] width 33 height 15
type input "09:00"
click at [394, 316] on div "Recurrence" at bounding box center [374, 319] width 63 height 18
click at [327, 316] on input "Recurrence" at bounding box center [322, 315] width 10 height 10
checkbox input "true"
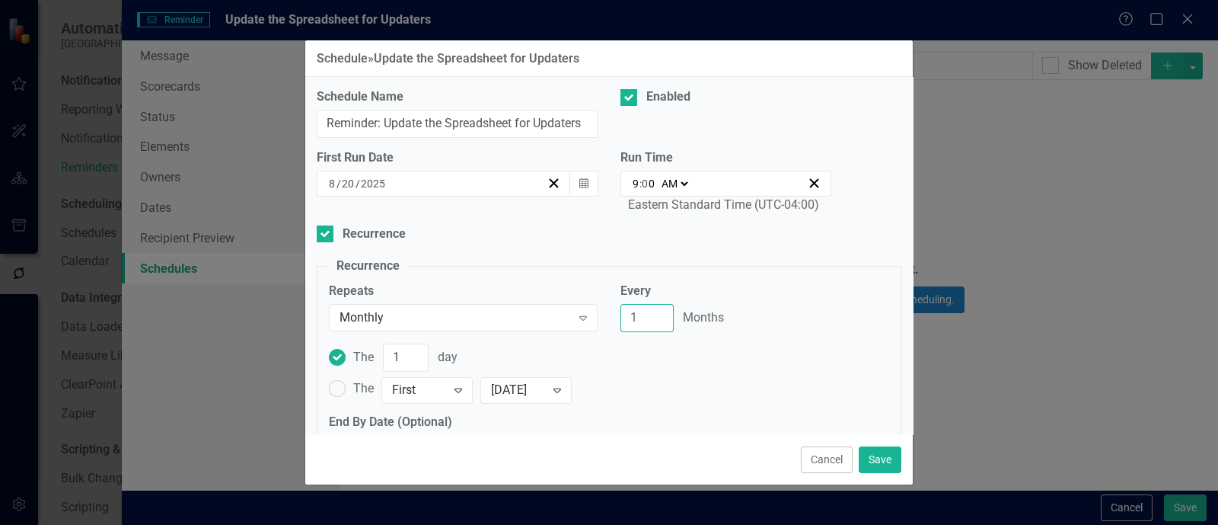
click at [636, 315] on input "1" at bounding box center [646, 318] width 53 height 28
type input "3"
click at [624, 243] on div "Schedule Name Reminder: Update the Spreadsheet for Updaters Enabled First Run D…" at bounding box center [609, 255] width 608 height 357
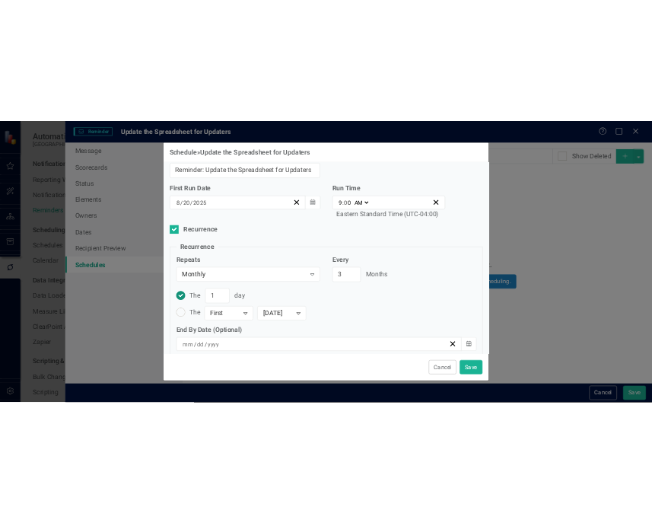
scroll to position [47, 0]
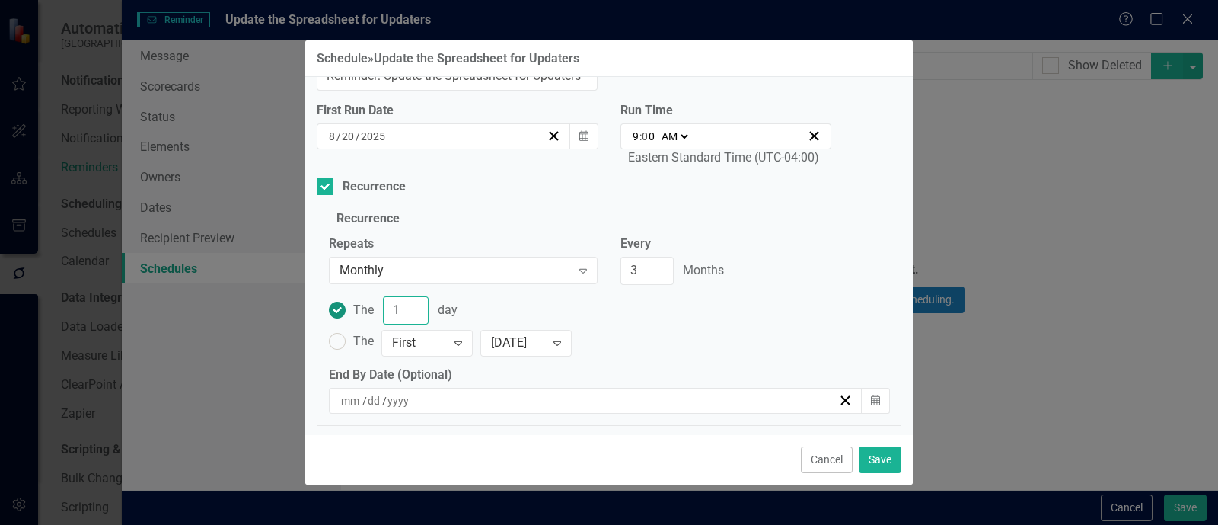
drag, startPoint x: 398, startPoint y: 310, endPoint x: 382, endPoint y: 311, distance: 16.1
click at [383, 310] on input "1" at bounding box center [406, 310] width 46 height 28
type input "20"
click at [889, 230] on fieldset "Recurrence Repeats Monthly Expand Every 3 Months The 20 day The First Expand Mo…" at bounding box center [609, 317] width 585 height 215
click at [570, 139] on button "Calendar" at bounding box center [583, 136] width 29 height 26
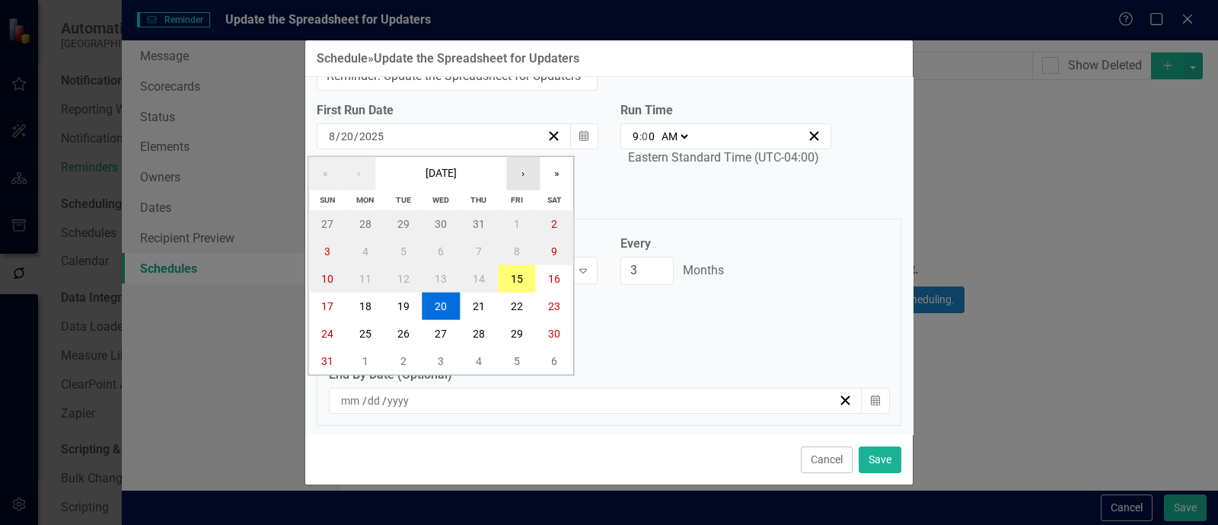
click at [514, 172] on button "›" at bounding box center [522, 172] width 33 height 33
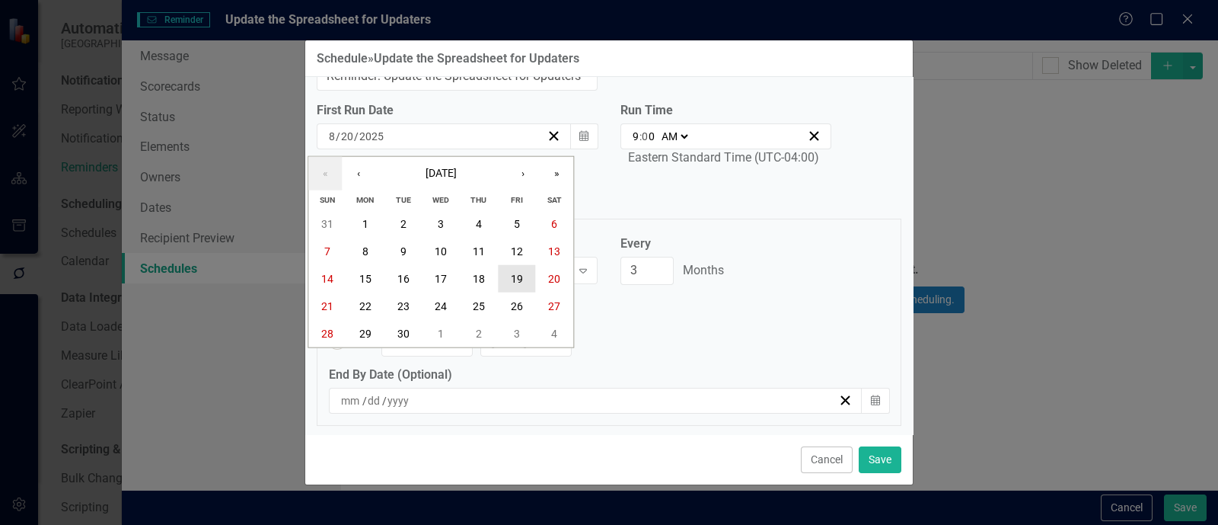
click at [524, 276] on button "19" at bounding box center [517, 278] width 38 height 27
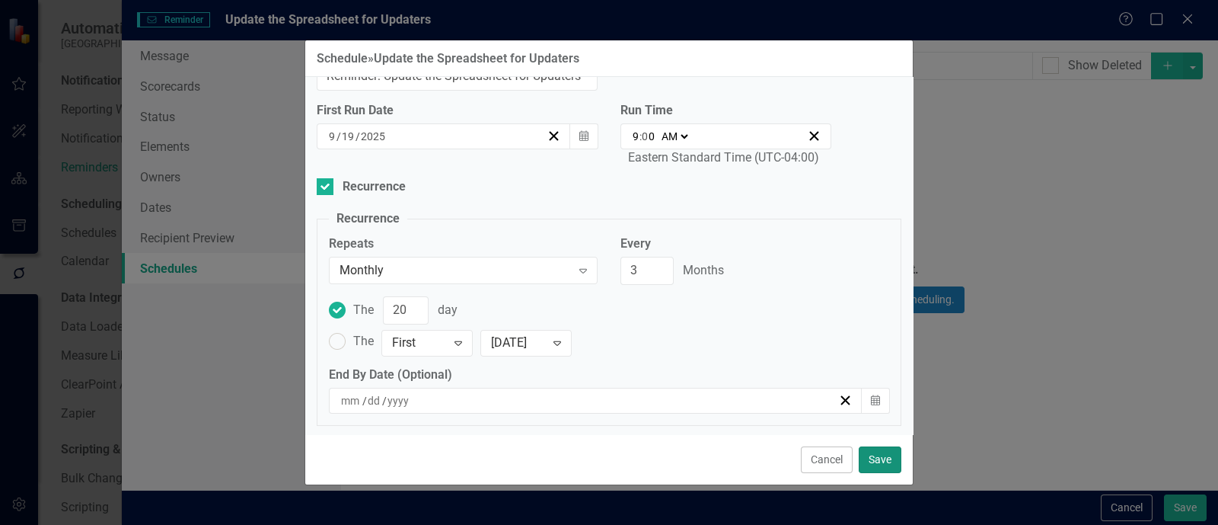
click at [890, 462] on button "Save" at bounding box center [880, 459] width 43 height 27
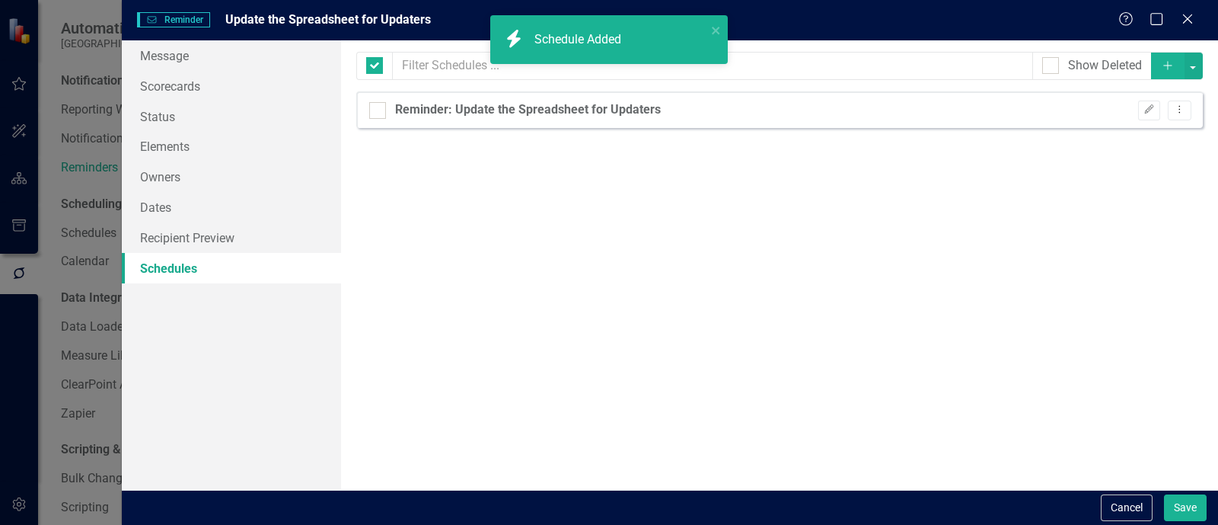
checkbox input "false"
click at [1198, 496] on button "Save" at bounding box center [1185, 507] width 43 height 27
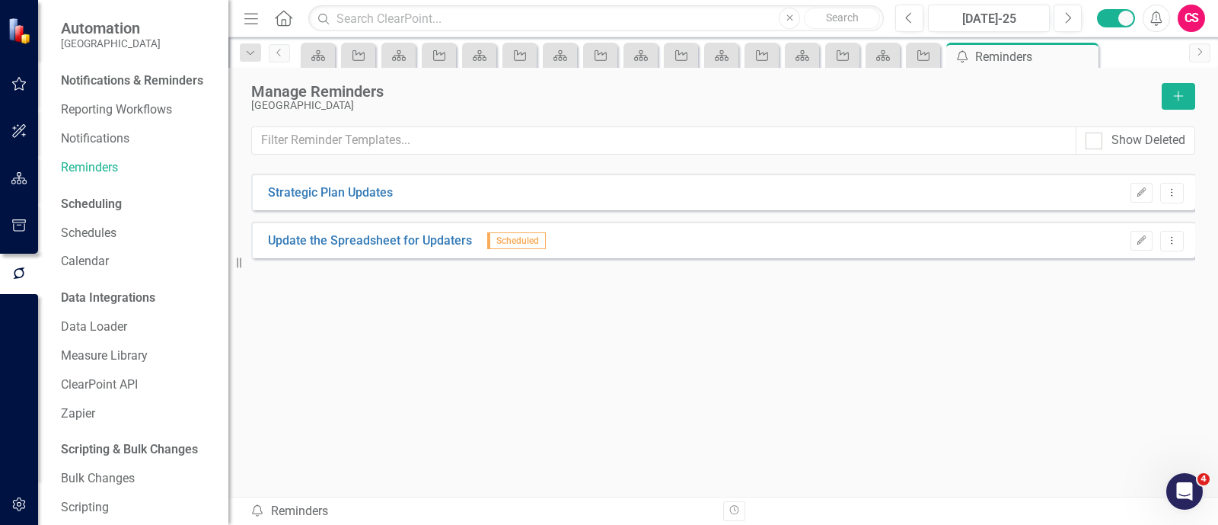
drag, startPoint x: 566, startPoint y: 397, endPoint x: 428, endPoint y: 325, distance: 155.3
click at [565, 397] on div "Strategic Plan Updates Edit Dropdown Menu Update the Spreadsheet for Updaters S…" at bounding box center [723, 307] width 944 height 267
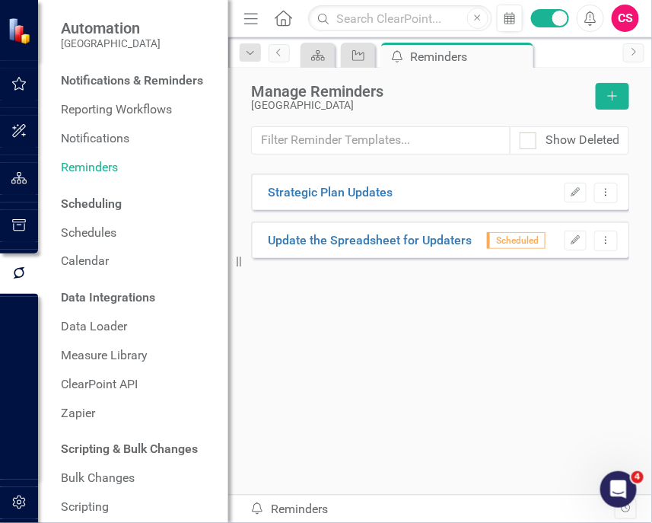
click at [443, 324] on div "Strategic Plan Updates Edit Dropdown Menu Update the Spreadsheet for Updaters S…" at bounding box center [440, 307] width 378 height 266
click at [33, 184] on button "button" at bounding box center [19, 179] width 34 height 32
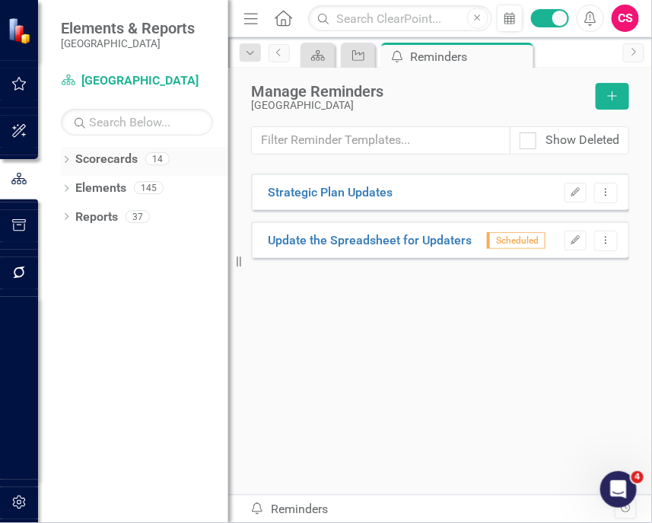
click at [65, 161] on icon "Dropdown" at bounding box center [66, 161] width 11 height 8
click at [71, 184] on icon "Dropdown" at bounding box center [74, 187] width 11 height 9
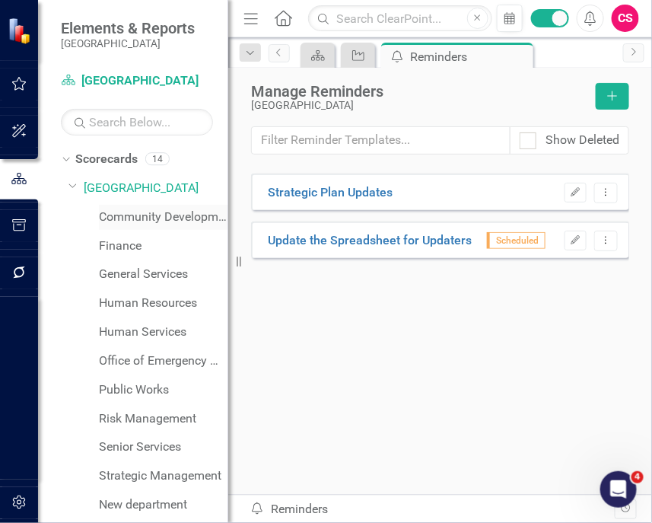
click at [139, 226] on div "Community Development" at bounding box center [163, 217] width 129 height 25
click at [148, 212] on link "Community Development" at bounding box center [163, 218] width 129 height 18
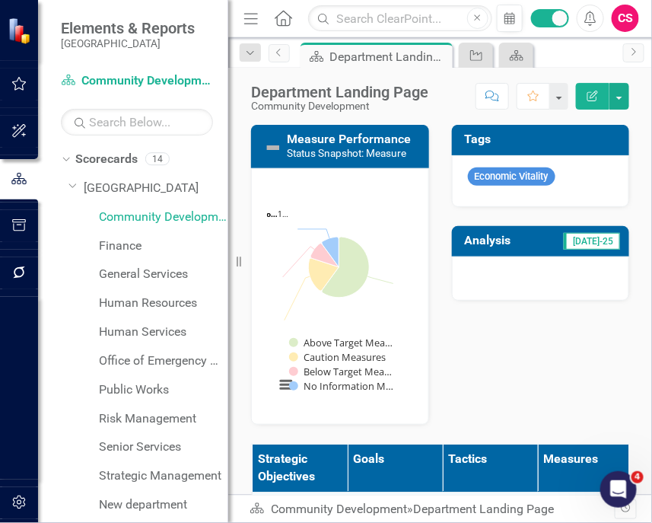
click at [259, 21] on icon "Menu" at bounding box center [251, 18] width 20 height 16
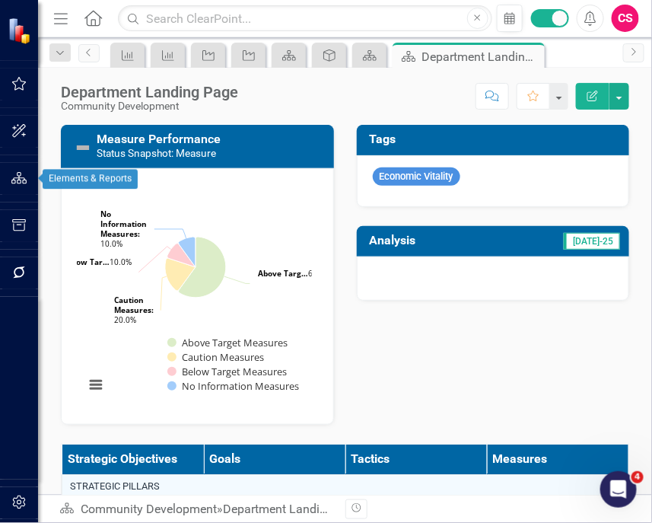
click at [14, 186] on button "button" at bounding box center [19, 179] width 34 height 32
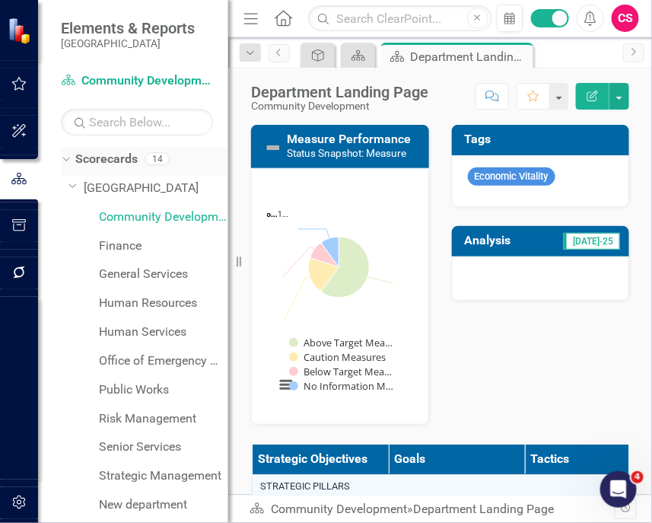
click at [66, 155] on icon "Dropdown" at bounding box center [64, 158] width 8 height 11
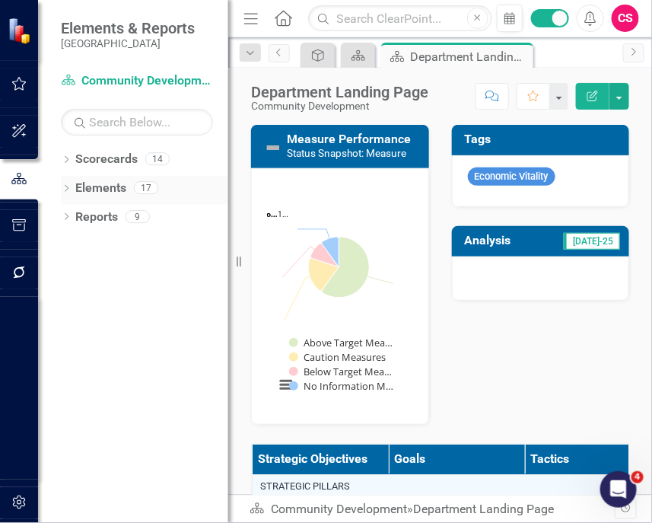
click at [101, 187] on link "Elements" at bounding box center [100, 189] width 51 height 18
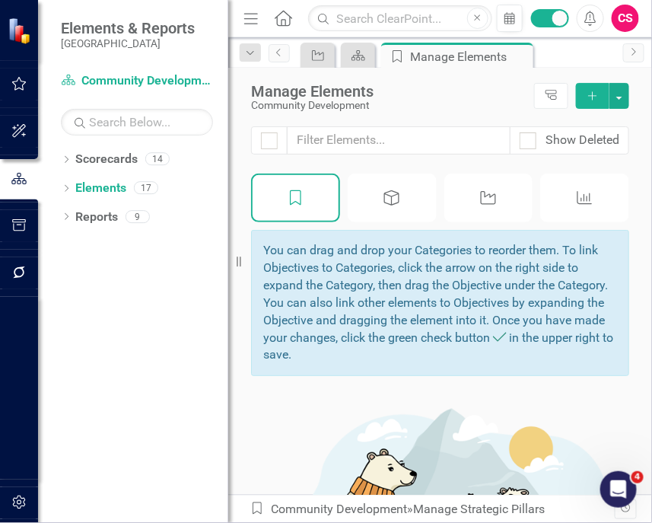
click at [576, 198] on icon "Measure" at bounding box center [586, 197] width 20 height 15
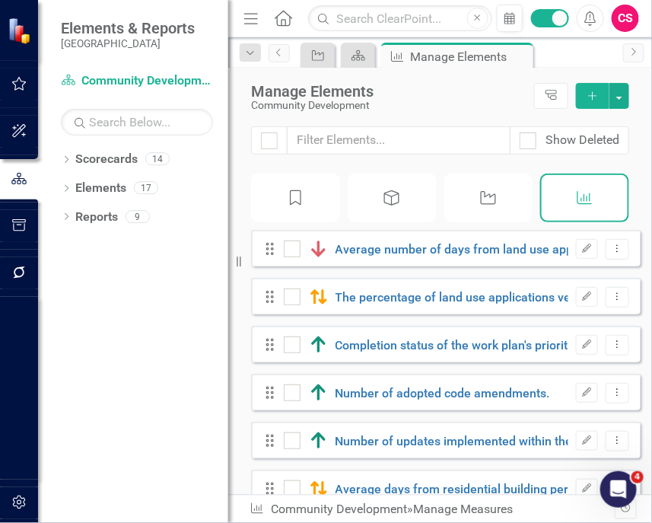
click at [246, 24] on icon "Menu" at bounding box center [251, 18] width 20 height 16
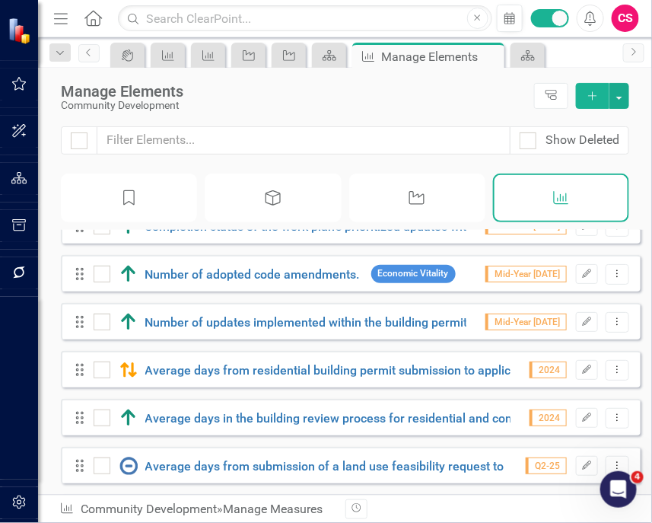
scroll to position [129, 0]
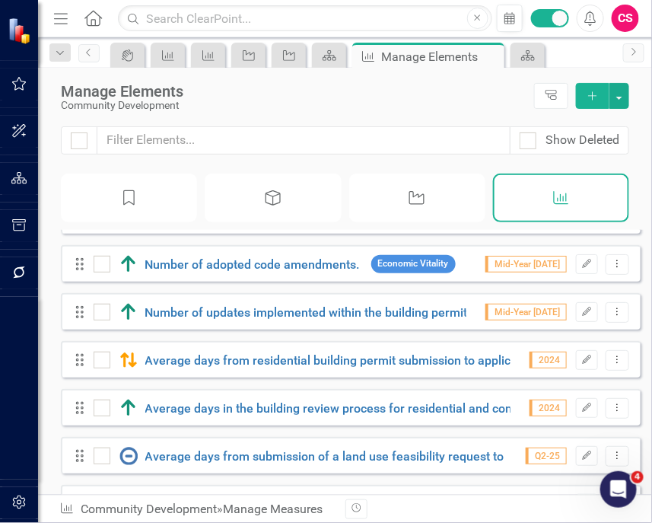
click at [359, 362] on div "Average days from residential building permit submission to application complet…" at bounding box center [360, 360] width 532 height 18
click at [358, 368] on link "Average days from residential building permit submission to application complet…" at bounding box center [383, 360] width 477 height 14
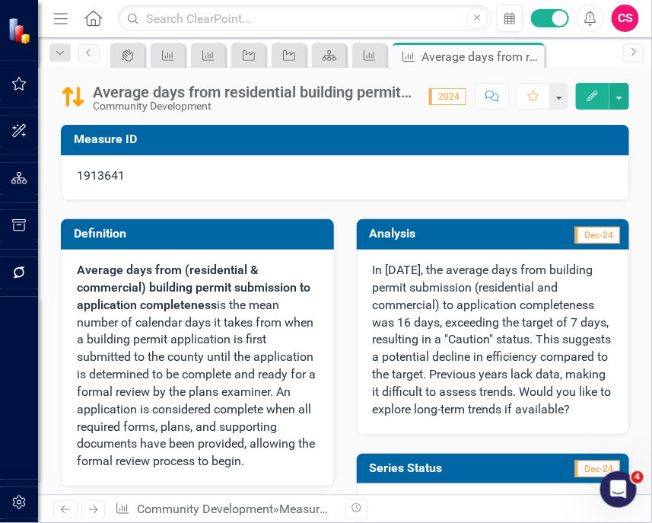
click at [388, 100] on div "Community Development" at bounding box center [253, 105] width 321 height 11
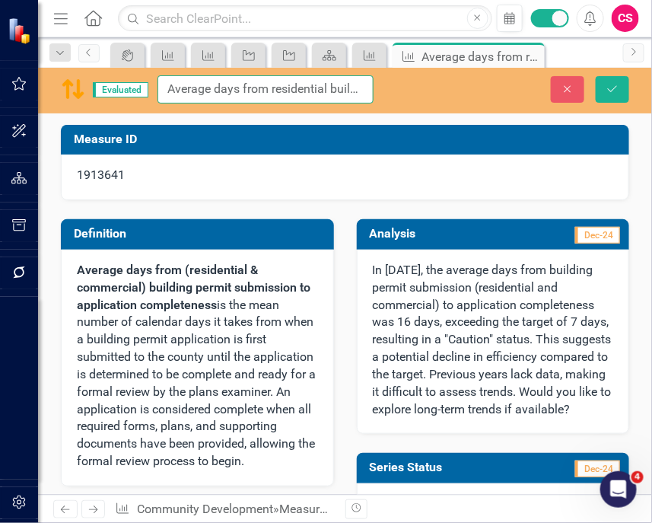
click at [331, 89] on input "Average days from residential building permit submission to application complet…" at bounding box center [266, 89] width 216 height 28
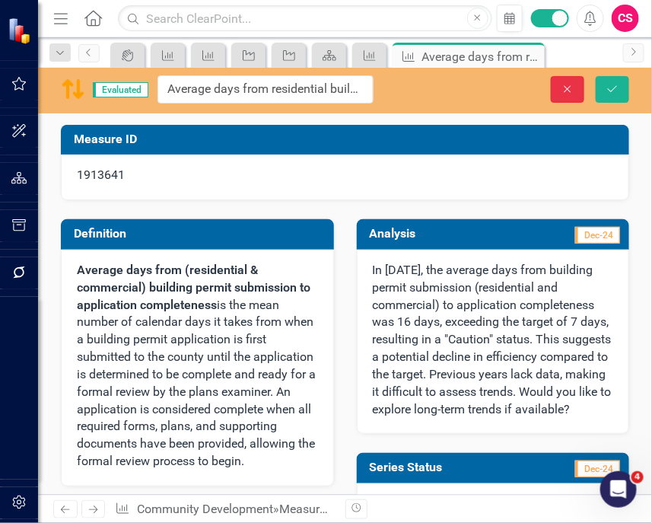
click at [580, 90] on button "Close" at bounding box center [567, 89] width 33 height 27
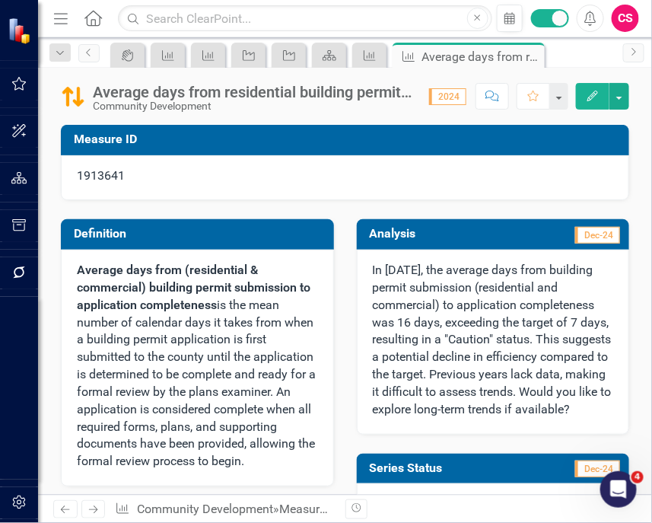
click at [417, 295] on p "In [DATE], the average days from building permit submission (residential and co…" at bounding box center [493, 340] width 241 height 157
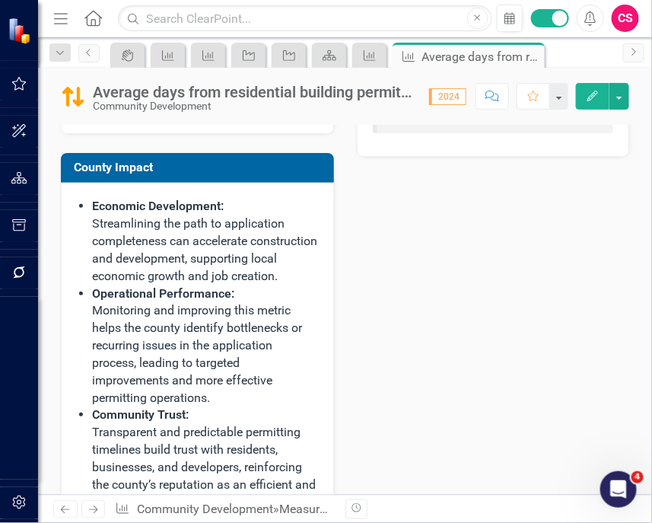
scroll to position [1207, 0]
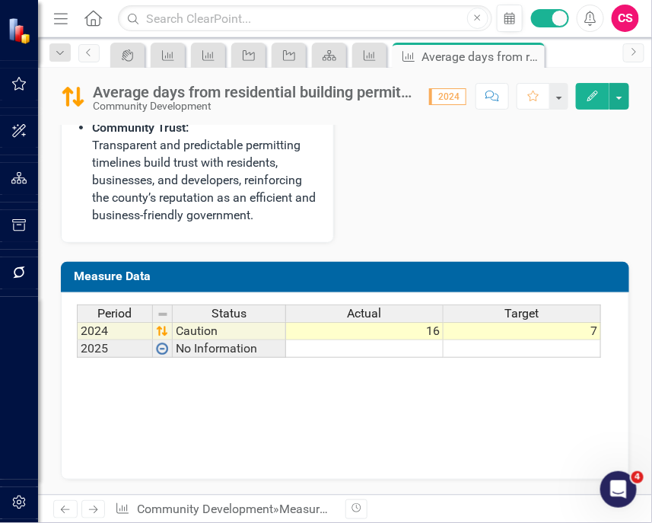
click at [388, 312] on div "Actual" at bounding box center [364, 313] width 157 height 17
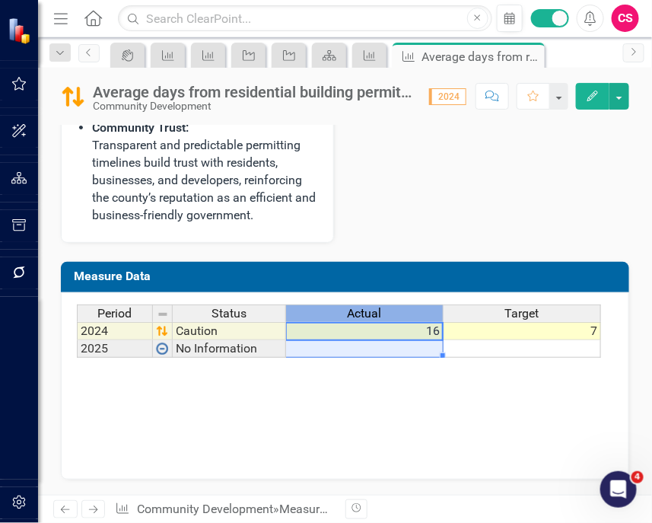
click at [388, 312] on div "Actual" at bounding box center [364, 313] width 157 height 17
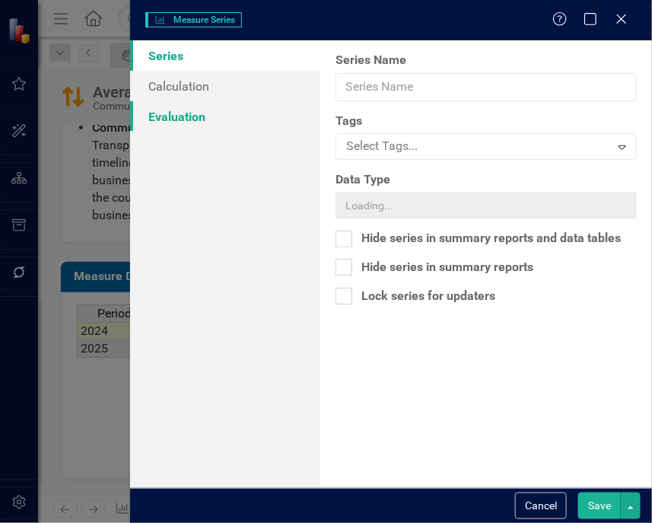
type input "Actual"
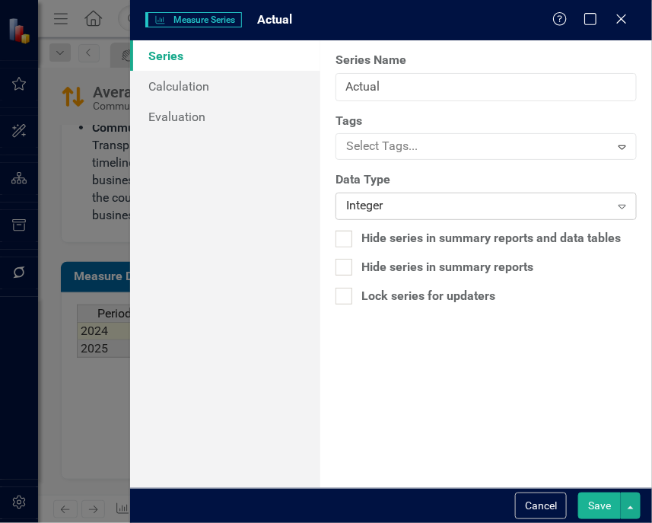
click at [395, 211] on div "Integer" at bounding box center [477, 207] width 263 height 18
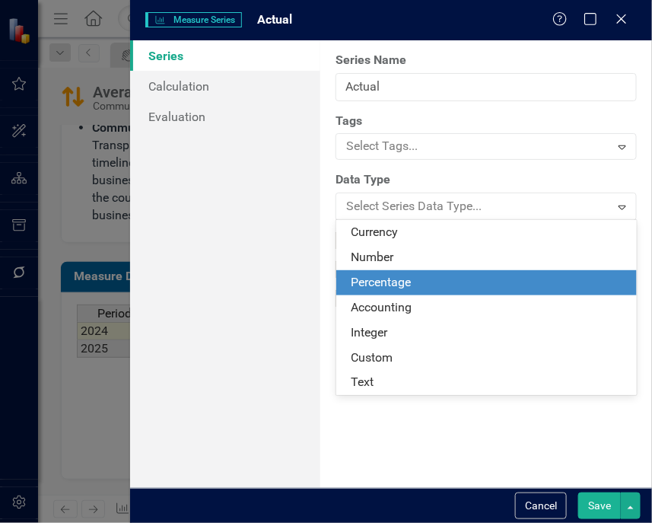
click at [380, 274] on div "Percentage" at bounding box center [490, 283] width 277 height 18
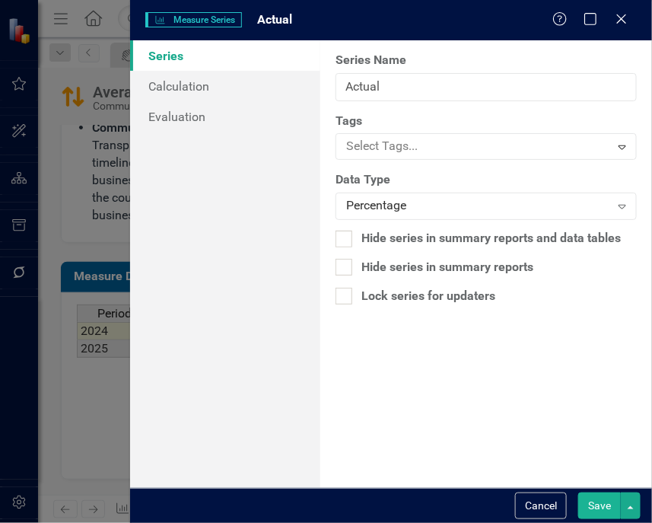
click at [595, 498] on button "Save" at bounding box center [600, 506] width 43 height 27
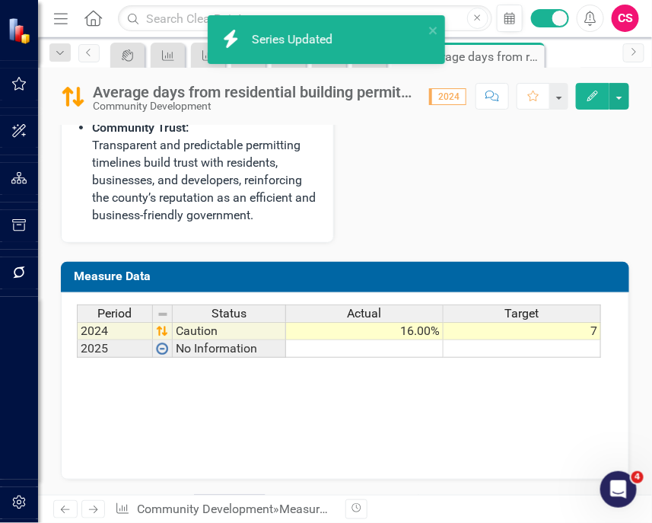
click at [555, 307] on div "Target" at bounding box center [522, 313] width 157 height 17
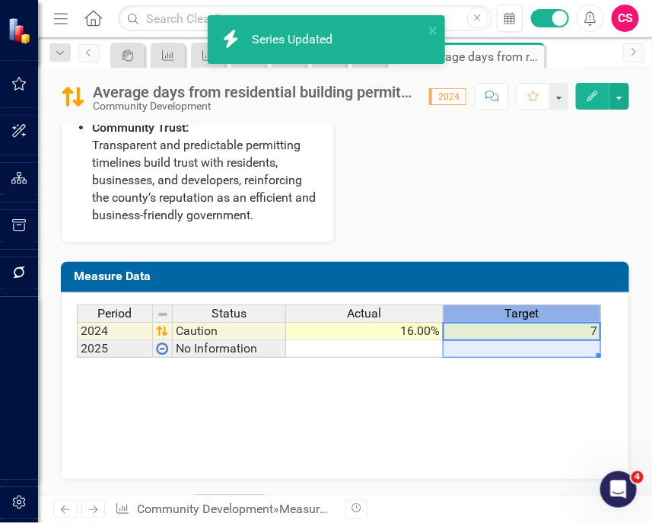
click at [555, 307] on div "Target" at bounding box center [522, 313] width 157 height 17
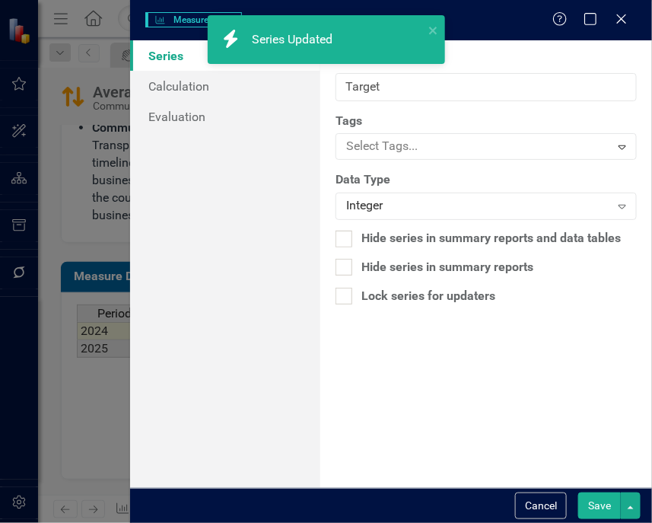
type input "Target"
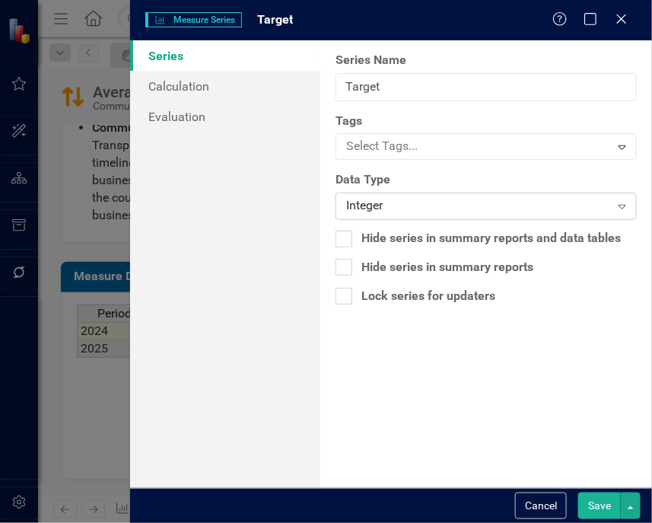
click at [392, 205] on div "Integer" at bounding box center [477, 207] width 263 height 18
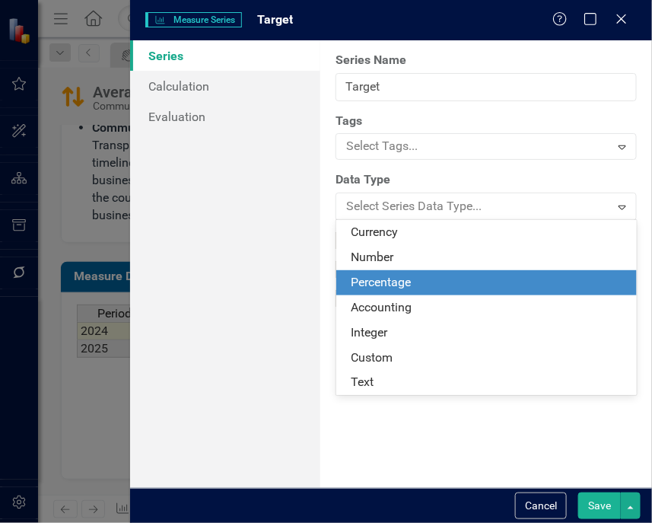
click at [400, 295] on div "Percentage" at bounding box center [486, 282] width 301 height 25
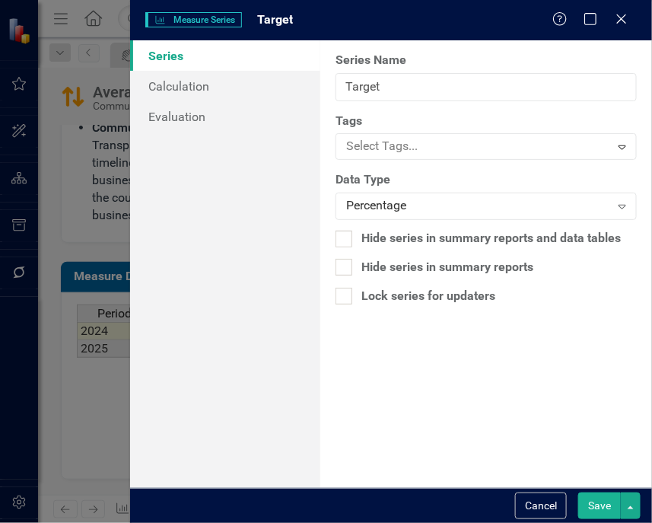
click at [605, 499] on button "Save" at bounding box center [600, 506] width 43 height 27
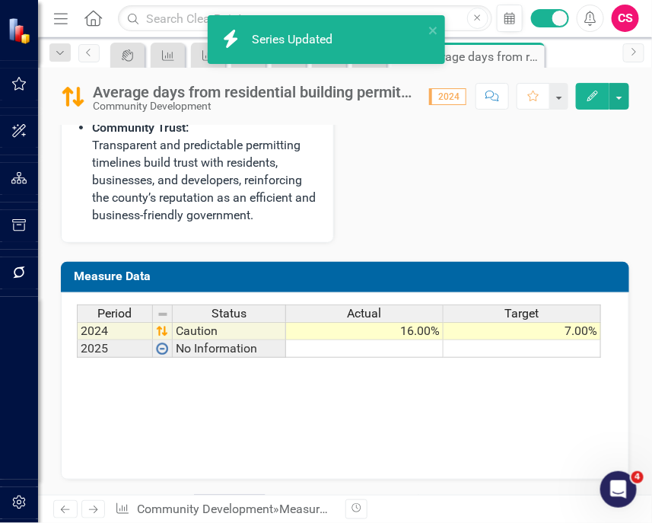
click at [398, 312] on div "Actual" at bounding box center [364, 313] width 157 height 17
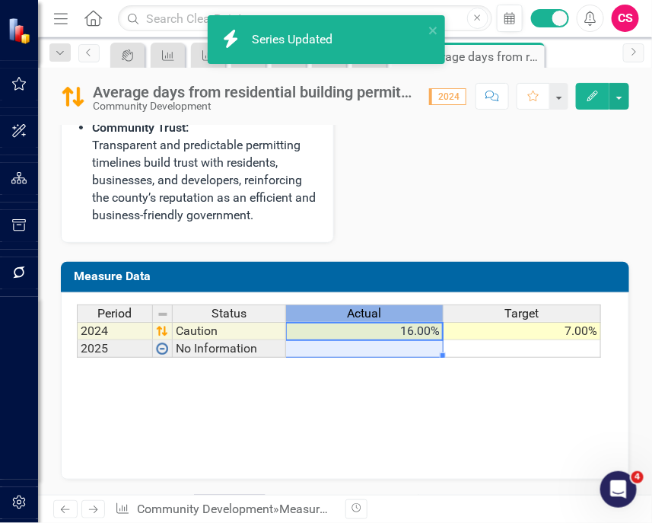
click at [398, 312] on div "Actual" at bounding box center [364, 313] width 157 height 17
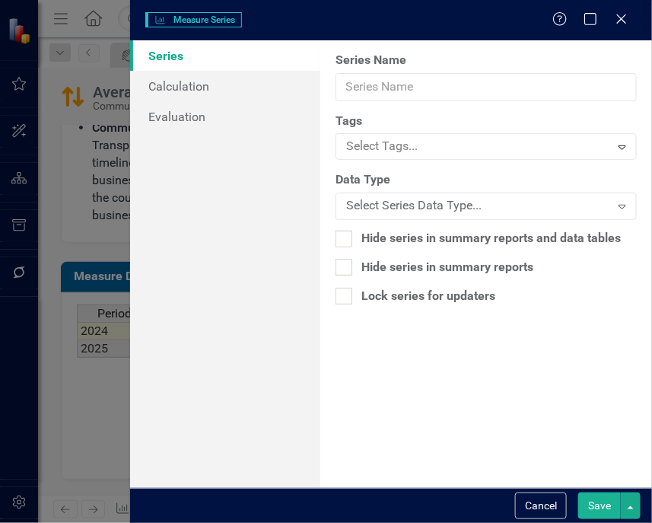
type input "Actual"
click at [382, 198] on div "Percentage" at bounding box center [477, 207] width 263 height 18
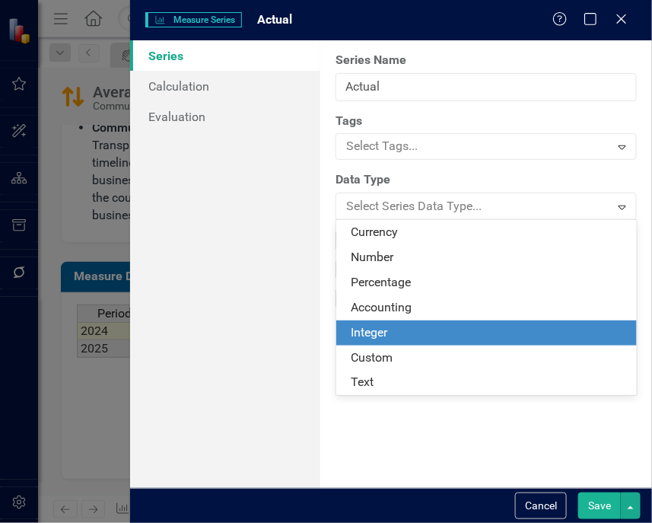
click at [421, 329] on div "Integer" at bounding box center [490, 333] width 277 height 18
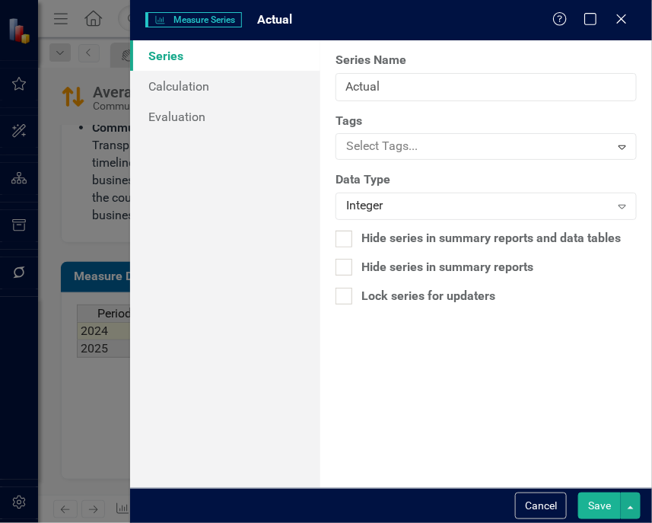
click at [610, 502] on button "Save" at bounding box center [600, 506] width 43 height 27
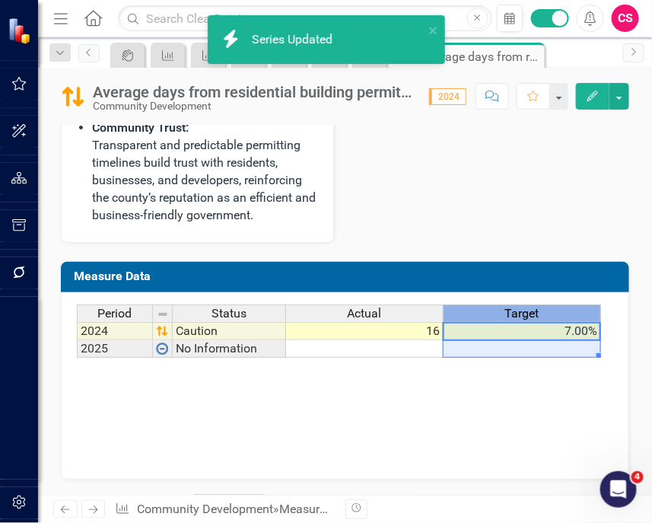
click at [524, 313] on span "Target" at bounding box center [523, 314] width 34 height 14
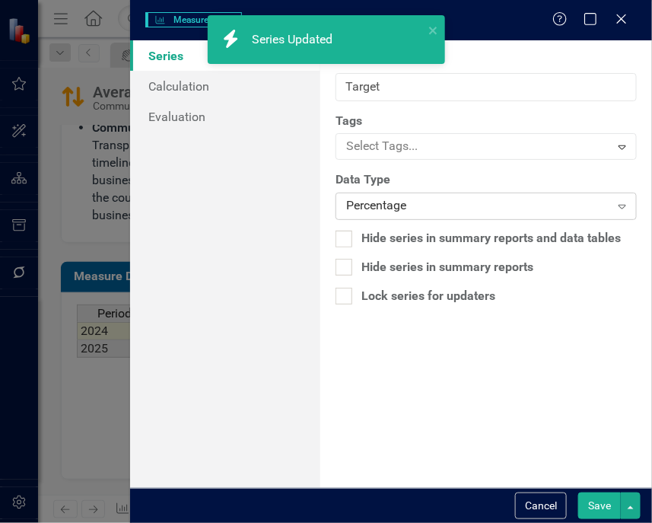
type input "Target"
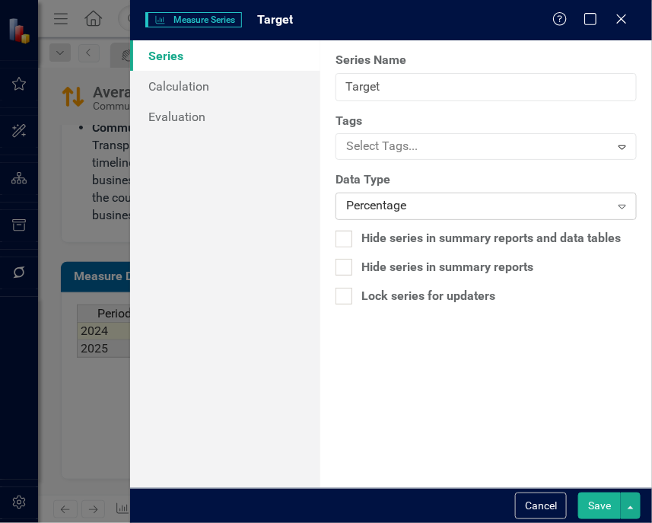
click at [372, 207] on div "Percentage" at bounding box center [477, 207] width 263 height 18
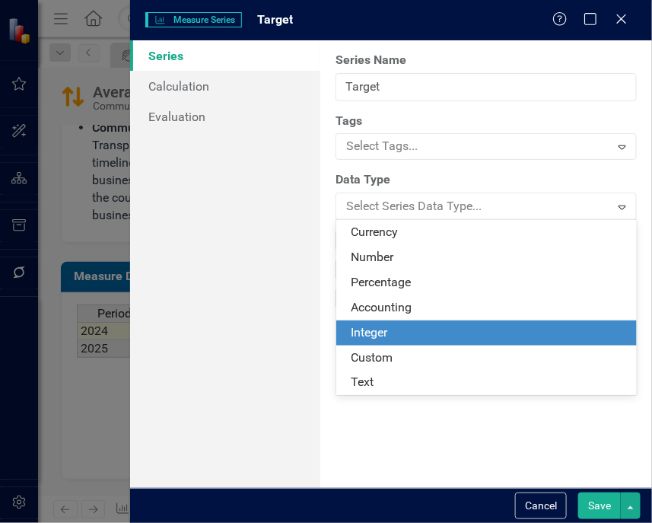
click at [384, 337] on div "Integer" at bounding box center [490, 333] width 277 height 18
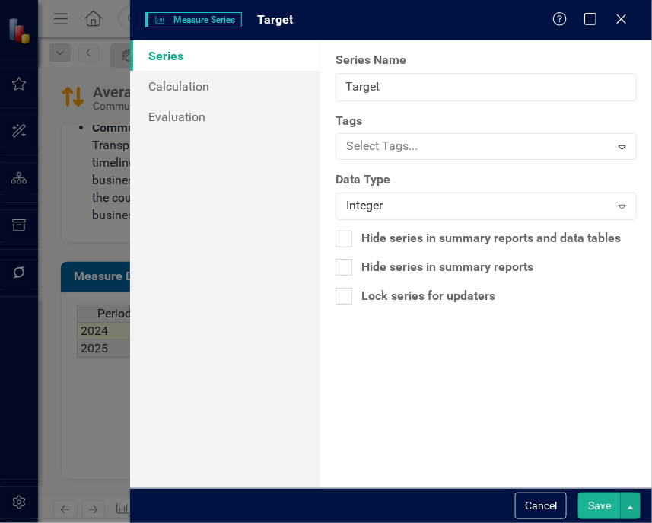
click at [587, 493] on button "Save" at bounding box center [600, 506] width 43 height 27
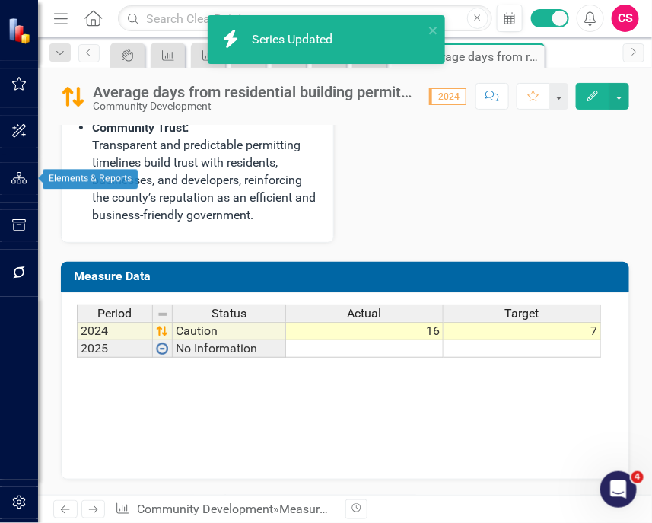
click at [27, 175] on icon "button" at bounding box center [19, 178] width 16 height 12
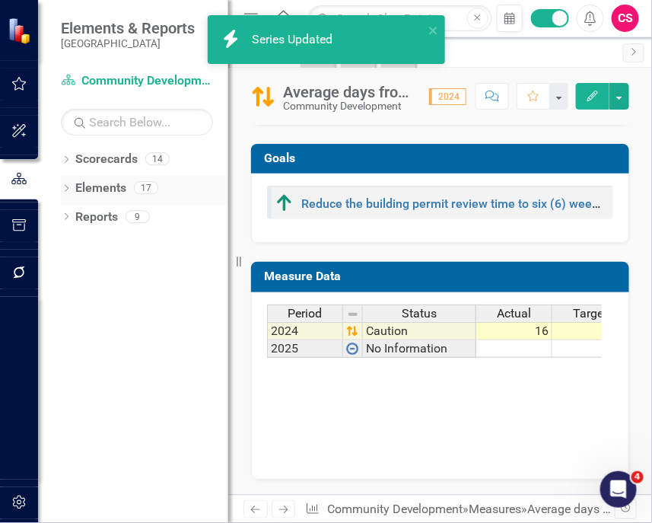
scroll to position [1742, 0]
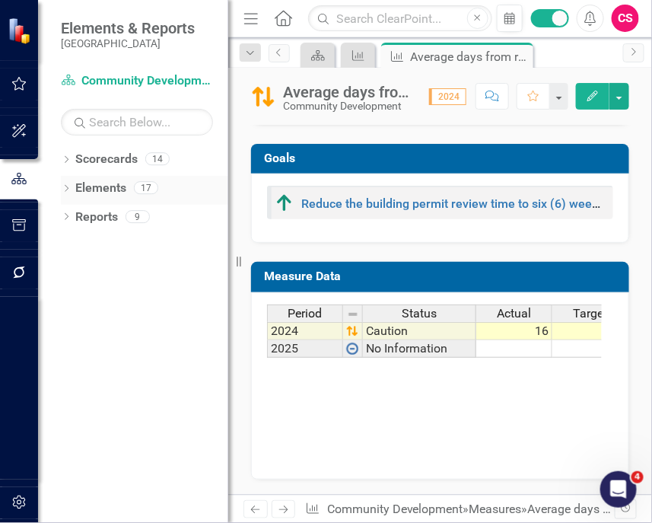
click at [104, 192] on link "Elements" at bounding box center [100, 189] width 51 height 18
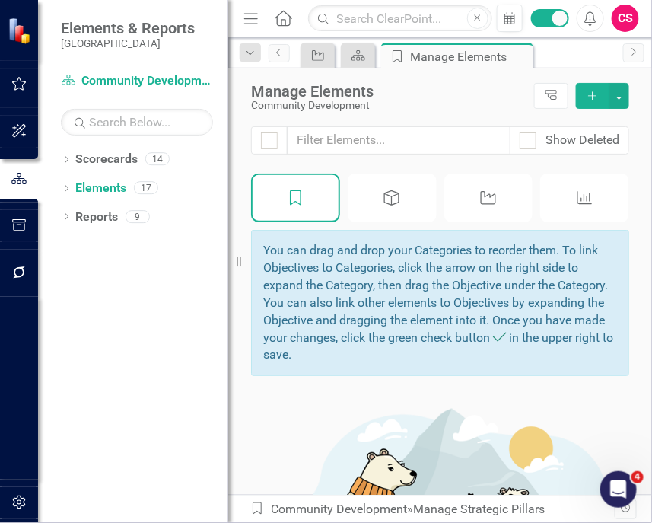
click at [598, 187] on div "Measure" at bounding box center [585, 198] width 89 height 49
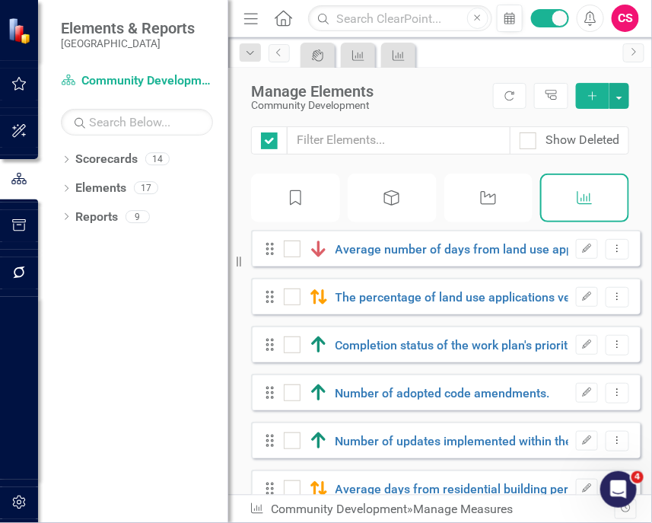
click at [448, 137] on input "text" at bounding box center [399, 140] width 224 height 28
checkbox input "false"
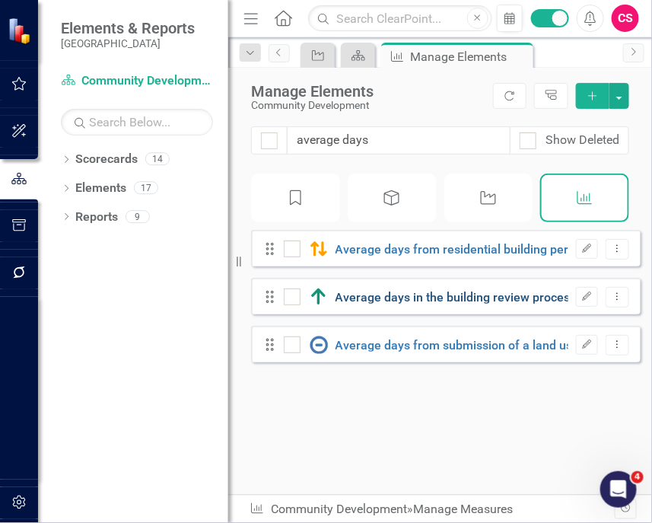
type input "average days"
click at [470, 305] on link "Average days in the building review process for residential and commercial perm…" at bounding box center [566, 297] width 461 height 14
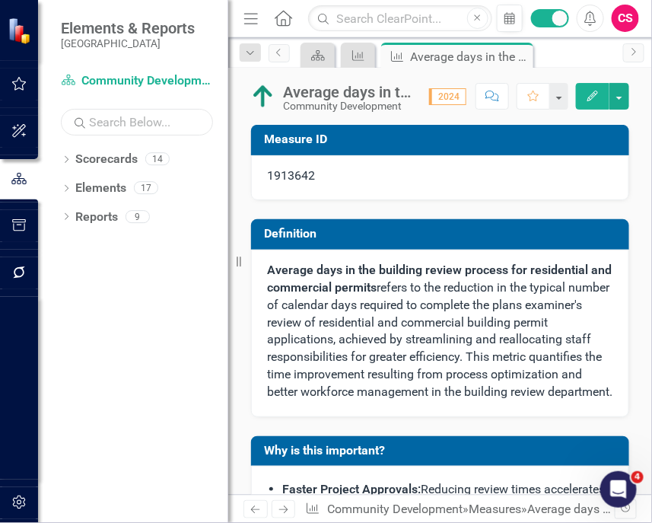
click at [170, 114] on input "text" at bounding box center [137, 122] width 152 height 27
paste input "Average number of days from application request to pre-application conference m…"
type input "Average number of days from application request to pre-application conference m…"
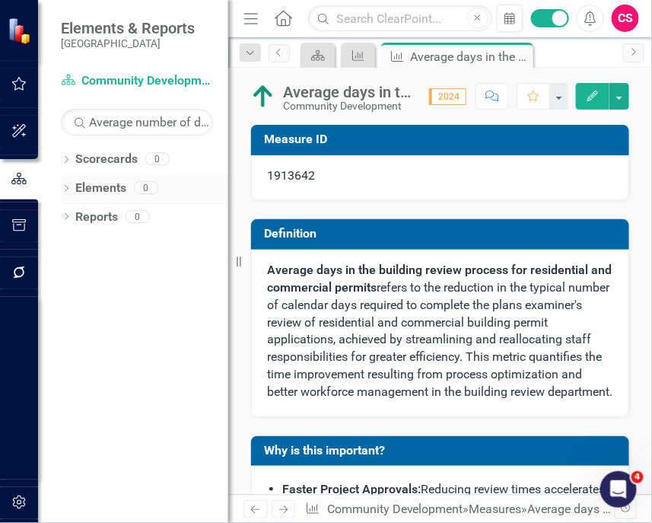
click at [66, 188] on icon "Dropdown" at bounding box center [66, 190] width 11 height 8
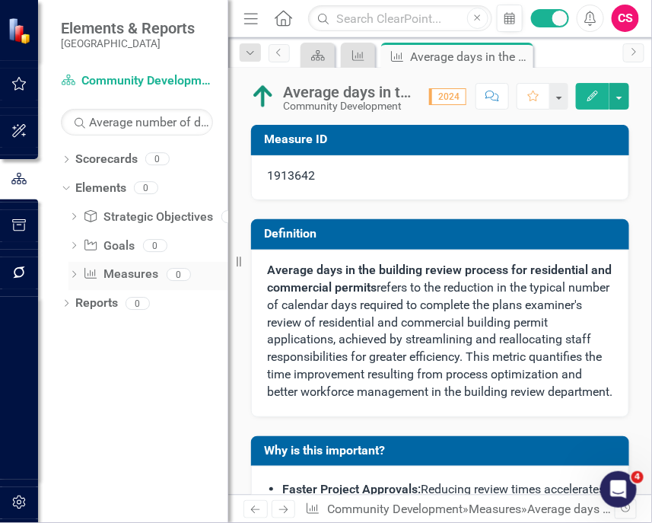
click at [106, 268] on link "Measure Measures" at bounding box center [120, 275] width 75 height 18
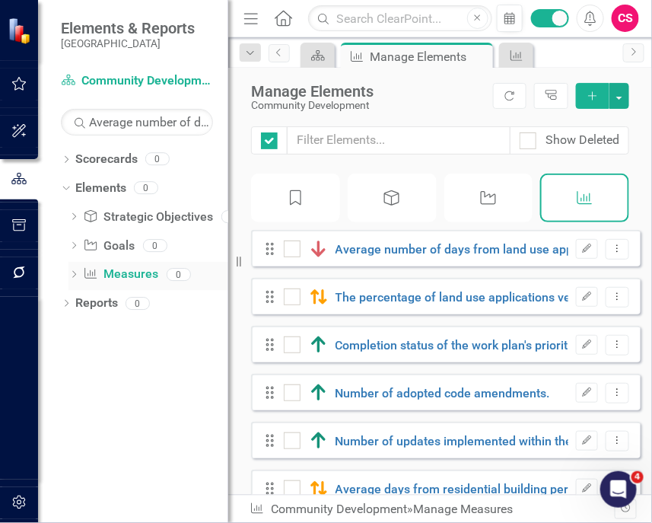
checkbox input "false"
click at [388, 132] on input "text" at bounding box center [399, 140] width 223 height 28
paste input "Average number of days from application request to pre-application conference m…"
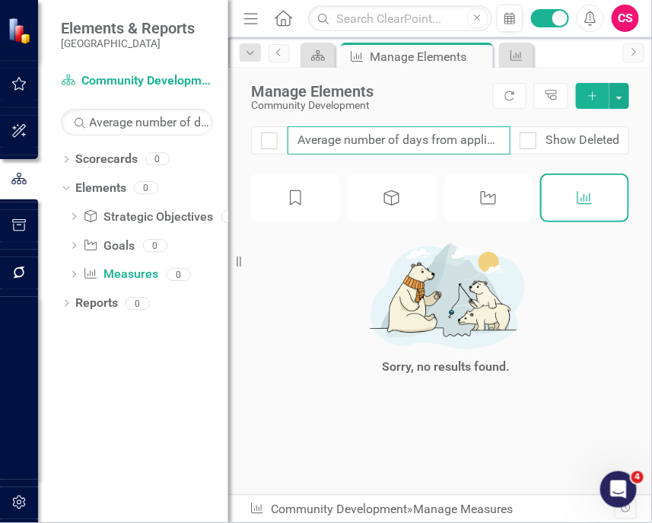
drag, startPoint x: 459, startPoint y: 145, endPoint x: 972, endPoint y: 179, distance: 514.3
click at [652, 179] on html "Elements & Reports La Plata County Scorecard Community Development Search Avera…" at bounding box center [326, 261] width 652 height 523
type input "Average number of days from"
checkbox input "false"
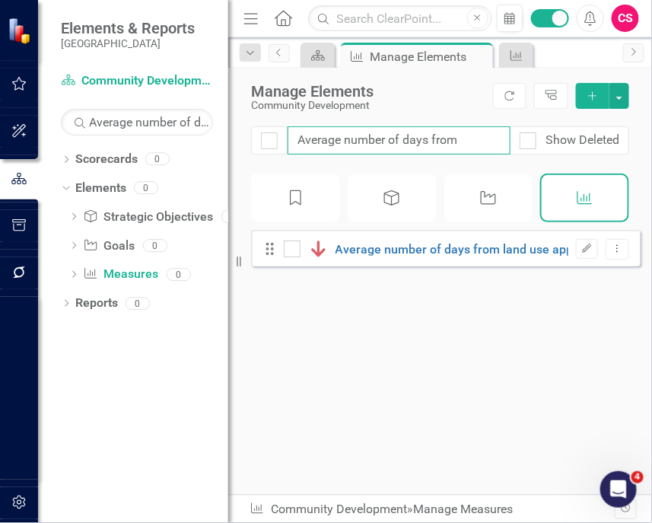
click at [418, 153] on input "Average number of days from" at bounding box center [399, 140] width 223 height 28
type input "the per"
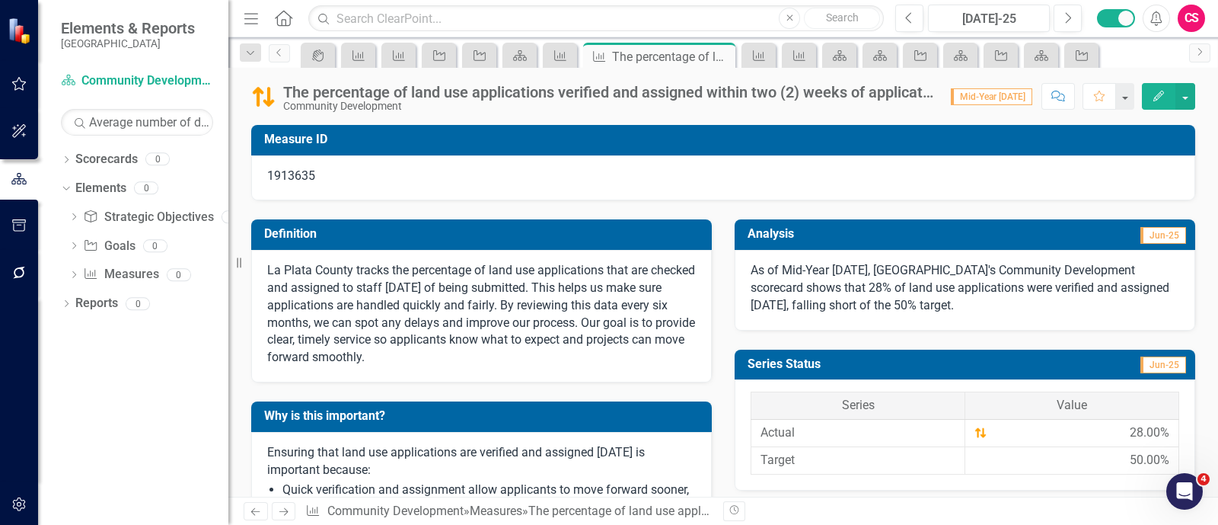
click at [630, 97] on div "The percentage of land use applications verified and assigned within two (2) we…" at bounding box center [609, 92] width 652 height 17
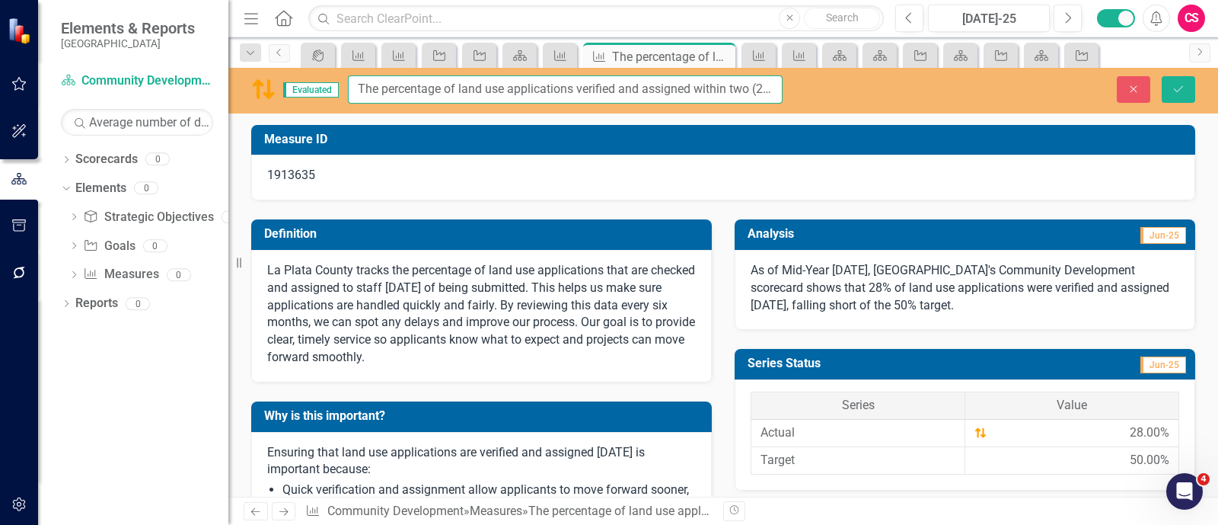
click at [630, 97] on input "The percentage of land use applications verified and assigned within two (2) we…" at bounding box center [565, 89] width 435 height 28
paste input "text"
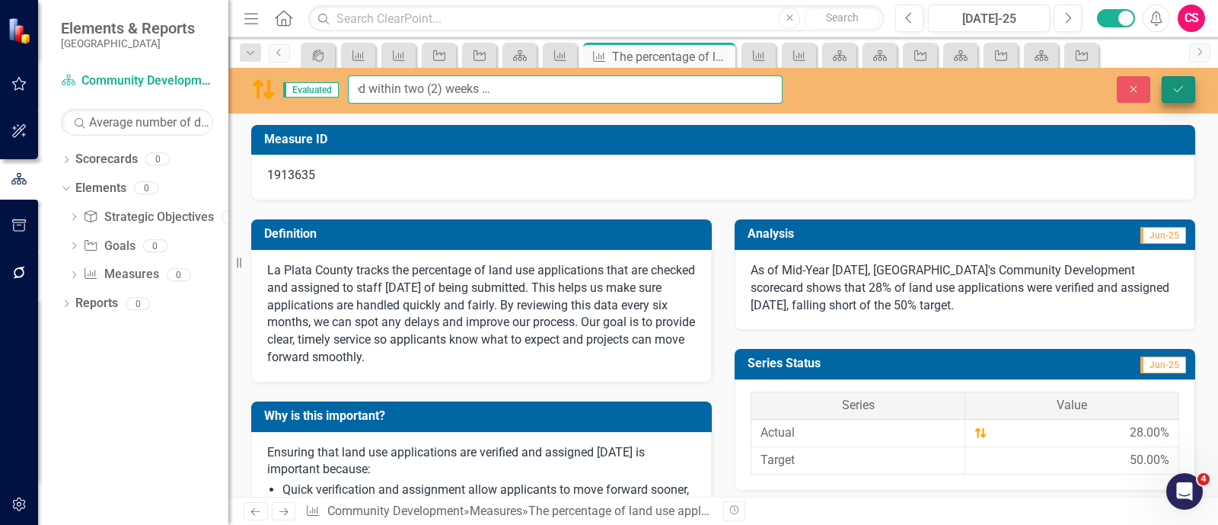
type input "The percentage of applications verified and assigned within two (2) weeks of ap…"
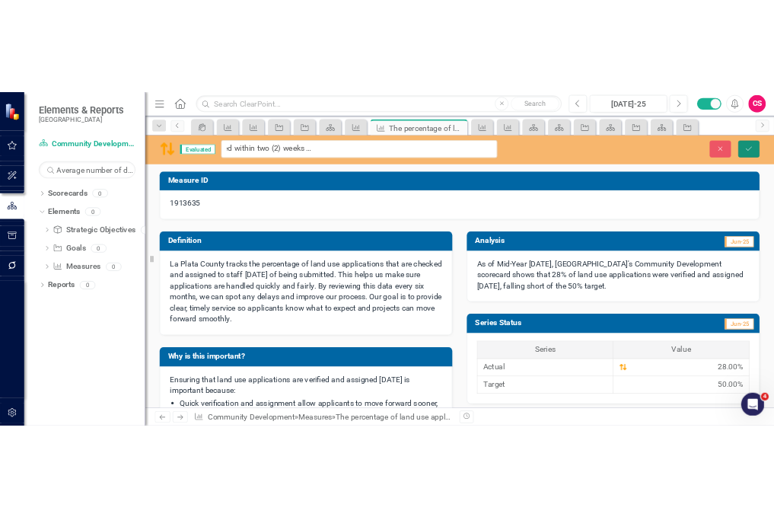
scroll to position [0, 0]
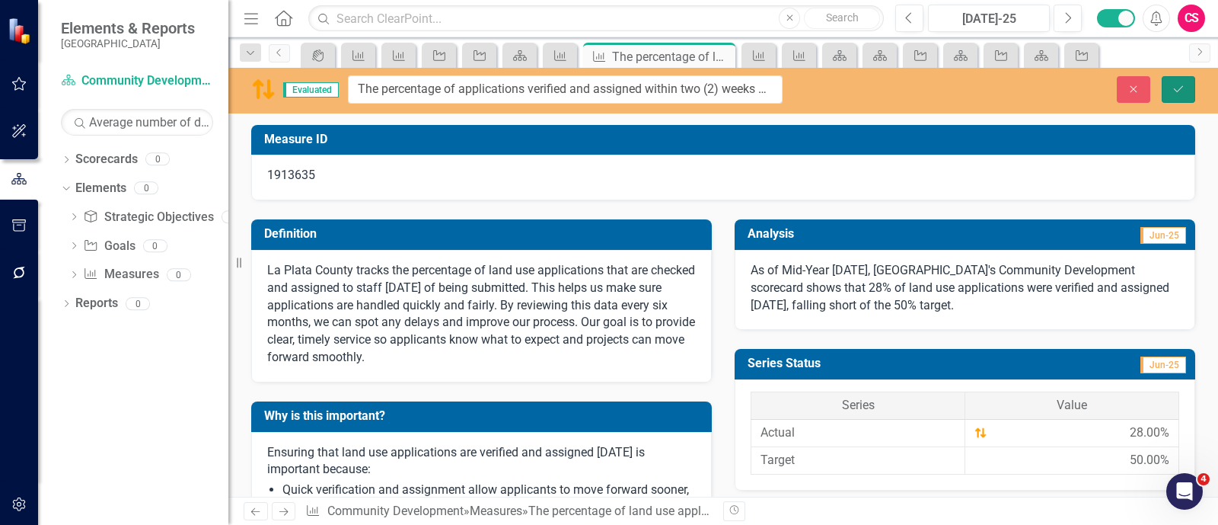
click at [1184, 93] on icon "Save" at bounding box center [1179, 89] width 14 height 11
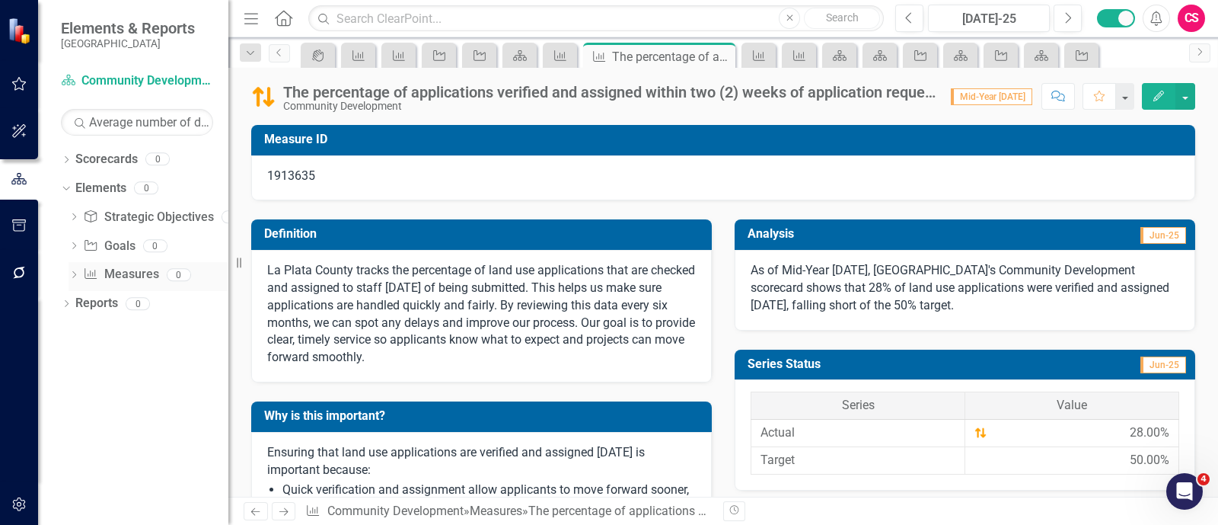
click at [122, 268] on link "Measure Measures" at bounding box center [120, 275] width 75 height 18
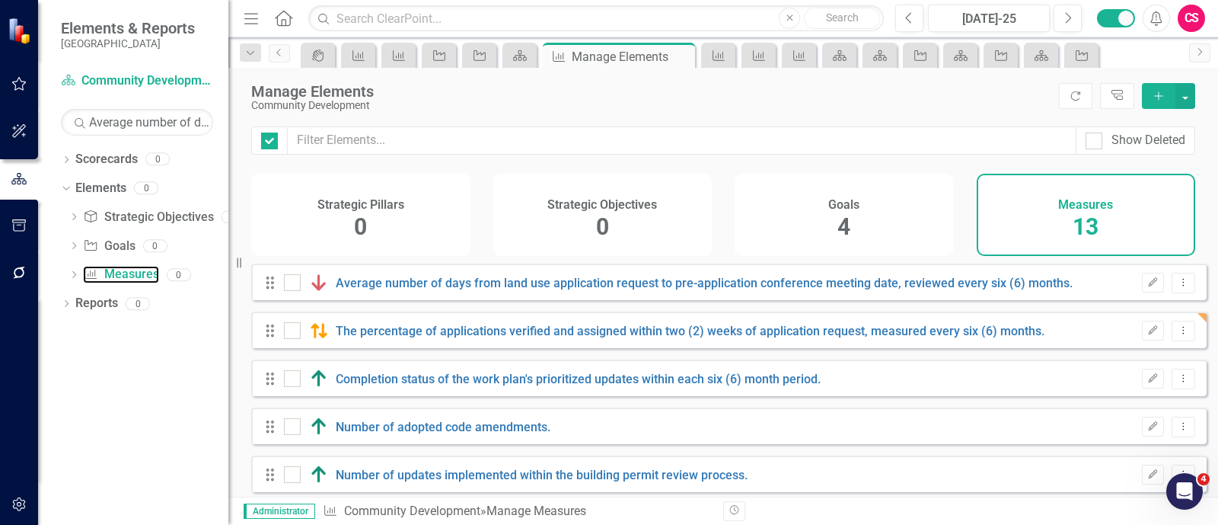
checkbox input "false"
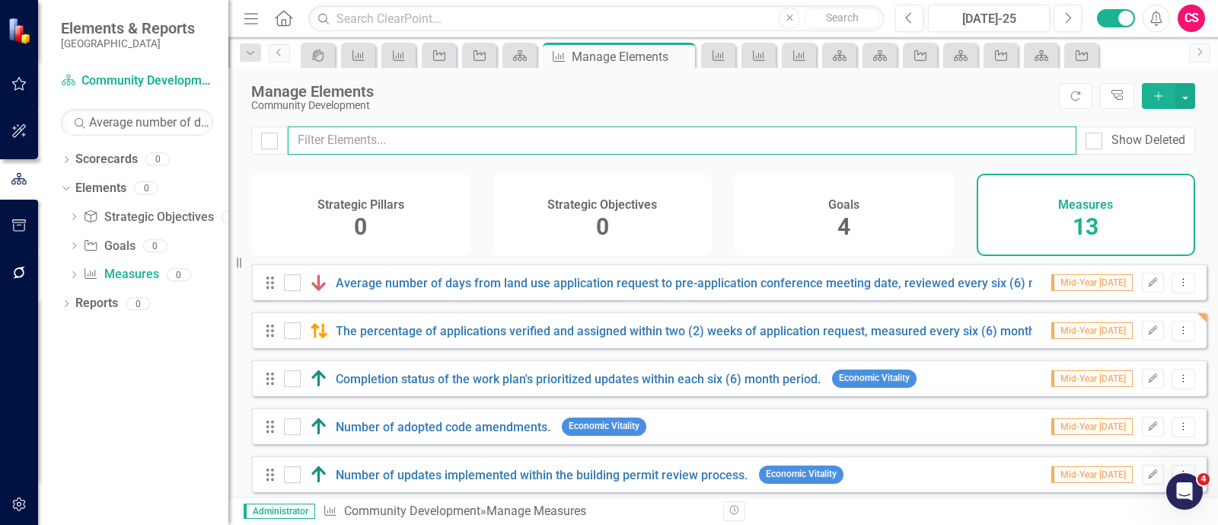
click at [512, 138] on input "text" at bounding box center [682, 140] width 789 height 28
paste input "Completion status of the work plan's prioritized updates within each six (6) mo…"
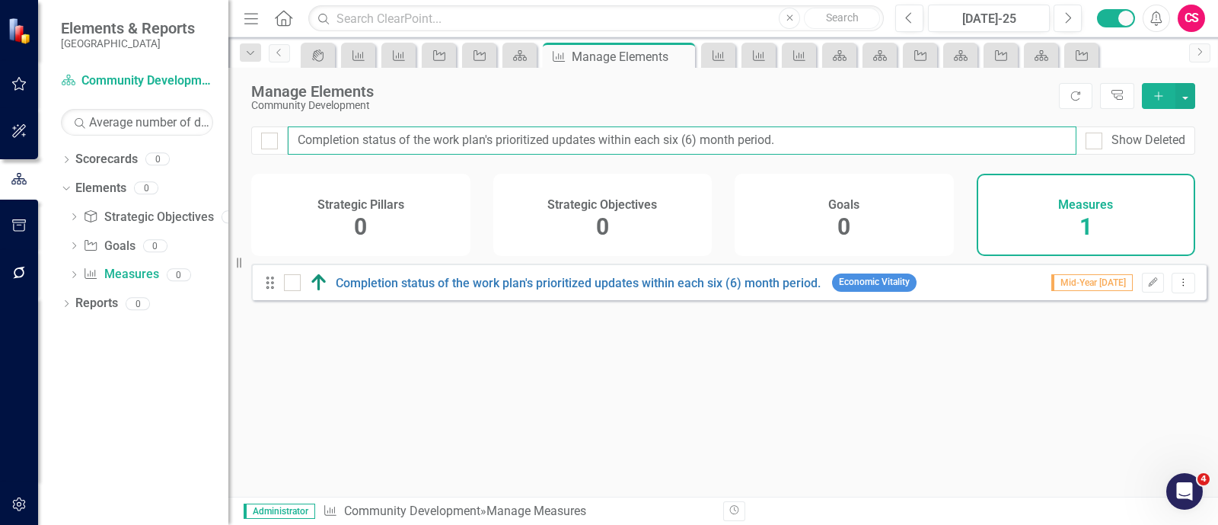
click at [514, 133] on input "Completion status of the work plan's prioritized updates within each six (6) mo…" at bounding box center [682, 140] width 789 height 28
paste input "Average time taken to process code amendments from initiation to adoption of Re…"
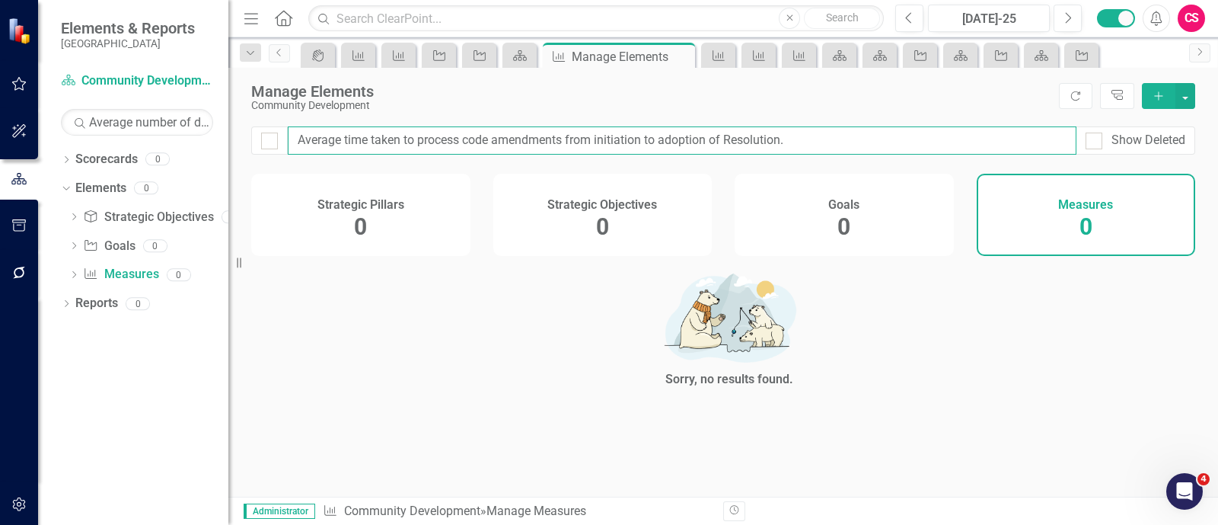
drag, startPoint x: 509, startPoint y: 132, endPoint x: 875, endPoint y: 141, distance: 366.3
click at [875, 141] on input "Average time taken to process code amendments from initiation to adoption of Re…" at bounding box center [682, 140] width 789 height 28
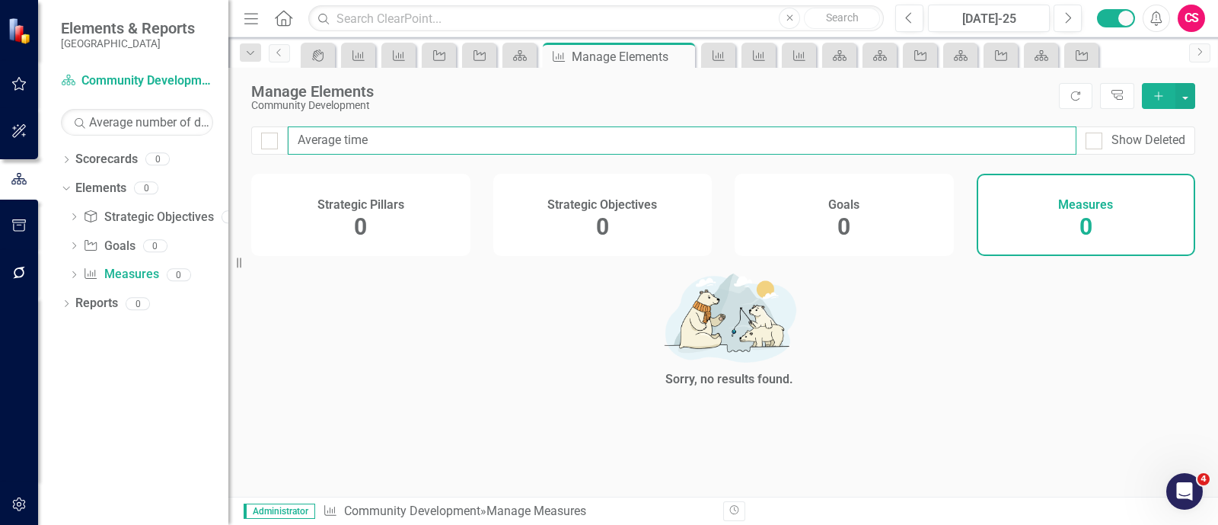
type input "Average time"
click at [857, 145] on input "Average time" at bounding box center [682, 140] width 789 height 28
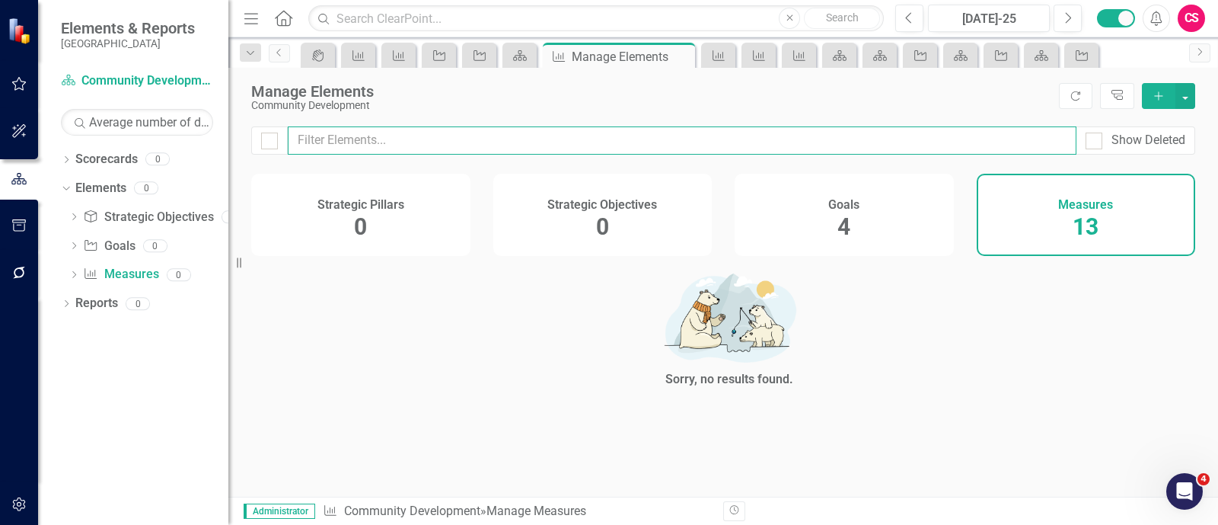
checkbox input "false"
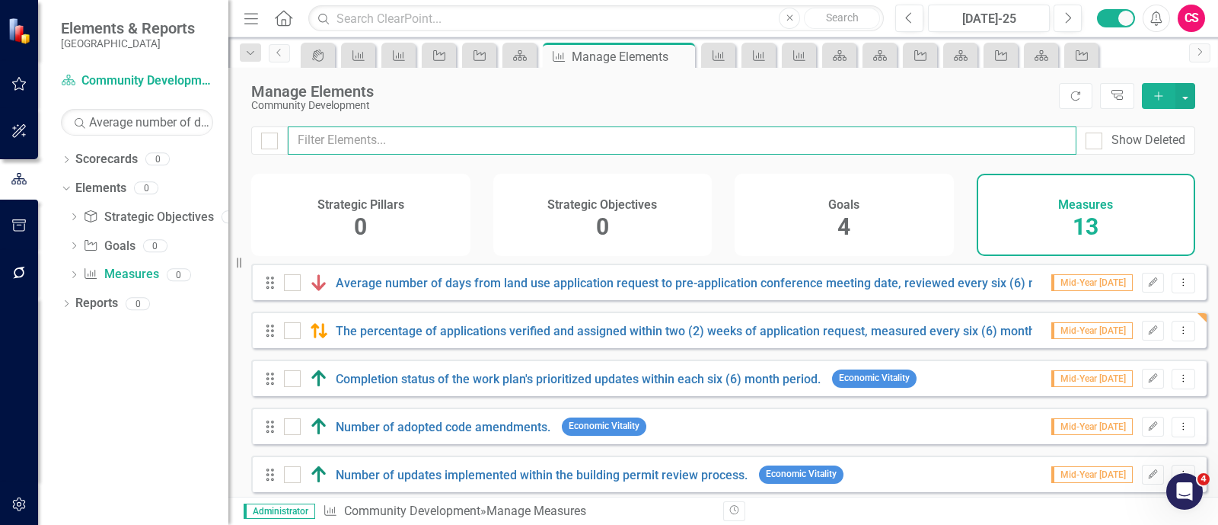
paste input "Average satisfaction rating for inspection scheduling."
click at [458, 139] on input "text" at bounding box center [682, 140] width 789 height 28
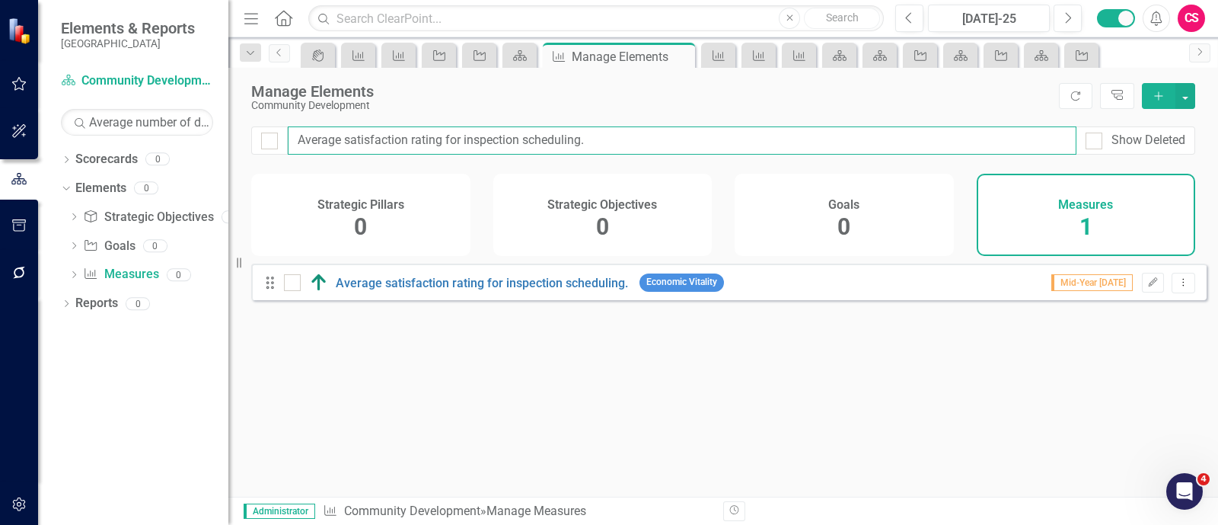
click at [582, 154] on input "Average satisfaction rating for inspection scheduling." at bounding box center [682, 140] width 789 height 28
paste input "Number of updates implemented within the building permit review process"
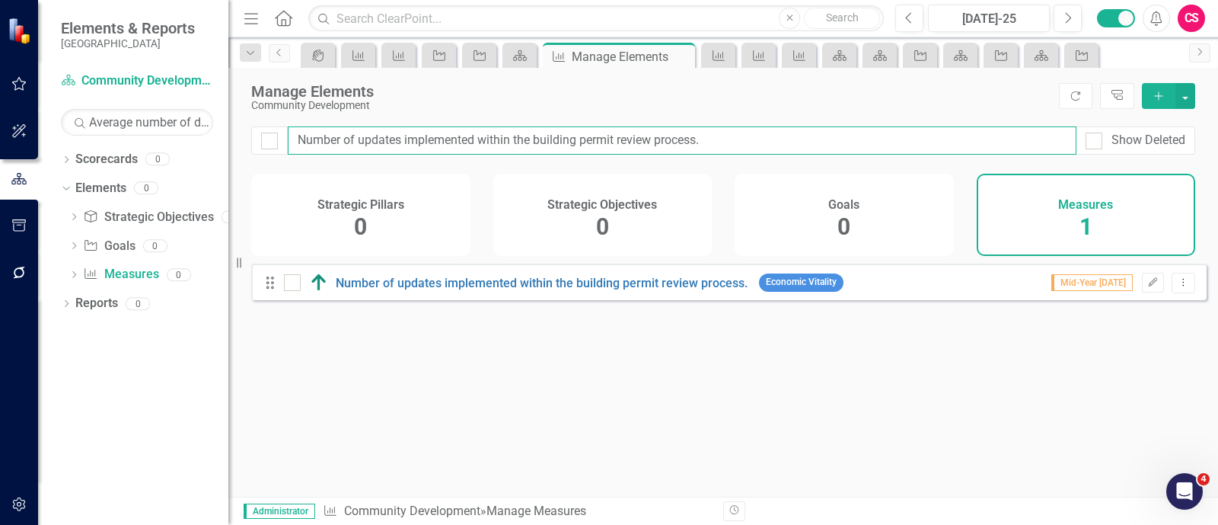
click at [554, 132] on input "Number of updates implemented within the building permit review process." at bounding box center [682, 140] width 789 height 28
paste input "Average days from submission of a feasibility request to staff response"
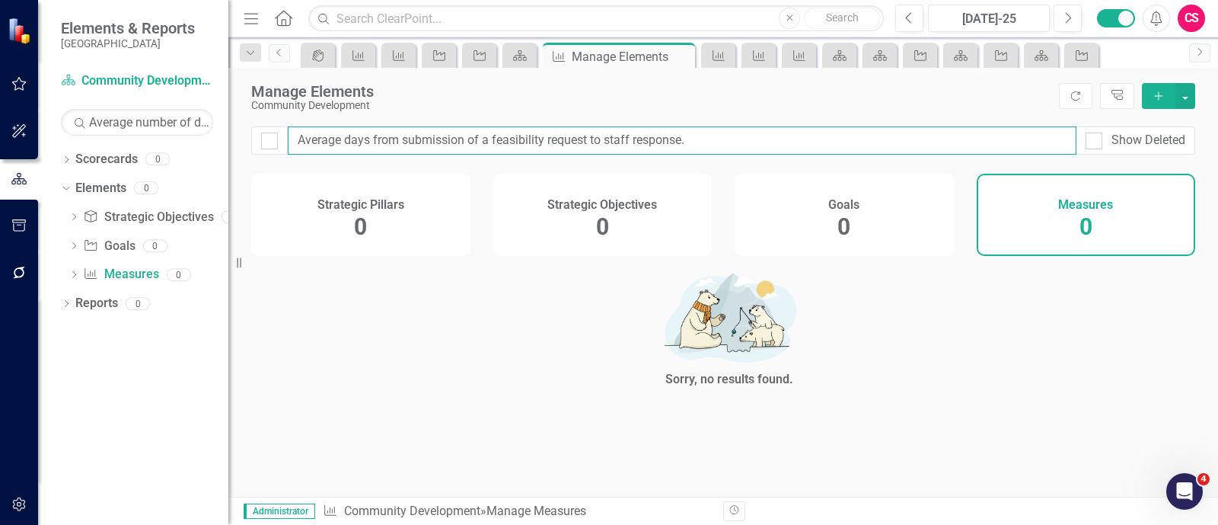
click at [467, 143] on input "Average days from submission of a feasibility request to staff response." at bounding box center [682, 140] width 789 height 28
paste input "Number of public engagement events attended"
type input "Number of public engagement events attended."
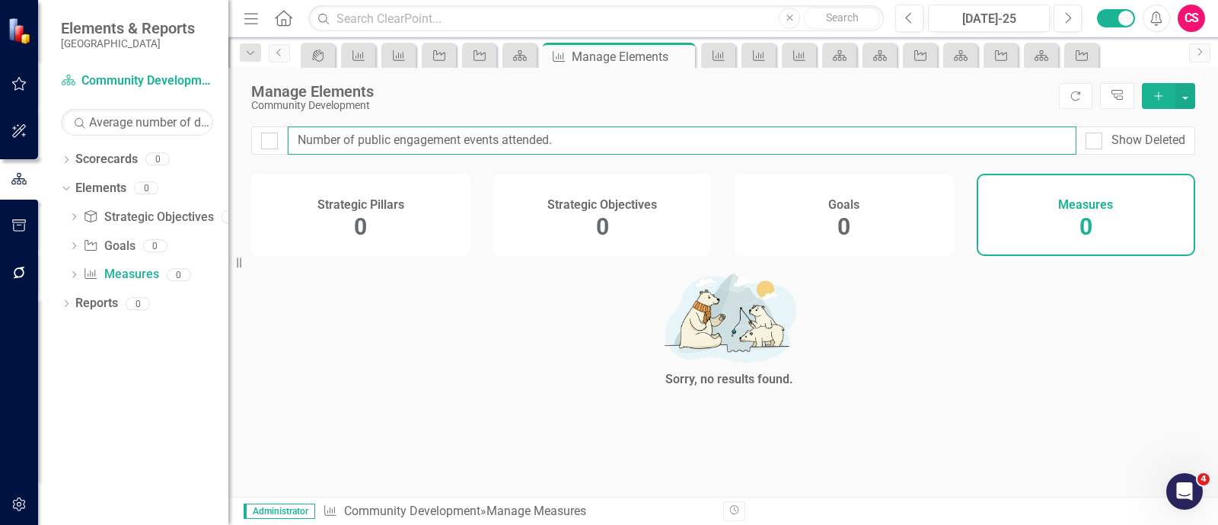
checkbox input "false"
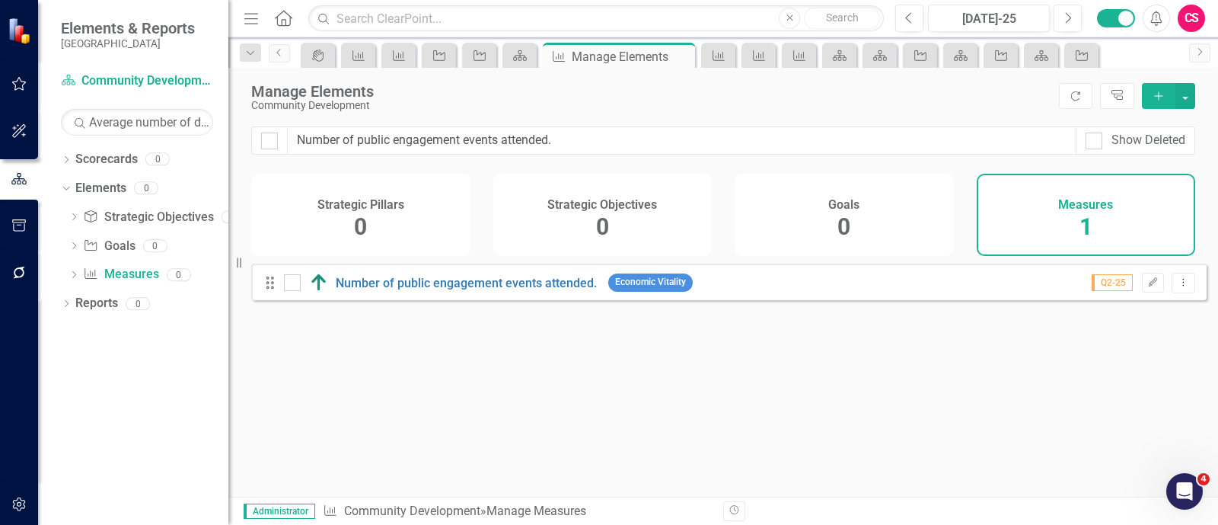
click at [590, 397] on div "Looks like you don't have any Measures set up yet. Why don't you add a Measure …" at bounding box center [728, 360] width 955 height 195
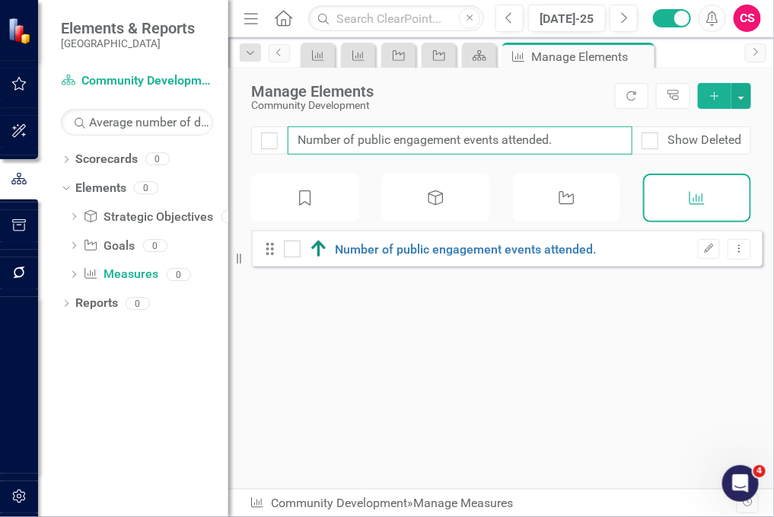
click at [499, 148] on input "Number of public engagement events attended." at bounding box center [460, 140] width 345 height 28
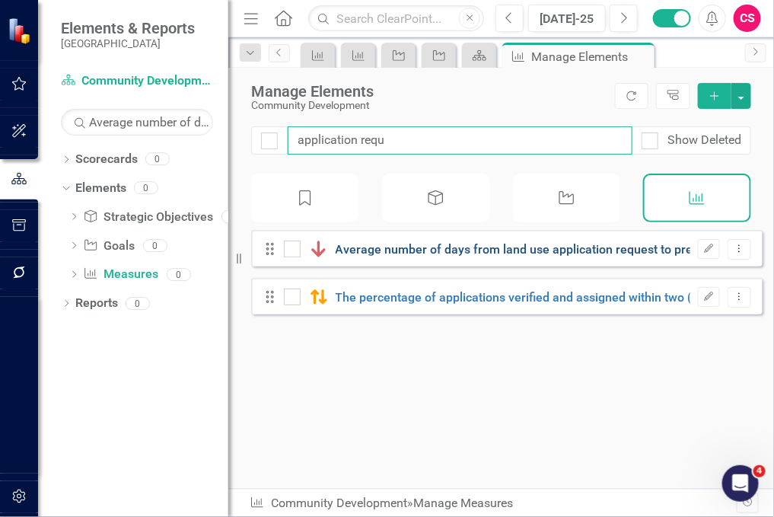
type input "application requ"
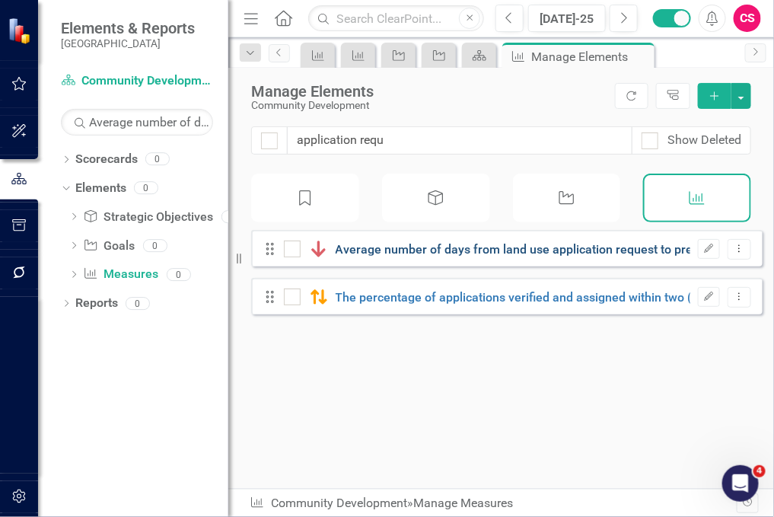
click at [517, 257] on link "Average number of days from land use application request to pre-application con…" at bounding box center [704, 249] width 737 height 14
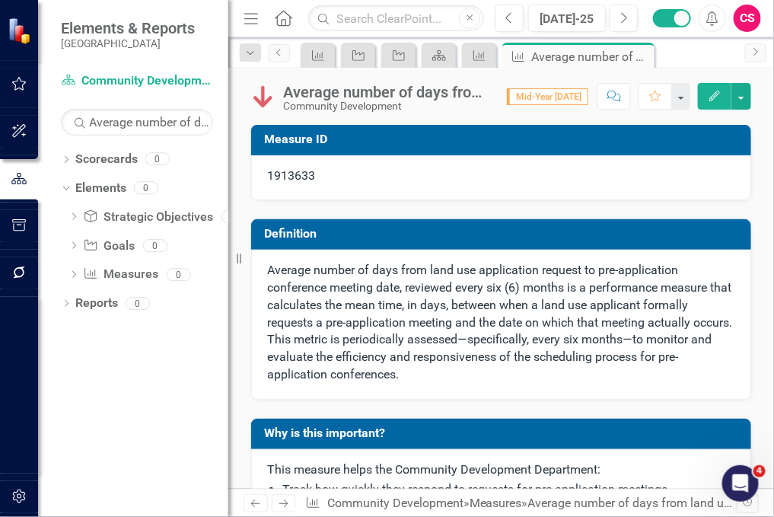
click at [123, 278] on link "Measure Measures" at bounding box center [120, 275] width 75 height 18
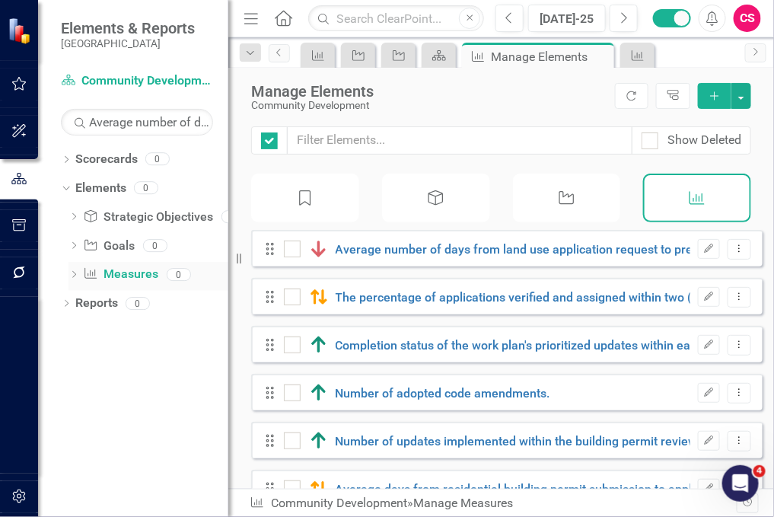
checkbox input "false"
click at [107, 305] on link "Reports" at bounding box center [96, 304] width 43 height 18
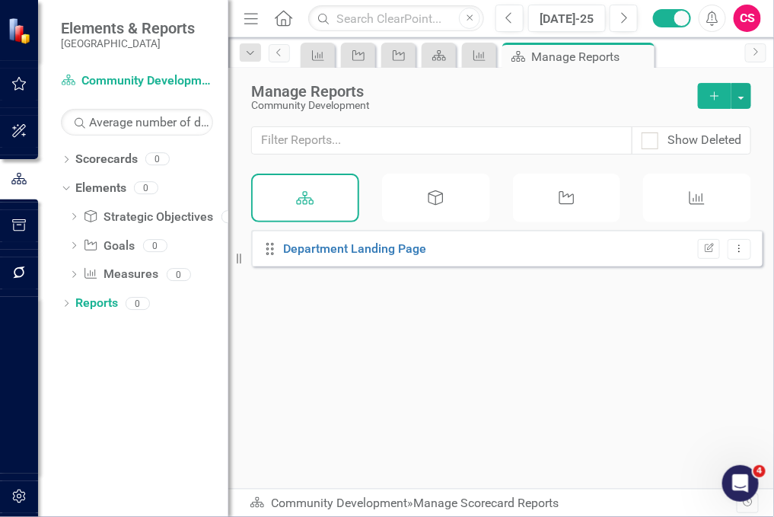
click at [652, 206] on div "Measure" at bounding box center [697, 198] width 108 height 49
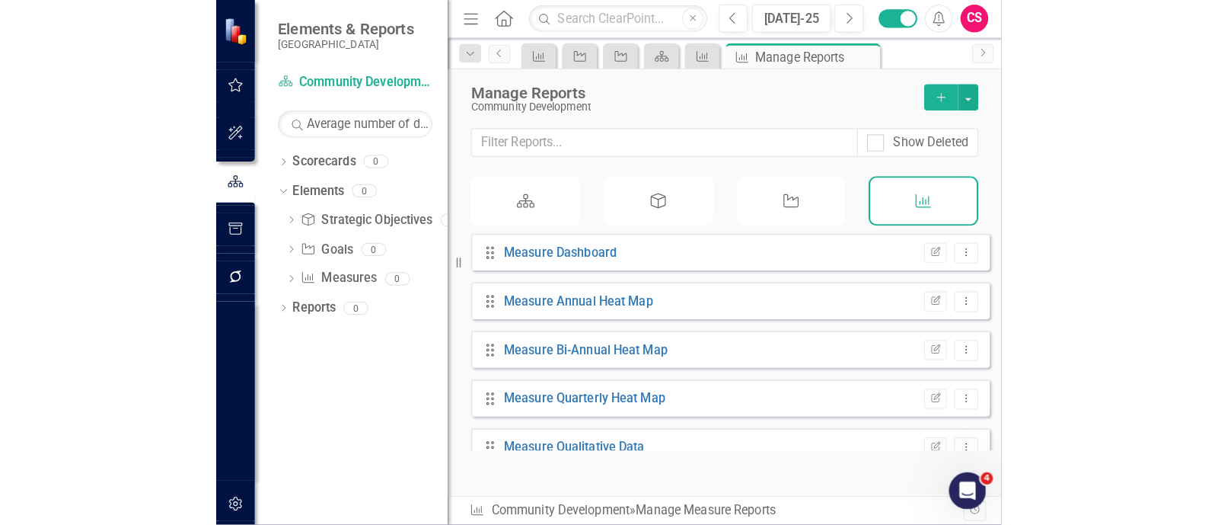
scroll to position [73, 0]
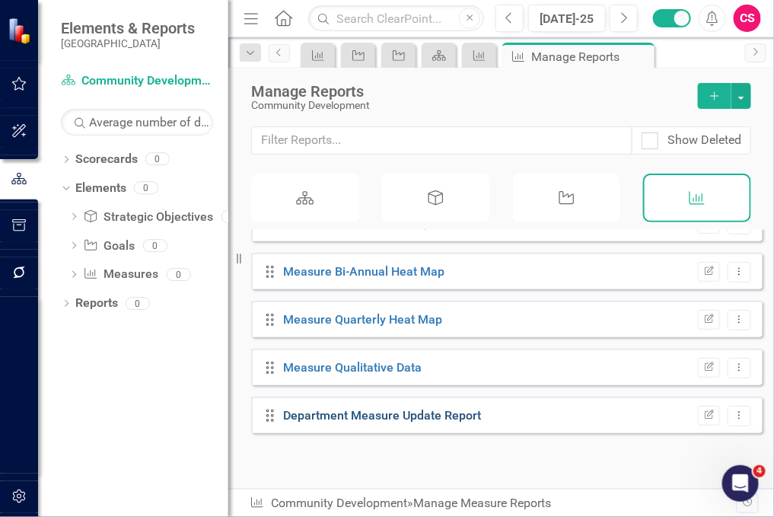
click at [442, 423] on link "Department Measure Update Report" at bounding box center [383, 415] width 198 height 14
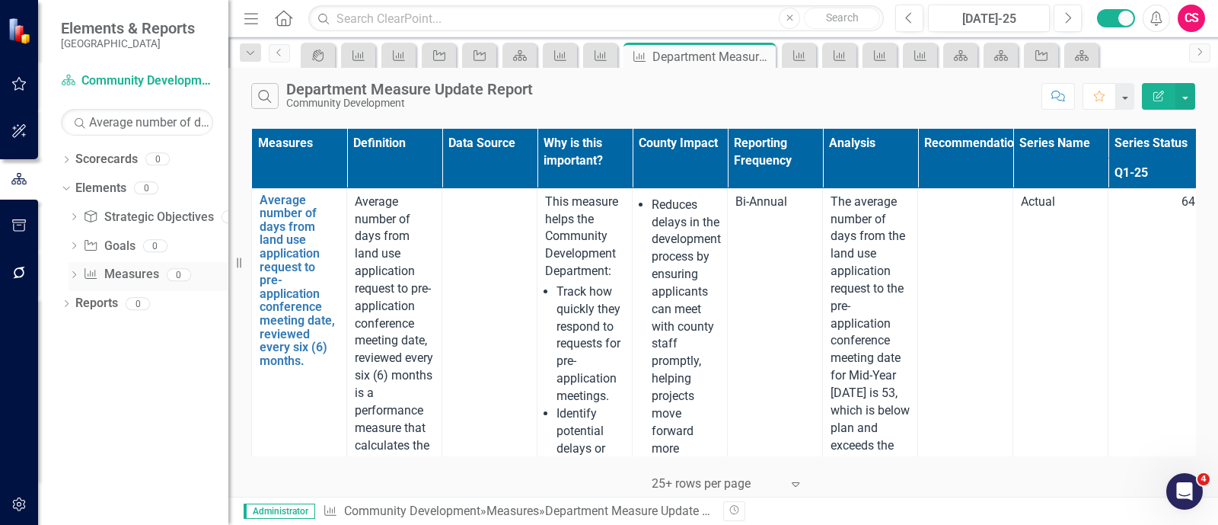
click at [138, 269] on link "Measure Measures" at bounding box center [120, 275] width 75 height 18
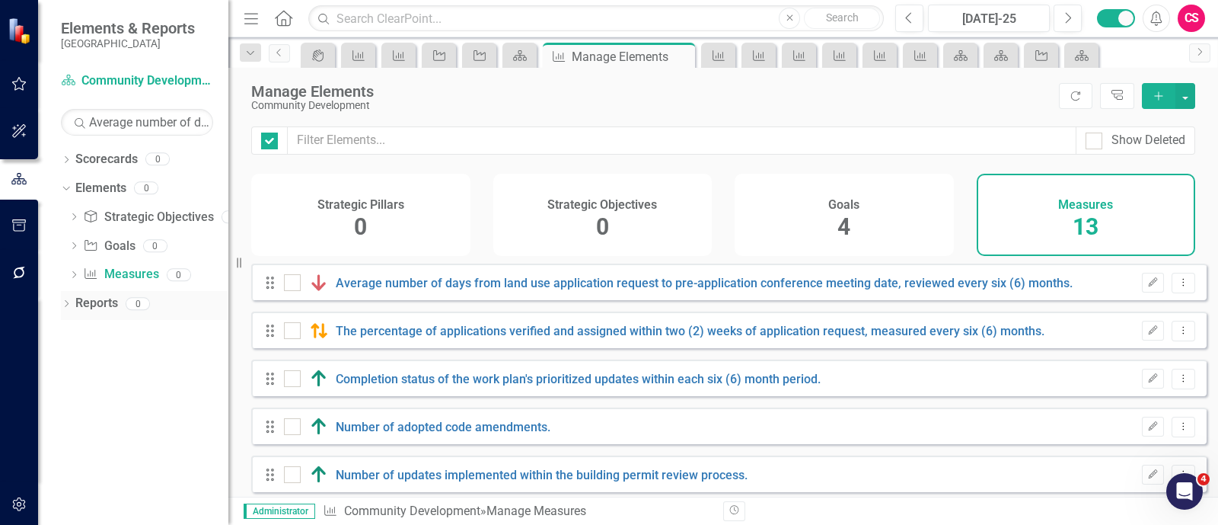
click at [99, 298] on link "Reports" at bounding box center [96, 304] width 43 height 18
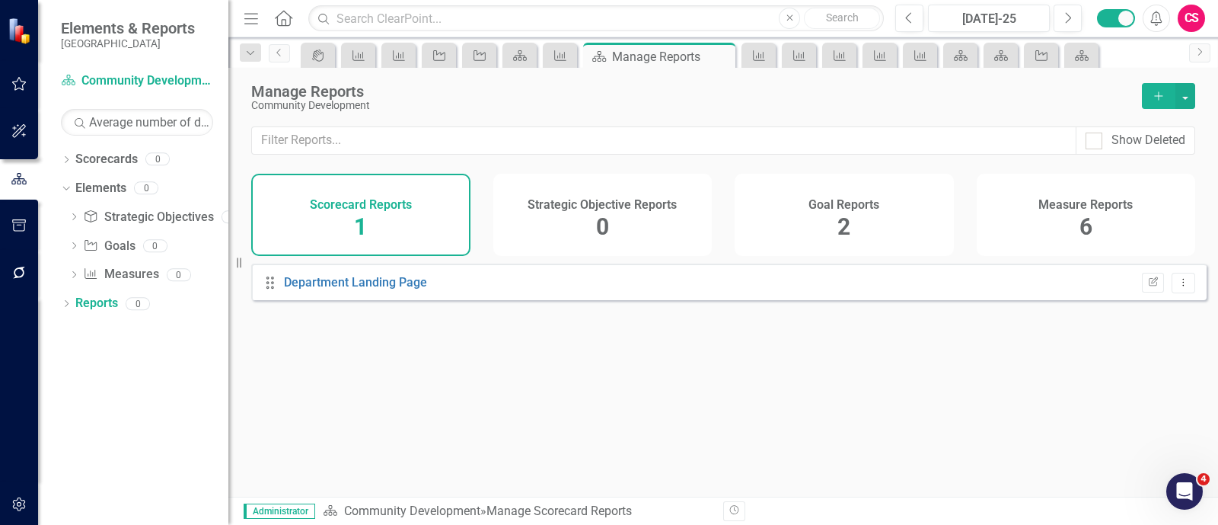
click at [773, 233] on span "6" at bounding box center [1086, 226] width 13 height 27
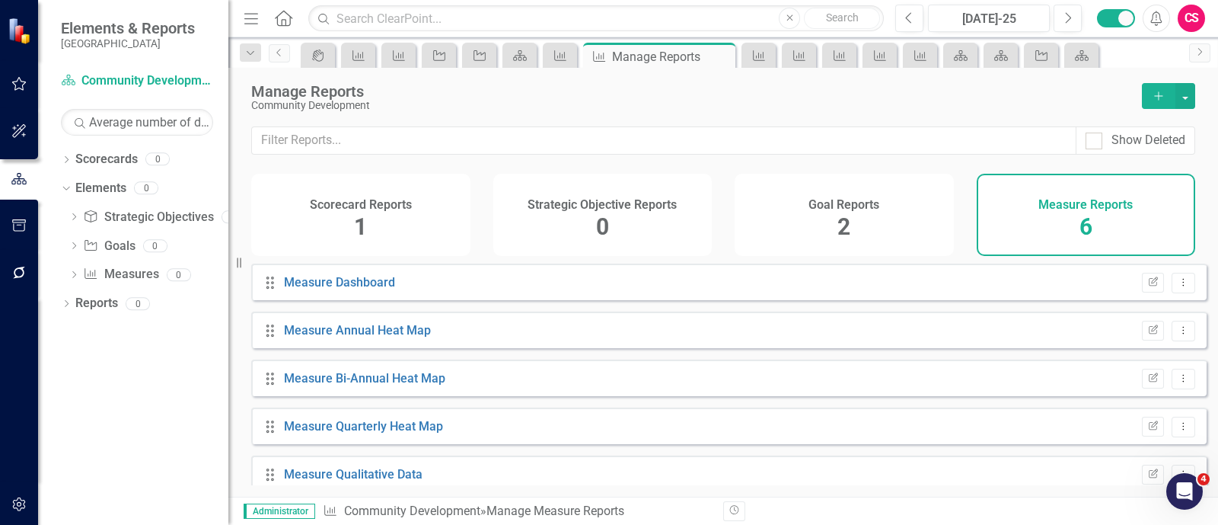
scroll to position [65, 0]
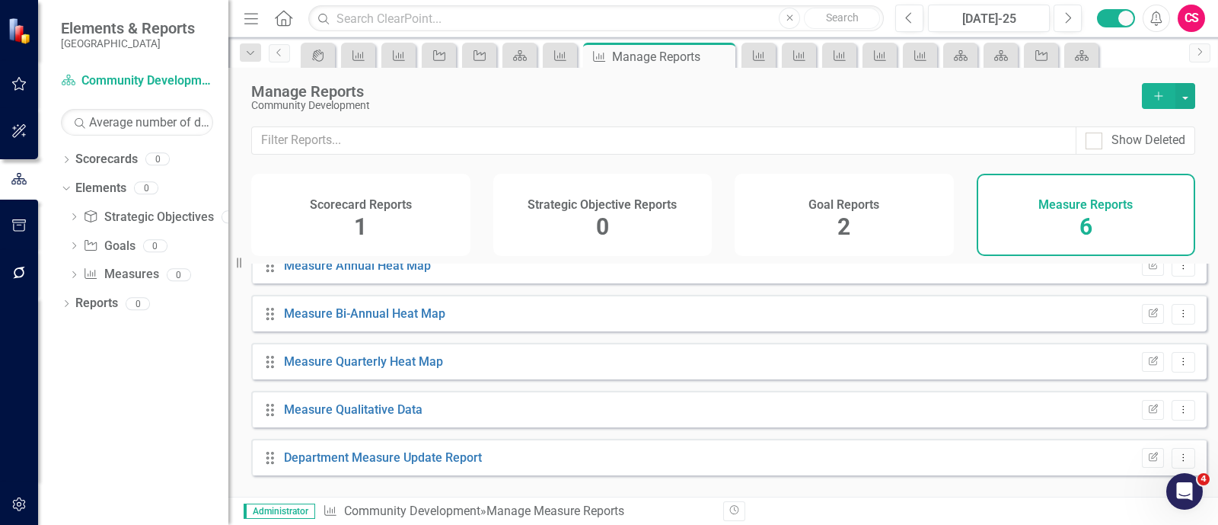
click at [773, 474] on div "4" at bounding box center [1184, 491] width 37 height 37
click at [773, 462] on icon "Dropdown Menu" at bounding box center [1183, 457] width 13 height 10
click at [773, 417] on link "Copy Duplicate Report" at bounding box center [1120, 415] width 126 height 28
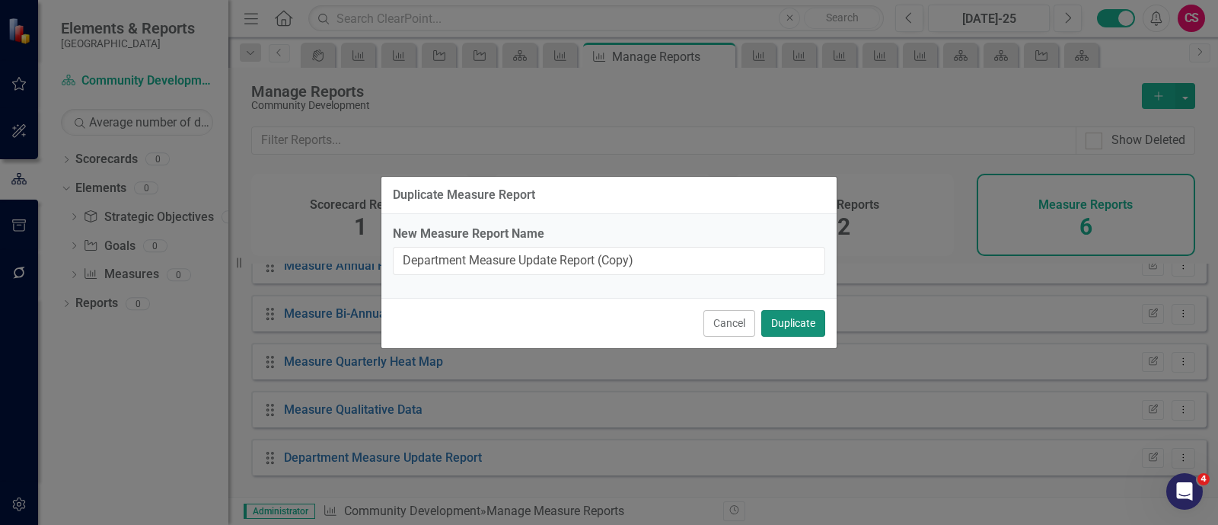
click at [773, 319] on button "Duplicate" at bounding box center [793, 323] width 64 height 27
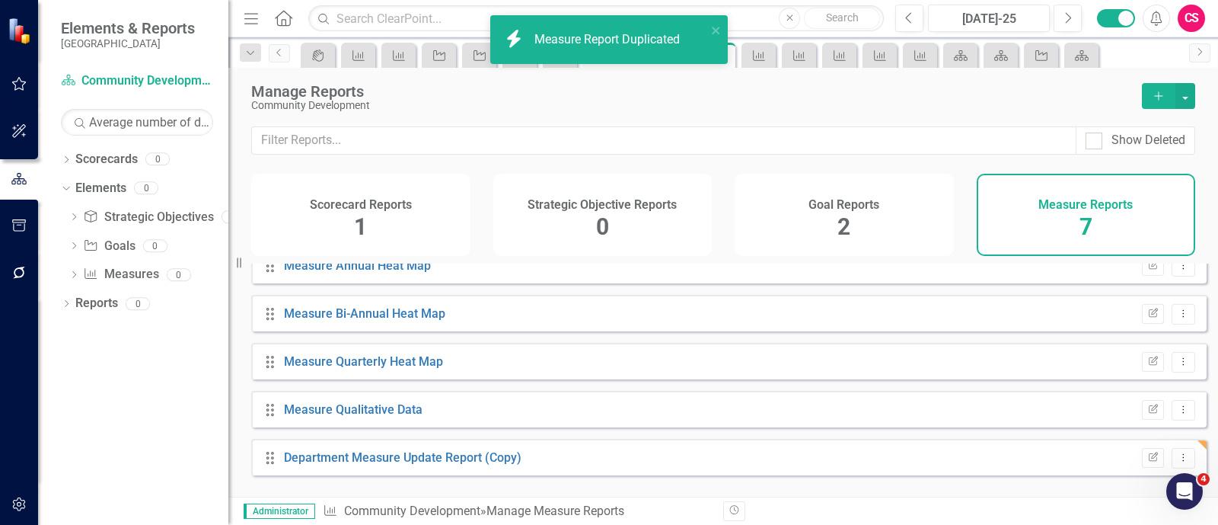
scroll to position [113, 0]
click at [476, 416] on link "Department Measure Update Report (Copy)" at bounding box center [403, 408] width 238 height 14
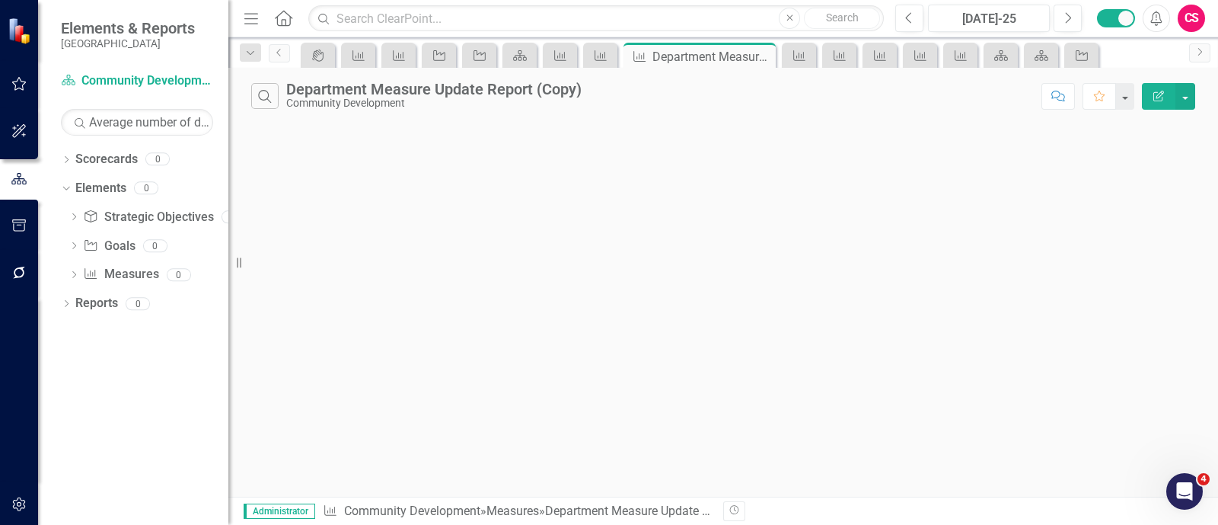
click at [773, 88] on button "Edit Report" at bounding box center [1158, 96] width 33 height 27
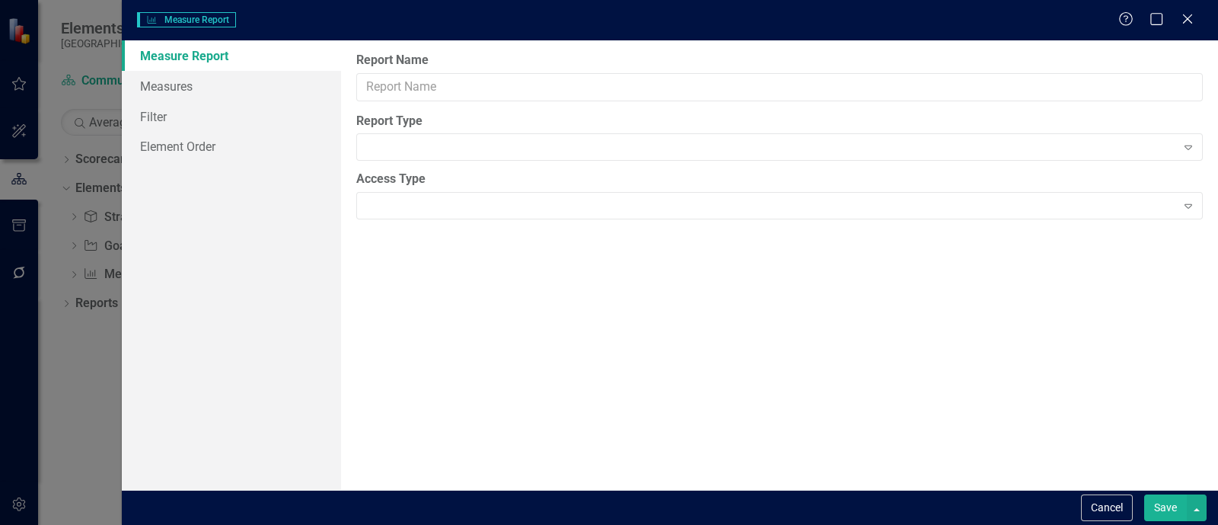
type input "Department Measure Update Report (Copy)"
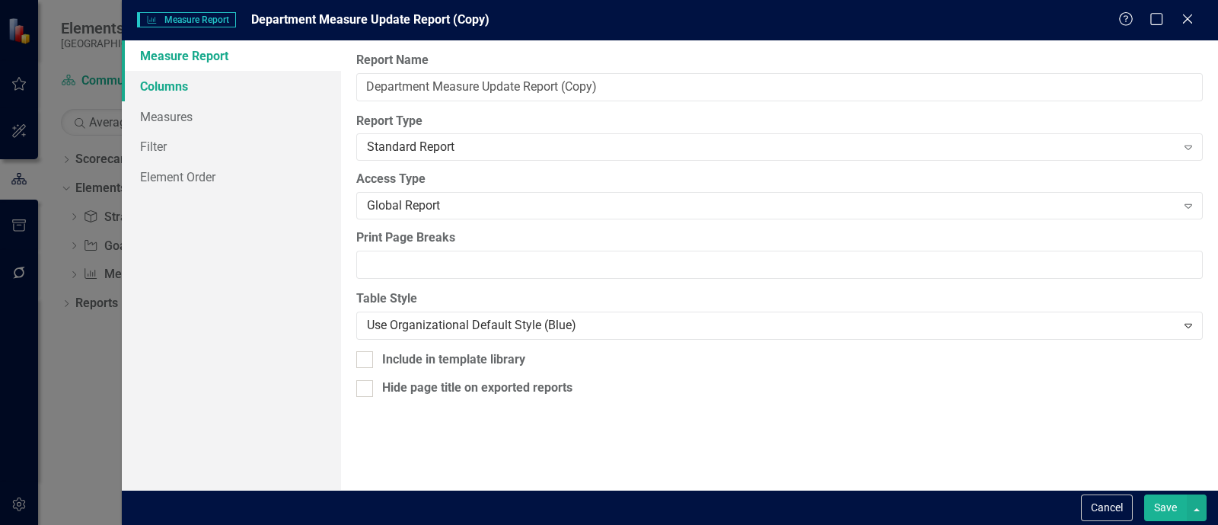
click at [273, 85] on link "Columns" at bounding box center [231, 86] width 219 height 30
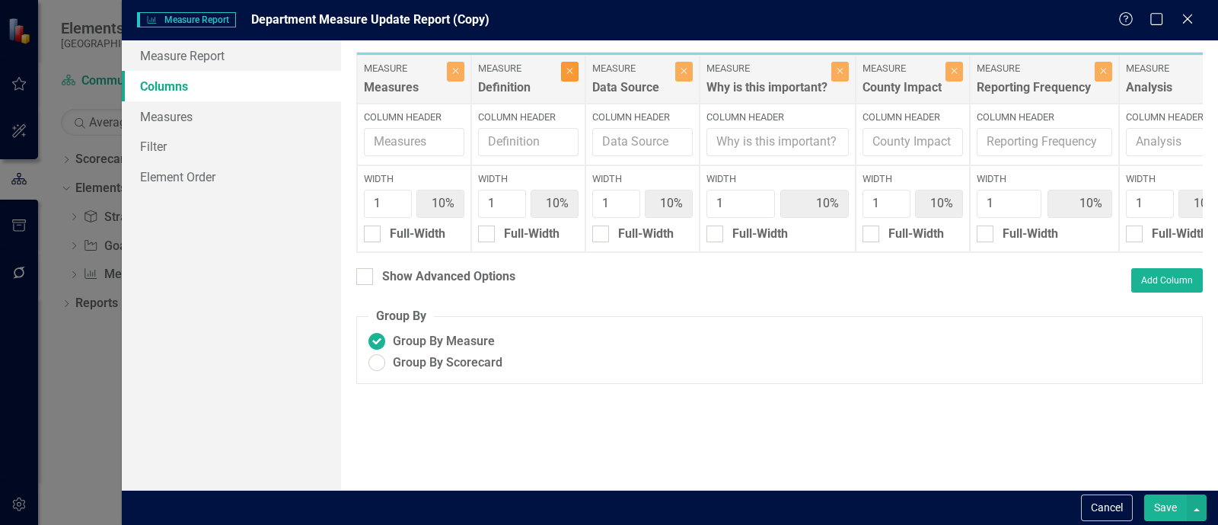
click at [570, 77] on button "Close" at bounding box center [570, 72] width 18 height 20
type input "11%"
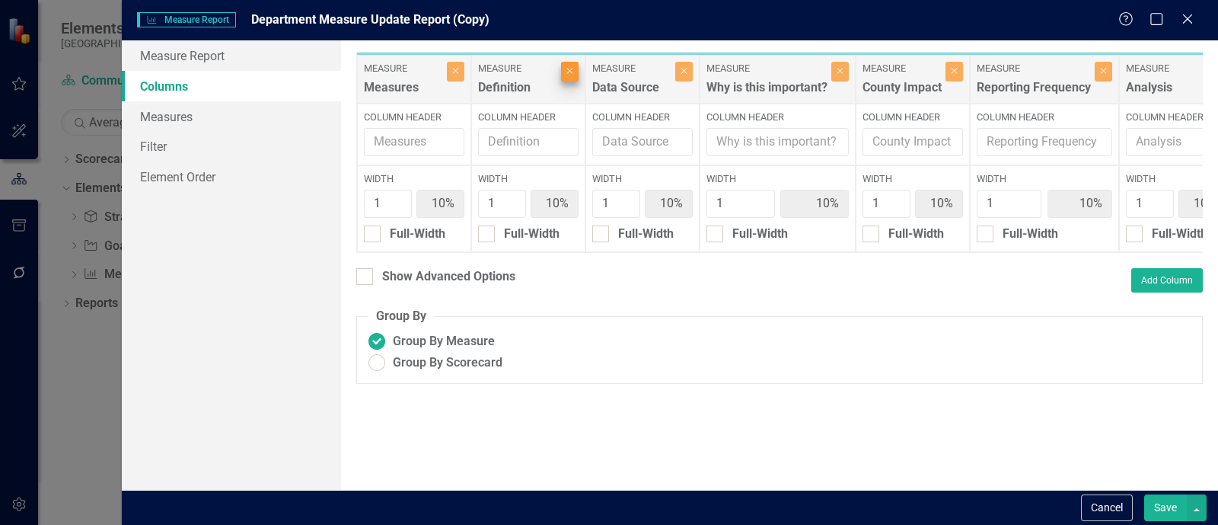
type input "11%"
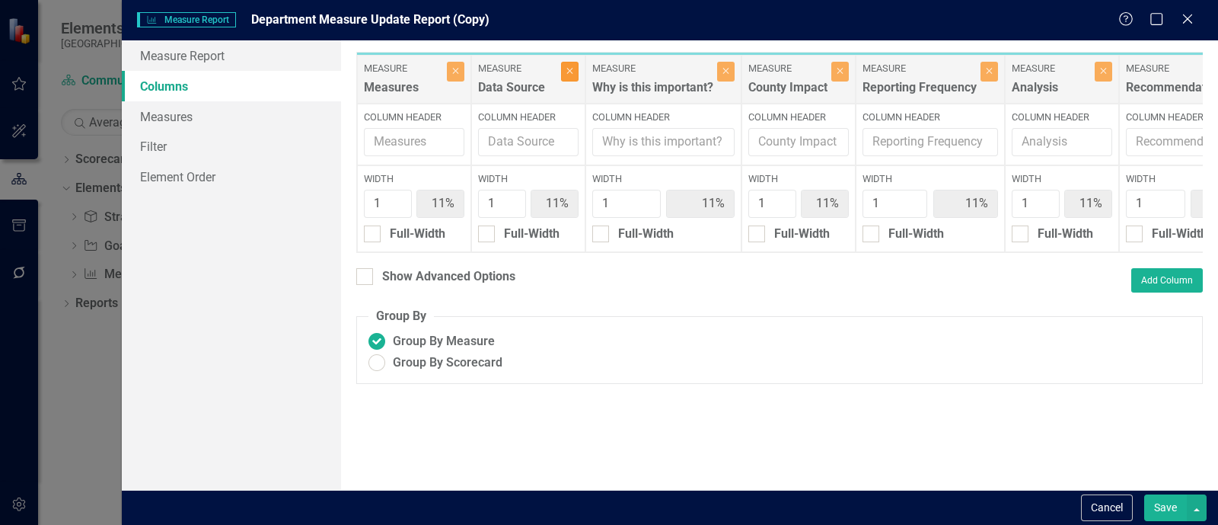
click at [570, 77] on button "Close" at bounding box center [570, 72] width 18 height 20
type input "13%"
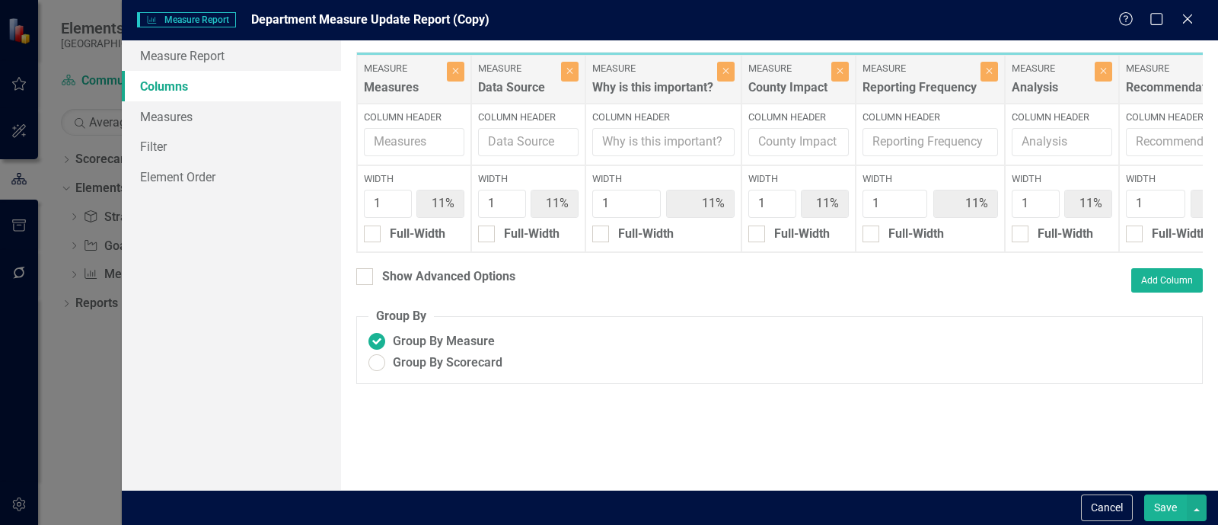
type input "13%"
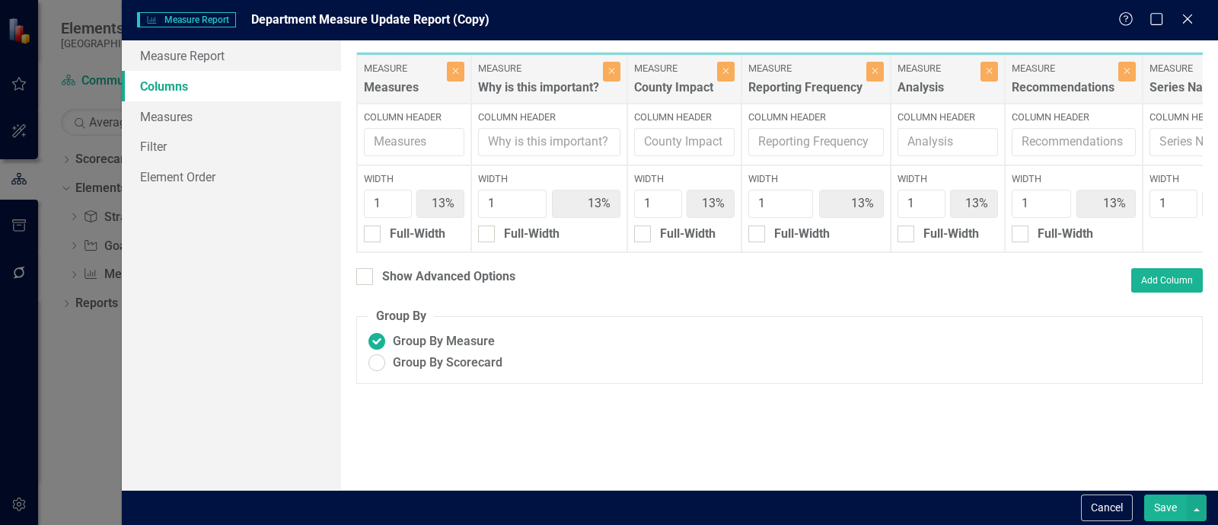
click at [570, 77] on div "Measure Why is this important?" at bounding box center [540, 79] width 125 height 35
click at [601, 71] on div "Measure Why is this important?" at bounding box center [540, 79] width 125 height 35
click at [605, 71] on button "Close" at bounding box center [612, 72] width 18 height 20
type input "14%"
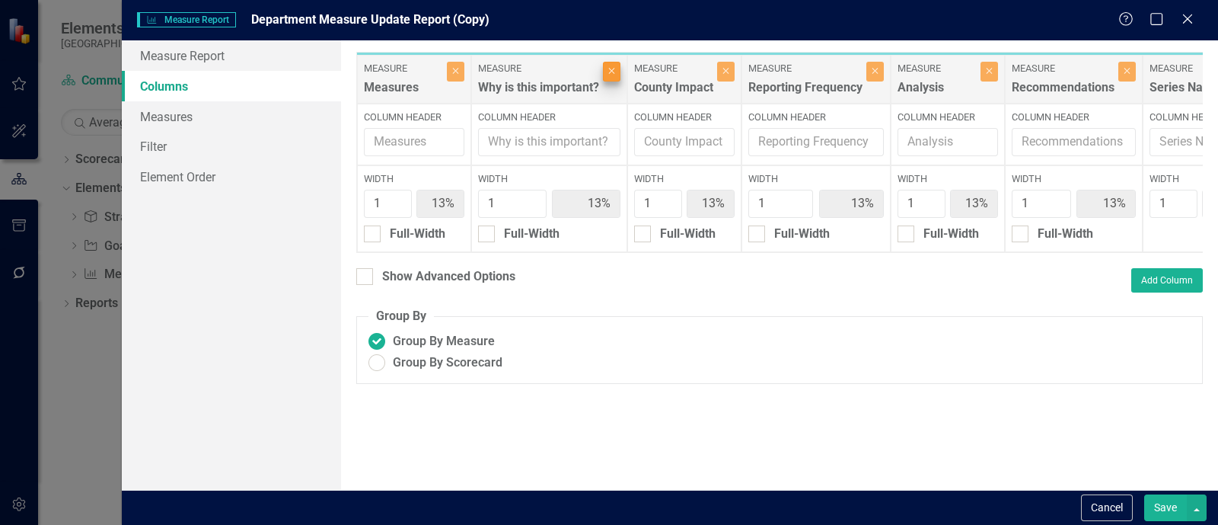
type input "14%"
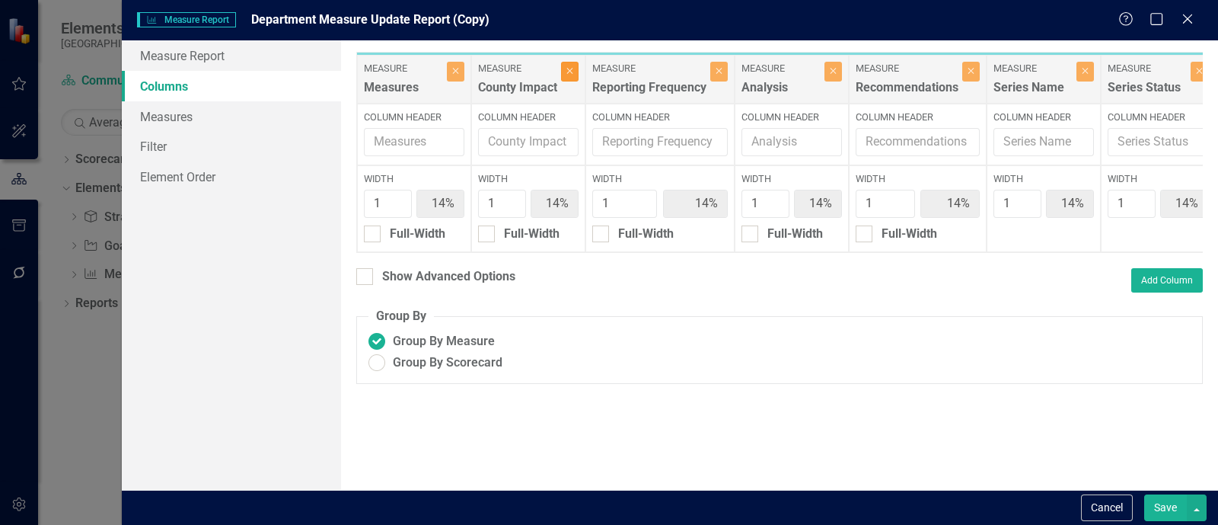
click at [566, 62] on button "Close" at bounding box center [570, 72] width 18 height 20
type input "17%"
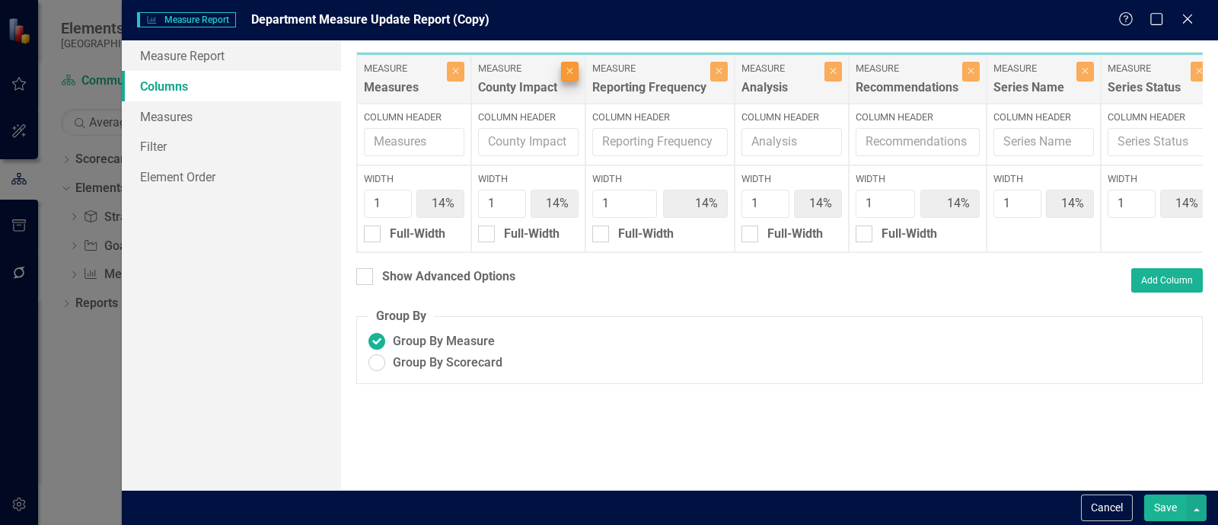
type input "17%"
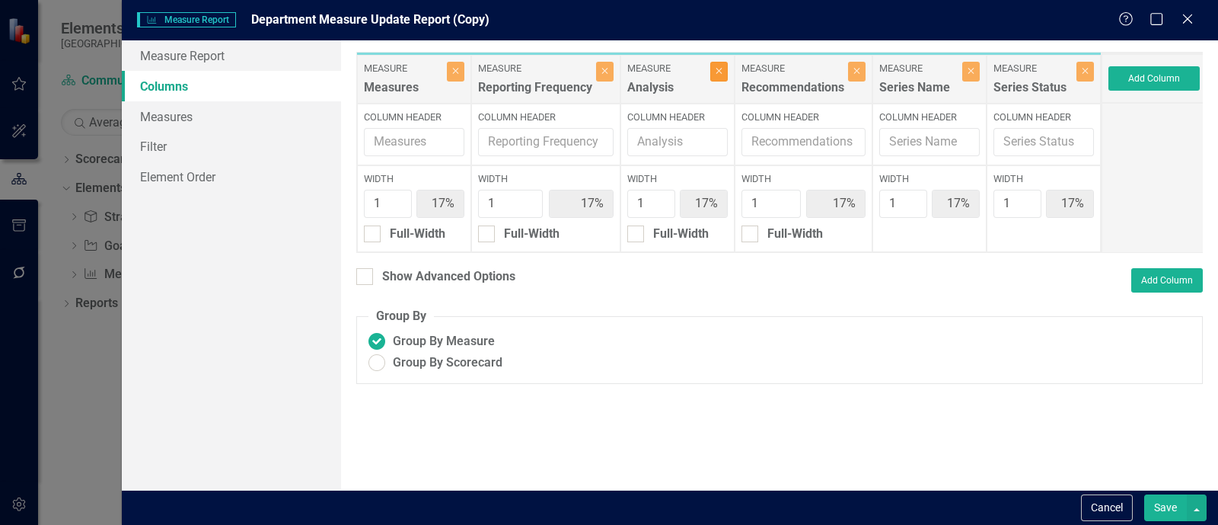
click at [716, 73] on icon "Close" at bounding box center [719, 70] width 7 height 9
type input "20%"
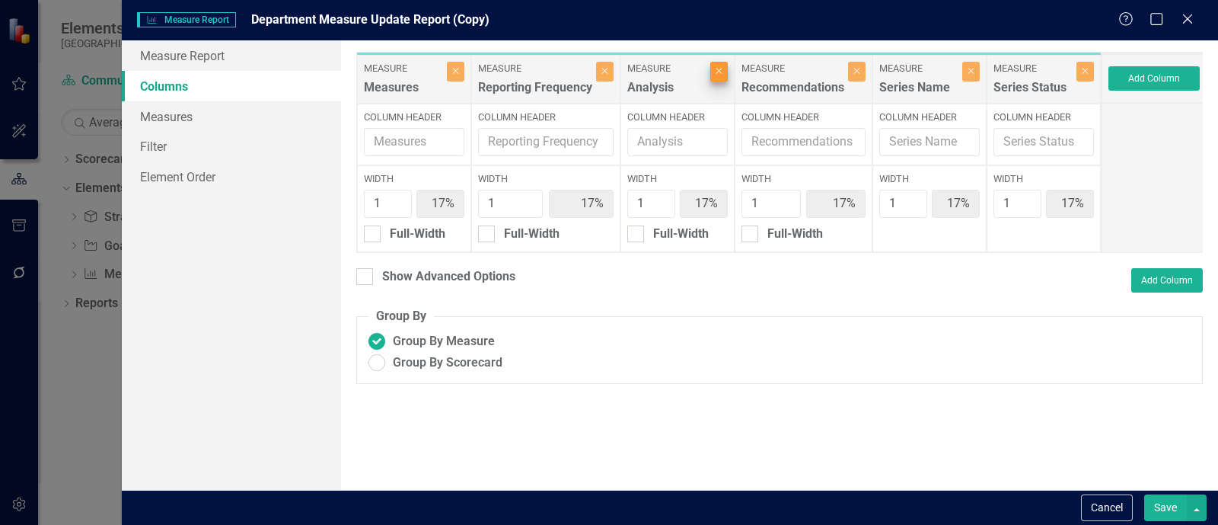
type input "20%"
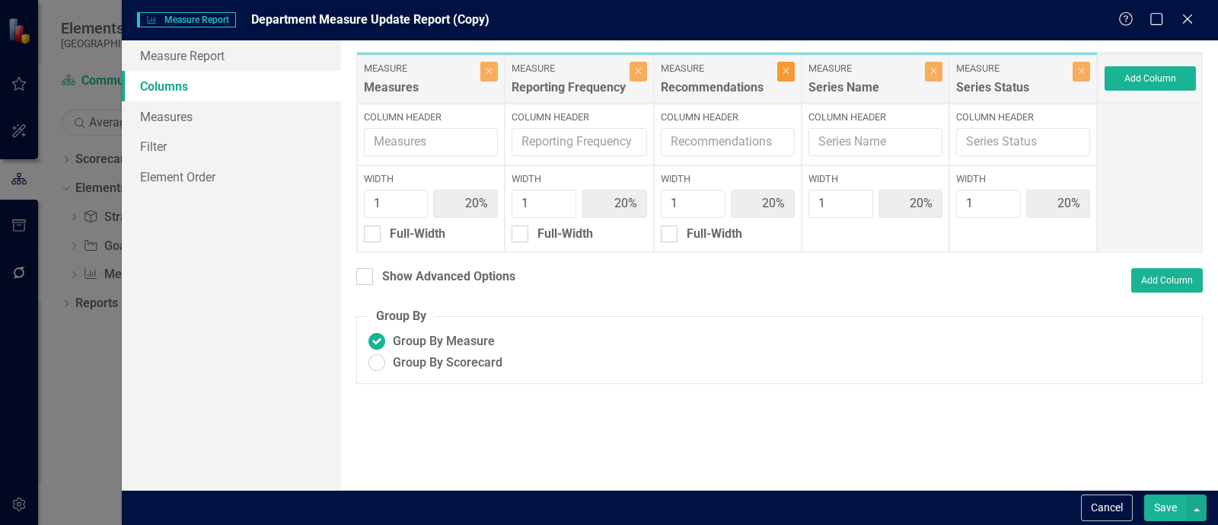
click at [773, 78] on button "Close" at bounding box center [786, 72] width 18 height 20
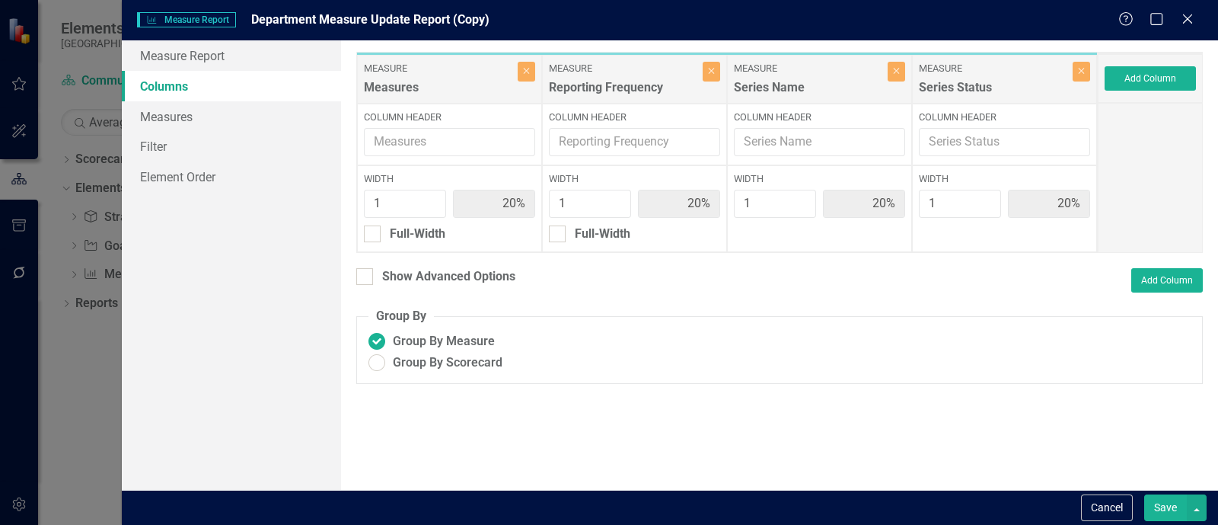
type input "25%"
click at [773, 515] on button "Save" at bounding box center [1165, 507] width 43 height 27
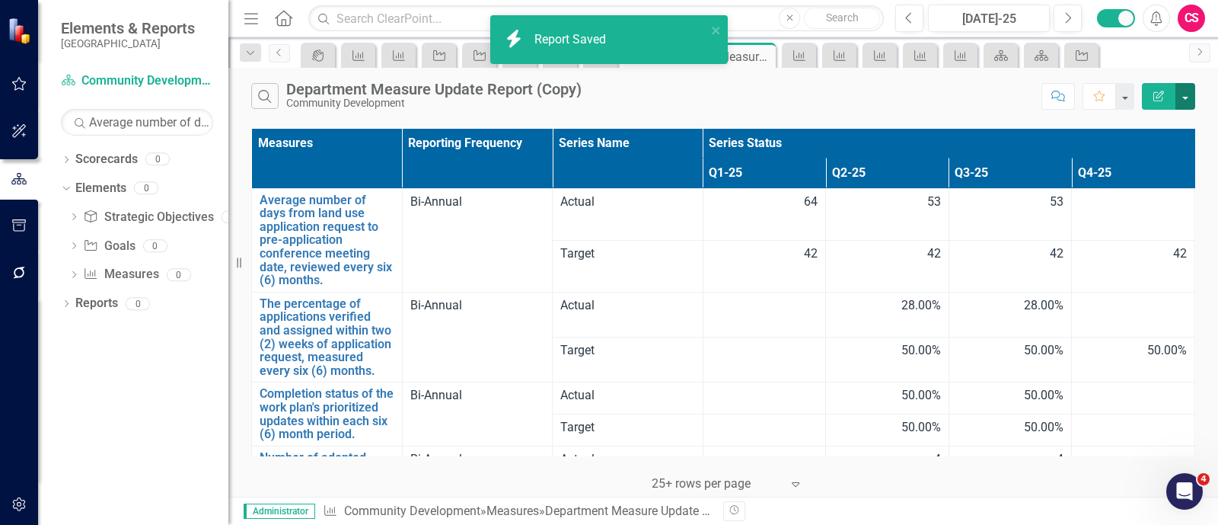
click at [773, 94] on button "button" at bounding box center [1185, 96] width 20 height 27
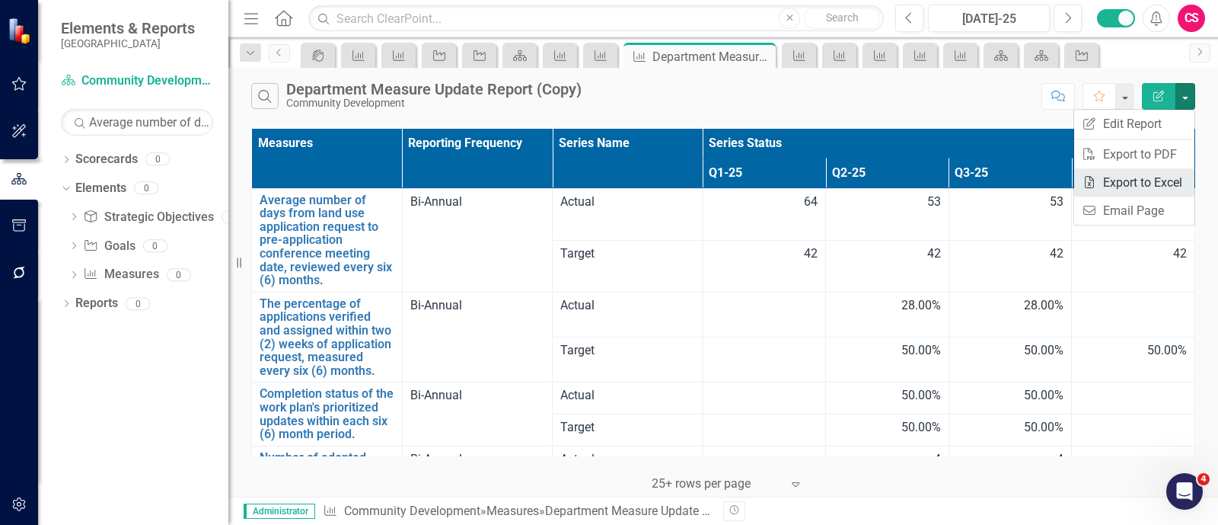
click at [773, 183] on link "Excel Export to Excel" at bounding box center [1134, 182] width 120 height 28
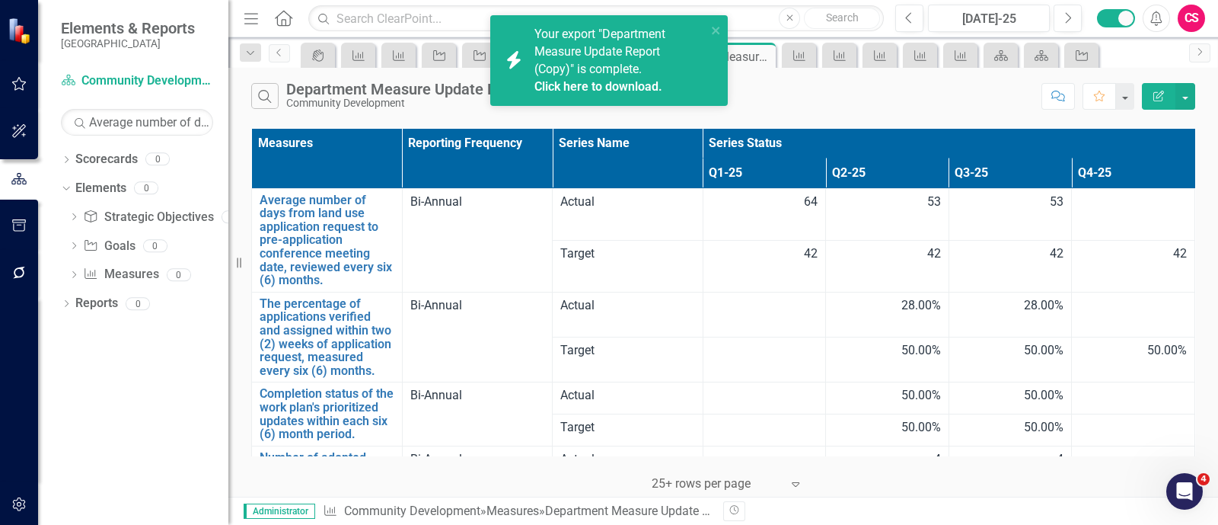
click at [618, 87] on link "Click here to download." at bounding box center [598, 86] width 128 height 14
